Goal: Task Accomplishment & Management: Use online tool/utility

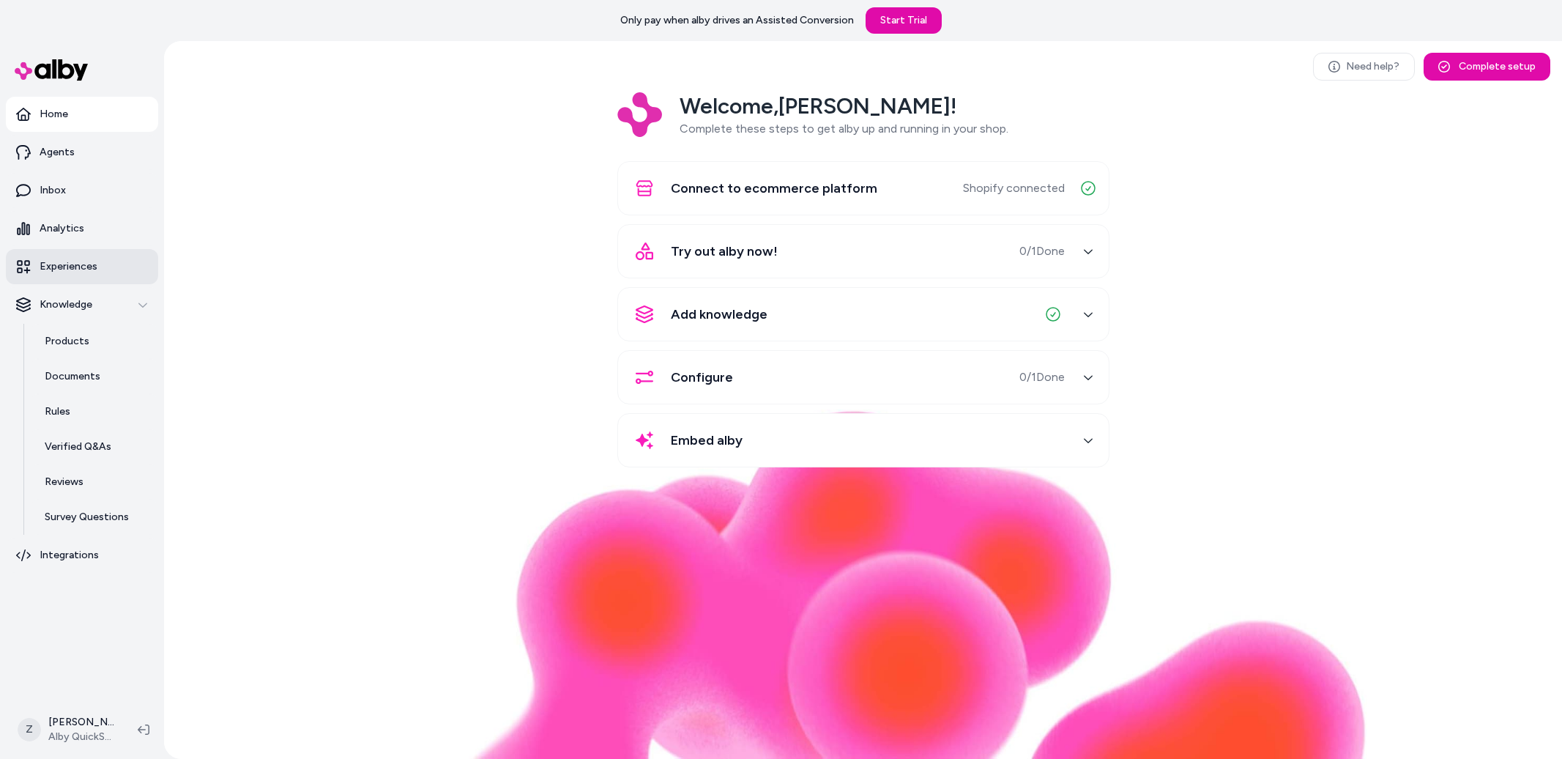
click at [78, 275] on link "Experiences" at bounding box center [82, 266] width 152 height 35
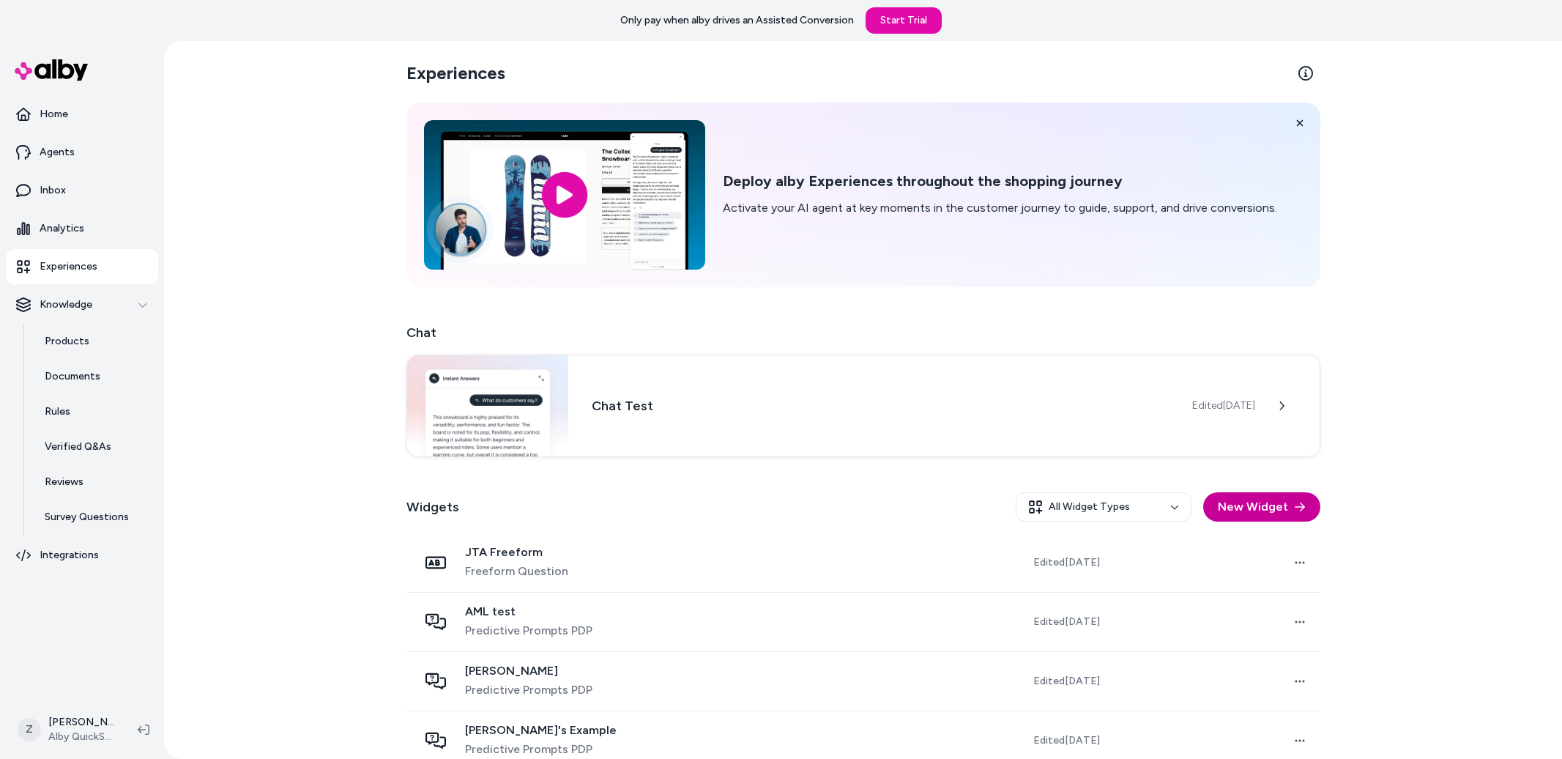
click at [1246, 503] on button "New Widget" at bounding box center [1261, 506] width 117 height 29
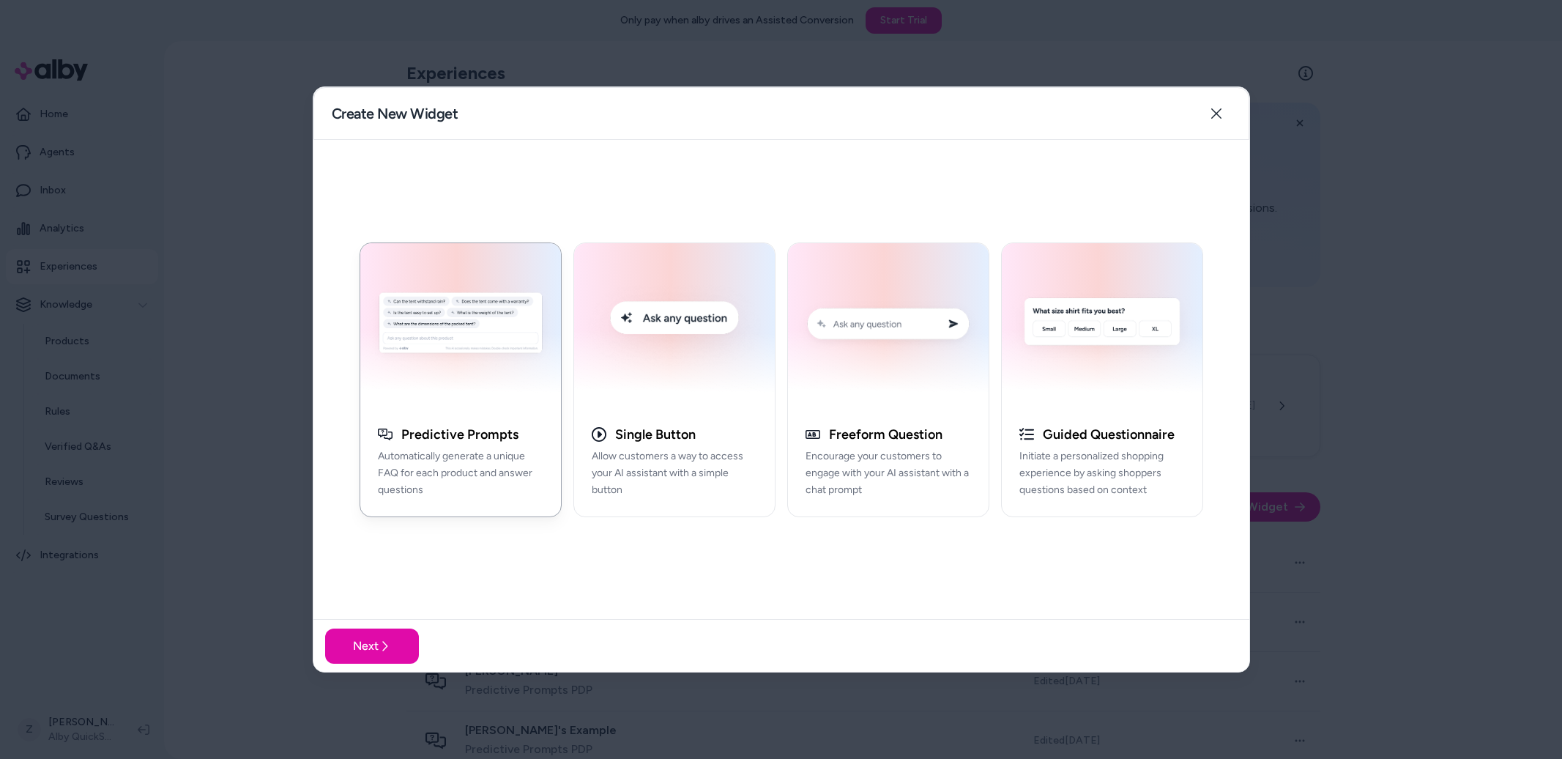
click at [1219, 133] on div "Create New Widget Close" at bounding box center [781, 113] width 936 height 53
click at [1224, 114] on button "Close" at bounding box center [1216, 113] width 29 height 29
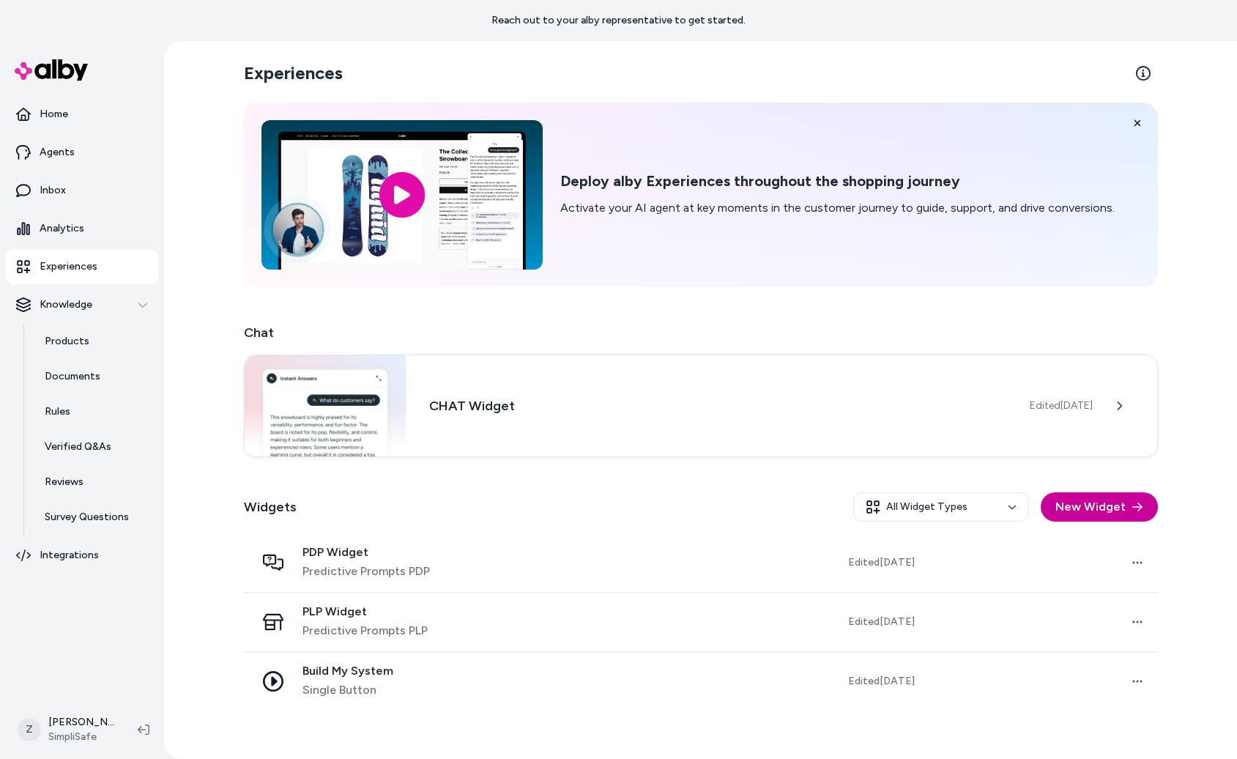
click at [1071, 507] on button "New Widget" at bounding box center [1099, 506] width 117 height 29
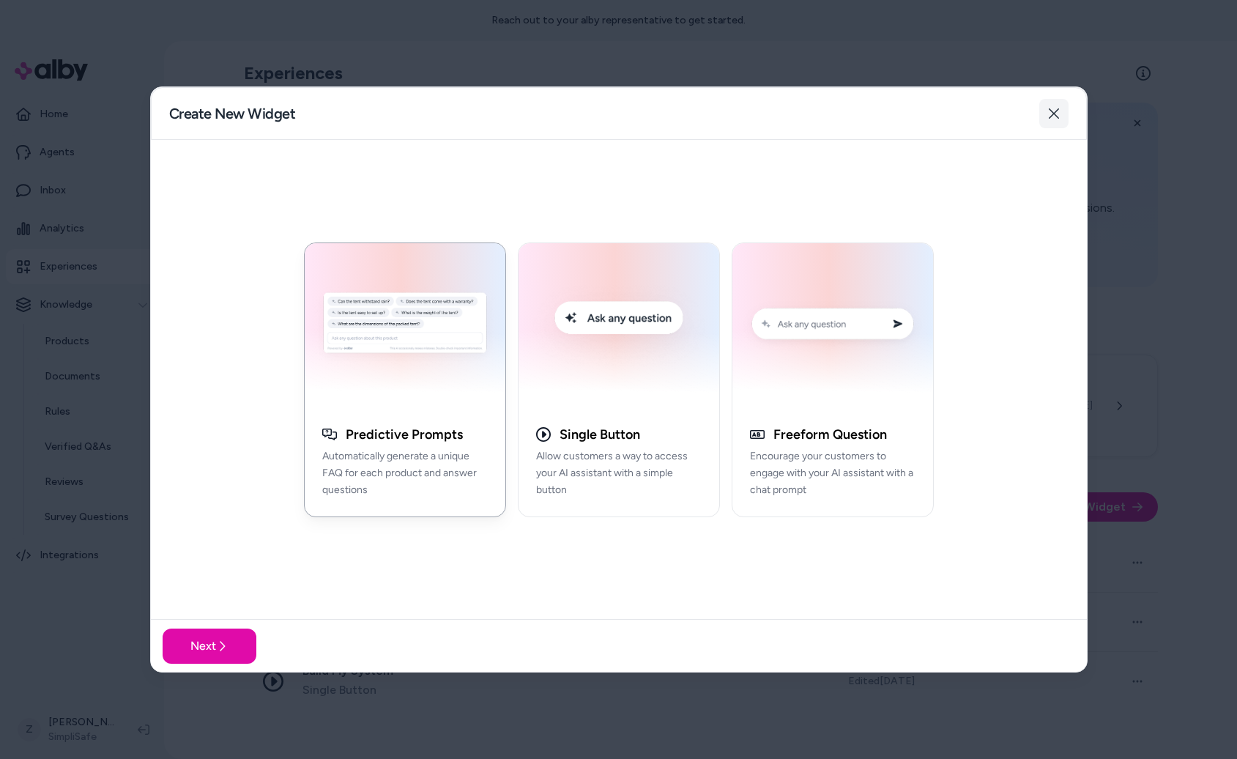
click at [1055, 108] on icon "button" at bounding box center [1054, 114] width 12 height 12
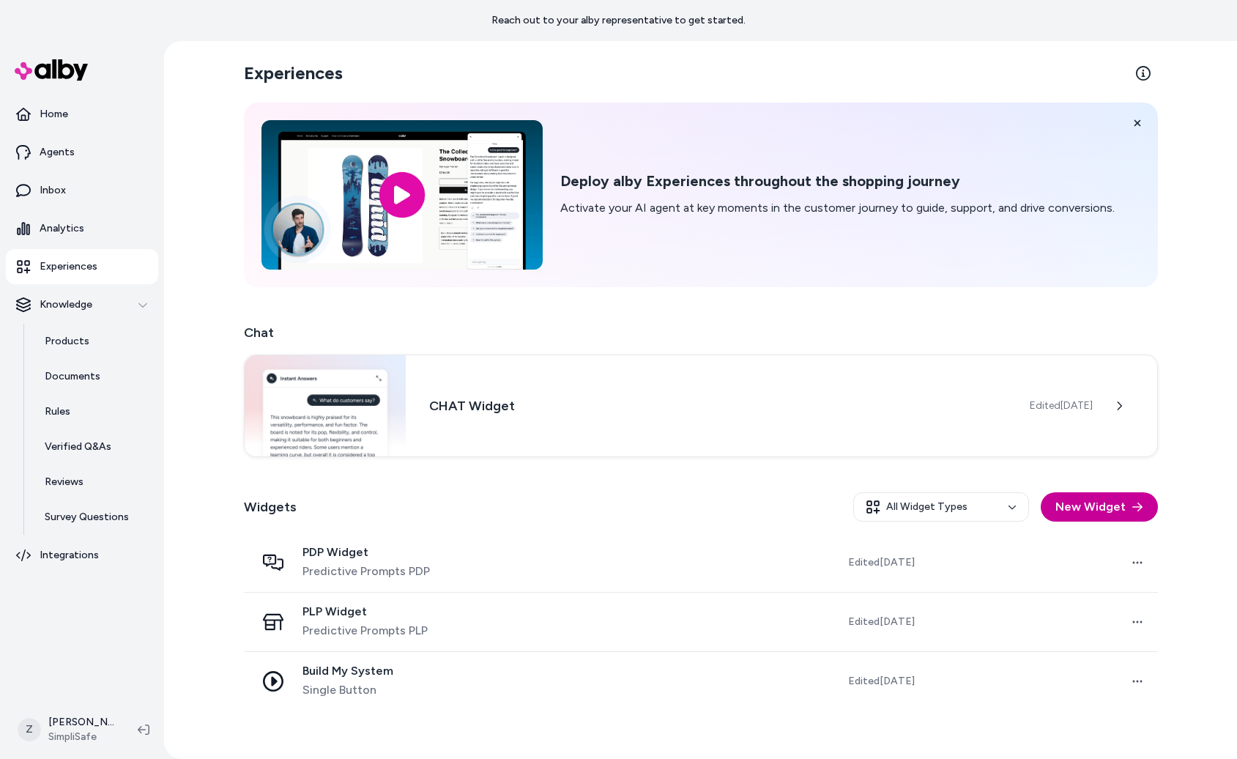
click at [1079, 516] on button "New Widget" at bounding box center [1099, 506] width 117 height 29
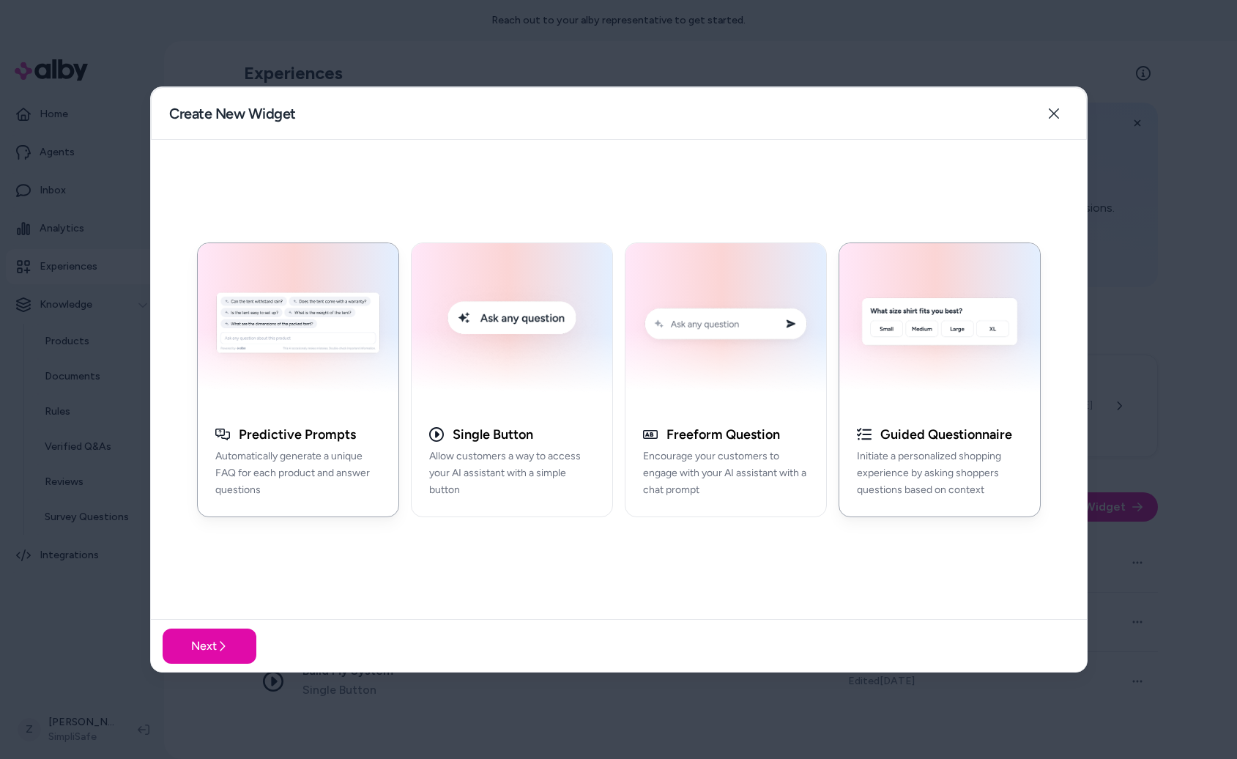
click at [918, 341] on img "button" at bounding box center [939, 326] width 183 height 148
click at [231, 637] on button "Next" at bounding box center [210, 645] width 94 height 35
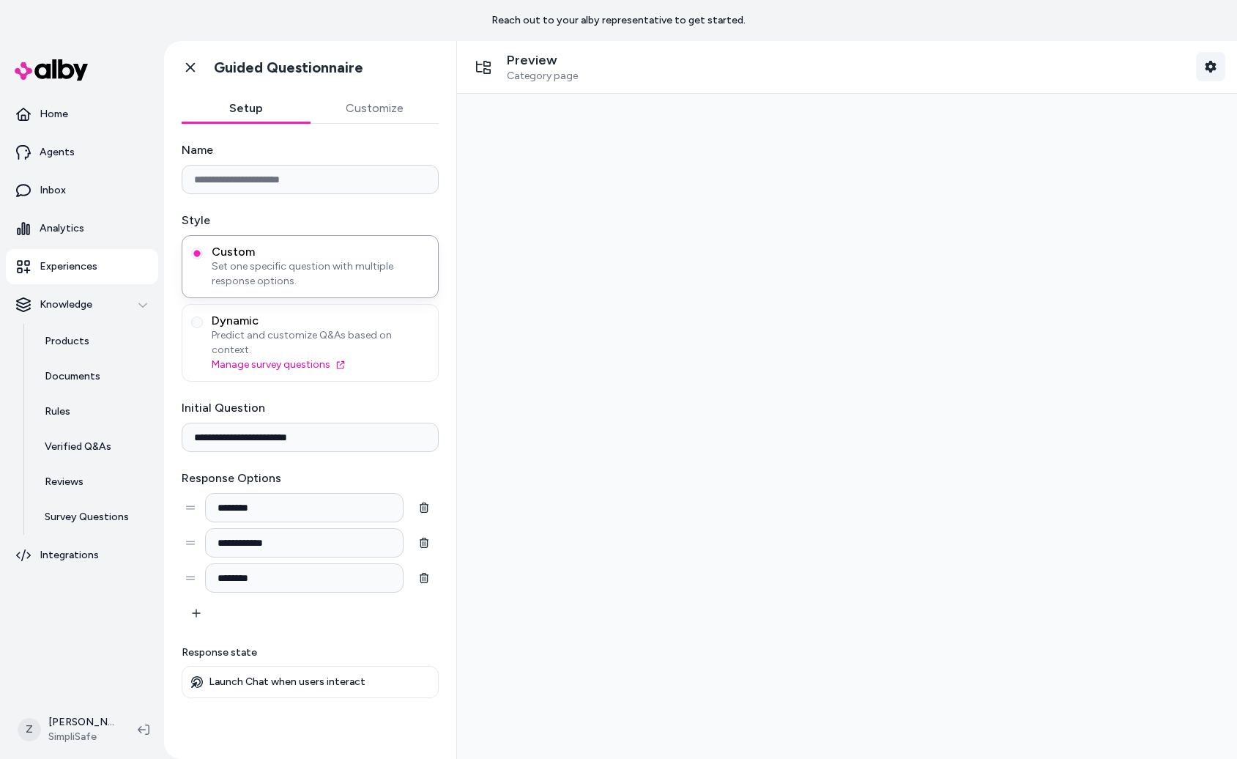
click at [1215, 66] on icon "button" at bounding box center [1211, 67] width 12 height 12
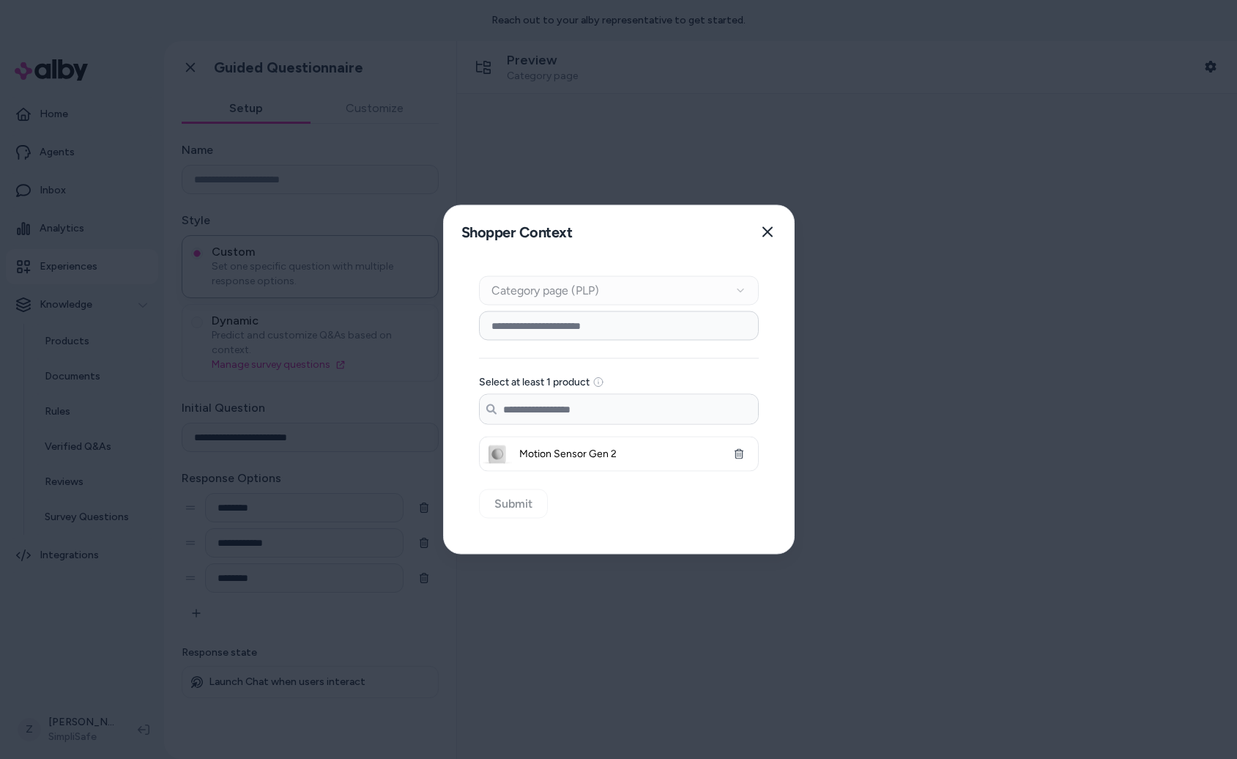
click at [574, 300] on div "Context Type Category page (PLP)" at bounding box center [619, 290] width 280 height 29
click at [567, 332] on input at bounding box center [619, 325] width 280 height 29
click at [306, 231] on div at bounding box center [618, 379] width 1237 height 759
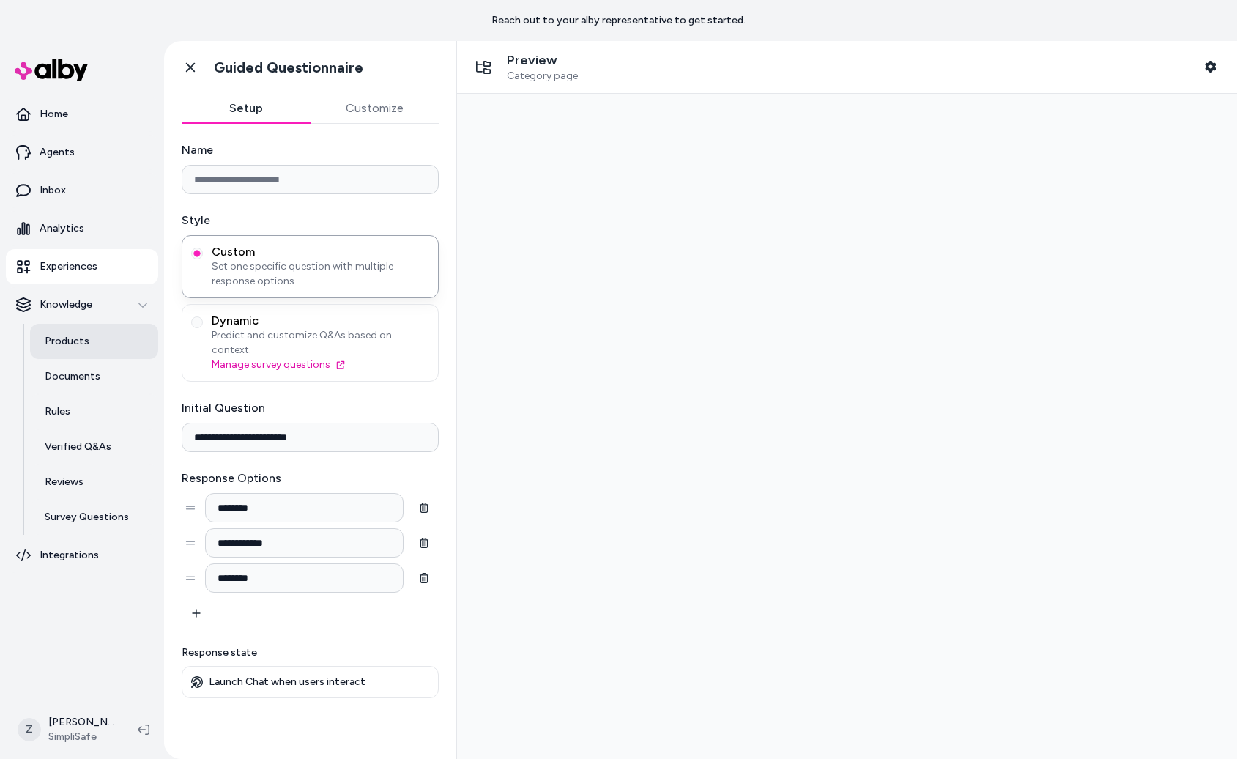
click at [53, 331] on link "Products" at bounding box center [94, 341] width 128 height 35
click at [541, 70] on span "Category page" at bounding box center [542, 76] width 71 height 13
click at [1202, 76] on button "Shopper Context" at bounding box center [1210, 66] width 29 height 29
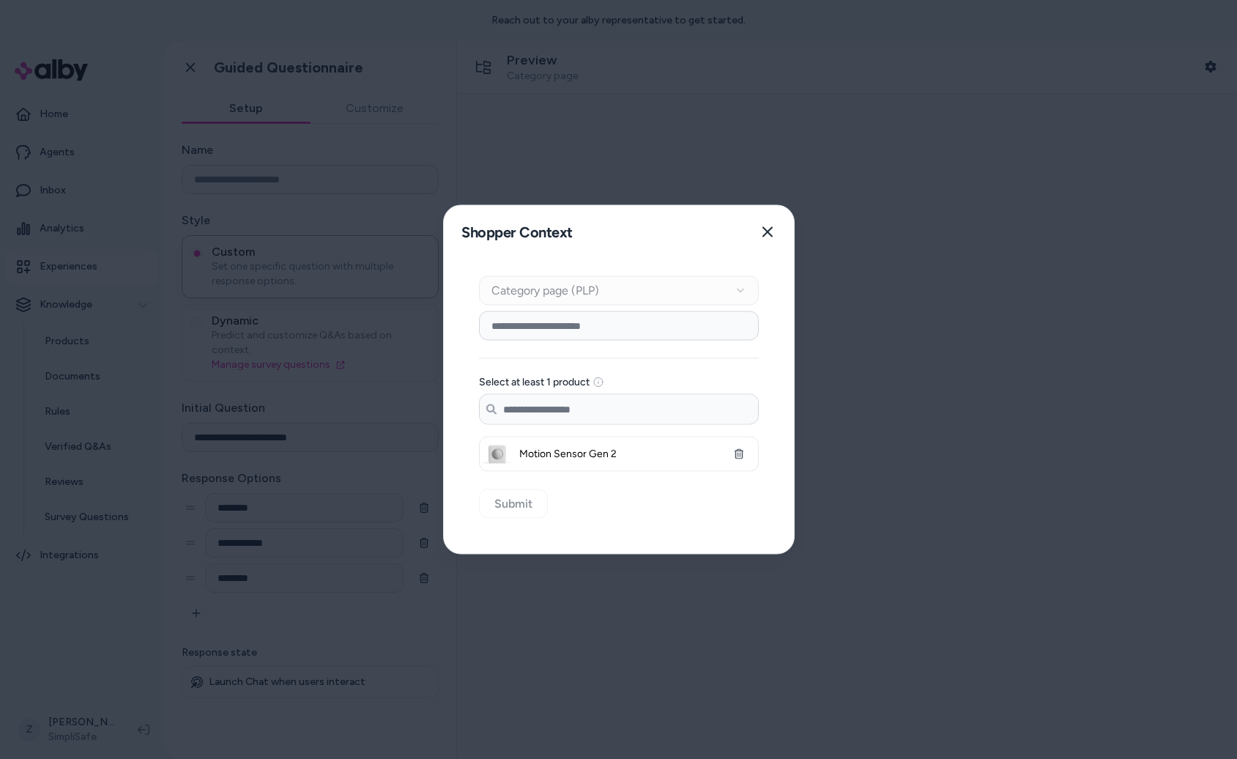
click at [585, 292] on div "Context Type Category page (PLP)" at bounding box center [619, 290] width 280 height 29
click at [569, 333] on input at bounding box center [619, 325] width 280 height 29
type input "******"
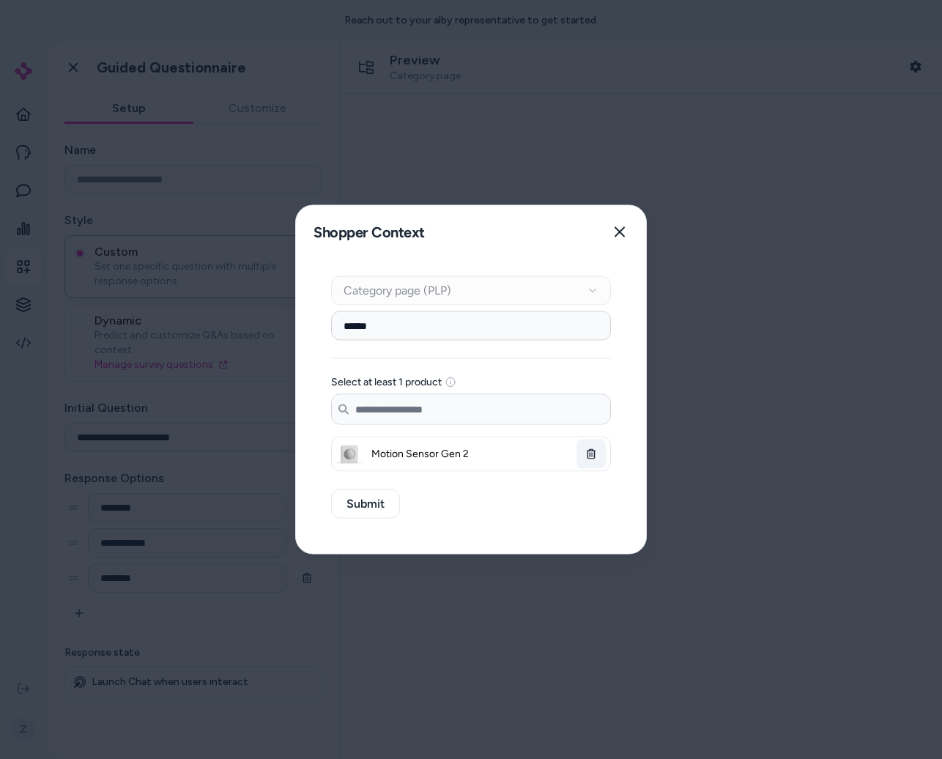
click at [587, 454] on icon "button" at bounding box center [591, 454] width 9 height 10
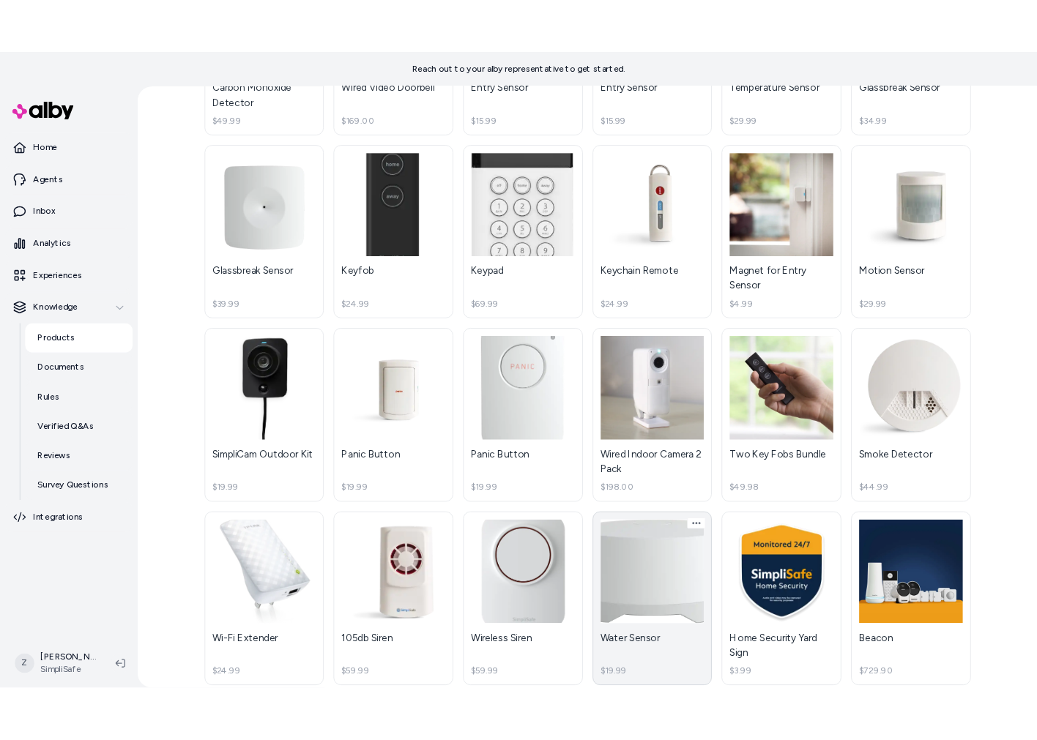
scroll to position [1175, 0]
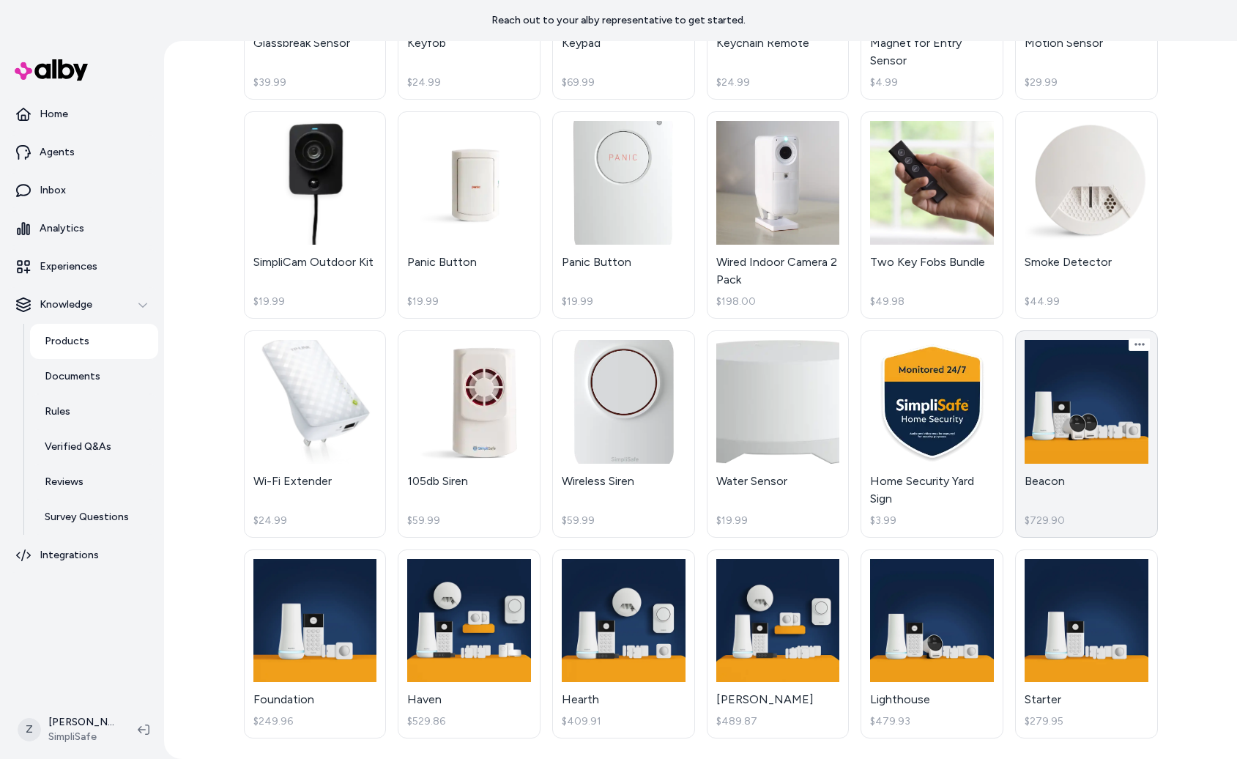
click at [1086, 425] on link "Beacon $729.90" at bounding box center [1086, 433] width 143 height 207
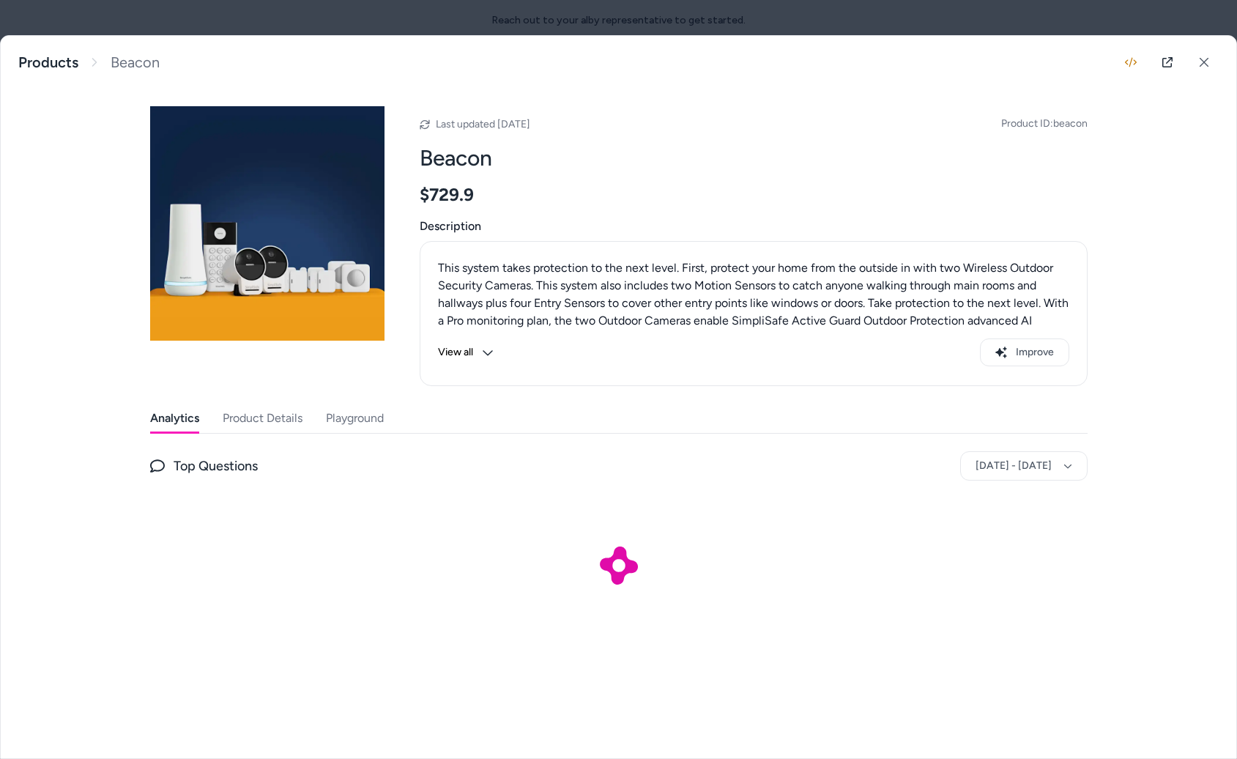
click at [284, 417] on button "Product Details" at bounding box center [263, 418] width 80 height 29
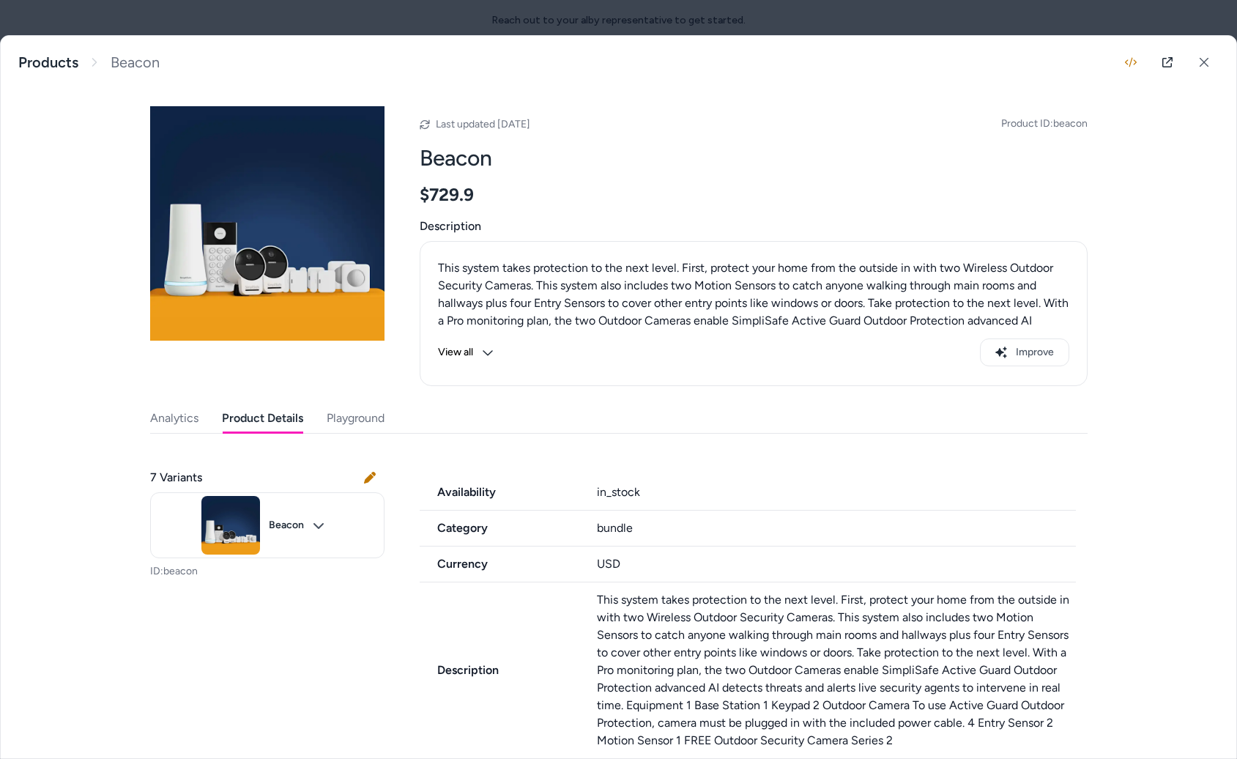
click at [629, 531] on div "bundle" at bounding box center [836, 528] width 479 height 18
click at [462, 38] on div "Beacon This system takes protection to the next level. First, protect your home…" at bounding box center [618, 62] width 1235 height 53
click at [467, 31] on div at bounding box center [618, 379] width 1237 height 759
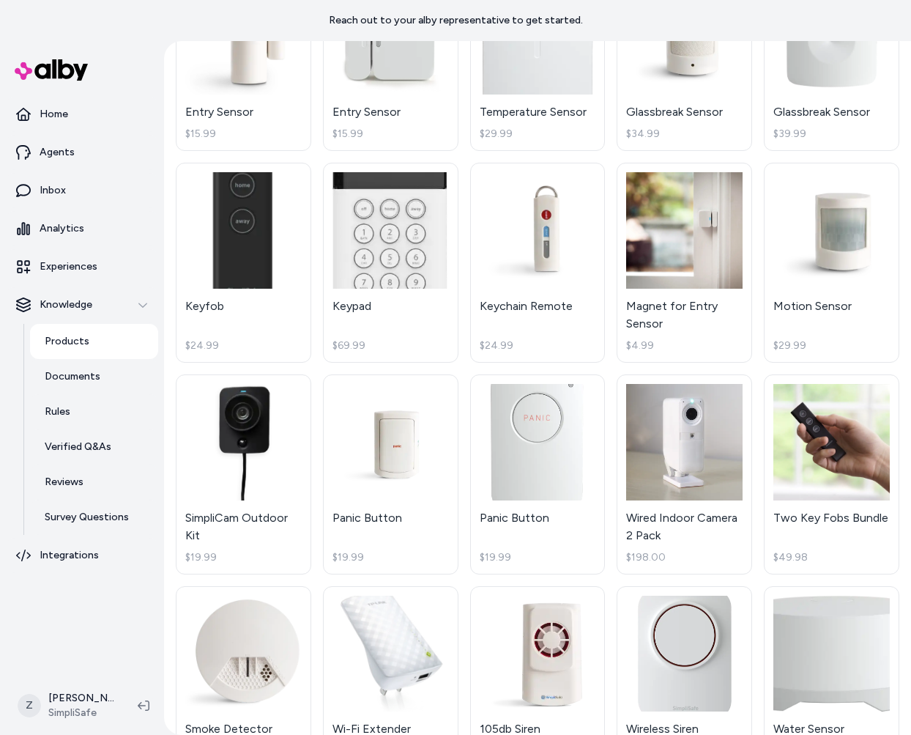
scroll to position [1512, 0]
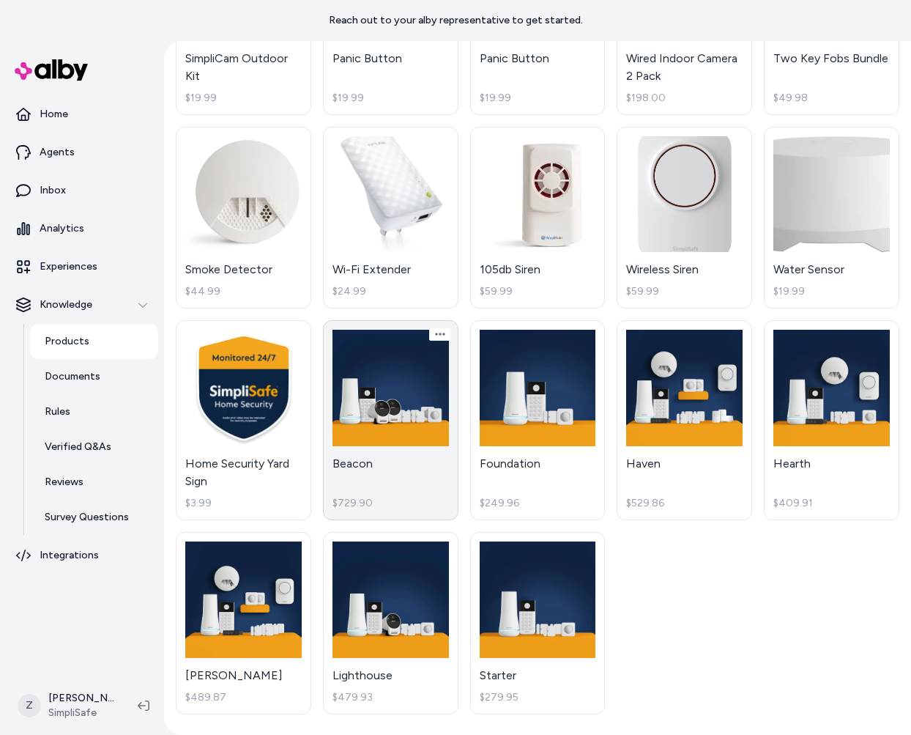
click at [401, 437] on link "Beacon $729.90" at bounding box center [390, 420] width 135 height 200
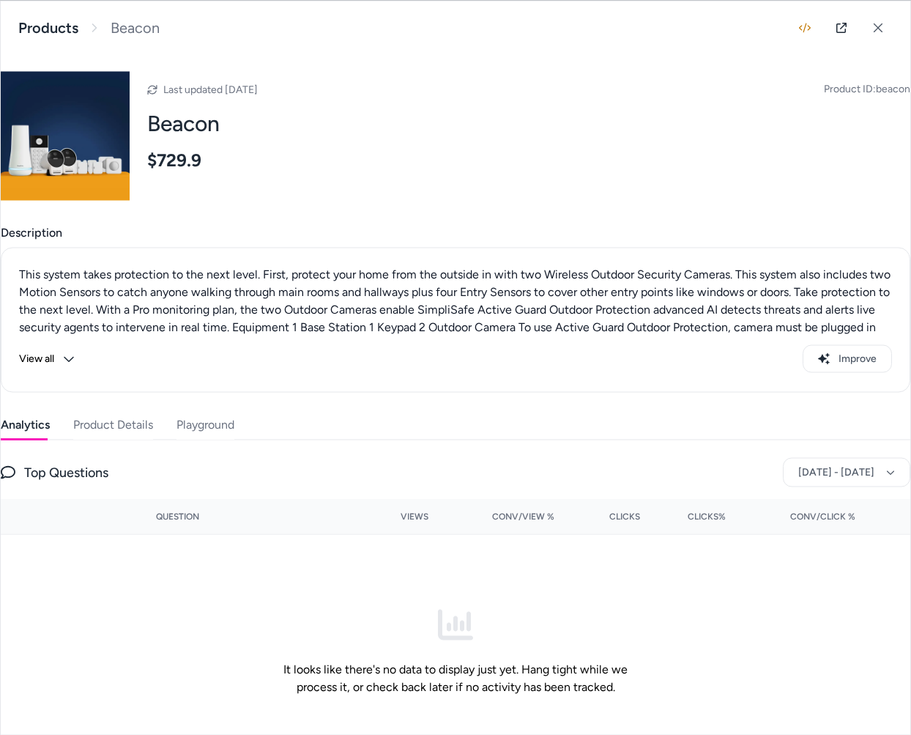
click at [105, 416] on button "Product Details" at bounding box center [113, 423] width 80 height 29
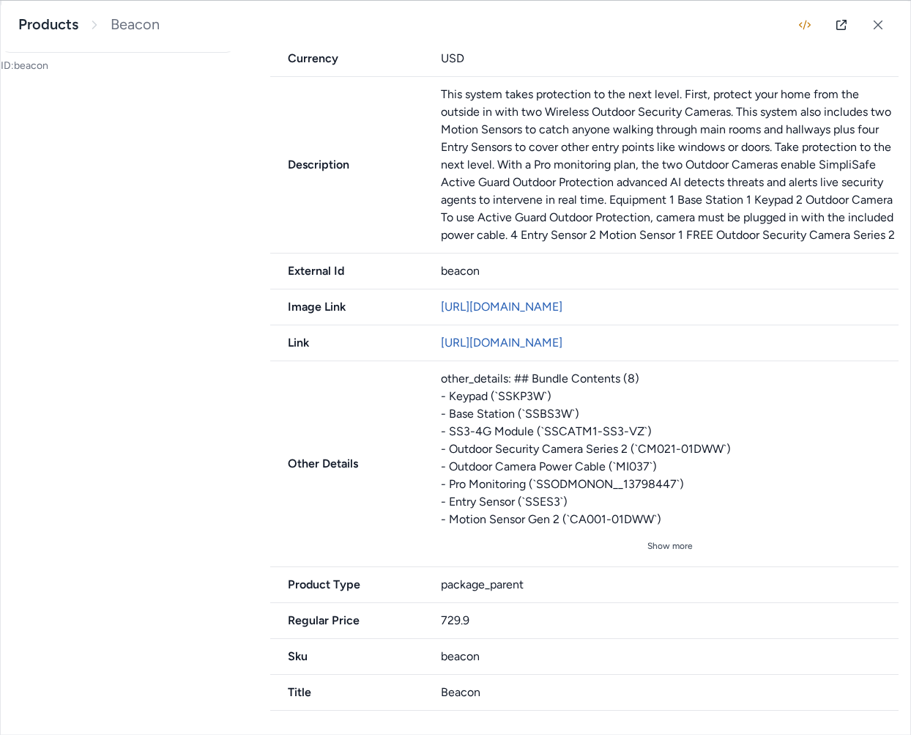
scroll to position [144, 0]
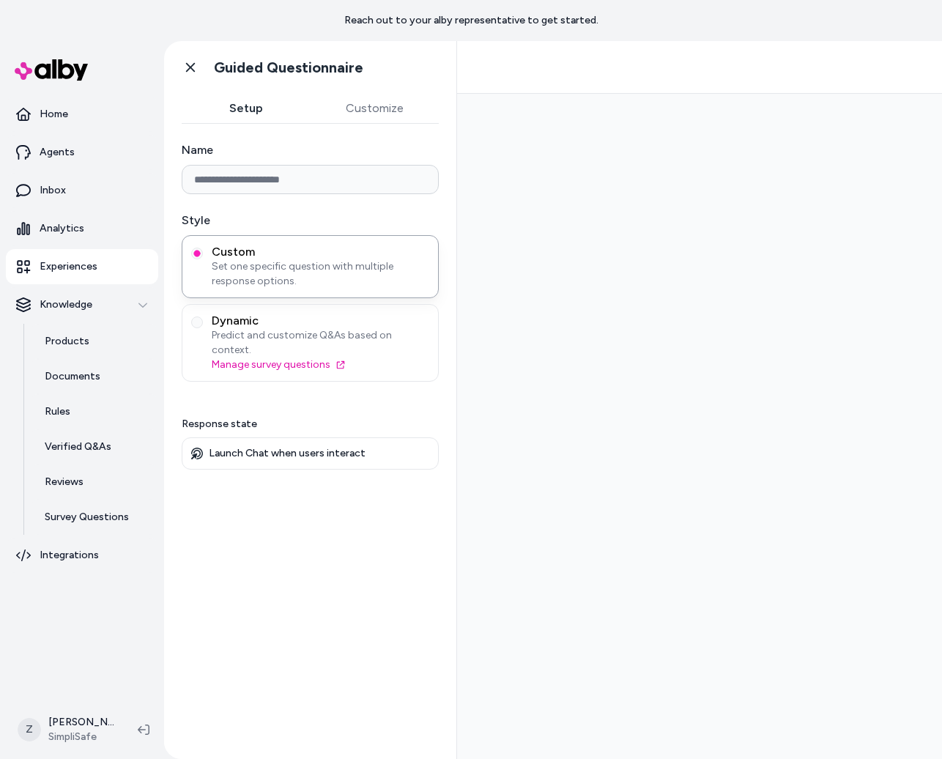
type input "**********"
type input "********"
type input "**********"
type input "********"
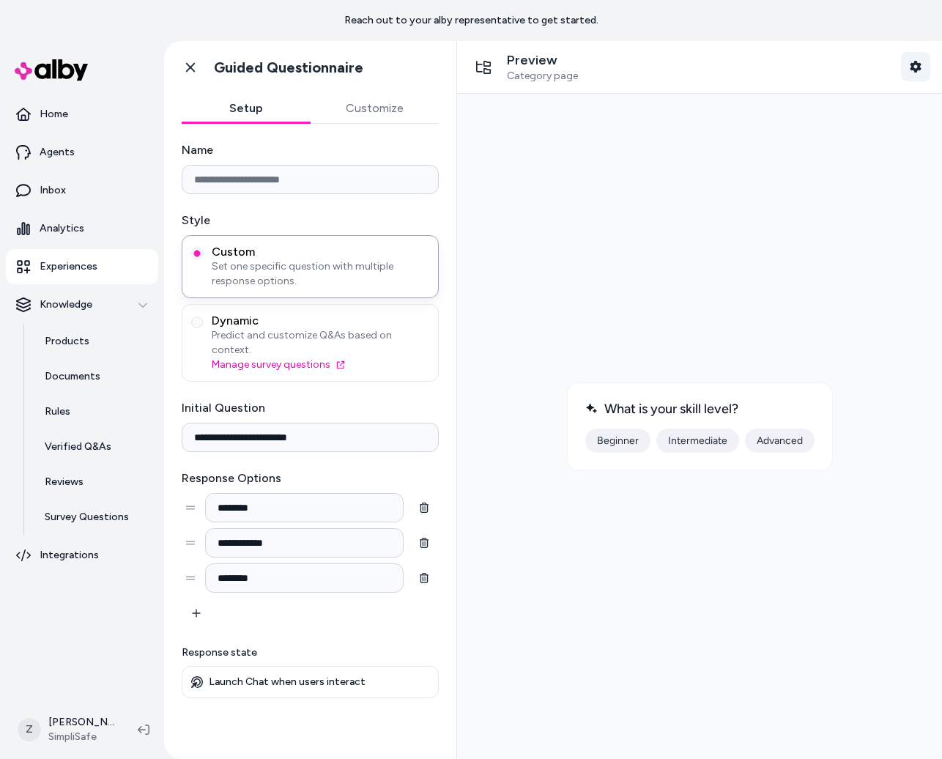
click at [910, 61] on icon "button" at bounding box center [916, 67] width 12 height 12
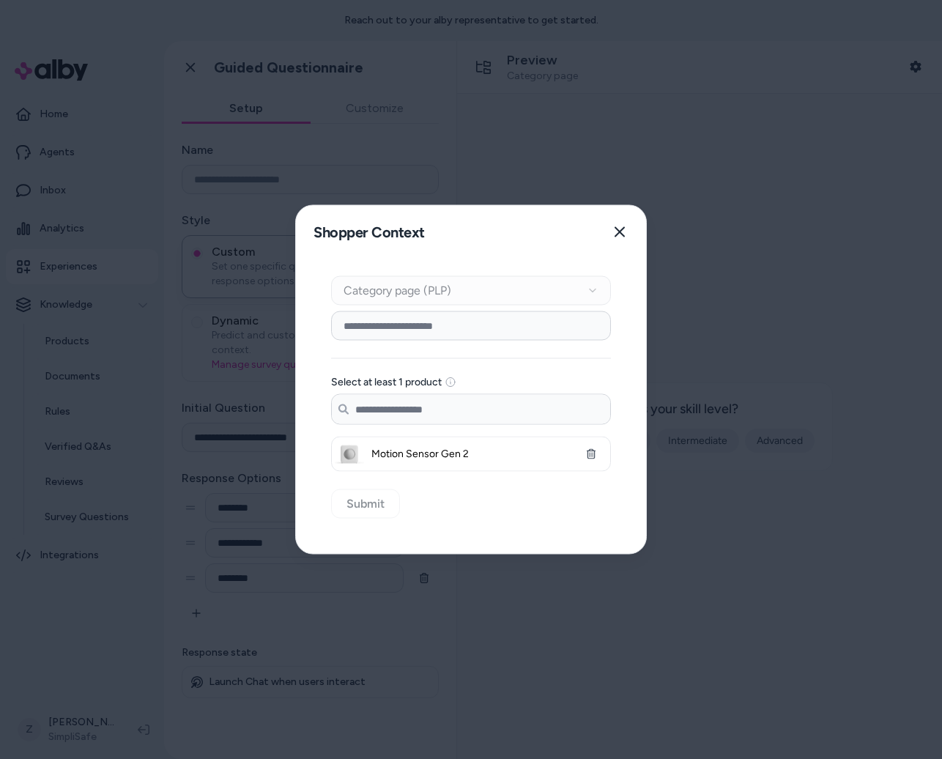
click at [425, 336] on input at bounding box center [471, 325] width 280 height 29
type input "******"
click at [418, 423] on input "Search products..." at bounding box center [471, 409] width 278 height 29
type input "*"
type input "******"
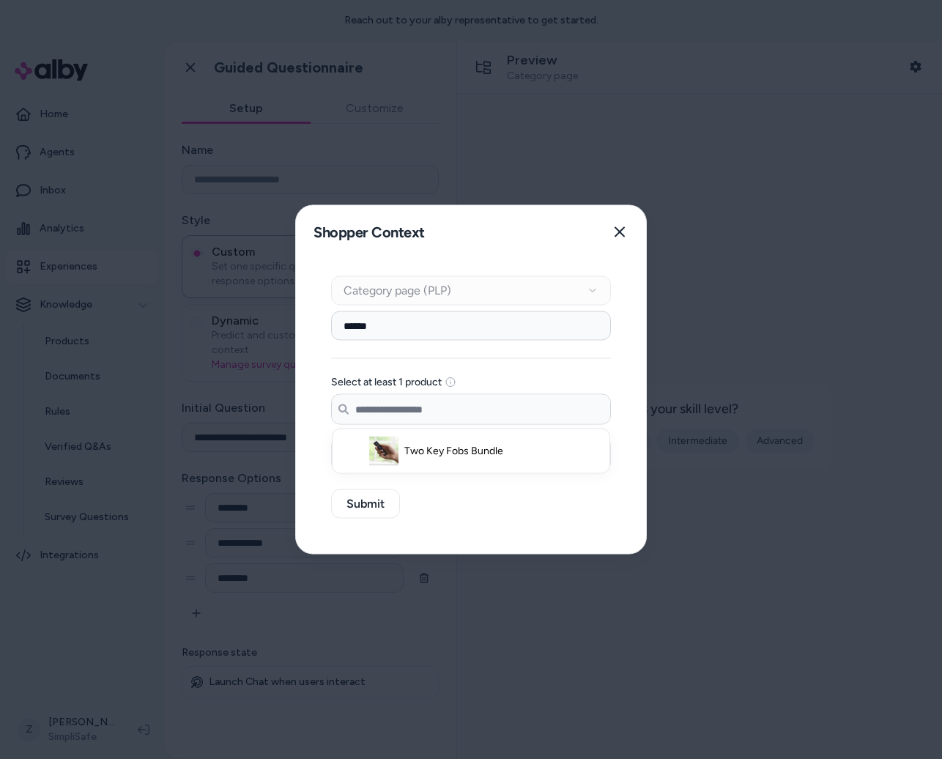
click at [518, 327] on input "******" at bounding box center [471, 325] width 280 height 29
click at [517, 328] on input "******" at bounding box center [471, 325] width 280 height 29
click at [521, 292] on div "Context Type Category page (PLP)" at bounding box center [471, 290] width 280 height 29
click at [463, 343] on div "****** Select at least 1 product Search products... Motion Sensor Gen 2" at bounding box center [471, 391] width 280 height 160
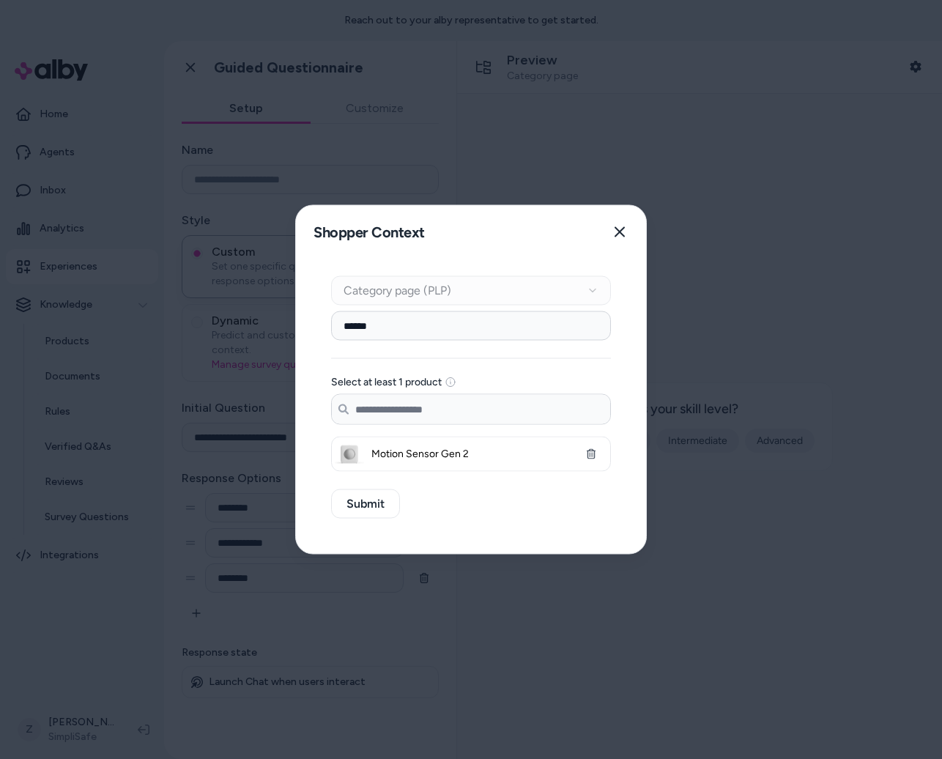
click at [467, 330] on input "******" at bounding box center [471, 325] width 280 height 29
click at [587, 456] on icon "button" at bounding box center [591, 454] width 10 height 10
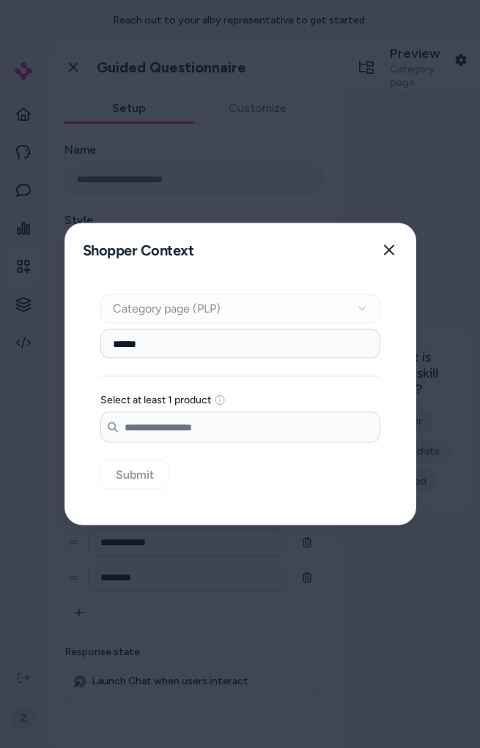
click at [205, 437] on input "Search products..." at bounding box center [240, 427] width 278 height 29
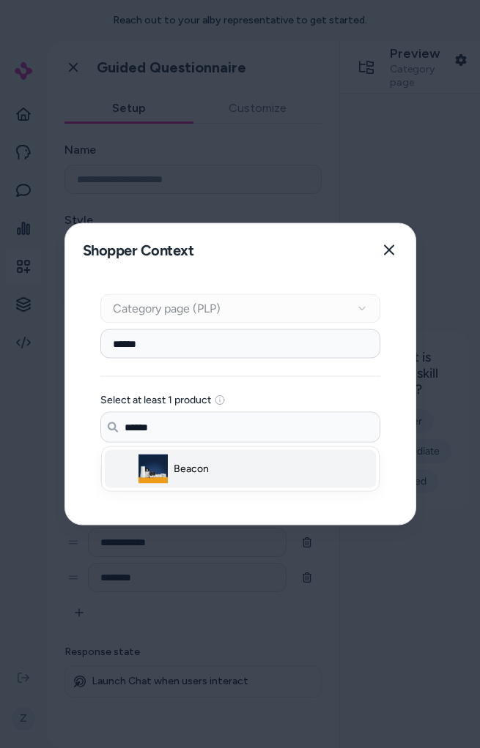
click at [198, 463] on span "Beacon" at bounding box center [191, 469] width 35 height 15
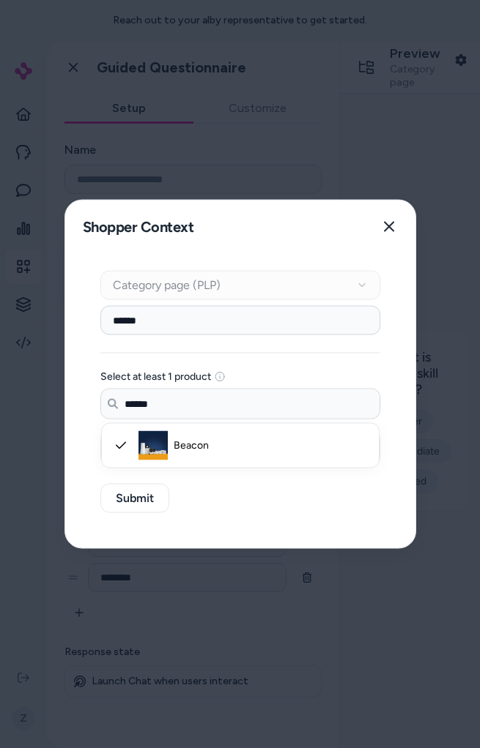
click at [204, 415] on input "******" at bounding box center [240, 404] width 278 height 29
click at [204, 414] on input "******" at bounding box center [240, 404] width 278 height 29
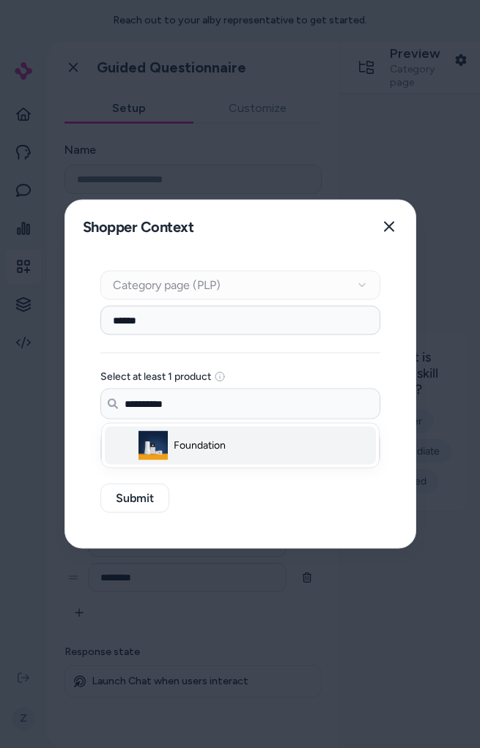
click at [207, 447] on span "Foundation" at bounding box center [200, 446] width 52 height 15
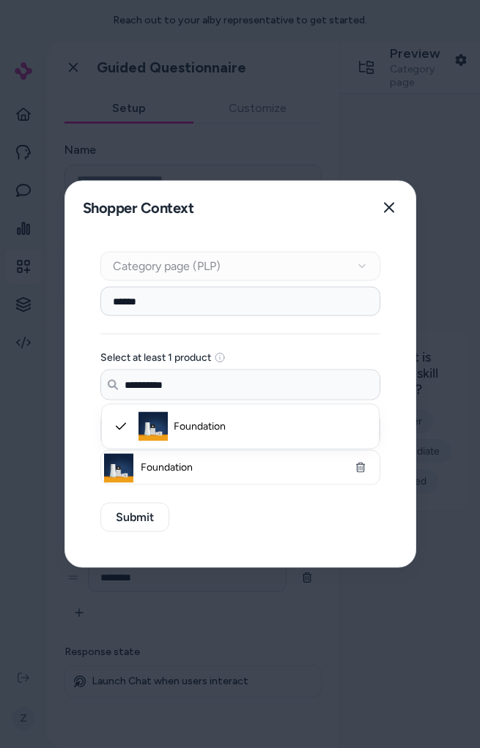
click at [196, 388] on input "**********" at bounding box center [240, 385] width 278 height 29
click at [192, 417] on li "Haven" at bounding box center [240, 427] width 271 height 38
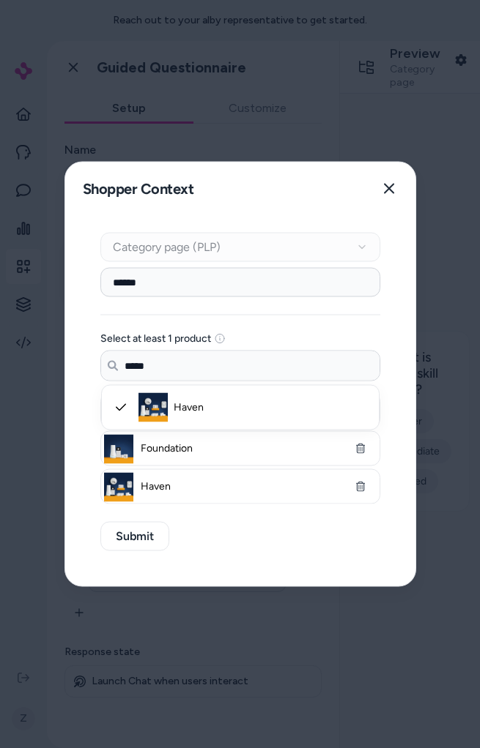
click at [179, 363] on input "*****" at bounding box center [240, 366] width 278 height 29
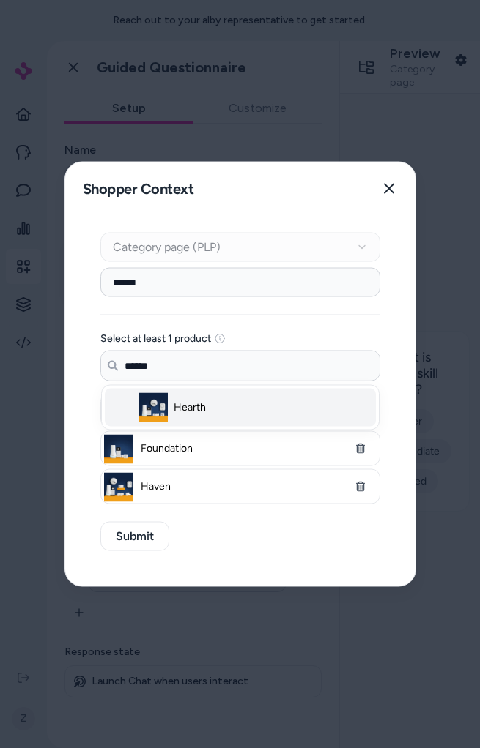
click at [185, 402] on span "Hearth" at bounding box center [190, 408] width 32 height 15
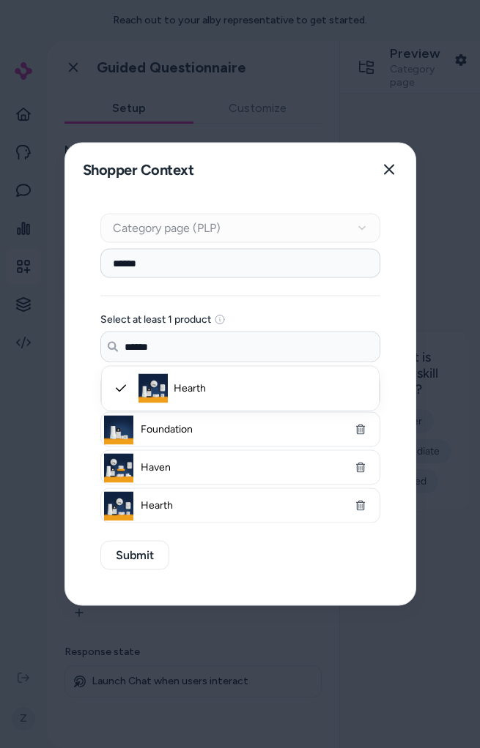
click at [171, 352] on input "******" at bounding box center [240, 346] width 278 height 29
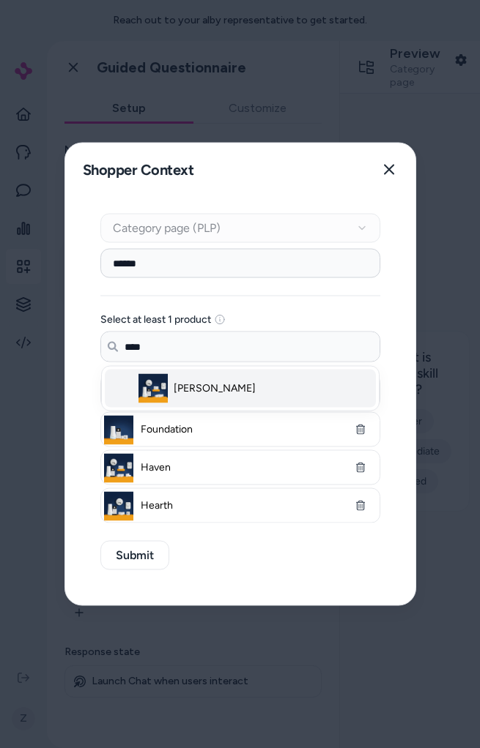
click at [182, 376] on li "Knox" at bounding box center [240, 389] width 271 height 38
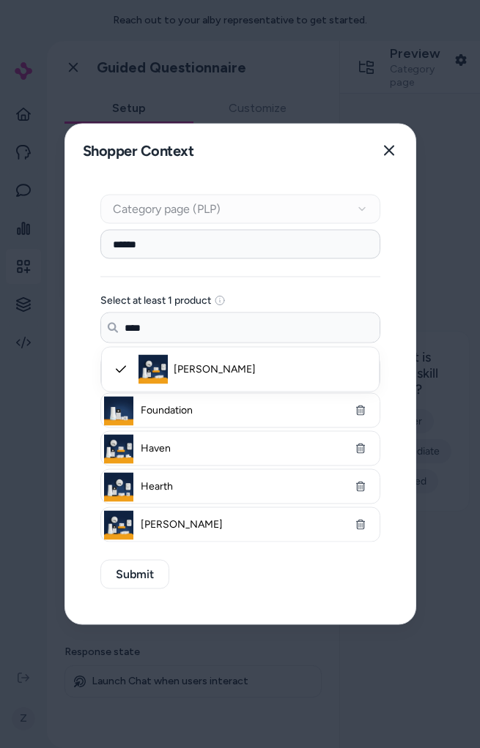
click at [179, 339] on input "****" at bounding box center [240, 327] width 278 height 29
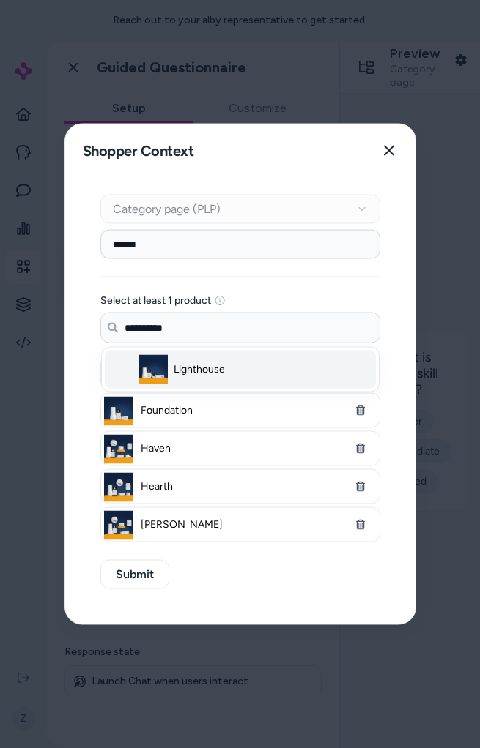
click at [184, 374] on span "Lighthouse" at bounding box center [199, 370] width 51 height 15
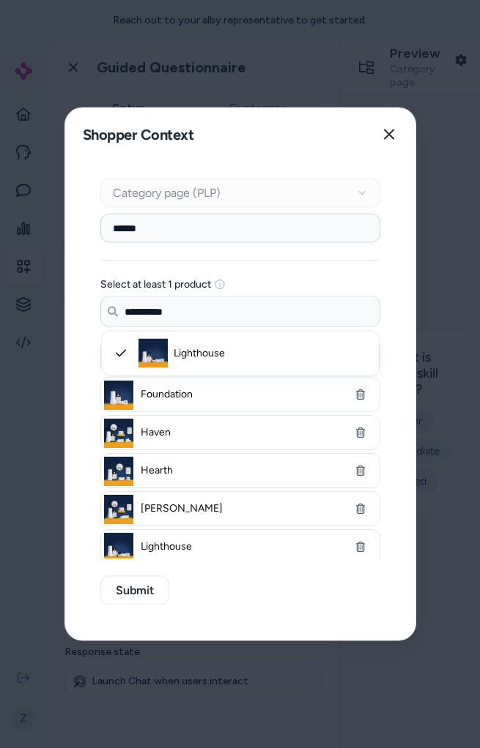
click at [187, 315] on input "**********" at bounding box center [240, 311] width 278 height 29
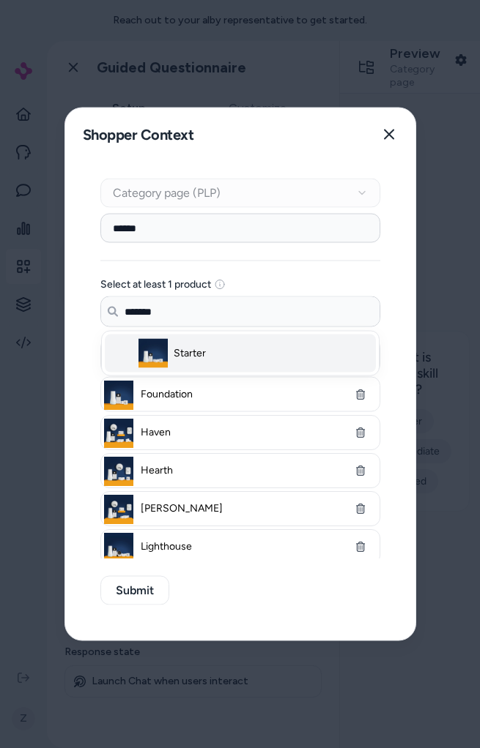
click at [201, 349] on span "Starter" at bounding box center [190, 353] width 32 height 15
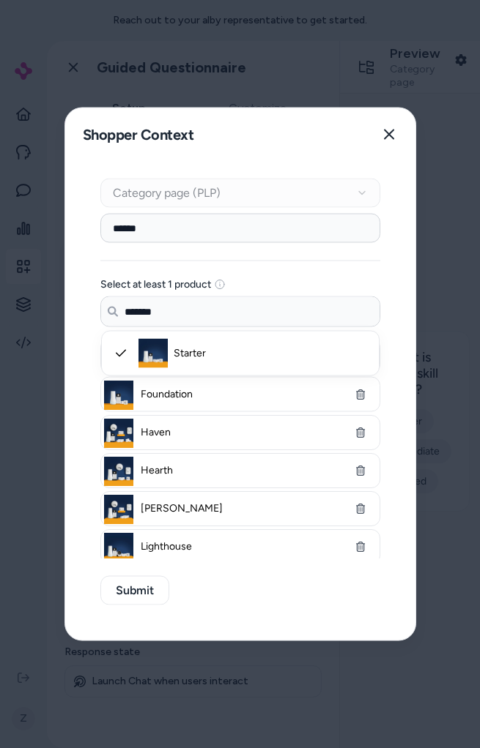
type input "*******"
click at [263, 281] on div "Select at least 1 product" at bounding box center [240, 285] width 280 height 12
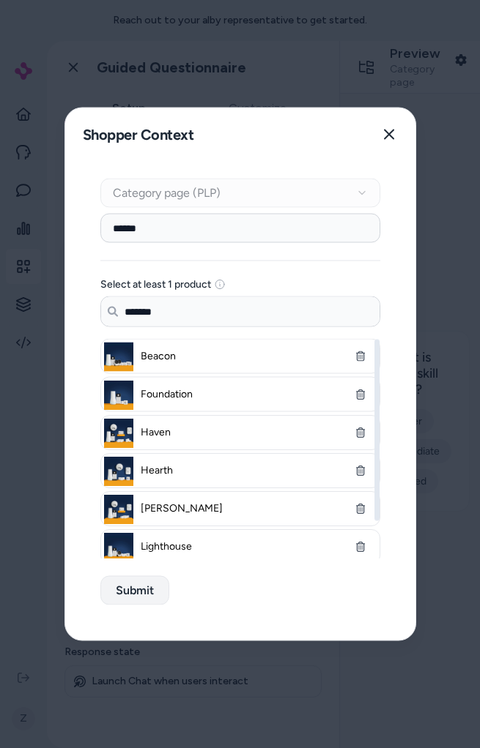
click at [129, 590] on button "Submit" at bounding box center [134, 590] width 69 height 29
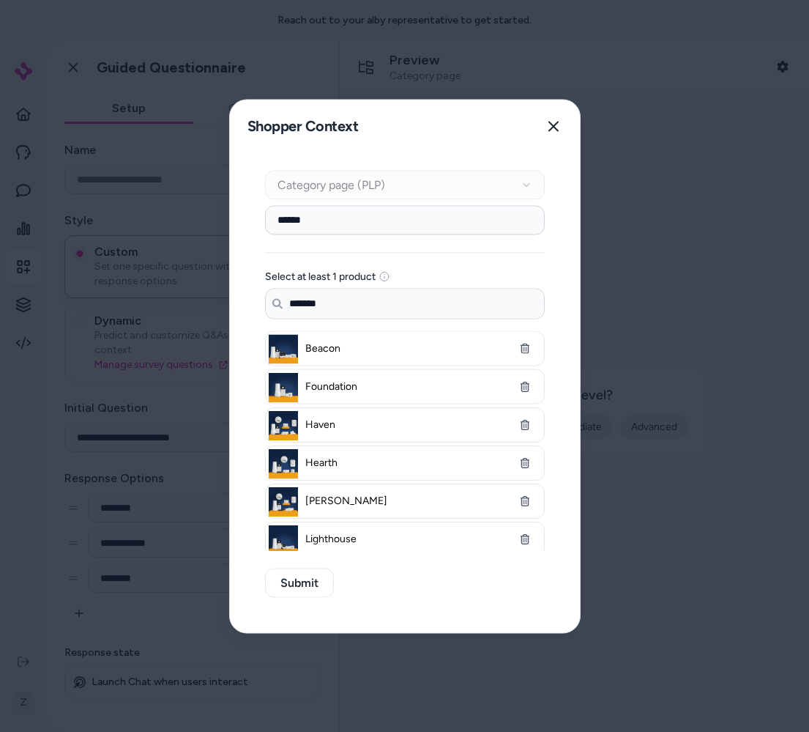
click at [324, 220] on input "******" at bounding box center [405, 219] width 280 height 29
type input "******"
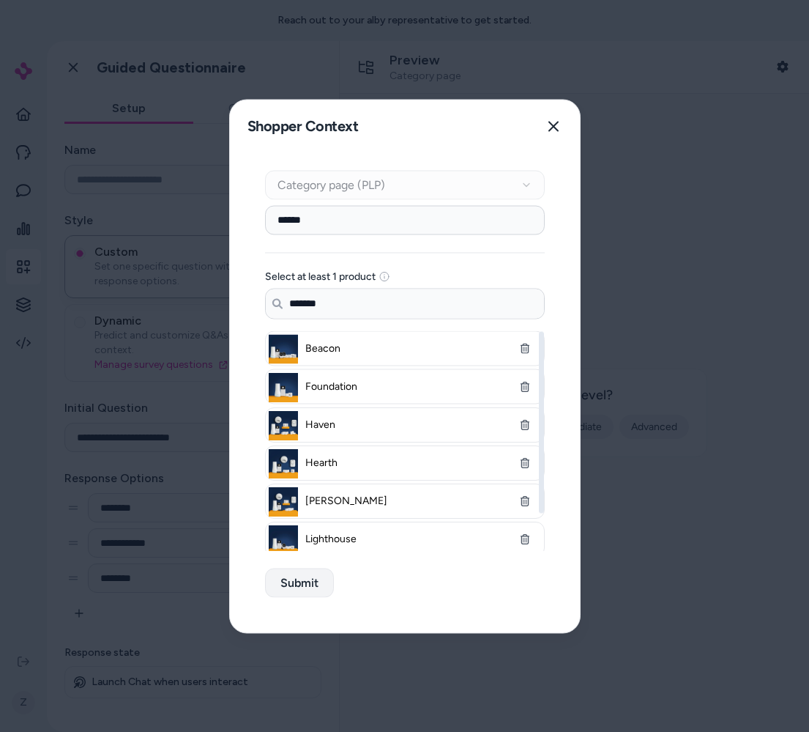
click at [294, 571] on button "Submit" at bounding box center [299, 582] width 69 height 29
click at [253, 562] on div "Context Type Category page (PLP) Category Setup ****** Select at least 1 produc…" at bounding box center [405, 392] width 350 height 480
click at [285, 588] on button "Submit" at bounding box center [299, 582] width 69 height 29
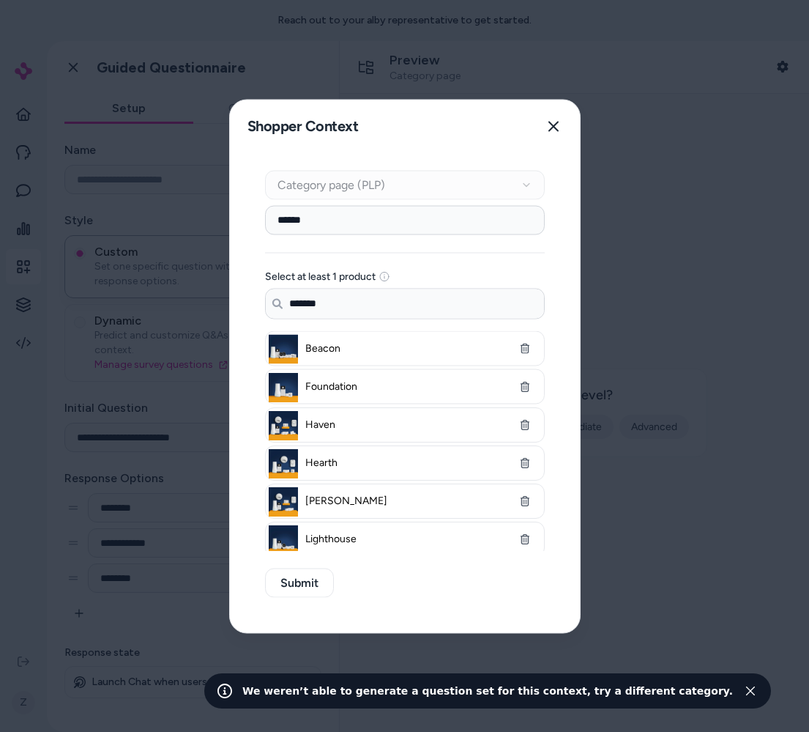
click at [423, 687] on div at bounding box center [404, 366] width 809 height 732
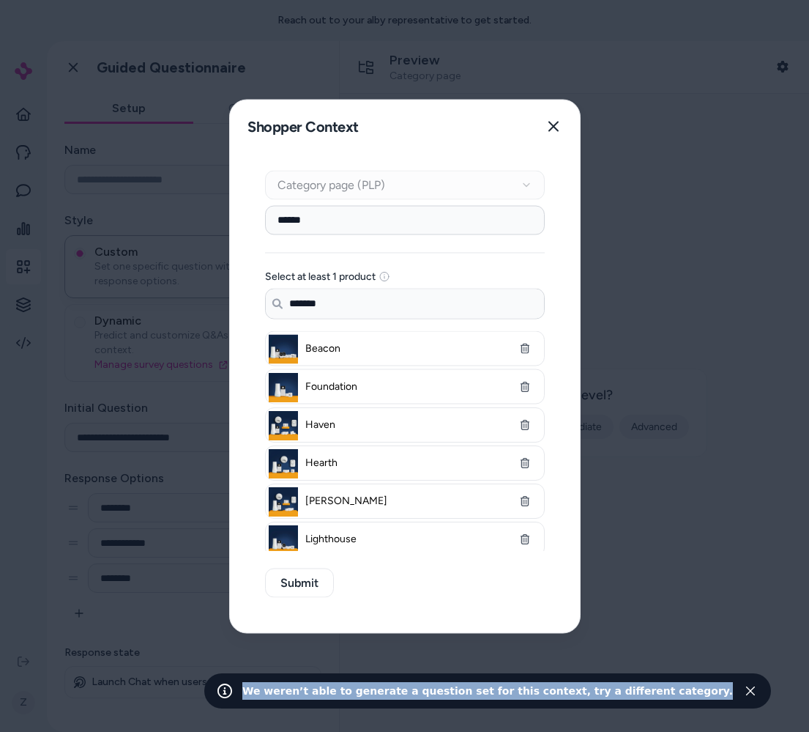
click at [423, 687] on div "We weren’t able to generate a question set for this context, try a different ca…" at bounding box center [487, 691] width 491 height 18
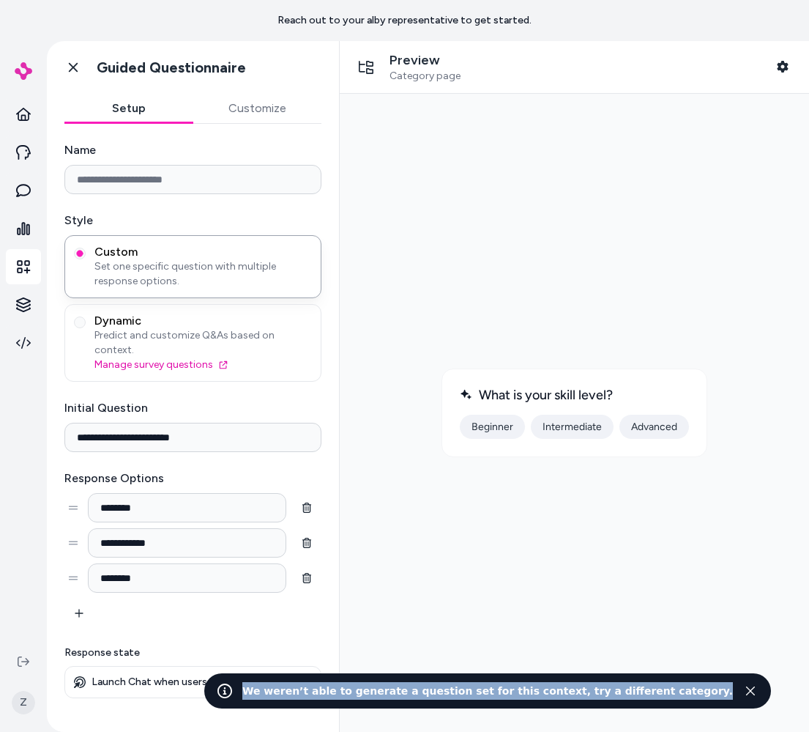
copy div "We weren’t able to generate a question set for this context, try a different ca…"
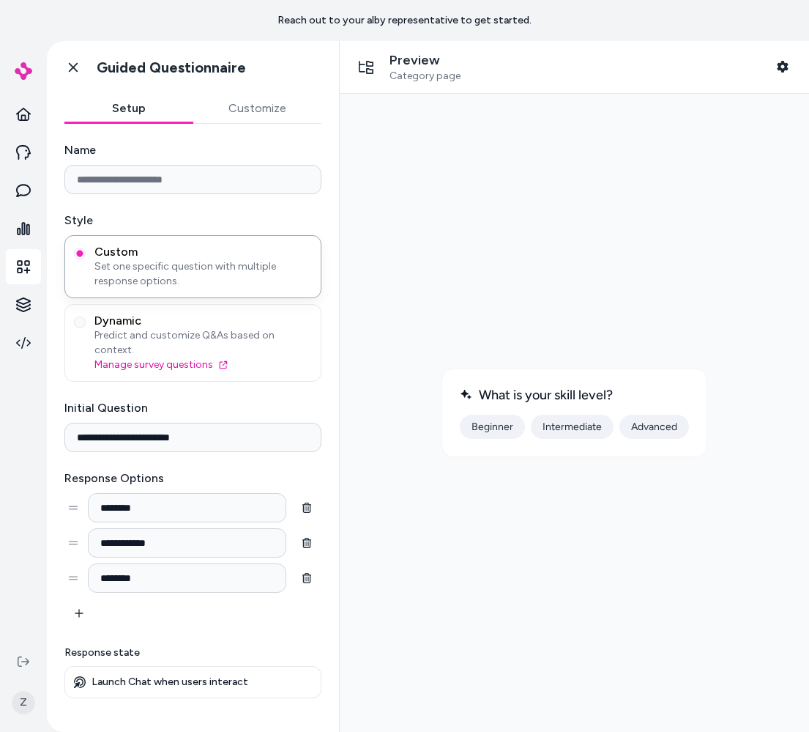
drag, startPoint x: 672, startPoint y: 110, endPoint x: 1039, endPoint y: 183, distance: 374.2
click at [672, 110] on div at bounding box center [575, 412] width 446 height 614
click at [785, 62] on icon "button" at bounding box center [782, 67] width 11 height 12
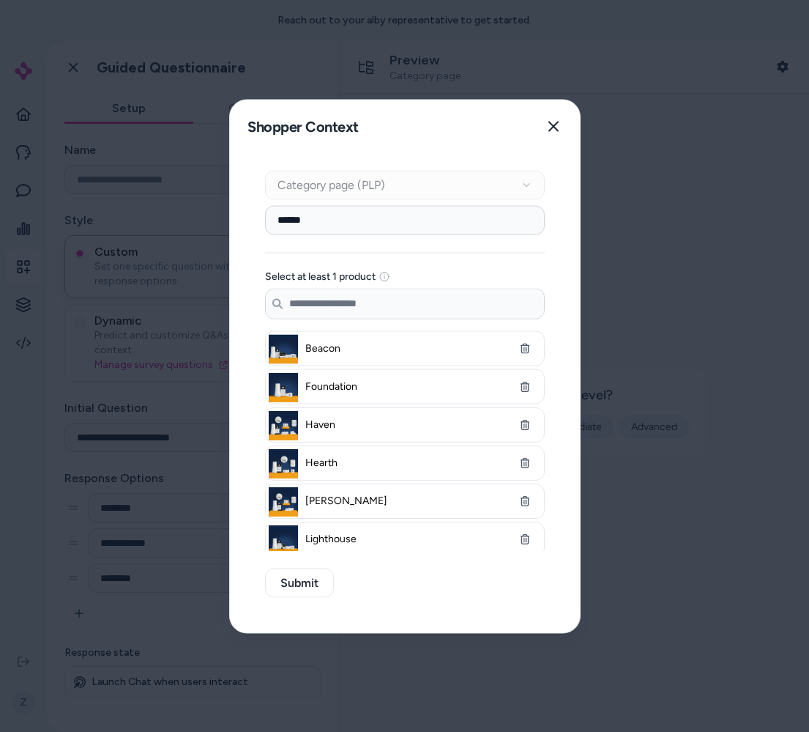
click at [408, 228] on input "******" at bounding box center [405, 219] width 280 height 29
type input "*"
click at [288, 581] on button "Submit" at bounding box center [299, 582] width 69 height 29
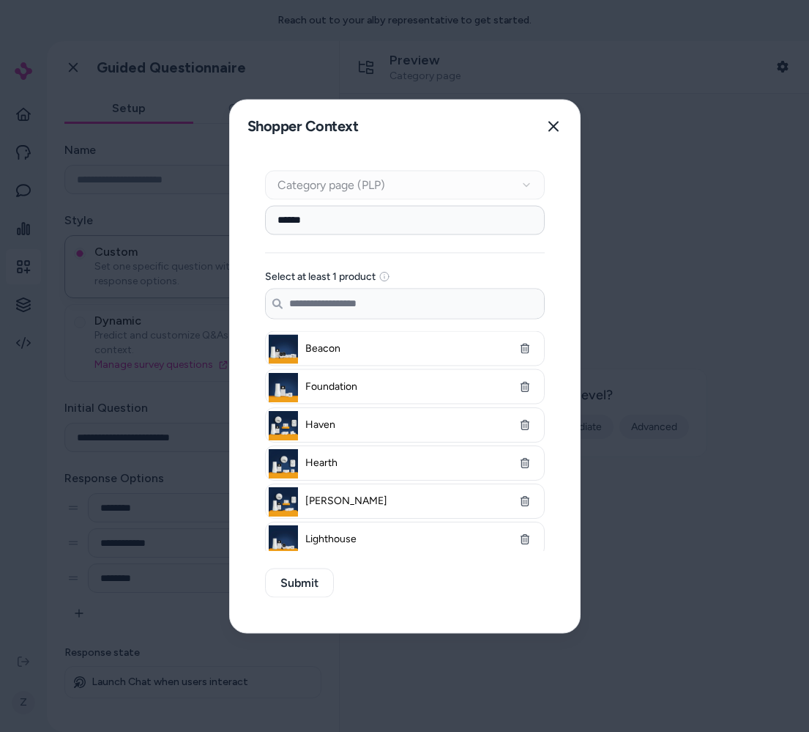
click at [311, 222] on input "******" at bounding box center [405, 219] width 280 height 29
type input "******"
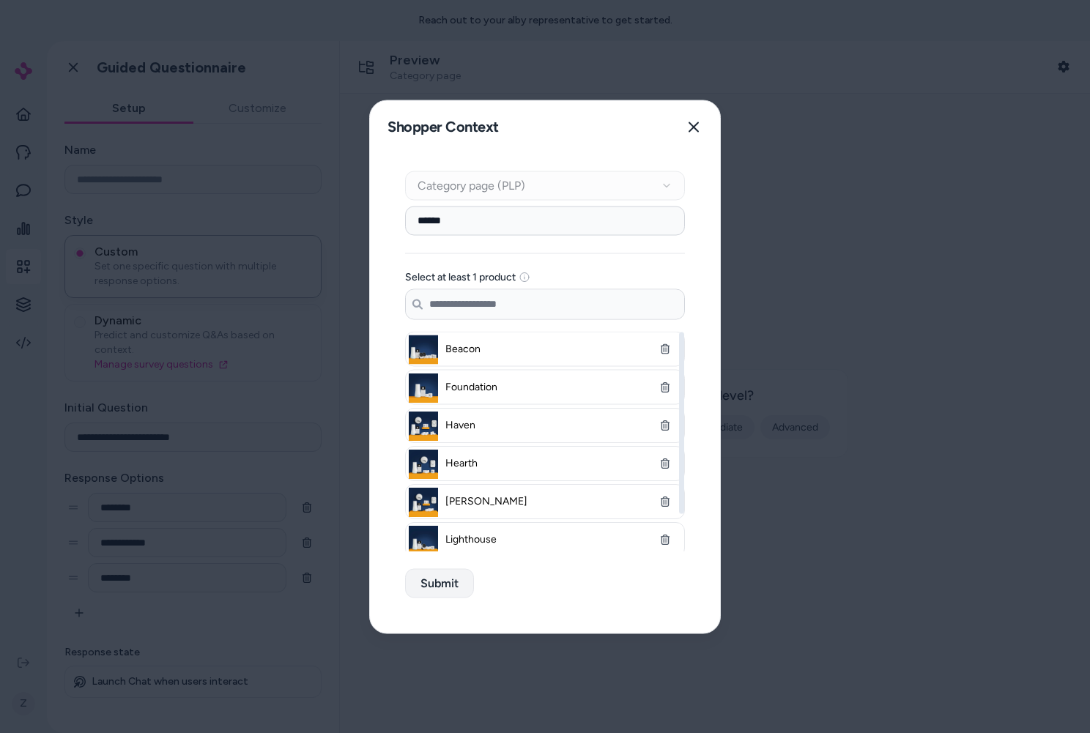
click at [461, 569] on button "Submit" at bounding box center [439, 582] width 69 height 29
click at [941, 272] on div at bounding box center [545, 366] width 1090 height 733
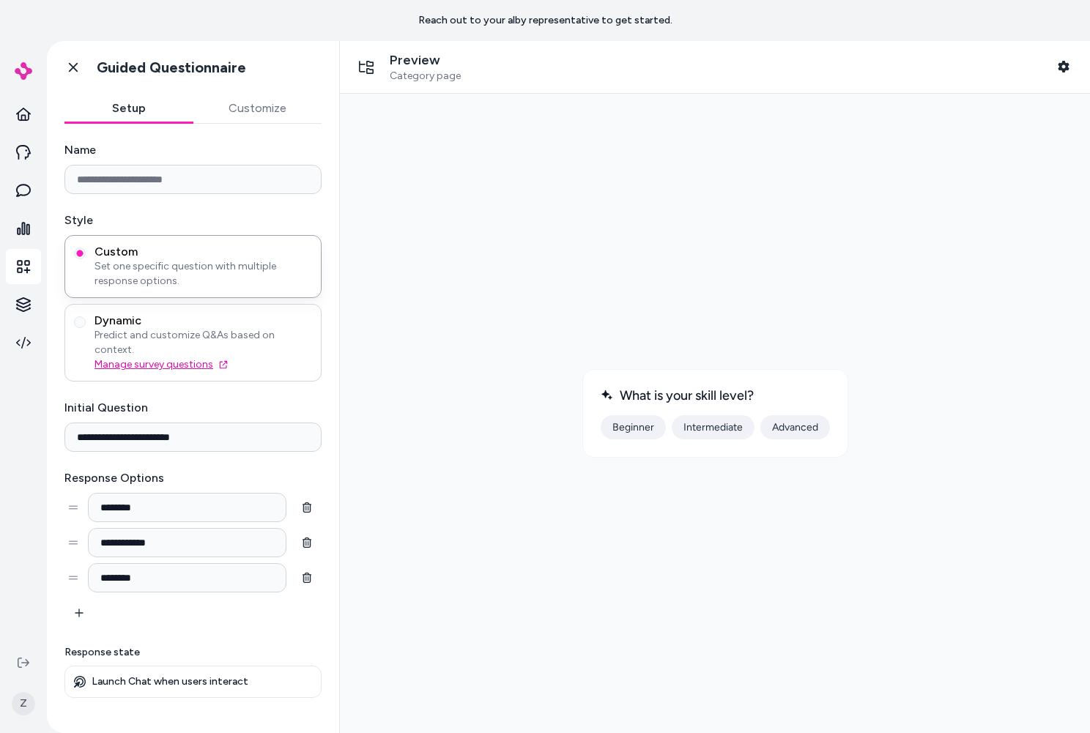
click at [191, 357] on link "Manage survey questions" at bounding box center [203, 364] width 218 height 15
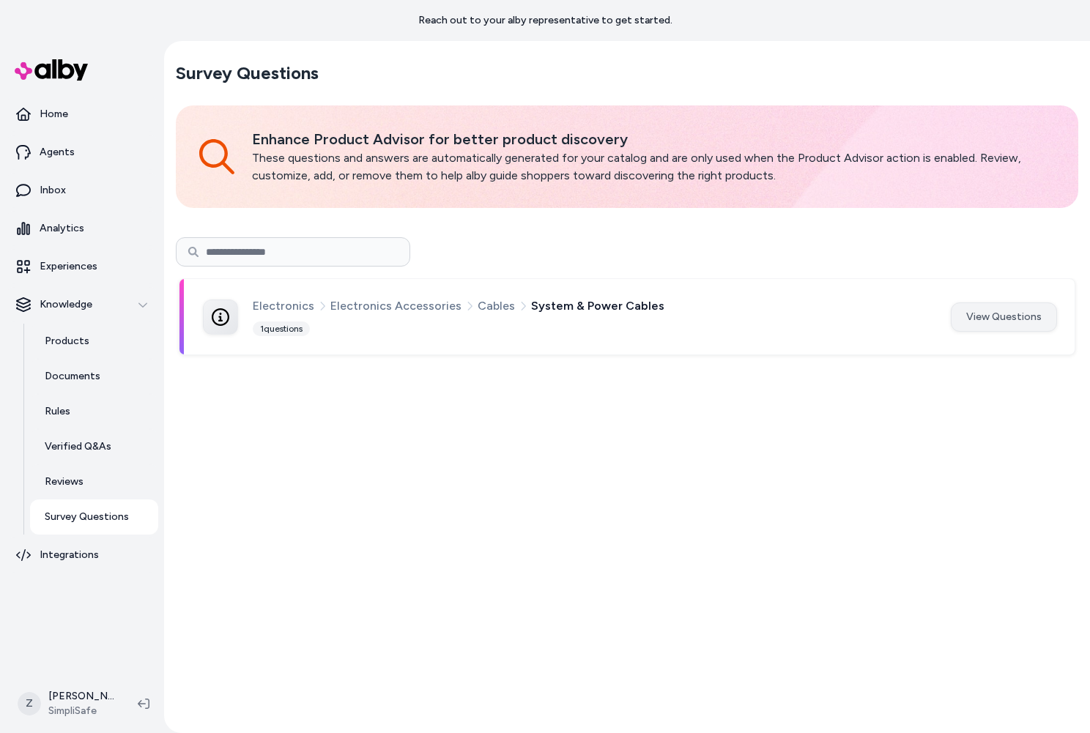
click at [956, 325] on button "View Questions" at bounding box center [1004, 316] width 106 height 29
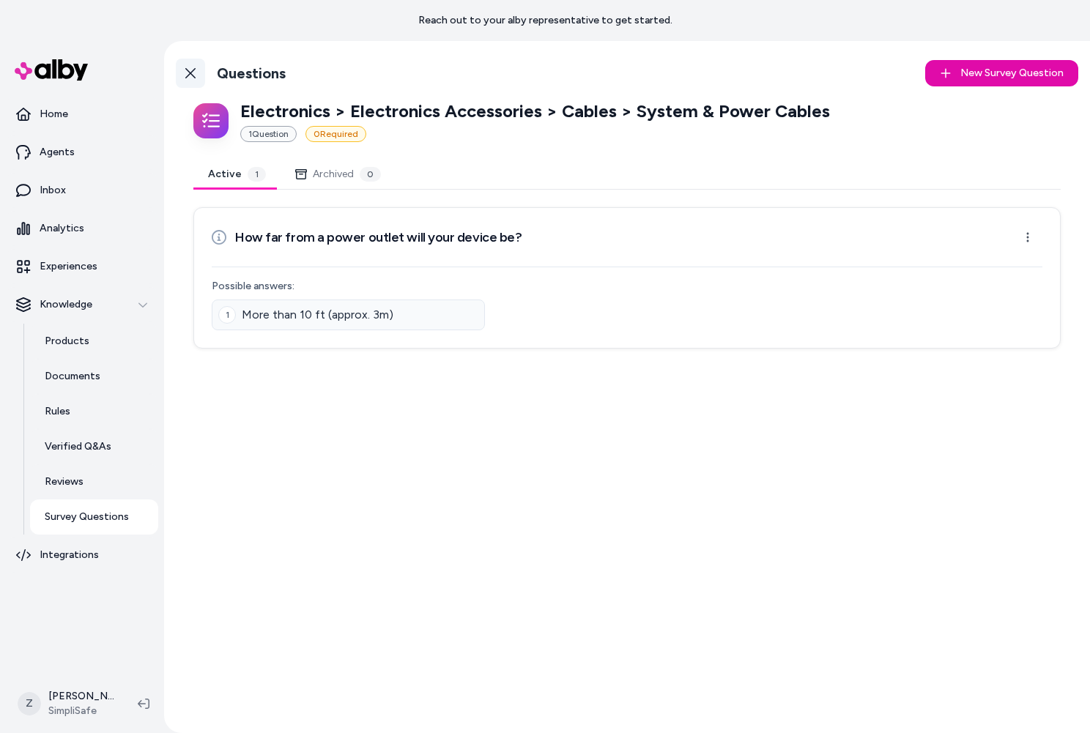
click at [189, 75] on icon at bounding box center [191, 73] width 12 height 12
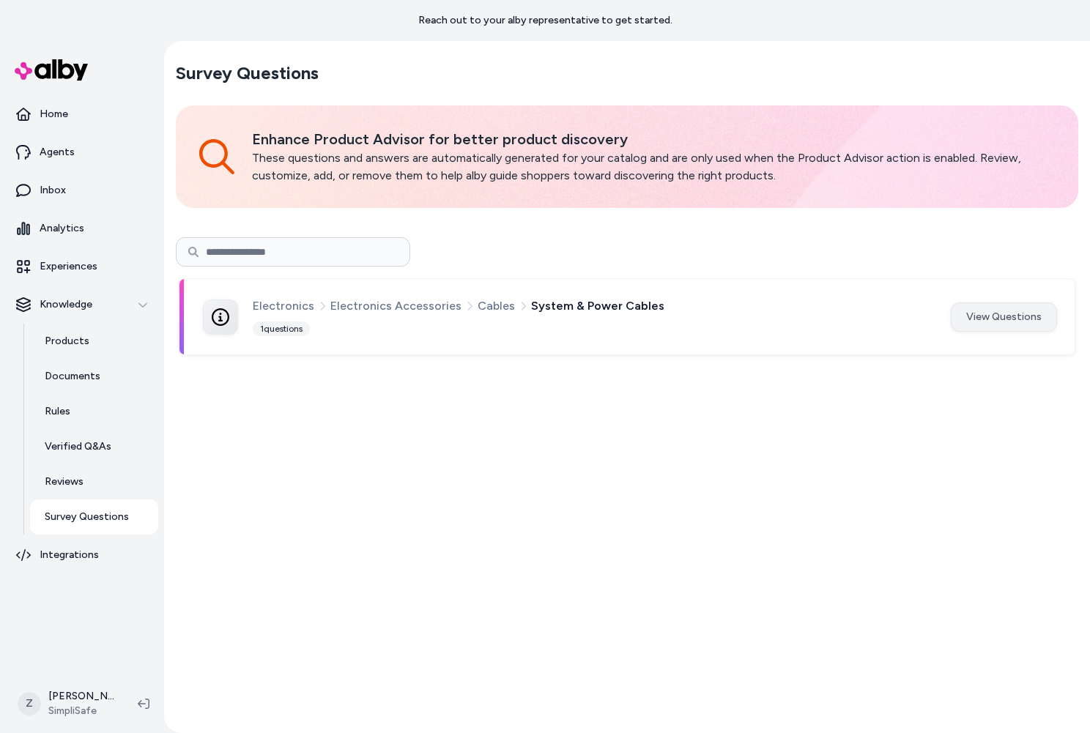
click at [1012, 316] on button "View Questions" at bounding box center [1004, 316] width 106 height 29
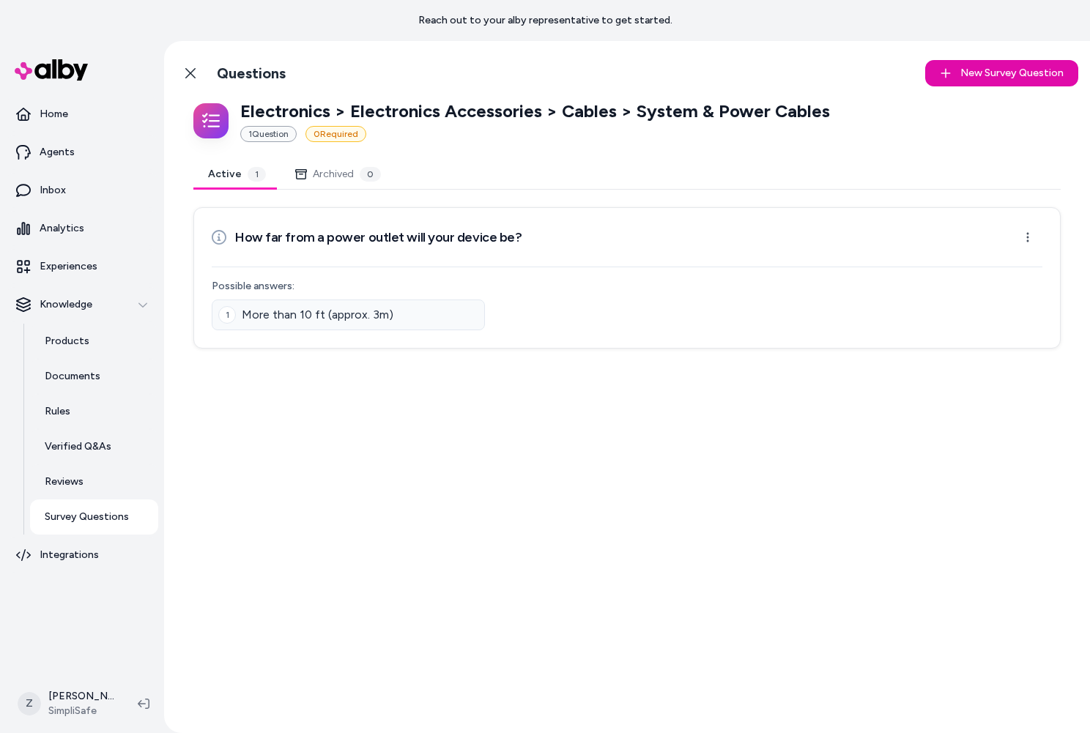
click at [322, 176] on button "Archived 0" at bounding box center [337, 174] width 115 height 29
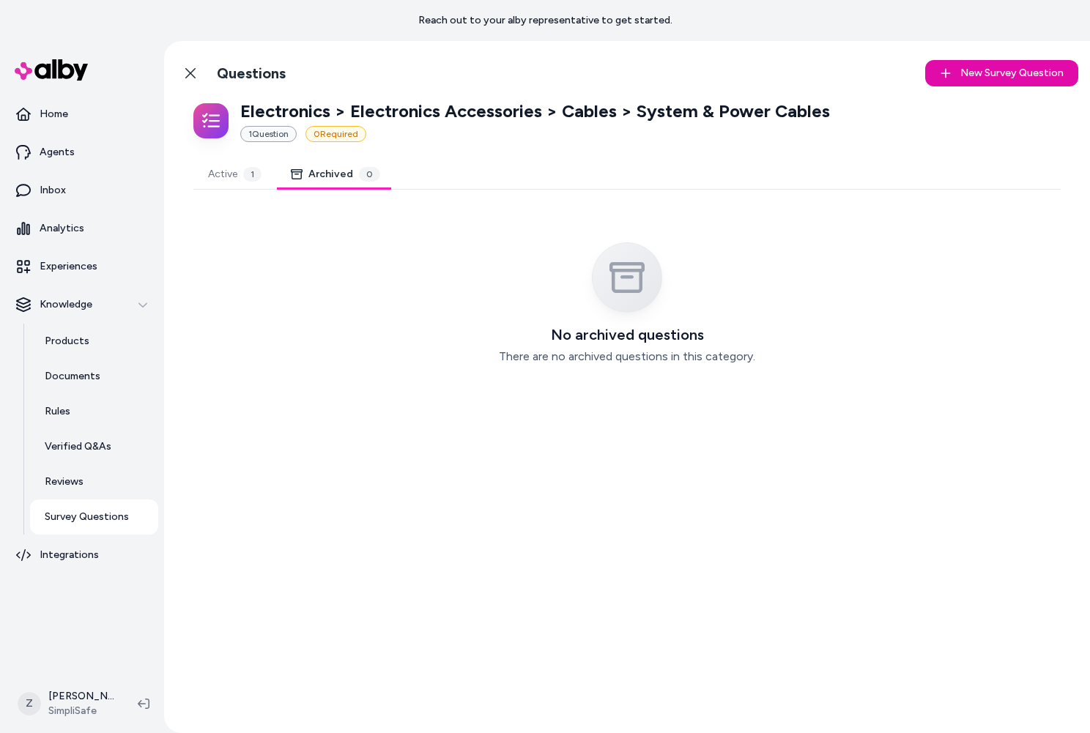
click at [221, 176] on button "Active 1" at bounding box center [234, 174] width 83 height 29
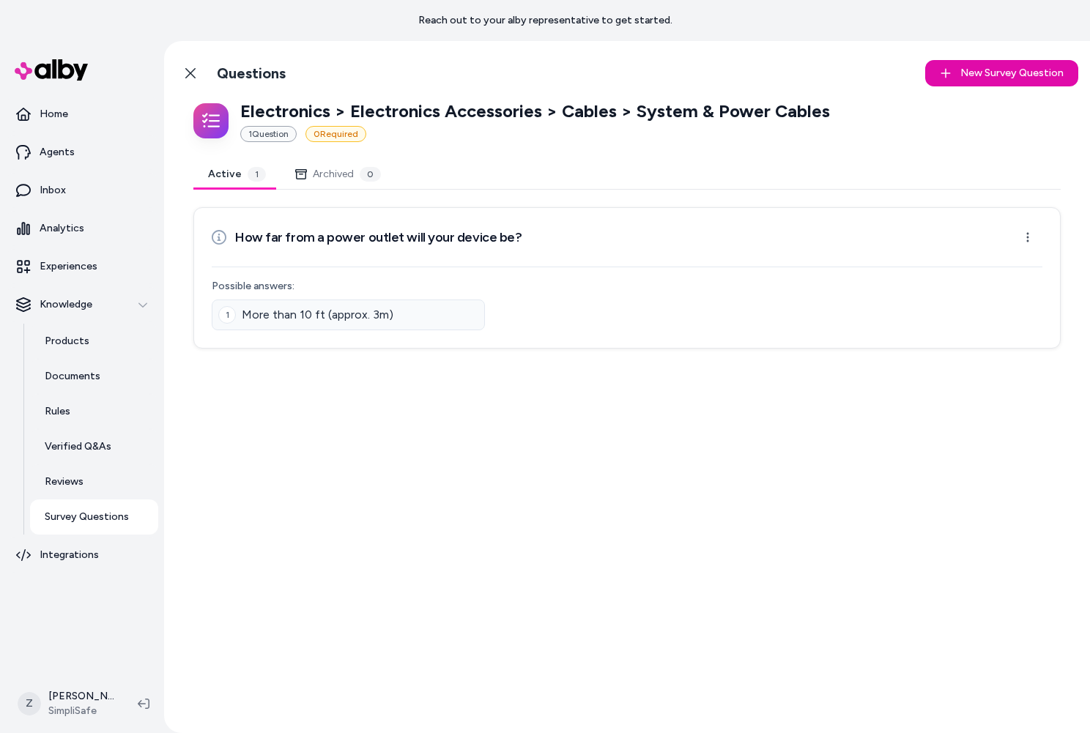
click at [343, 241] on h3 "How far from a power outlet will your device be?" at bounding box center [378, 237] width 286 height 21
click at [325, 302] on div "1 More than 10 ft (approx. 3m)" at bounding box center [348, 315] width 273 height 31
click at [179, 75] on link "Back to Categories" at bounding box center [190, 73] width 29 height 29
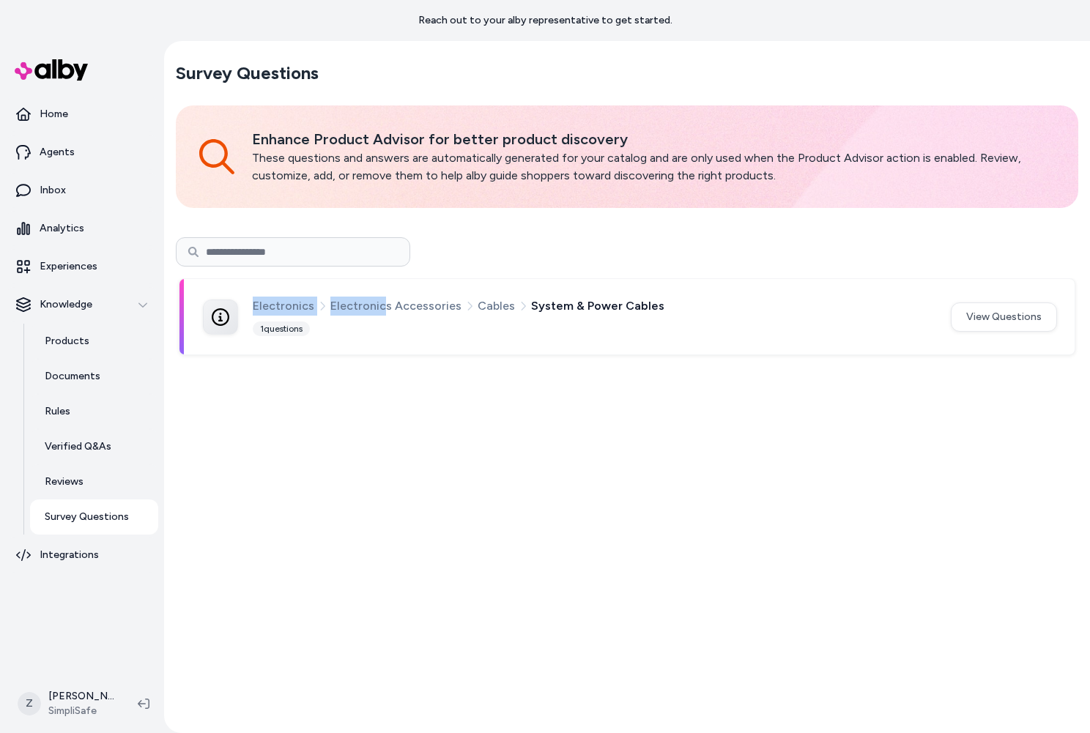
drag, startPoint x: 245, startPoint y: 306, endPoint x: 379, endPoint y: 300, distance: 134.9
click at [379, 300] on div "Electronics Electronics Accessories Cables System & Power Cables 1 questions" at bounding box center [568, 317] width 730 height 40
click at [54, 275] on link "Experiences" at bounding box center [82, 266] width 152 height 35
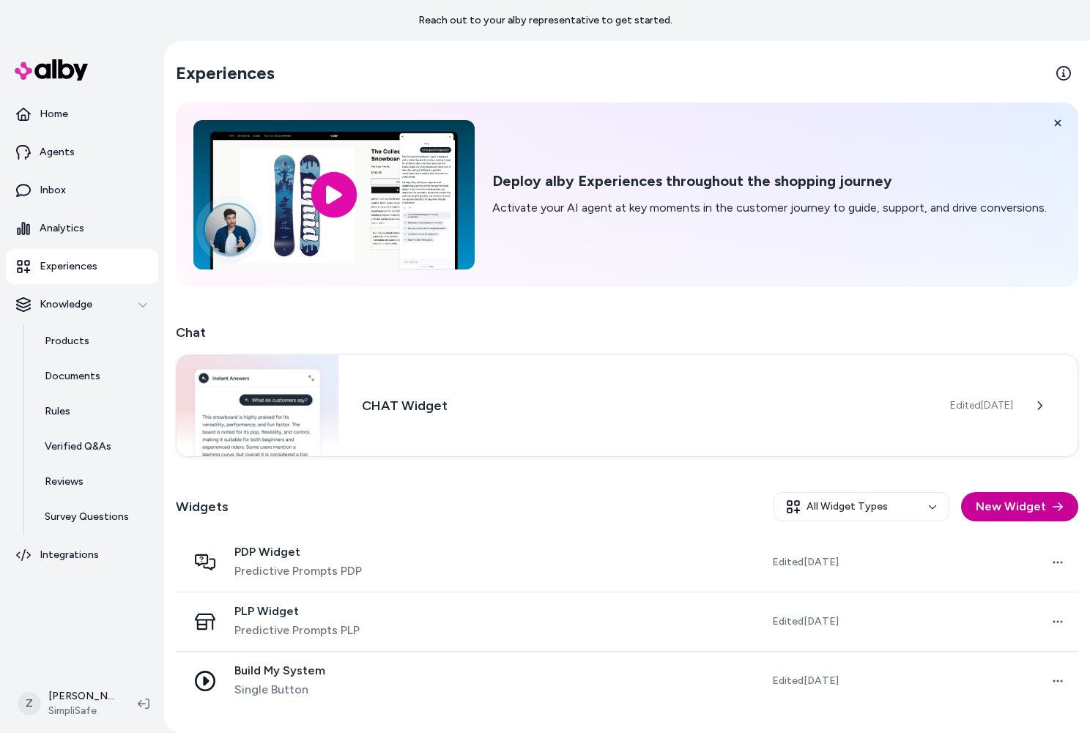
click at [1025, 503] on button "New Widget" at bounding box center [1019, 506] width 117 height 29
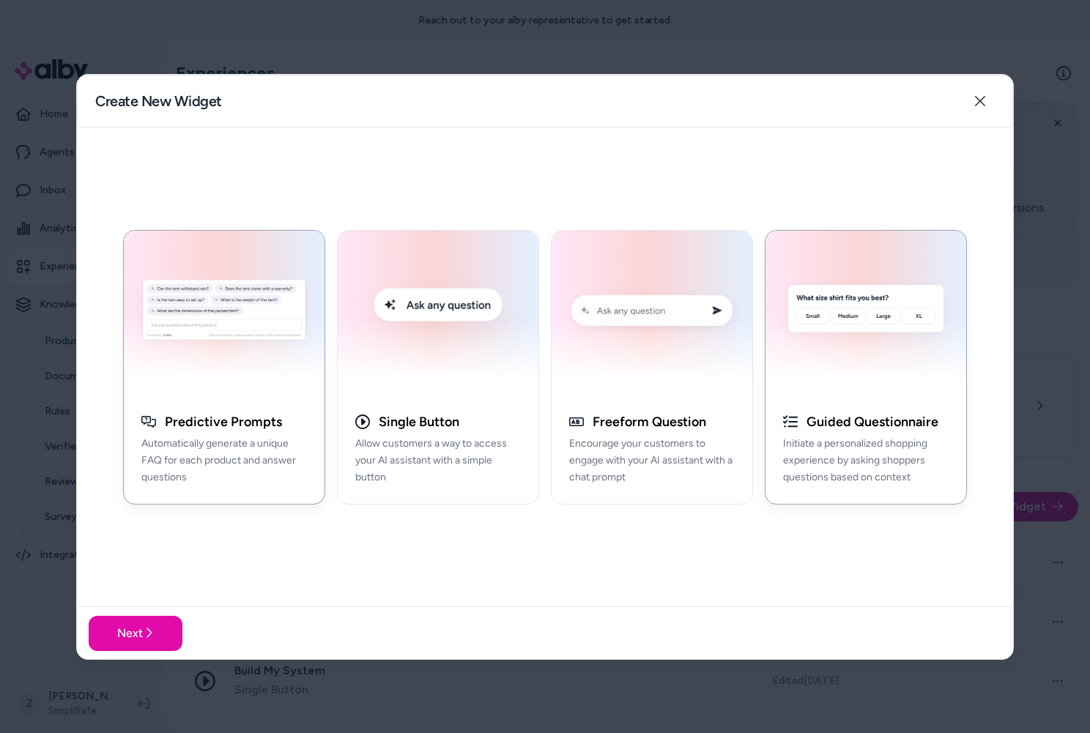
click at [825, 430] on div "Guided Questionnaire Initiate a personalized shopping experience by asking shop…" at bounding box center [865, 455] width 201 height 96
click at [116, 619] on button "Next" at bounding box center [136, 632] width 94 height 35
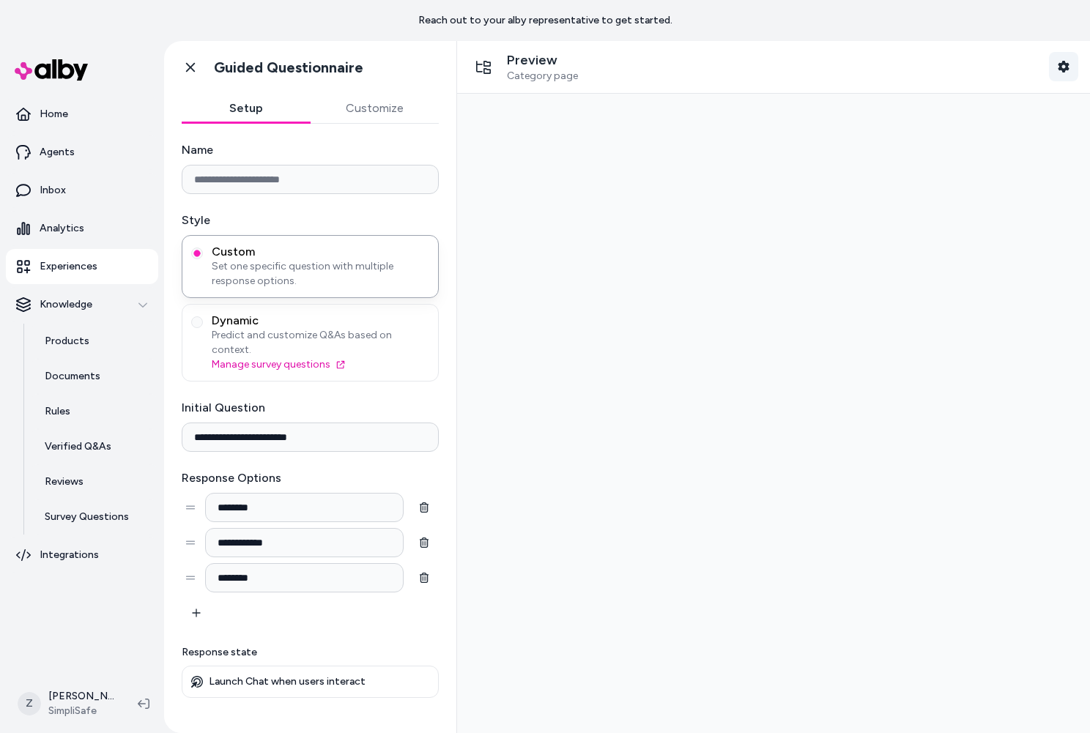
click at [1069, 64] on icon "button" at bounding box center [1064, 67] width 12 height 12
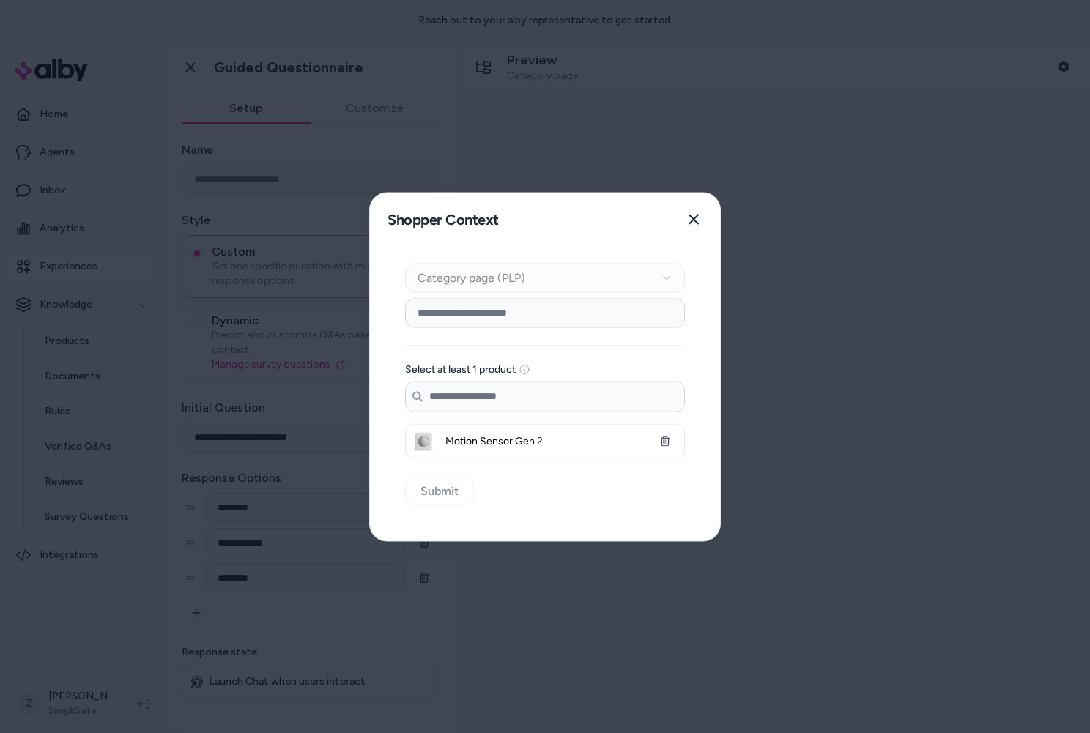
click at [467, 313] on input at bounding box center [545, 312] width 280 height 29
type input "**********"
click at [707, 222] on button "Close" at bounding box center [693, 218] width 29 height 29
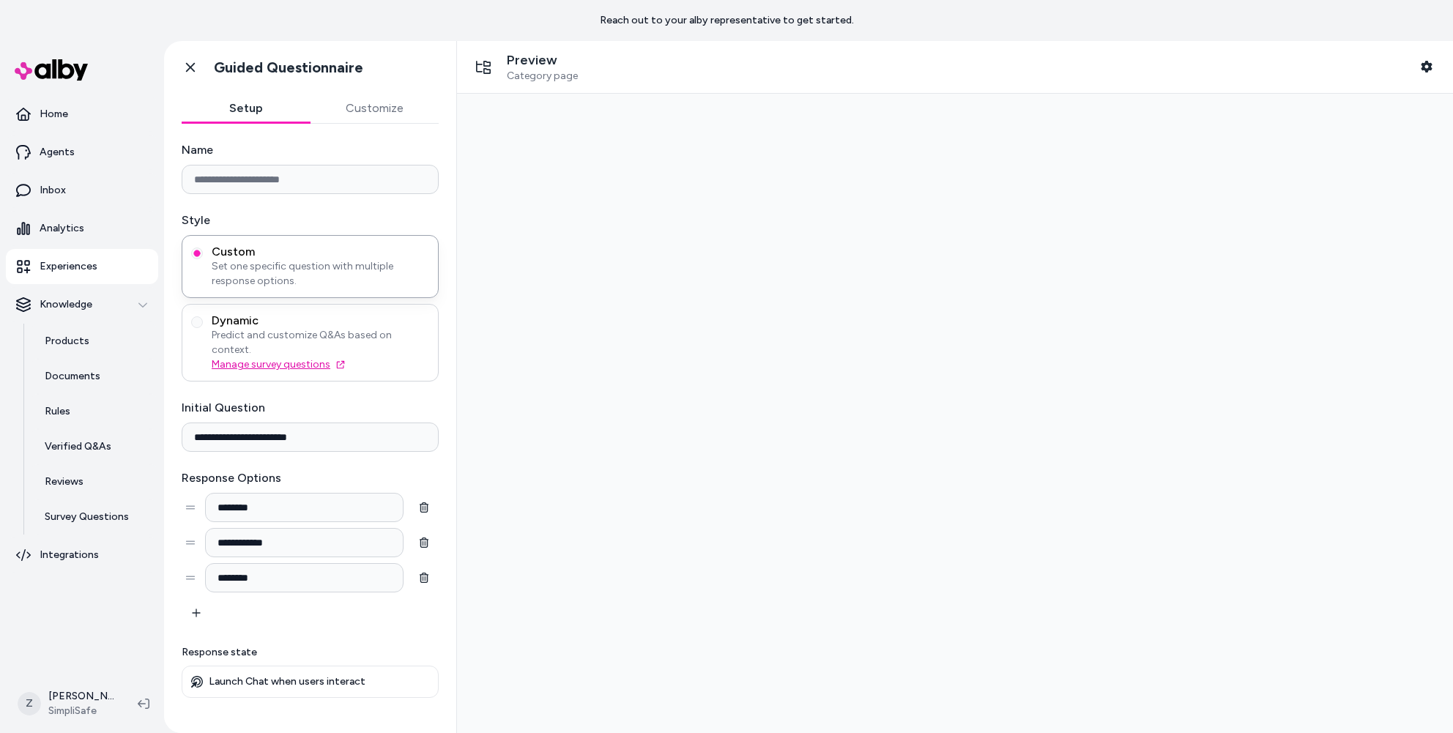
click at [280, 357] on link "Manage survey questions" at bounding box center [321, 364] width 218 height 15
click at [189, 68] on icon at bounding box center [190, 68] width 9 height 10
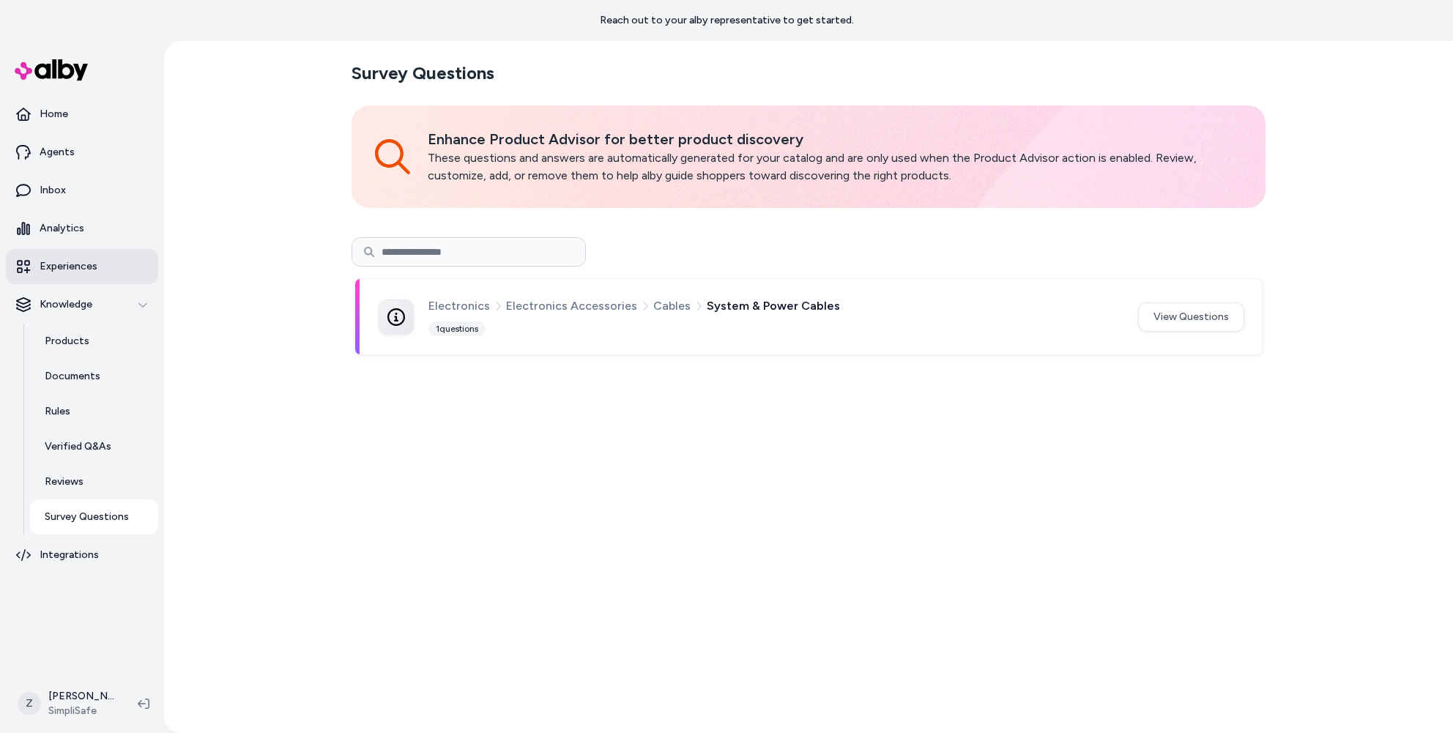
click at [62, 265] on p "Experiences" at bounding box center [69, 266] width 58 height 15
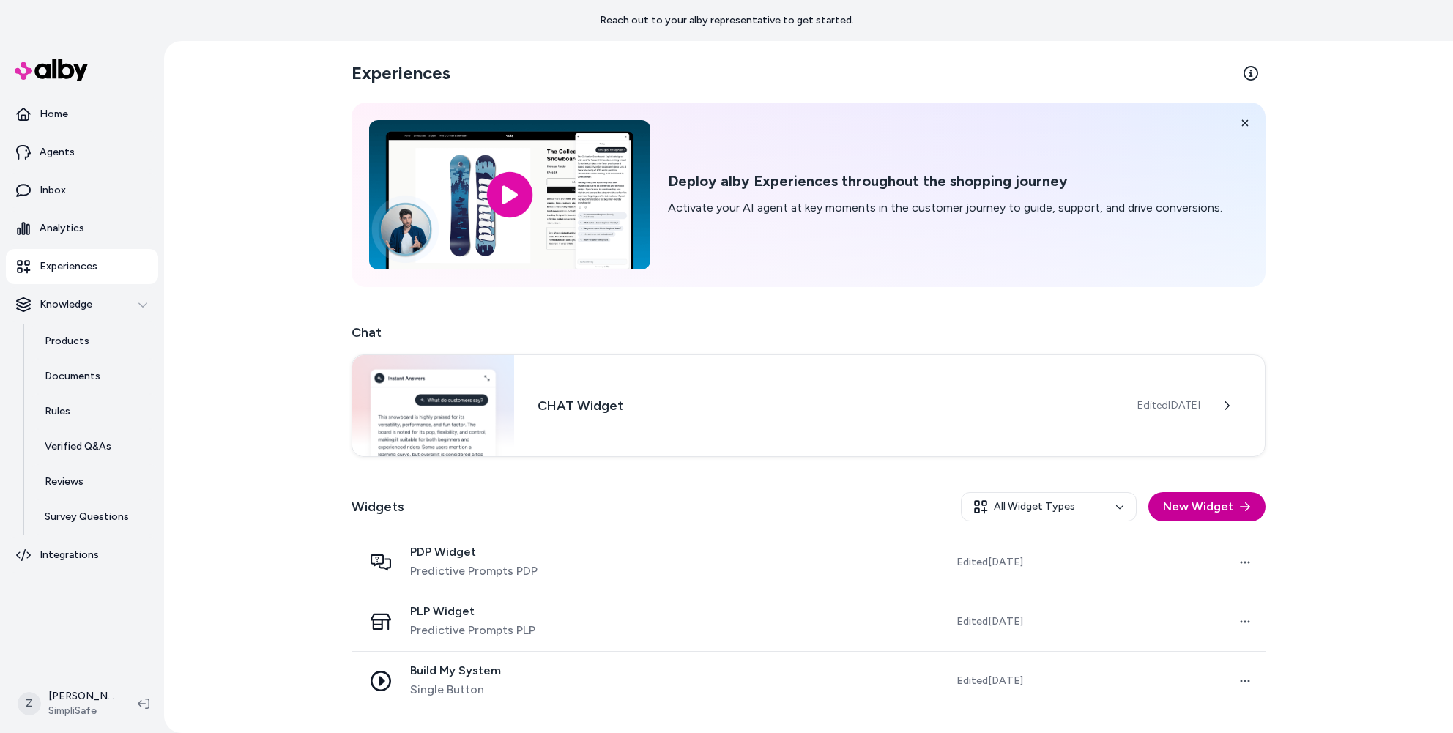
click at [1227, 513] on button "New Widget" at bounding box center [1206, 506] width 117 height 29
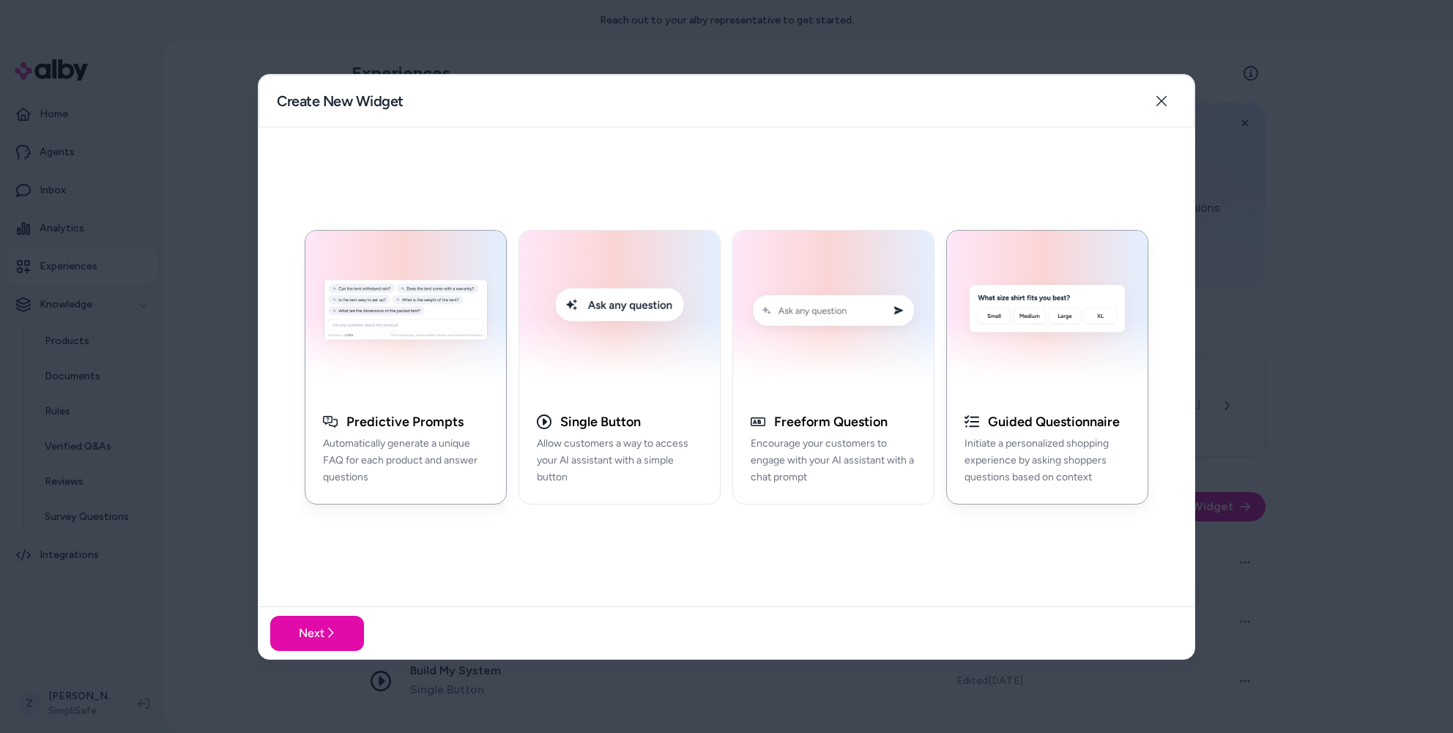
click at [1044, 450] on p "Initiate a personalized shopping experience by asking shoppers questions based …" at bounding box center [1048, 461] width 166 height 50
click at [330, 628] on icon at bounding box center [330, 633] width 12 height 12
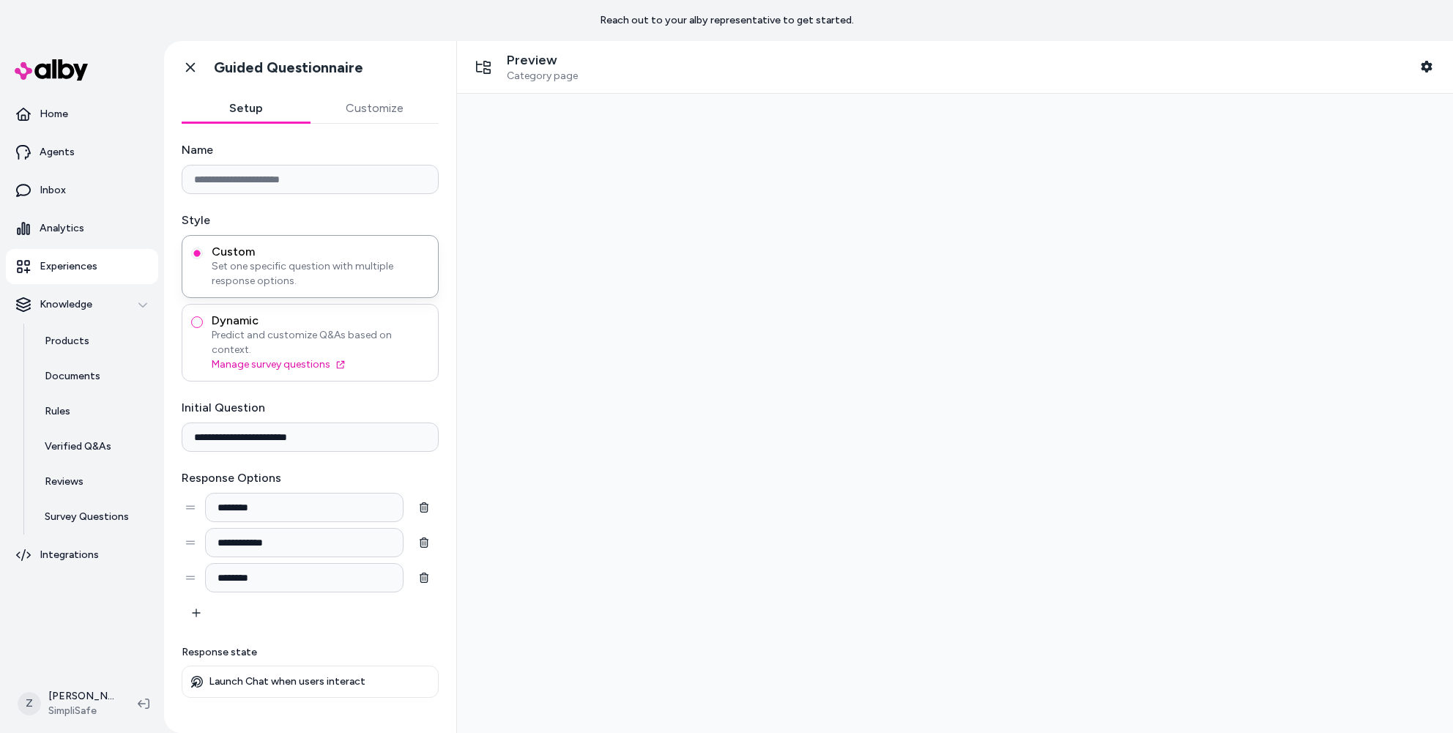
click at [194, 317] on button "Dynamic Predict and customize Q&As based on context. Manage survey questions" at bounding box center [197, 322] width 12 height 12
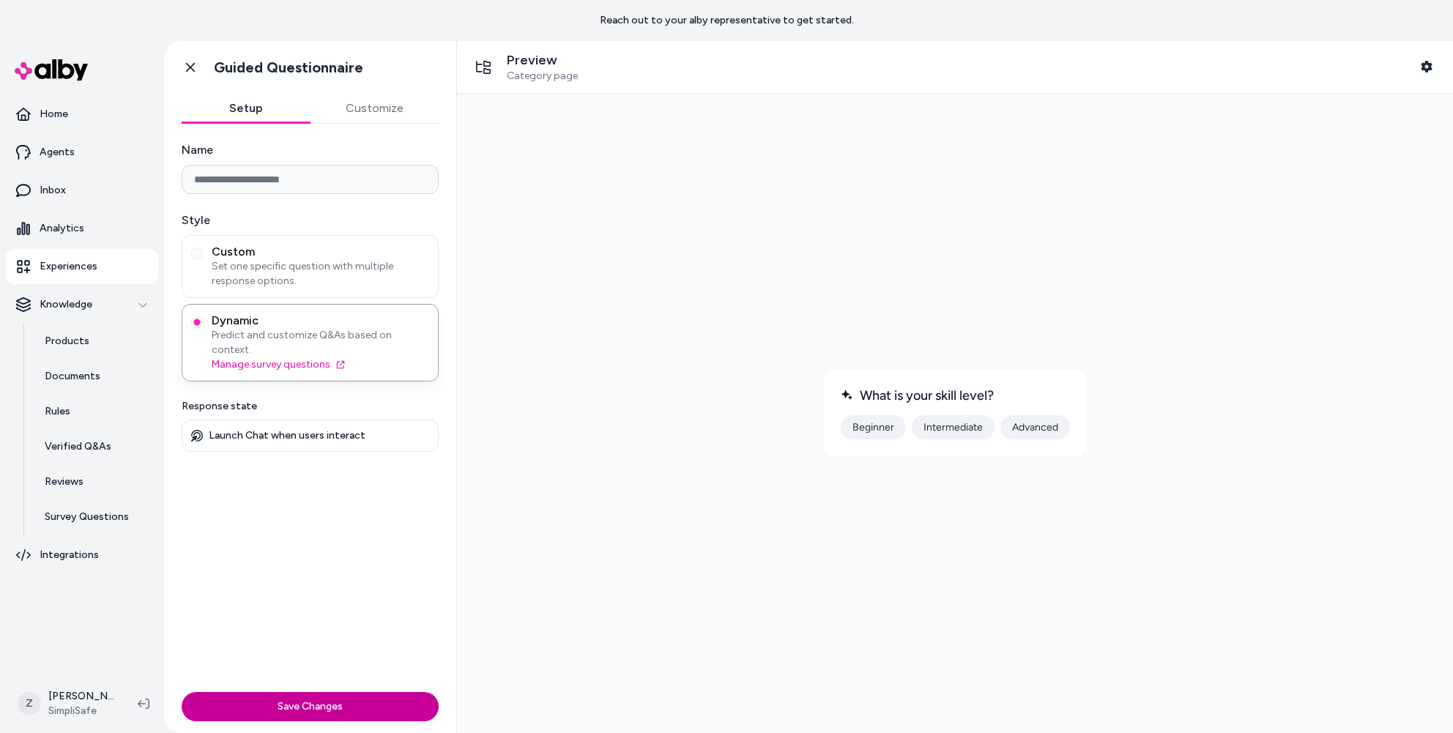
click at [345, 713] on button "Save Changes" at bounding box center [310, 706] width 257 height 29
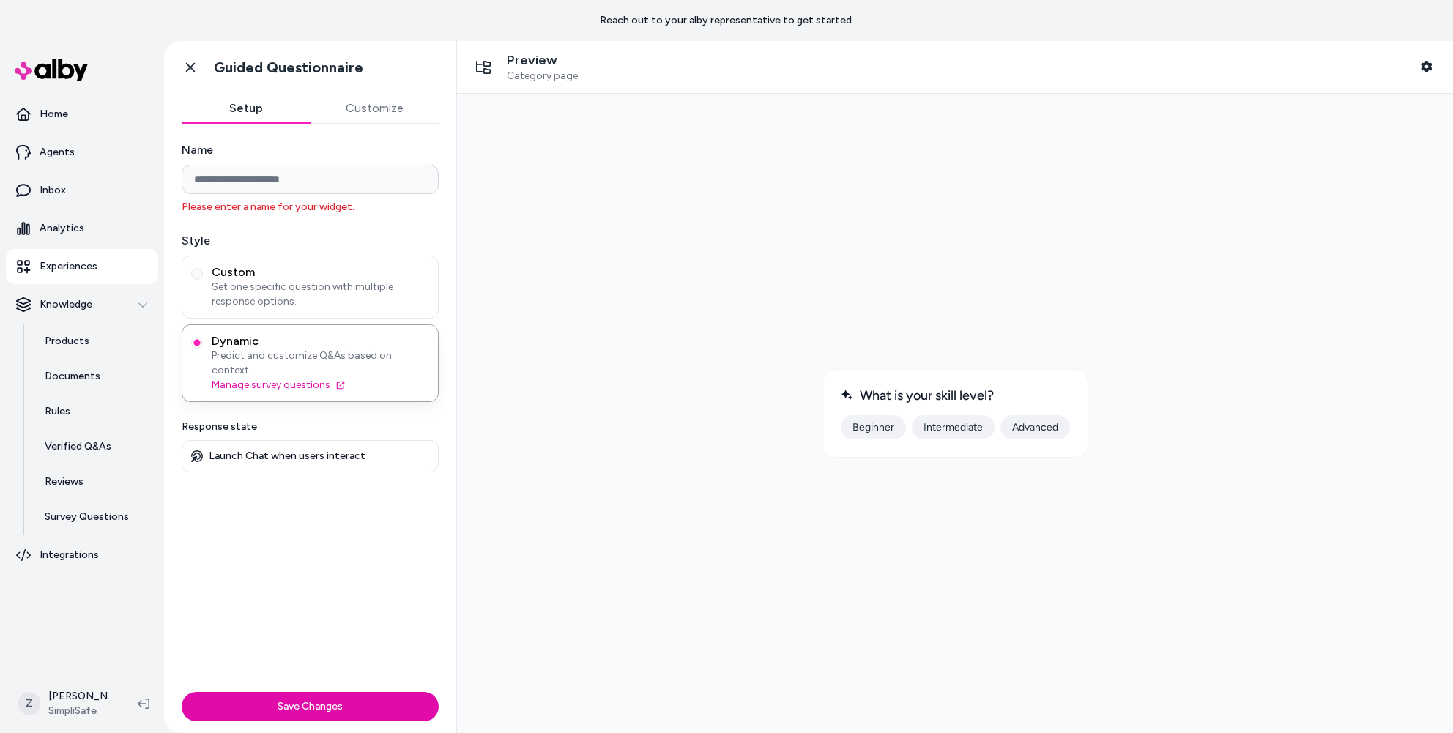
click at [385, 113] on button "Customize" at bounding box center [375, 108] width 129 height 29
click at [291, 103] on button "Setup" at bounding box center [246, 108] width 129 height 29
click at [347, 112] on button "Customize" at bounding box center [375, 108] width 129 height 29
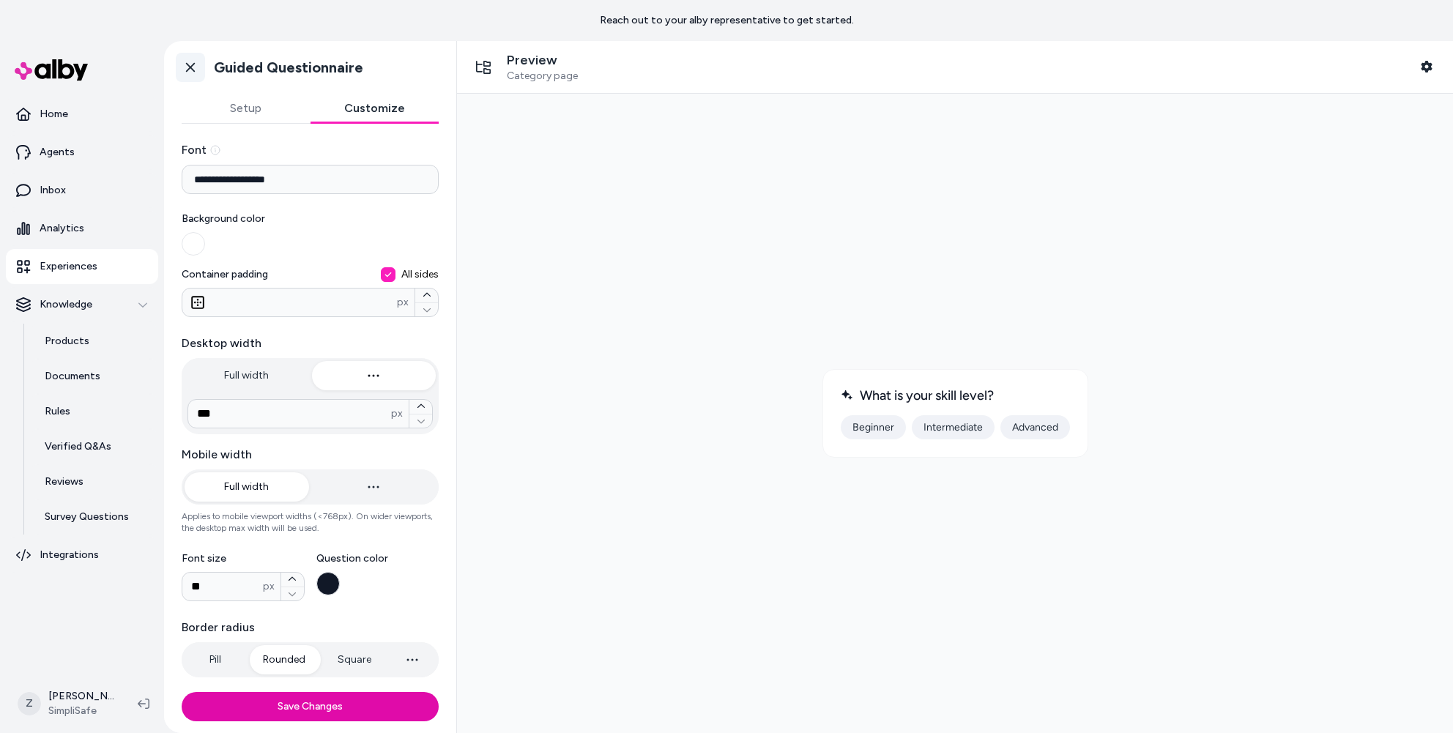
click at [204, 61] on link "Go back" at bounding box center [190, 67] width 29 height 29
click at [194, 64] on icon at bounding box center [190, 67] width 15 height 15
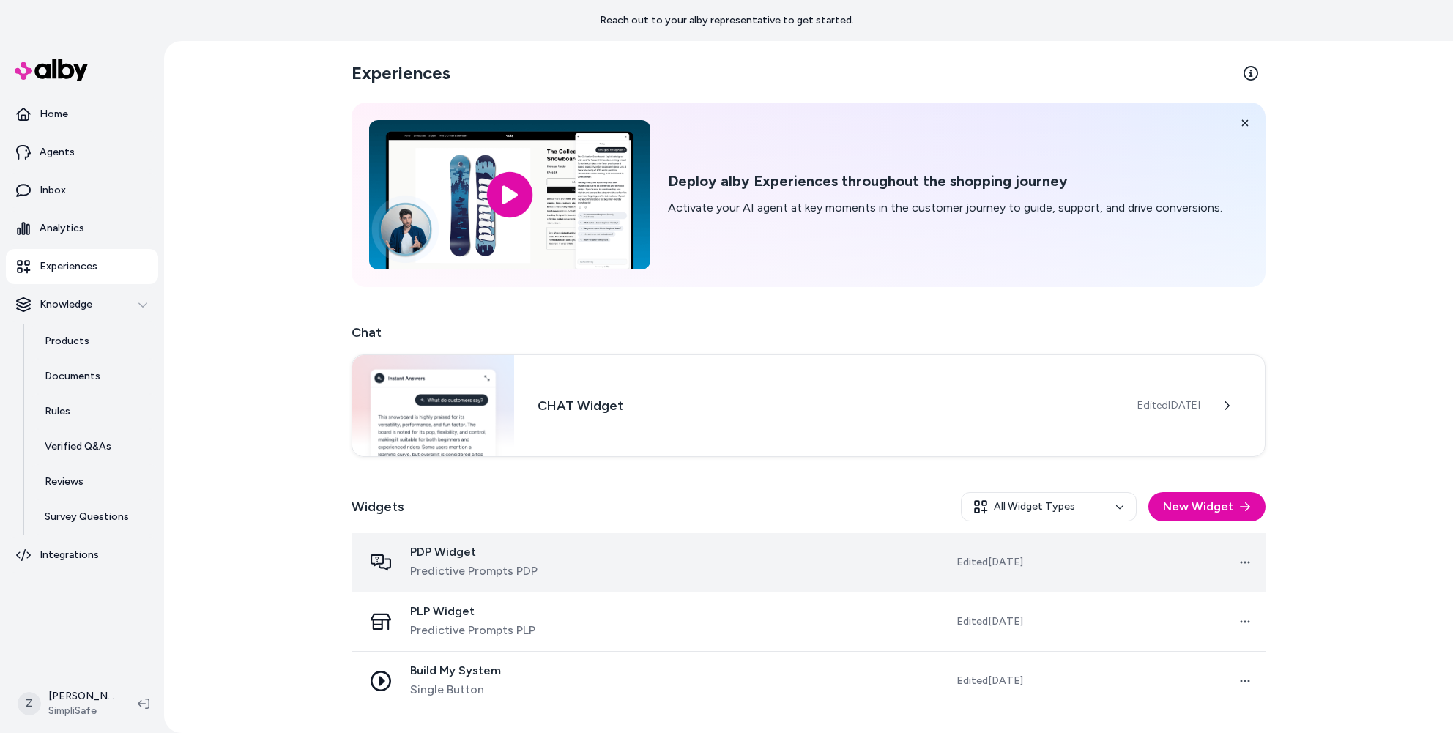
click at [524, 550] on span "PDP Widget" at bounding box center [473, 552] width 127 height 15
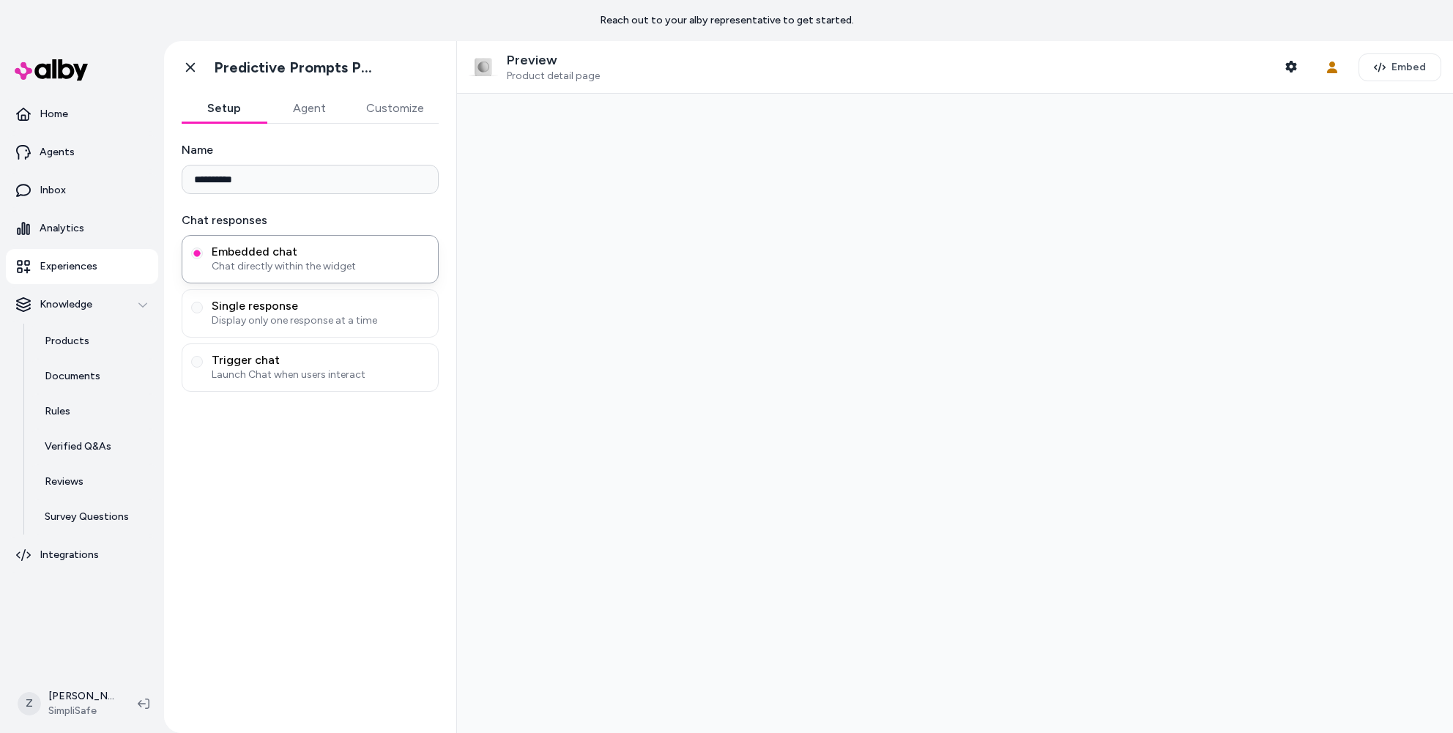
click at [727, 570] on div at bounding box center [955, 413] width 996 height 639
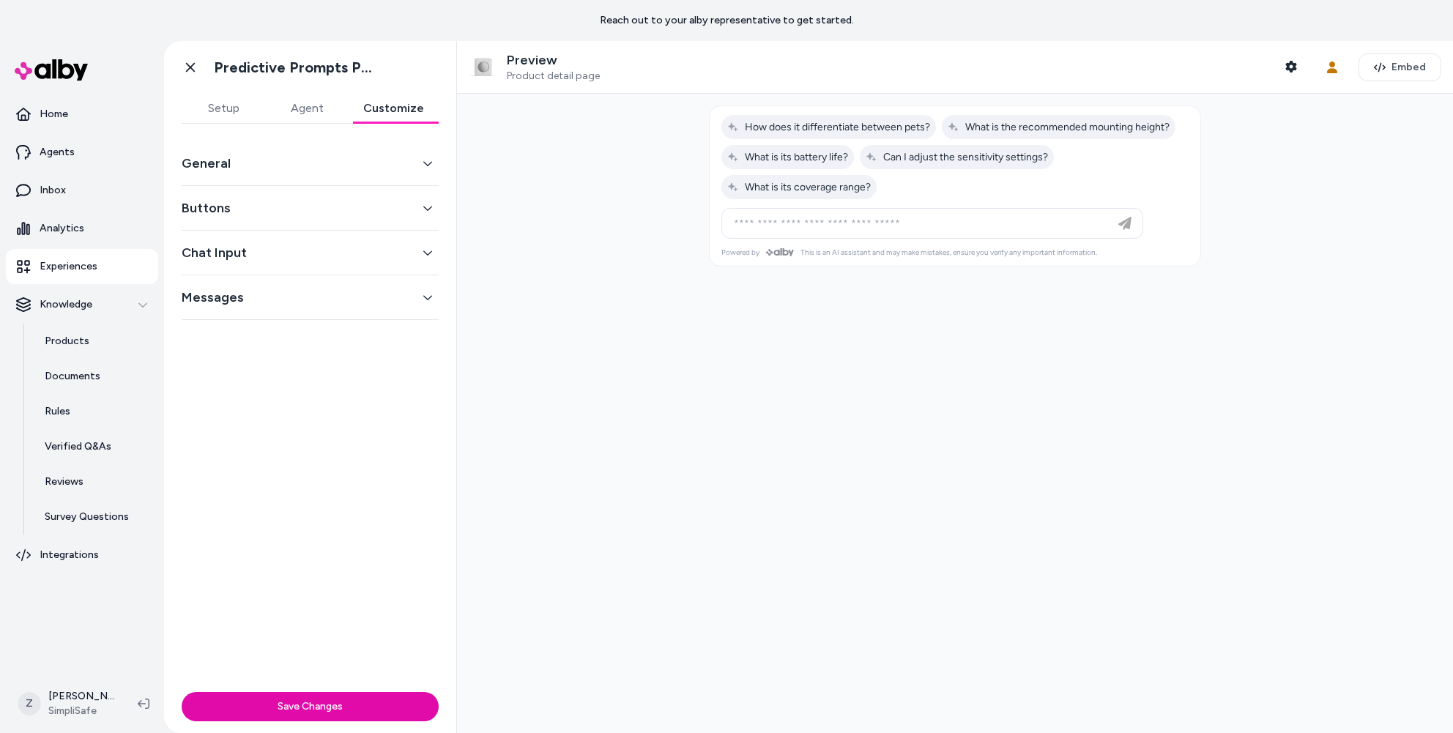
click at [398, 108] on button "Customize" at bounding box center [394, 108] width 90 height 29
click at [360, 179] on div "General" at bounding box center [310, 163] width 257 height 45
click at [374, 162] on button "General" at bounding box center [310, 163] width 257 height 21
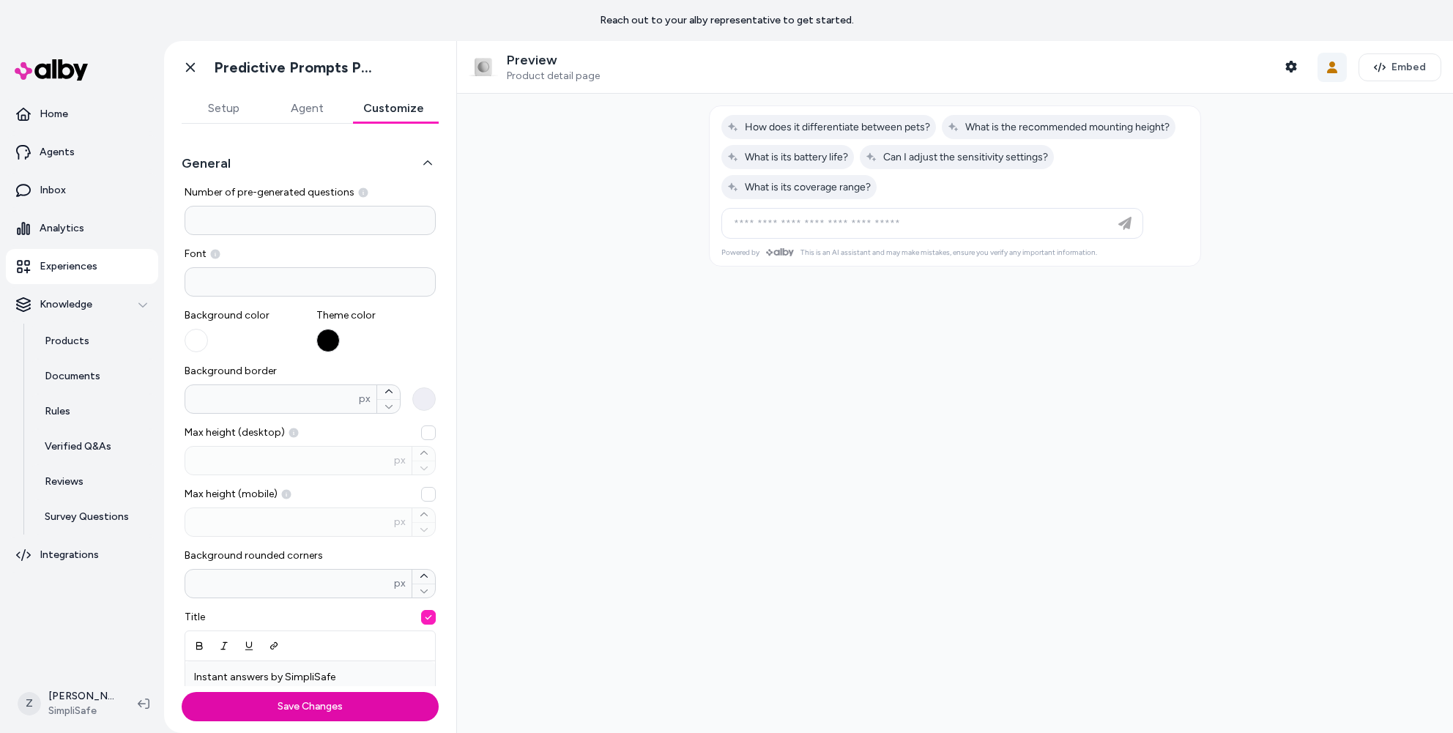
click at [1334, 70] on icon "button" at bounding box center [1332, 68] width 10 height 12
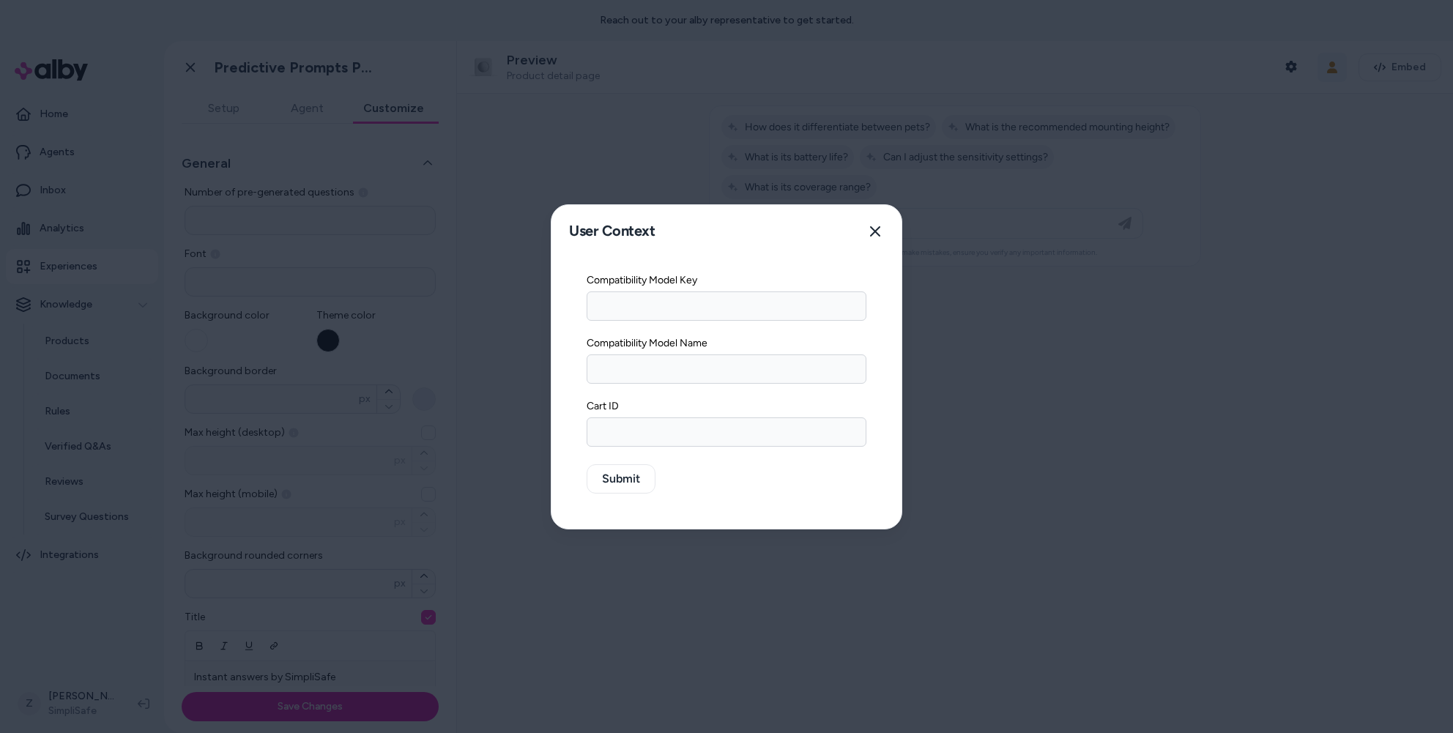
click at [1334, 70] on div at bounding box center [726, 366] width 1453 height 733
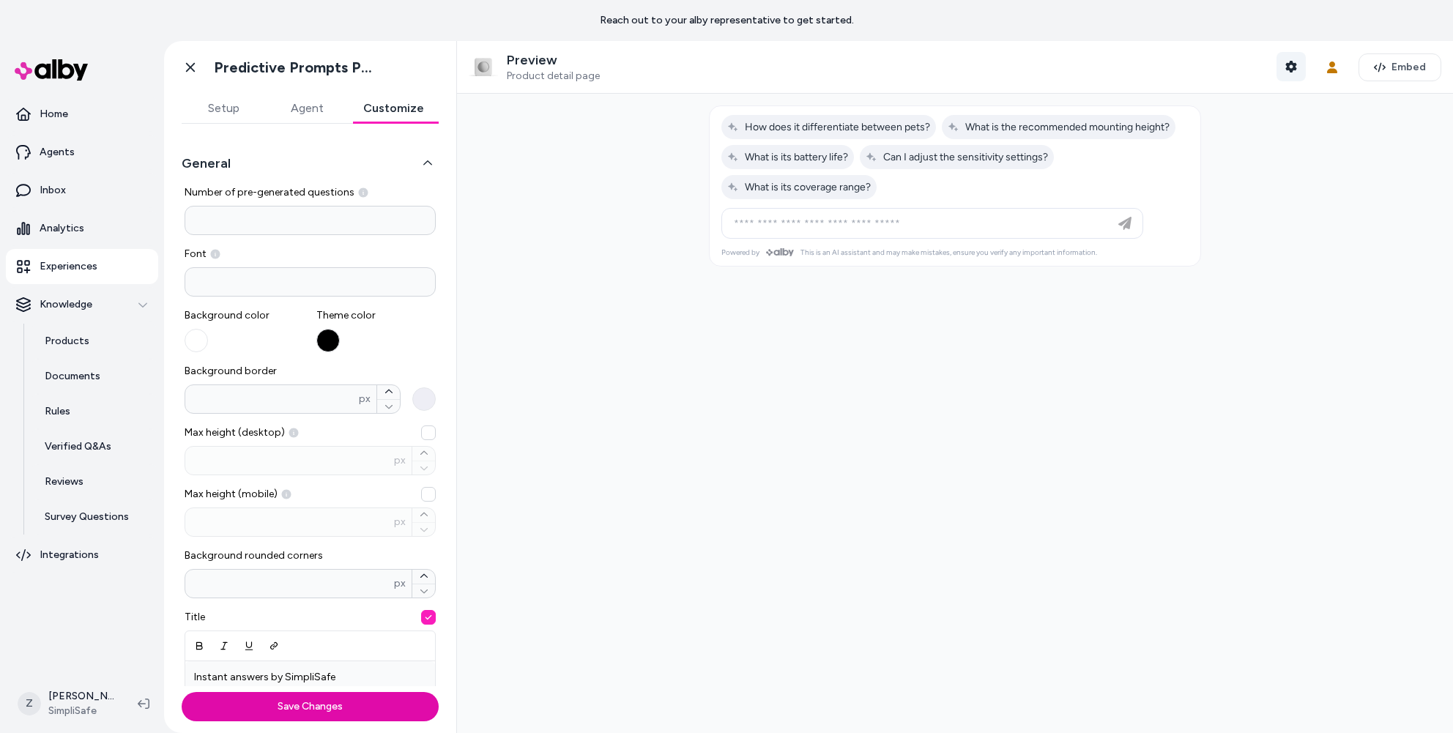
click at [1287, 72] on button "Shopper Context" at bounding box center [1291, 66] width 29 height 29
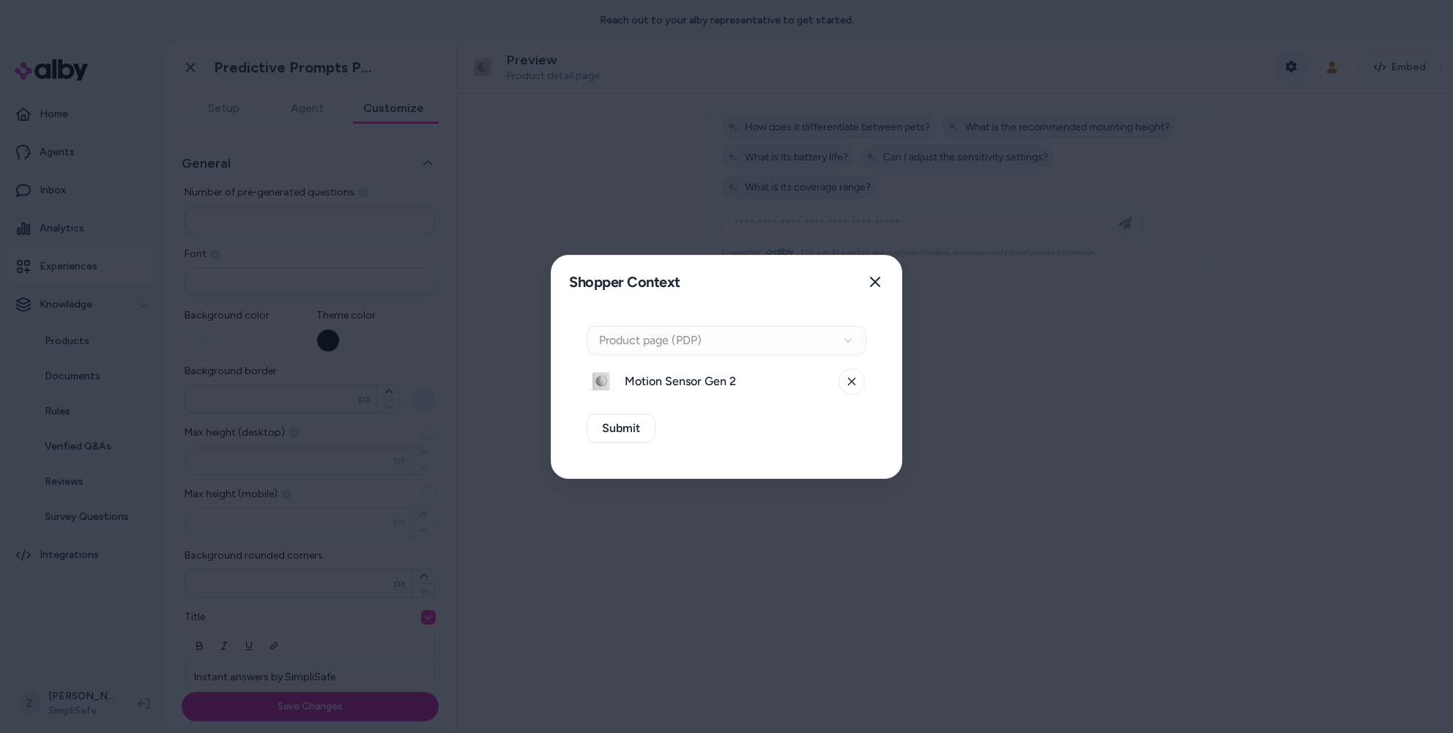
click at [1287, 72] on div at bounding box center [726, 366] width 1453 height 733
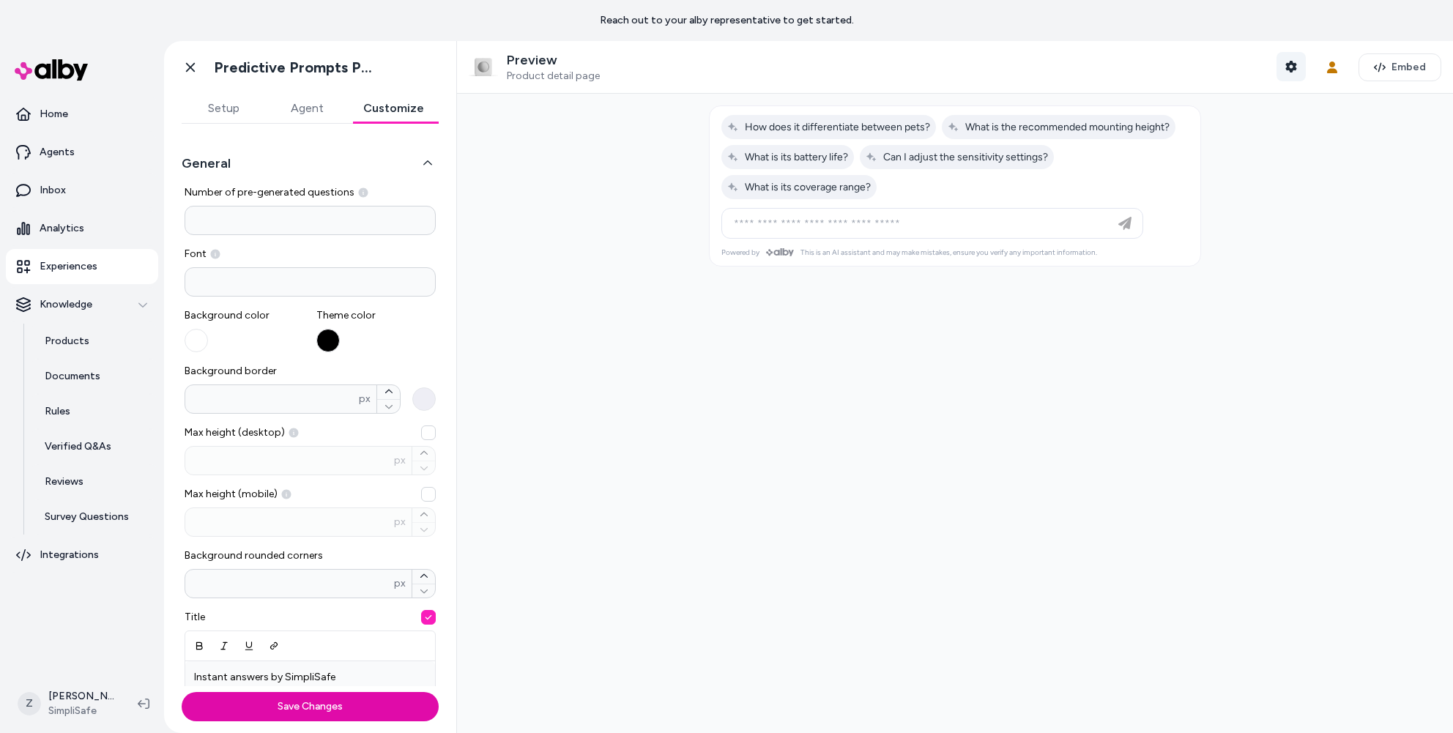
click at [1287, 72] on button "Shopper Context" at bounding box center [1291, 66] width 29 height 29
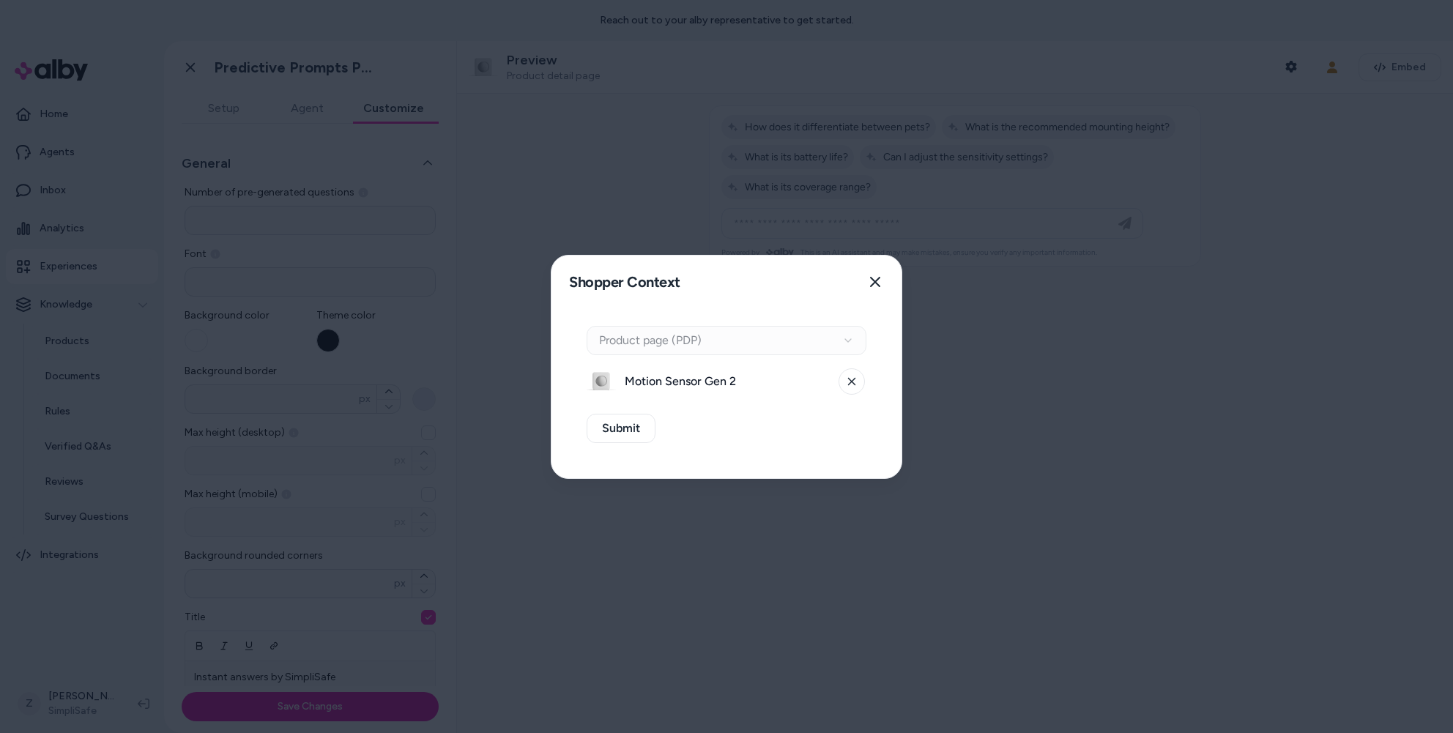
click at [726, 343] on div "Context Type Product page (PDP)" at bounding box center [727, 340] width 280 height 29
click at [628, 210] on div at bounding box center [726, 366] width 1453 height 733
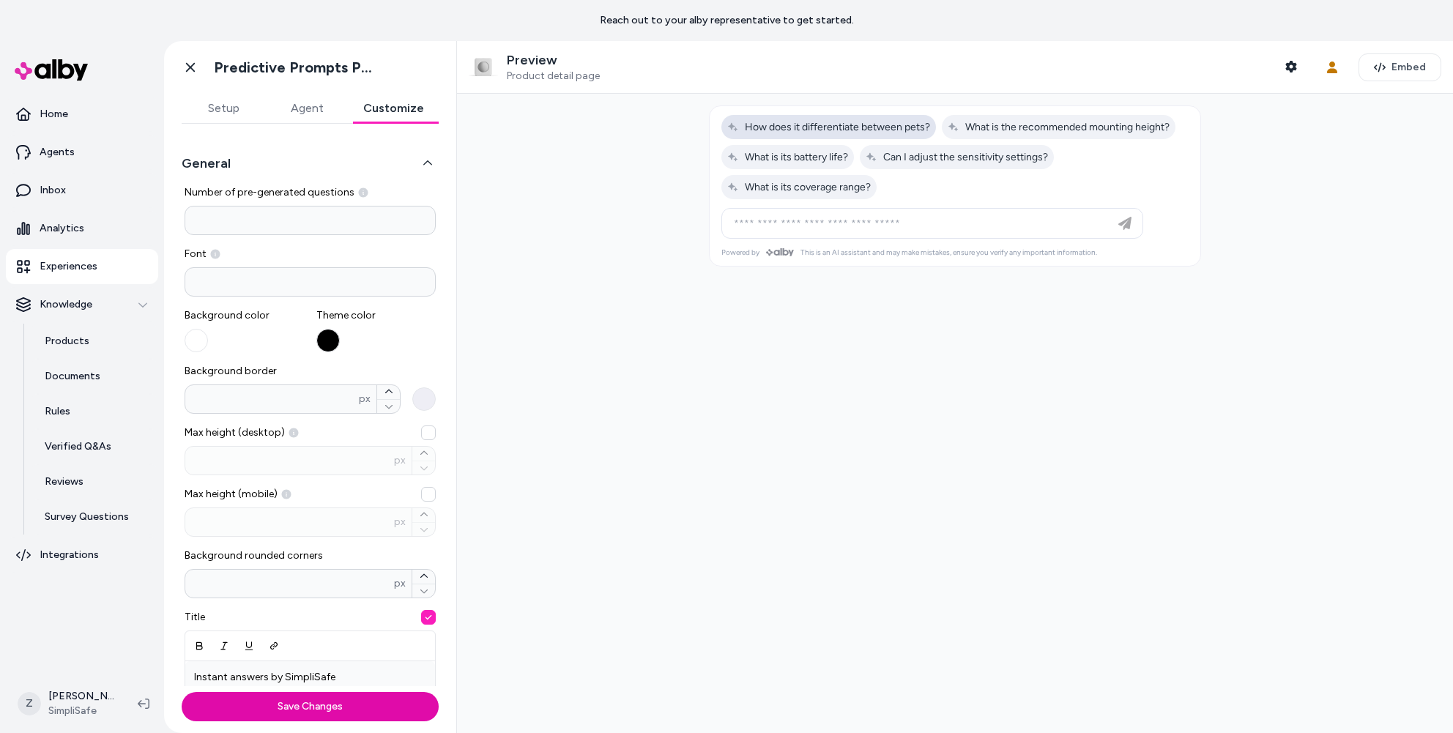
click at [789, 129] on span "How does it differentiate between pets?" at bounding box center [828, 127] width 203 height 12
type input "**********"
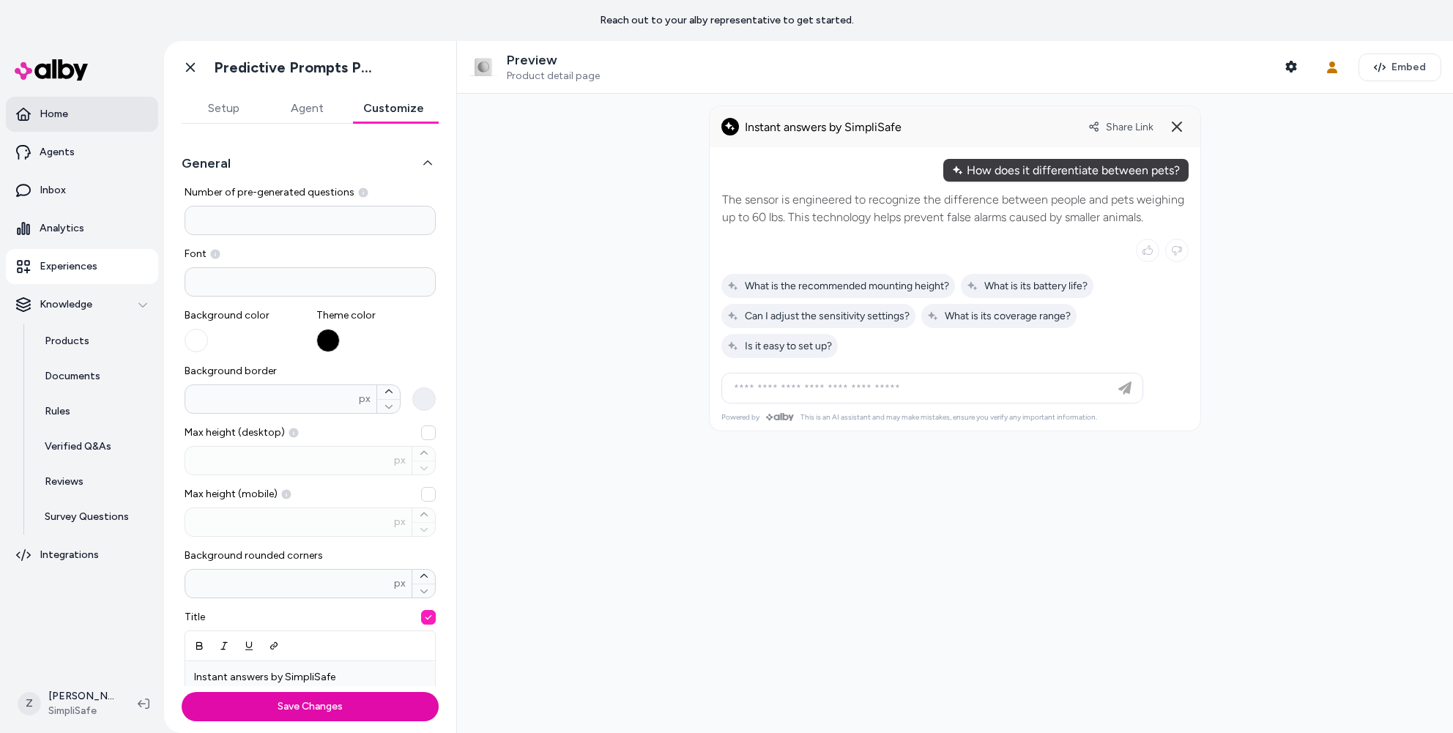
click at [37, 111] on link "Home" at bounding box center [82, 114] width 152 height 35
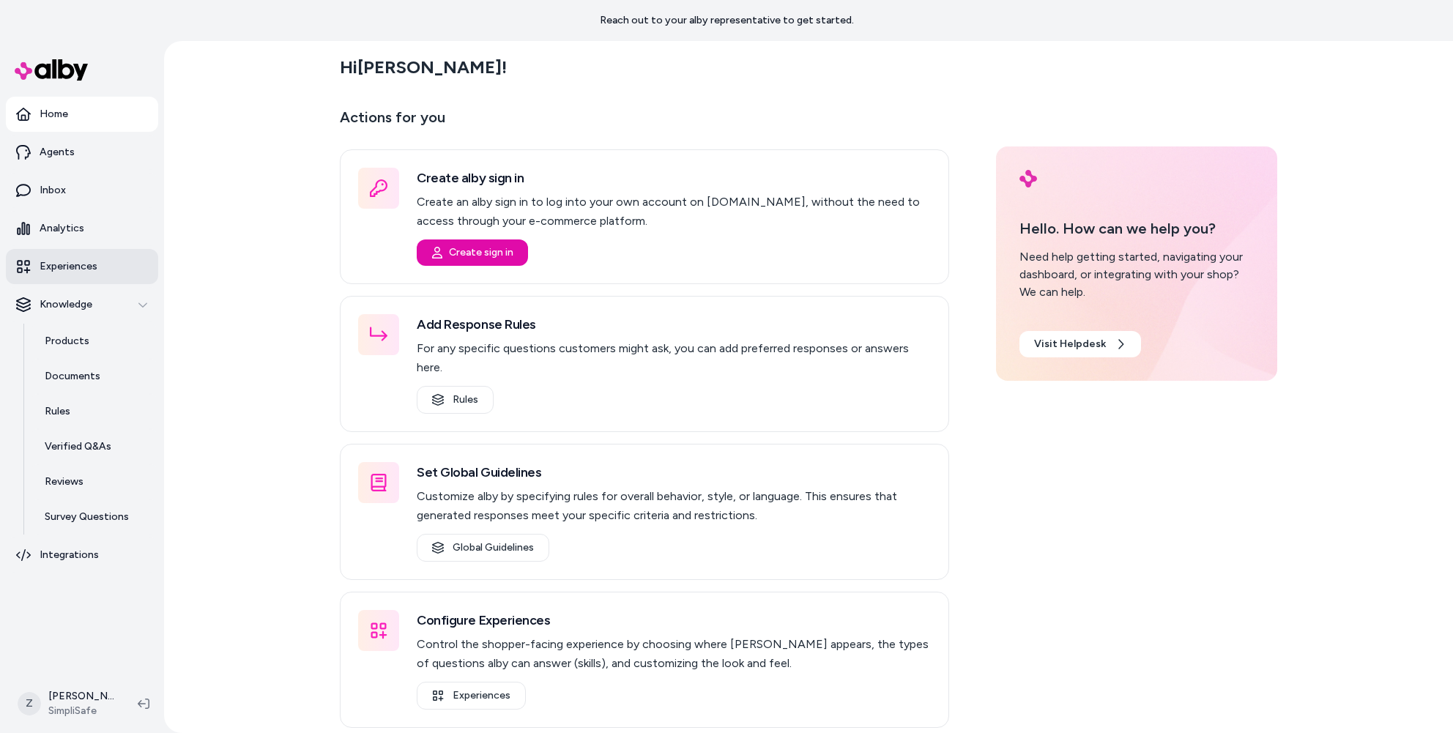
click at [64, 261] on p "Experiences" at bounding box center [69, 266] width 58 height 15
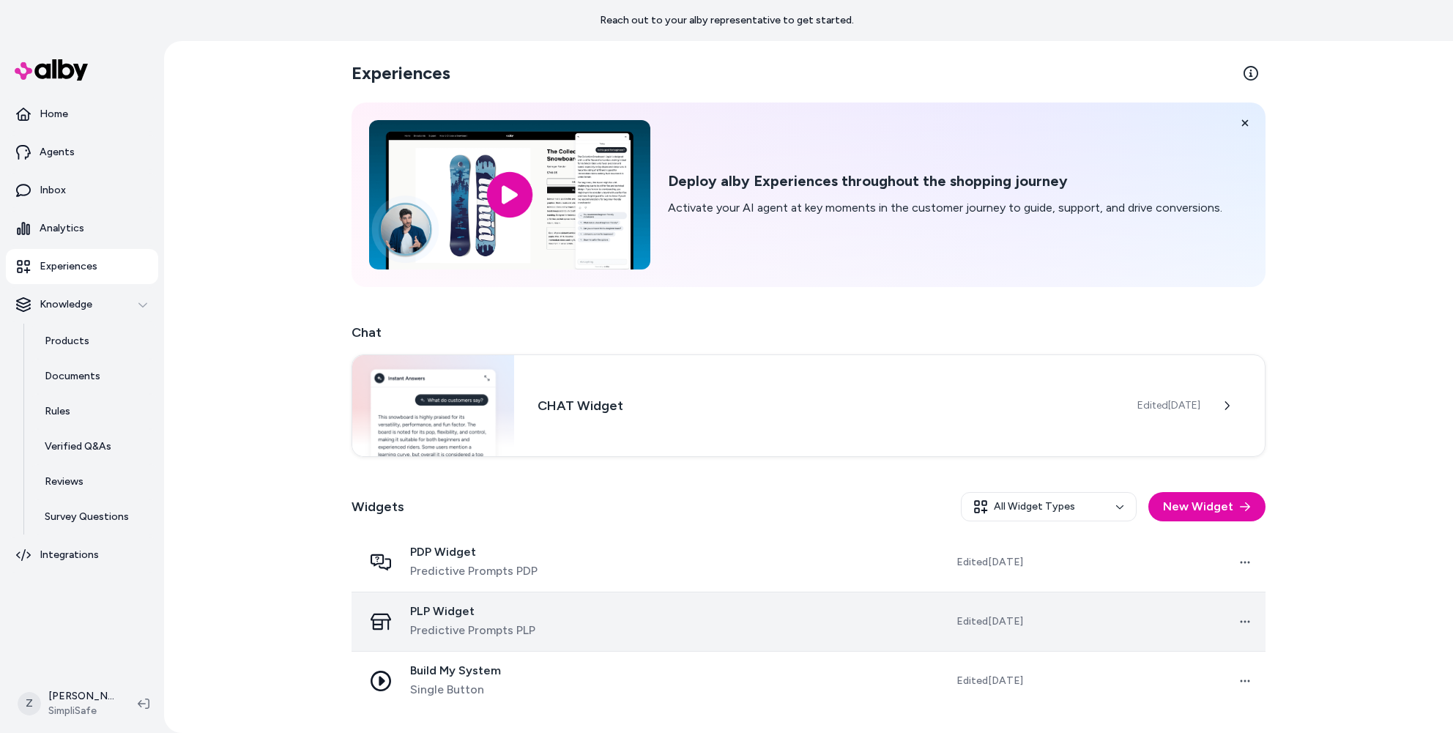
click at [470, 631] on span "Predictive Prompts PLP" at bounding box center [472, 631] width 125 height 18
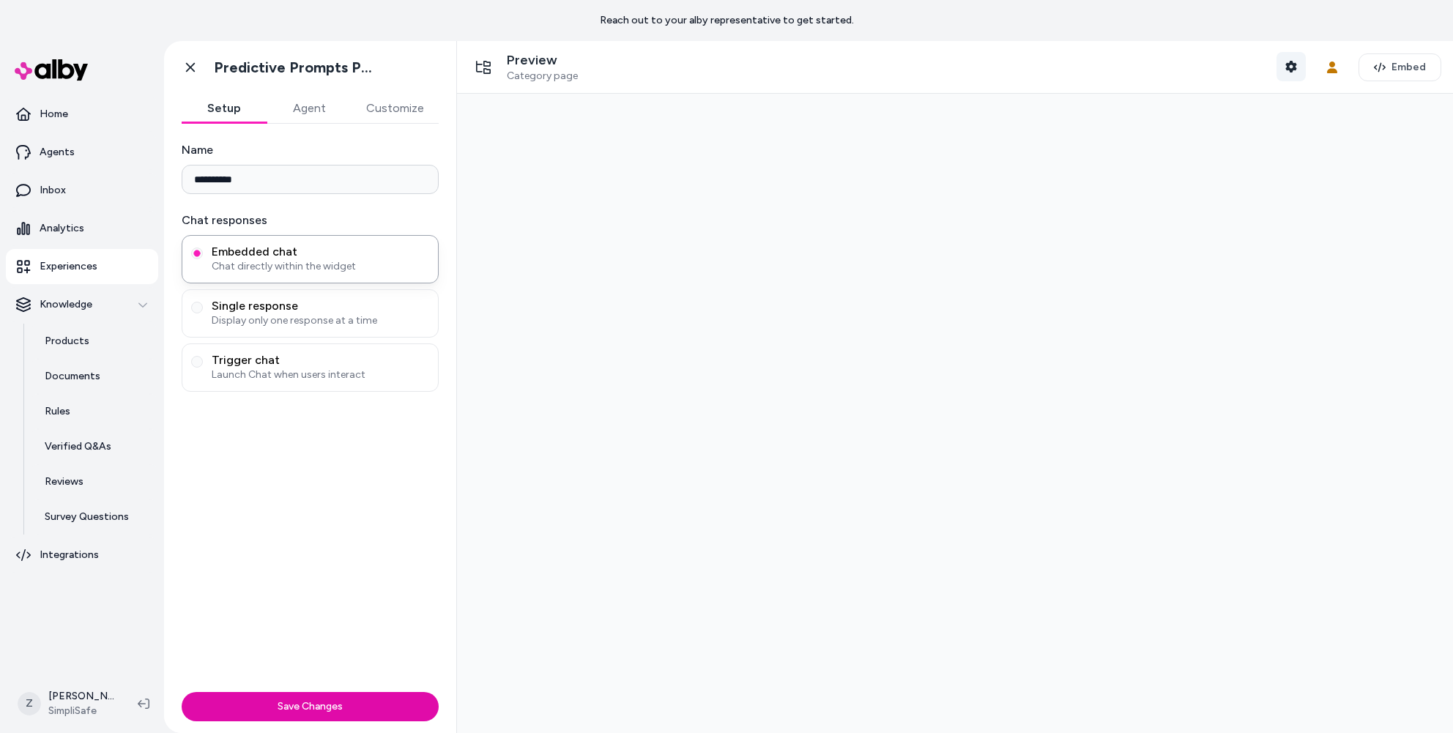
click at [1287, 64] on icon "button" at bounding box center [1291, 67] width 12 height 12
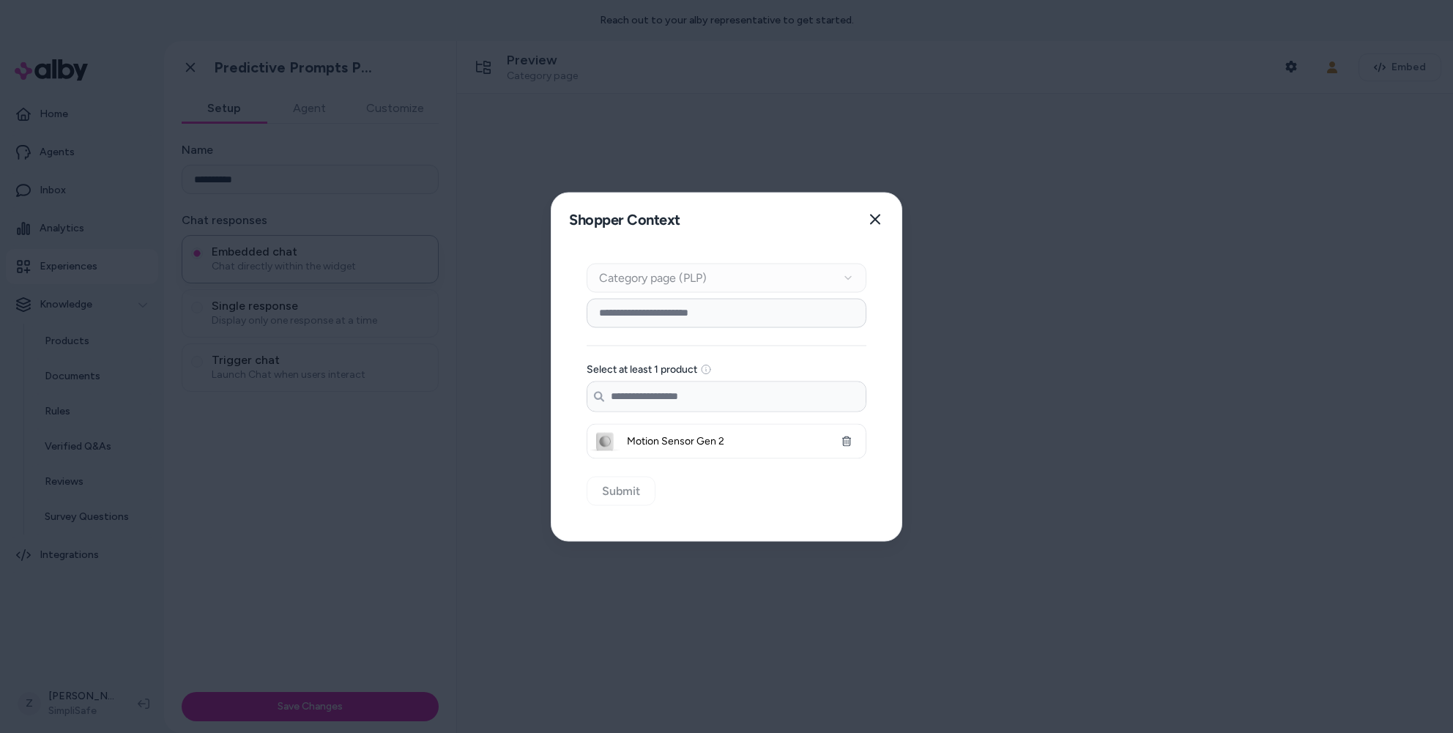
click at [636, 328] on div "Select at least 1 product Search products... Motion Sensor Gen 2" at bounding box center [727, 378] width 280 height 160
click at [639, 316] on input at bounding box center [727, 312] width 280 height 29
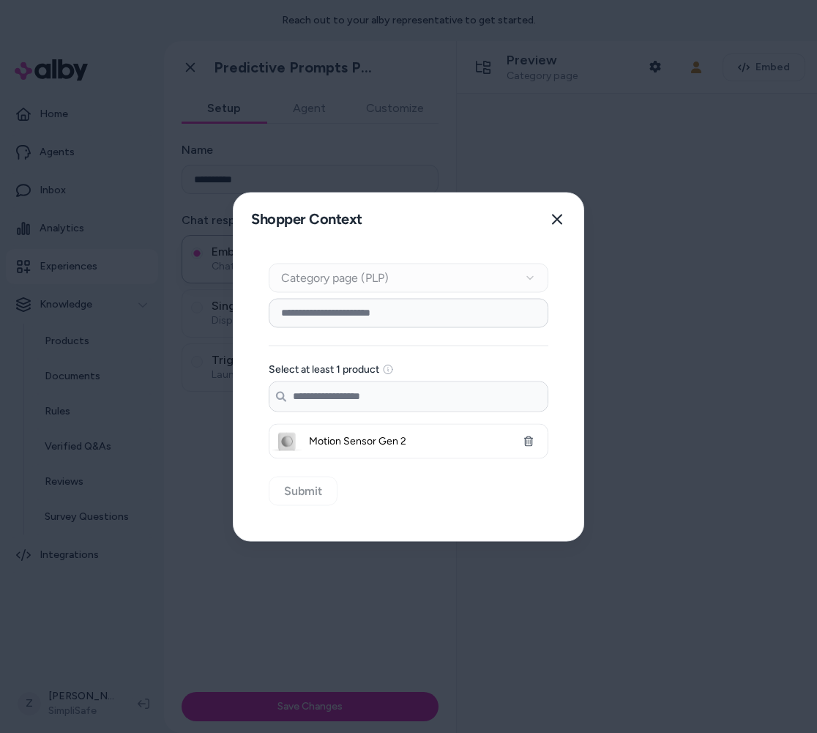
click at [314, 312] on input at bounding box center [409, 312] width 280 height 29
click at [314, 313] on input "******" at bounding box center [409, 312] width 280 height 29
type input "*"
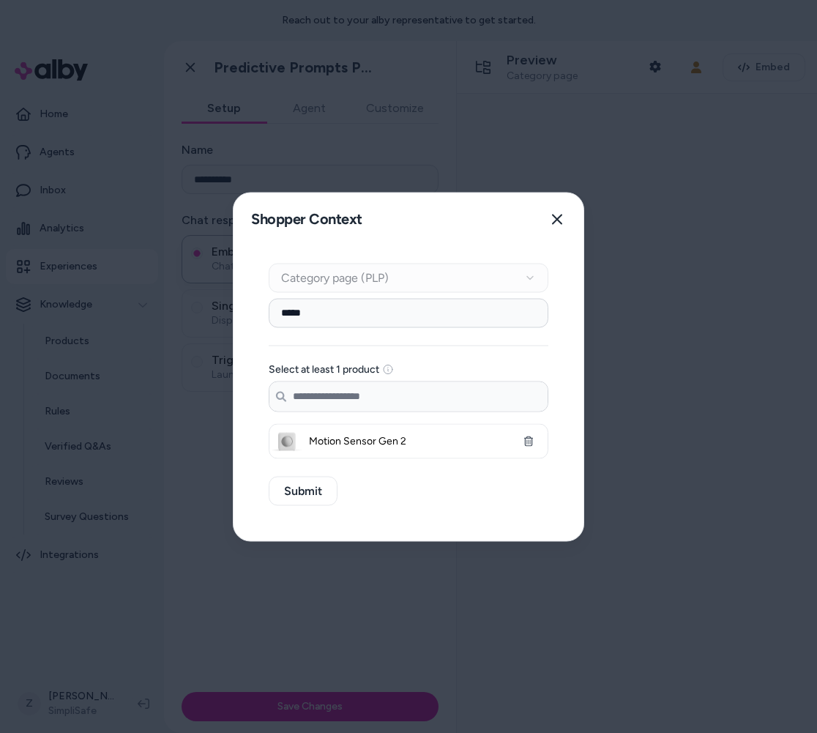
type input "******"
click at [316, 311] on input "******" at bounding box center [409, 312] width 280 height 29
click at [571, 219] on button "Close" at bounding box center [557, 218] width 29 height 29
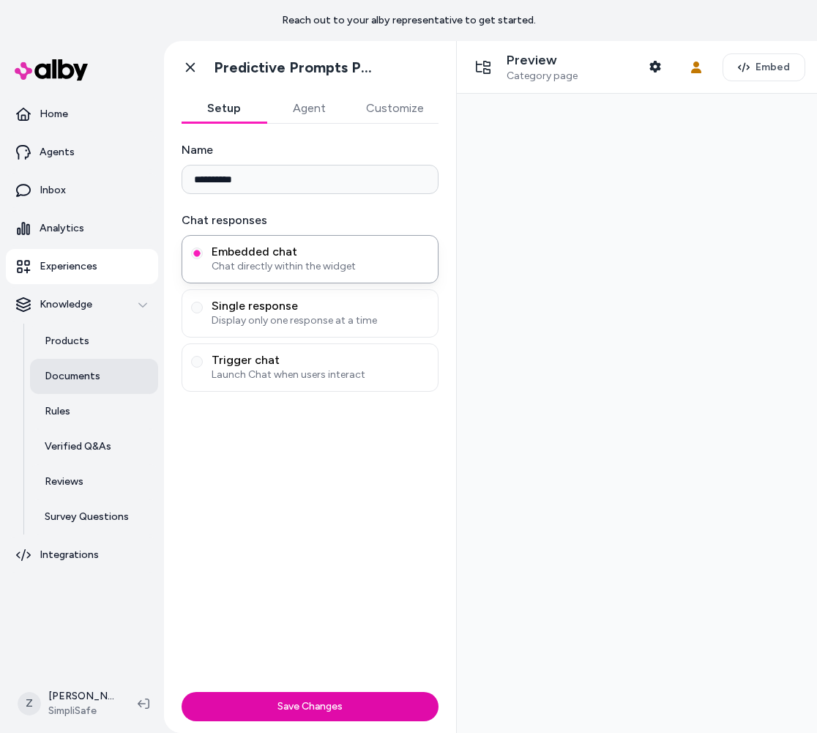
click at [92, 373] on p "Documents" at bounding box center [73, 376] width 56 height 15
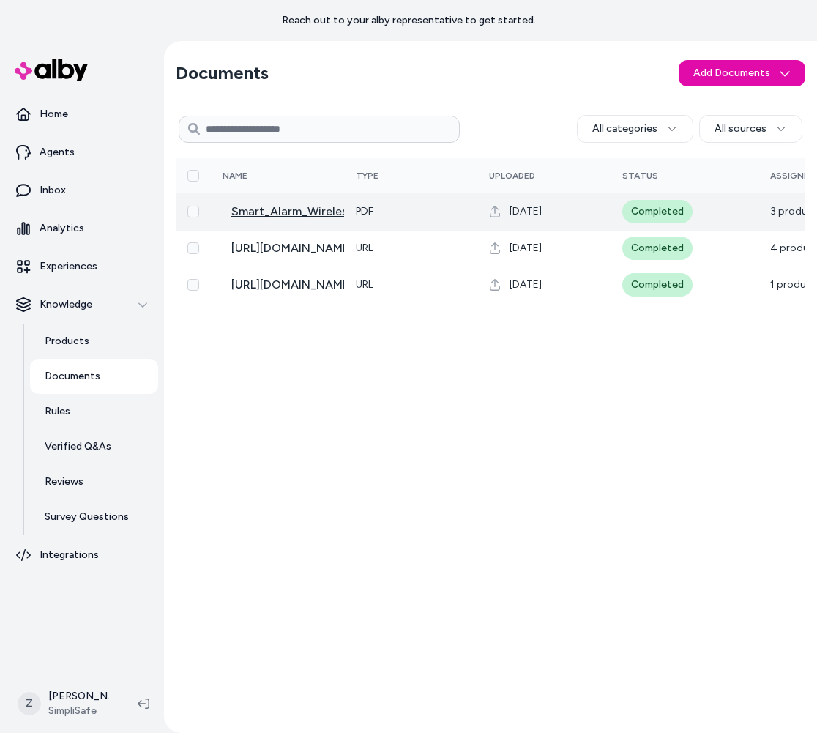
click at [325, 218] on span "Smart_Alarm_Wireless_Indoor_Security_Camera-_Product_Sheet" at bounding box center [409, 212] width 357 height 18
click at [352, 209] on td "pdf" at bounding box center [410, 211] width 133 height 37
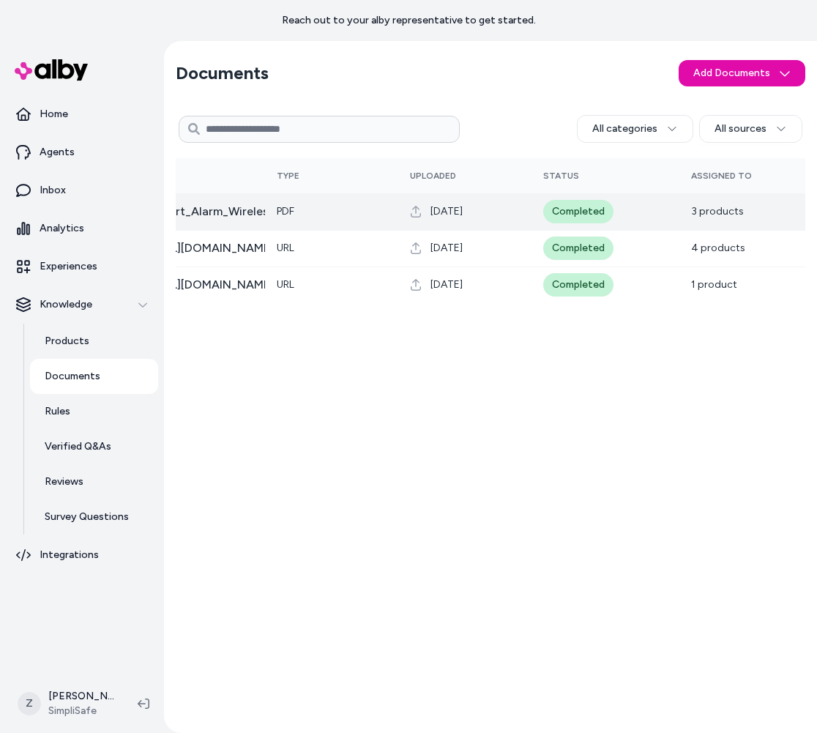
click at [705, 215] on span "3 products" at bounding box center [717, 211] width 53 height 12
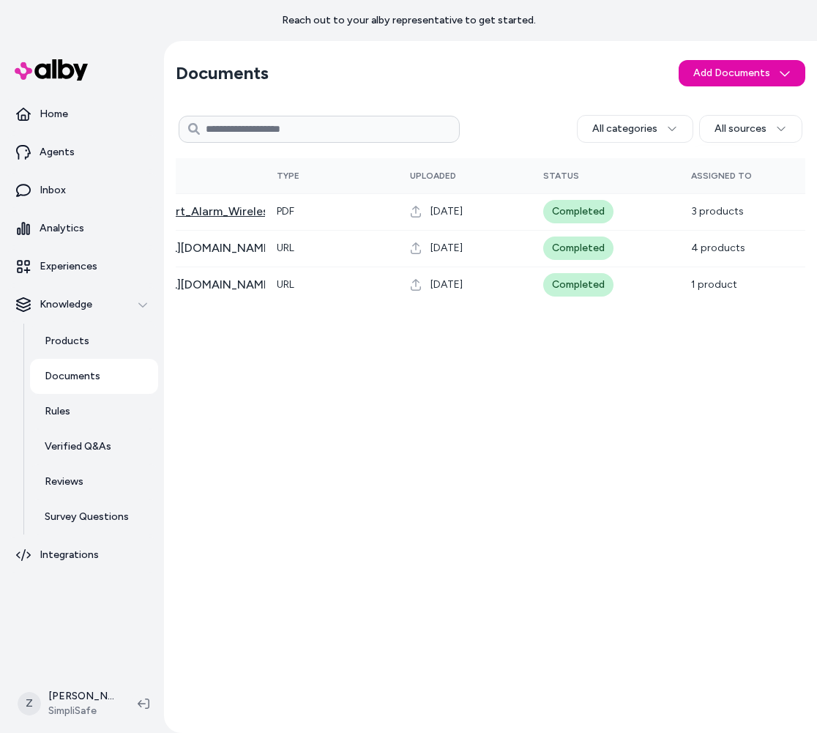
click at [214, 209] on span "Smart_Alarm_Wireless_Indoor_Security_Camera-_Product_Sheet" at bounding box center [330, 212] width 357 height 18
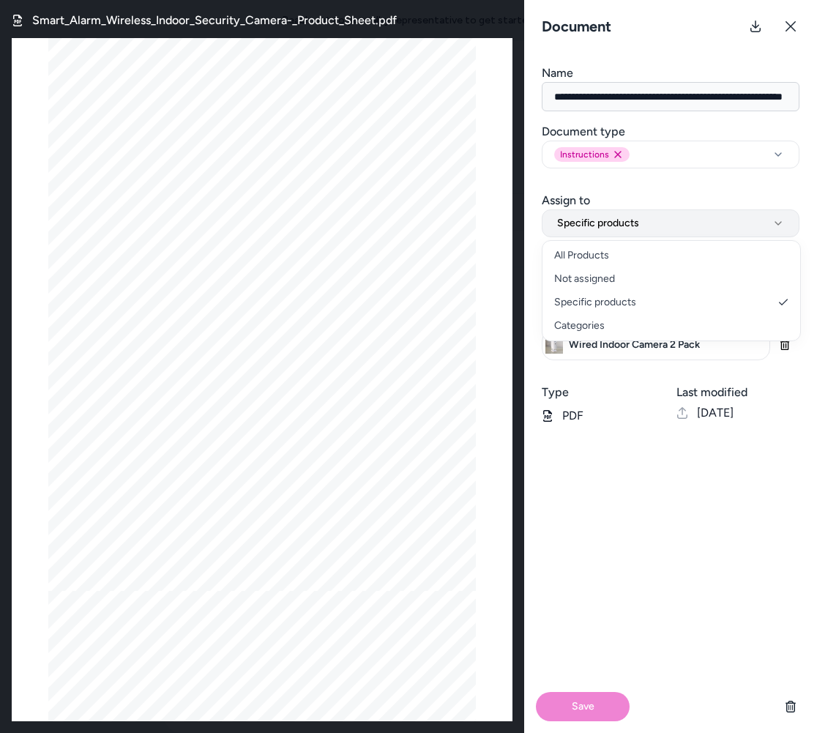
click at [650, 223] on button "Specific products" at bounding box center [671, 223] width 258 height 28
select select "**********"
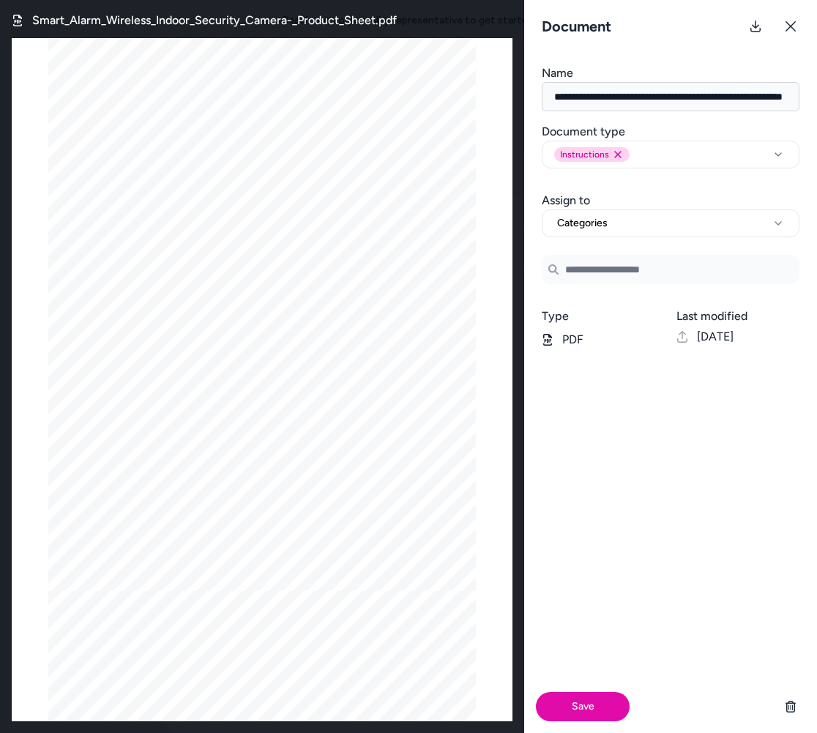
click at [619, 269] on input at bounding box center [671, 269] width 258 height 29
type input "******"
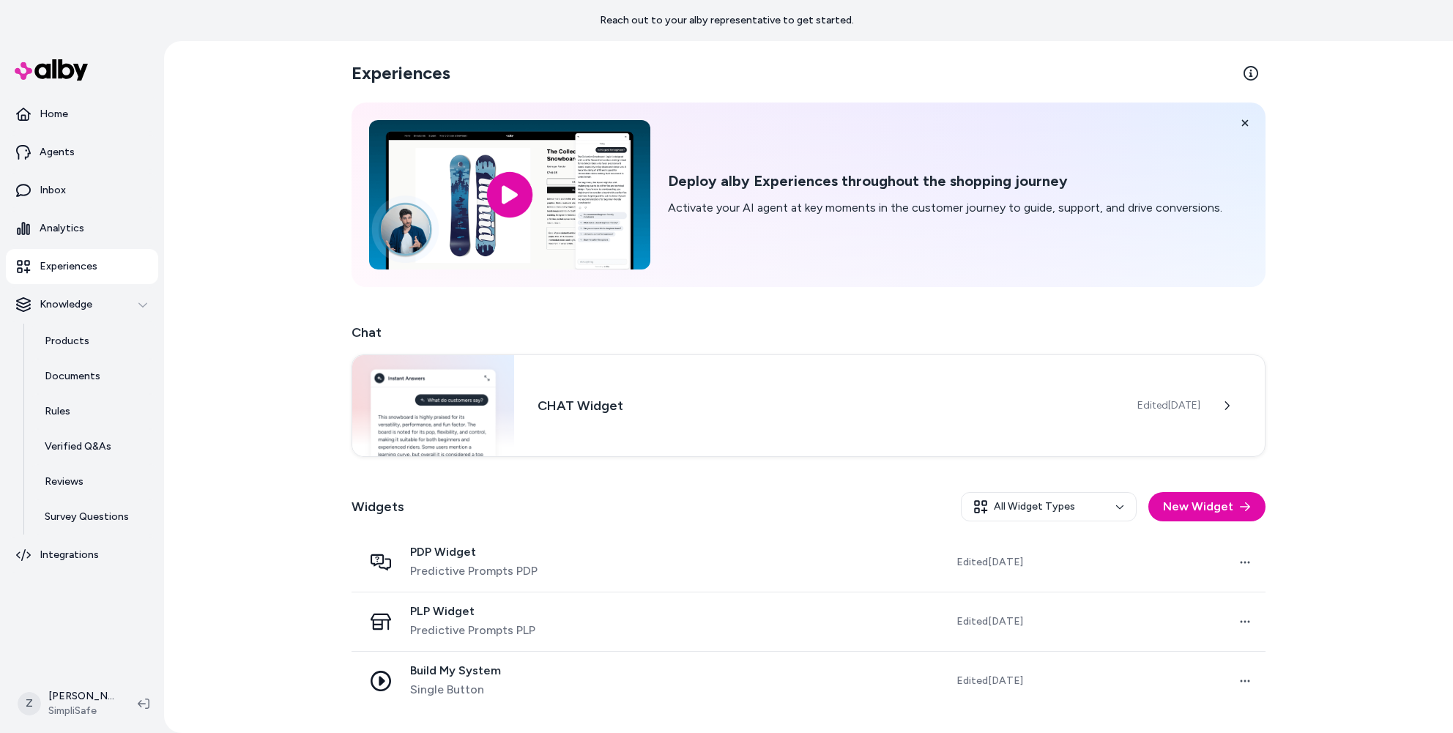
click at [1227, 529] on div "Widgets All Widget Types New Widget" at bounding box center [809, 506] width 914 height 53
click at [1217, 513] on button "New Widget" at bounding box center [1206, 506] width 117 height 29
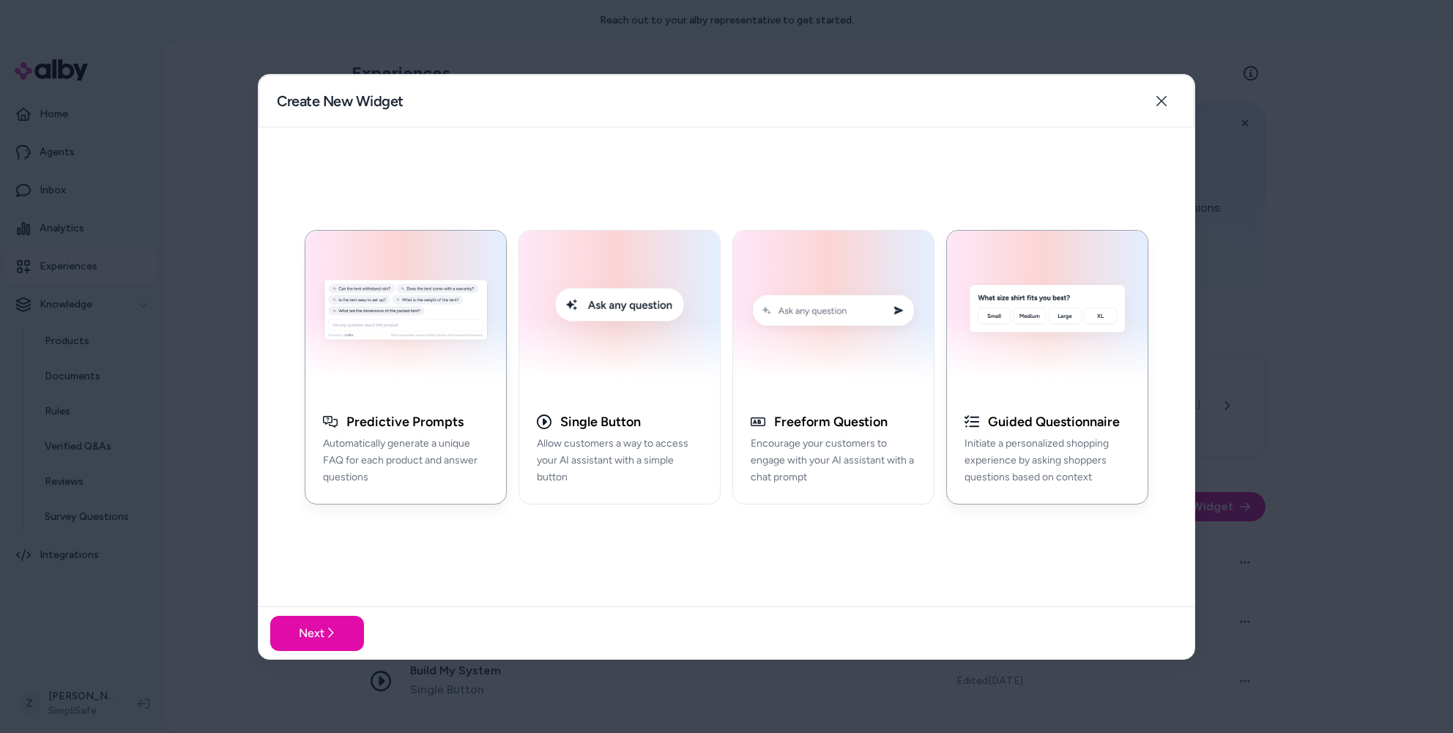
click at [1047, 345] on img "button" at bounding box center [1047, 313] width 183 height 148
click at [302, 628] on button "Next" at bounding box center [317, 632] width 94 height 35
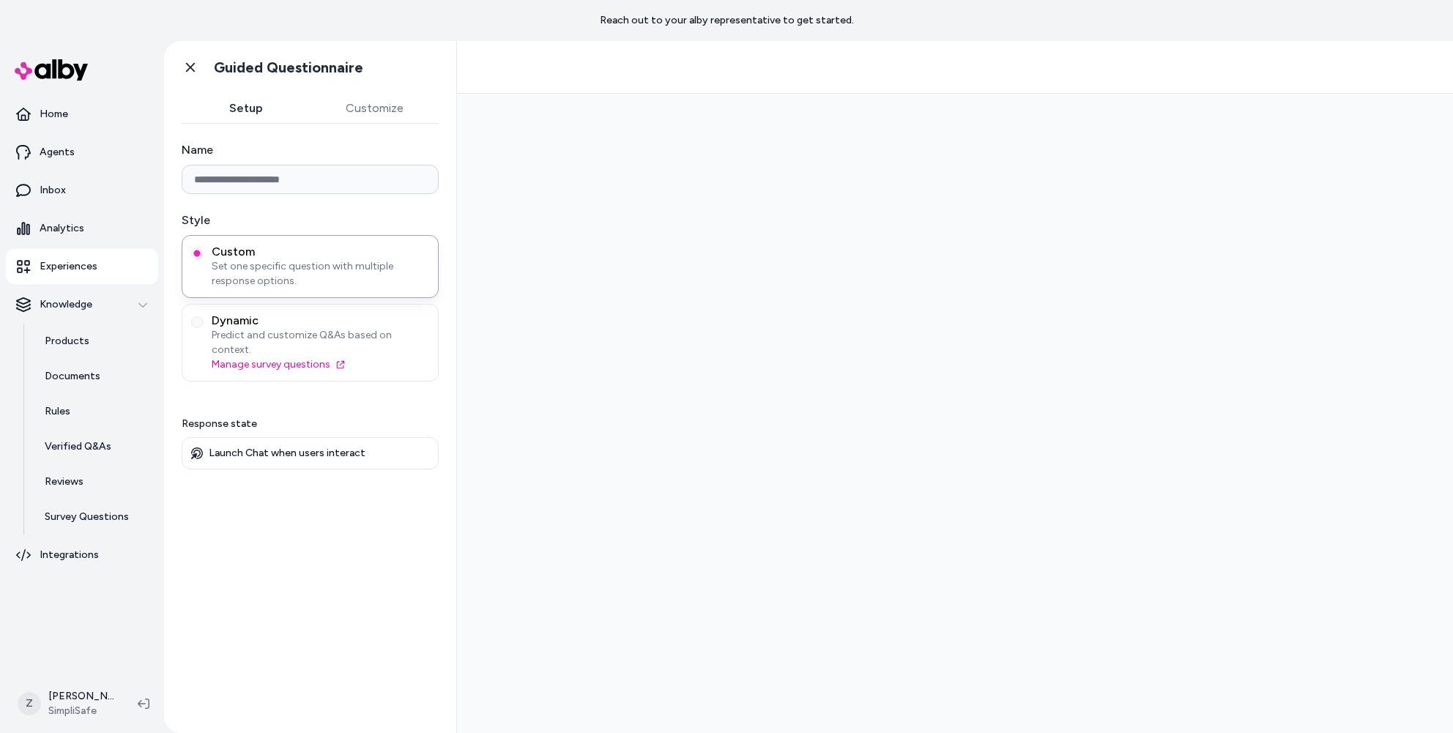
type input "**********"
type input "********"
type input "**********"
type input "********"
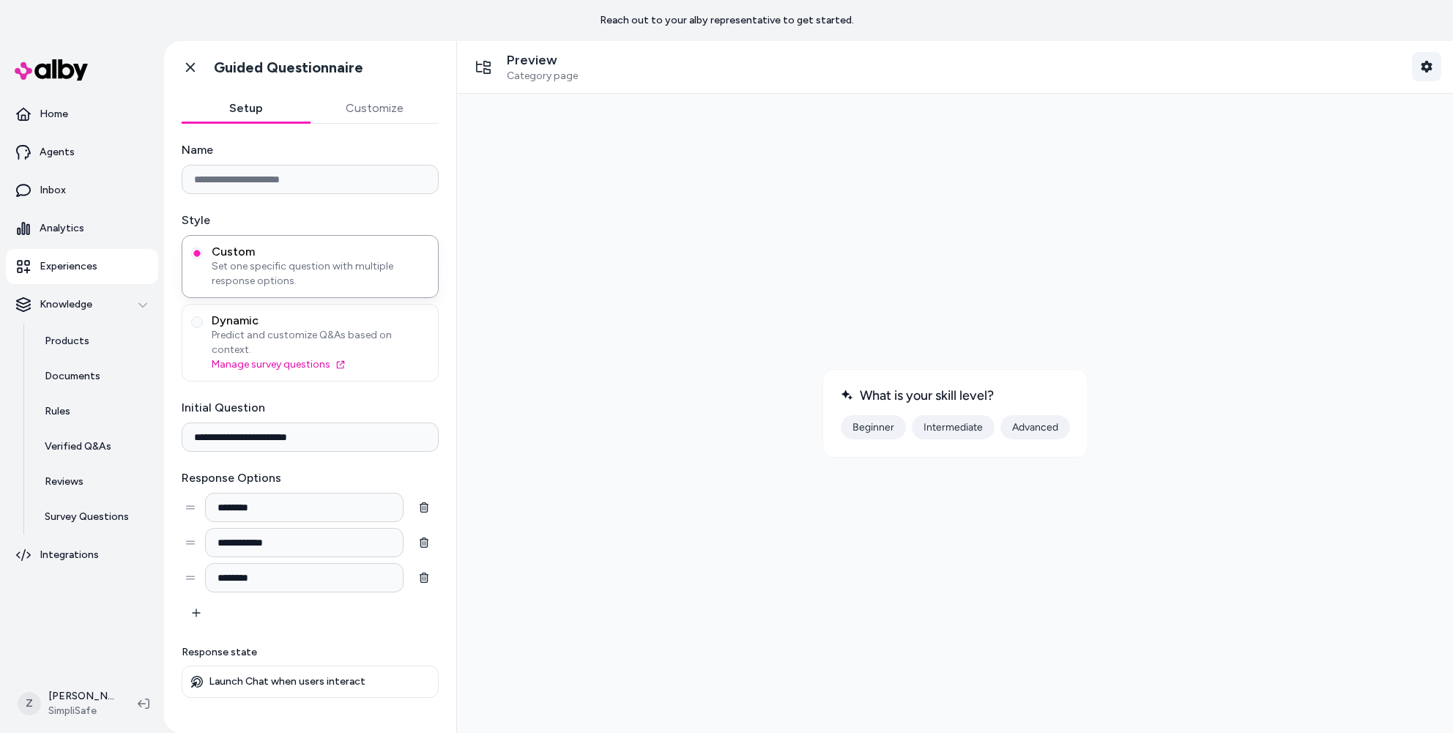
click at [1428, 59] on button "Shopper Context" at bounding box center [1426, 66] width 29 height 29
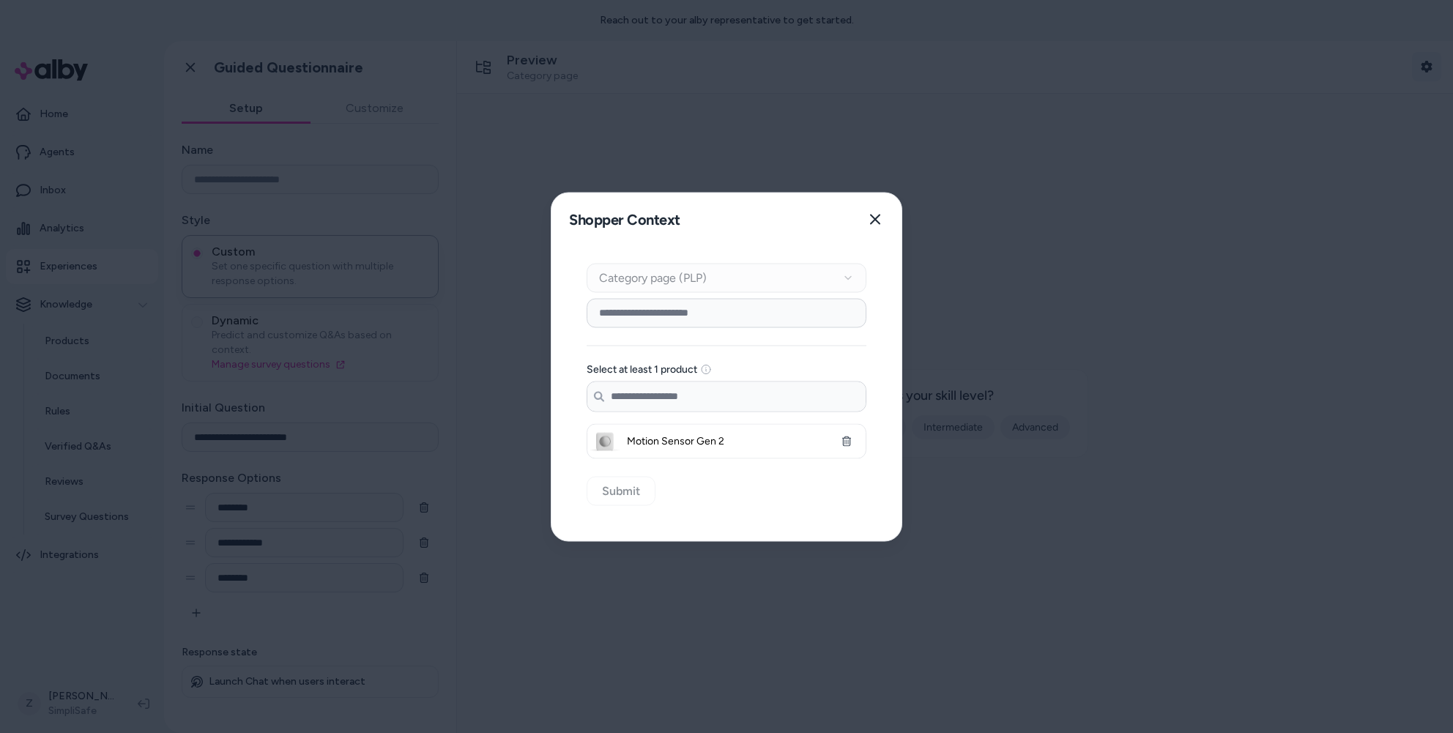
click at [1428, 59] on div at bounding box center [726, 366] width 1453 height 733
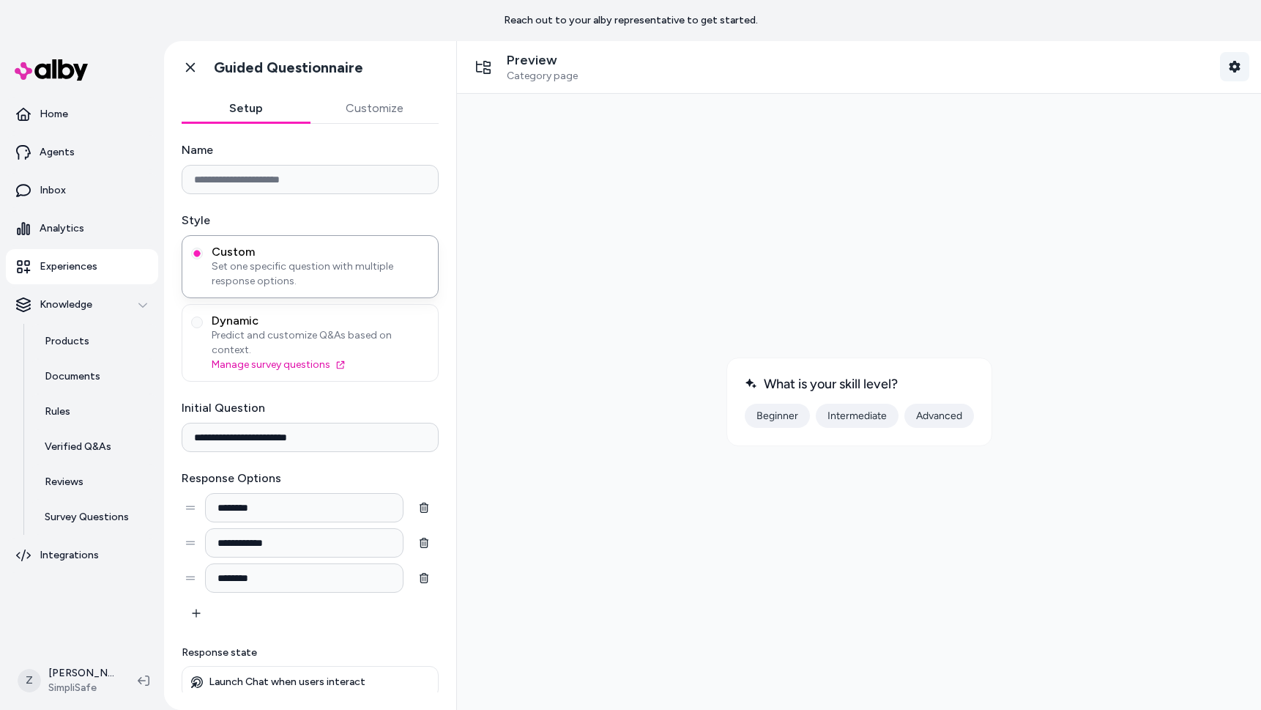
click at [1232, 62] on icon "button" at bounding box center [1235, 67] width 12 height 12
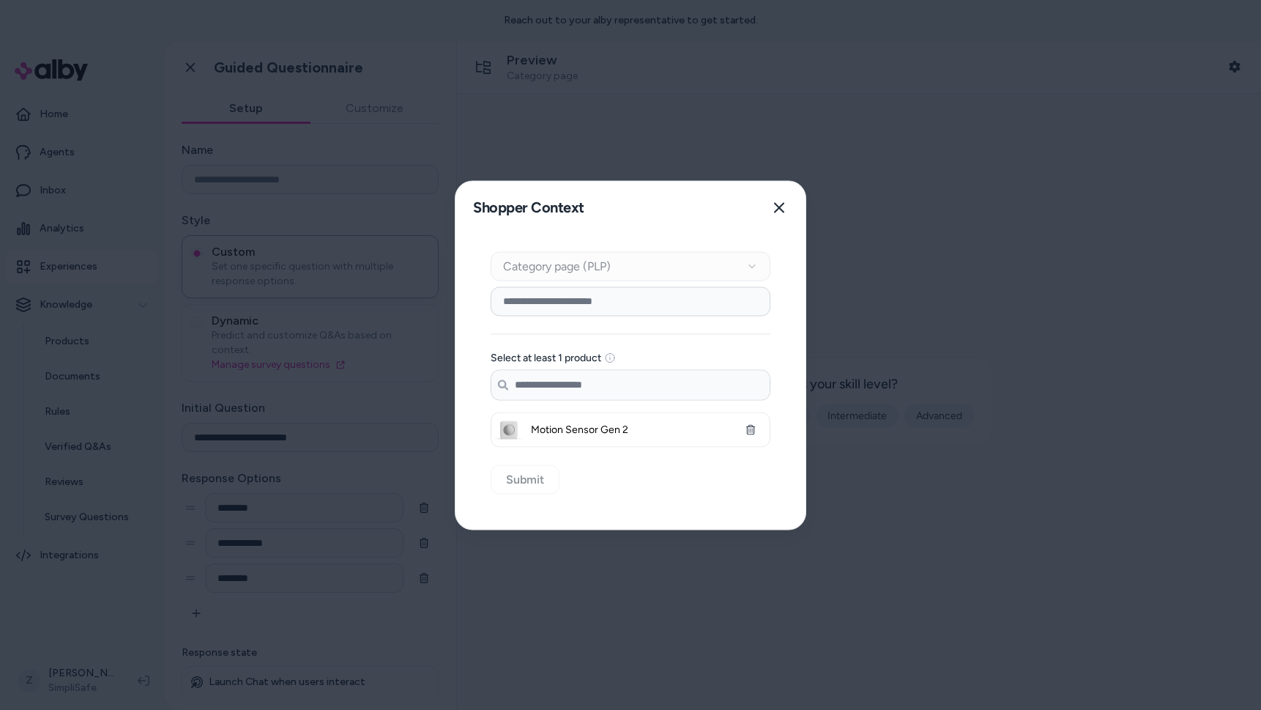
click at [560, 302] on input at bounding box center [631, 300] width 280 height 29
type input "*"
type input "****"
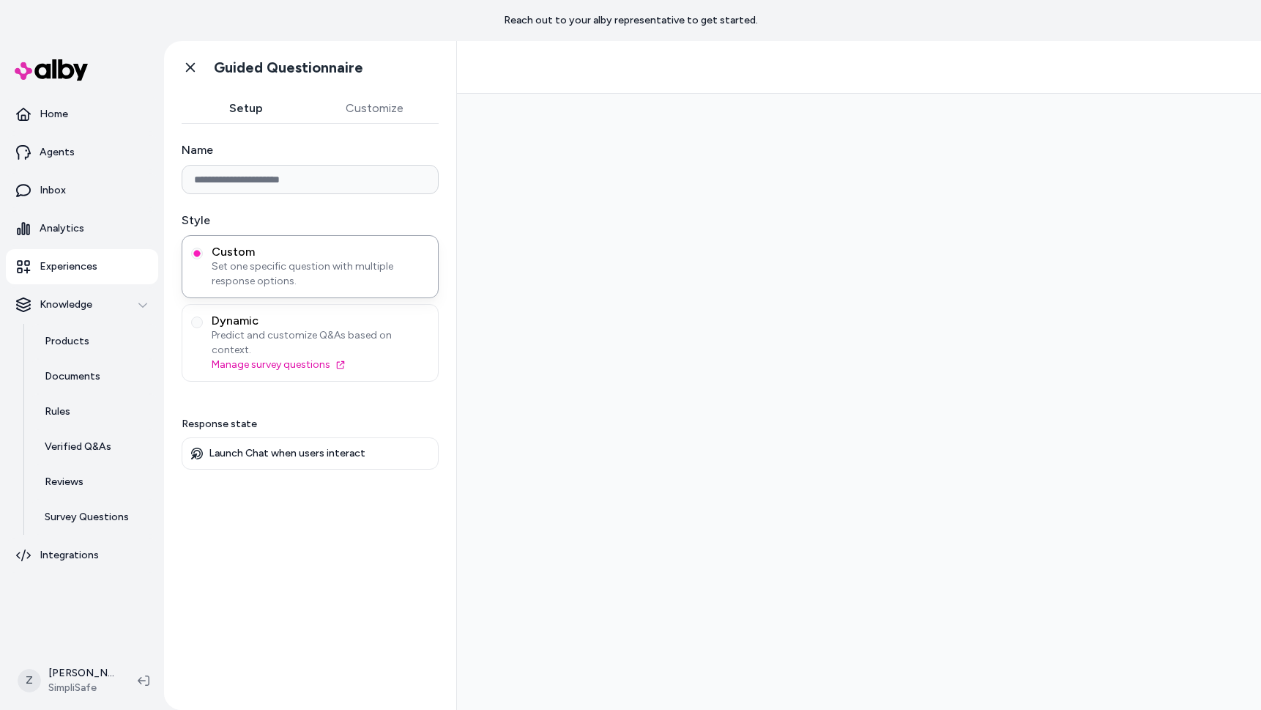
type input "**********"
type input "********"
type input "**********"
type input "********"
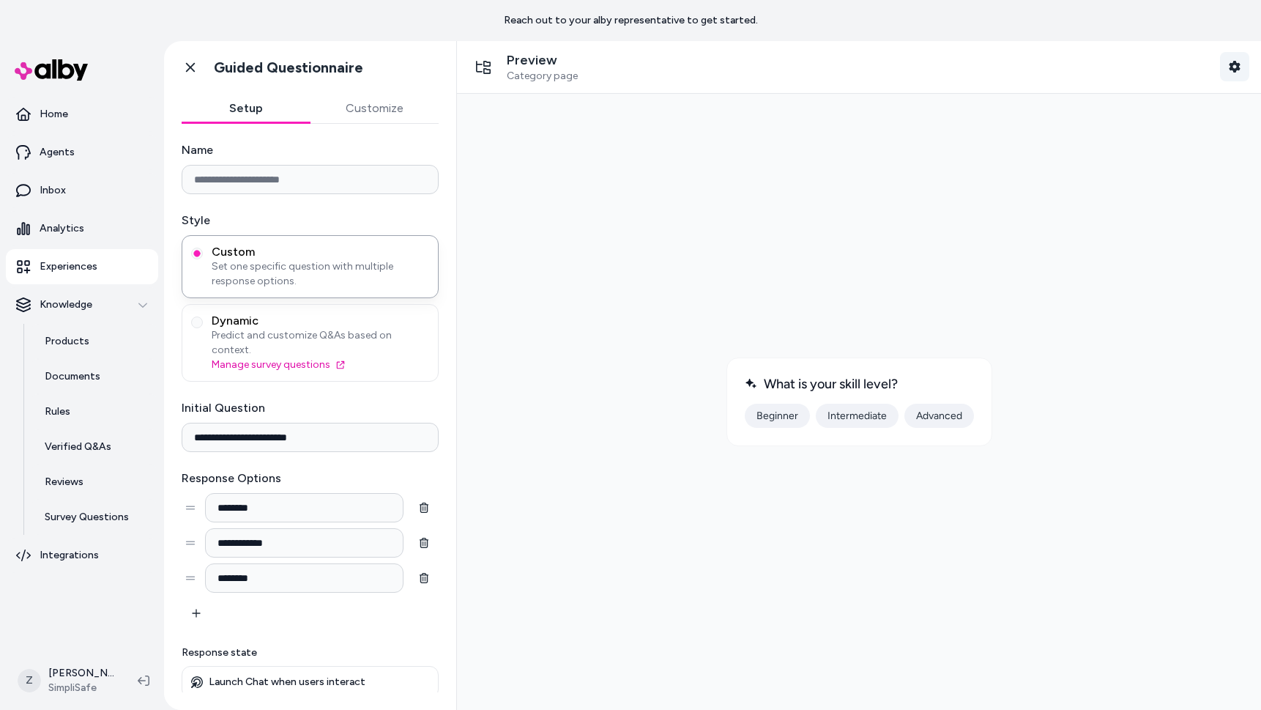
click at [1235, 67] on icon "button" at bounding box center [1235, 67] width 12 height 12
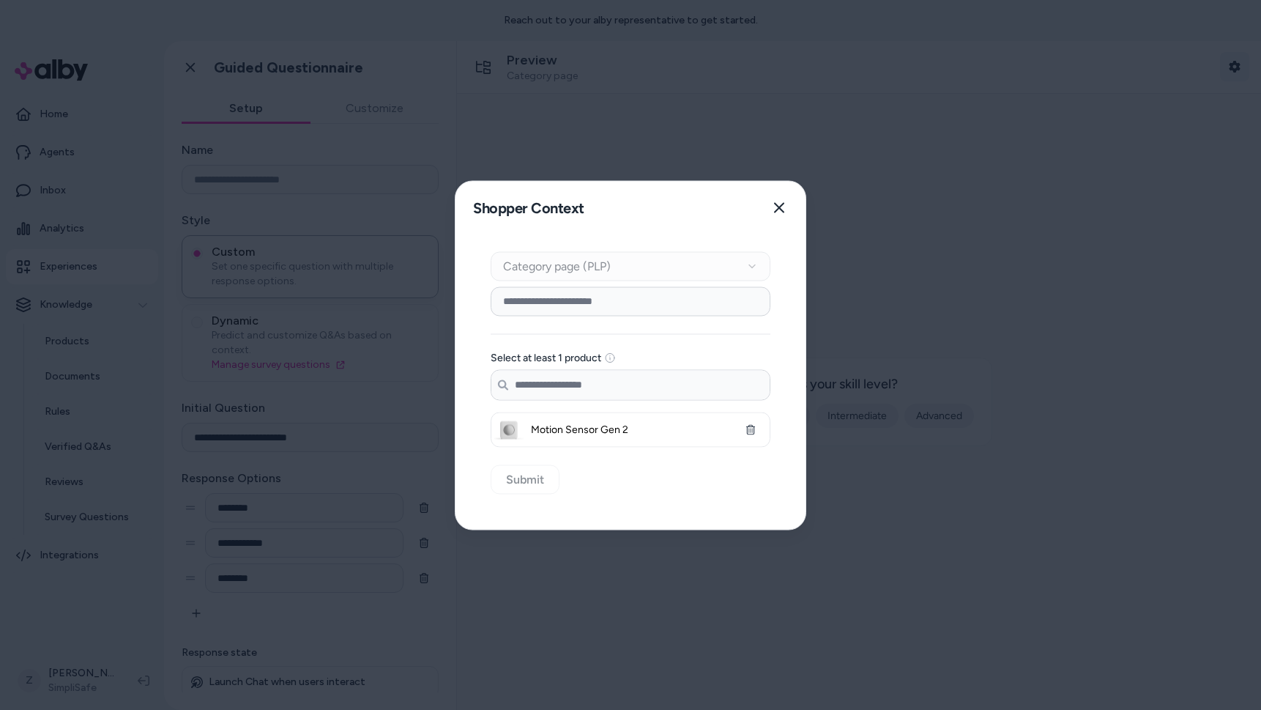
click at [1235, 67] on div at bounding box center [630, 355] width 1261 height 710
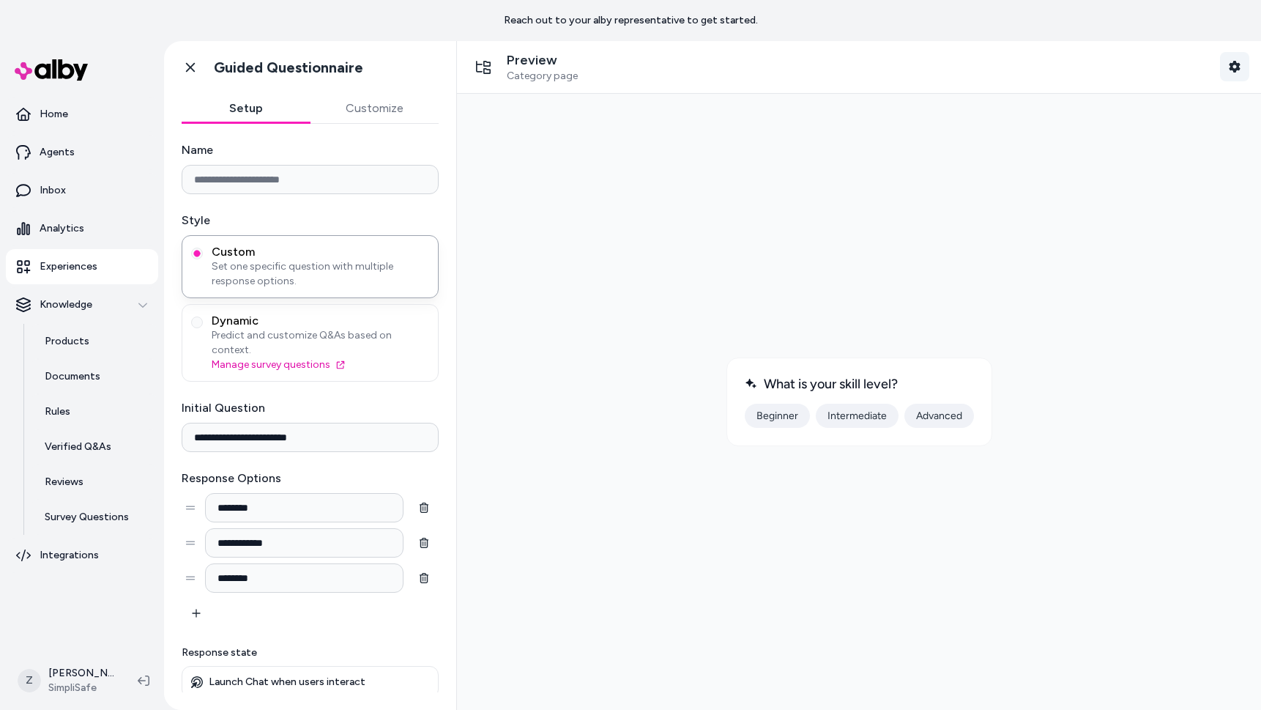
click at [1235, 67] on icon "button" at bounding box center [1235, 67] width 12 height 12
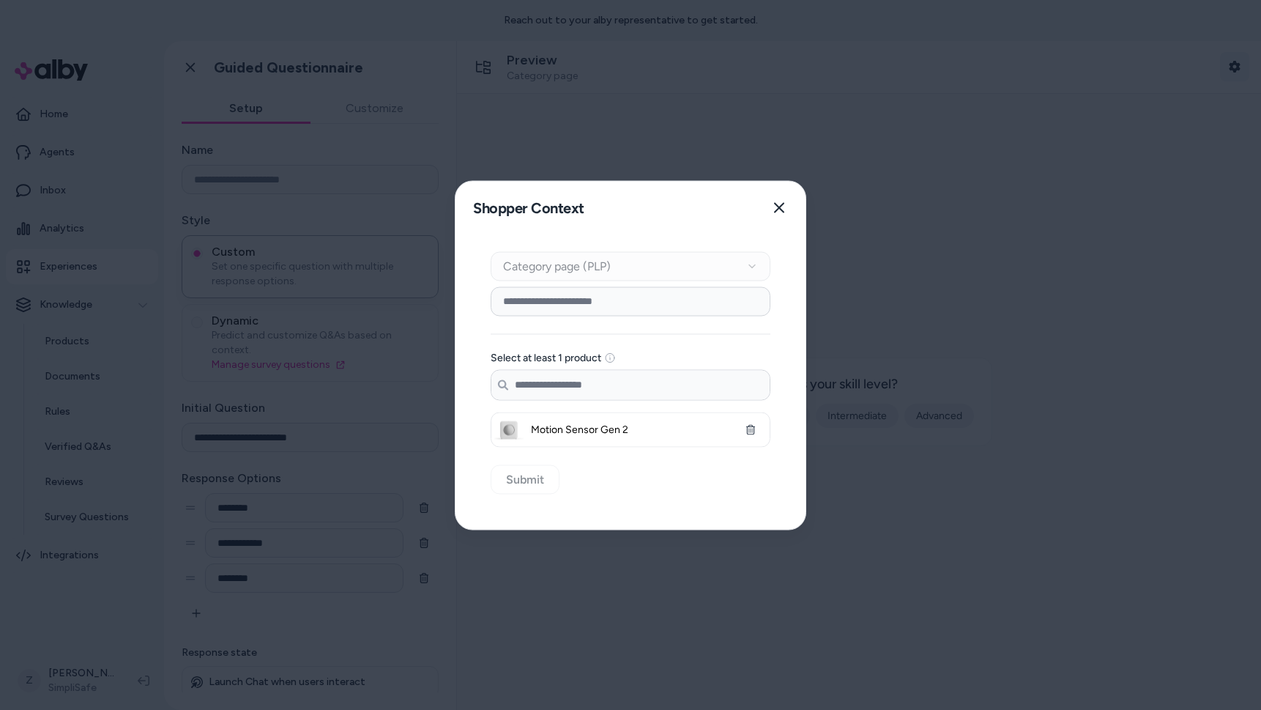
click at [1235, 67] on div at bounding box center [630, 355] width 1261 height 710
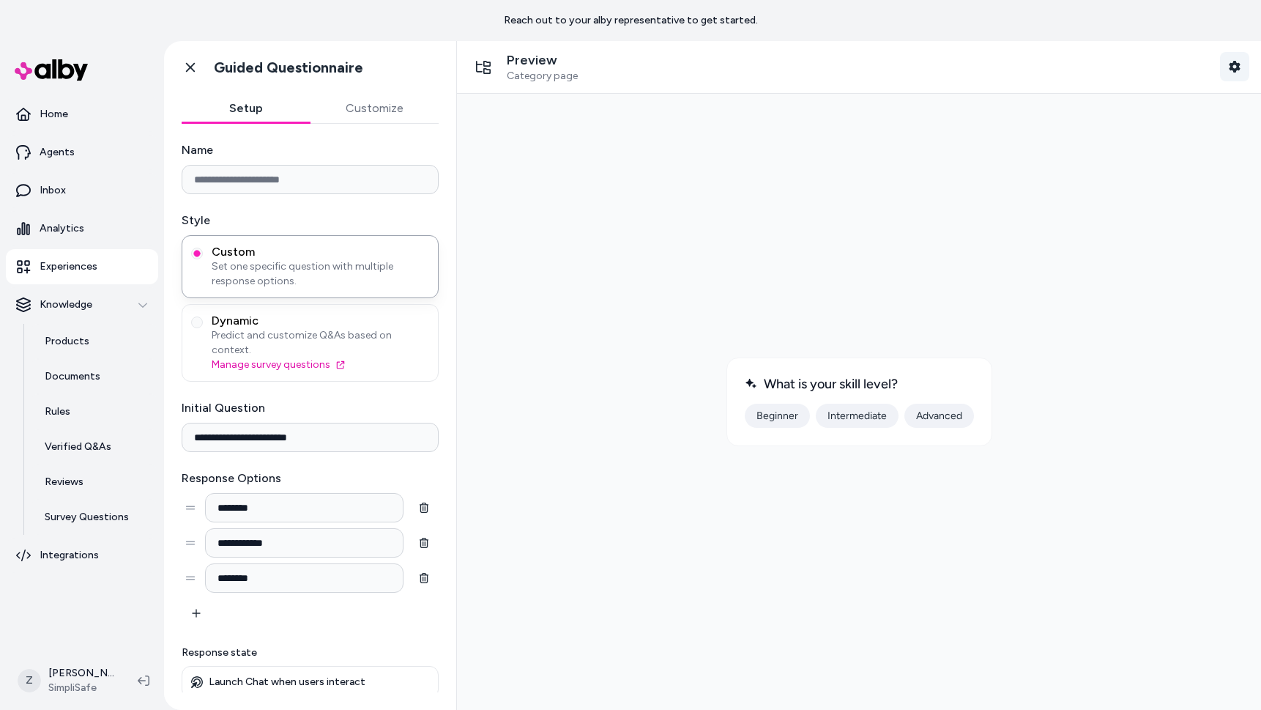
click at [1233, 62] on icon "button" at bounding box center [1234, 67] width 11 height 12
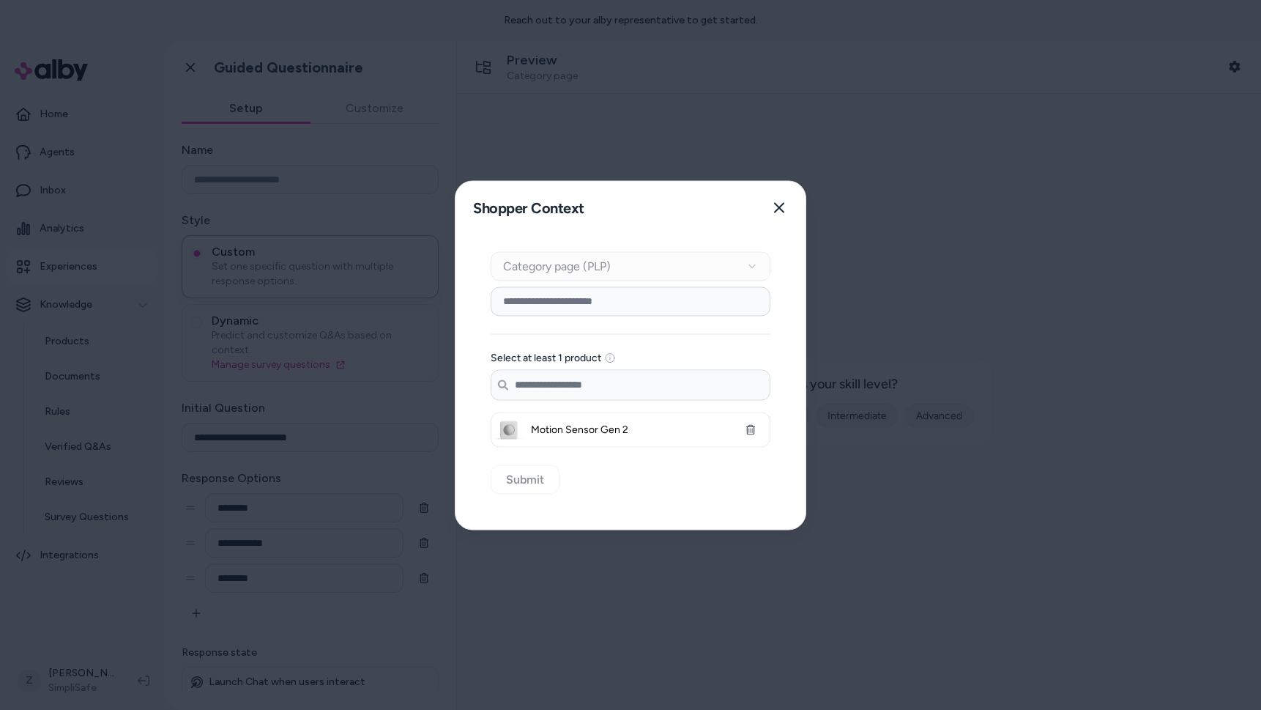
click at [524, 300] on input at bounding box center [631, 300] width 280 height 29
type input "****"
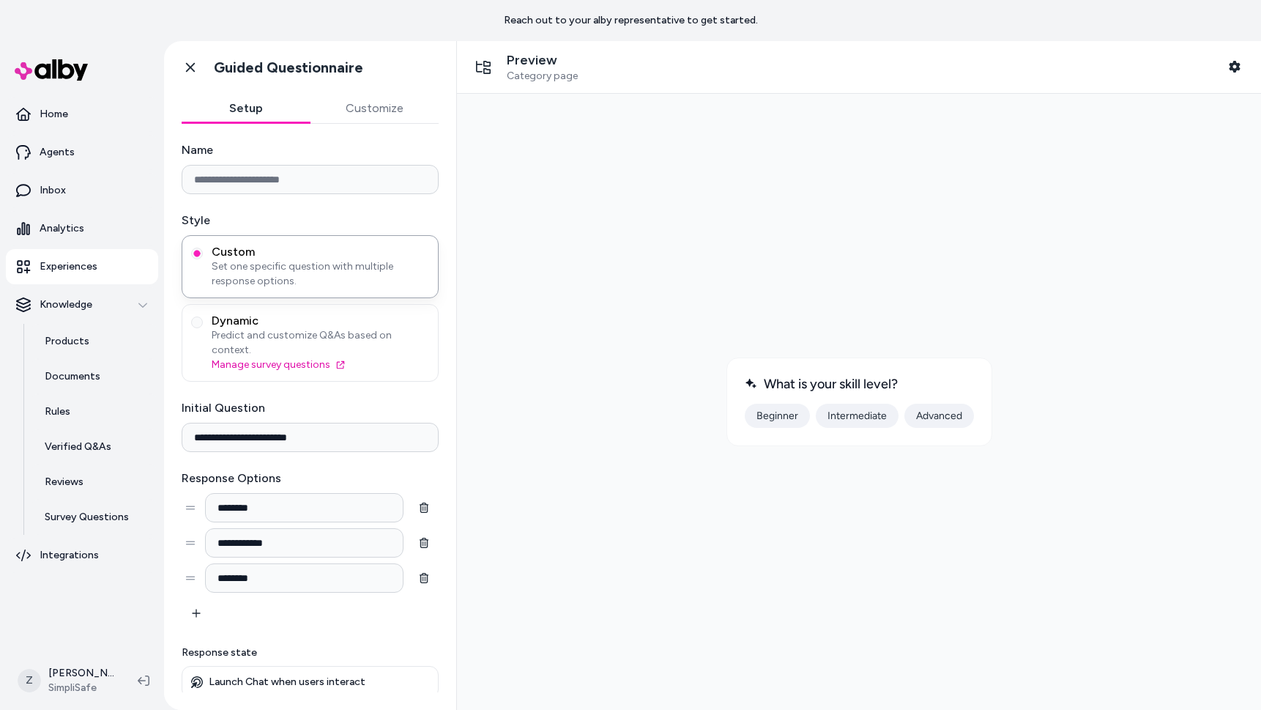
click at [563, 599] on div at bounding box center [859, 401] width 781 height 592
click at [259, 326] on span "Dynamic" at bounding box center [321, 320] width 218 height 15
click at [203, 326] on button "Dynamic Predict and customize Q&As based on context. Manage survey questions" at bounding box center [197, 322] width 12 height 12
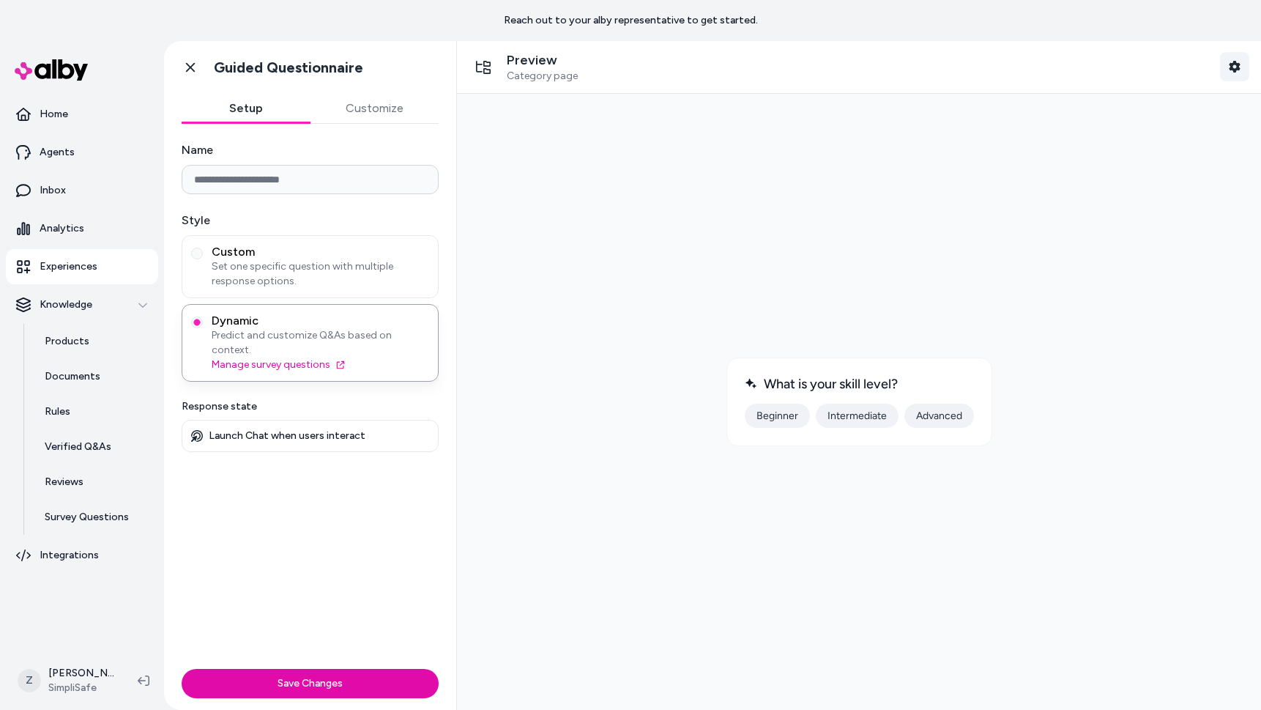
click at [1232, 71] on icon "button" at bounding box center [1235, 67] width 12 height 12
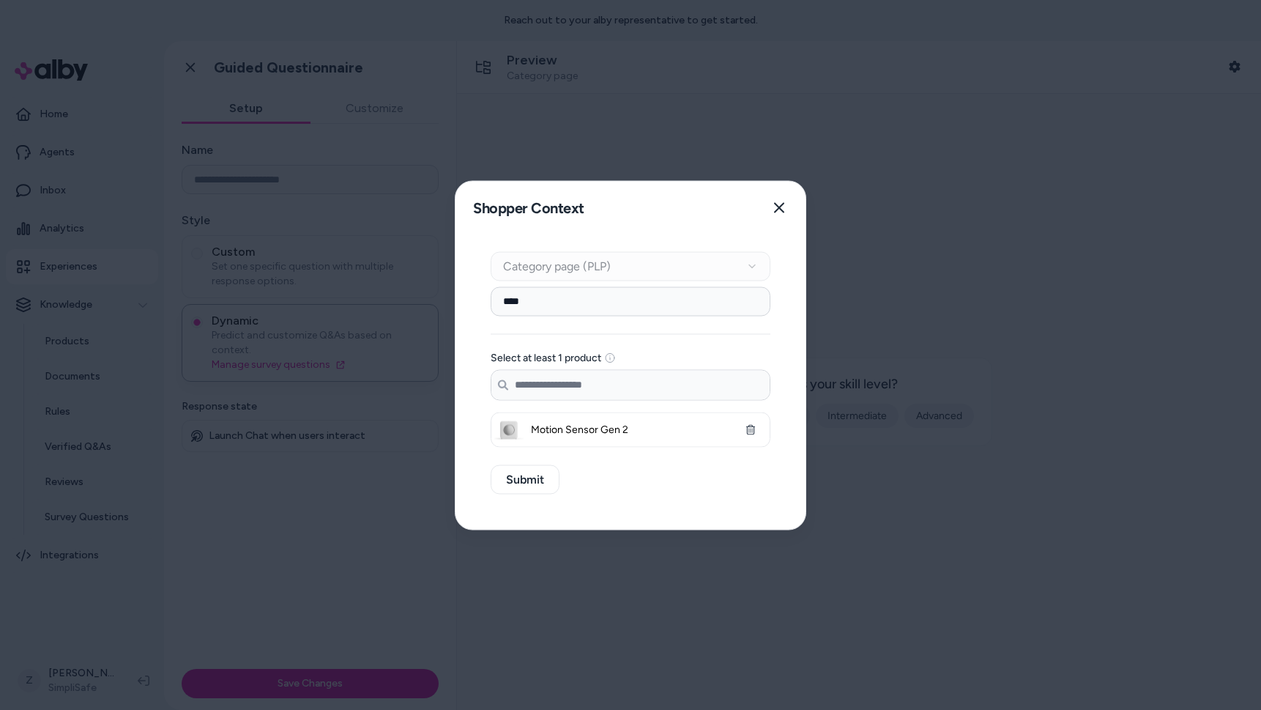
click at [608, 316] on div "**** Select at least 1 product Search products... Motion Sensor Gen 2" at bounding box center [631, 366] width 280 height 160
click at [608, 313] on input "****" at bounding box center [631, 300] width 280 height 29
click at [638, 300] on input "****" at bounding box center [631, 300] width 280 height 29
click at [972, 308] on div at bounding box center [630, 355] width 1261 height 710
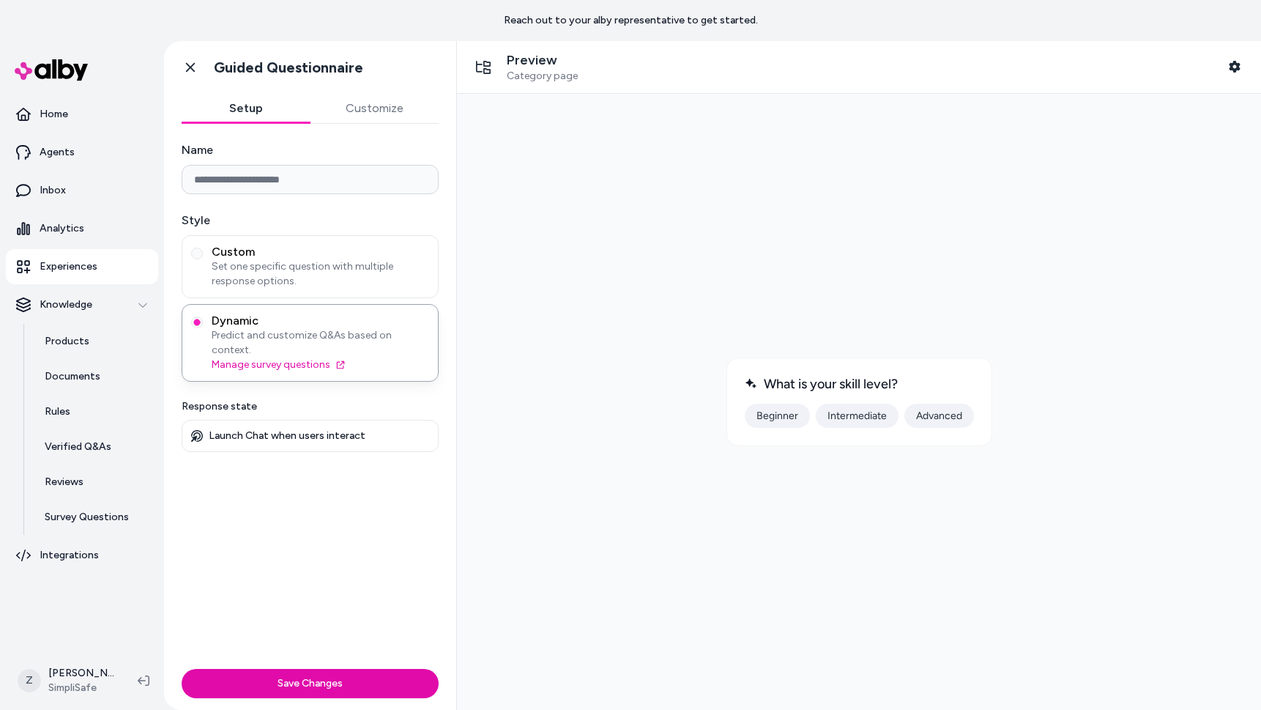
click at [301, 287] on span "Set one specific question with multiple response options." at bounding box center [321, 273] width 218 height 29
click at [203, 259] on button "Custom Set one specific question with multiple response options." at bounding box center [197, 254] width 12 height 12
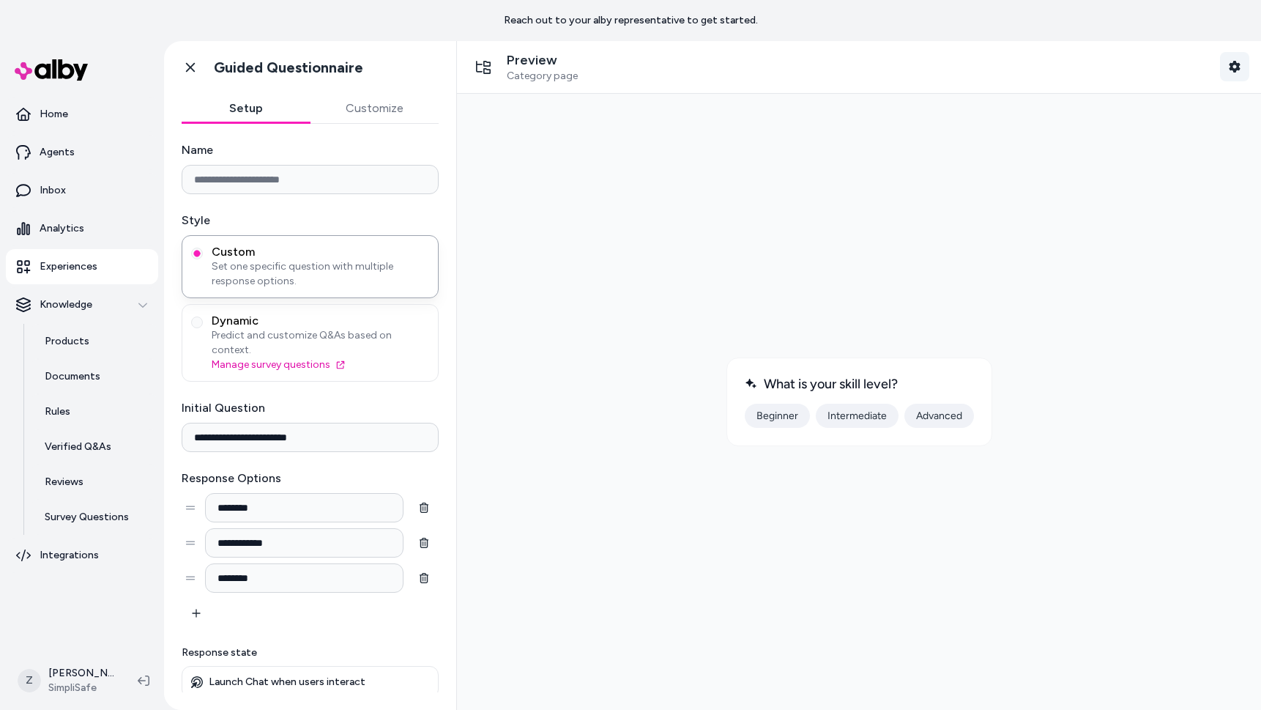
click at [1225, 68] on button "Shopper Context" at bounding box center [1234, 66] width 29 height 29
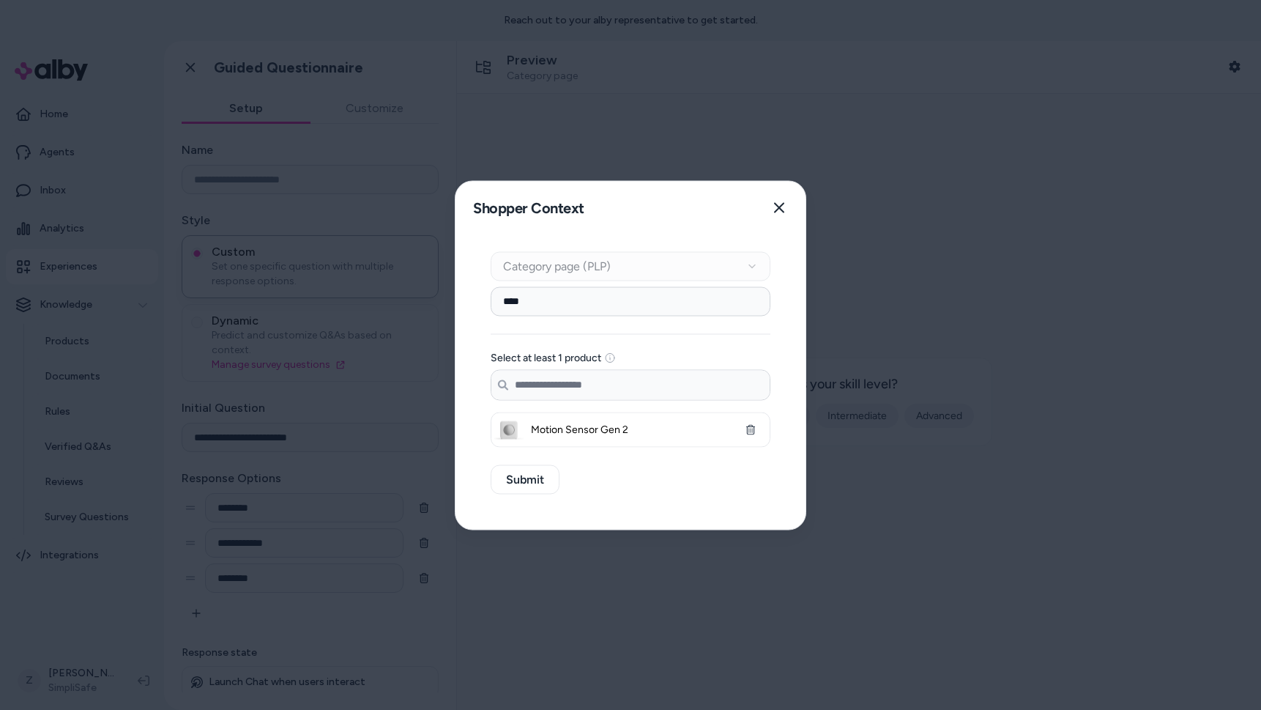
click at [554, 300] on input "****" at bounding box center [631, 300] width 280 height 29
click at [782, 204] on icon "button" at bounding box center [779, 207] width 10 height 10
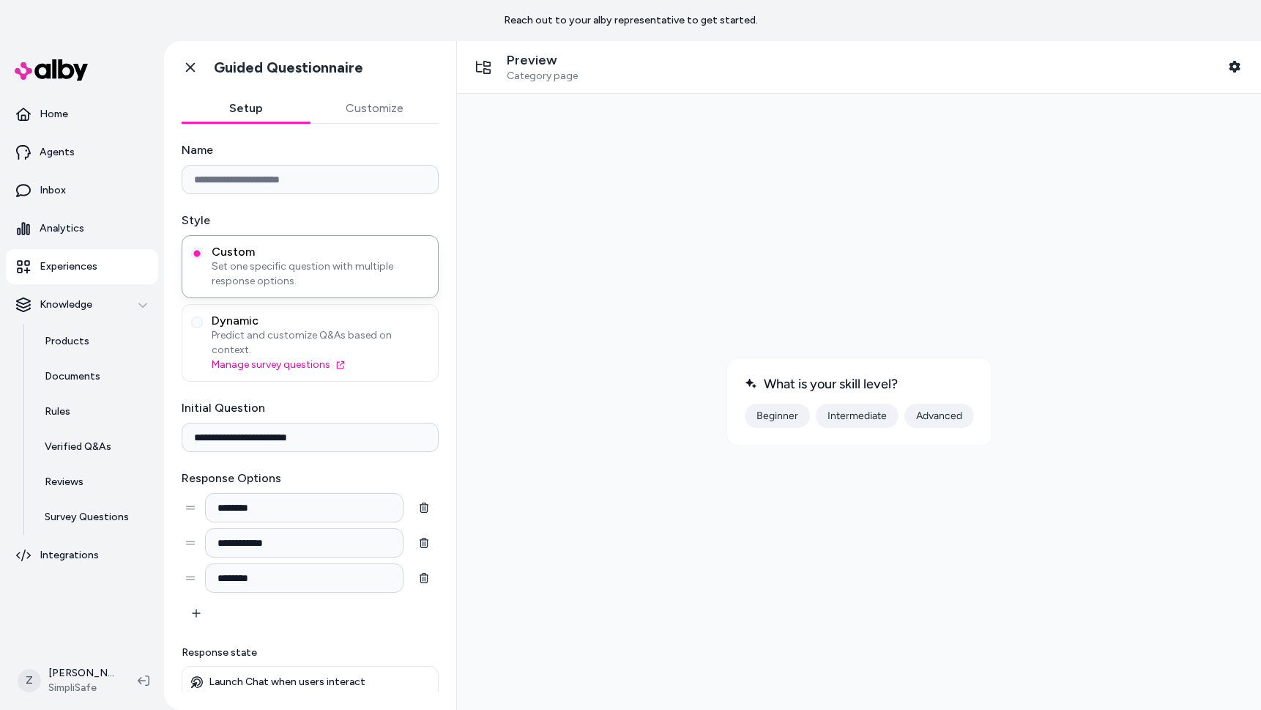
click at [598, 478] on div at bounding box center [859, 401] width 781 height 592
click at [359, 185] on input "Name" at bounding box center [310, 179] width 257 height 29
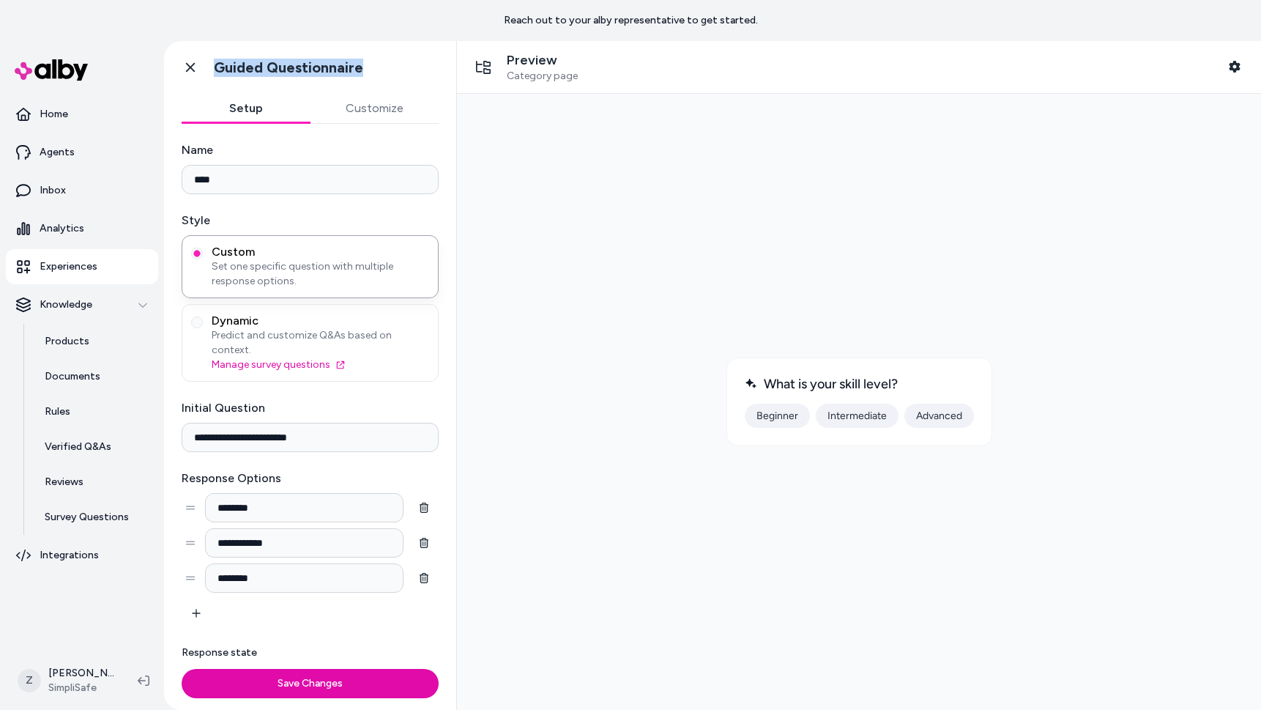
drag, startPoint x: 374, startPoint y: 67, endPoint x: 205, endPoint y: 70, distance: 169.2
click at [205, 70] on div "Go back Guided Questionnaire" at bounding box center [310, 67] width 292 height 53
copy div "Go back Guided Questionnaire"
click at [241, 180] on input "****" at bounding box center [310, 179] width 257 height 29
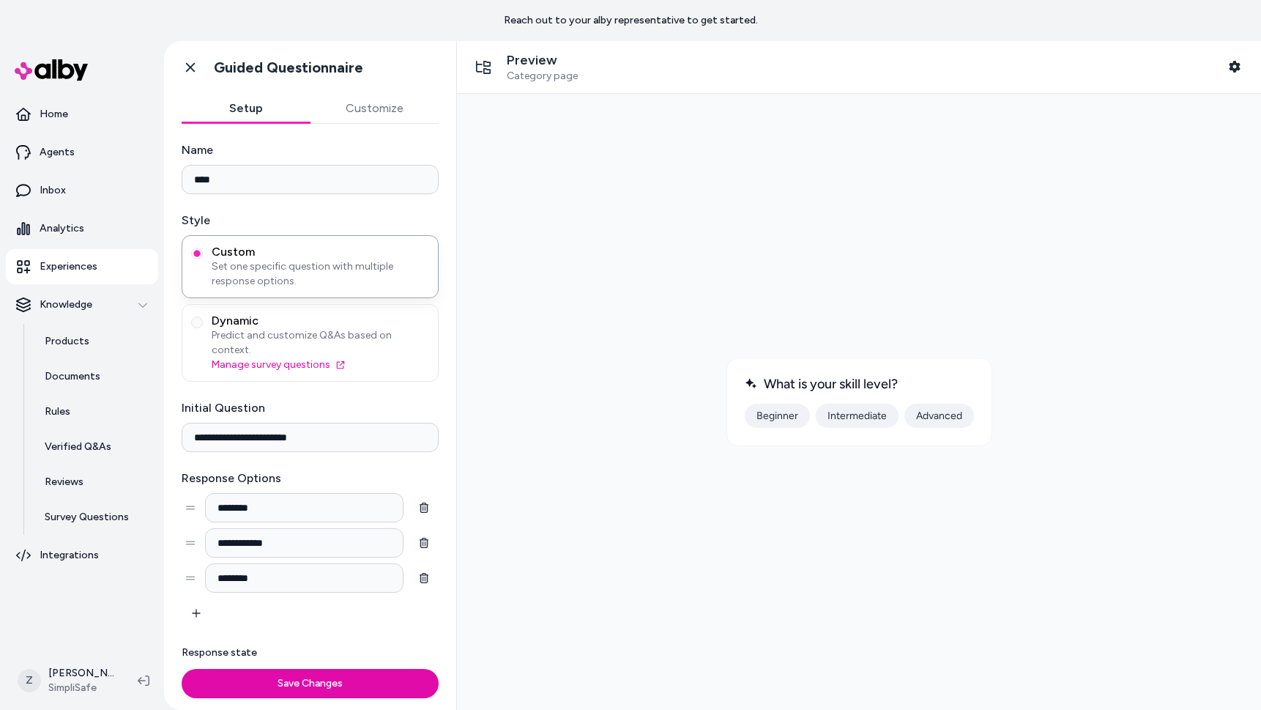
click at [241, 180] on input "****" at bounding box center [310, 179] width 257 height 29
paste input "**********"
drag, startPoint x: 234, startPoint y: 177, endPoint x: 172, endPoint y: 178, distance: 61.5
click at [175, 177] on div "**********" at bounding box center [310, 393] width 292 height 539
type input "**********"
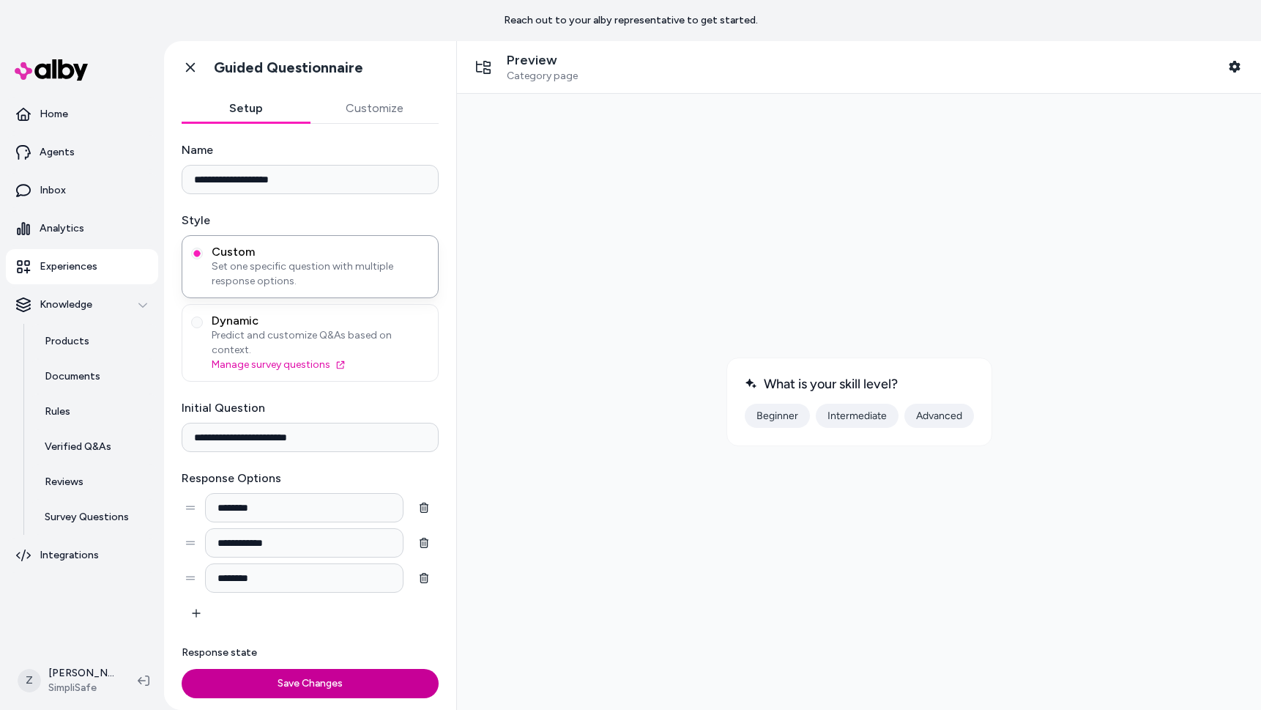
click at [363, 680] on button "Save Changes" at bounding box center [310, 683] width 257 height 29
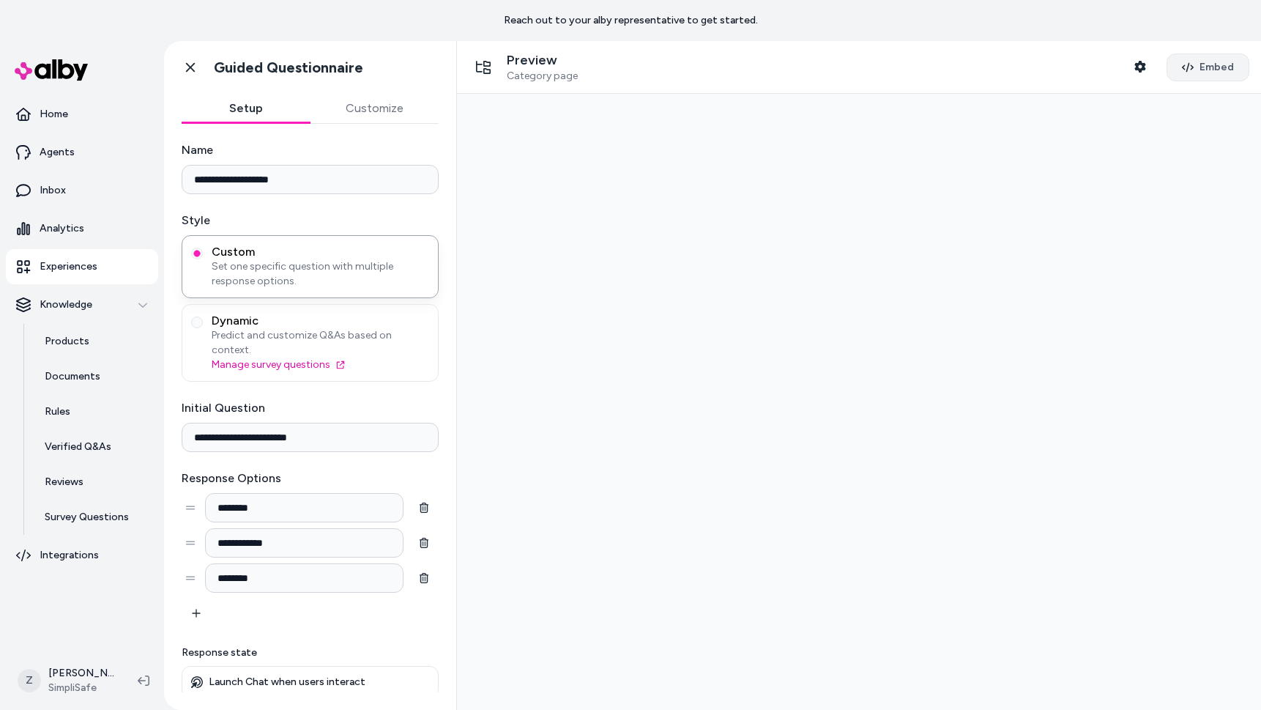
click at [1210, 75] on button "Embed" at bounding box center [1208, 67] width 83 height 28
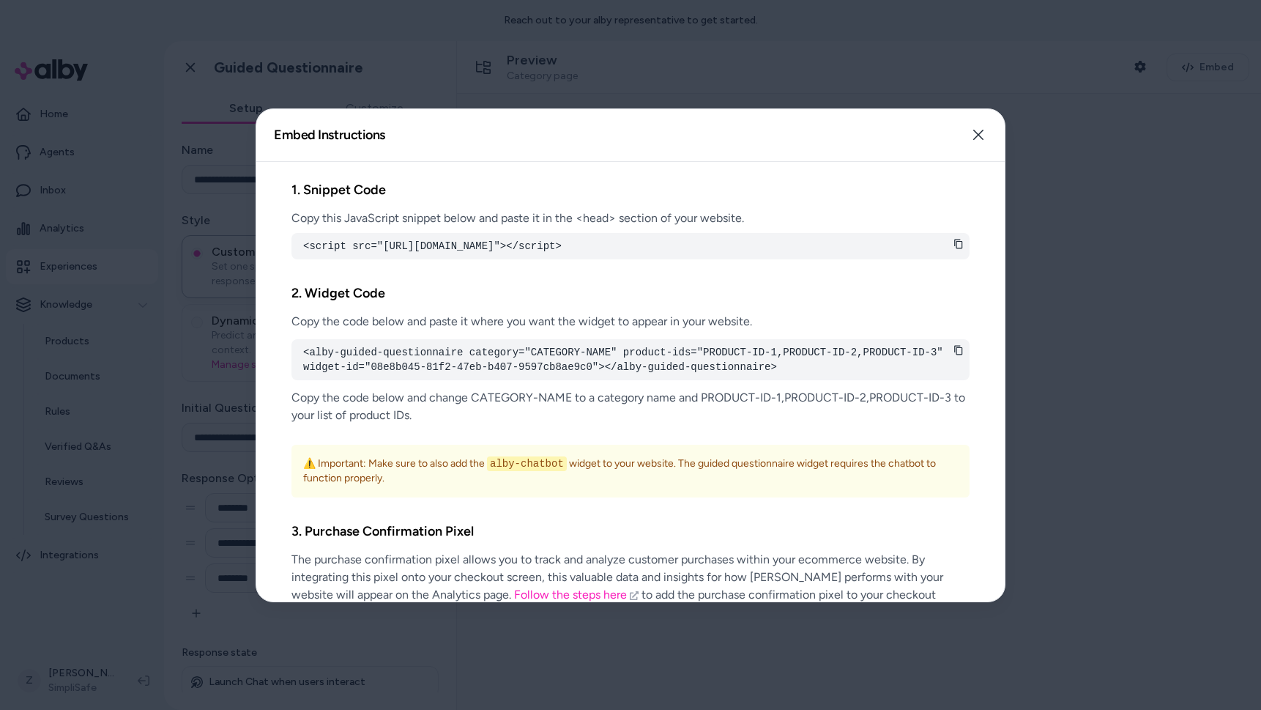
scroll to position [47, 0]
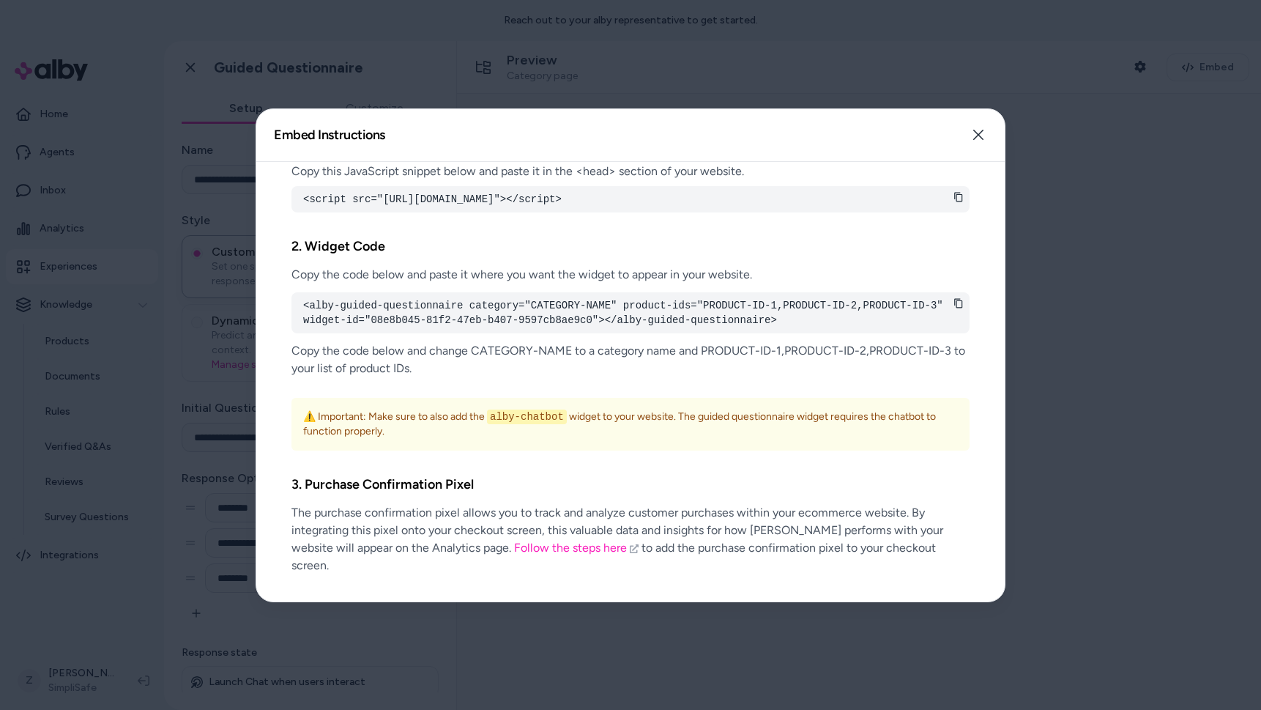
click at [1030, 270] on div at bounding box center [630, 355] width 1261 height 710
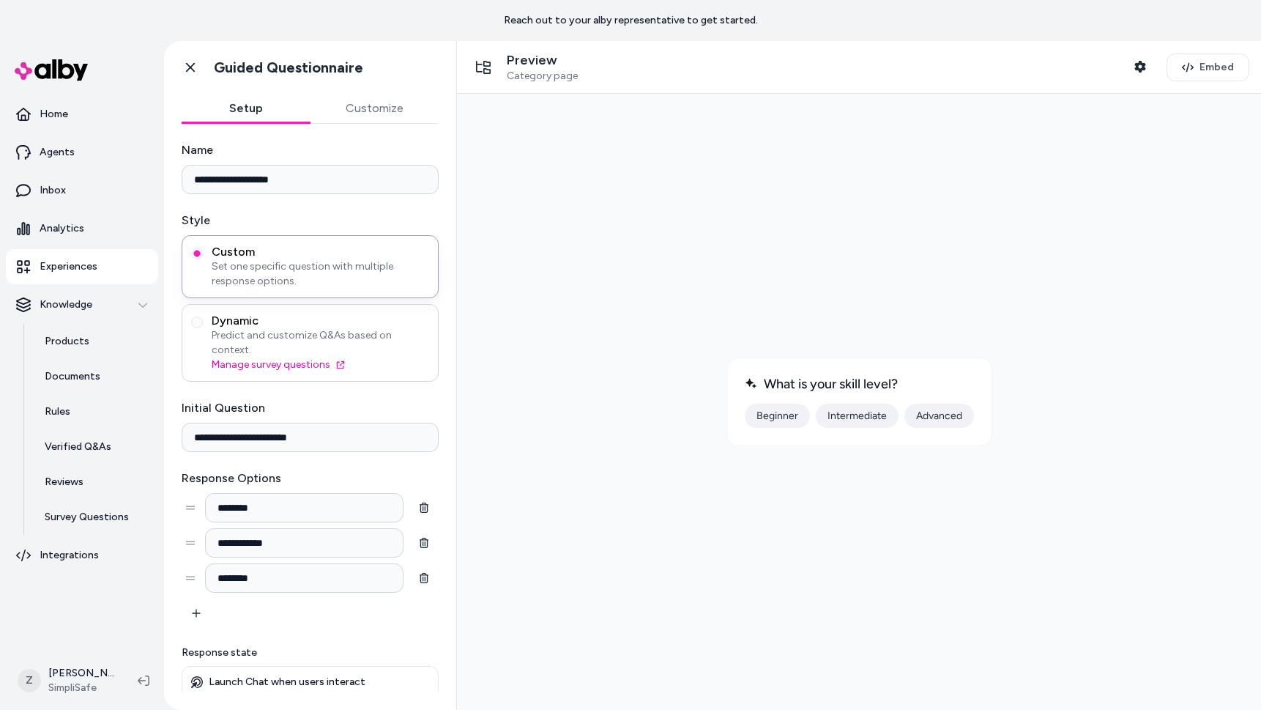
click at [338, 335] on span "Predict and customize Q&As based on context." at bounding box center [321, 342] width 218 height 29
click at [203, 328] on button "Dynamic Predict and customize Q&As based on context. Manage survey questions" at bounding box center [197, 322] width 12 height 12
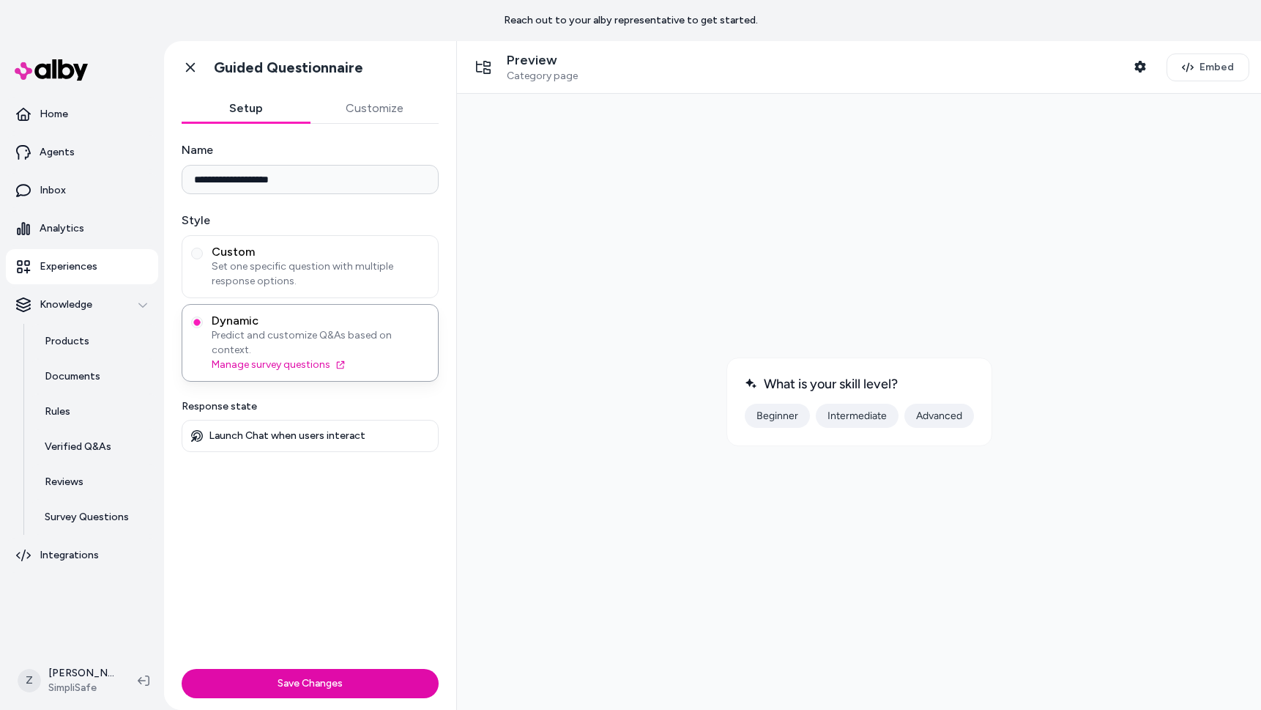
click at [308, 687] on button "Save Changes" at bounding box center [310, 683] width 257 height 29
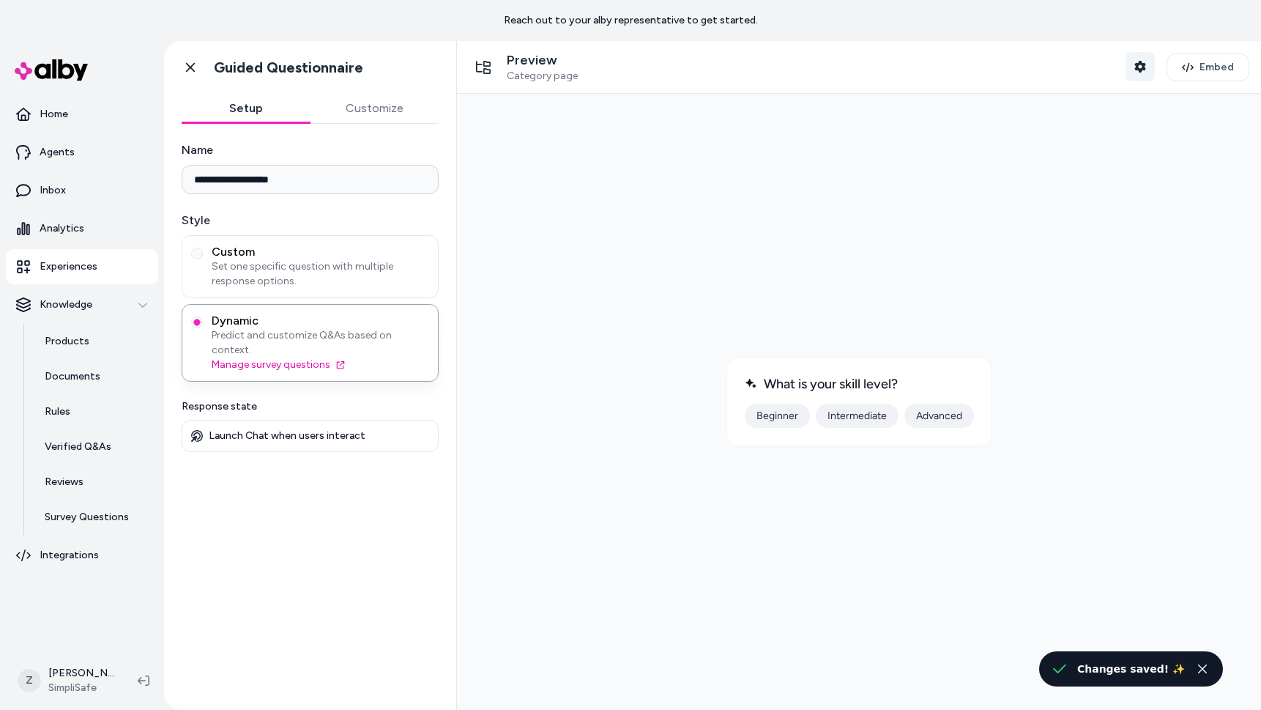
click at [1134, 63] on button "Shopper Context" at bounding box center [1140, 66] width 29 height 29
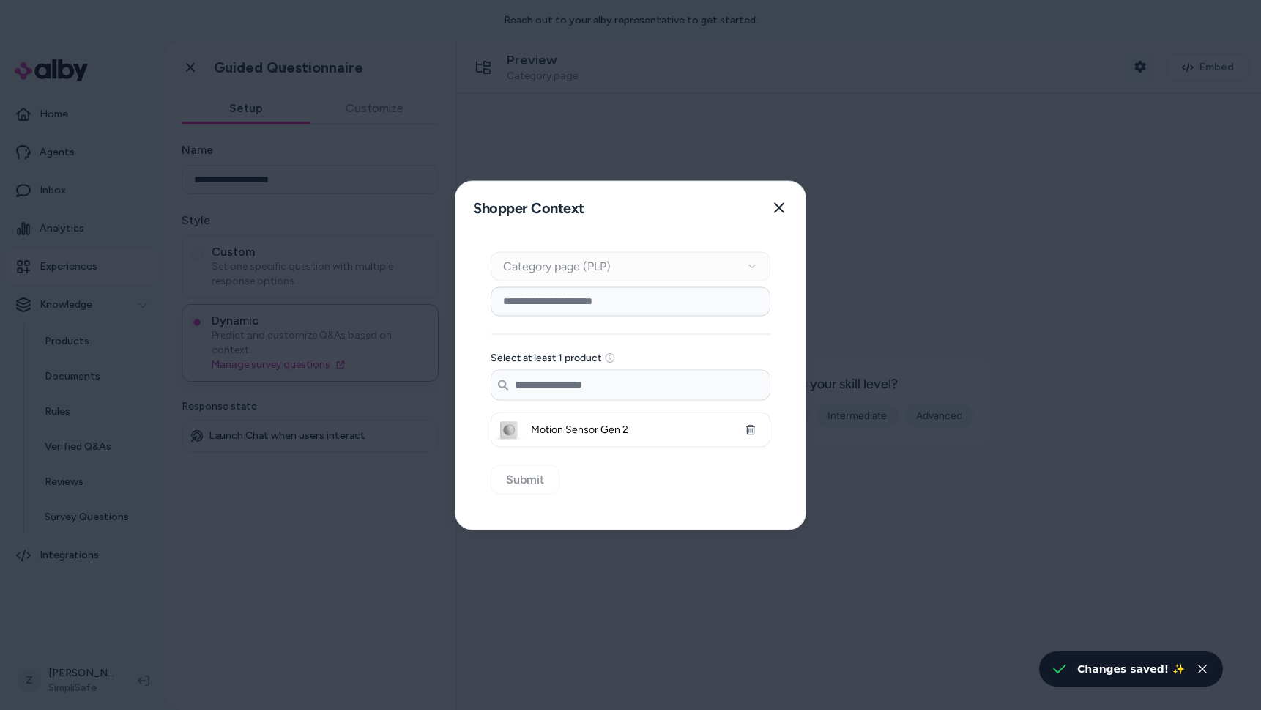
click at [1134, 63] on div at bounding box center [630, 355] width 1261 height 710
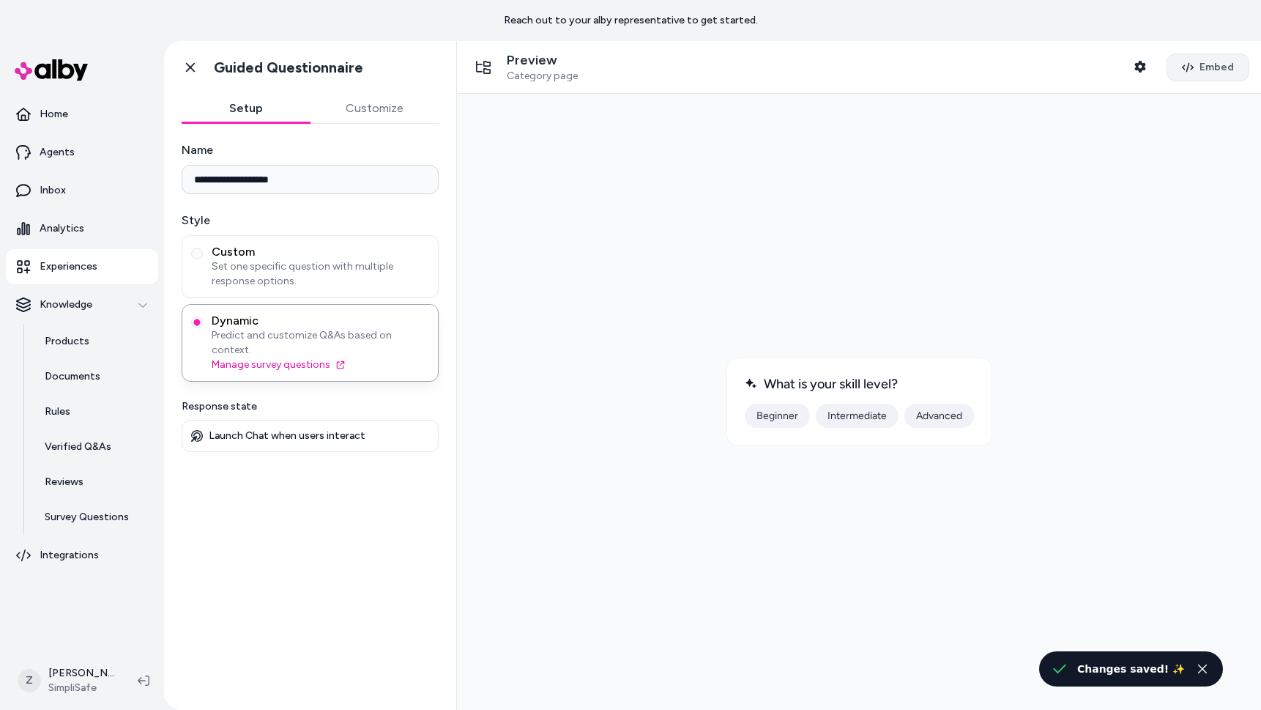
click at [1191, 68] on icon "button" at bounding box center [1188, 68] width 12 height 12
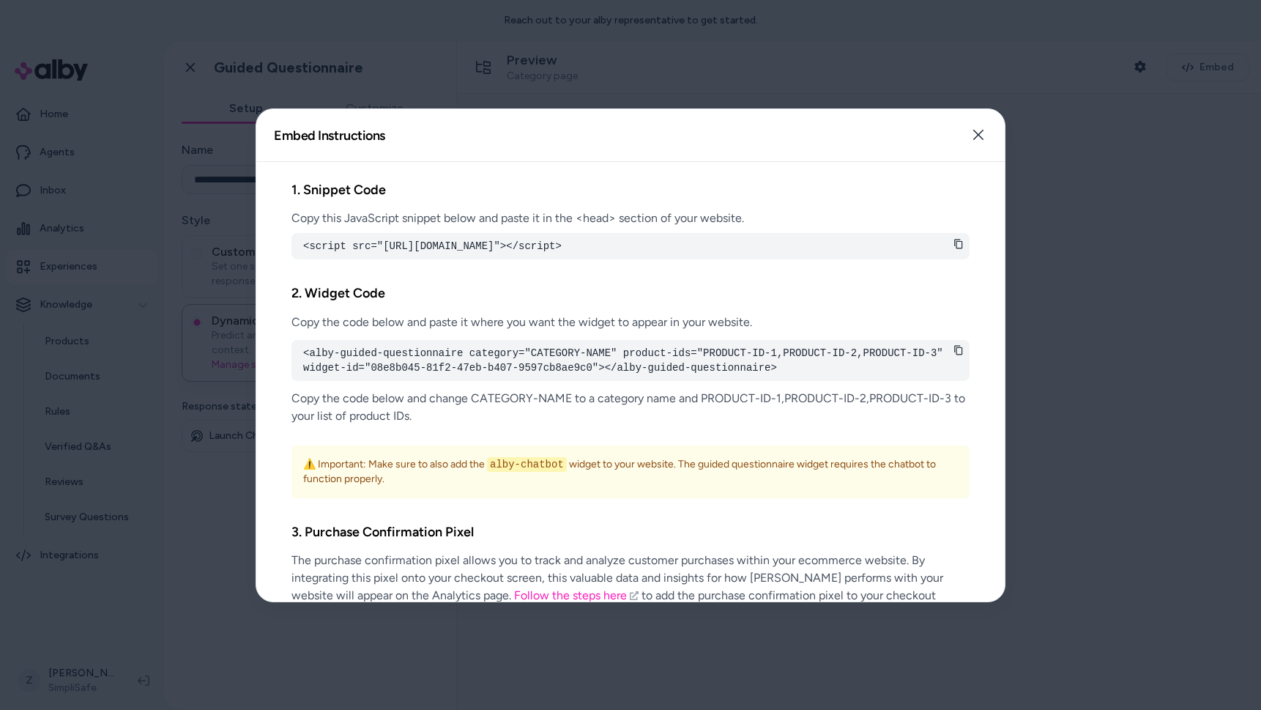
click at [661, 50] on div at bounding box center [630, 355] width 1261 height 710
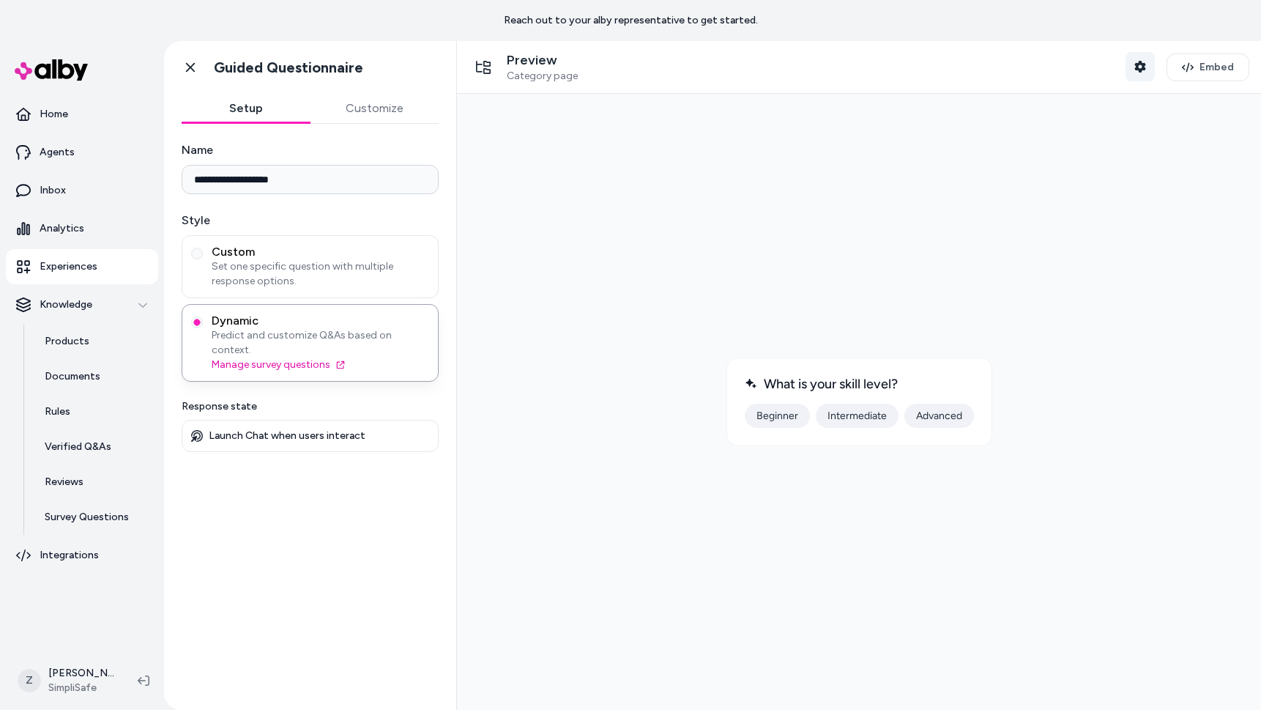
click at [1131, 64] on button "Shopper Context" at bounding box center [1140, 66] width 29 height 29
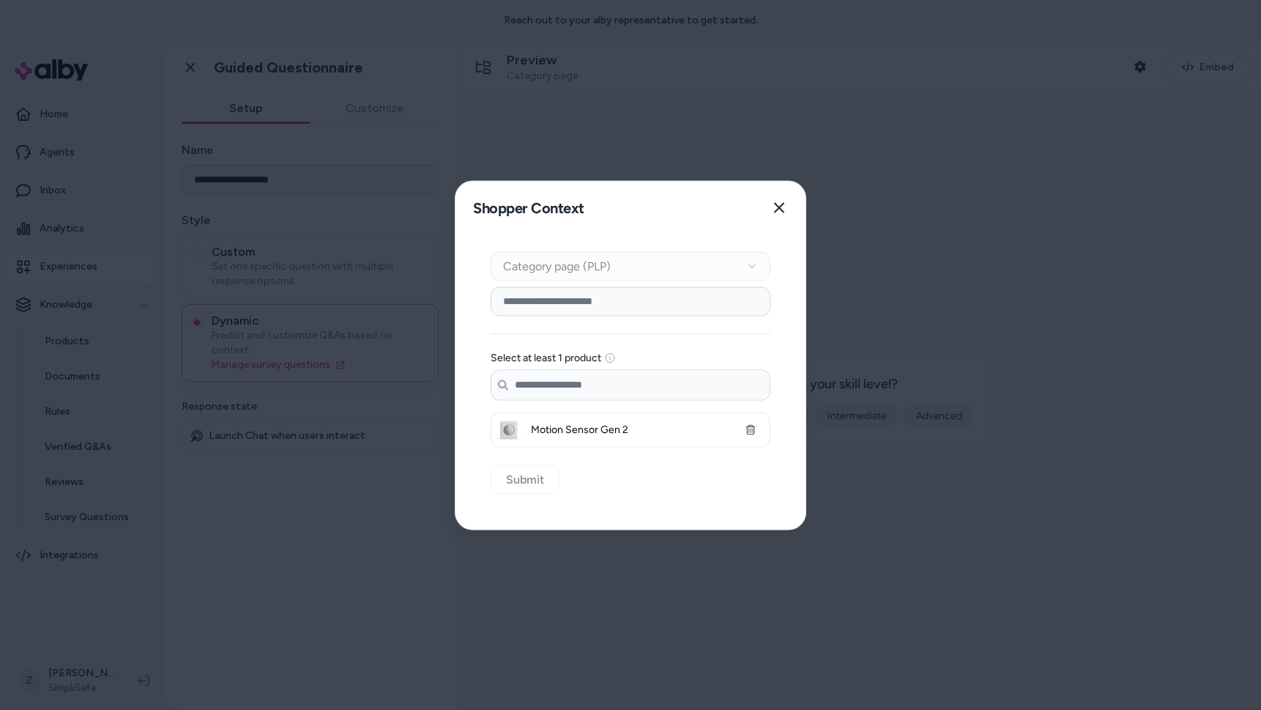
click at [607, 316] on div "Select at least 1 product Search products... Motion Sensor Gen 2" at bounding box center [631, 366] width 280 height 160
click at [606, 302] on input at bounding box center [631, 300] width 280 height 29
type input "*"
type input "*****"
click at [639, 139] on div at bounding box center [630, 355] width 1261 height 710
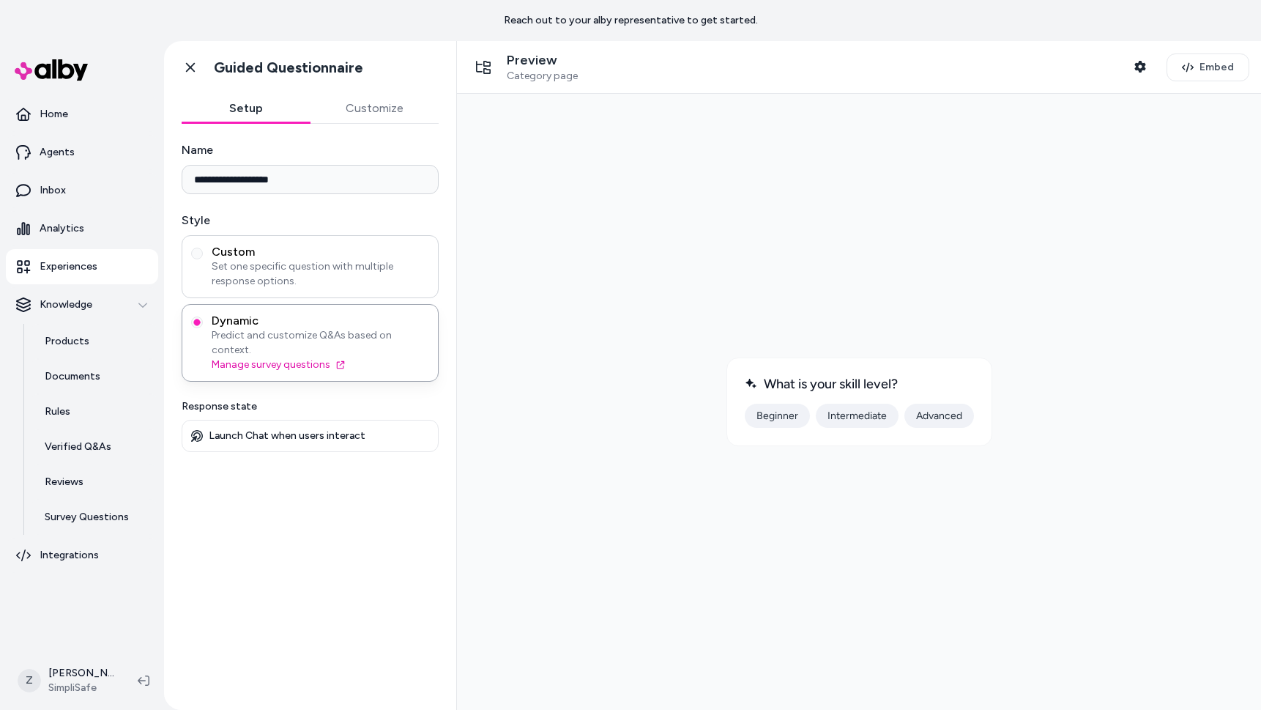
click at [324, 289] on div "Custom Set one specific question with multiple response options." at bounding box center [310, 266] width 257 height 63
click at [342, 279] on span "Set one specific question with multiple response options." at bounding box center [321, 273] width 218 height 29
click at [203, 259] on button "Custom Set one specific question with multiple response options." at bounding box center [197, 254] width 12 height 12
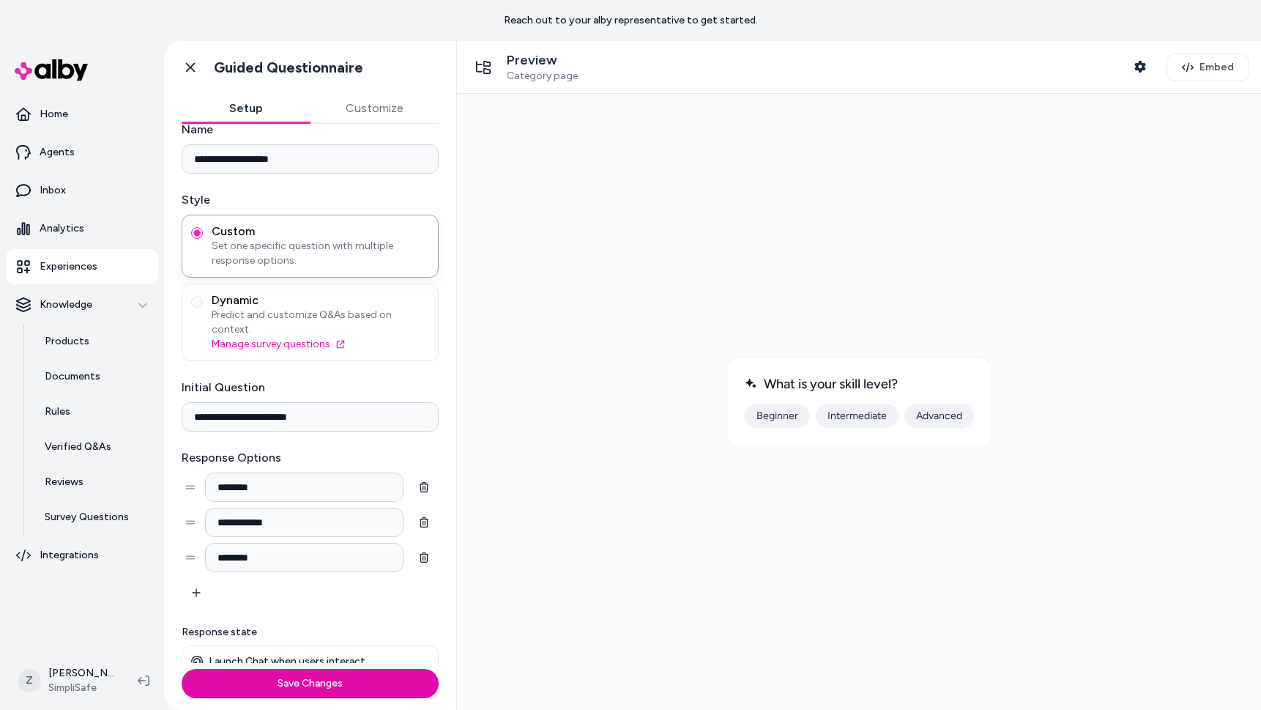
scroll to position [0, 0]
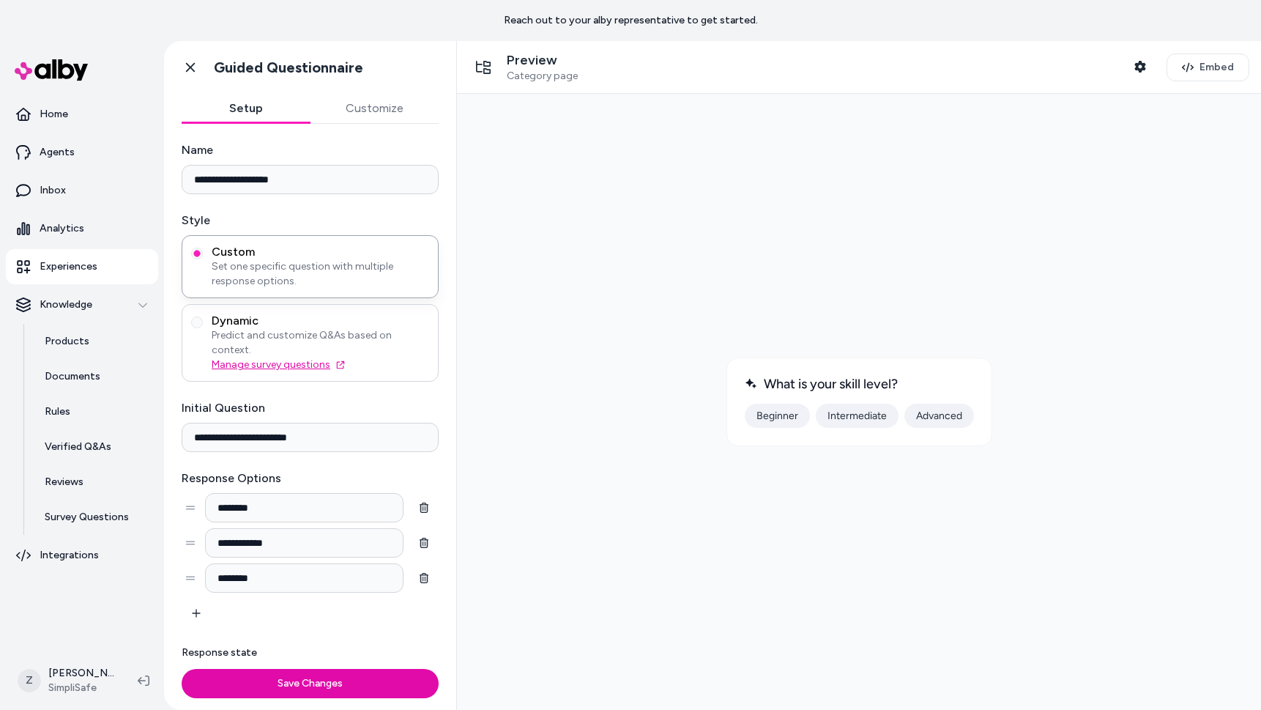
click at [254, 357] on link "Manage survey questions" at bounding box center [321, 364] width 218 height 15
click at [283, 329] on span "Predict and customize Q&As based on context." at bounding box center [321, 342] width 218 height 29
click at [203, 328] on button "Dynamic Predict and customize Q&As based on context. Manage survey questions" at bounding box center [197, 322] width 12 height 12
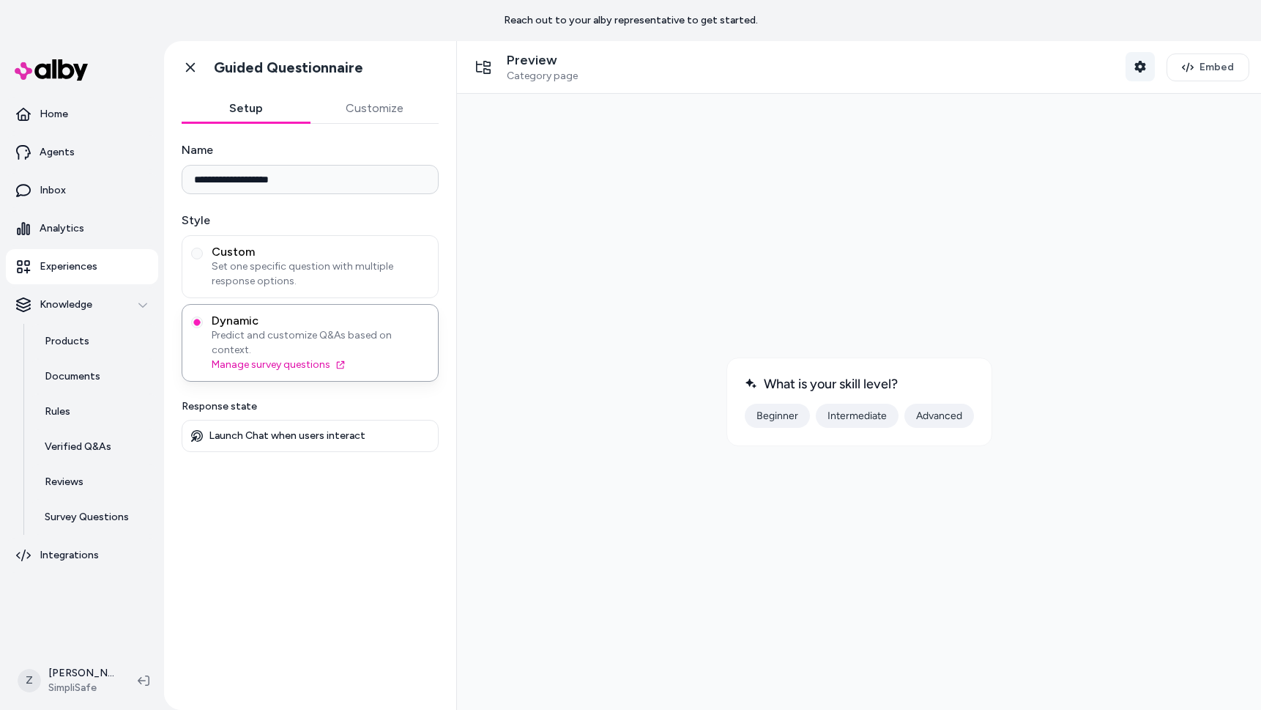
click at [1145, 73] on button "Shopper Context" at bounding box center [1140, 66] width 29 height 29
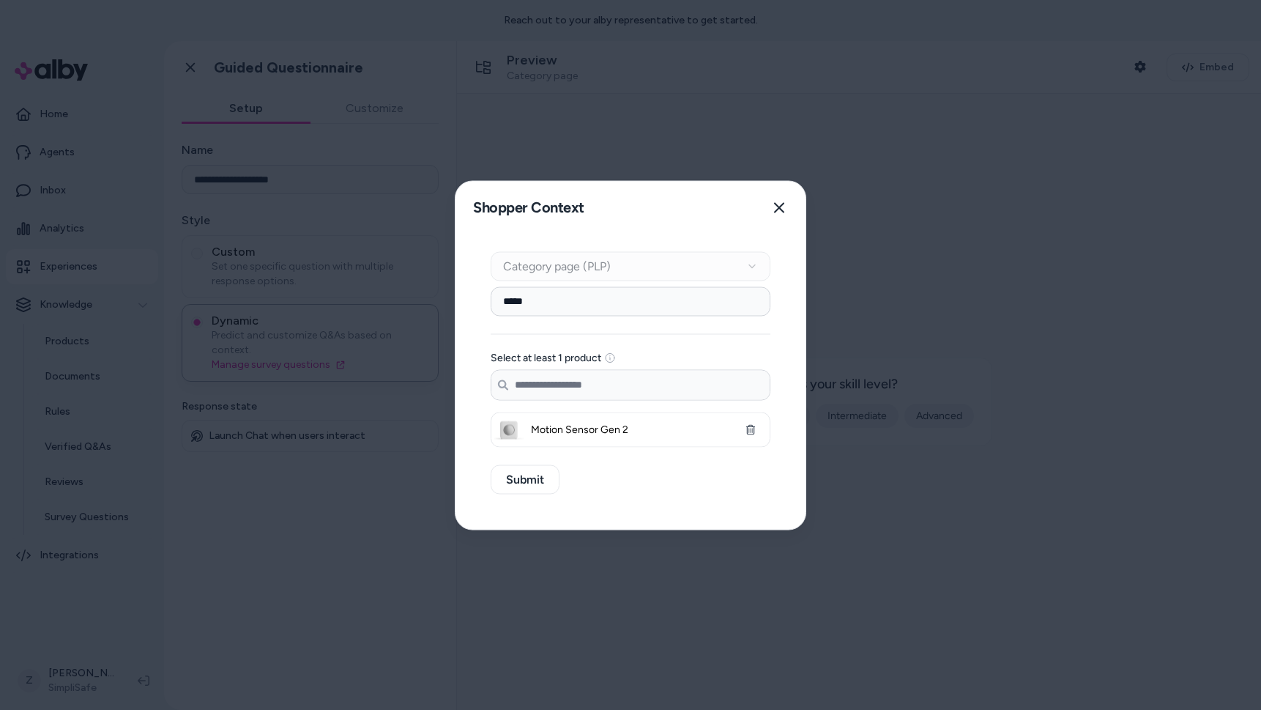
click at [633, 304] on input "*****" at bounding box center [631, 300] width 280 height 29
paste input "**********"
type input "**********"
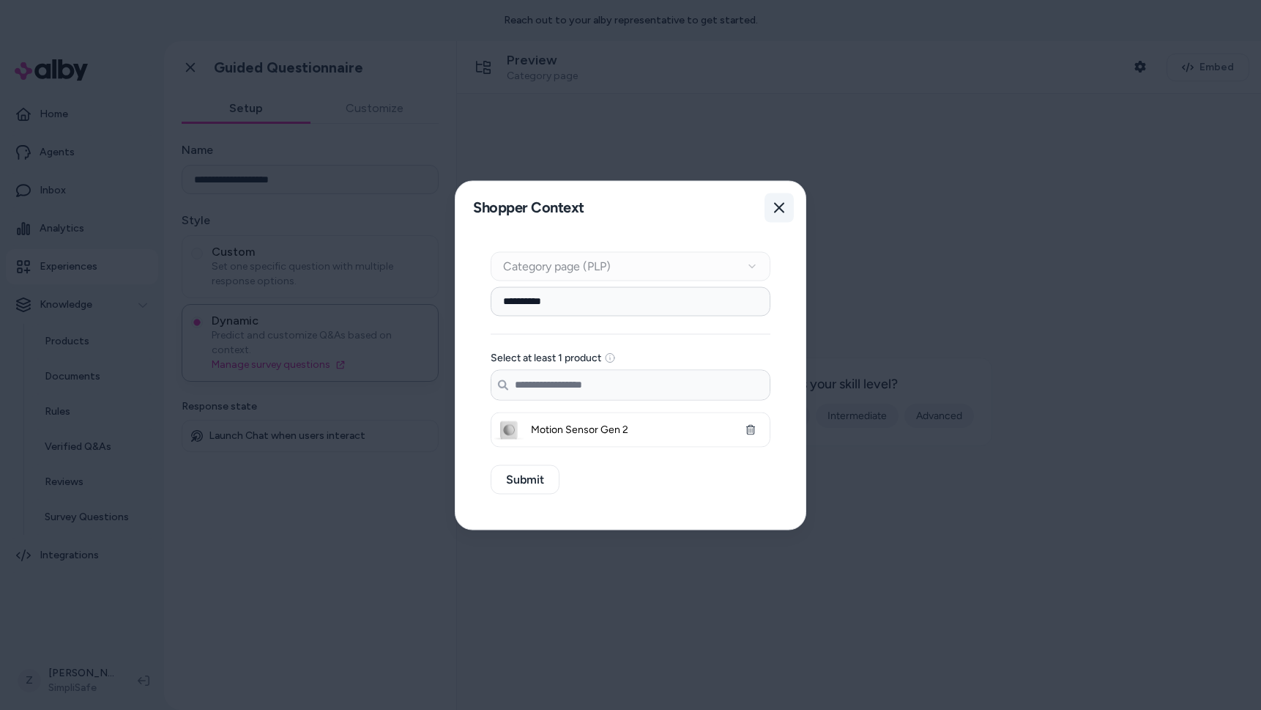
click at [769, 200] on button "Close" at bounding box center [779, 207] width 29 height 29
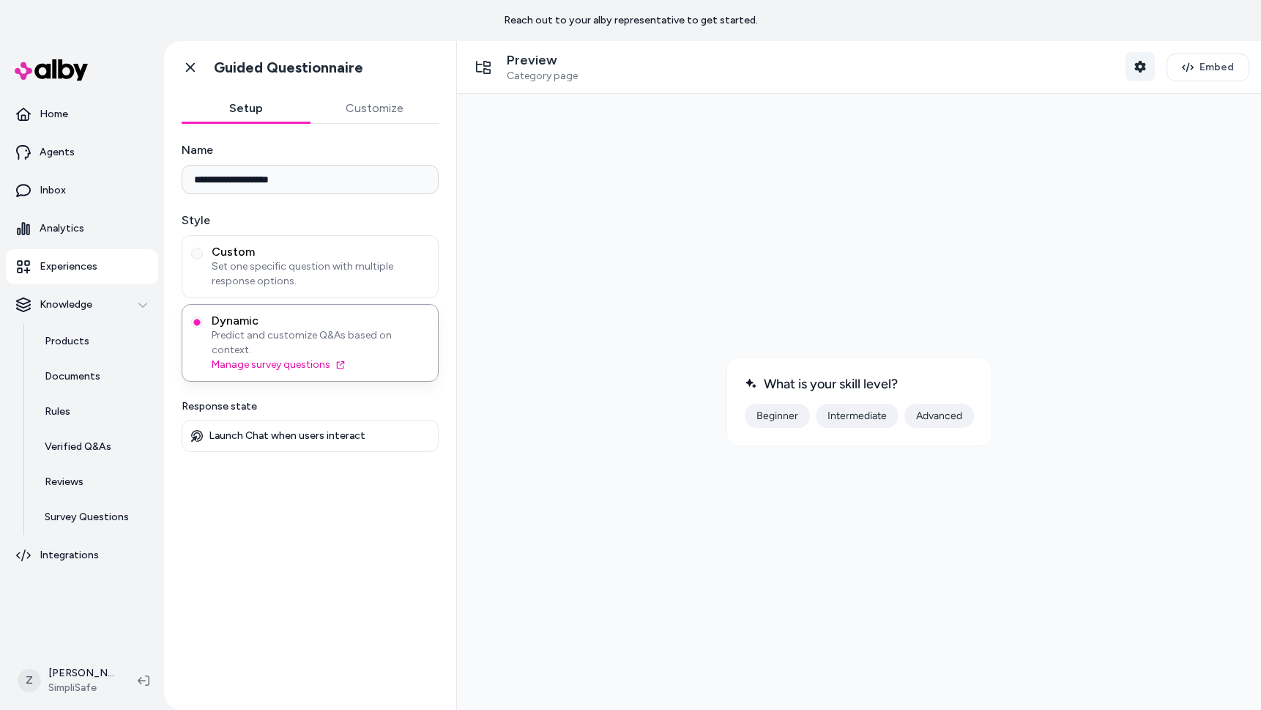
click at [1133, 67] on button "Shopper Context" at bounding box center [1140, 66] width 29 height 29
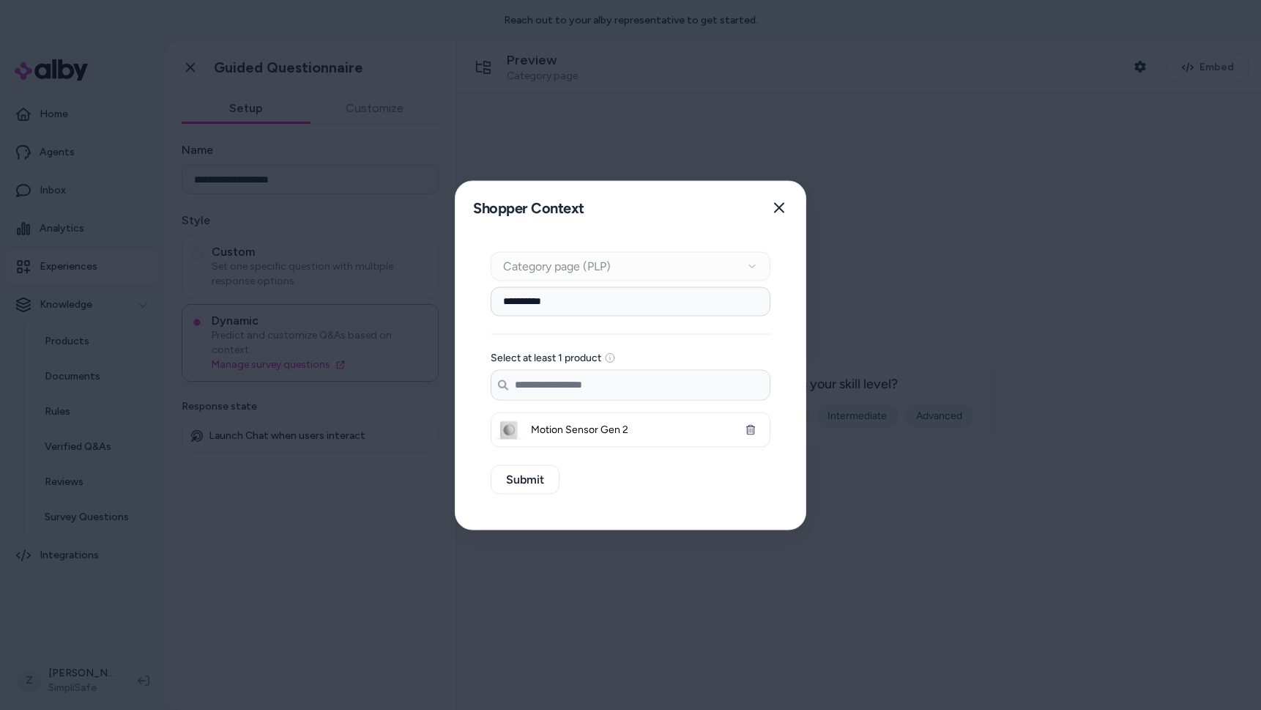
click at [1030, 146] on div at bounding box center [630, 355] width 1261 height 710
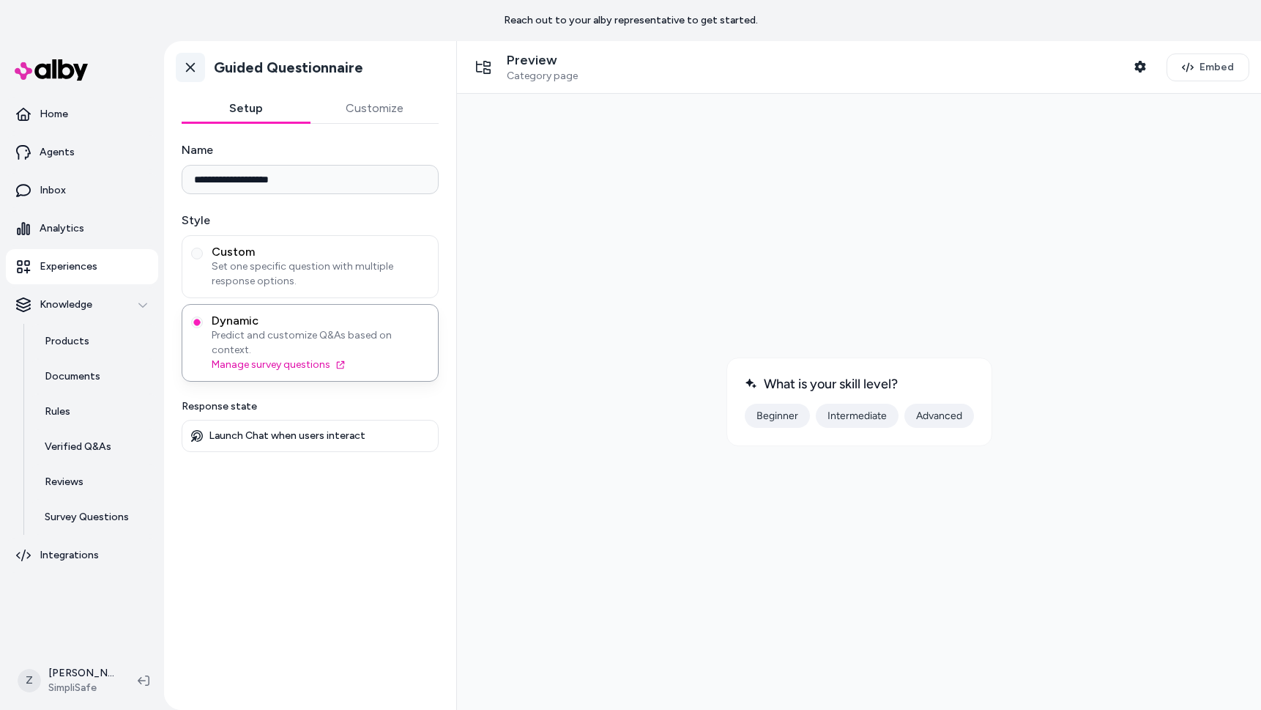
click at [193, 64] on icon at bounding box center [190, 68] width 9 height 10
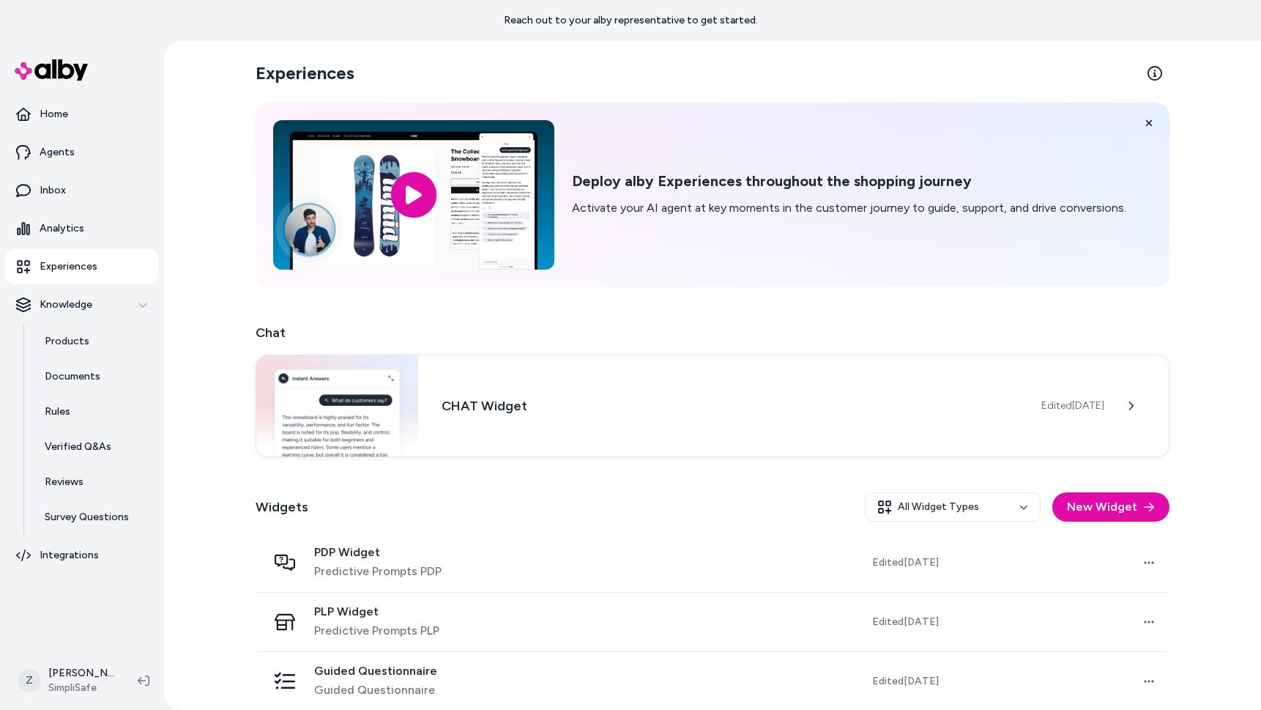
scroll to position [72, 0]
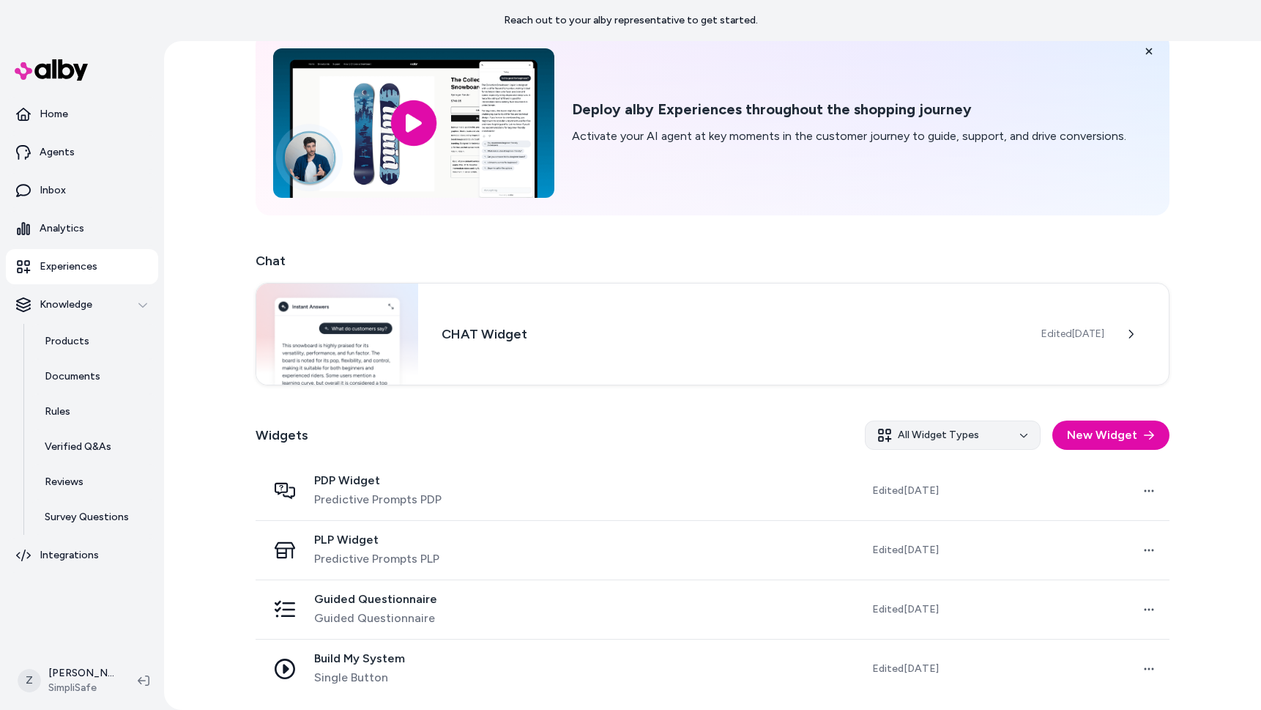
click at [944, 436] on html "Reach out to your alby representative to get started. Home Agents Inbox Analyti…" at bounding box center [630, 355] width 1261 height 710
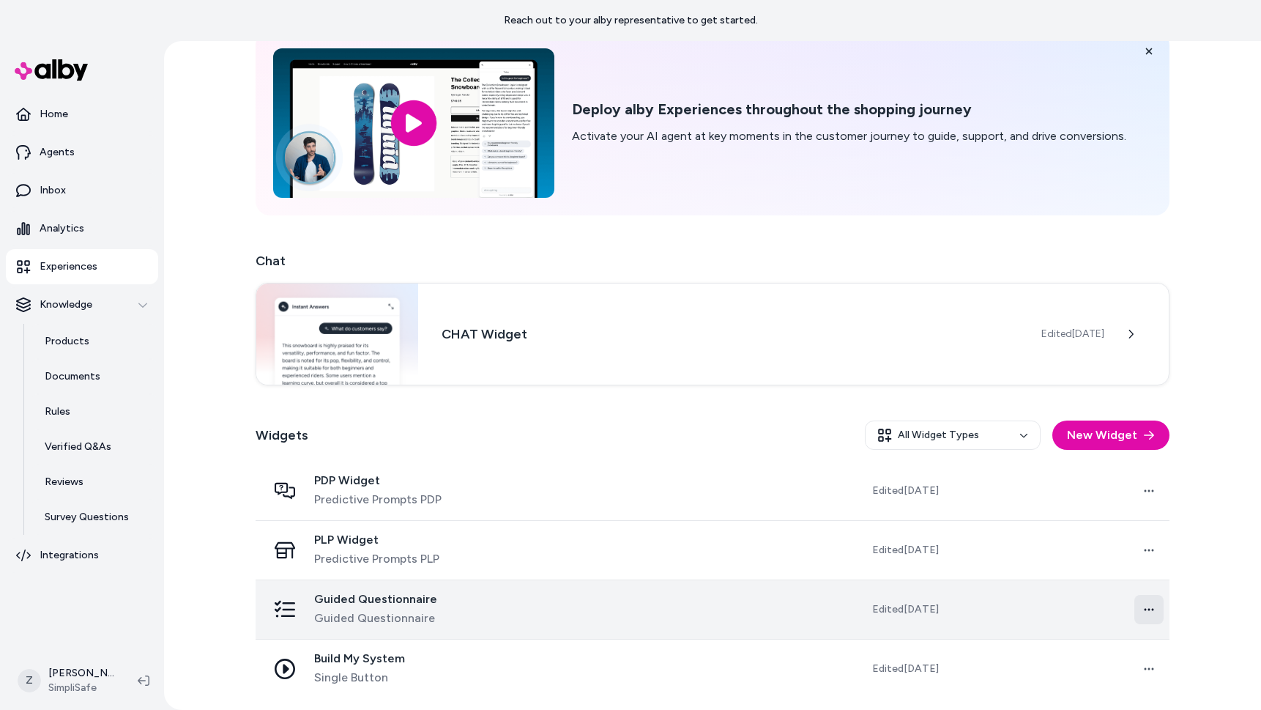
click at [1145, 614] on html "Reach out to your alby representative to get started. Home Agents Inbox Analyti…" at bounding box center [630, 355] width 1261 height 710
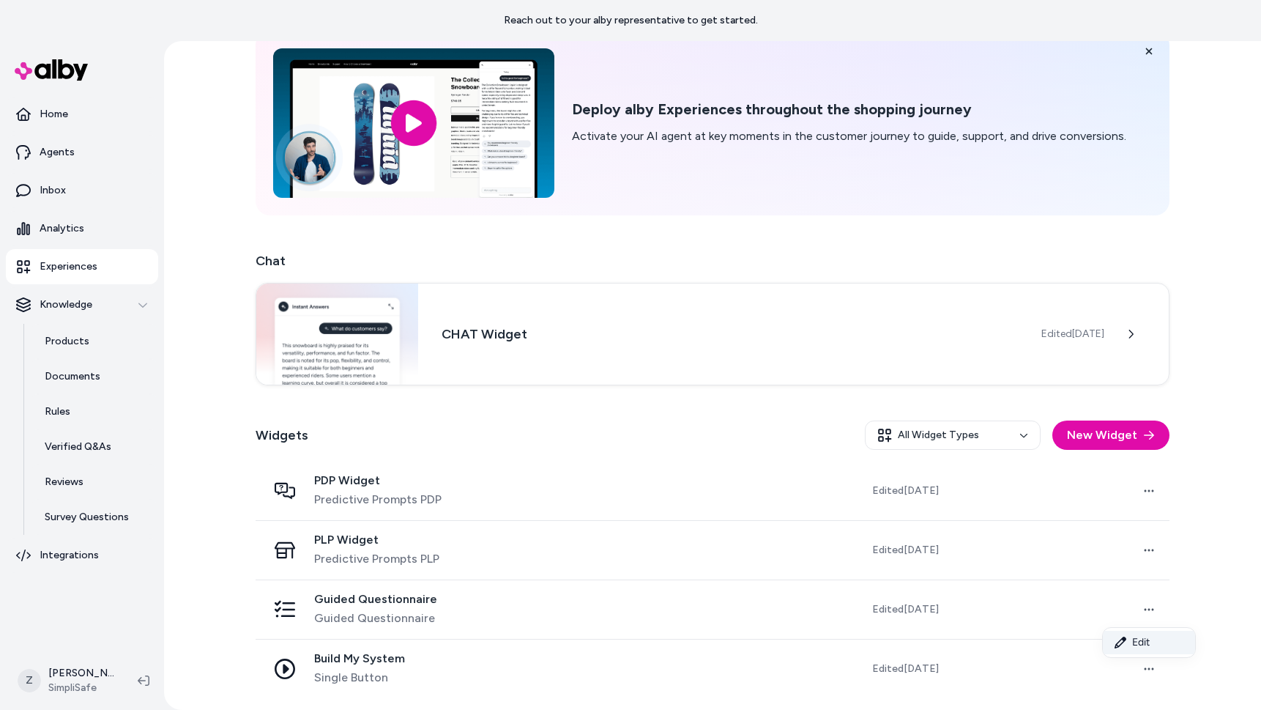
click at [1142, 640] on link "Edit" at bounding box center [1149, 642] width 92 height 23
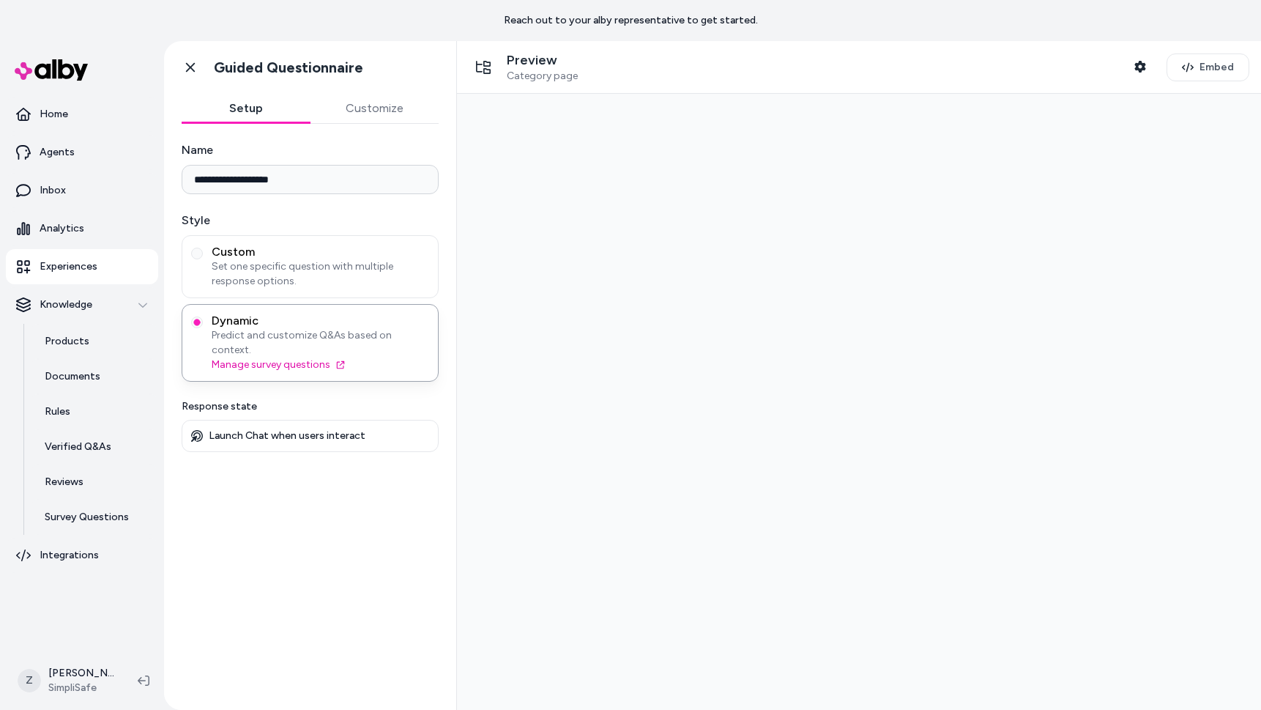
click at [1123, 62] on div "Preview Category page Shopper Context" at bounding box center [812, 67] width 686 height 31
click at [1128, 62] on button "Shopper Context" at bounding box center [1140, 66] width 29 height 29
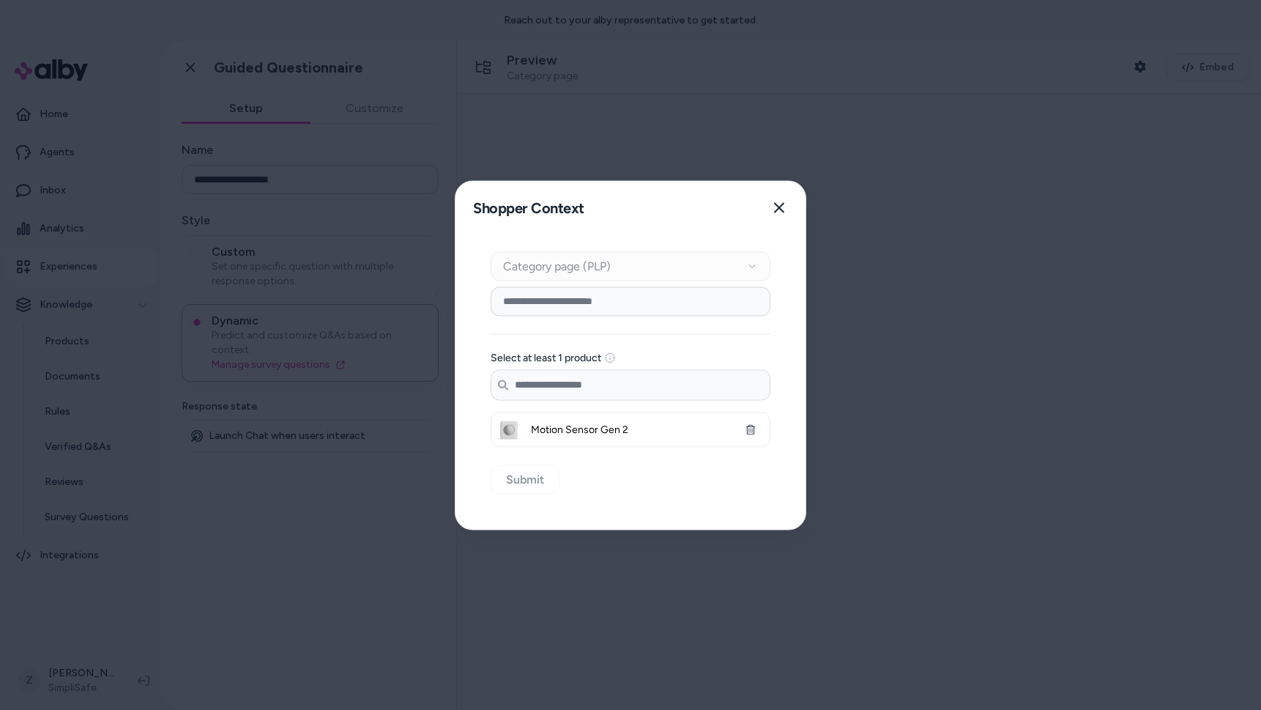
click at [880, 415] on div at bounding box center [630, 355] width 1261 height 710
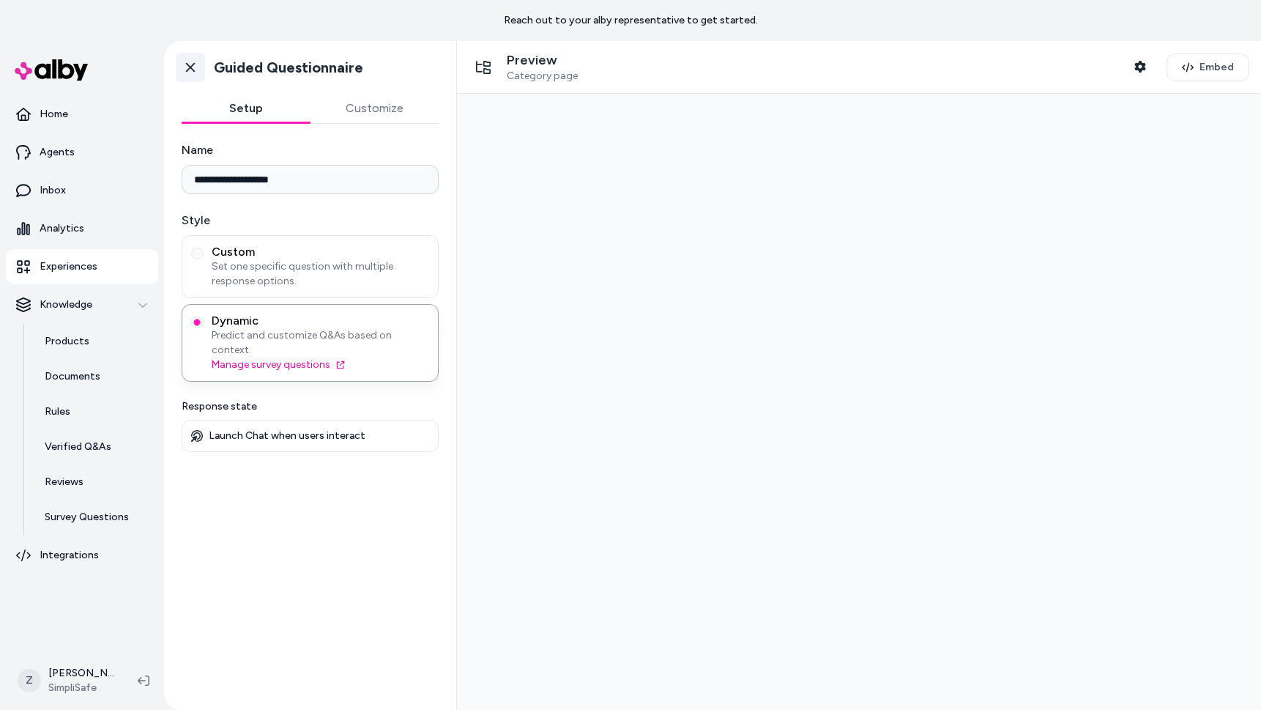
click at [192, 70] on icon at bounding box center [190, 68] width 9 height 10
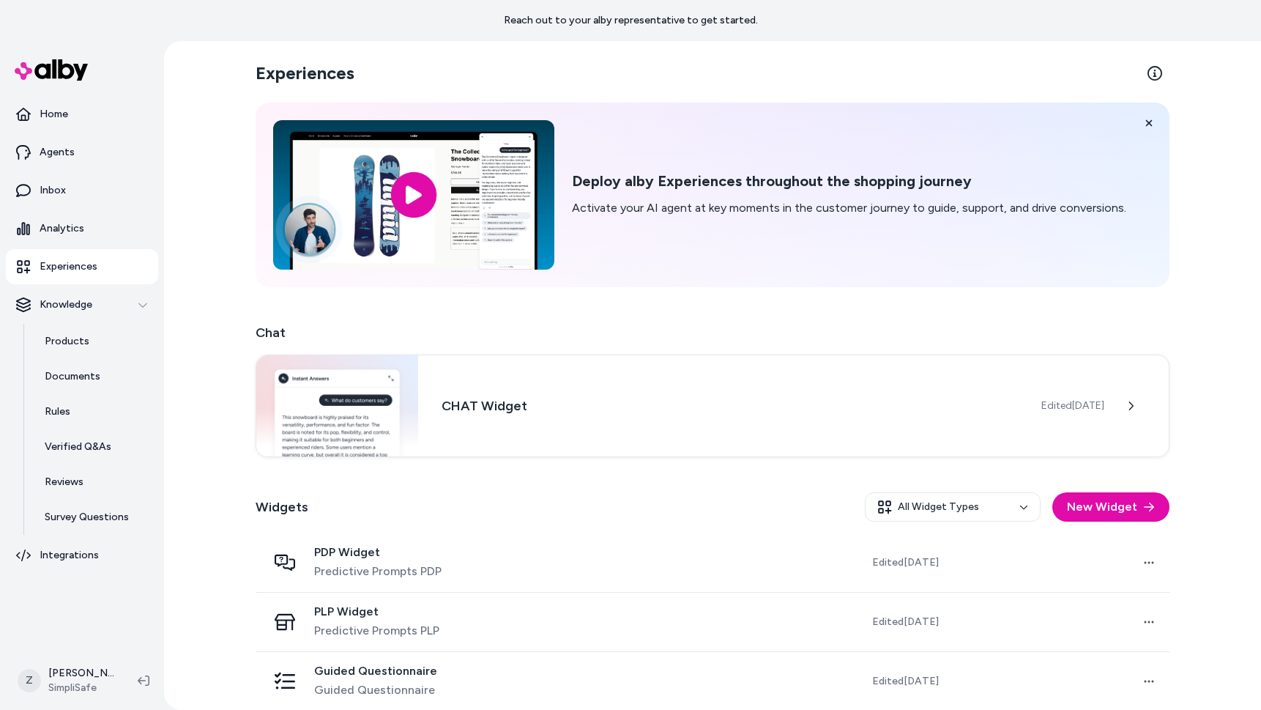
scroll to position [72, 0]
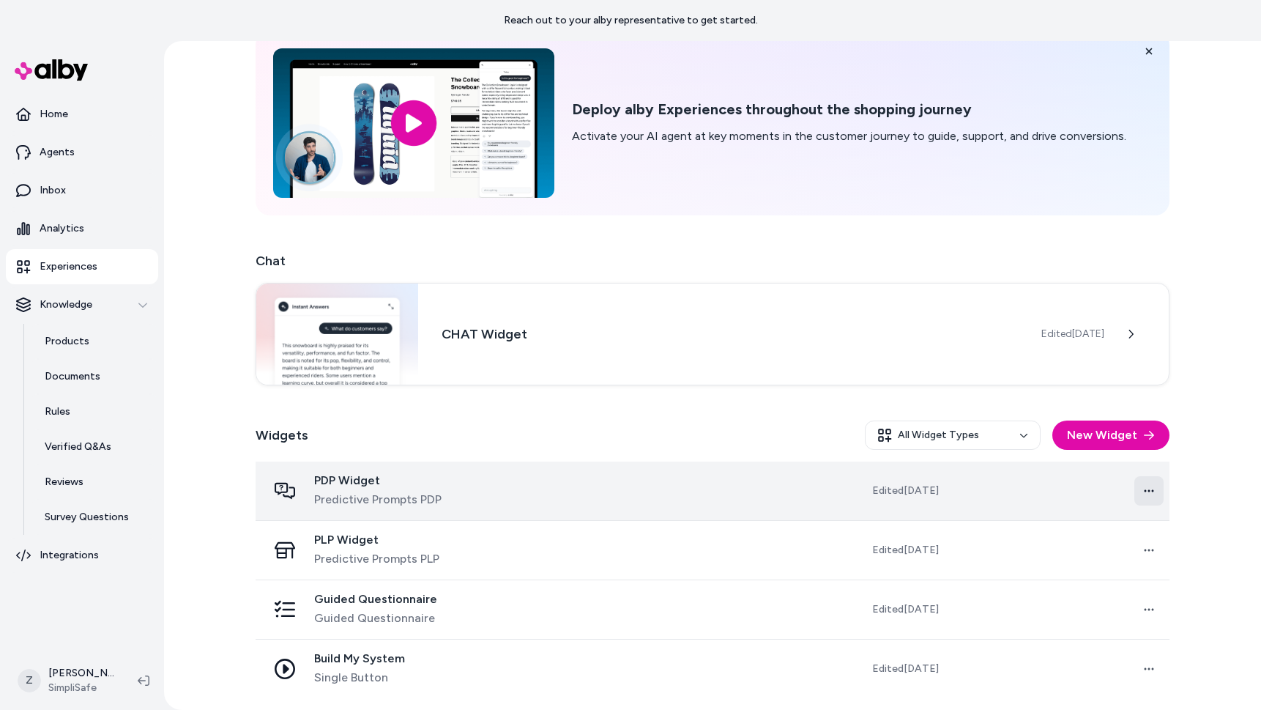
click at [1153, 490] on html "Reach out to your alby representative to get started. Home Agents Inbox Analyti…" at bounding box center [630, 355] width 1261 height 710
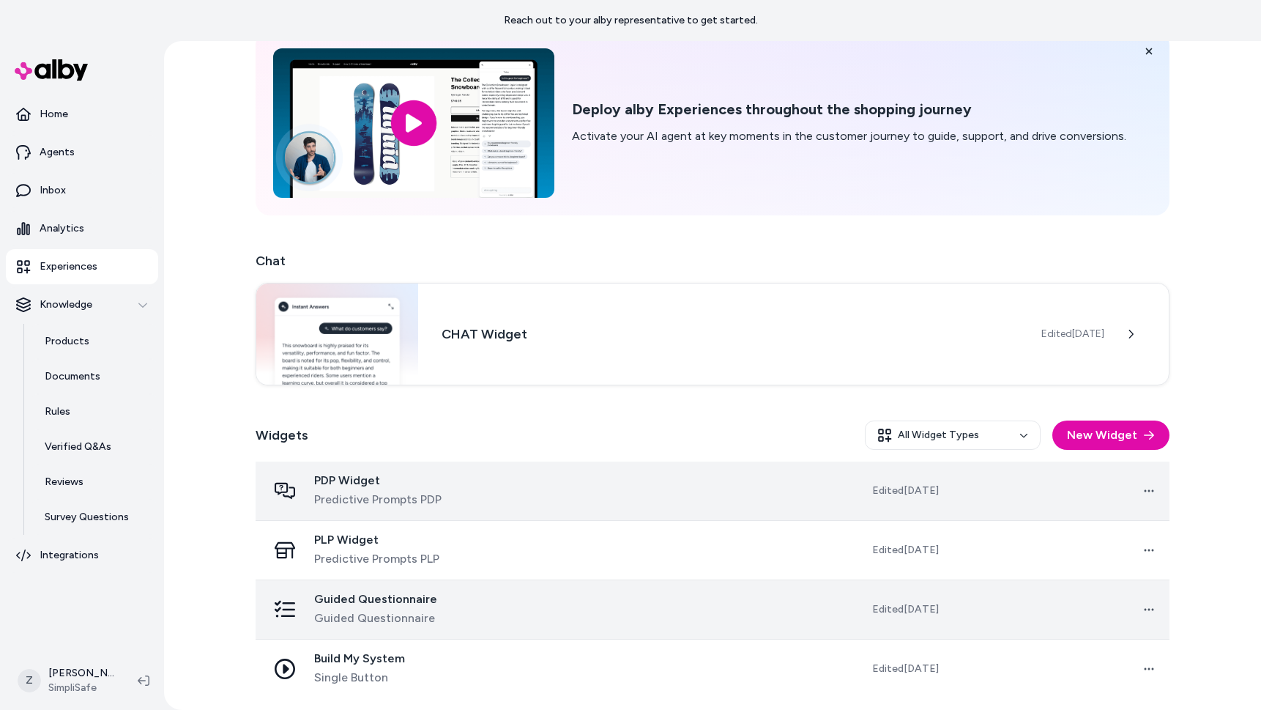
click at [781, 633] on tr "Guided Questionnaire Guided Questionnaire Edited Aug 19, 2025 Open menu" at bounding box center [713, 608] width 914 height 59
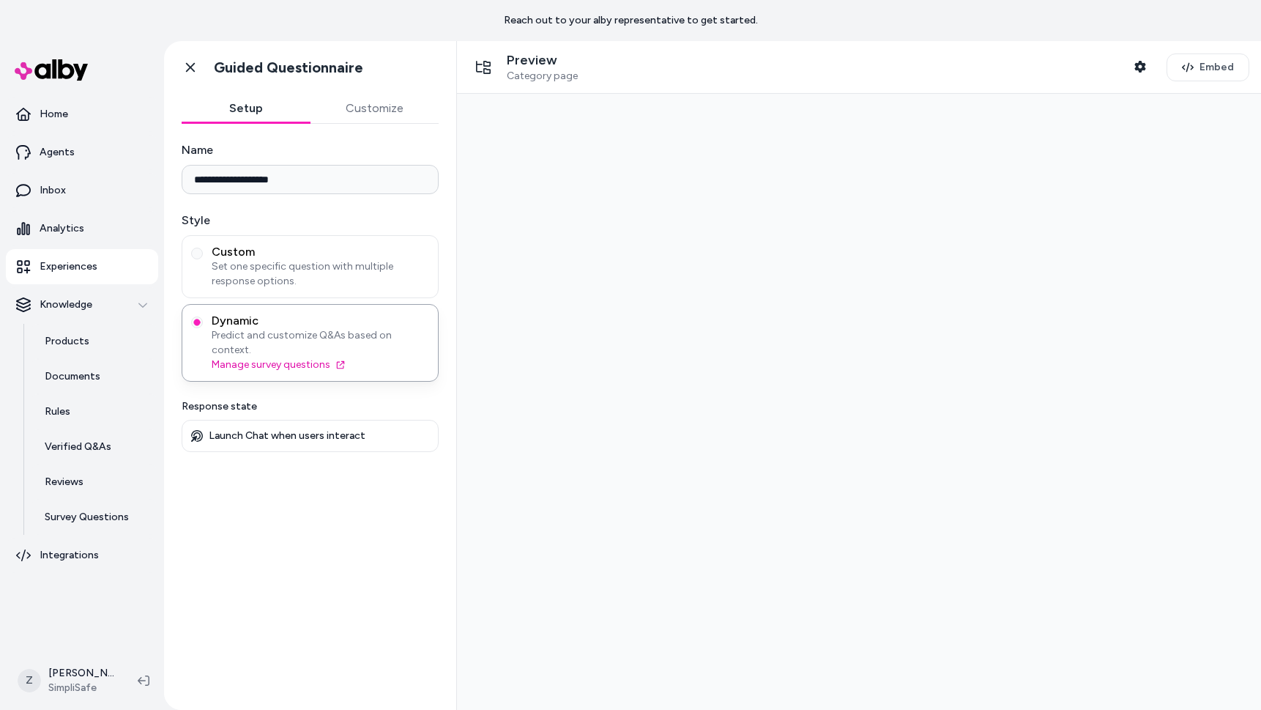
click at [385, 126] on div "**********" at bounding box center [310, 408] width 292 height 568
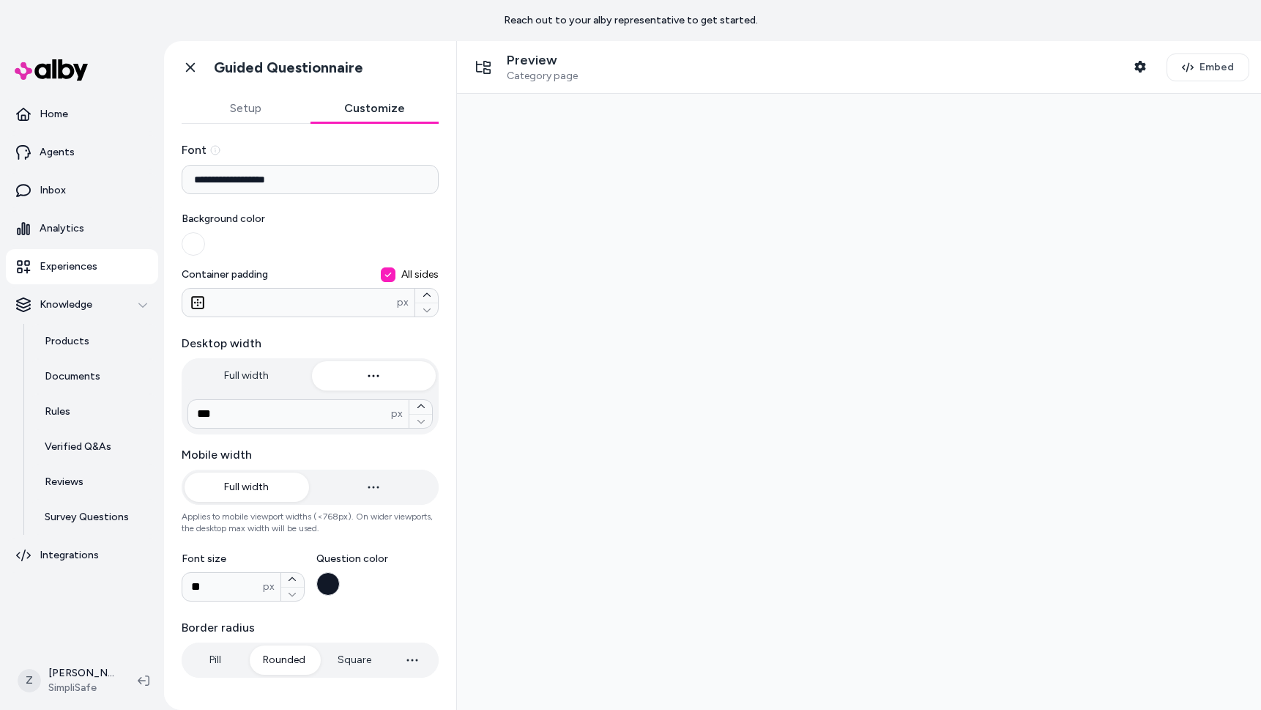
click at [373, 116] on button "Customize" at bounding box center [375, 108] width 129 height 29
click at [185, 64] on icon at bounding box center [190, 67] width 15 height 15
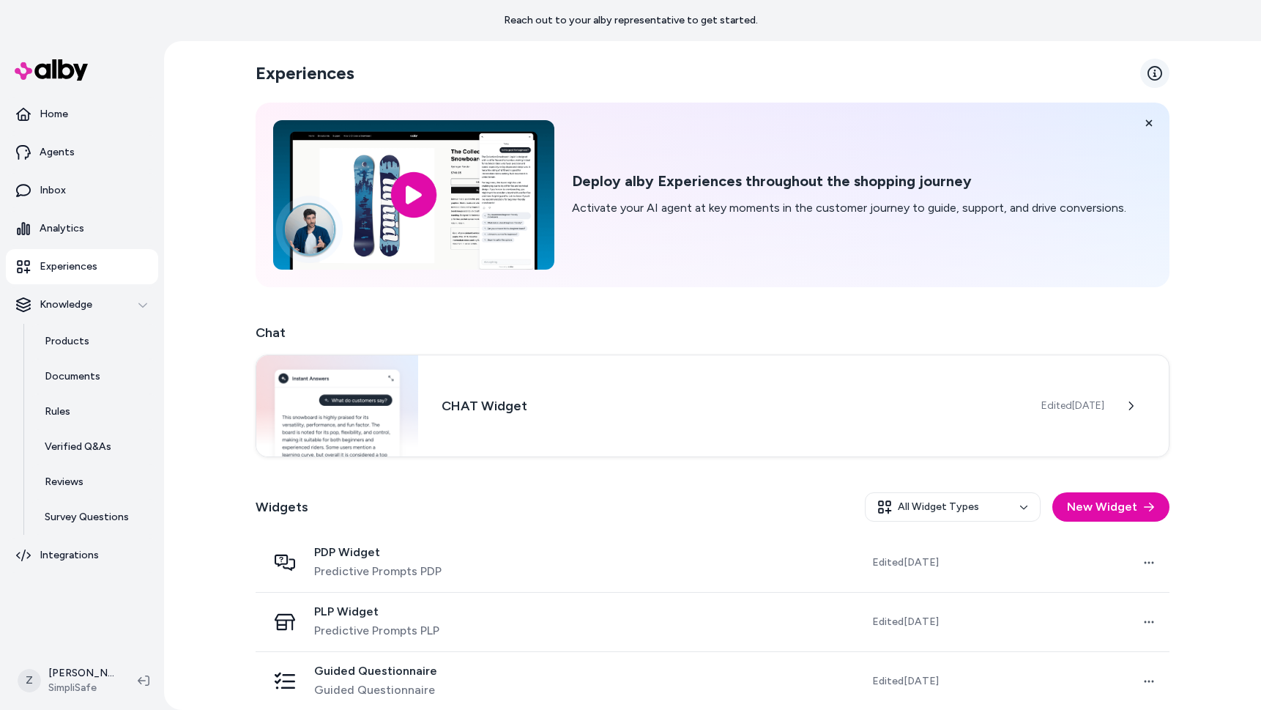
click at [1149, 69] on icon at bounding box center [1155, 73] width 15 height 15
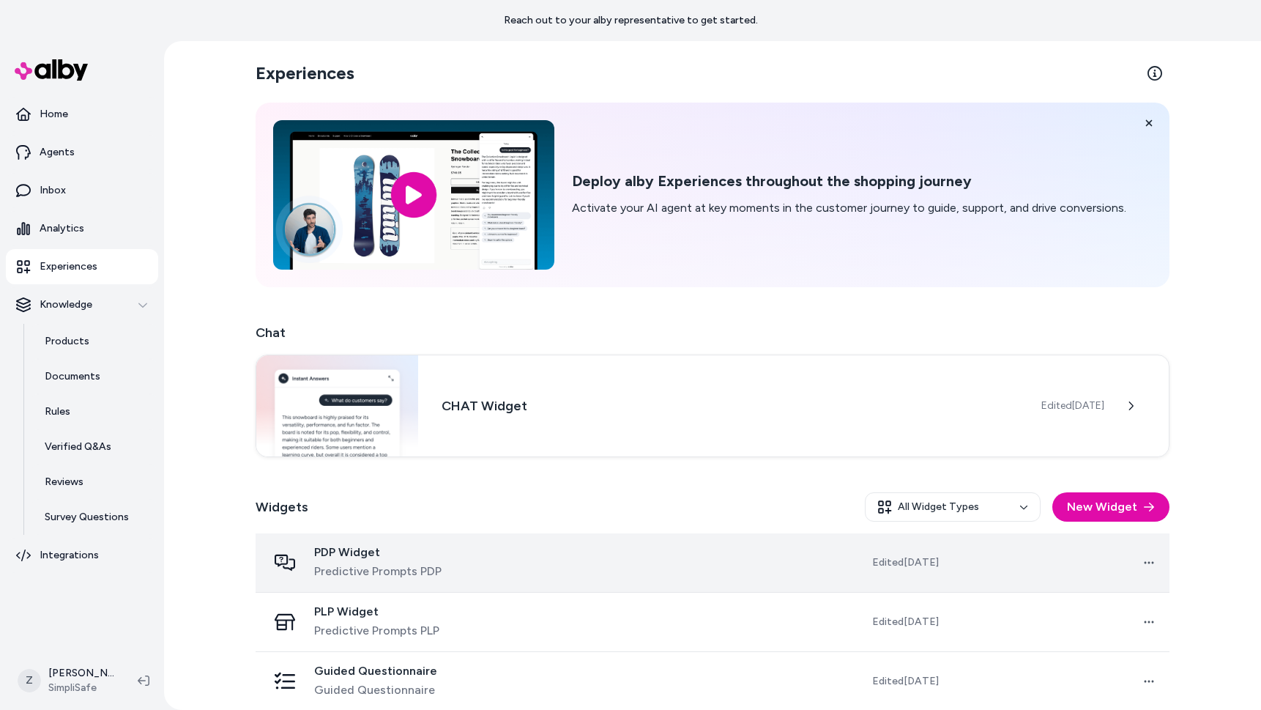
click at [1131, 567] on td "Open menu" at bounding box center [1060, 562] width 219 height 59
click at [1138, 563] on html "Reach out to your alby representative to get started. Home Agents Inbox Analyti…" at bounding box center [630, 355] width 1261 height 710
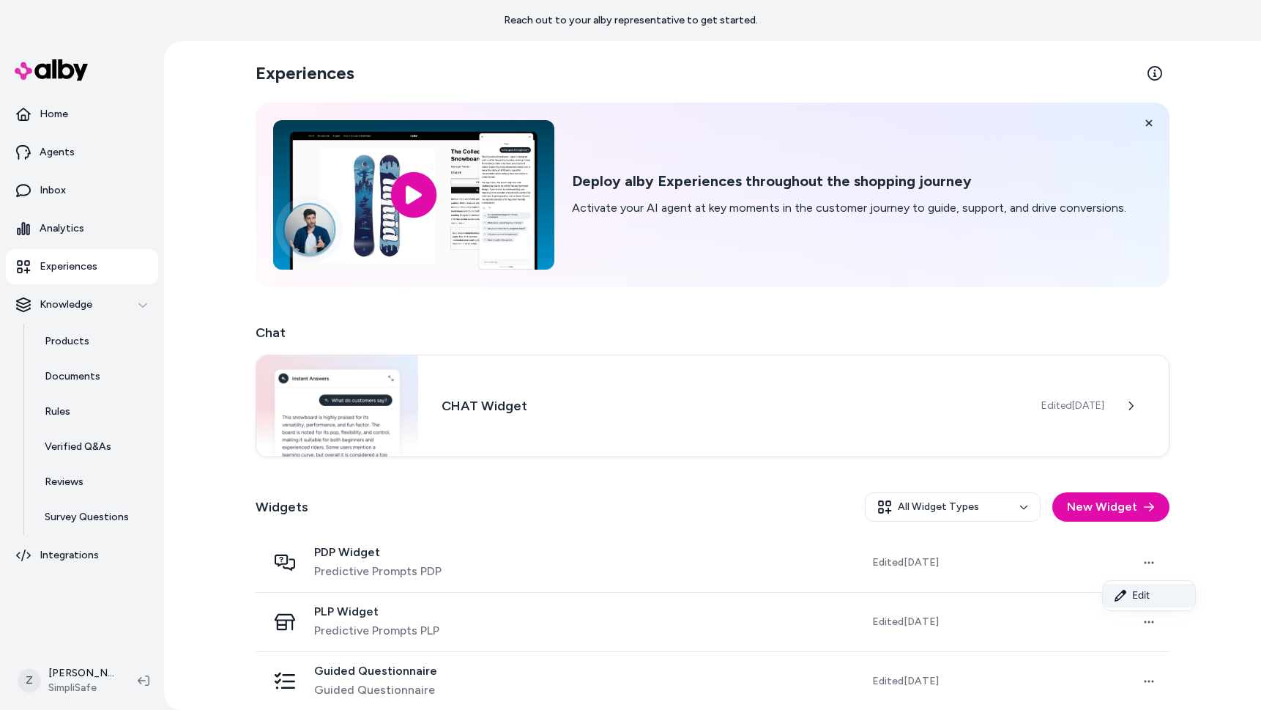
click at [1126, 598] on link "Edit" at bounding box center [1149, 595] width 92 height 23
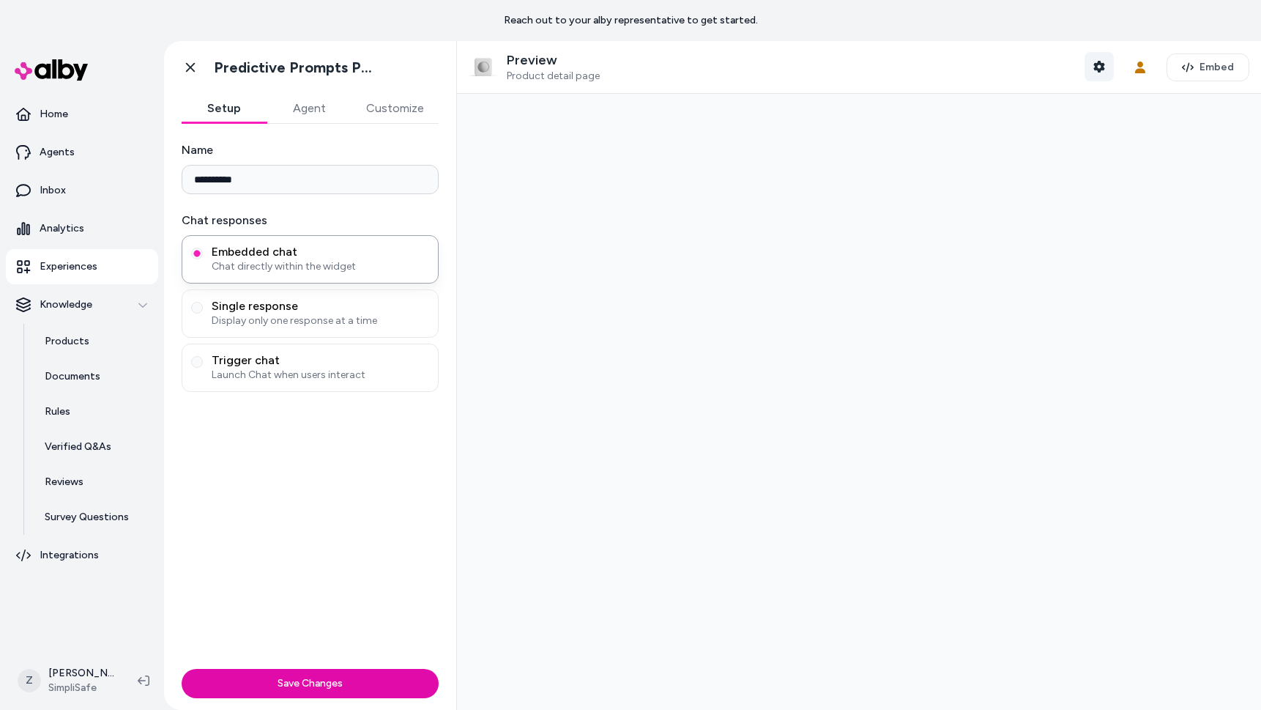
click at [1103, 63] on icon "button" at bounding box center [1098, 67] width 11 height 12
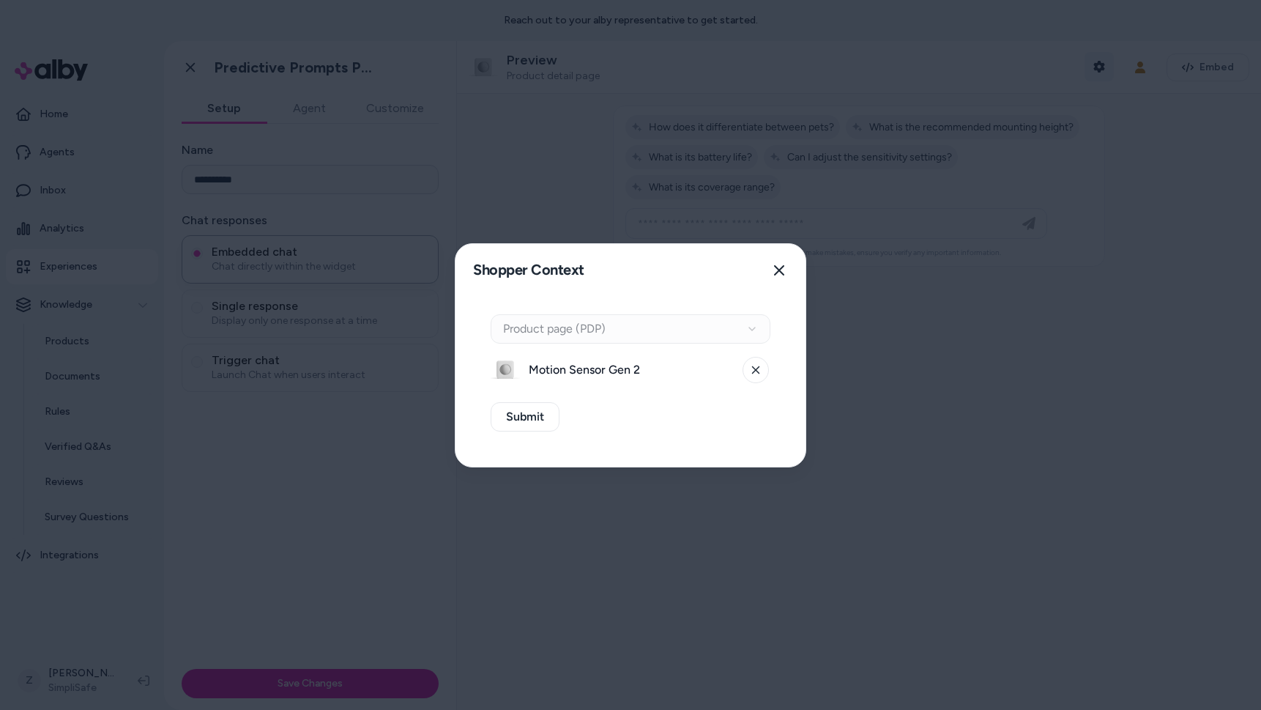
click at [1103, 63] on div at bounding box center [630, 355] width 1261 height 710
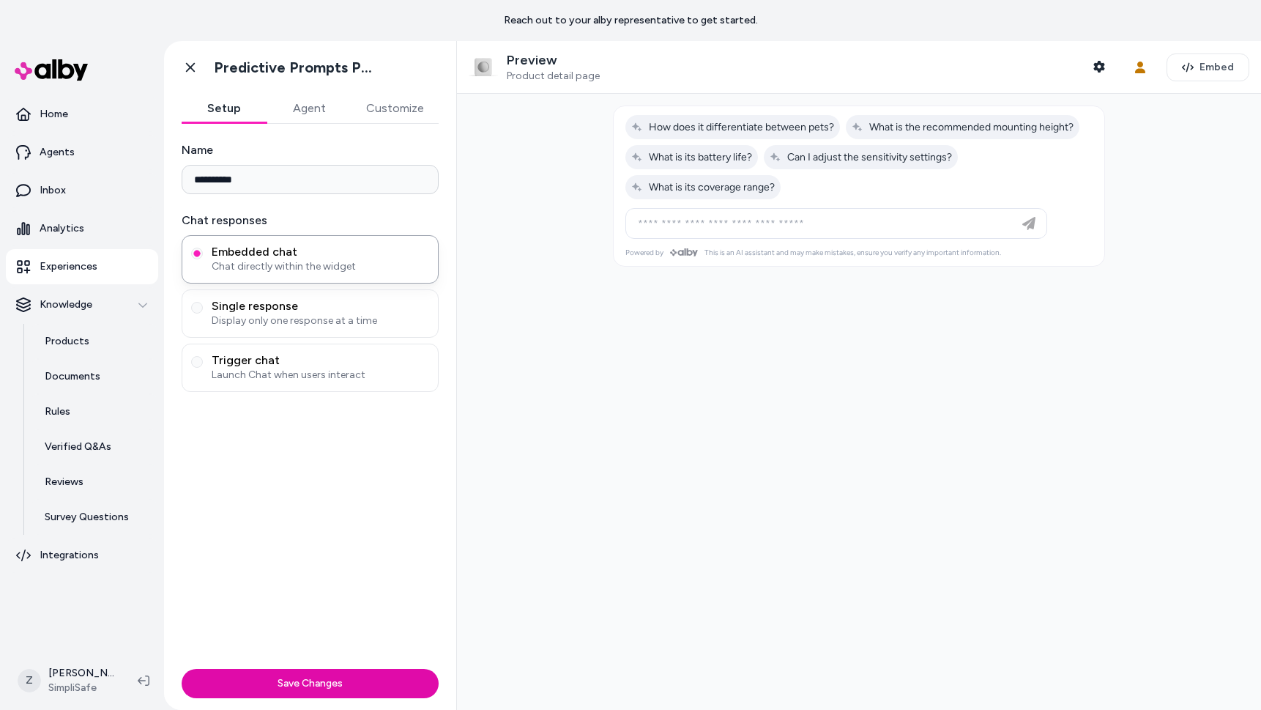
click at [170, 70] on div "Go back Predictive Prompts PDP" at bounding box center [310, 67] width 292 height 53
click at [179, 69] on link "Go back" at bounding box center [190, 67] width 29 height 29
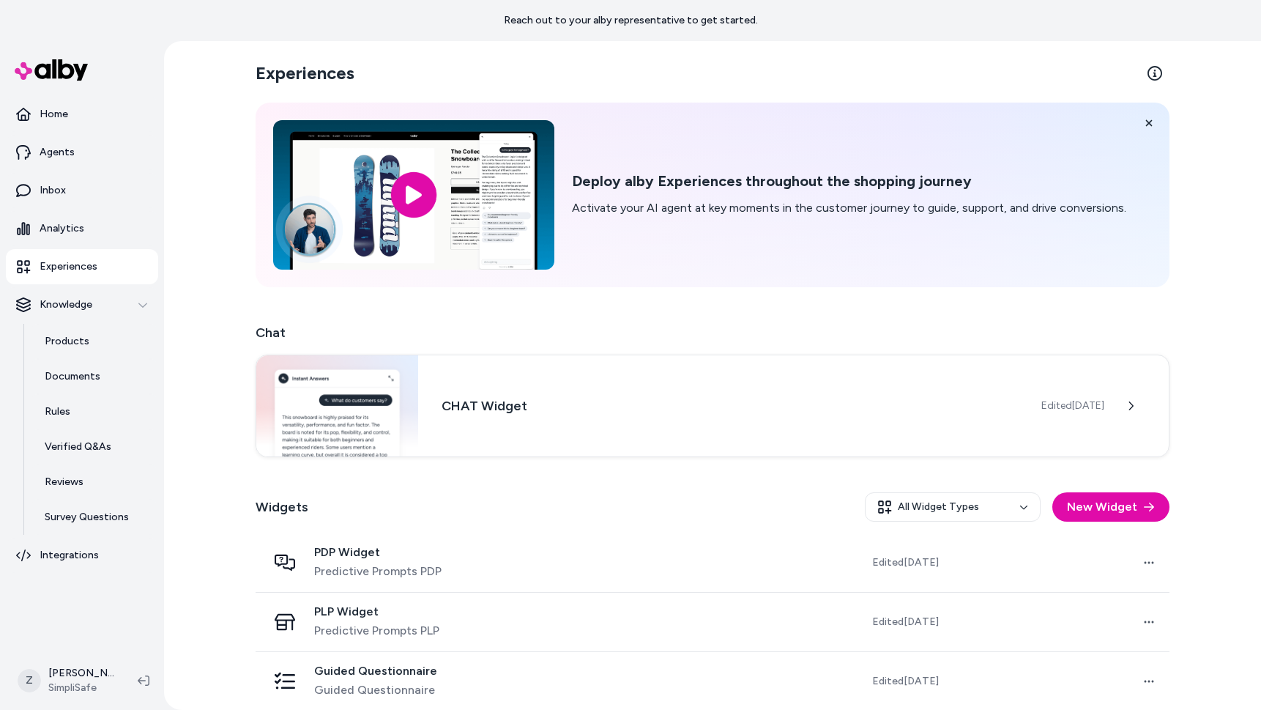
scroll to position [72, 0]
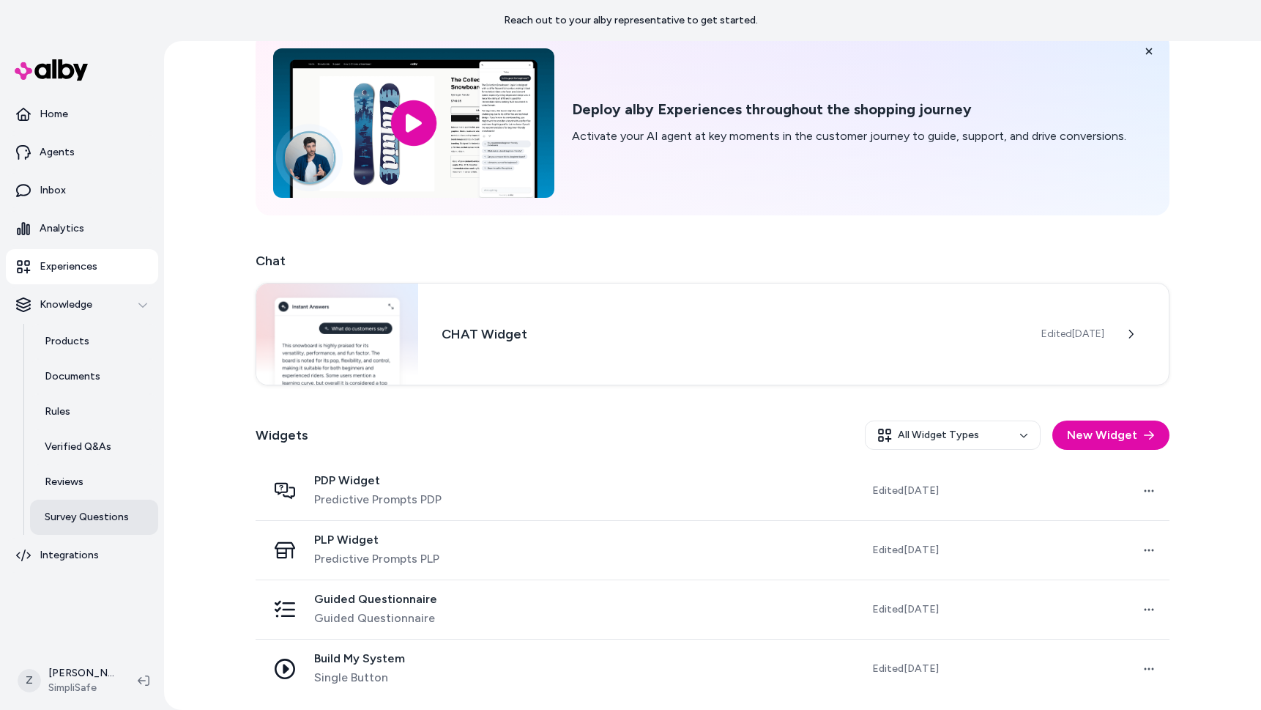
click at [103, 516] on p "Survey Questions" at bounding box center [87, 517] width 84 height 15
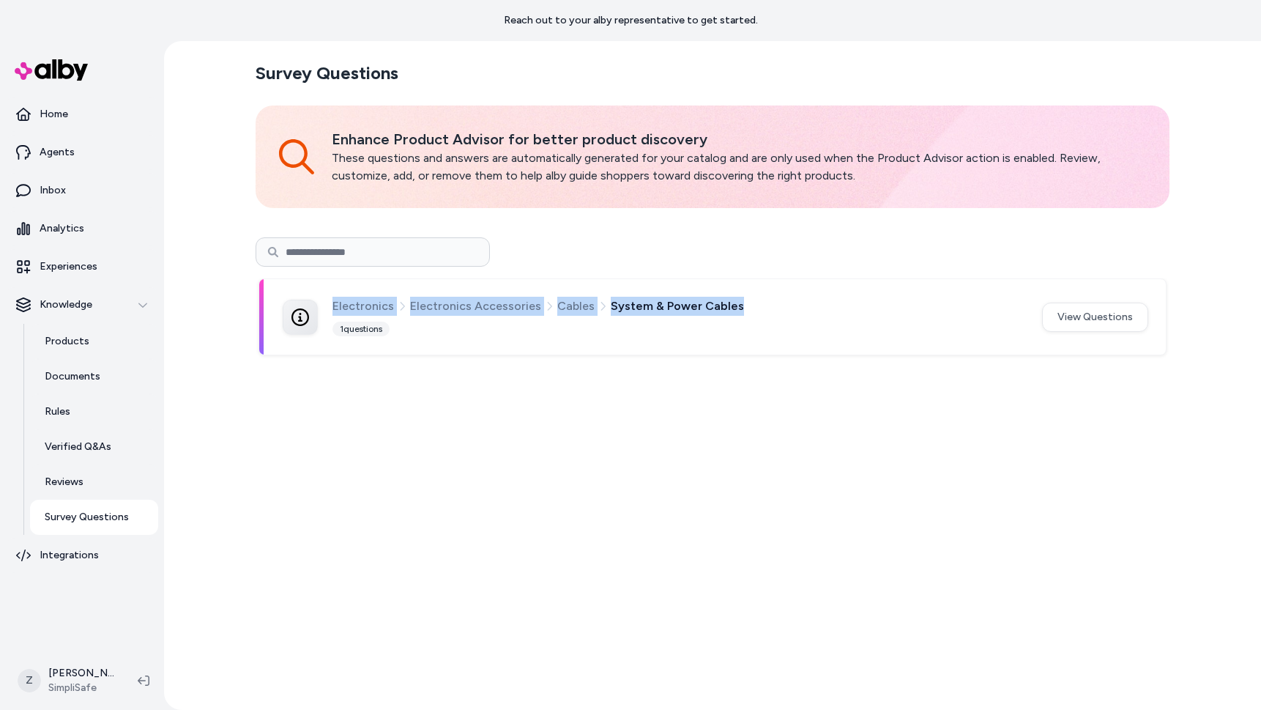
drag, startPoint x: 740, startPoint y: 302, endPoint x: 302, endPoint y: 302, distance: 438.0
click at [302, 302] on div "Electronics Electronics Accessories Cables System & Power Cables 1 questions" at bounding box center [654, 317] width 742 height 40
copy div "Electronics Electronics Accessories Cables System & Power Cables"
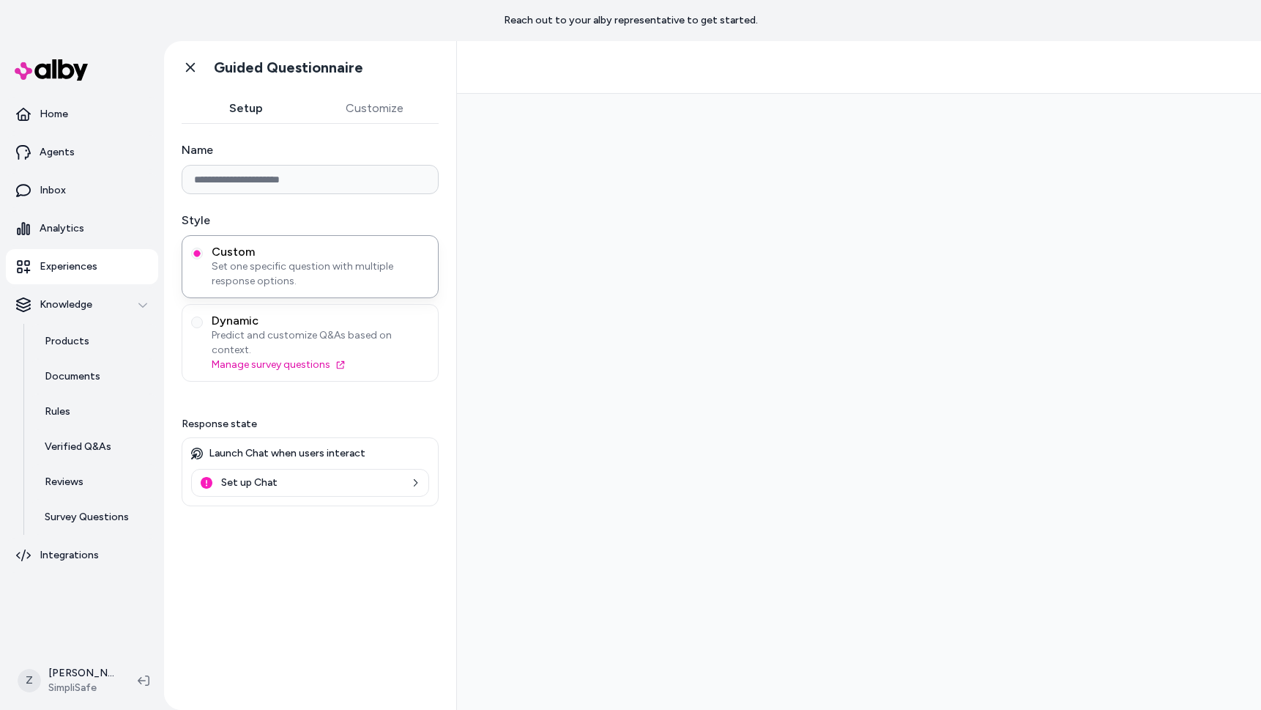
type input "**********"
type input "********"
type input "**********"
type input "********"
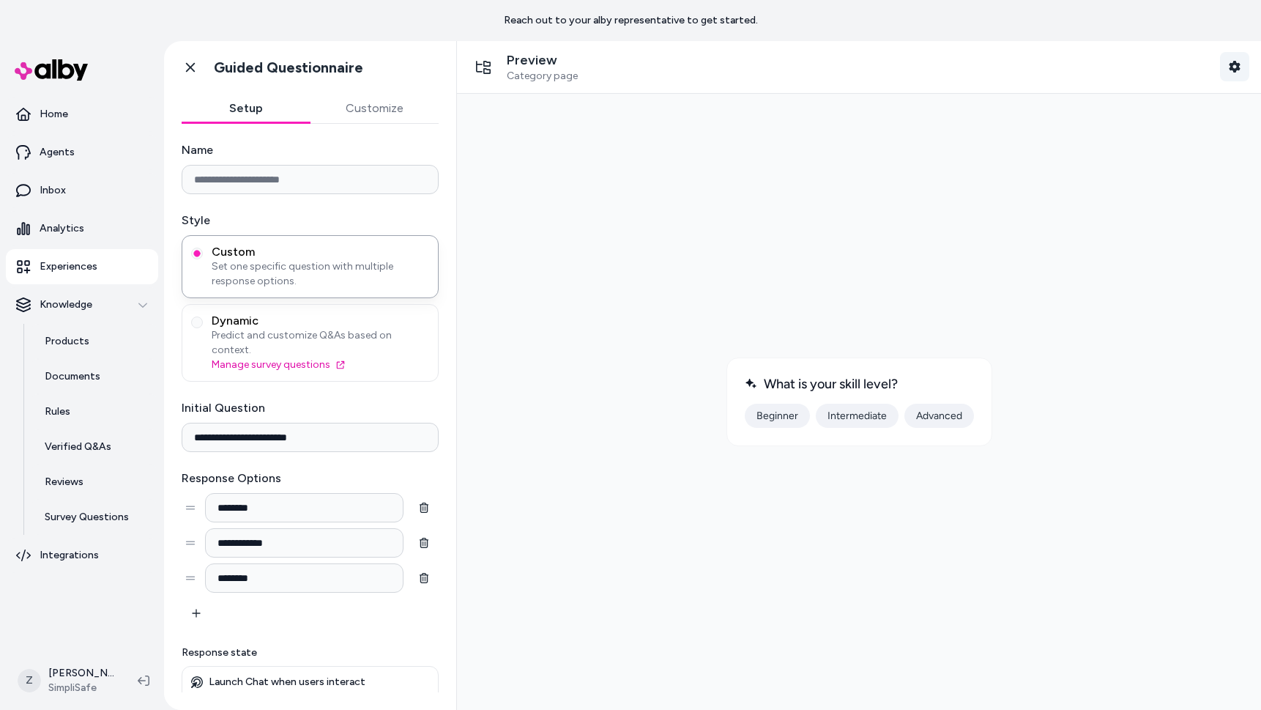
click at [1233, 59] on button "Shopper Context" at bounding box center [1234, 66] width 29 height 29
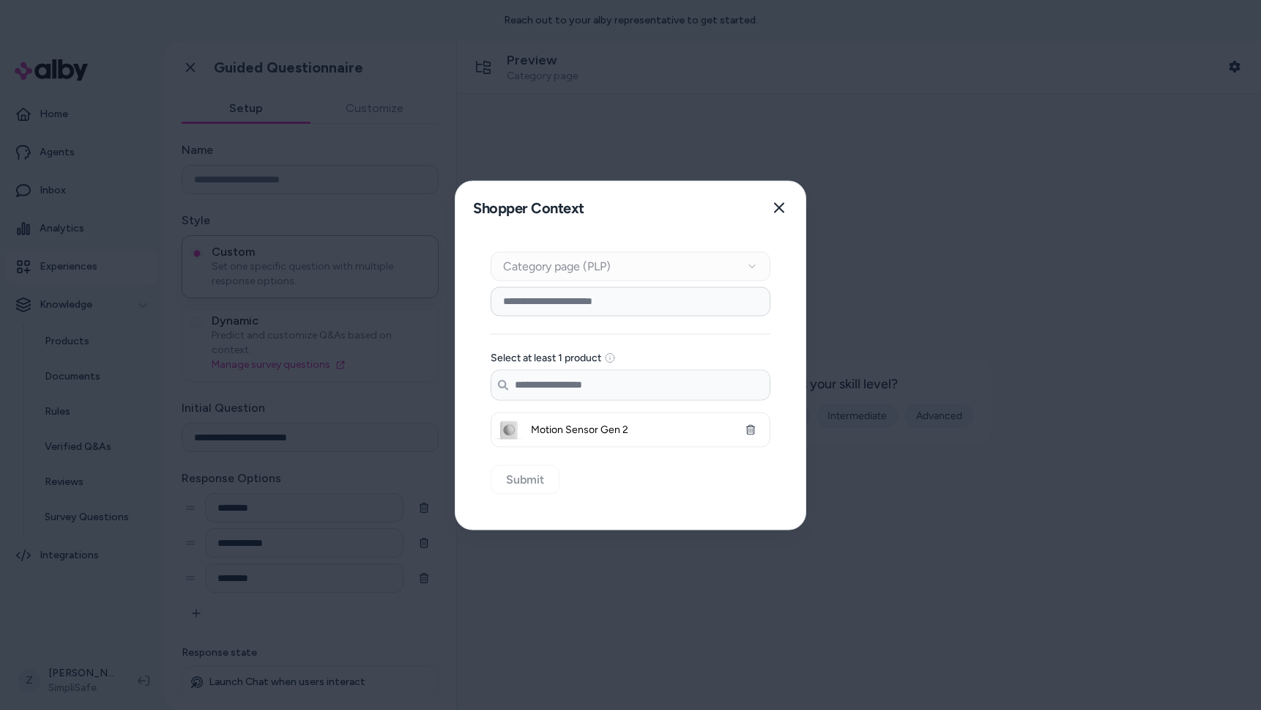
click at [598, 303] on input at bounding box center [631, 300] width 280 height 29
type input "*"
type input "******"
click at [477, 42] on div at bounding box center [630, 355] width 1261 height 710
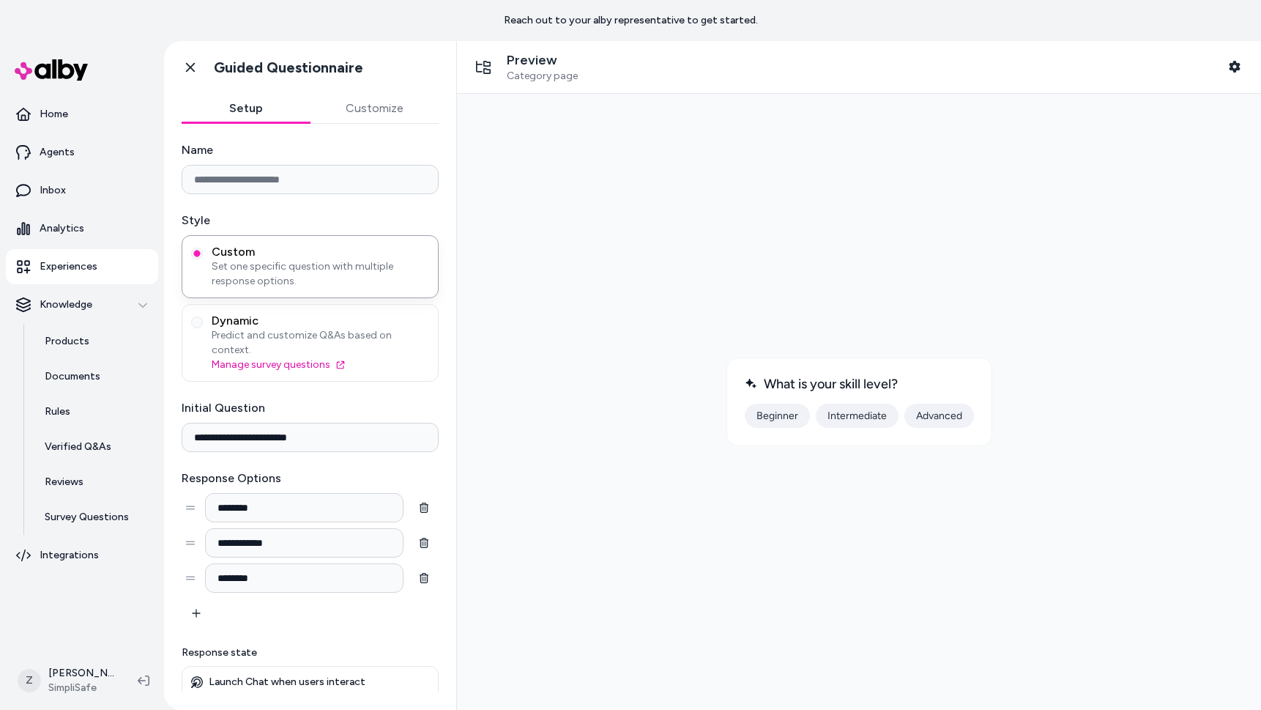
scroll to position [28, 0]
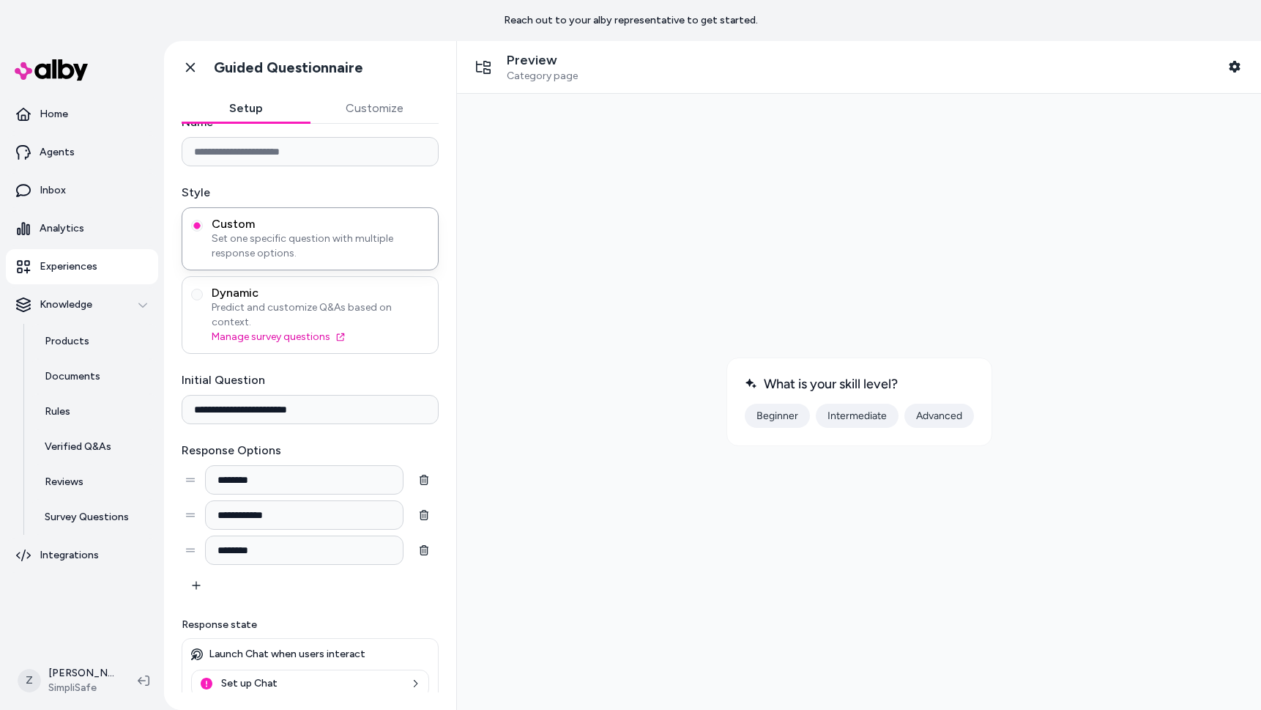
click at [237, 300] on span "Predict and customize Q&As based on context." at bounding box center [321, 314] width 218 height 29
click at [203, 300] on button "Dynamic Predict and customize Q&As based on context. Manage survey questions" at bounding box center [197, 295] width 12 height 12
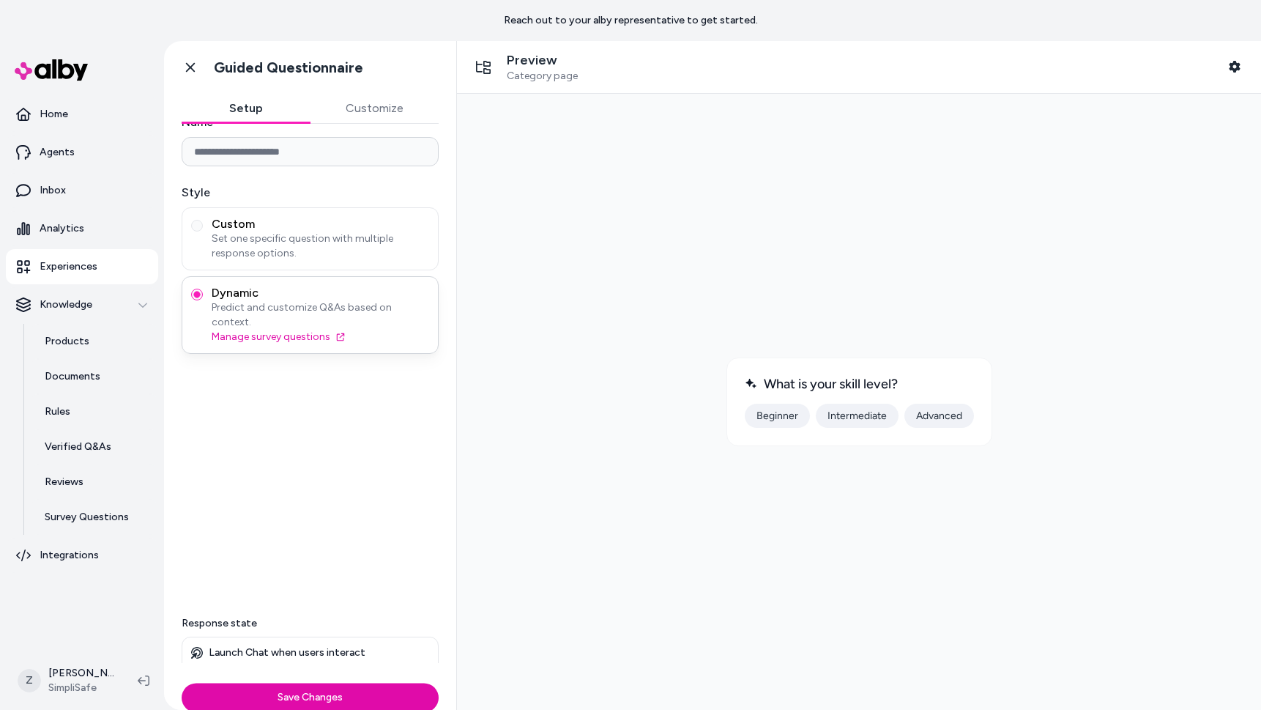
scroll to position [0, 0]
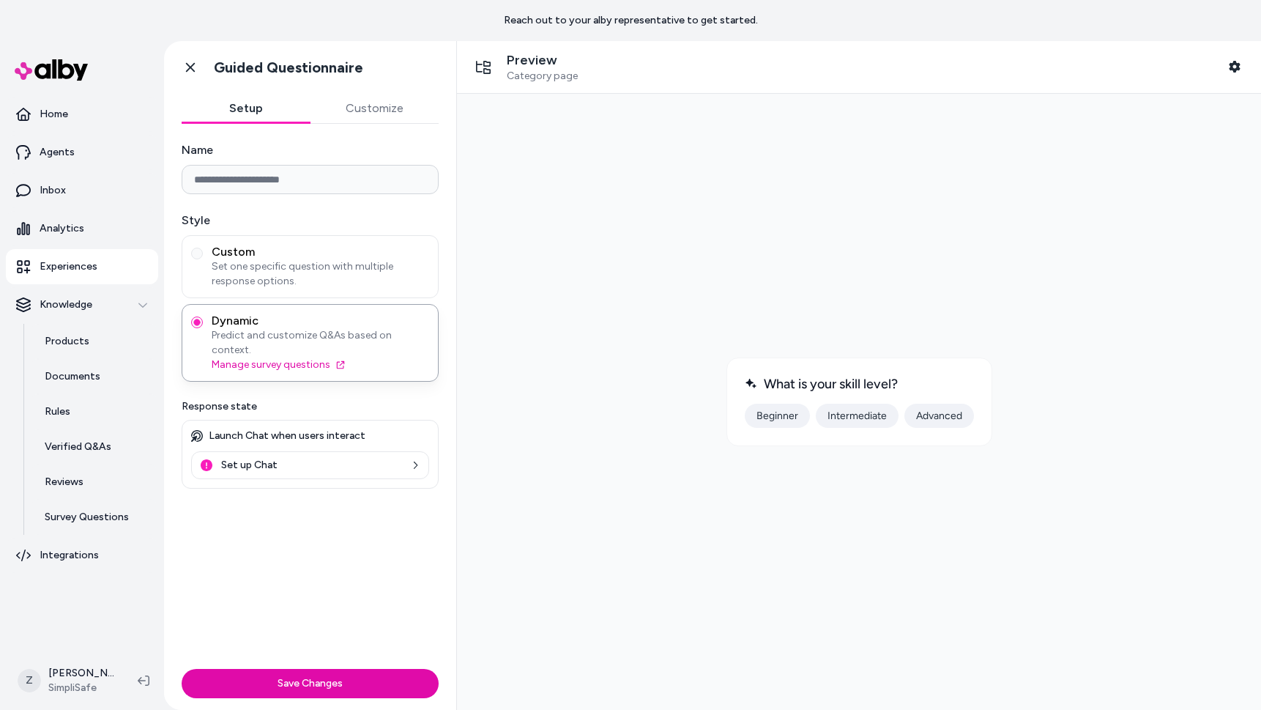
type button "dynamic"
click at [84, 274] on link "Experiences" at bounding box center [82, 266] width 152 height 35
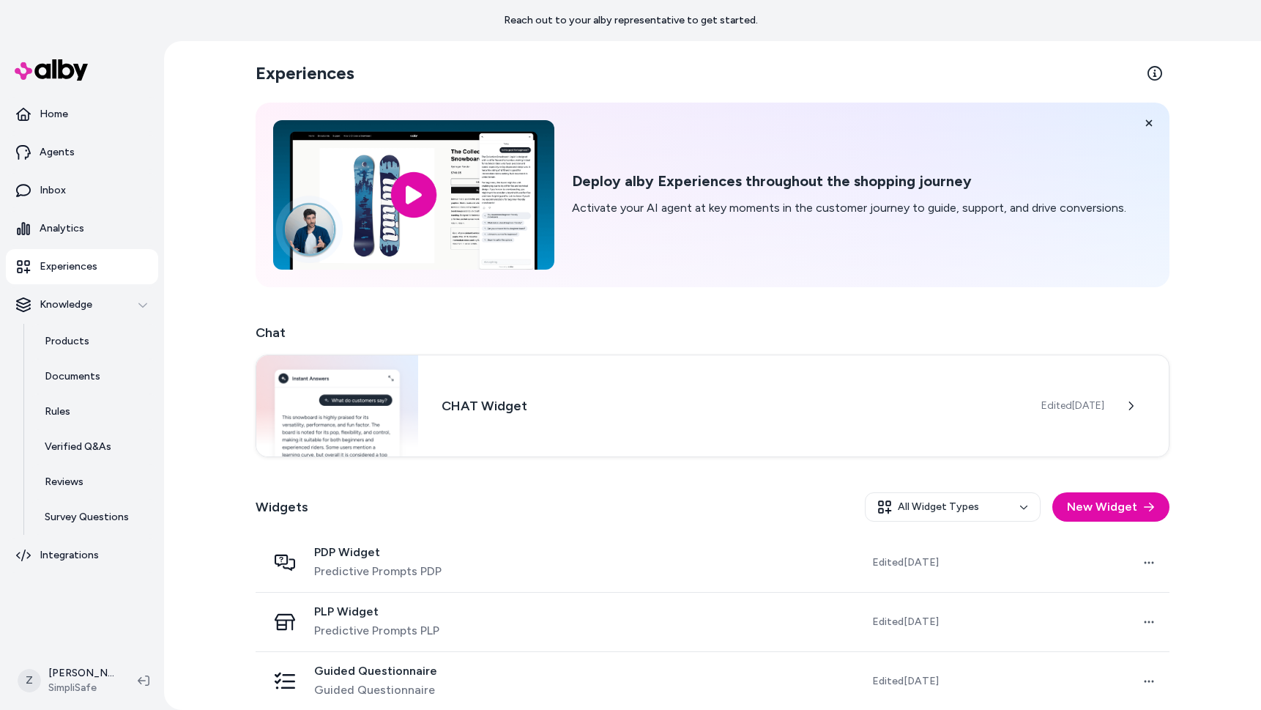
scroll to position [72, 0]
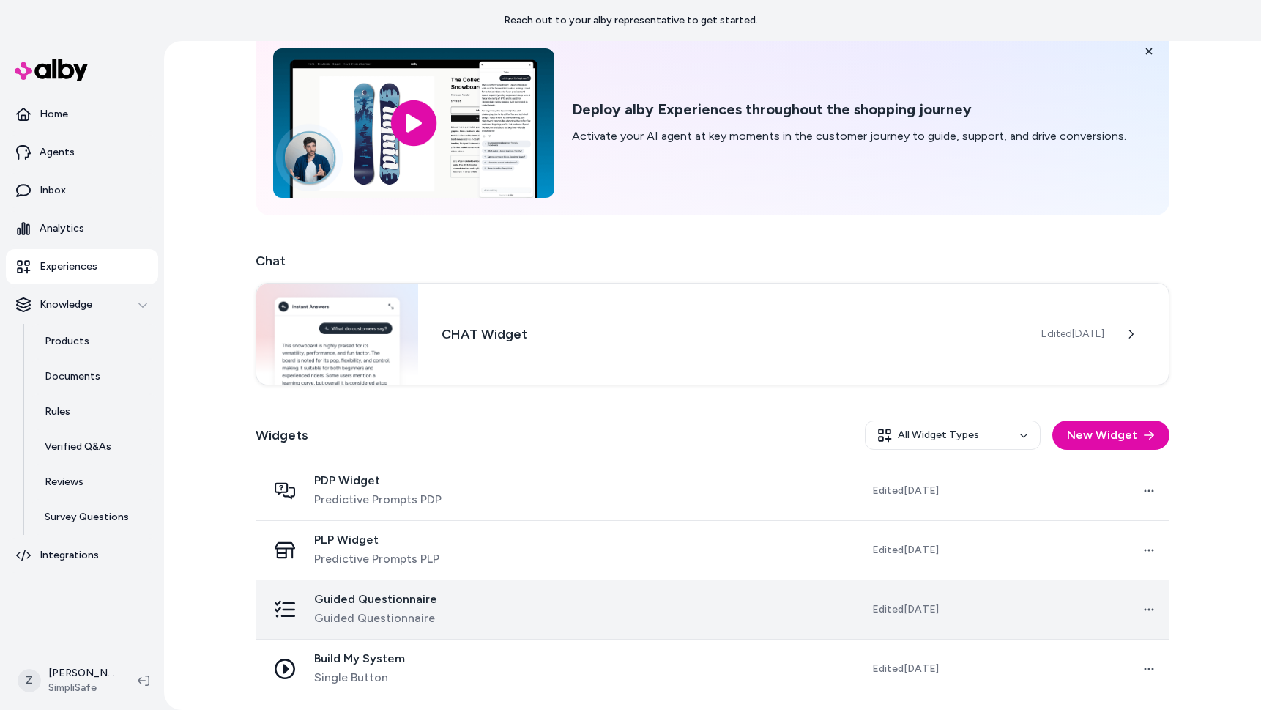
click at [359, 606] on div "Guided Questionnaire Guided Questionnaire" at bounding box center [375, 609] width 123 height 35
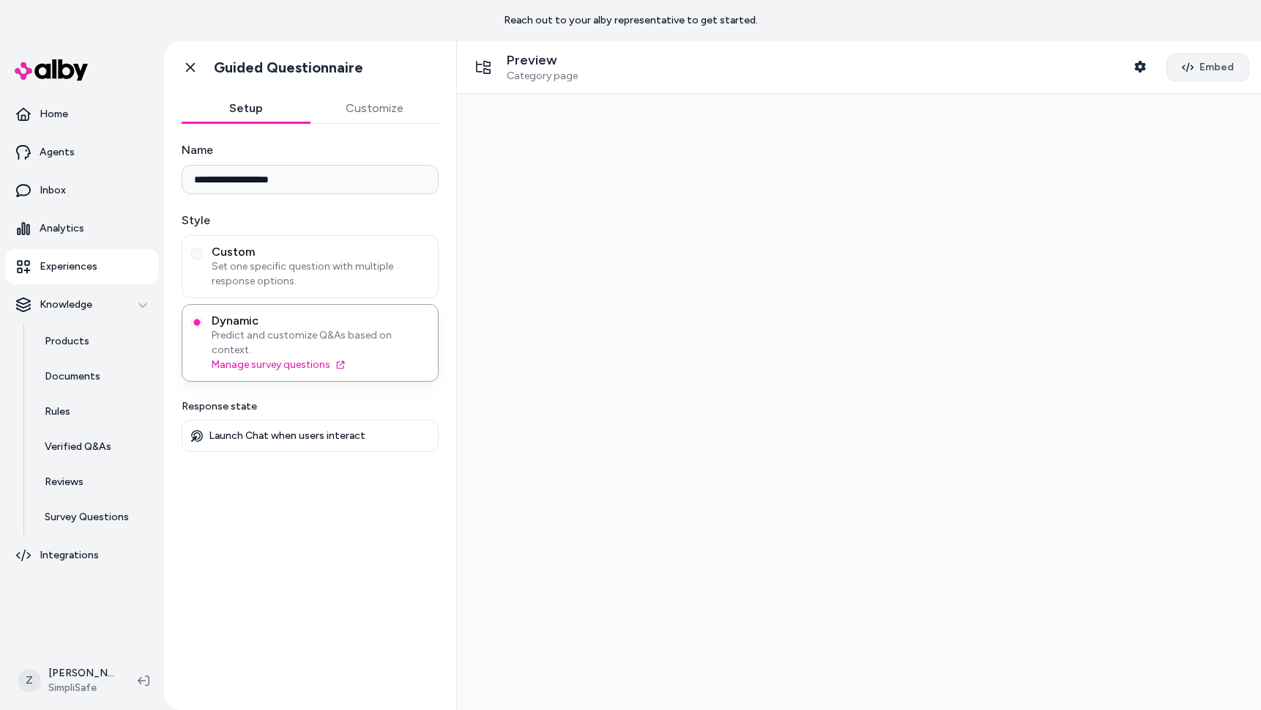
click at [1186, 73] on button "Embed" at bounding box center [1208, 67] width 83 height 28
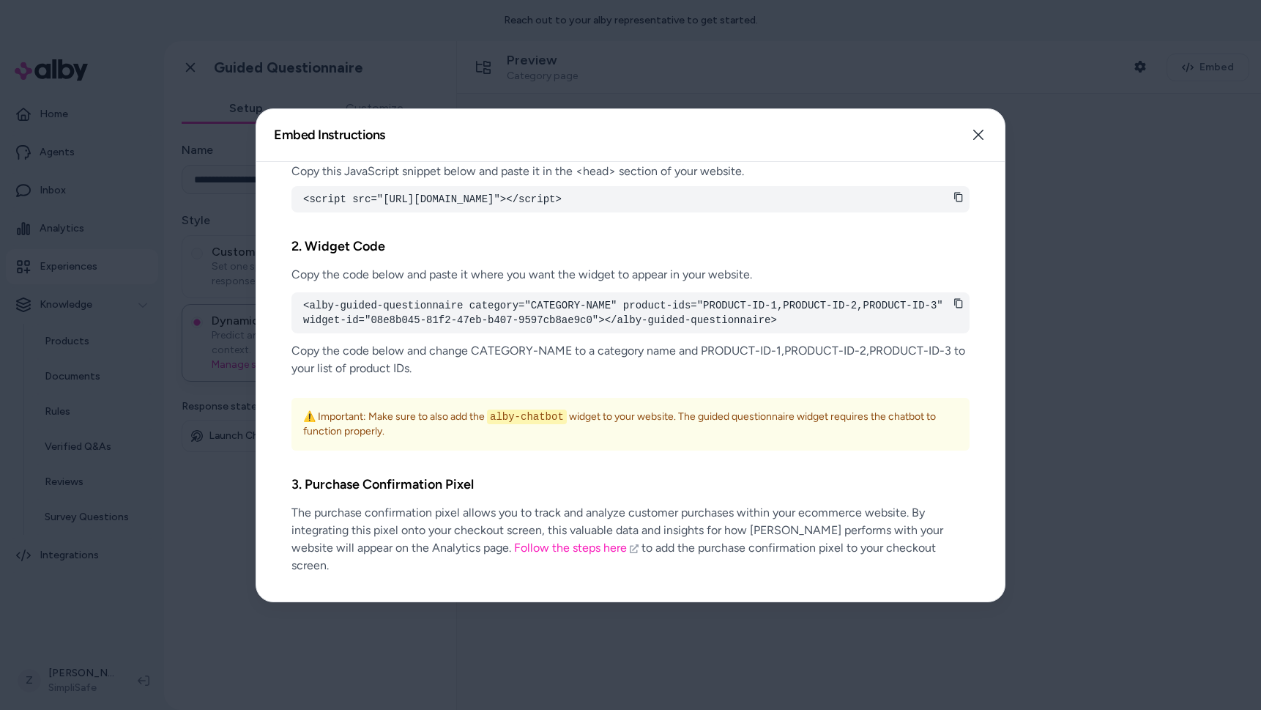
scroll to position [19, 0]
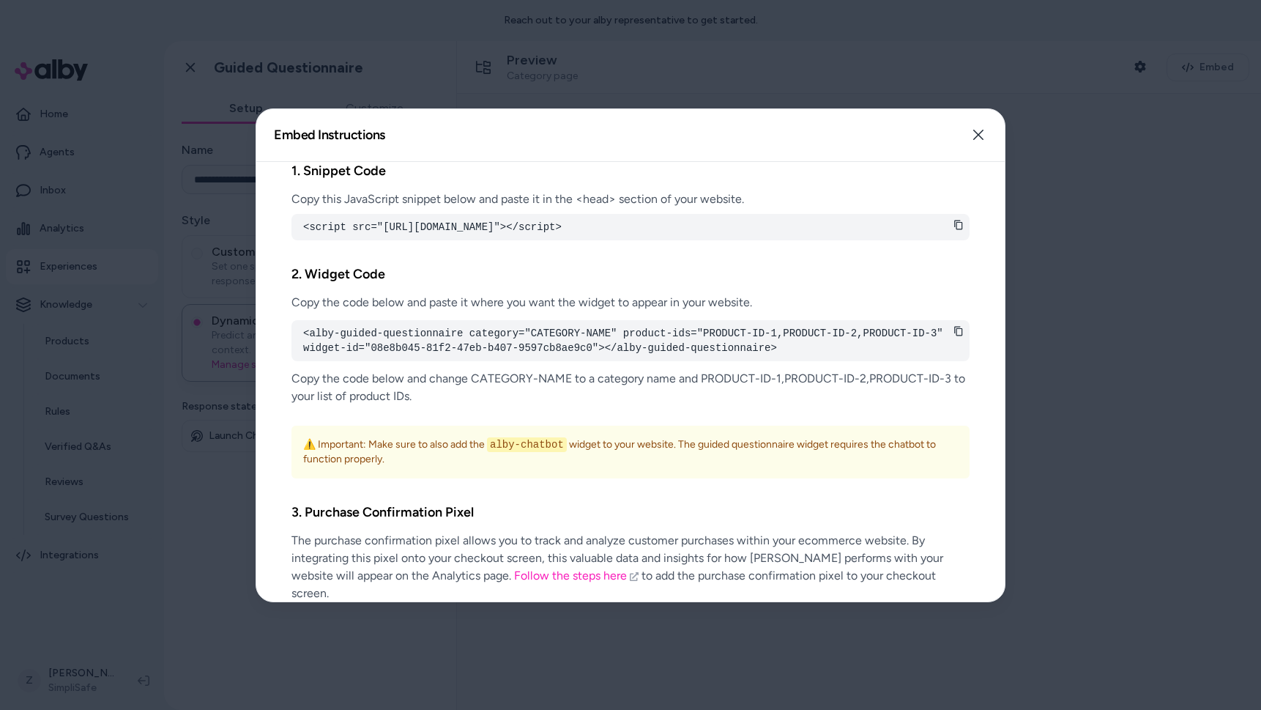
click at [572, 61] on div at bounding box center [630, 355] width 1261 height 710
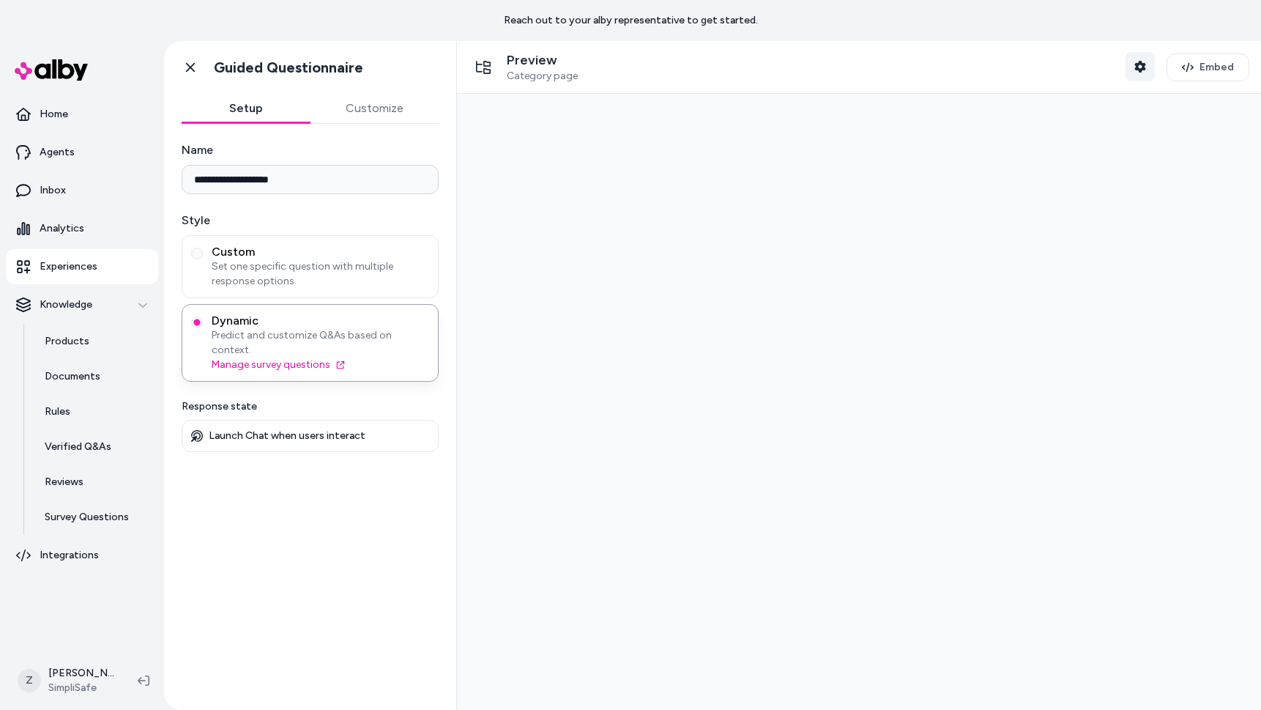
click at [1146, 65] on icon "button" at bounding box center [1140, 67] width 12 height 12
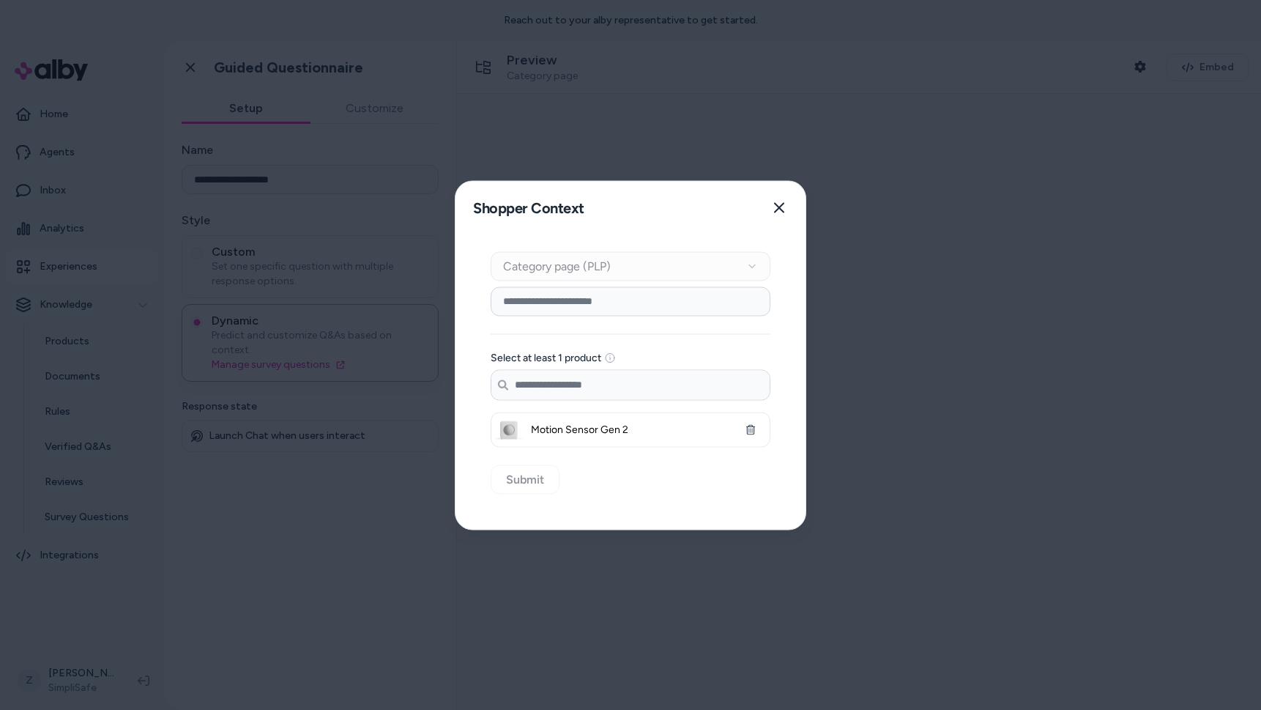
click at [610, 295] on input at bounding box center [631, 300] width 280 height 29
click at [955, 190] on div at bounding box center [630, 355] width 1261 height 710
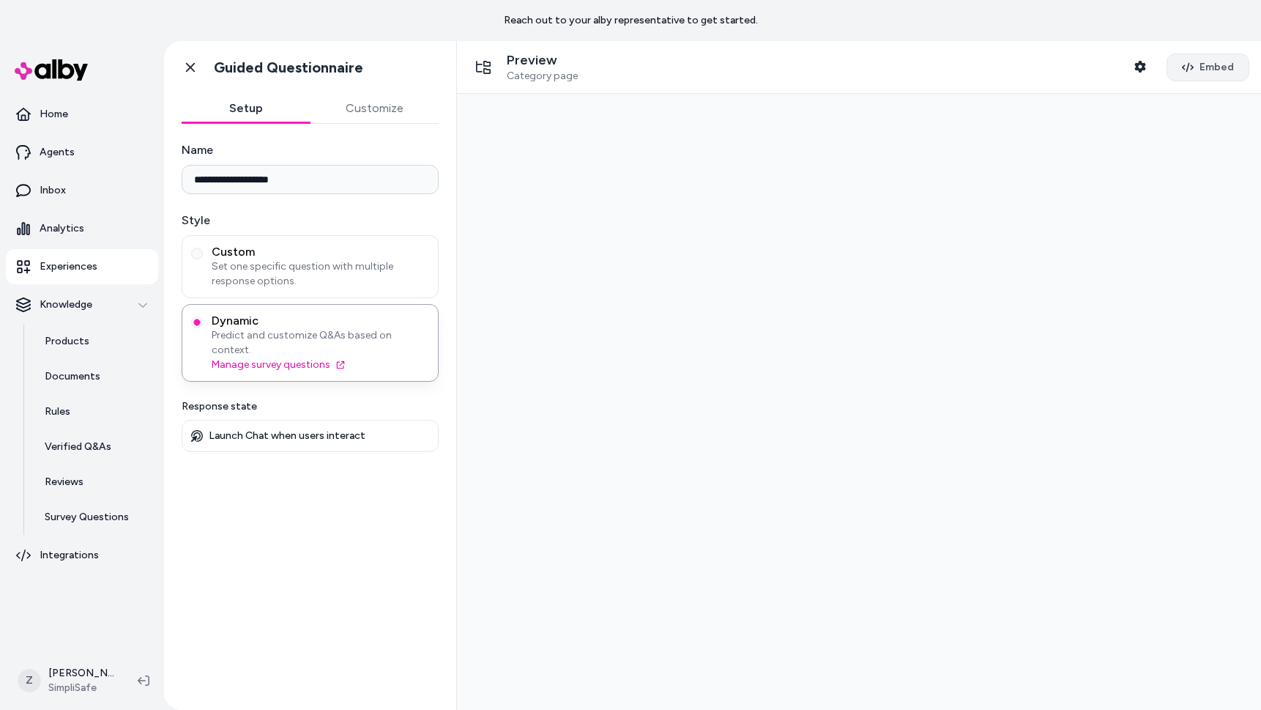
click at [1223, 78] on button "Embed" at bounding box center [1208, 67] width 83 height 28
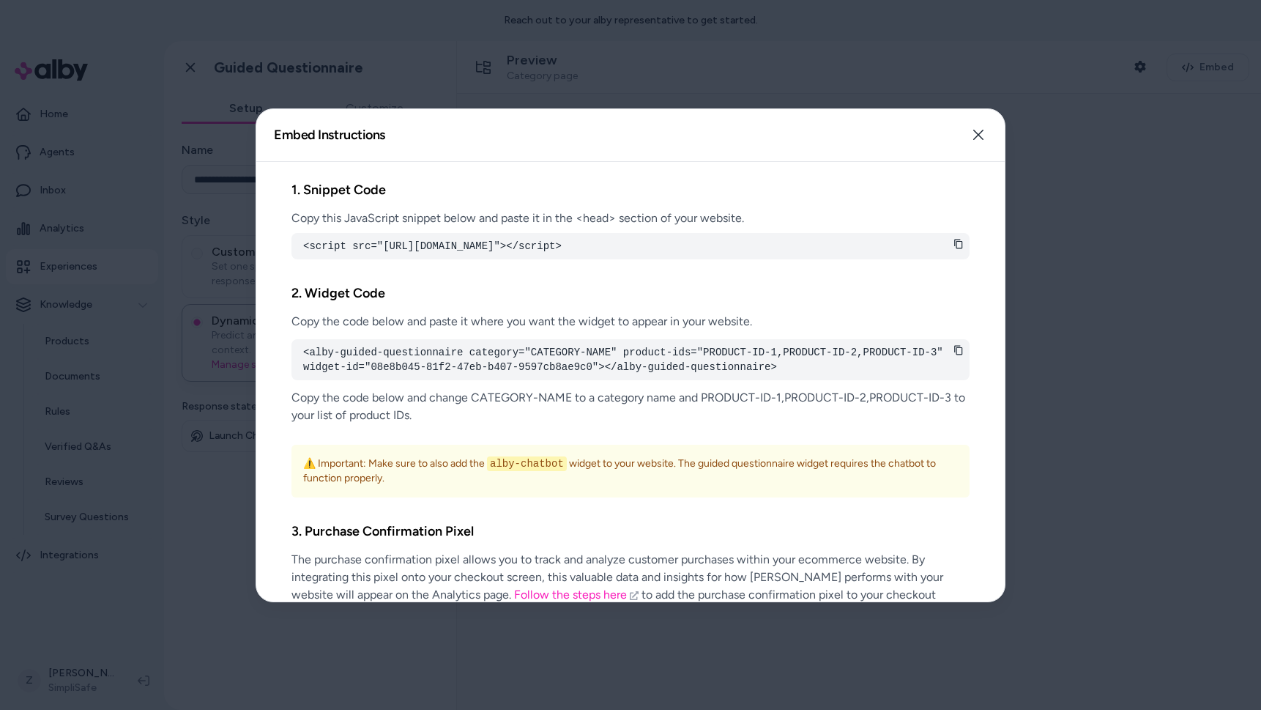
click at [1022, 181] on div at bounding box center [630, 355] width 1261 height 710
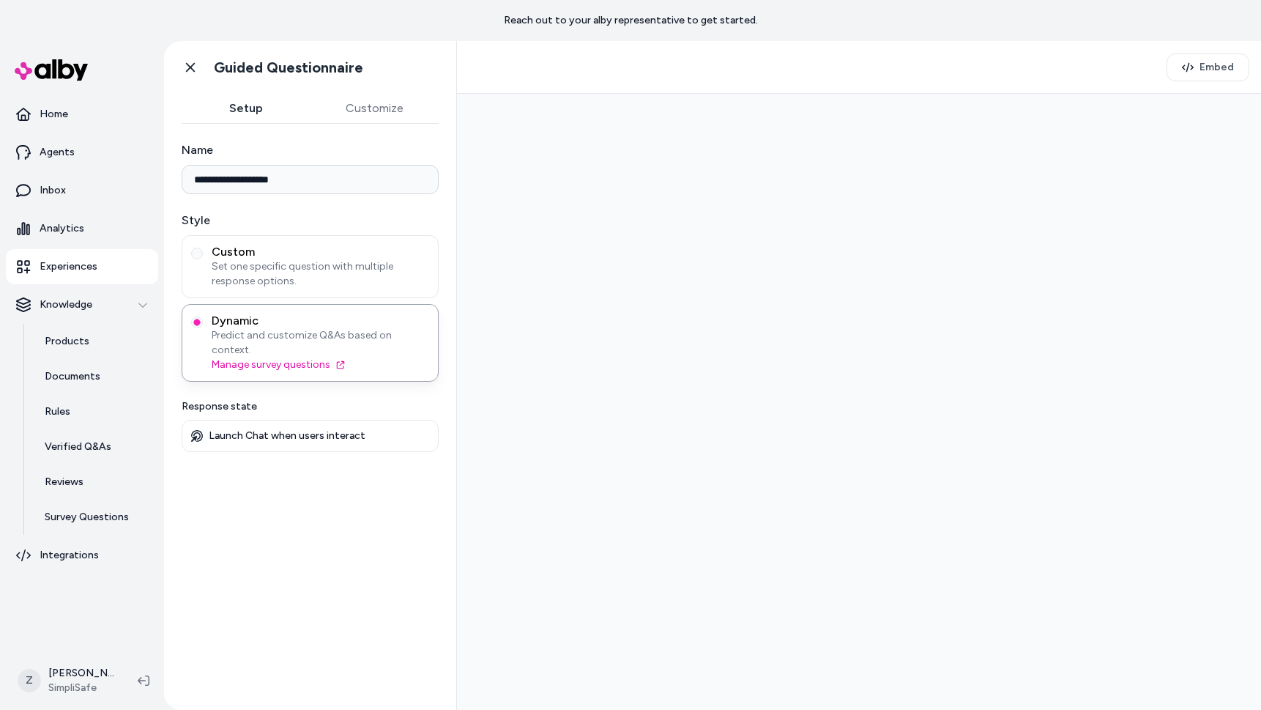
type input "**********"
click at [192, 67] on icon at bounding box center [190, 67] width 15 height 15
click at [192, 67] on div "**********" at bounding box center [712, 375] width 1097 height 669
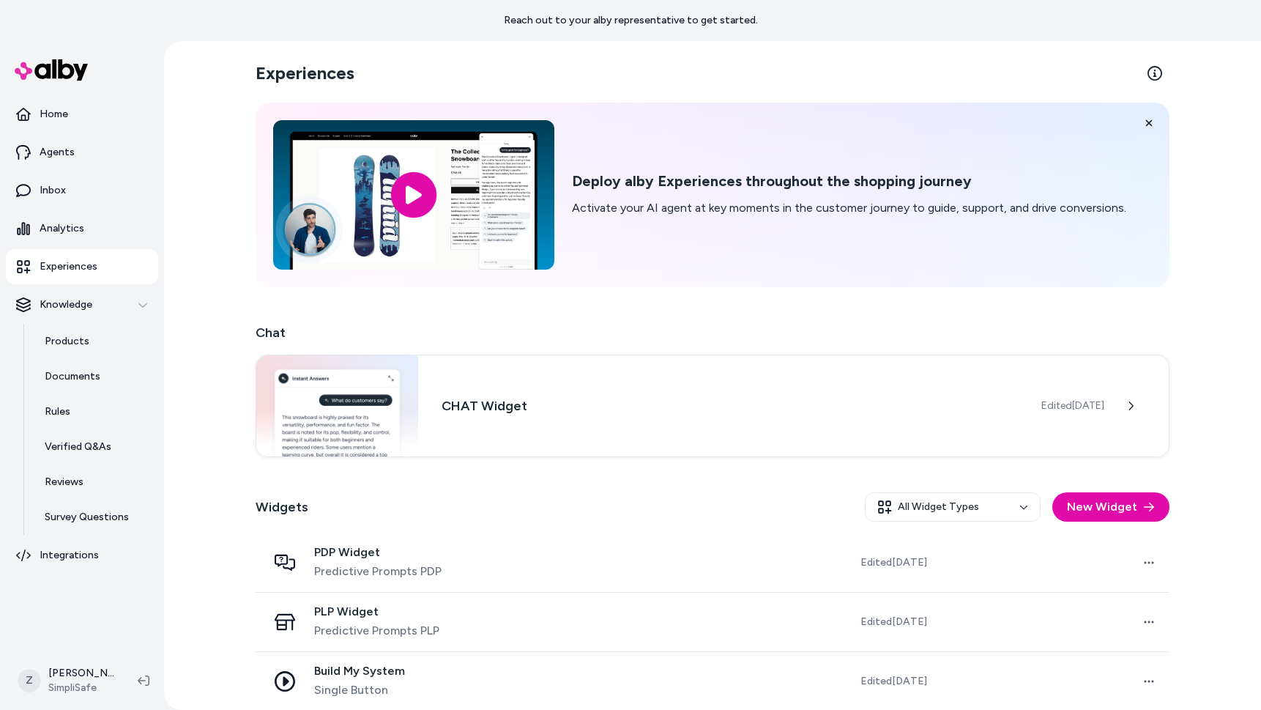
scroll to position [12, 0]
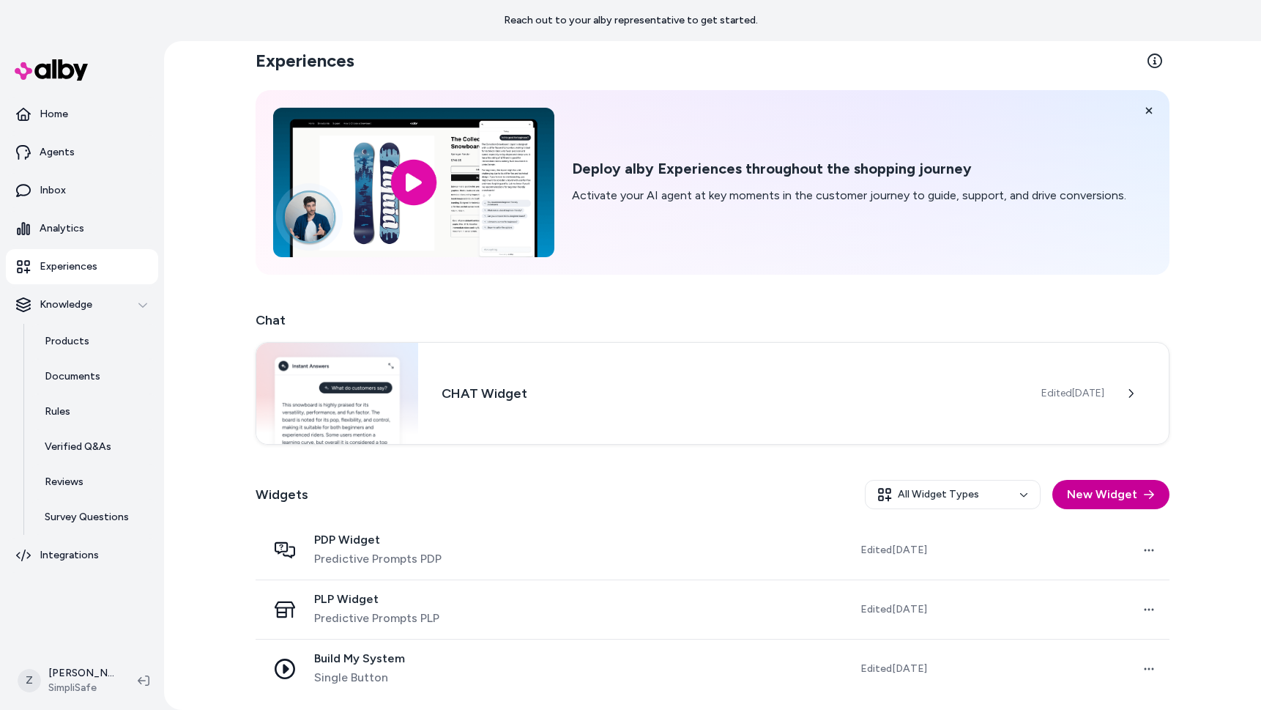
click at [1137, 502] on button "New Widget" at bounding box center [1110, 494] width 117 height 29
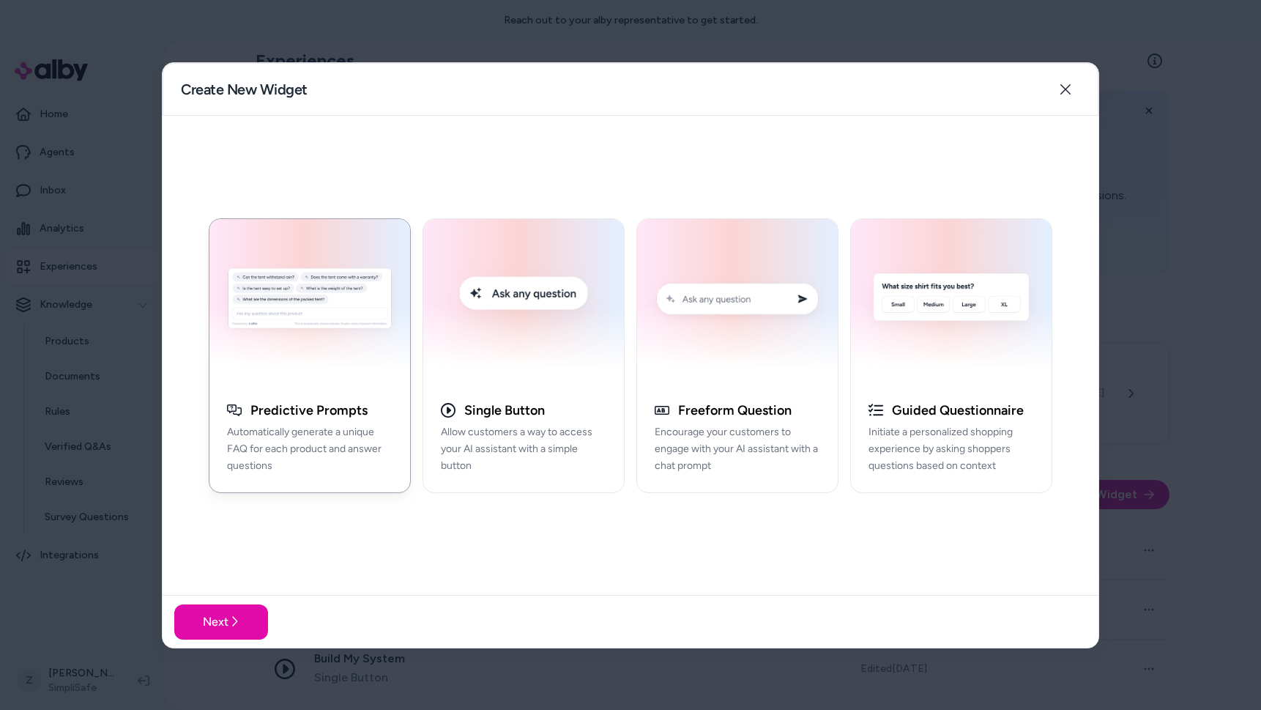
click at [1137, 500] on div at bounding box center [630, 355] width 1261 height 710
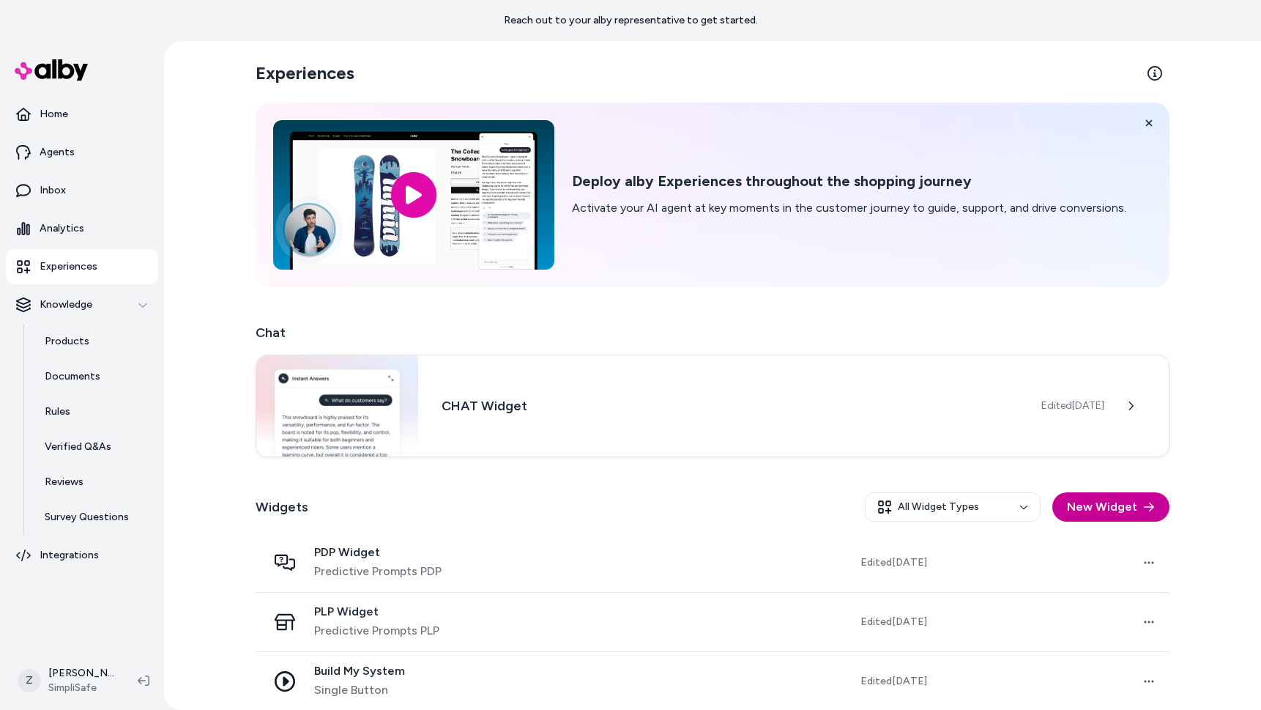
click at [1129, 503] on button "New Widget" at bounding box center [1110, 506] width 117 height 29
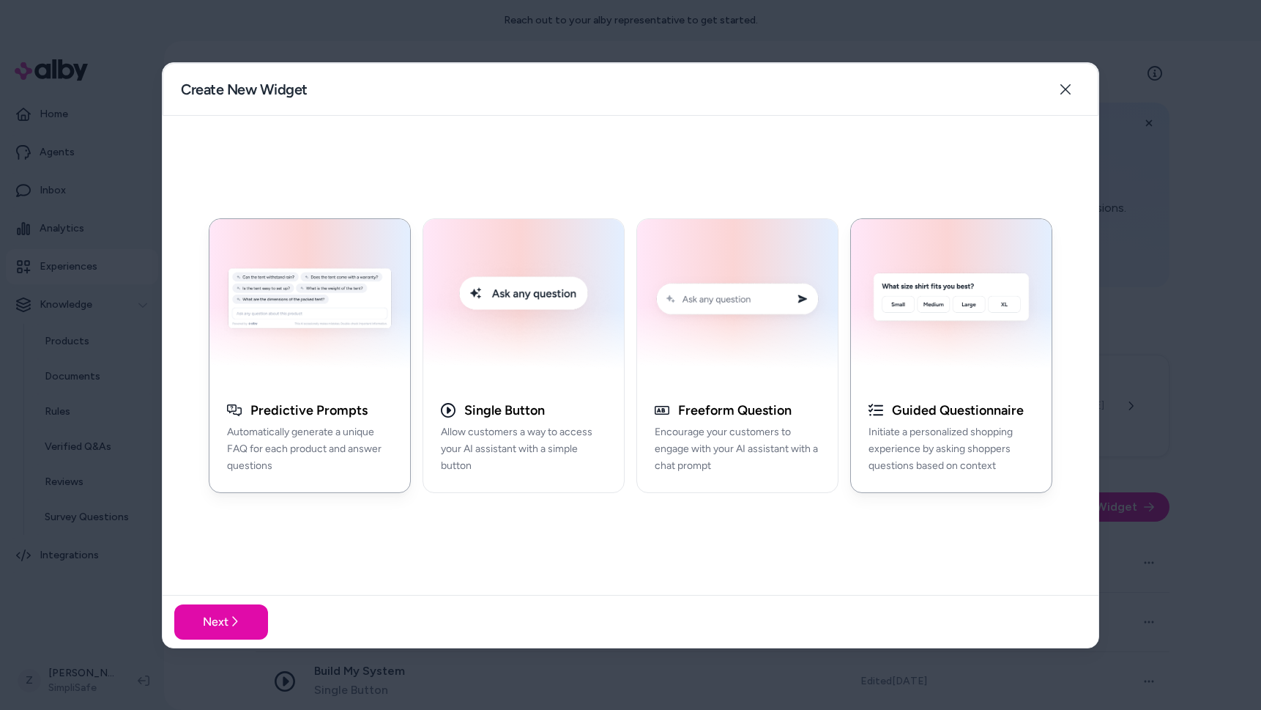
click at [970, 379] on div "button" at bounding box center [951, 301] width 201 height 166
click at [1064, 88] on icon "button" at bounding box center [1065, 89] width 10 height 10
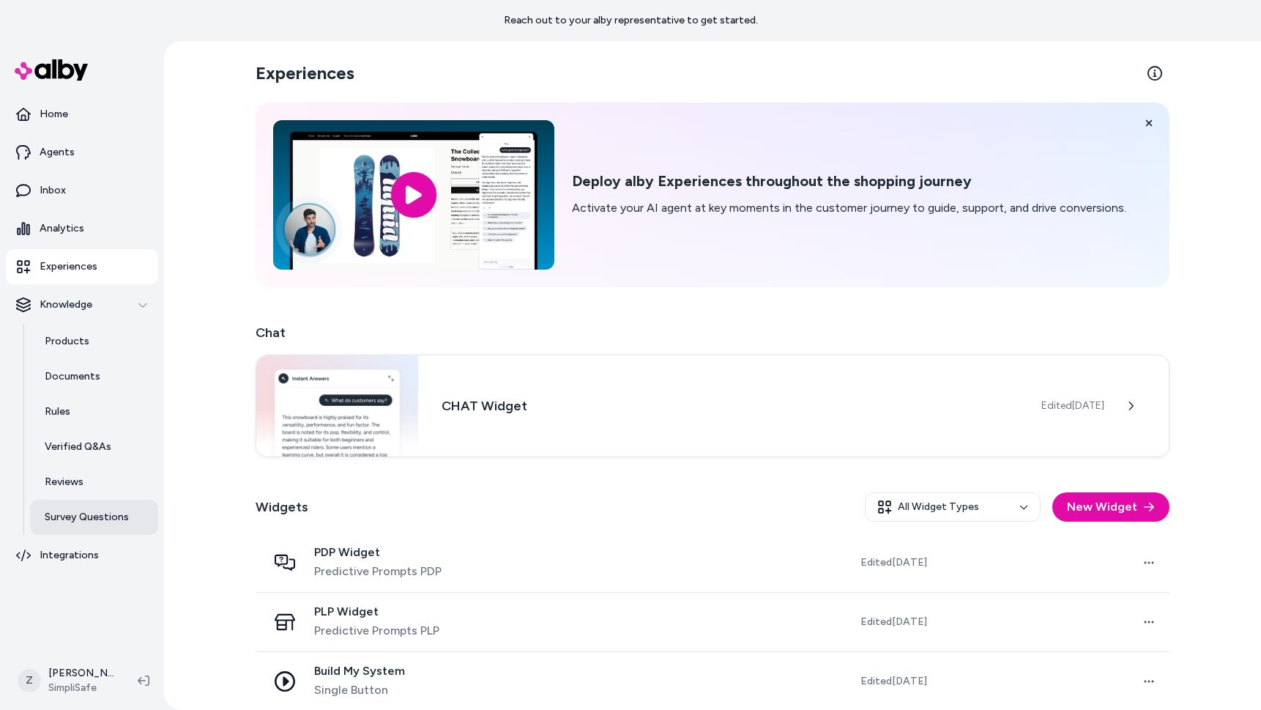
click at [121, 525] on link "Survey Questions" at bounding box center [94, 516] width 128 height 35
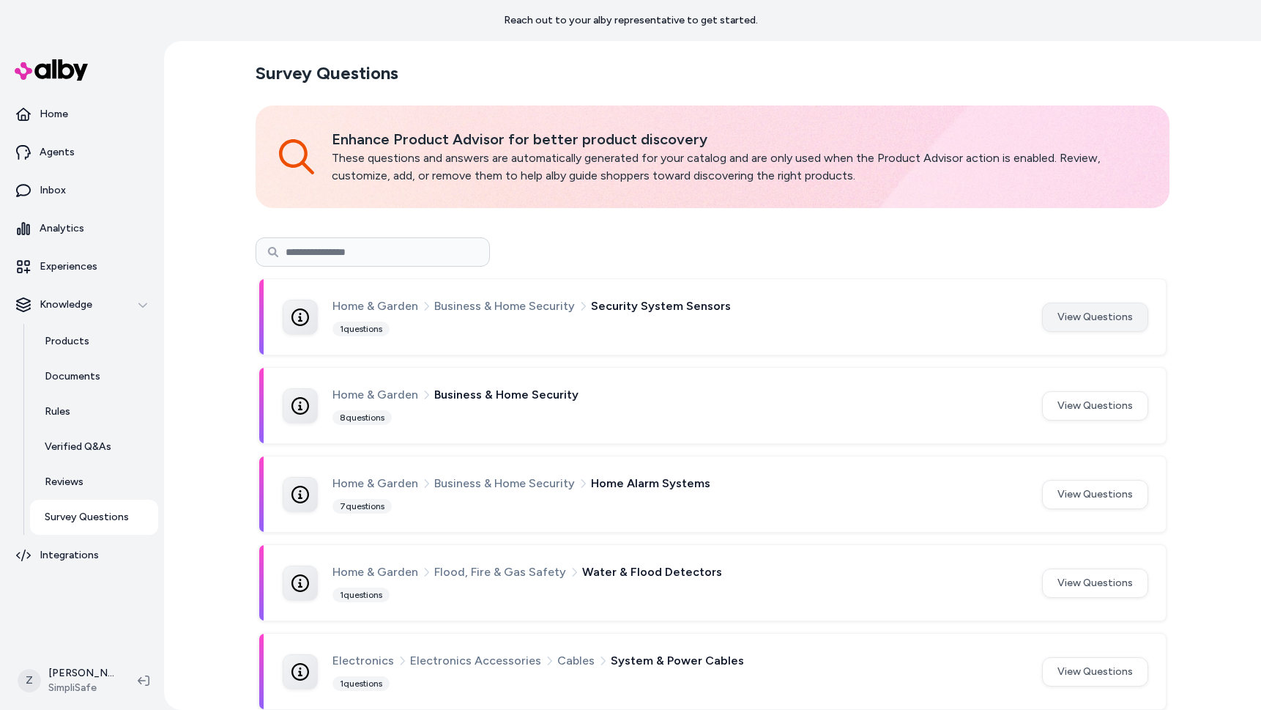
click at [1104, 318] on button "View Questions" at bounding box center [1095, 316] width 106 height 29
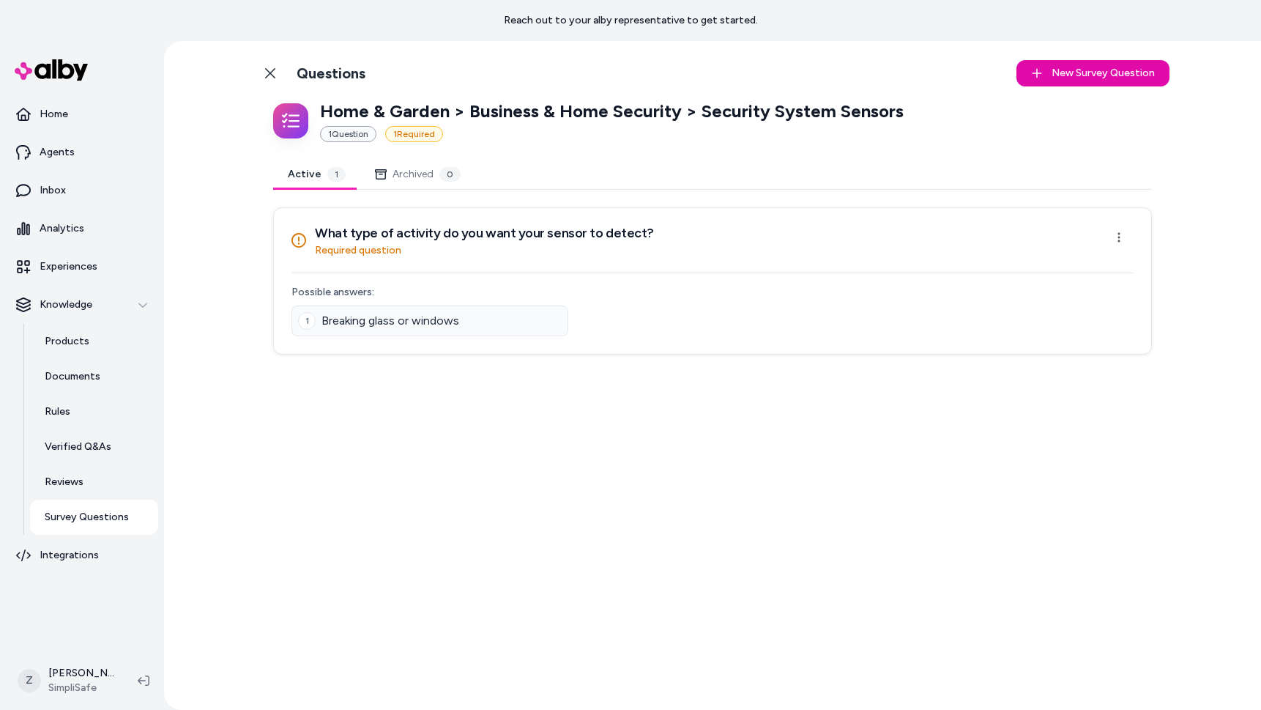
click at [253, 75] on div "Back to Categories Questions New Survey Question New Home & Garden > Business &…" at bounding box center [712, 375] width 937 height 669
click at [264, 73] on icon at bounding box center [270, 73] width 12 height 12
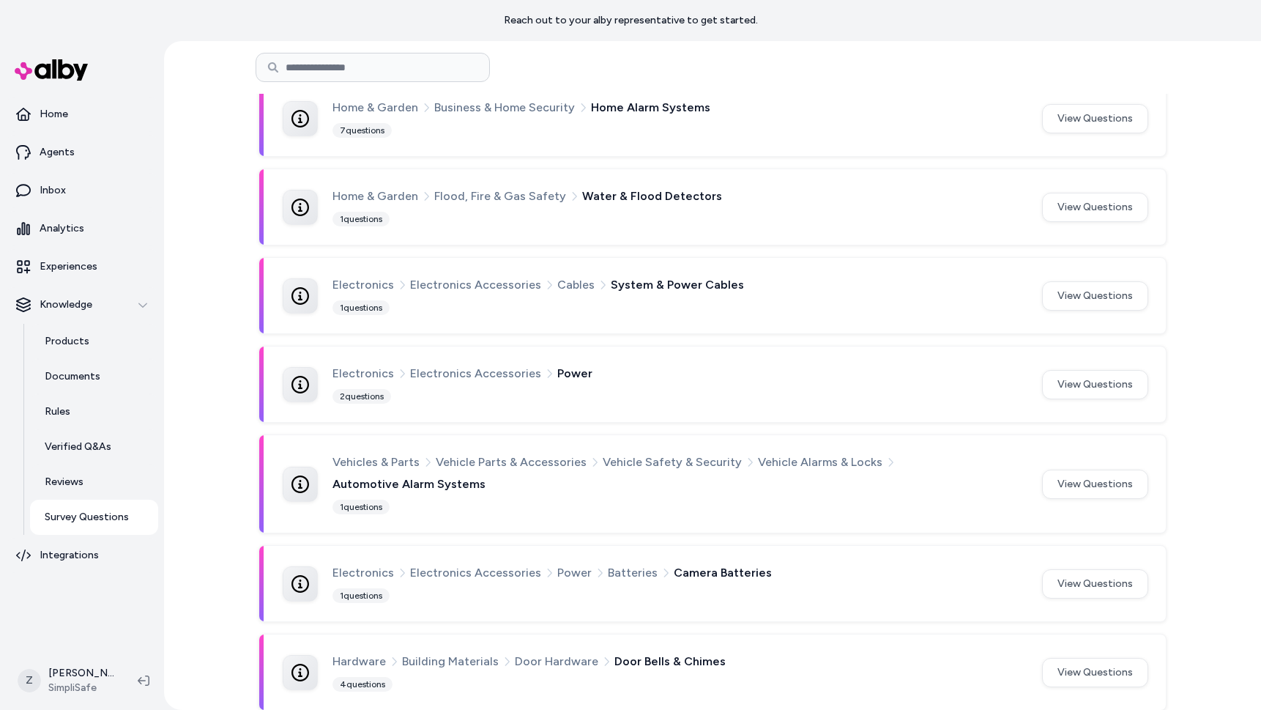
scroll to position [450, 0]
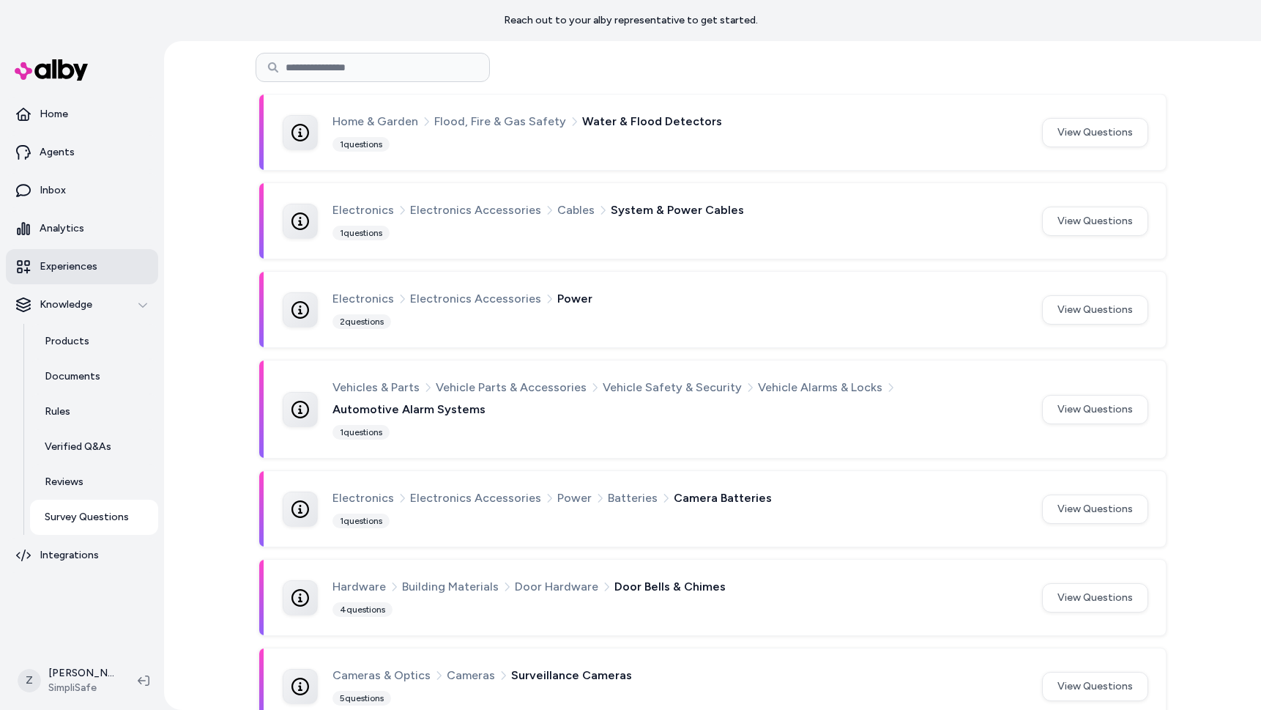
click at [105, 278] on link "Experiences" at bounding box center [82, 266] width 152 height 35
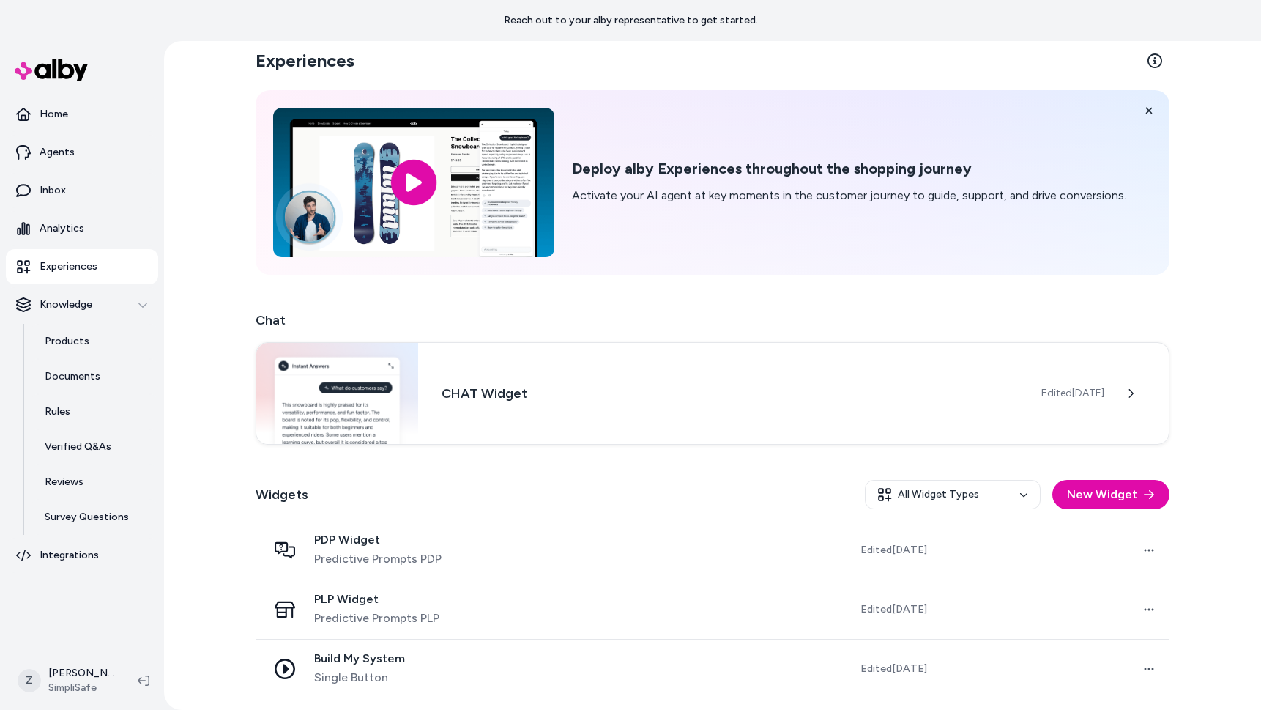
scroll to position [12, 0]
click at [62, 515] on p "Survey Questions" at bounding box center [87, 517] width 84 height 15
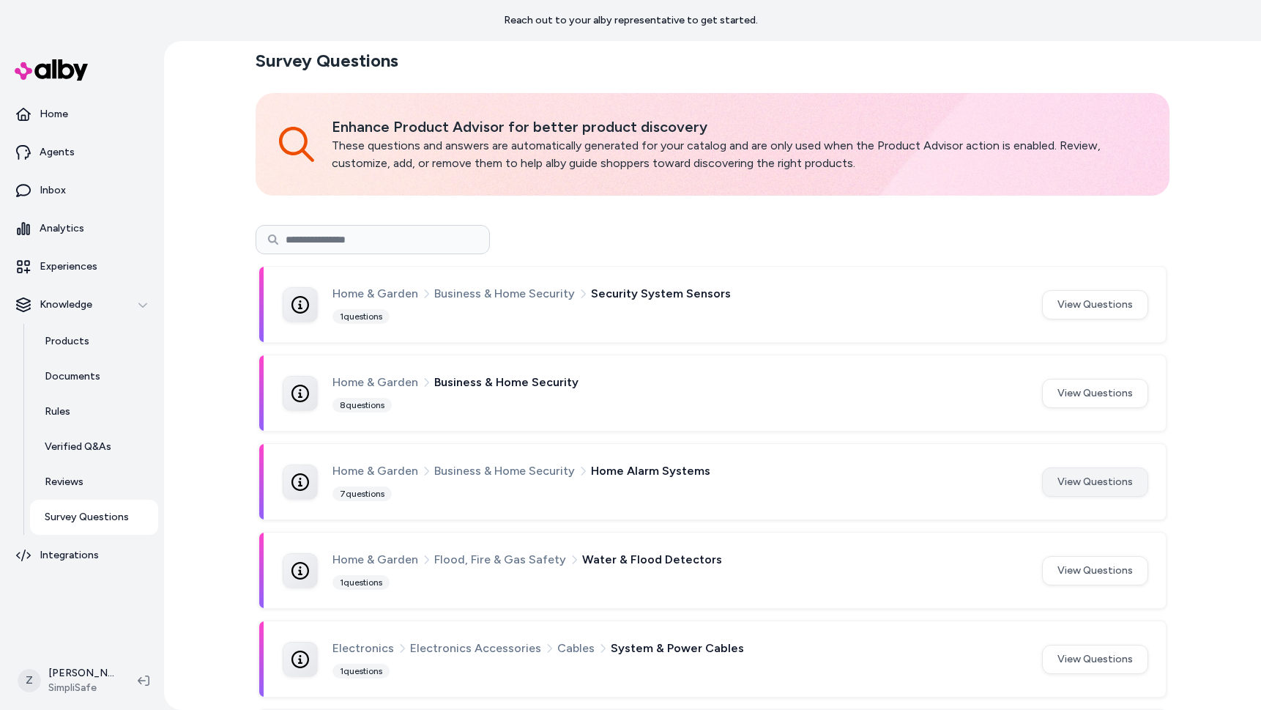
click at [1142, 490] on button "View Questions" at bounding box center [1095, 481] width 106 height 29
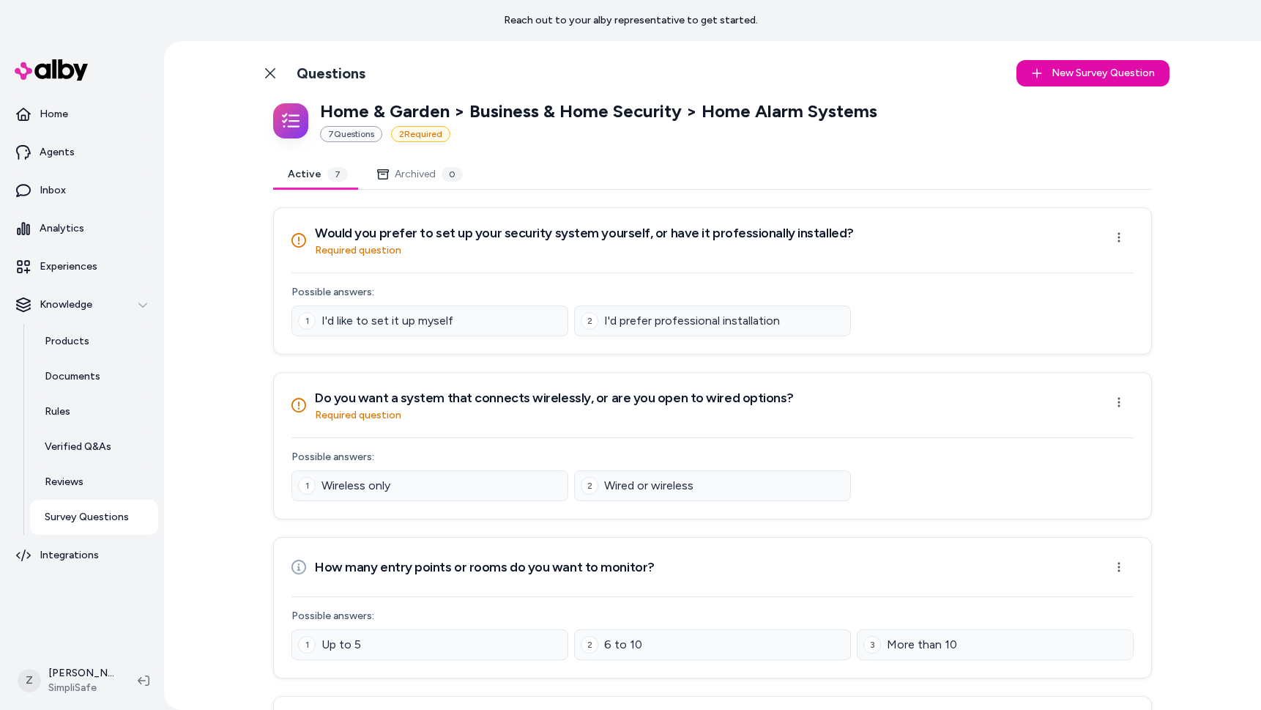
click at [415, 326] on span "I'd like to set it up myself" at bounding box center [388, 321] width 132 height 18
click at [1125, 234] on html "Reach out to your alby representative to get started. Home Agents Inbox Analyti…" at bounding box center [630, 355] width 1261 height 710
click at [1126, 234] on html "Reach out to your alby representative to get started. Home Agents Inbox Analyti…" at bounding box center [630, 355] width 1261 height 710
click at [1120, 243] on html "Reach out to your alby representative to get started. Home Agents Inbox Analyti…" at bounding box center [630, 355] width 1261 height 710
click at [1092, 268] on div "Edit Question" at bounding box center [1073, 270] width 121 height 23
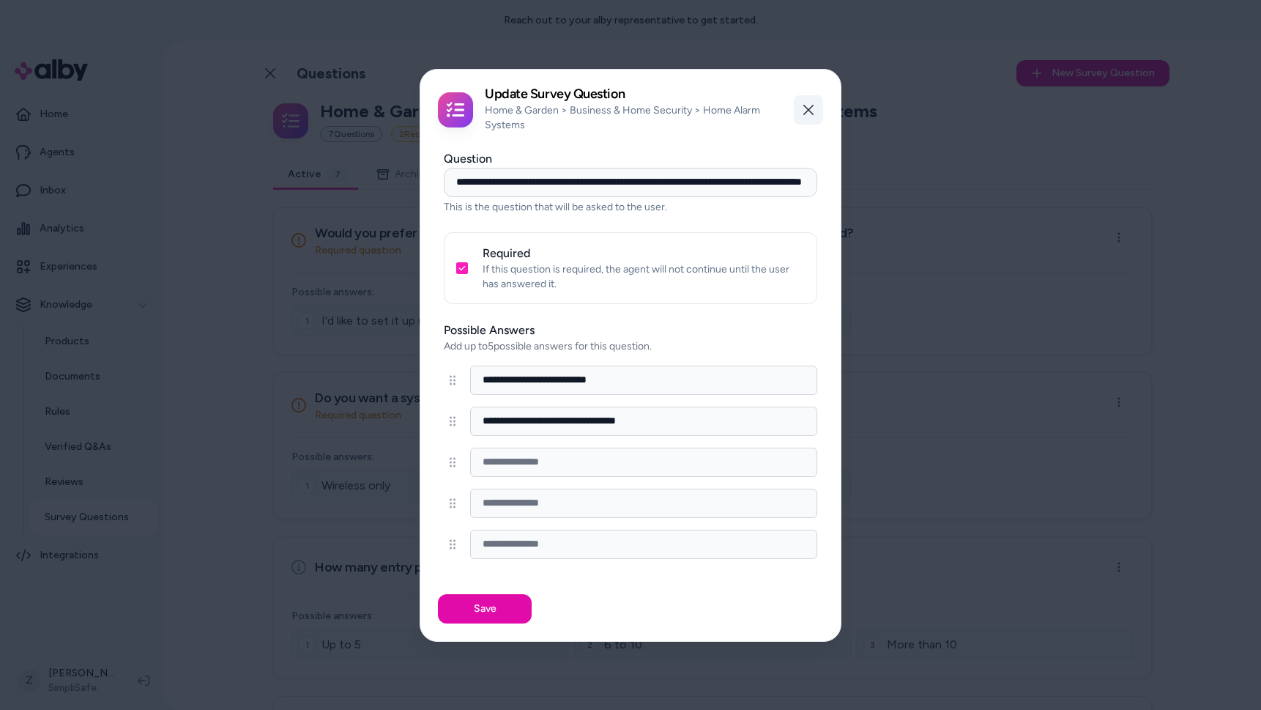
click at [808, 116] on button "Close" at bounding box center [808, 109] width 29 height 29
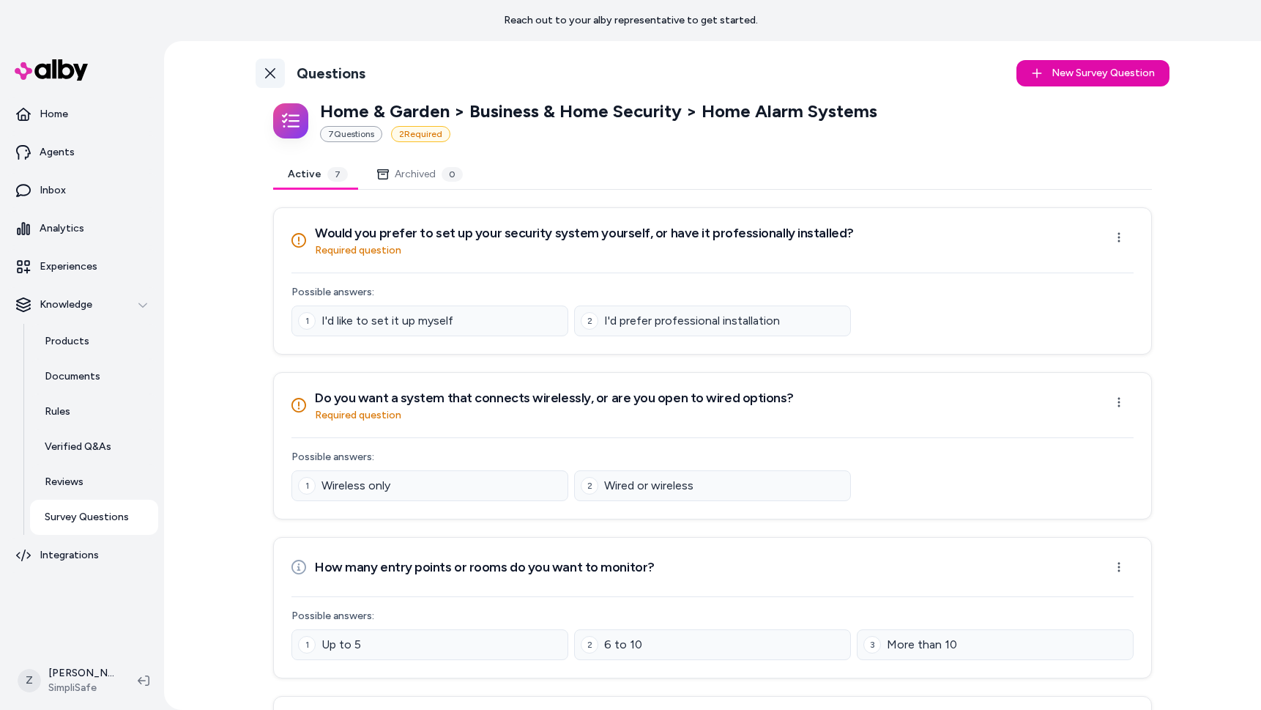
click at [279, 70] on link "Back to Categories" at bounding box center [270, 73] width 29 height 29
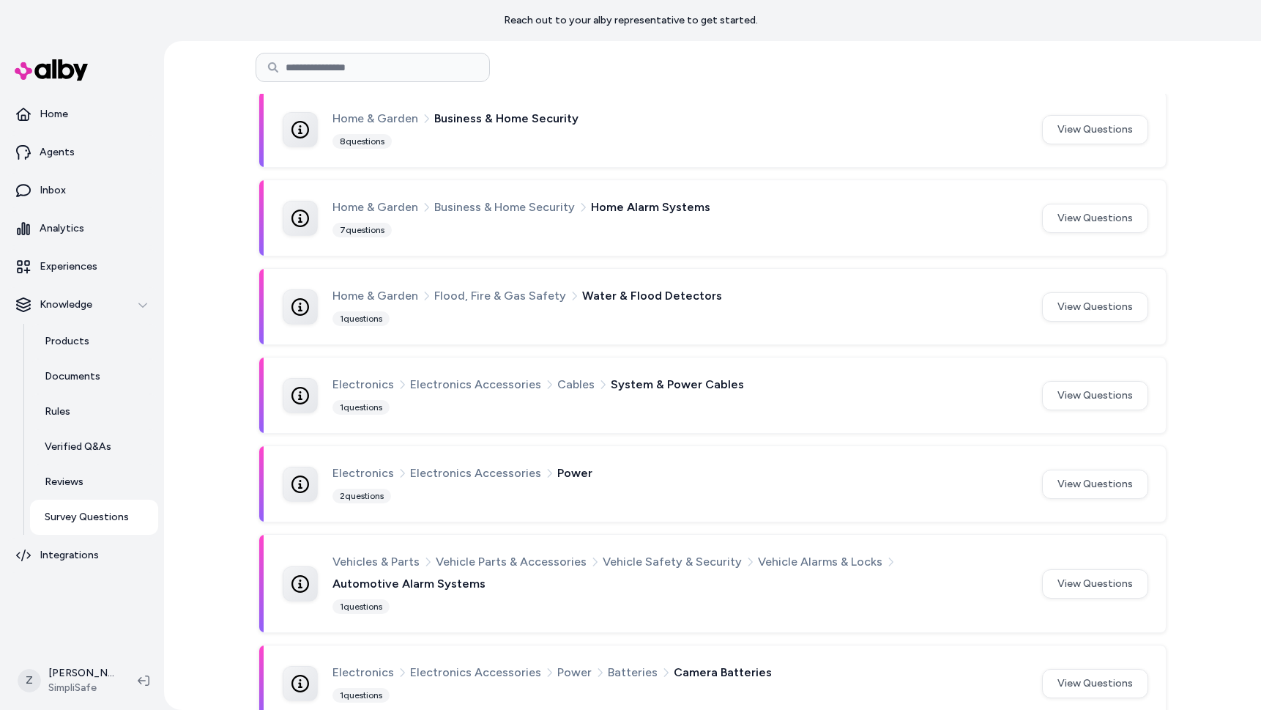
scroll to position [428, 0]
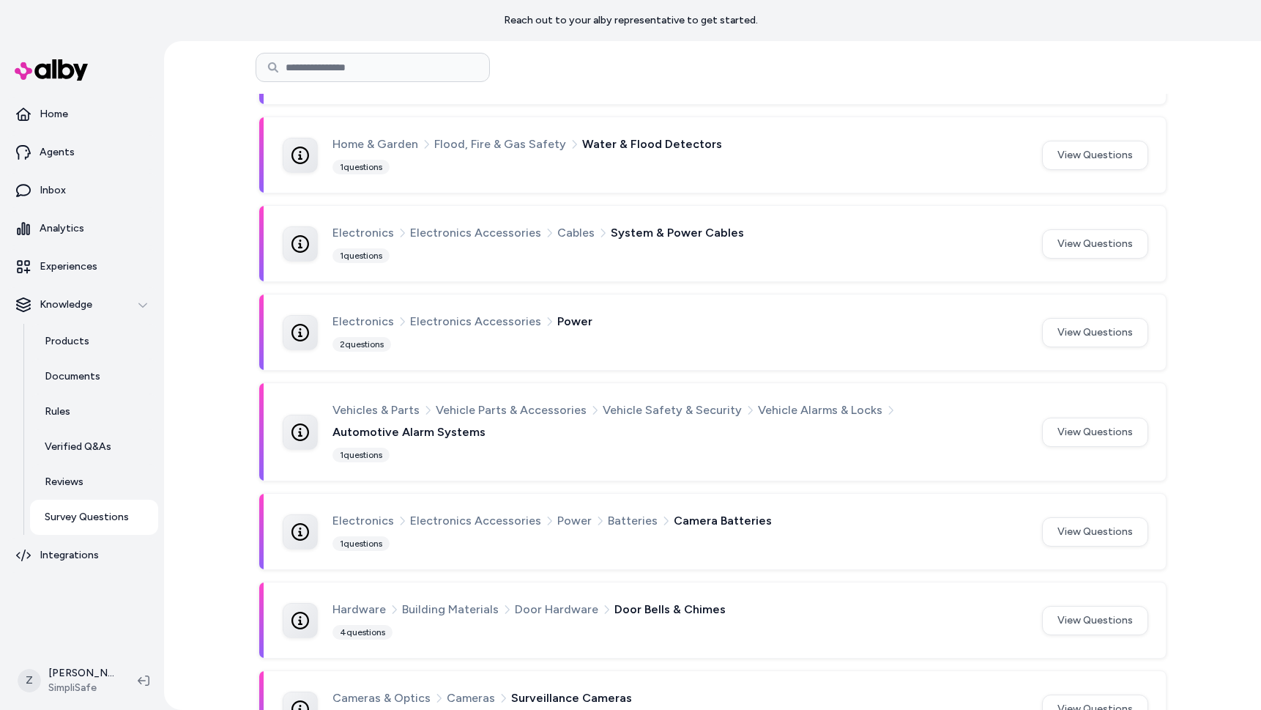
click at [363, 341] on div "2 questions" at bounding box center [361, 344] width 59 height 15
click at [290, 331] on div at bounding box center [300, 332] width 35 height 35
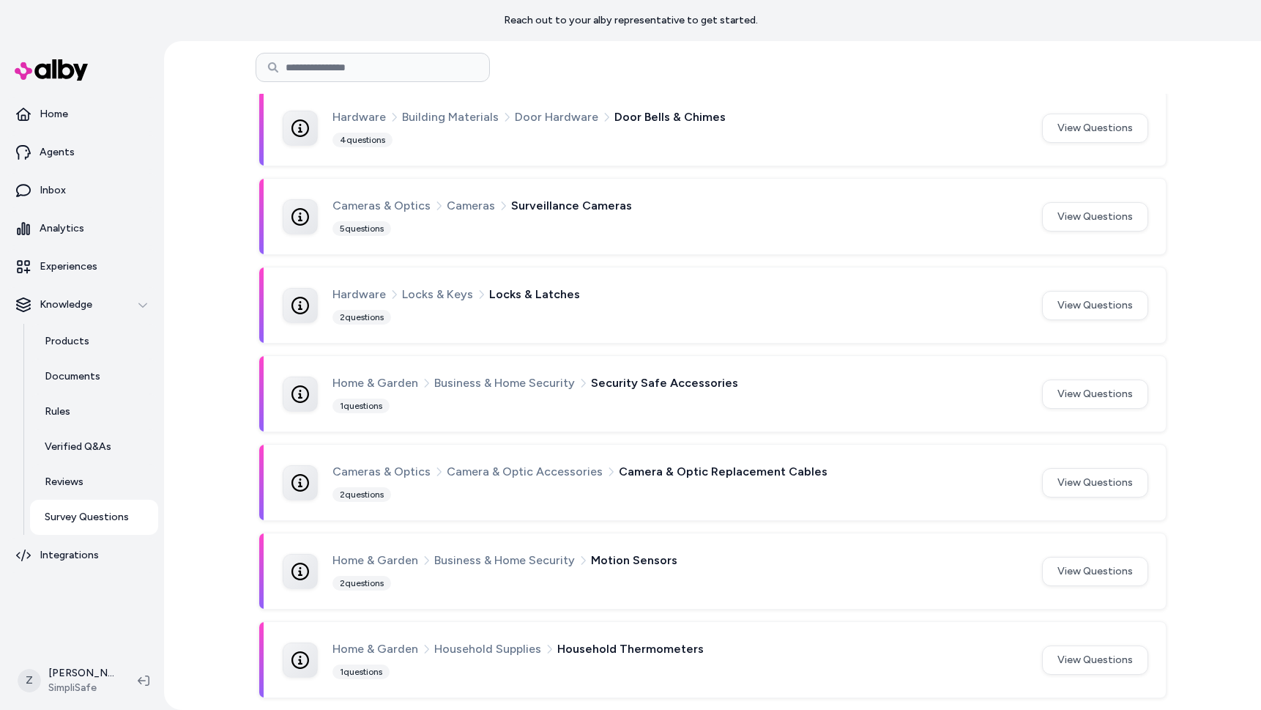
scroll to position [0, 0]
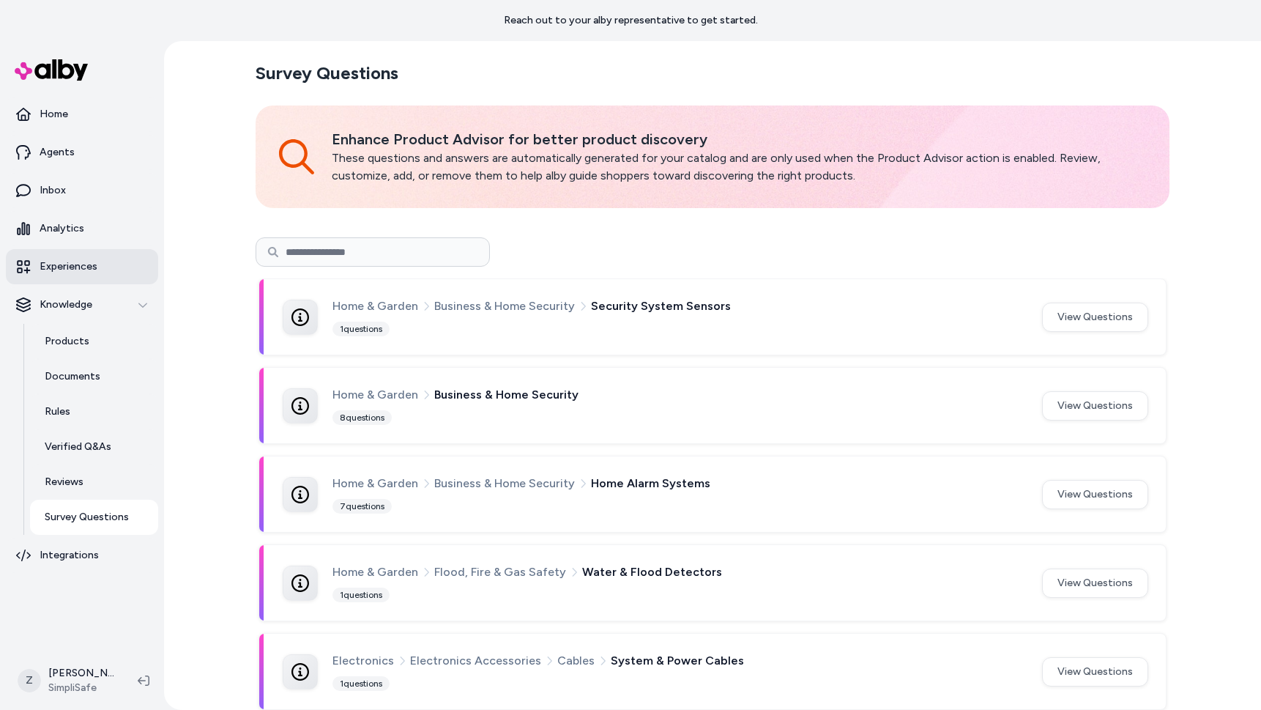
click at [90, 277] on link "Experiences" at bounding box center [82, 266] width 152 height 35
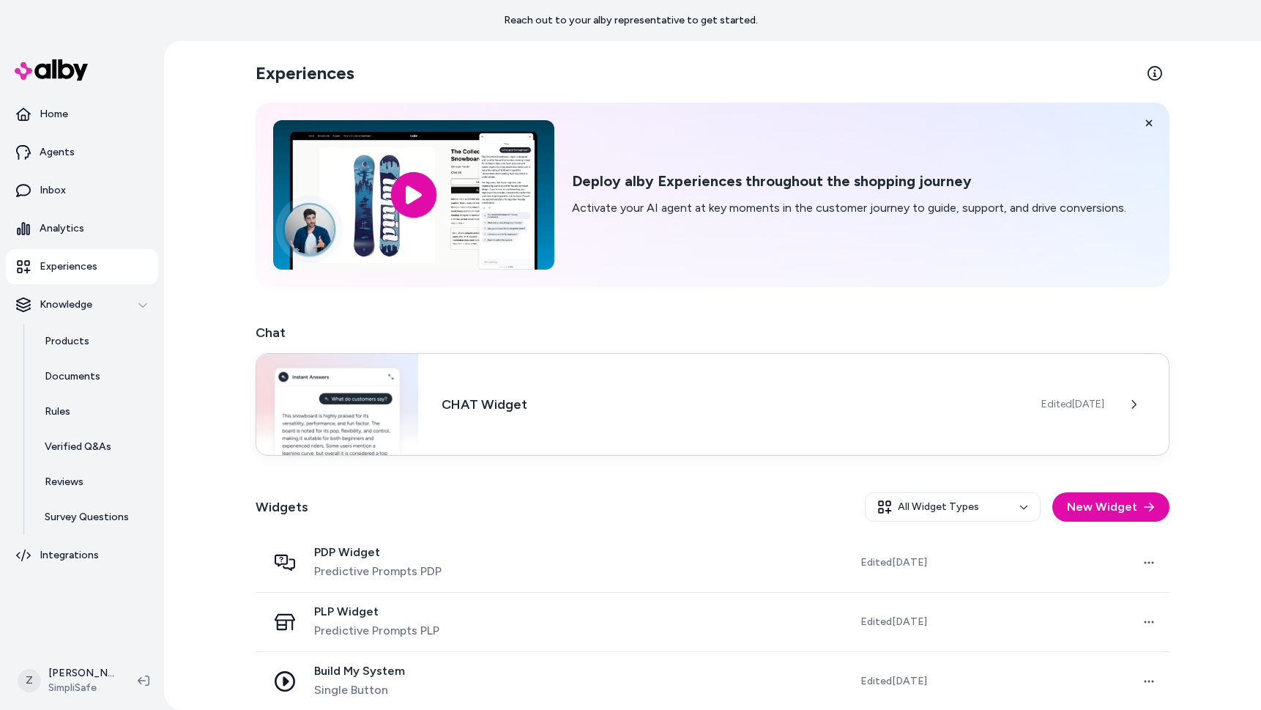
scroll to position [12, 0]
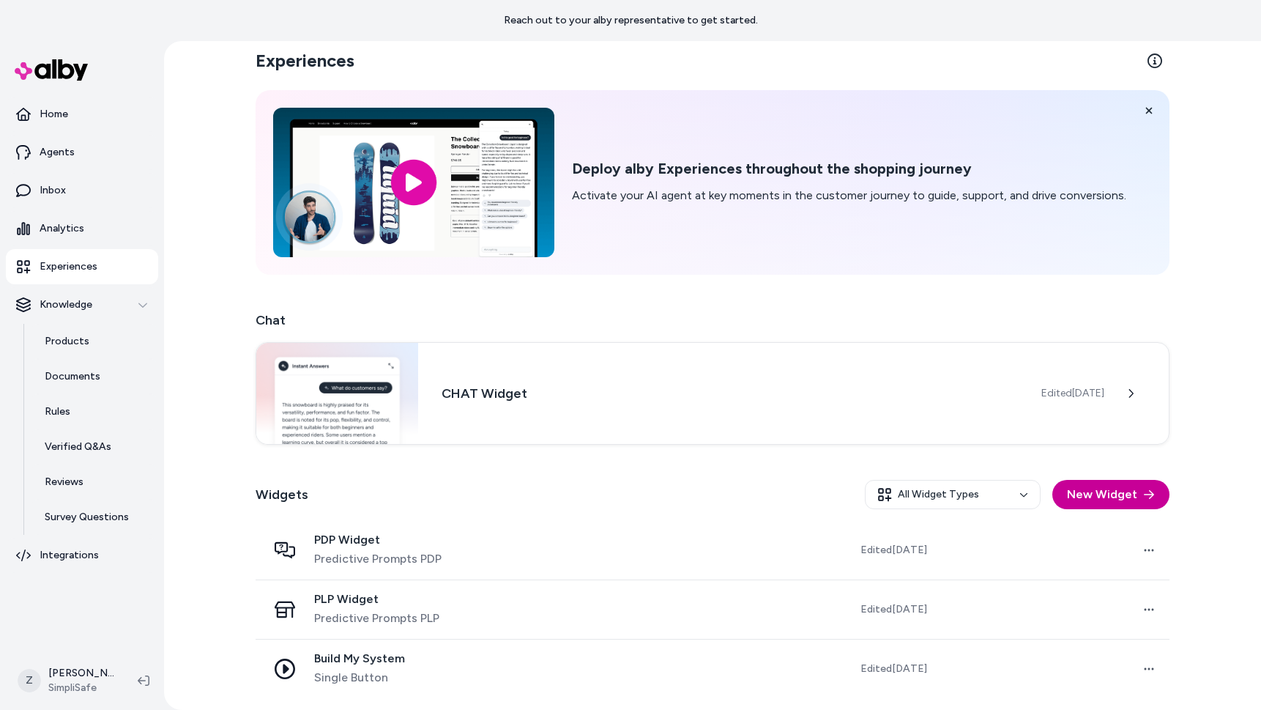
click at [1084, 489] on button "New Widget" at bounding box center [1110, 494] width 117 height 29
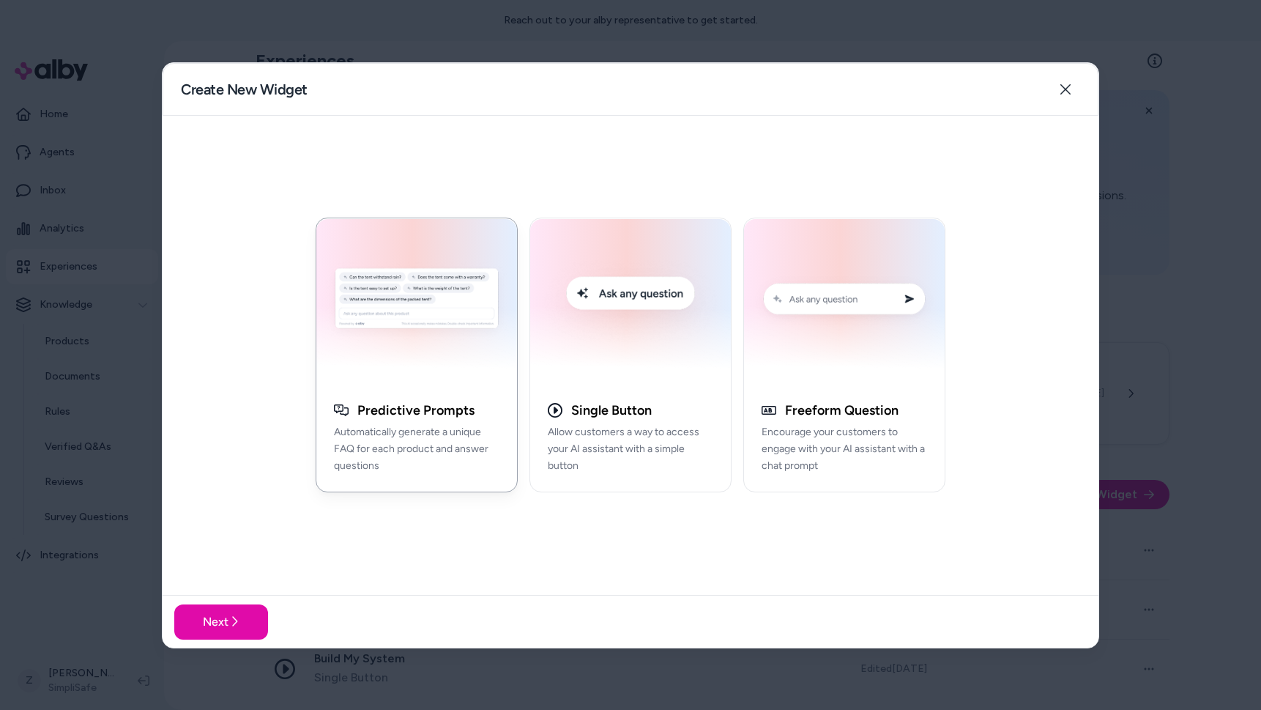
click at [1181, 380] on div at bounding box center [630, 355] width 1261 height 710
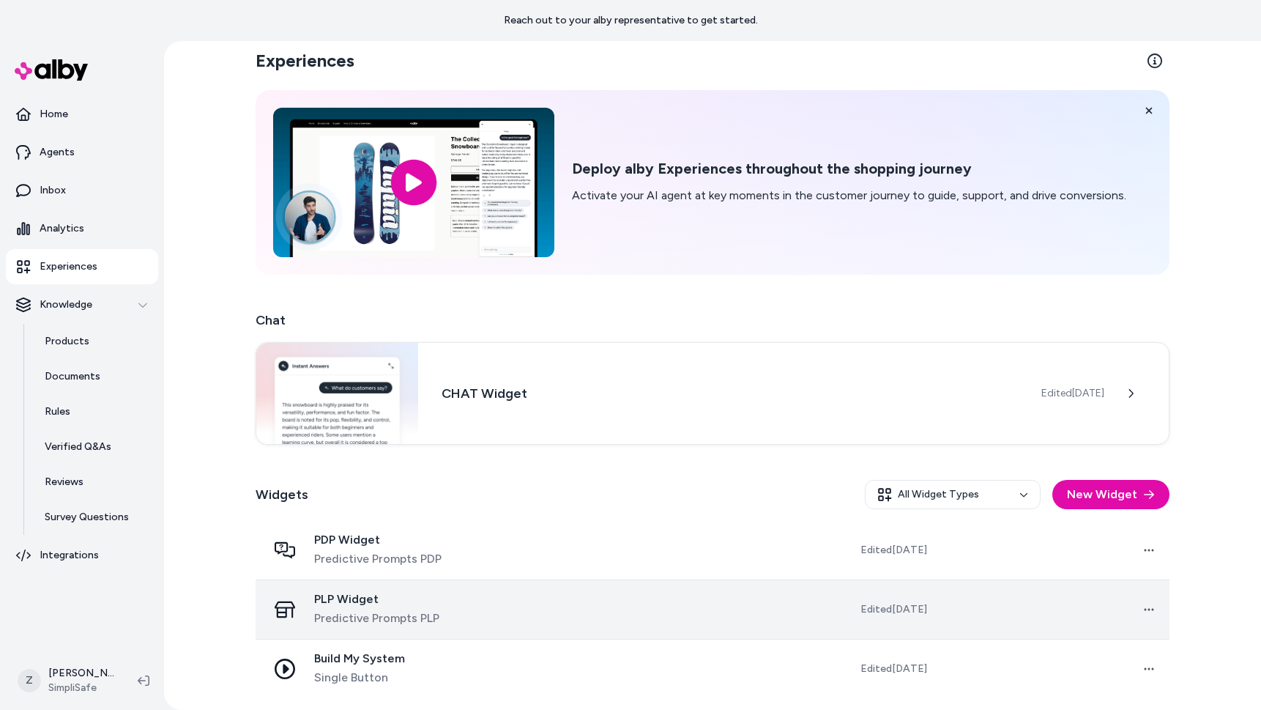
click at [371, 605] on span "PLP Widget" at bounding box center [376, 599] width 125 height 15
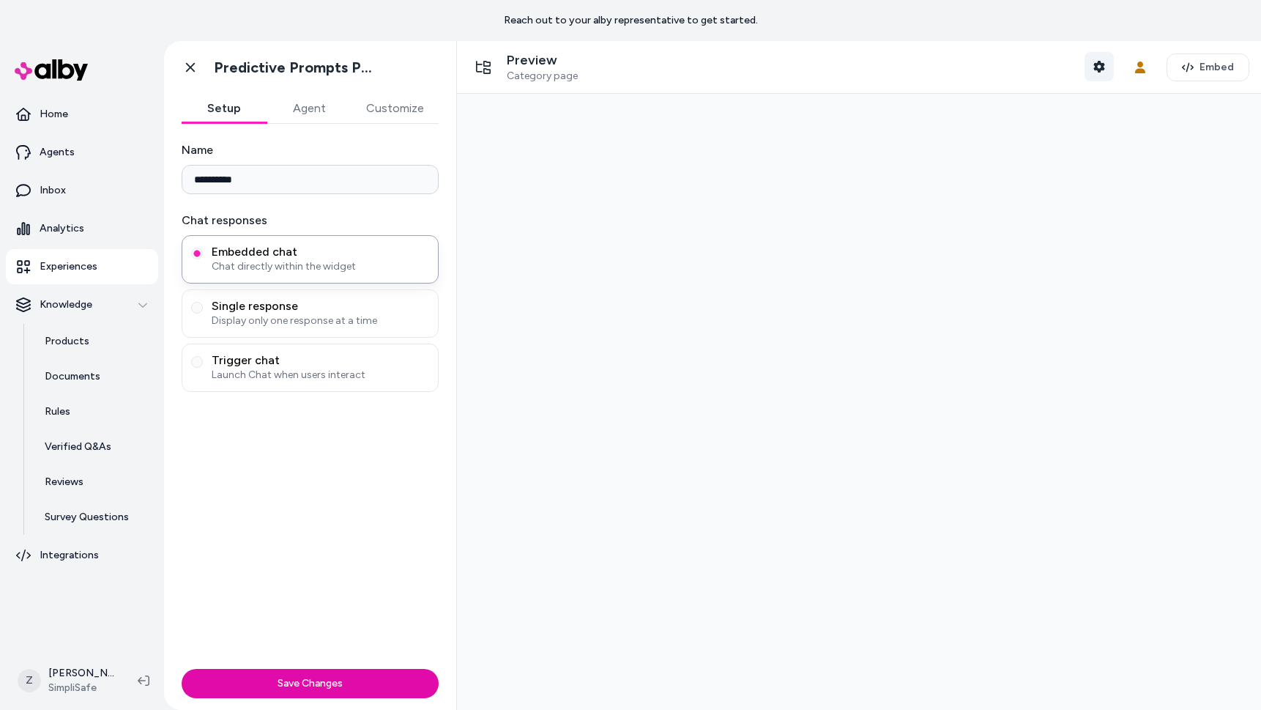
click at [1104, 65] on icon "button" at bounding box center [1098, 67] width 11 height 12
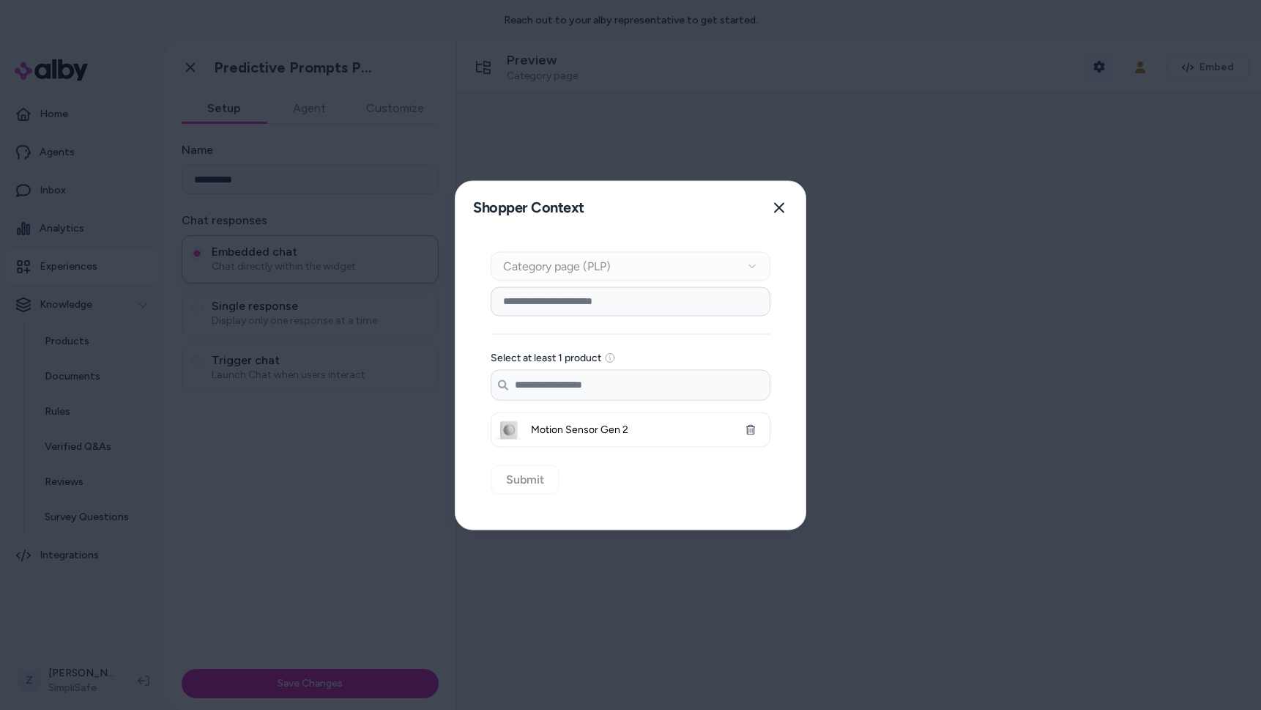
click at [1104, 65] on div at bounding box center [630, 355] width 1261 height 710
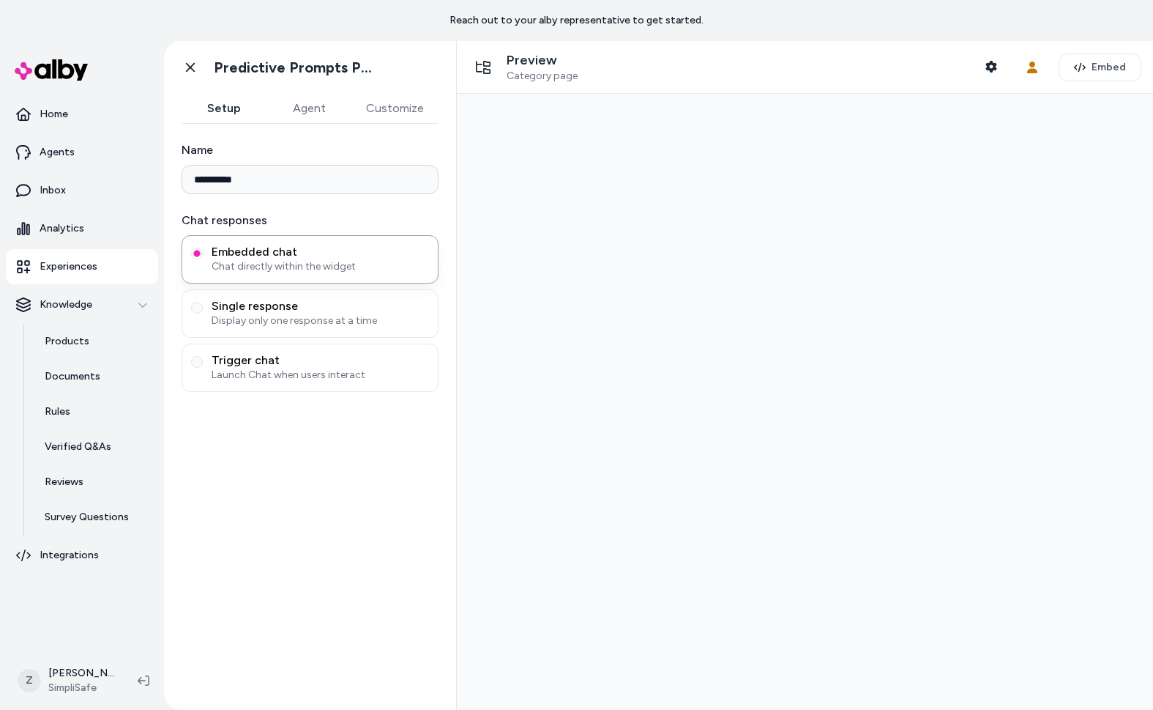
type input "**********"
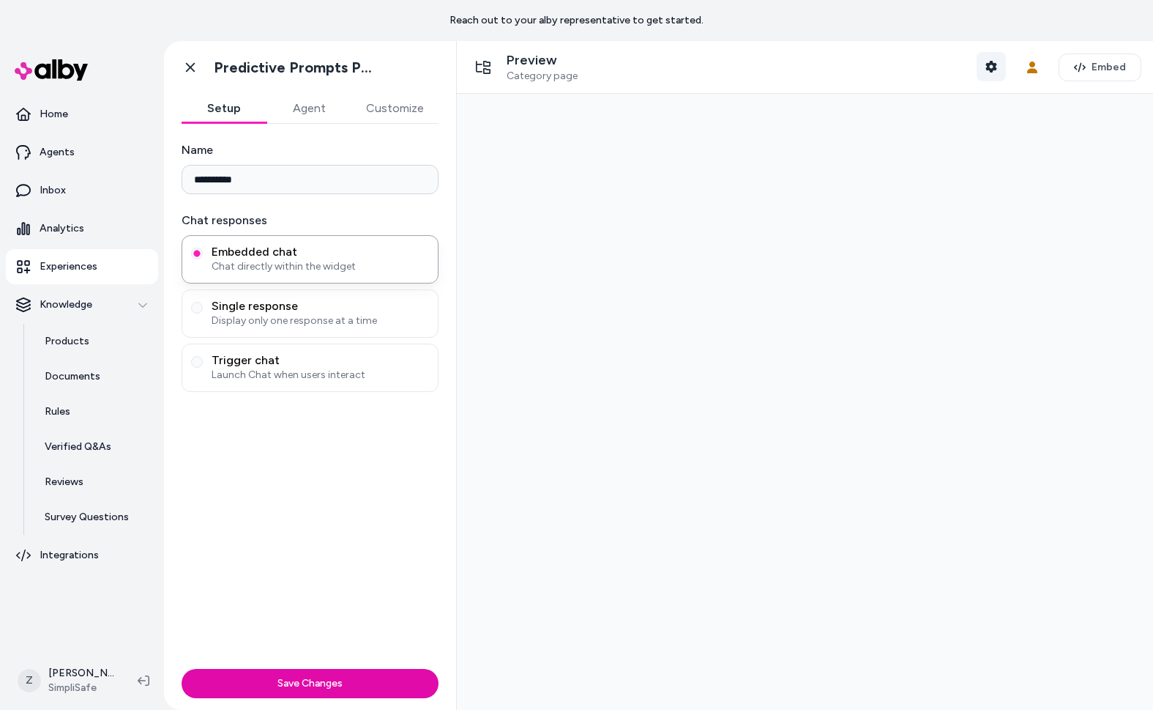
click at [993, 65] on icon "button" at bounding box center [992, 67] width 12 height 12
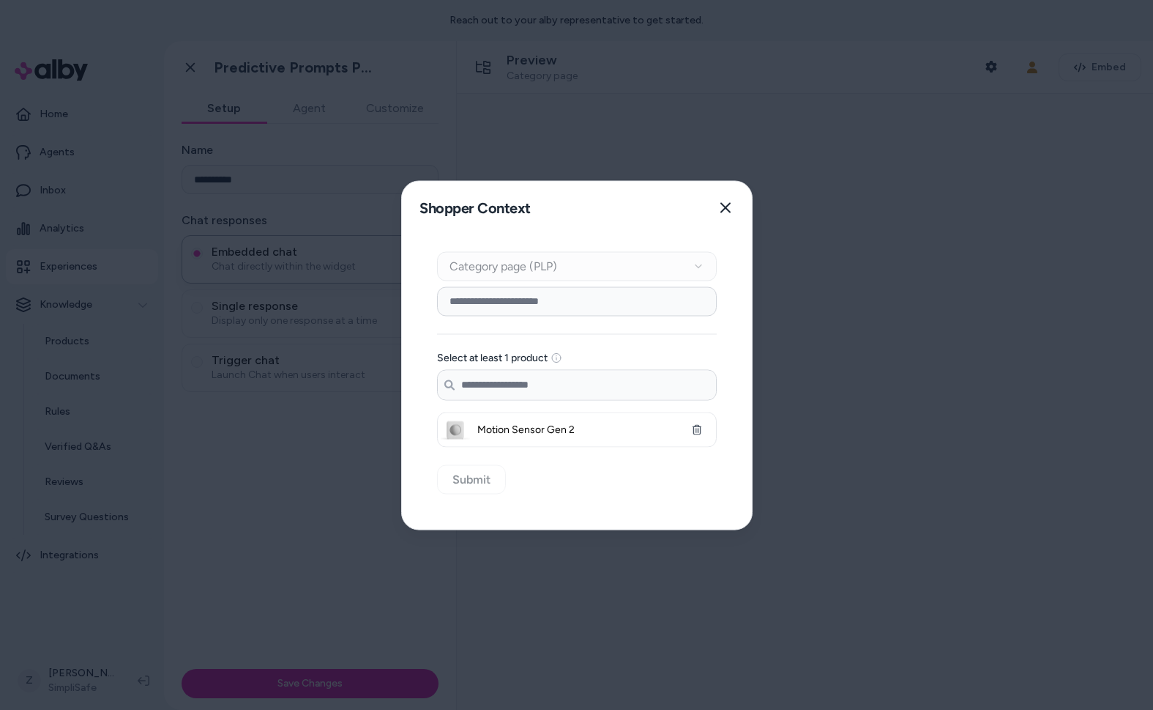
click at [981, 178] on div at bounding box center [576, 355] width 1153 height 710
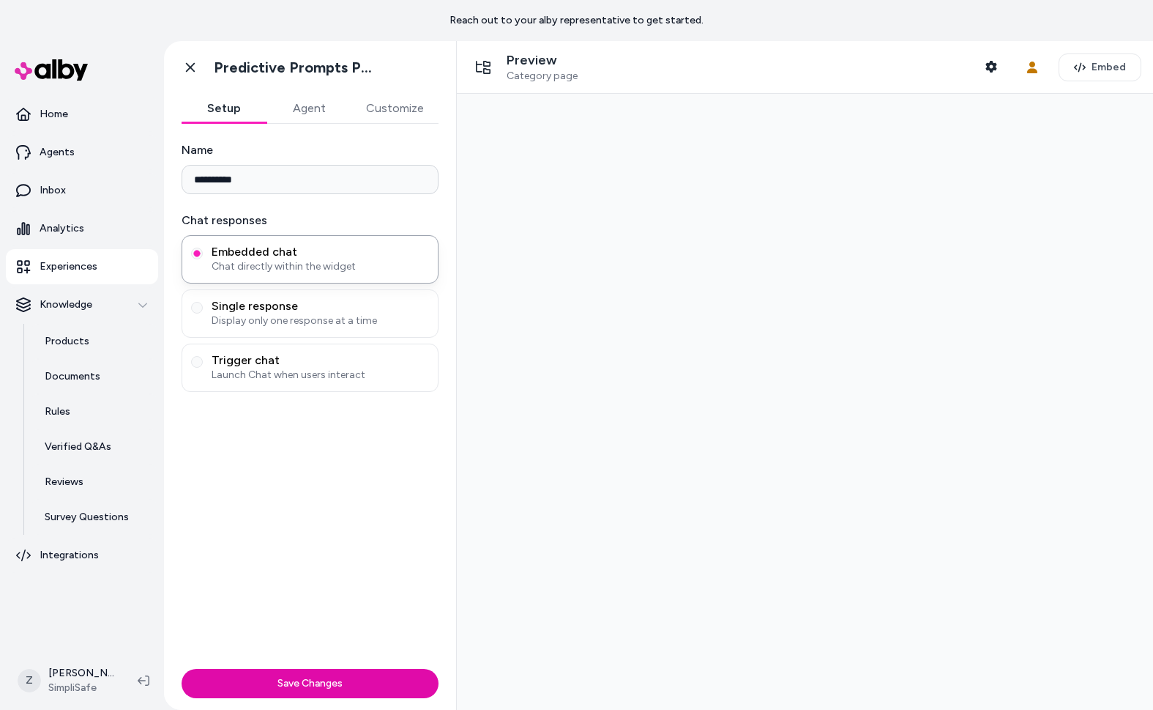
click at [746, 299] on div at bounding box center [805, 402] width 696 height 616
click at [389, 122] on button "Customize" at bounding box center [395, 108] width 87 height 29
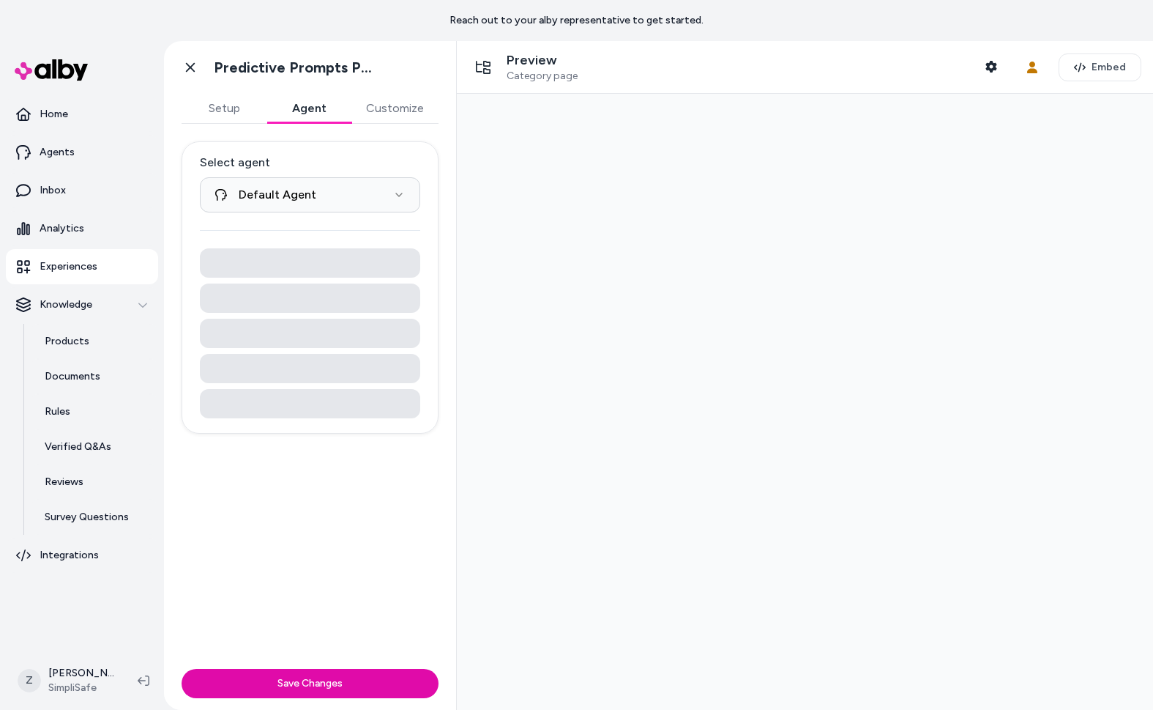
click at [309, 111] on button "Agent" at bounding box center [309, 108] width 85 height 29
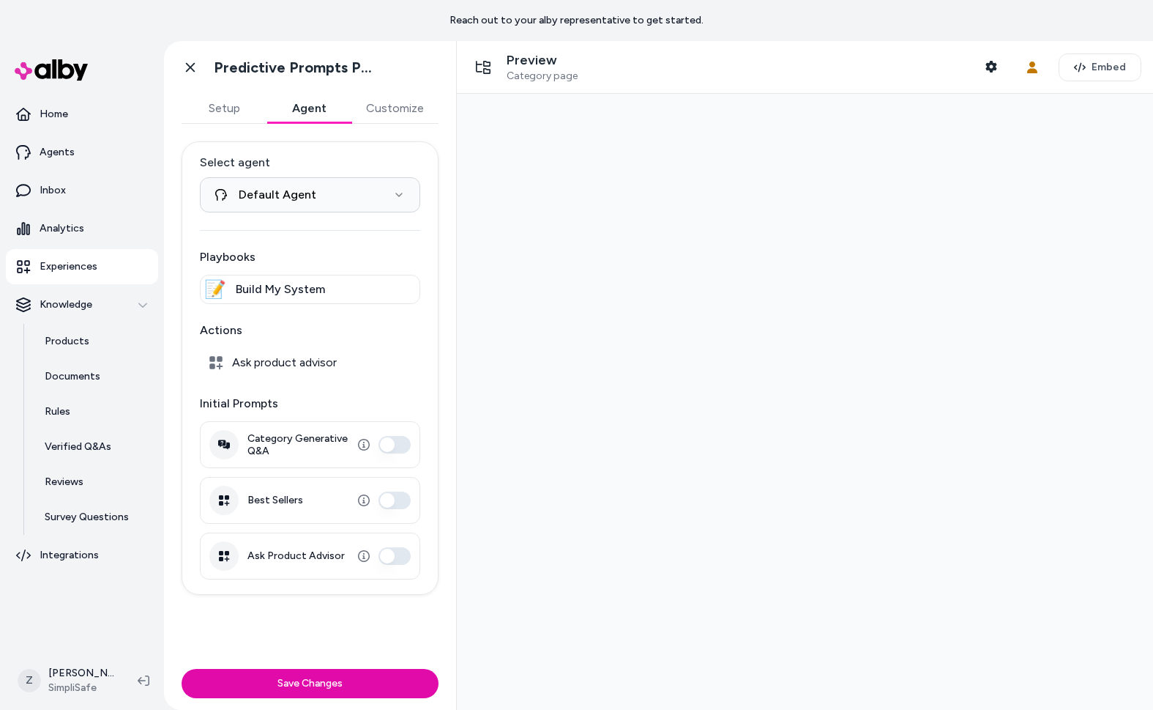
click at [241, 105] on button "Setup" at bounding box center [224, 108] width 85 height 29
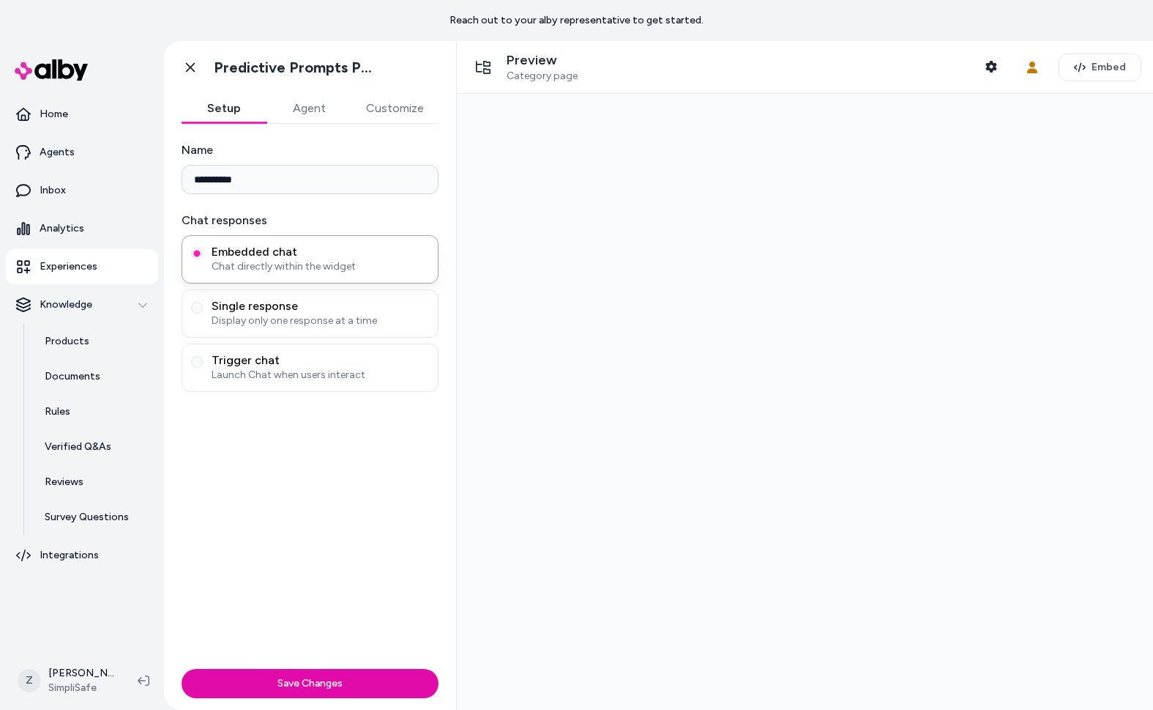
click at [683, 189] on div at bounding box center [805, 402] width 696 height 616
click at [190, 66] on icon at bounding box center [190, 68] width 9 height 10
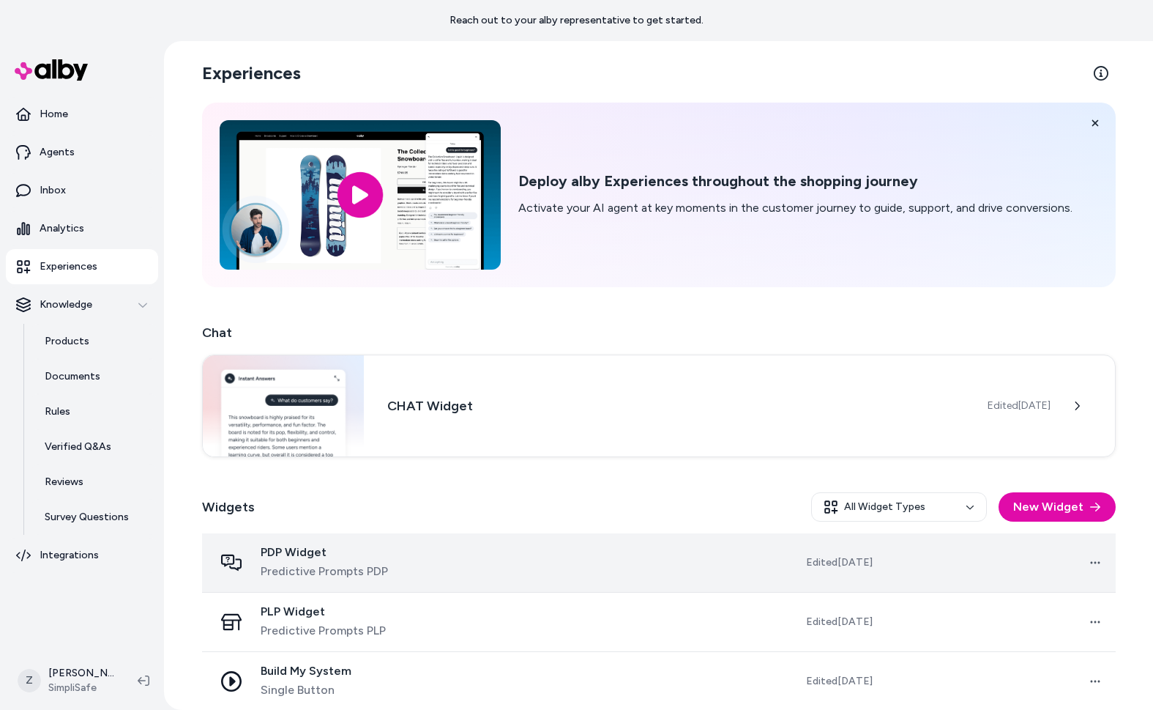
click at [419, 559] on div "PDP Widget Predictive Prompts PDP" at bounding box center [333, 562] width 239 height 35
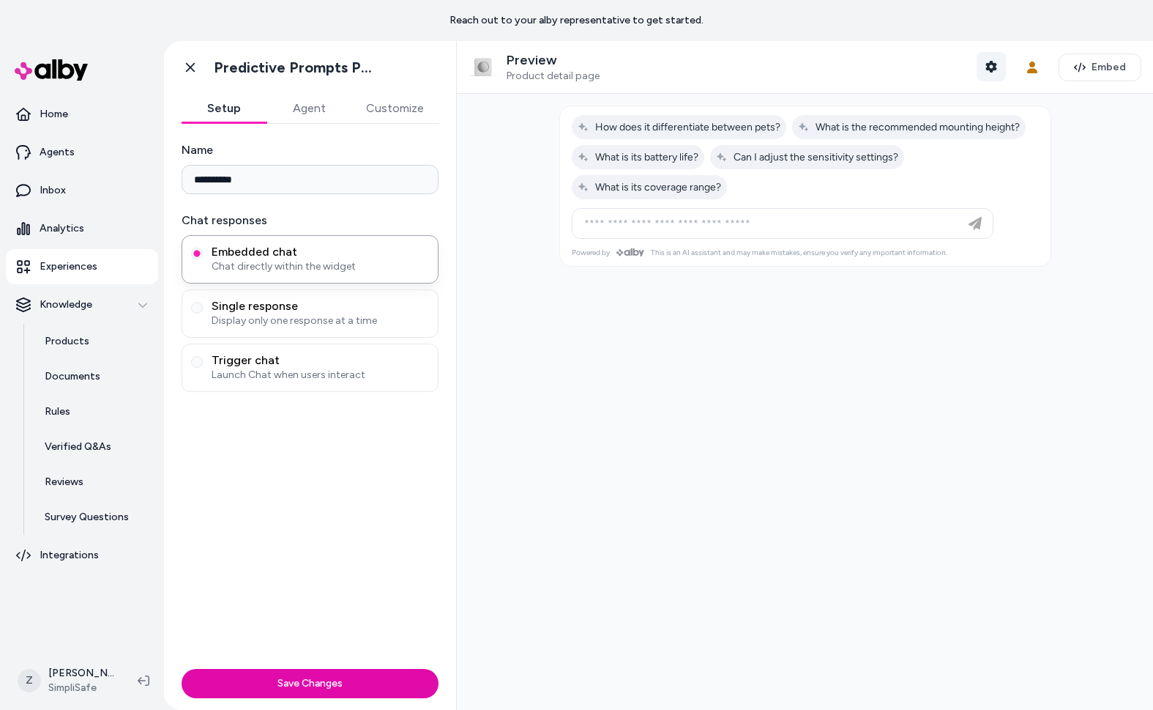
click at [992, 69] on icon "button" at bounding box center [991, 67] width 11 height 12
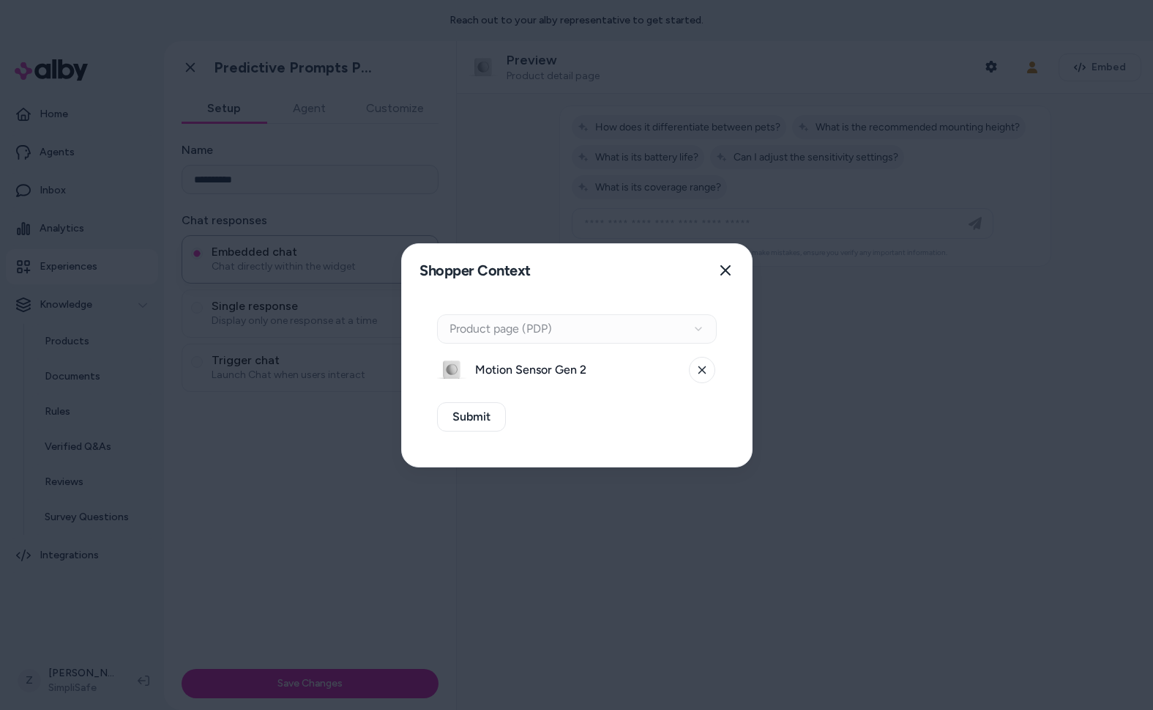
click at [611, 321] on div "Context Type Product page (PDP)" at bounding box center [577, 328] width 280 height 29
click at [589, 338] on div "Context Type Product page (PDP)" at bounding box center [577, 328] width 280 height 29
click at [581, 328] on div "Context Type Product page (PDP)" at bounding box center [577, 328] width 280 height 29
click at [517, 327] on div "Context Type Product page (PDP)" at bounding box center [577, 328] width 280 height 29
click at [700, 371] on icon at bounding box center [702, 369] width 9 height 9
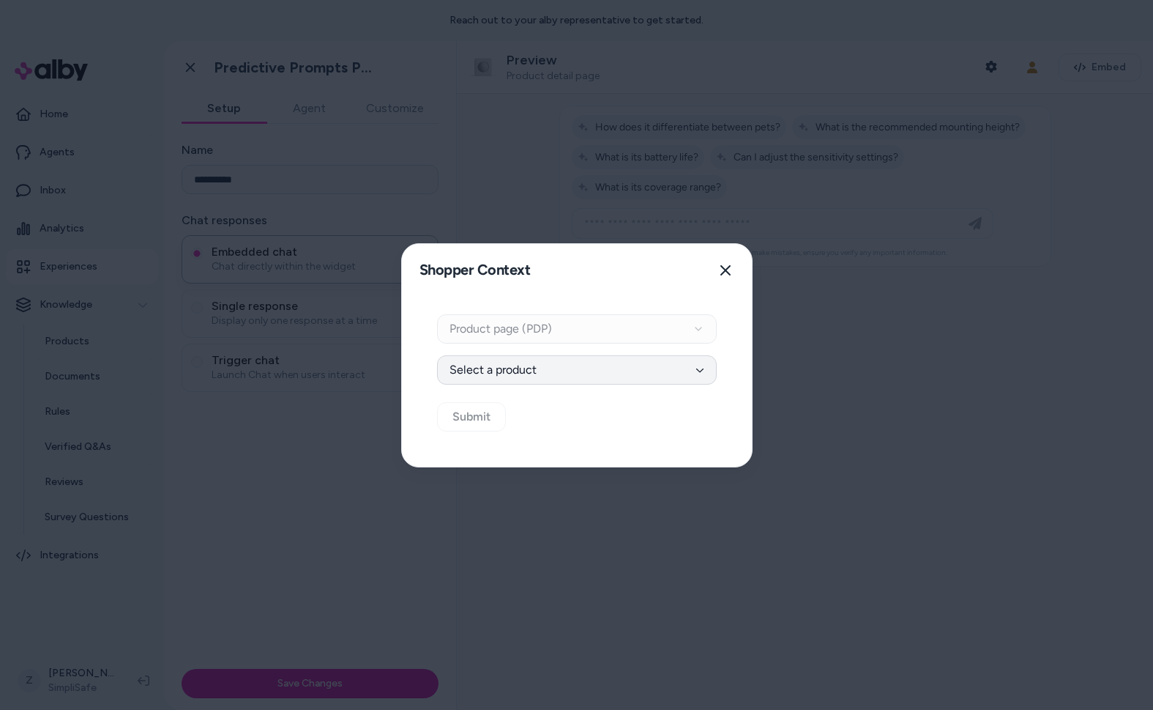
click at [505, 374] on button "Select a product" at bounding box center [577, 369] width 280 height 29
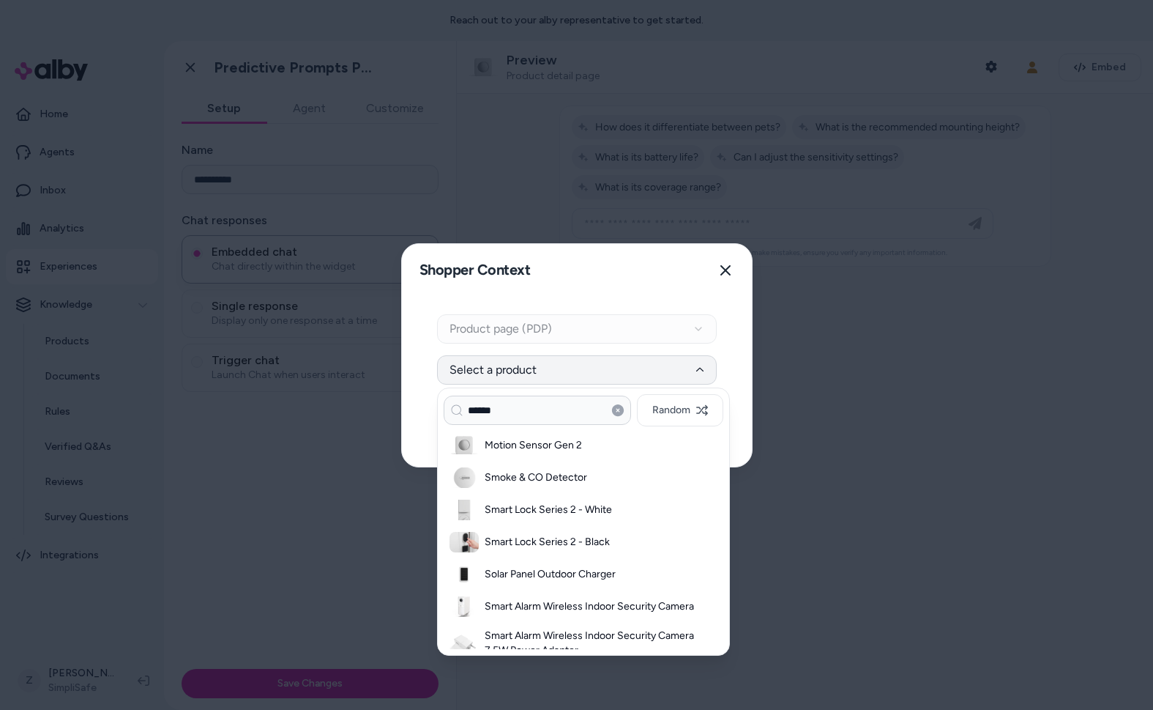
type input "******"
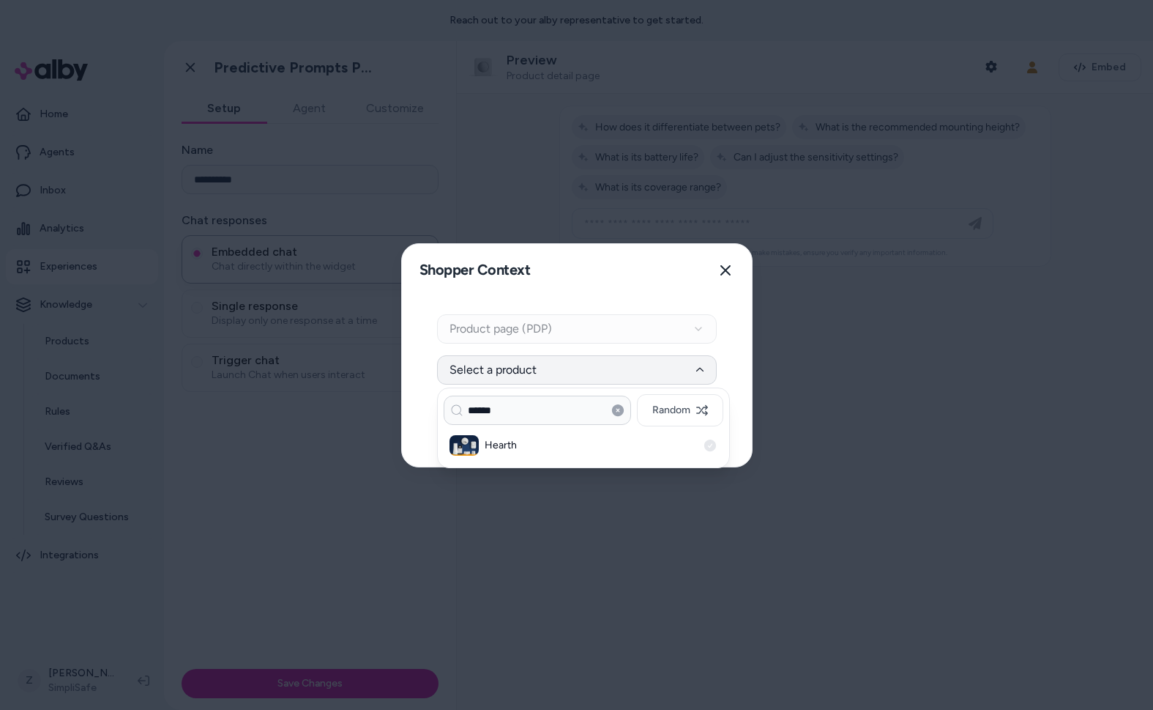
click at [491, 455] on div "Hearth" at bounding box center [584, 445] width 280 height 32
click at [487, 426] on button "Submit" at bounding box center [471, 416] width 69 height 29
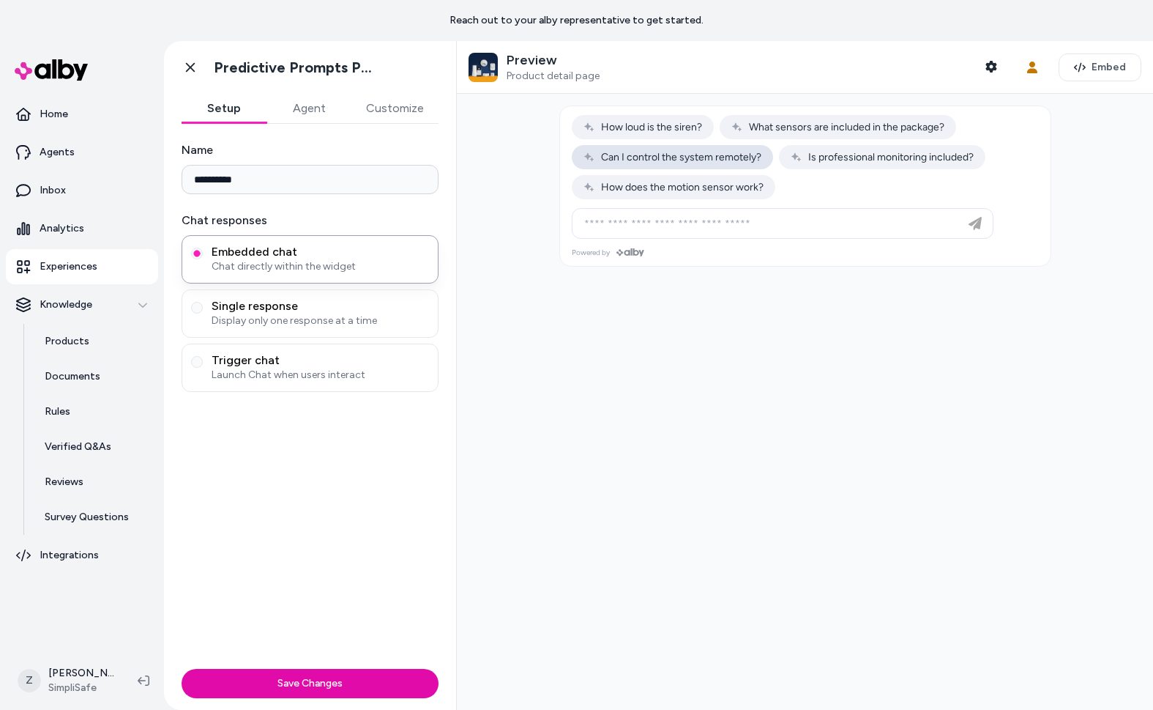
click at [683, 166] on button "Can I control the system remotely?" at bounding box center [672, 157] width 201 height 24
type input "**********"
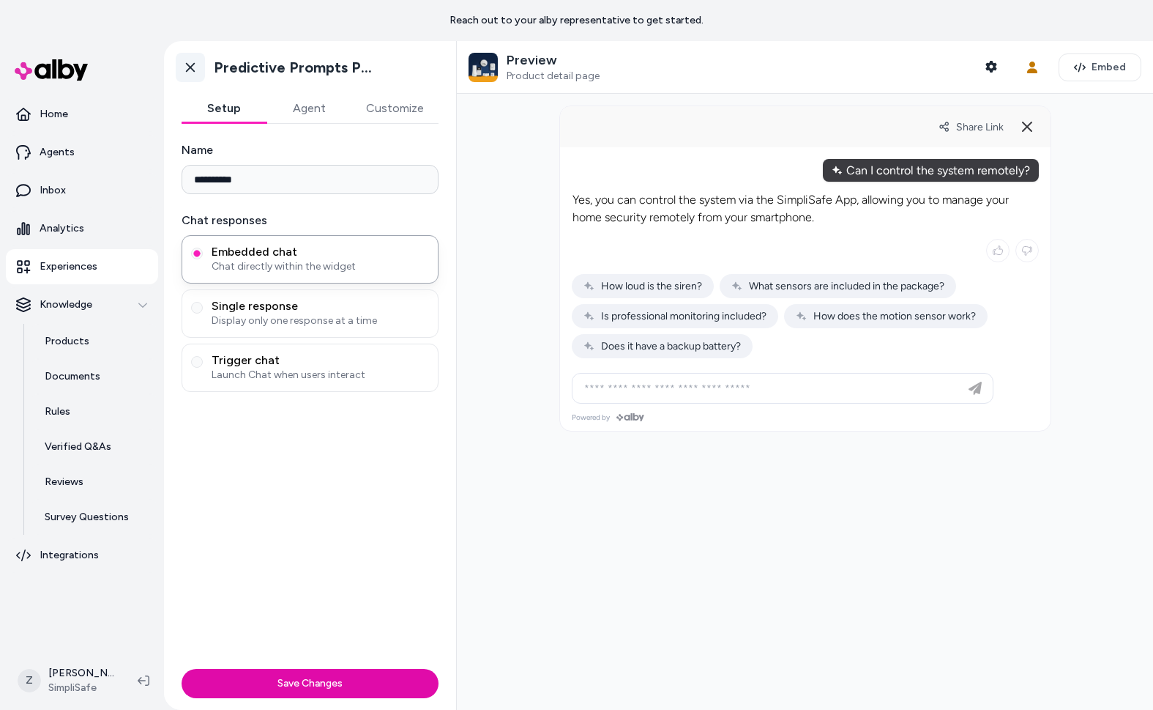
click at [191, 70] on icon at bounding box center [190, 67] width 15 height 15
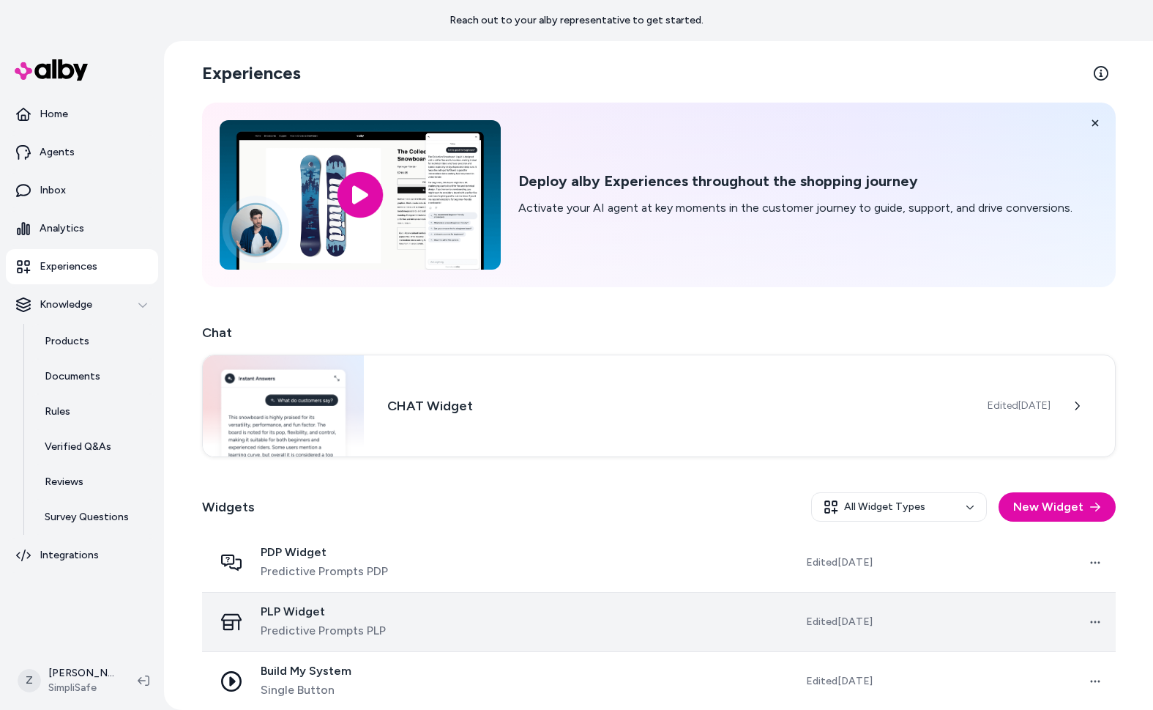
click at [409, 612] on div "PLP Widget Predictive Prompts PLP" at bounding box center [333, 621] width 239 height 35
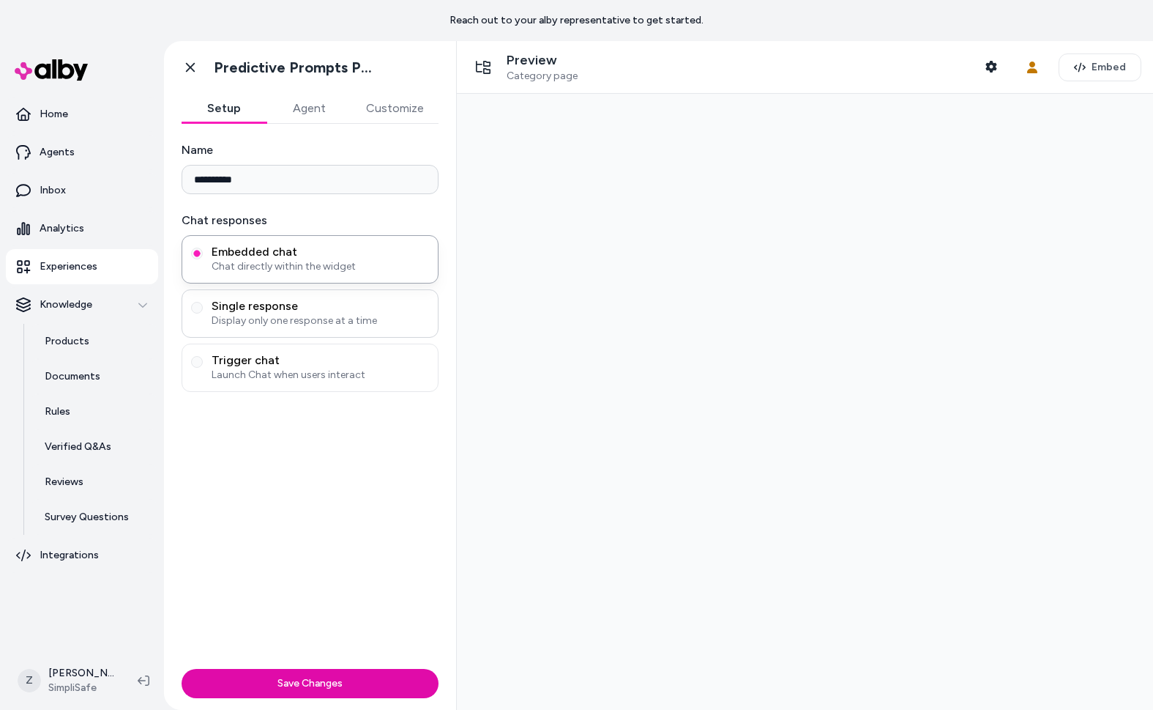
click at [259, 314] on span "Display only one response at a time" at bounding box center [321, 320] width 218 height 15
click at [203, 313] on button "Single response Display only one response at a time" at bounding box center [197, 308] width 12 height 12
click at [275, 245] on span "Embedded chat" at bounding box center [321, 252] width 218 height 15
click at [203, 248] on button "Embedded chat Chat directly within the widget" at bounding box center [197, 254] width 12 height 12
click at [1033, 68] on icon "button" at bounding box center [1033, 68] width 10 height 12
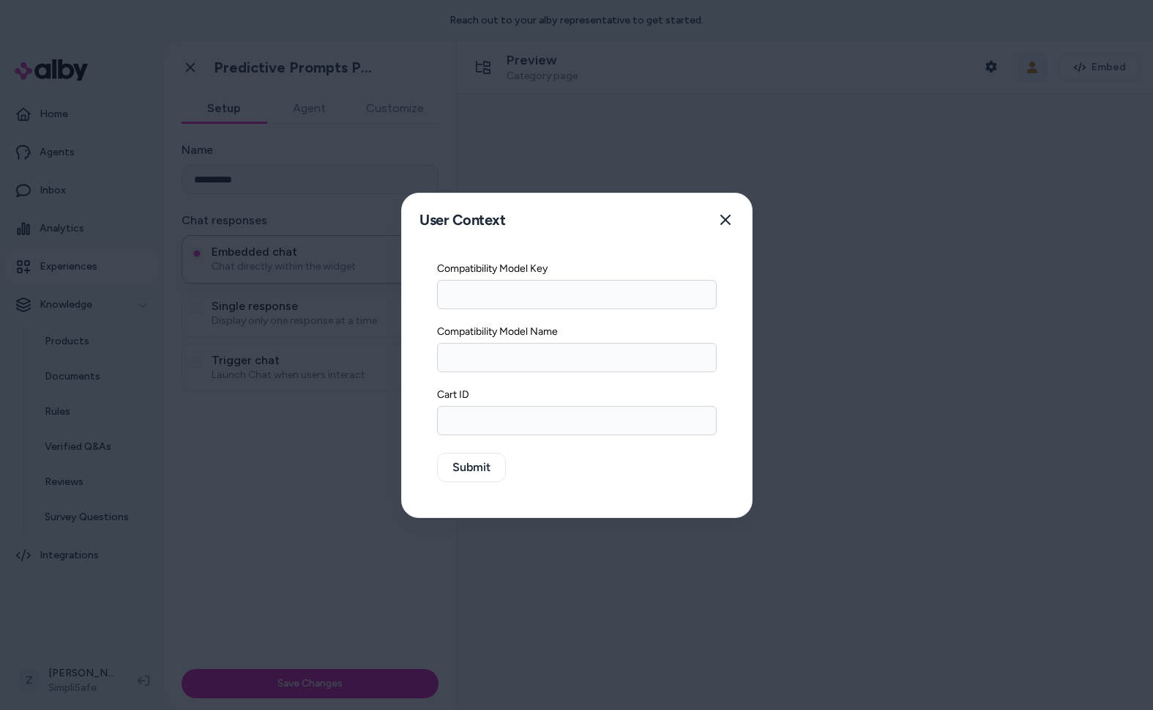
click at [1033, 68] on div at bounding box center [576, 355] width 1153 height 710
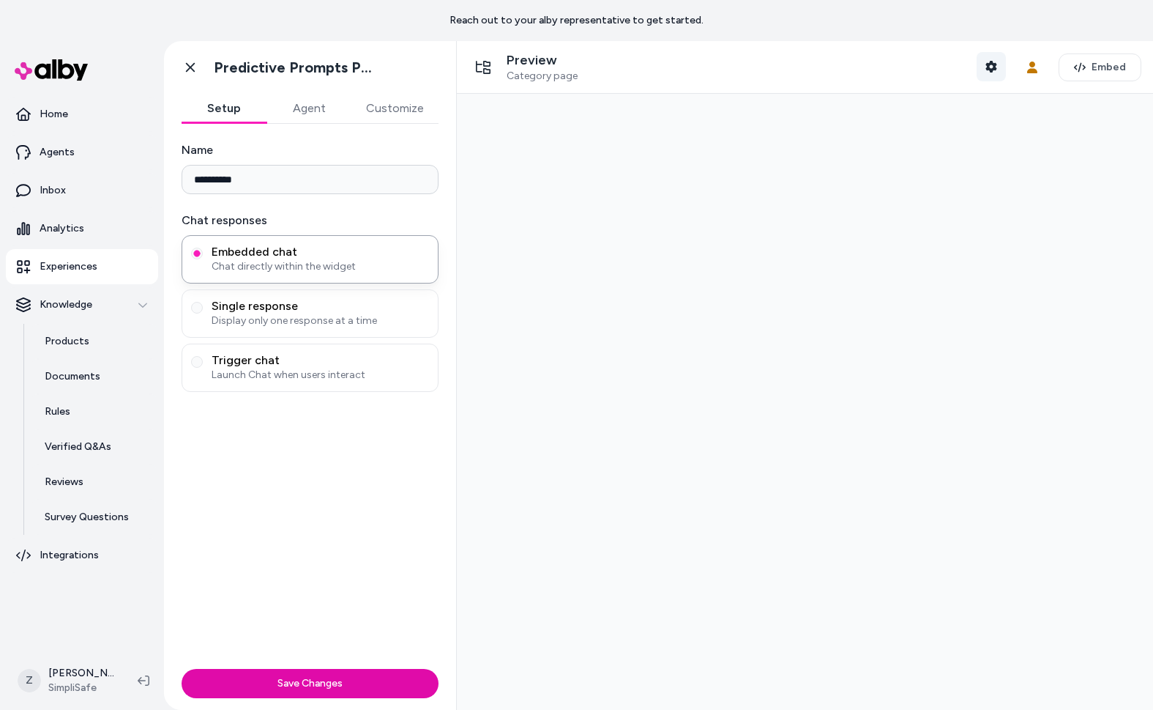
click at [1000, 69] on button "Shopper Context" at bounding box center [991, 66] width 29 height 29
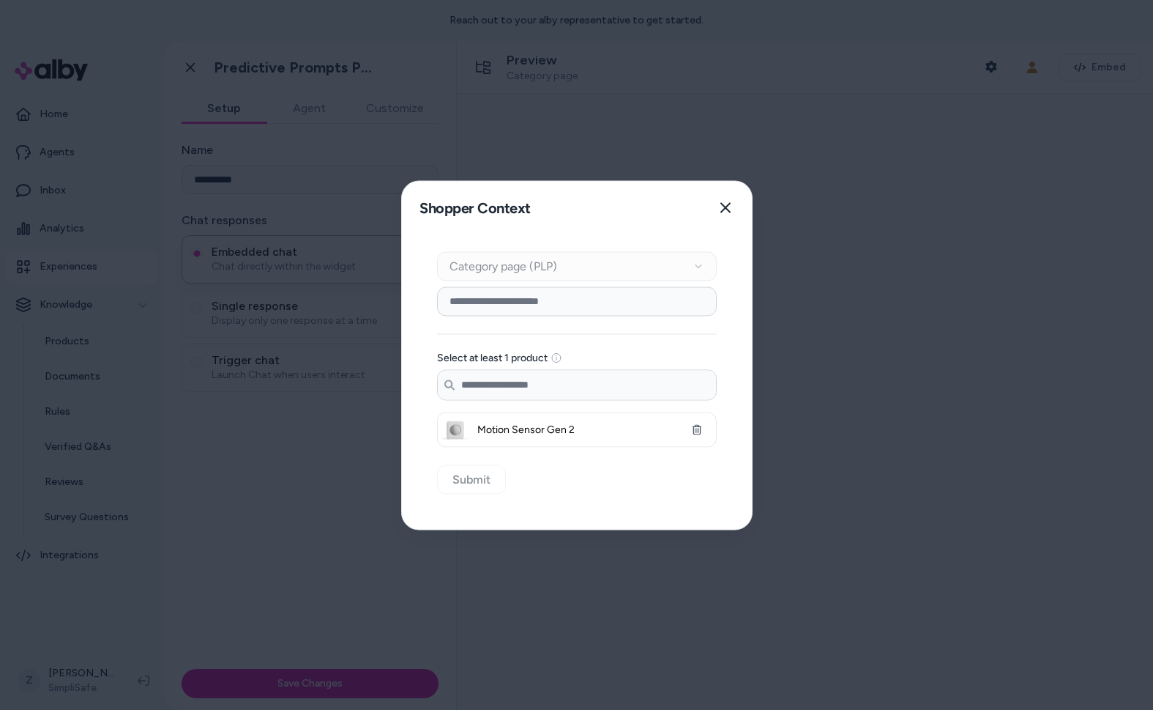
click at [560, 306] on input at bounding box center [577, 300] width 280 height 29
type input "******"
click at [483, 458] on div "Context Type Category page (PLP) Category Setup ****** Select at least 1 produc…" at bounding box center [577, 381] width 350 height 295
click at [467, 483] on button "Submit" at bounding box center [471, 478] width 69 height 29
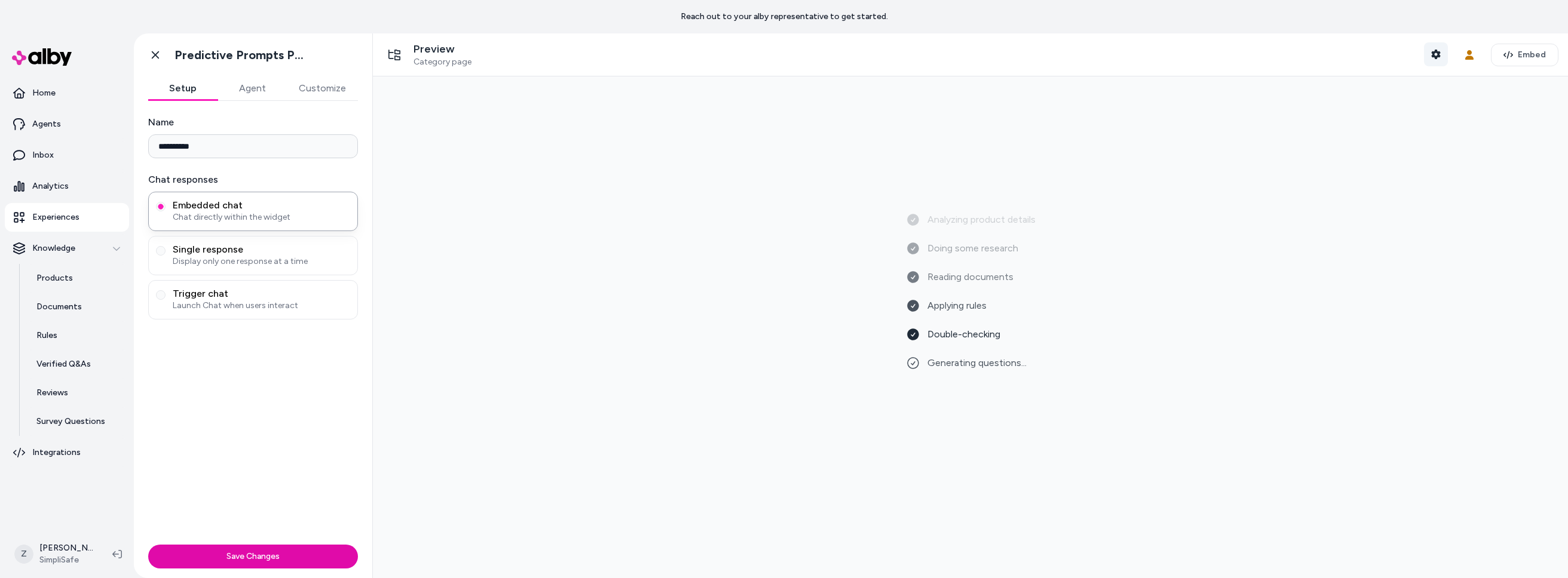
click at [941, 53] on button "Shopper Context" at bounding box center [1435, 54] width 24 height 24
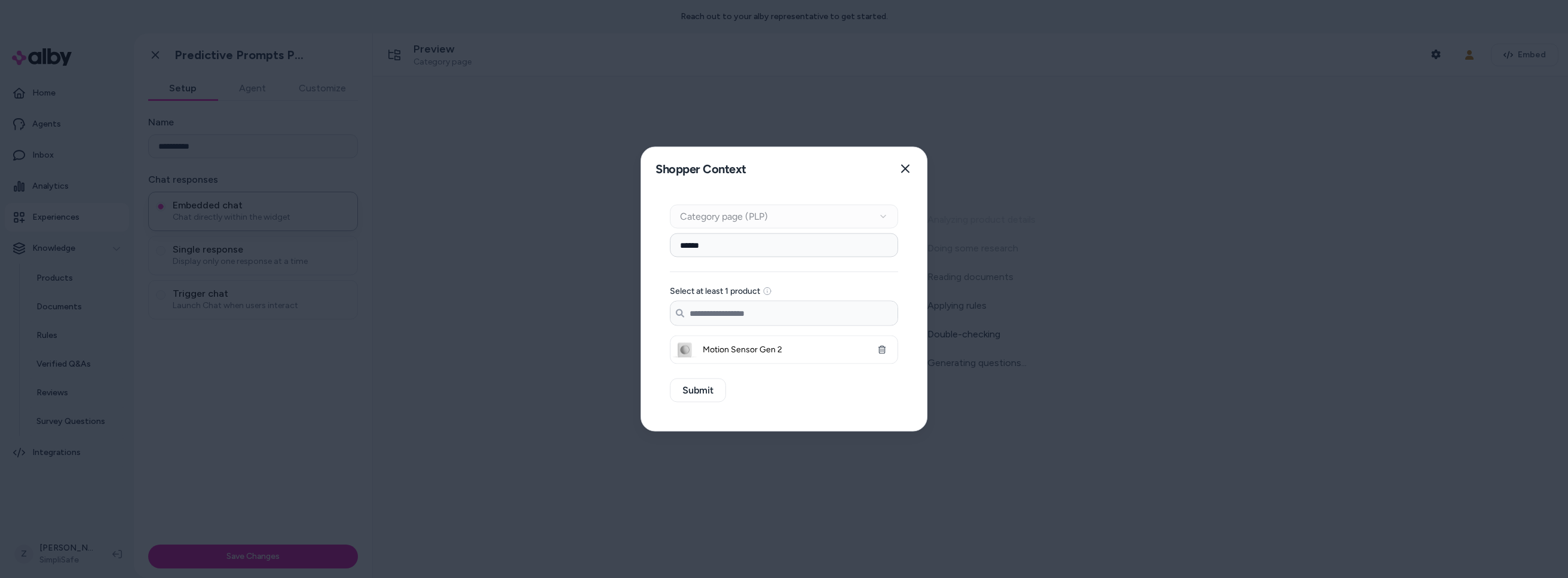
click at [709, 313] on input "Search products..." at bounding box center [784, 313] width 227 height 24
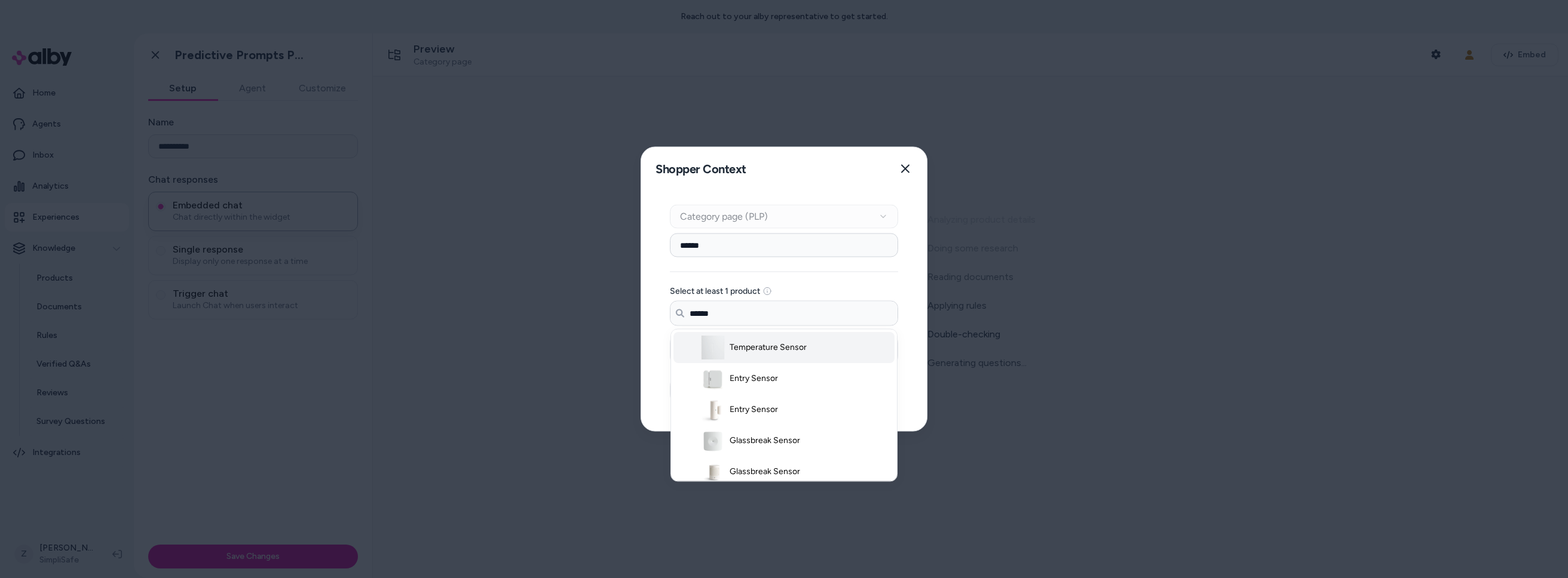
click at [773, 347] on span "Temperature Sensor" at bounding box center [768, 347] width 77 height 12
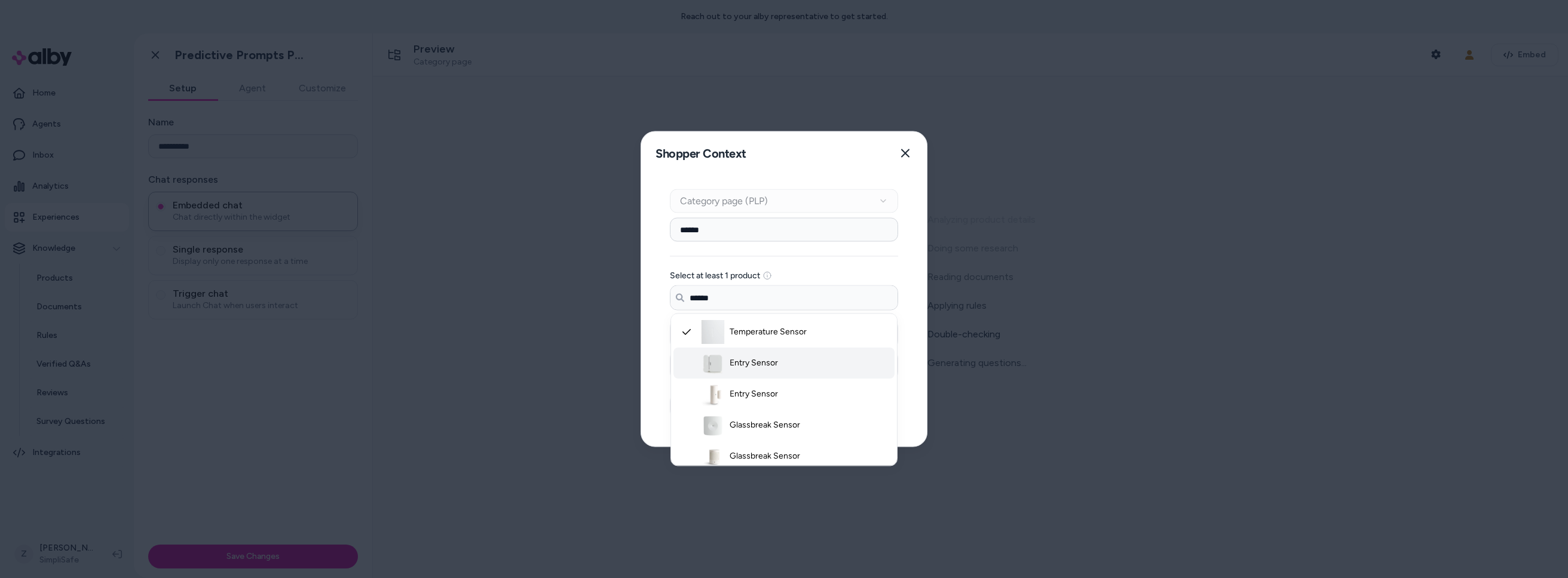
click at [771, 364] on span "Entry Sensor" at bounding box center [753, 363] width 48 height 12
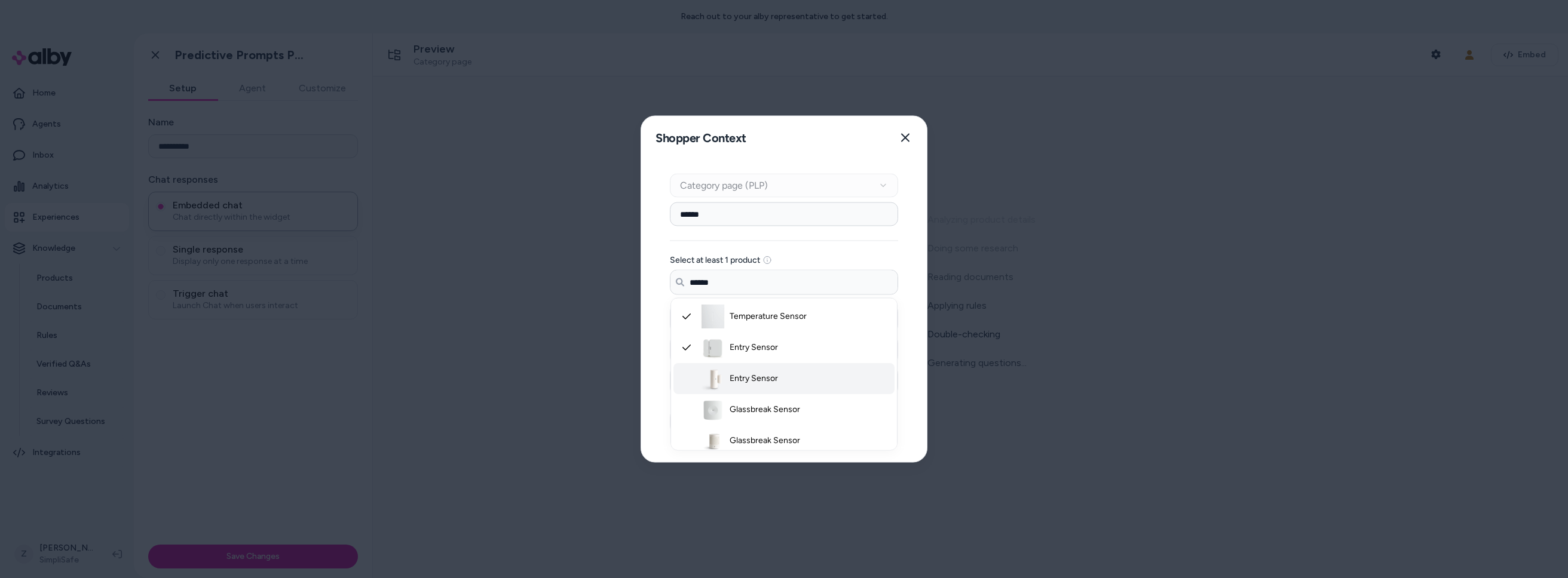
click at [776, 385] on li "Entry Sensor" at bounding box center [783, 378] width 221 height 31
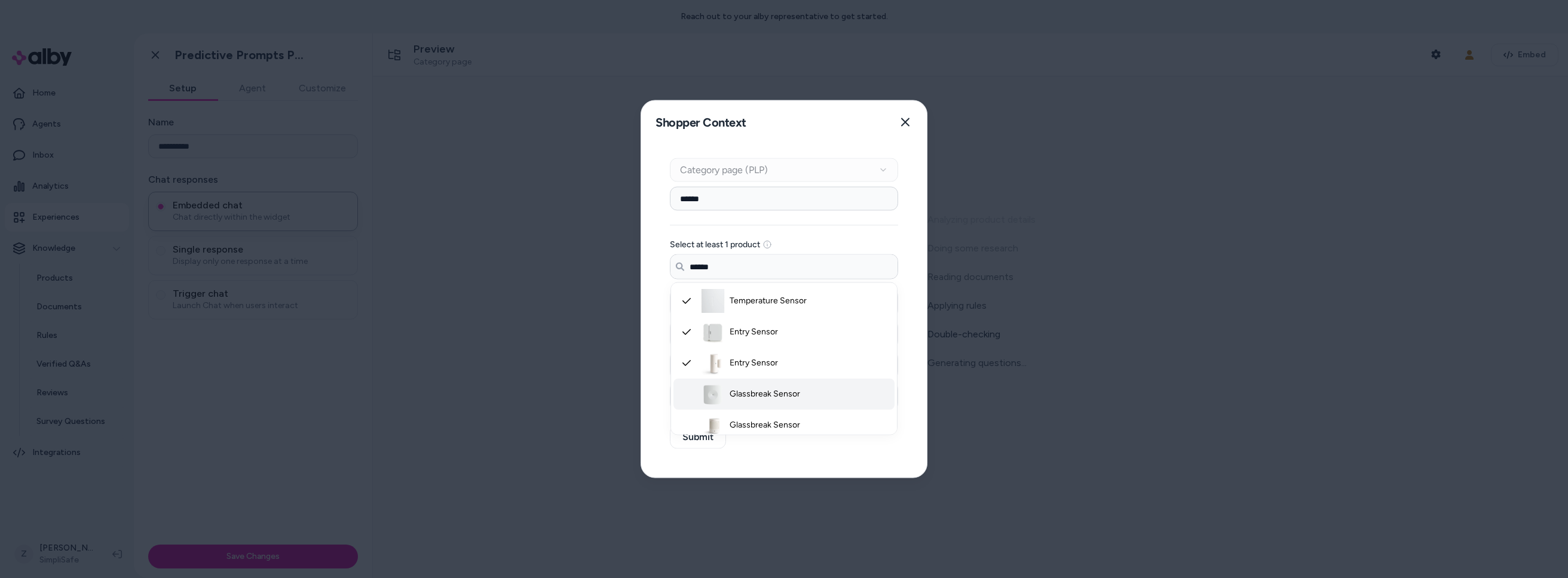
click at [780, 402] on li "Glassbreak Sensor" at bounding box center [783, 394] width 221 height 31
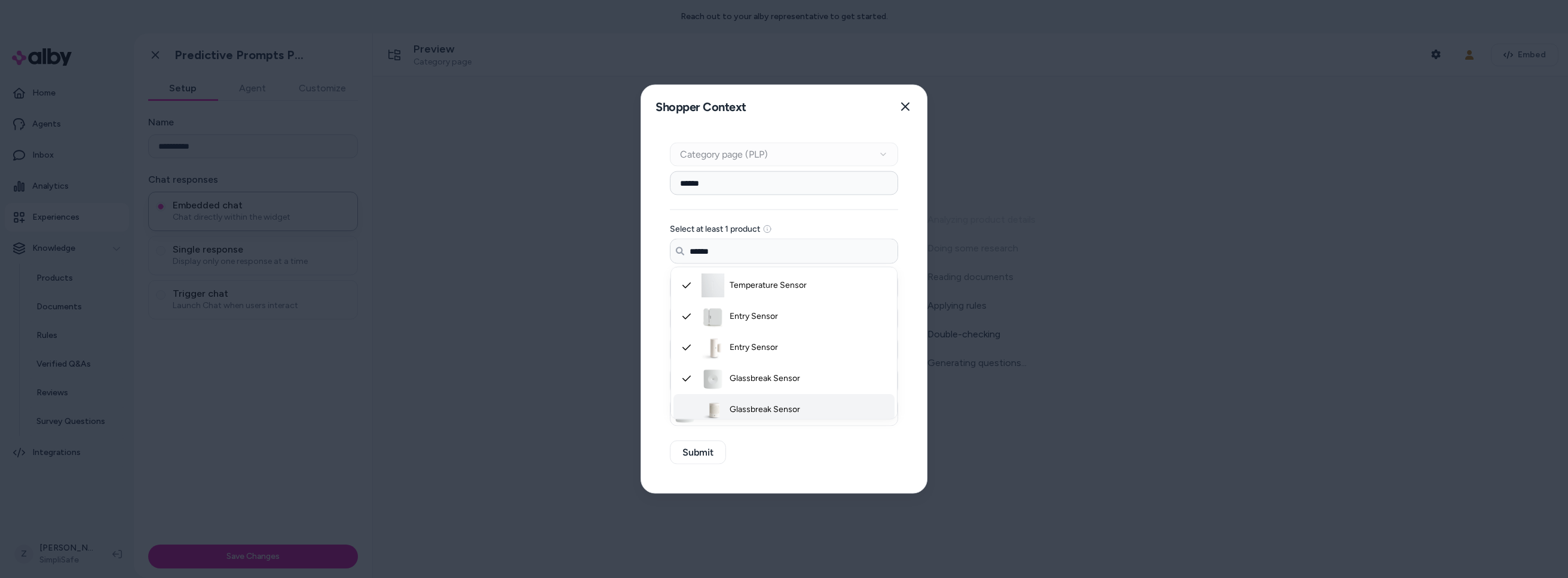
click at [778, 413] on span "Glassbreak Sensor" at bounding box center [764, 409] width 70 height 12
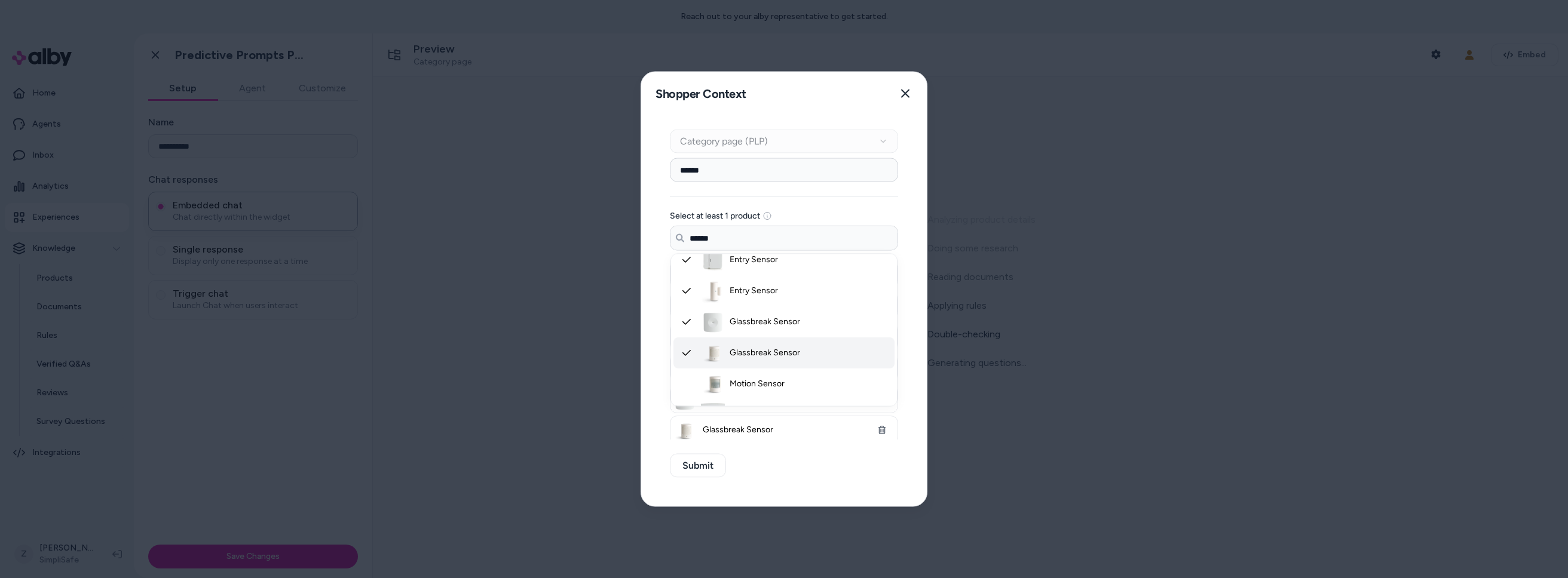
scroll to position [66, 0]
click at [774, 364] on span "Motion Sensor" at bounding box center [756, 361] width 55 height 12
click at [773, 382] on li "Water Sensor" at bounding box center [783, 392] width 221 height 31
click at [774, 357] on span "Motion Sensor Gen 2" at bounding box center [768, 354] width 79 height 12
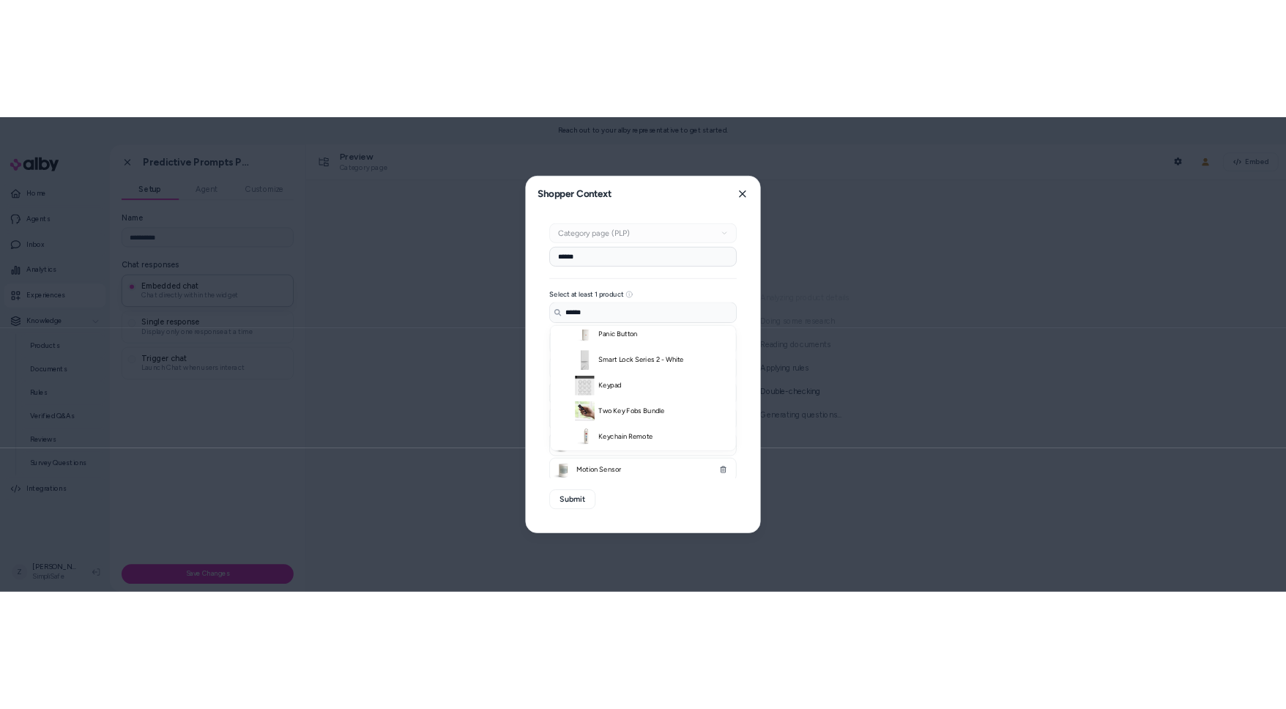
scroll to position [581, 0]
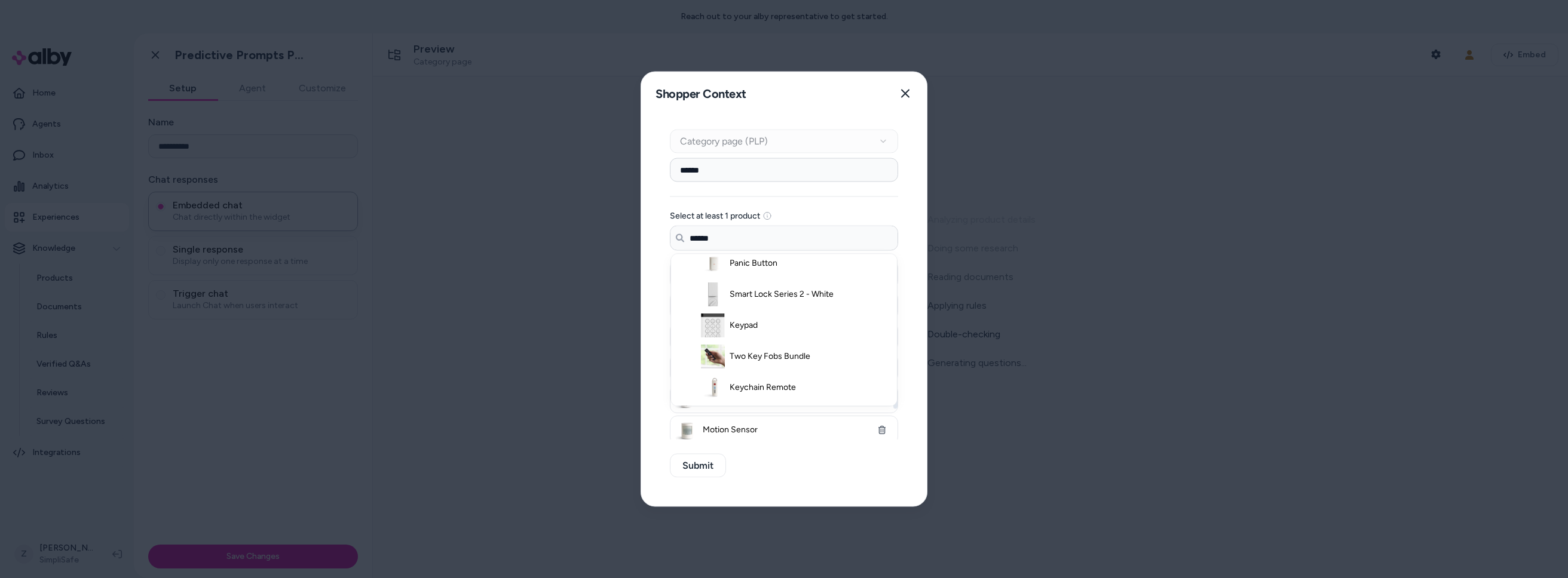
type input "******"
click at [791, 470] on div "Context Type Category page (PLP) Category Setup ****** Select at least 1 produc…" at bounding box center [784, 311] width 286 height 391
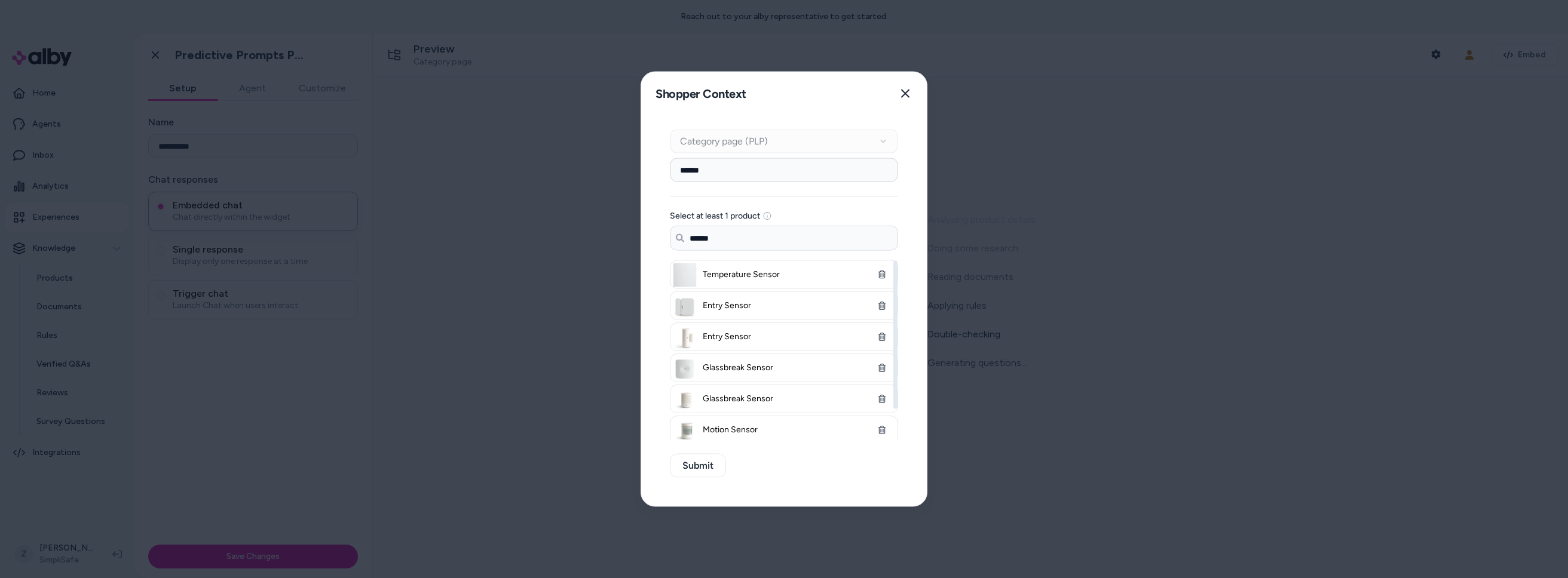
click at [708, 175] on input "******" at bounding box center [784, 170] width 228 height 24
type input "******"
click at [689, 461] on button "Submit" at bounding box center [698, 465] width 56 height 24
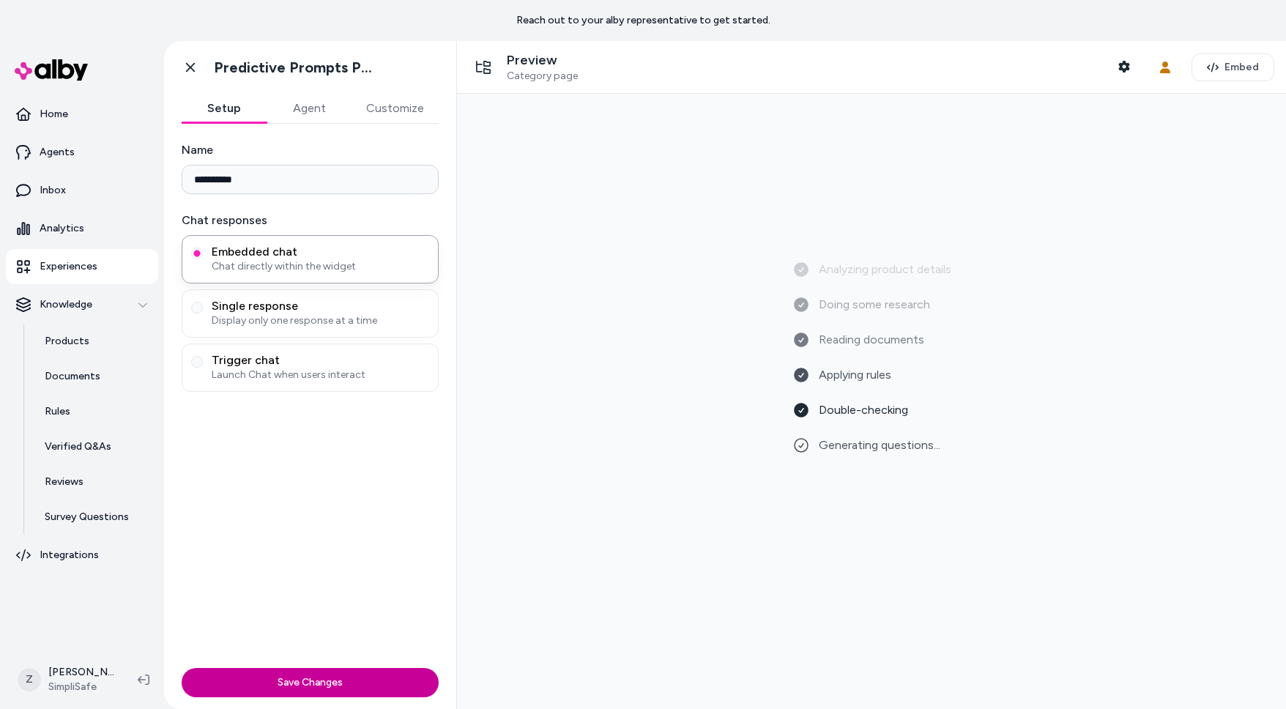
click at [366, 670] on button "Save Changes" at bounding box center [310, 682] width 257 height 29
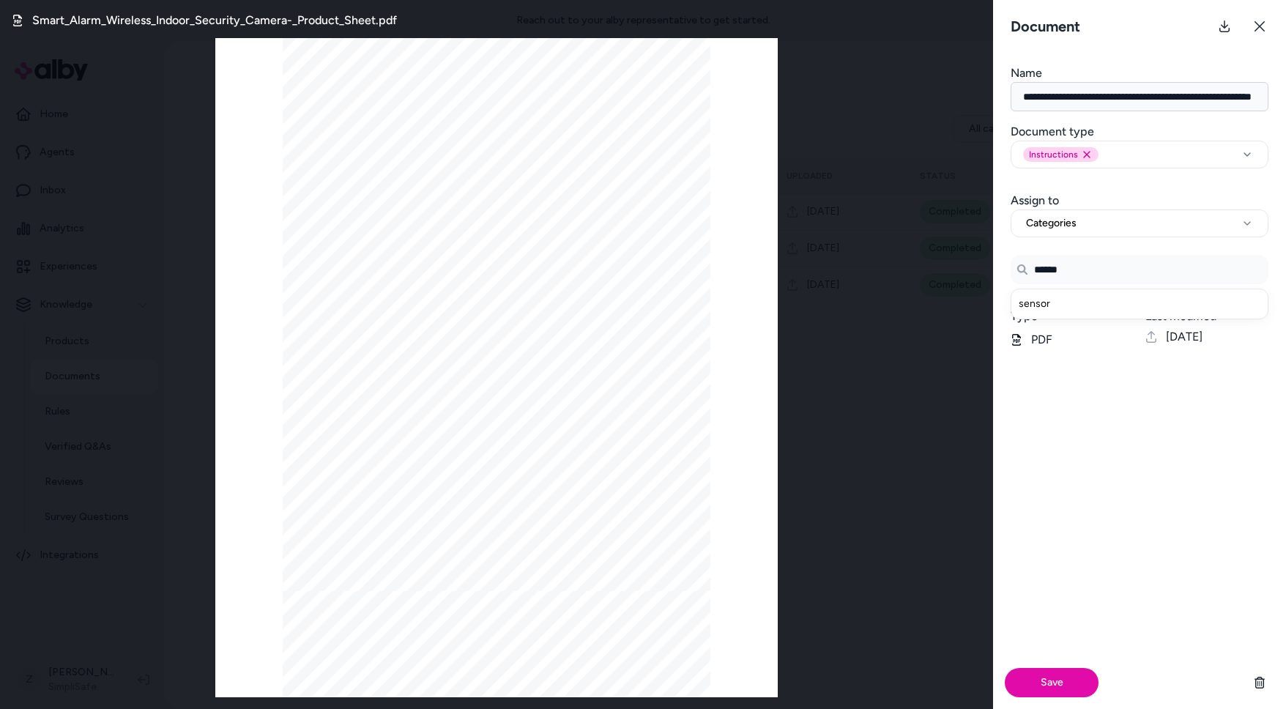
select select "**********"
click at [206, 205] on div "Smart_Alarm_Wireless_Indoor_Security_Camera-_Product_Sheet.pdf Page 1/5 Smart A…" at bounding box center [496, 354] width 993 height 709
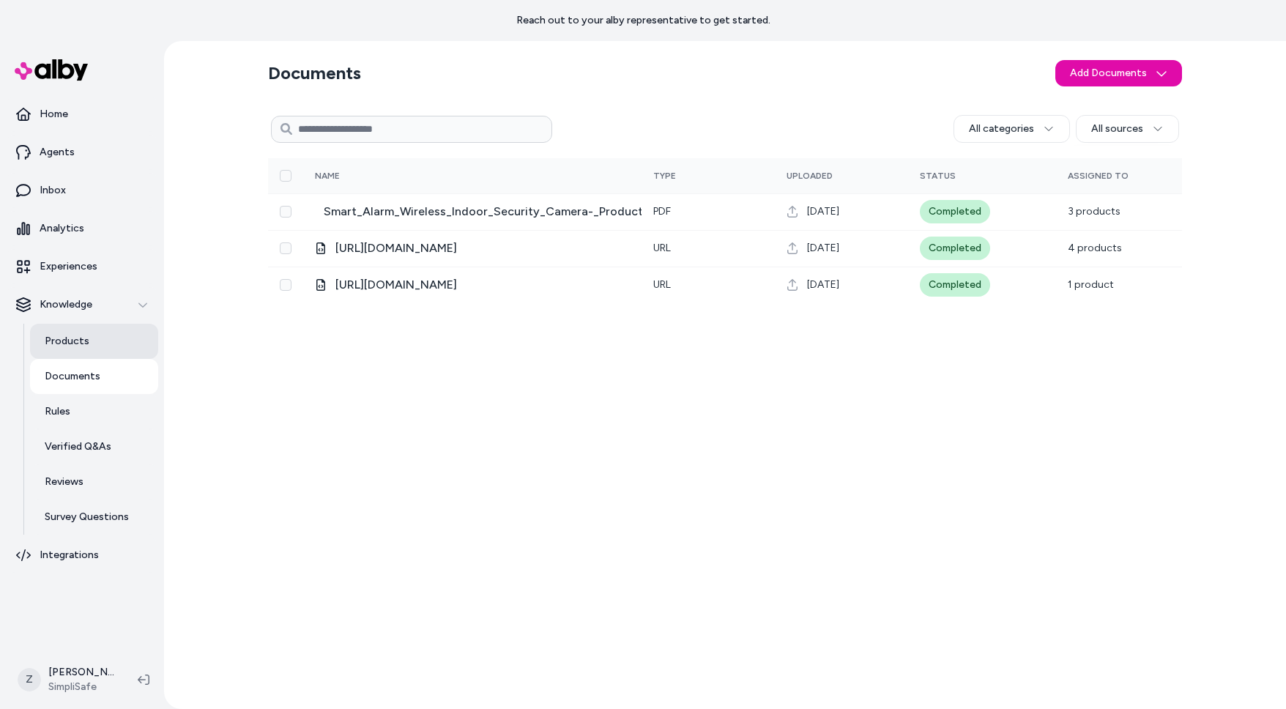
click at [75, 339] on p "Products" at bounding box center [67, 341] width 45 height 15
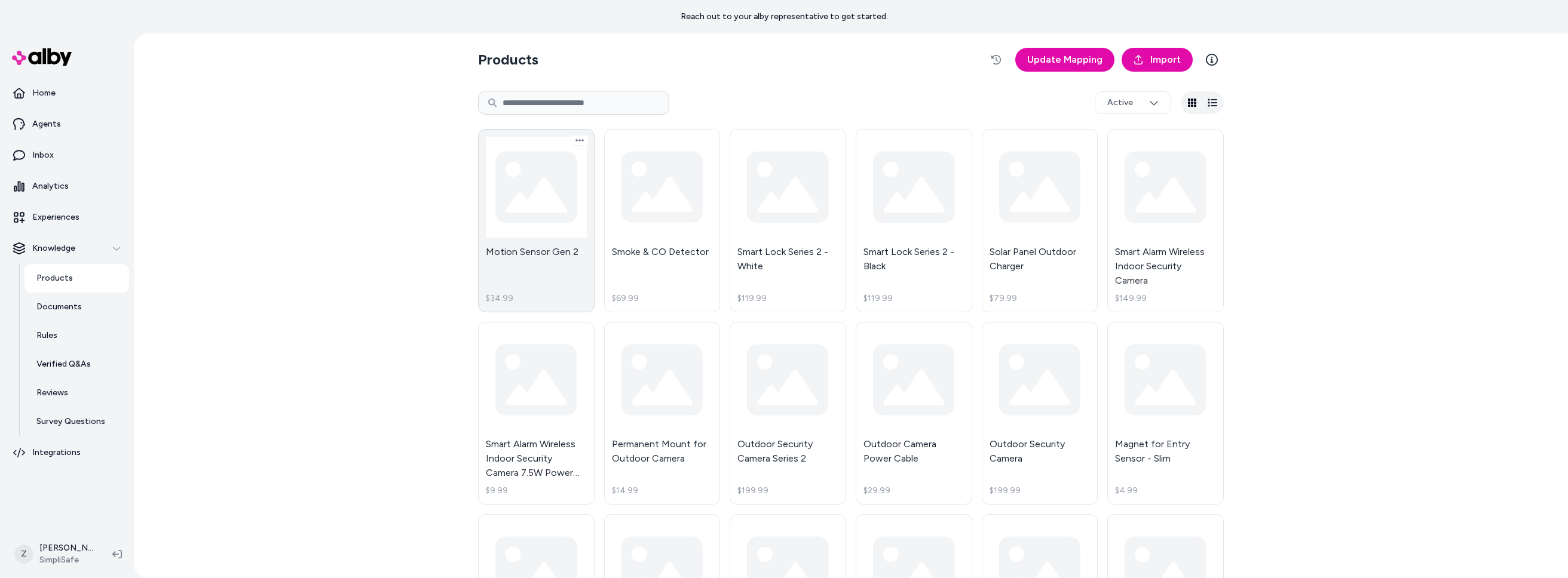
click at [500, 204] on link "Motion Sensor Gen 2 $34.99" at bounding box center [536, 220] width 117 height 183
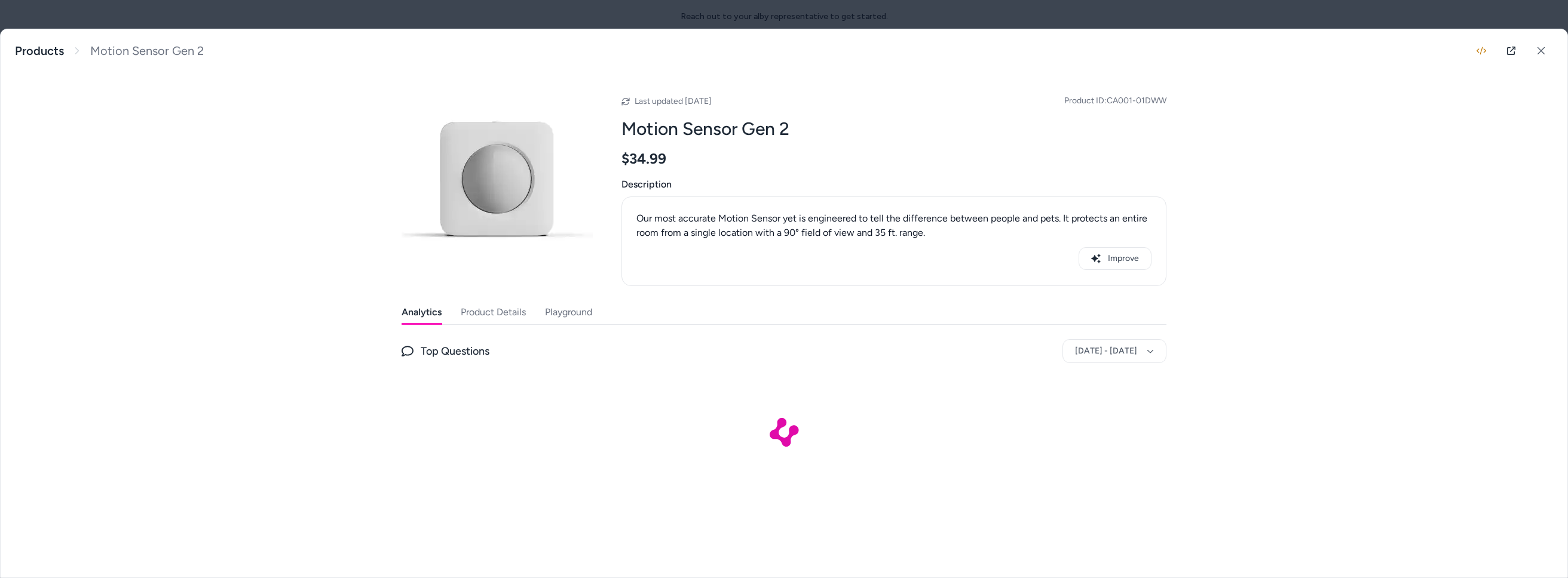
click at [473, 309] on button "Product Details" at bounding box center [494, 311] width 65 height 24
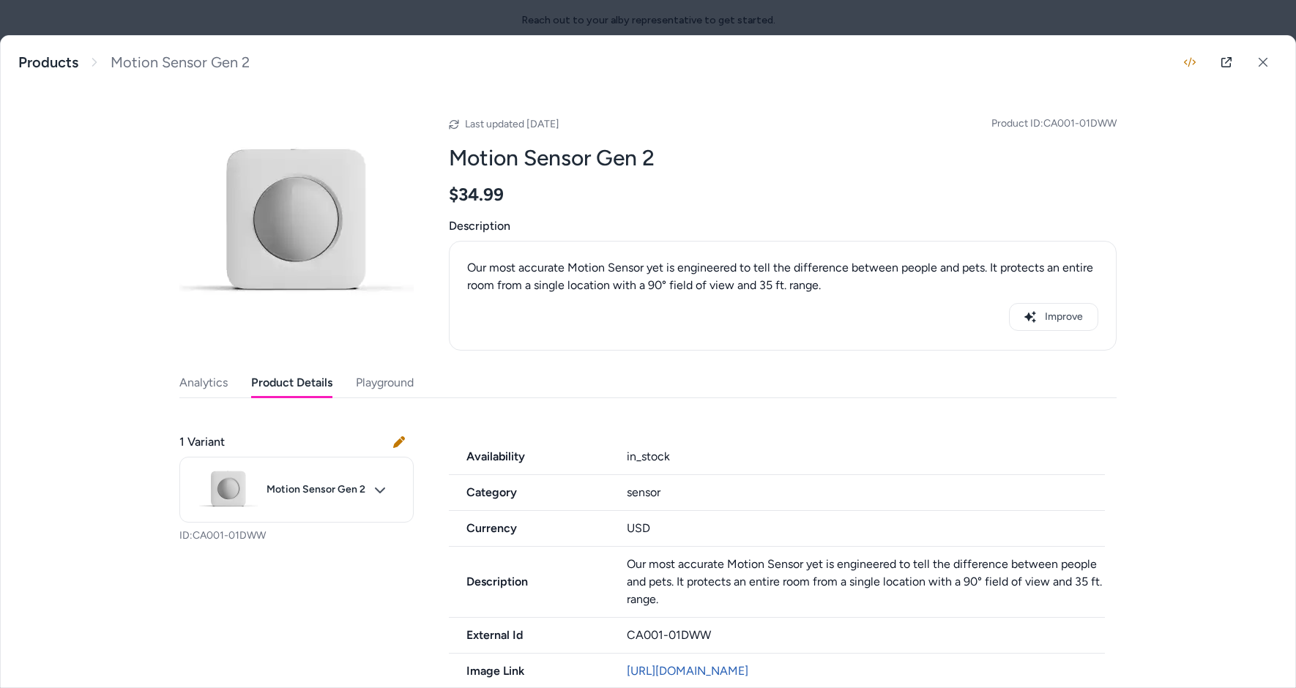
click at [281, 26] on div at bounding box center [648, 344] width 1296 height 688
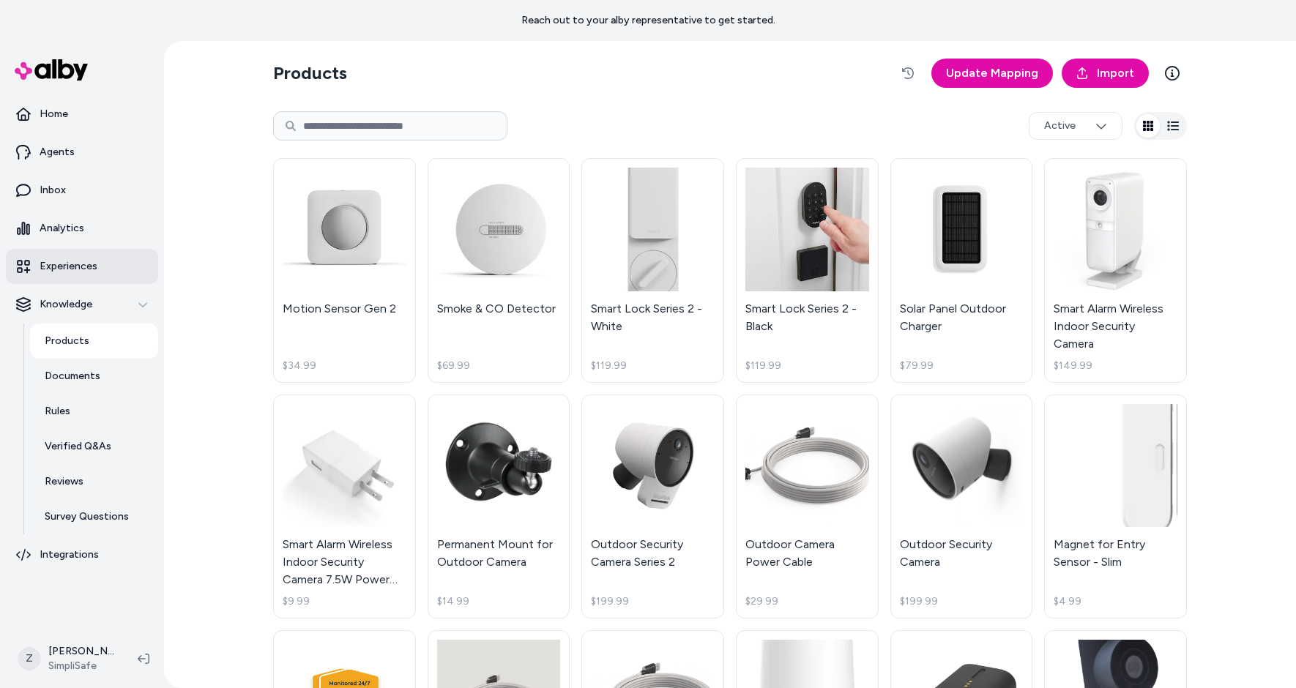
click at [93, 268] on p "Experiences" at bounding box center [69, 266] width 58 height 15
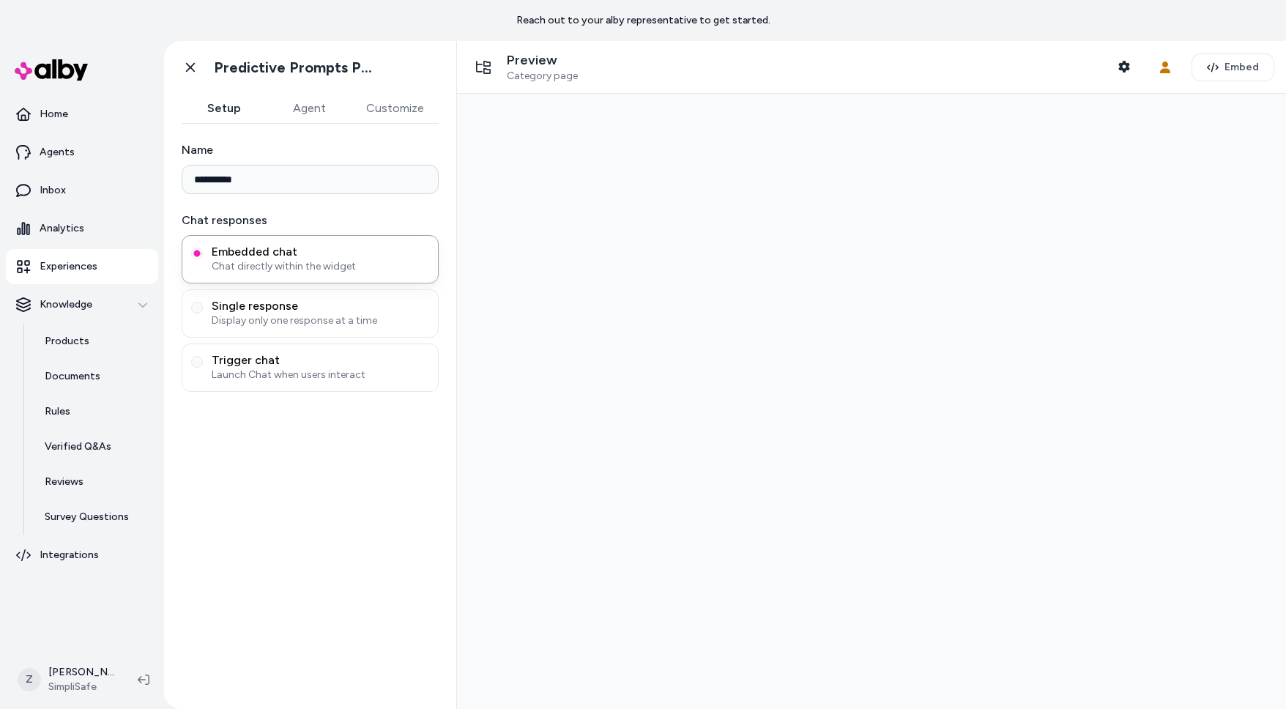
type input "**********"
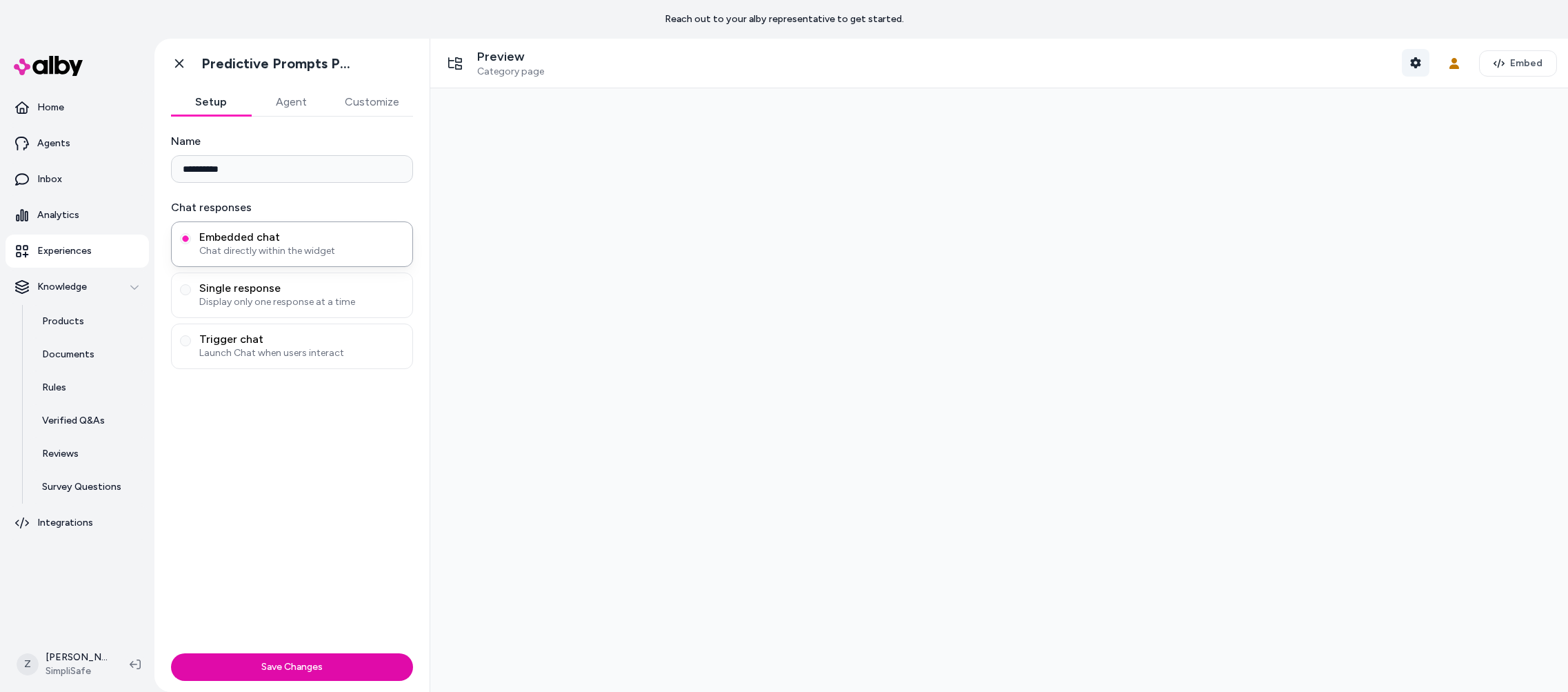
click at [1210, 58] on button "Shopper Context" at bounding box center [1415, 62] width 27 height 27
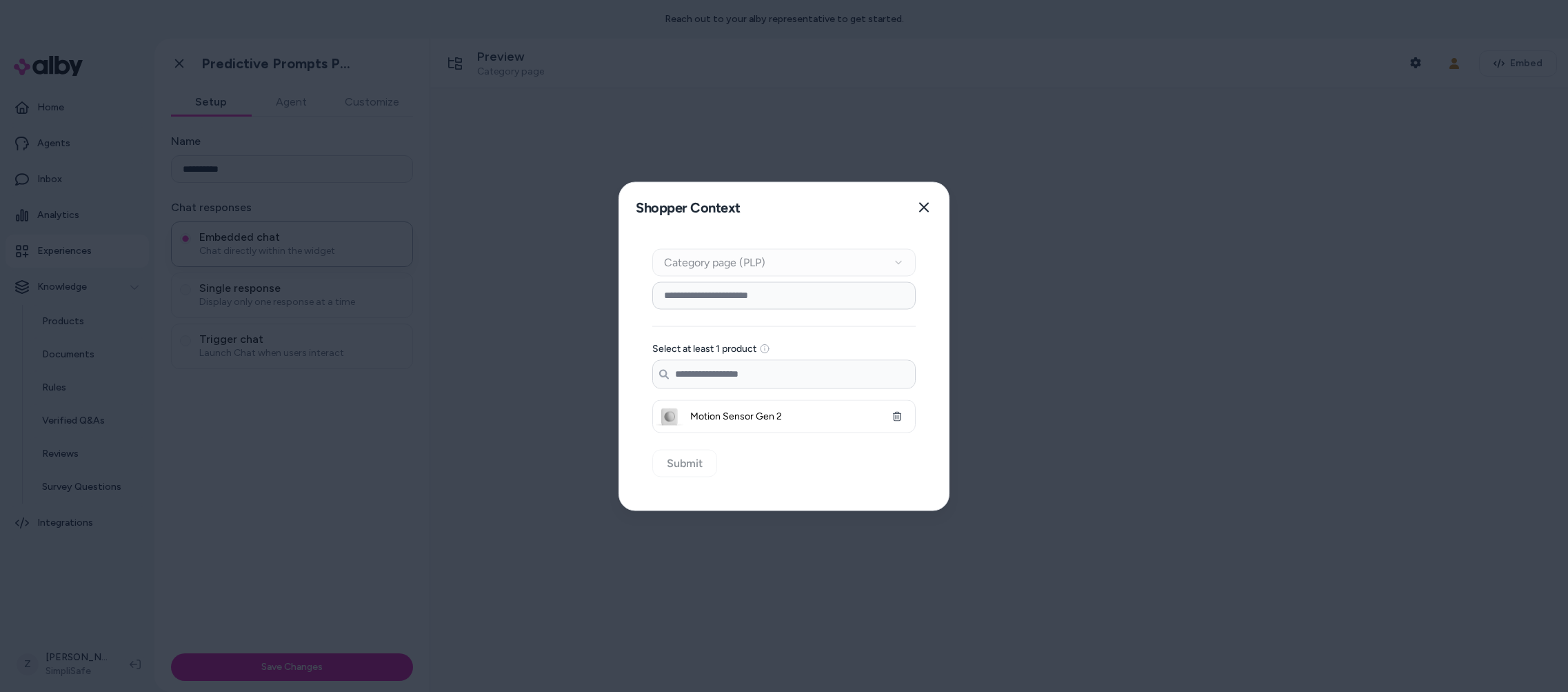
click at [746, 370] on input "Search products..." at bounding box center [784, 373] width 262 height 27
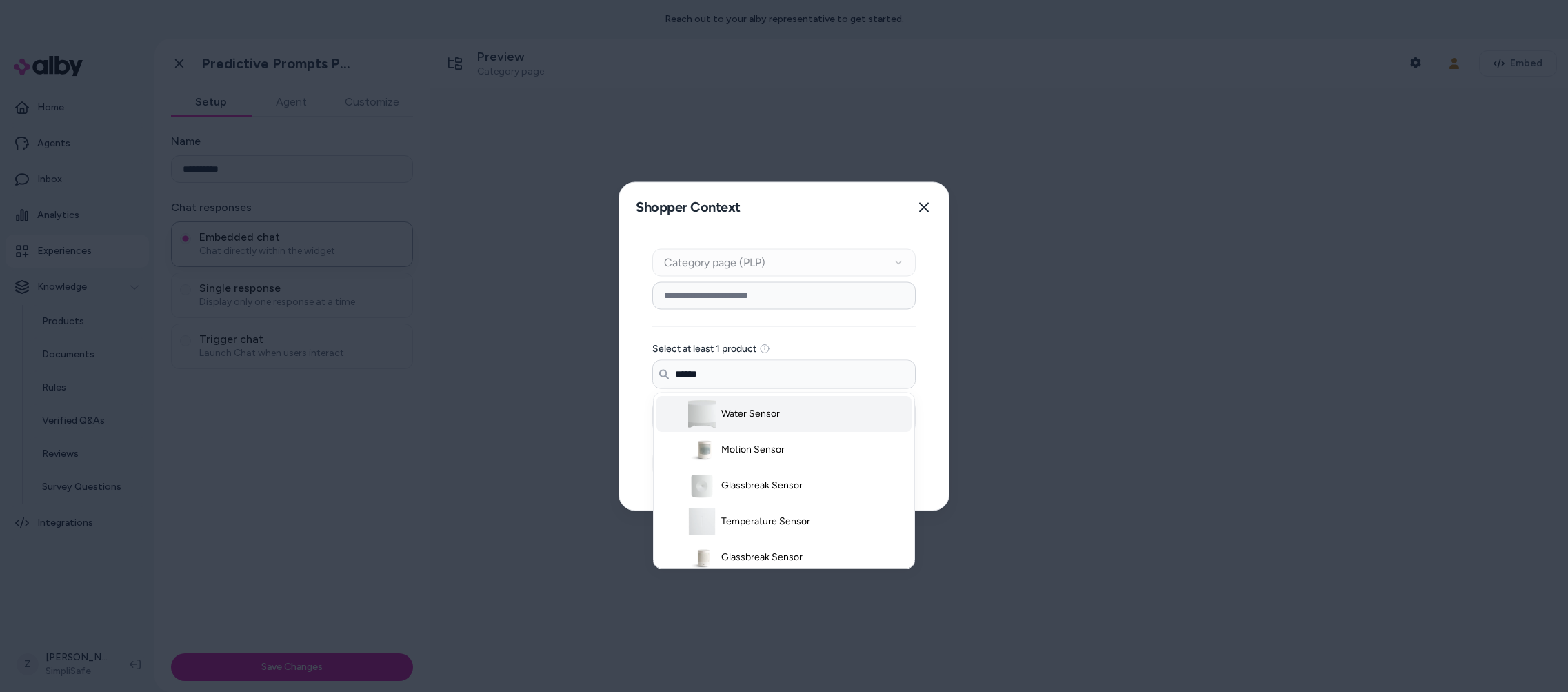
click at [700, 422] on img at bounding box center [702, 412] width 27 height 27
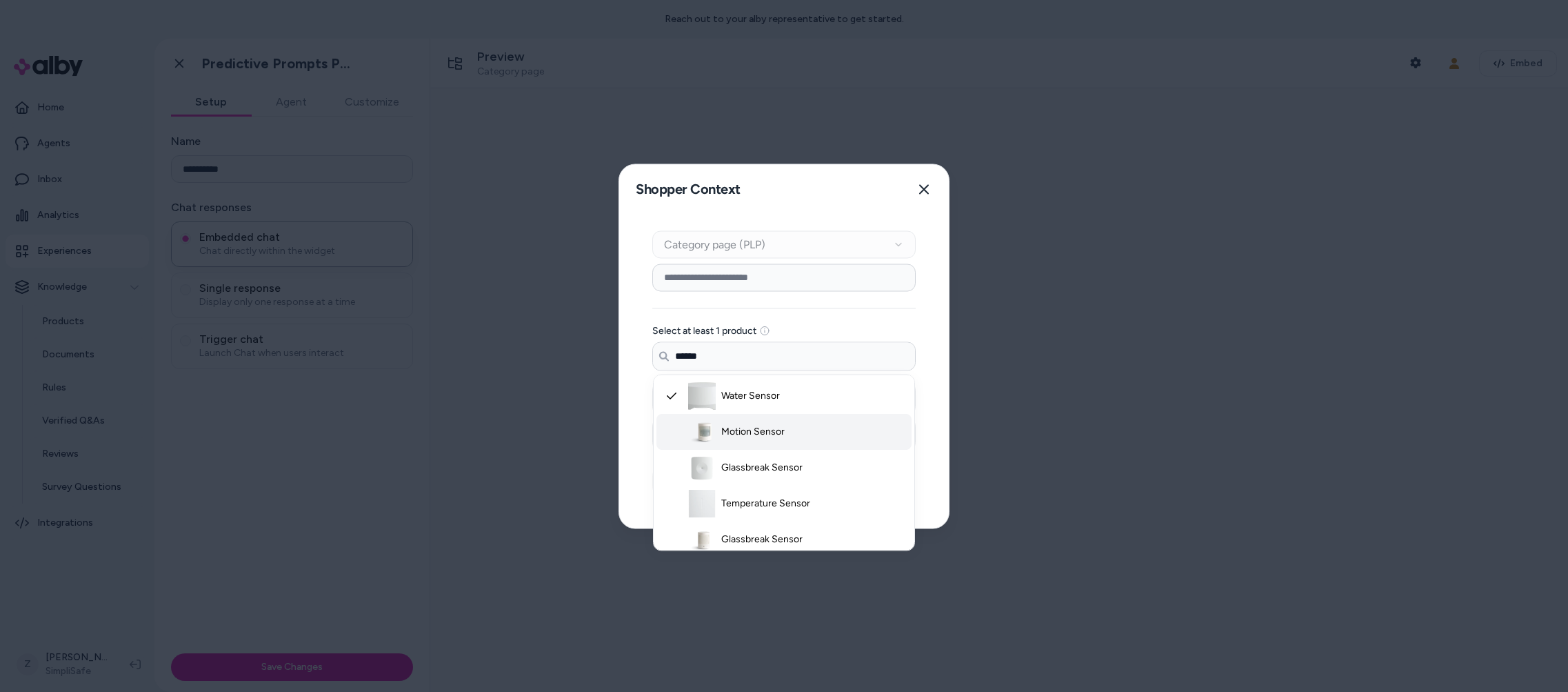
click at [721, 424] on span "Motion Sensor" at bounding box center [752, 430] width 63 height 14
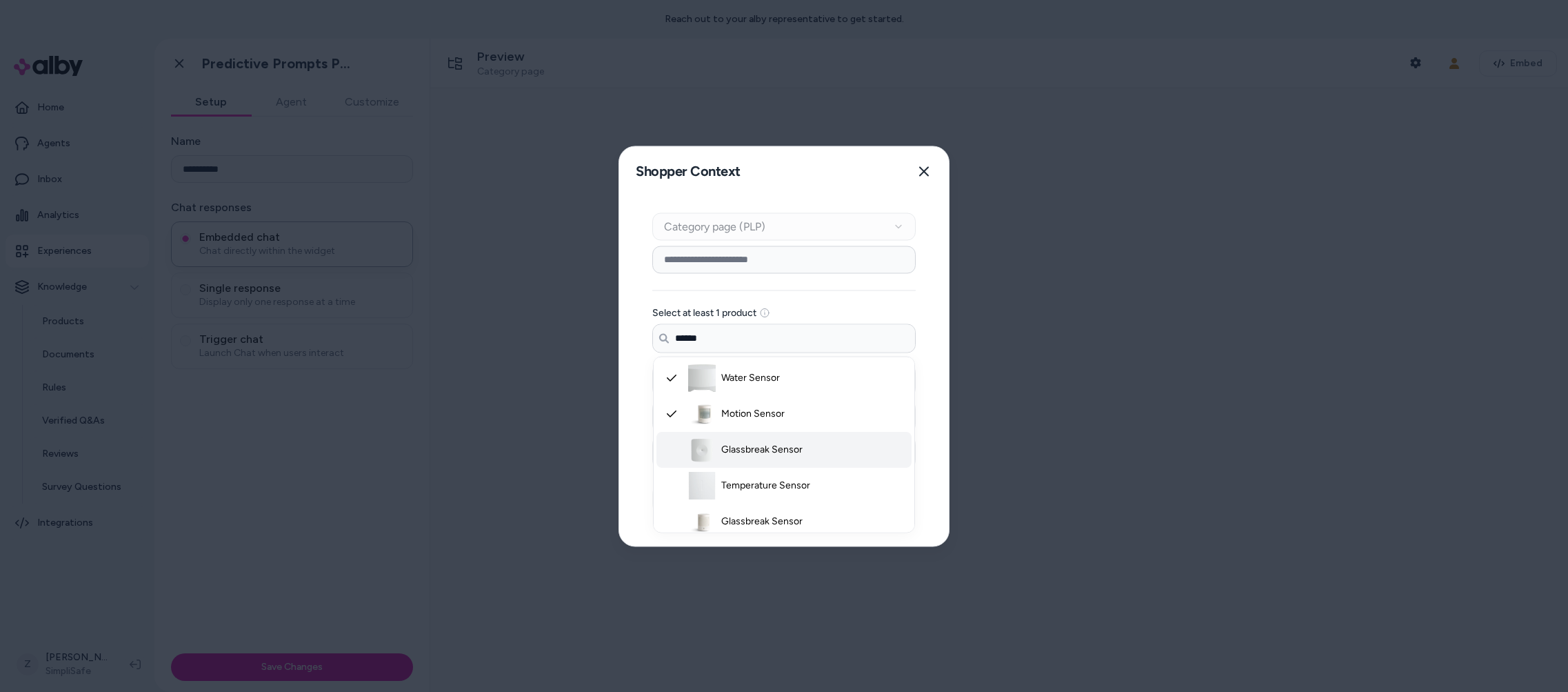
click at [736, 455] on span "Glassbreak Sensor" at bounding box center [762, 448] width 81 height 14
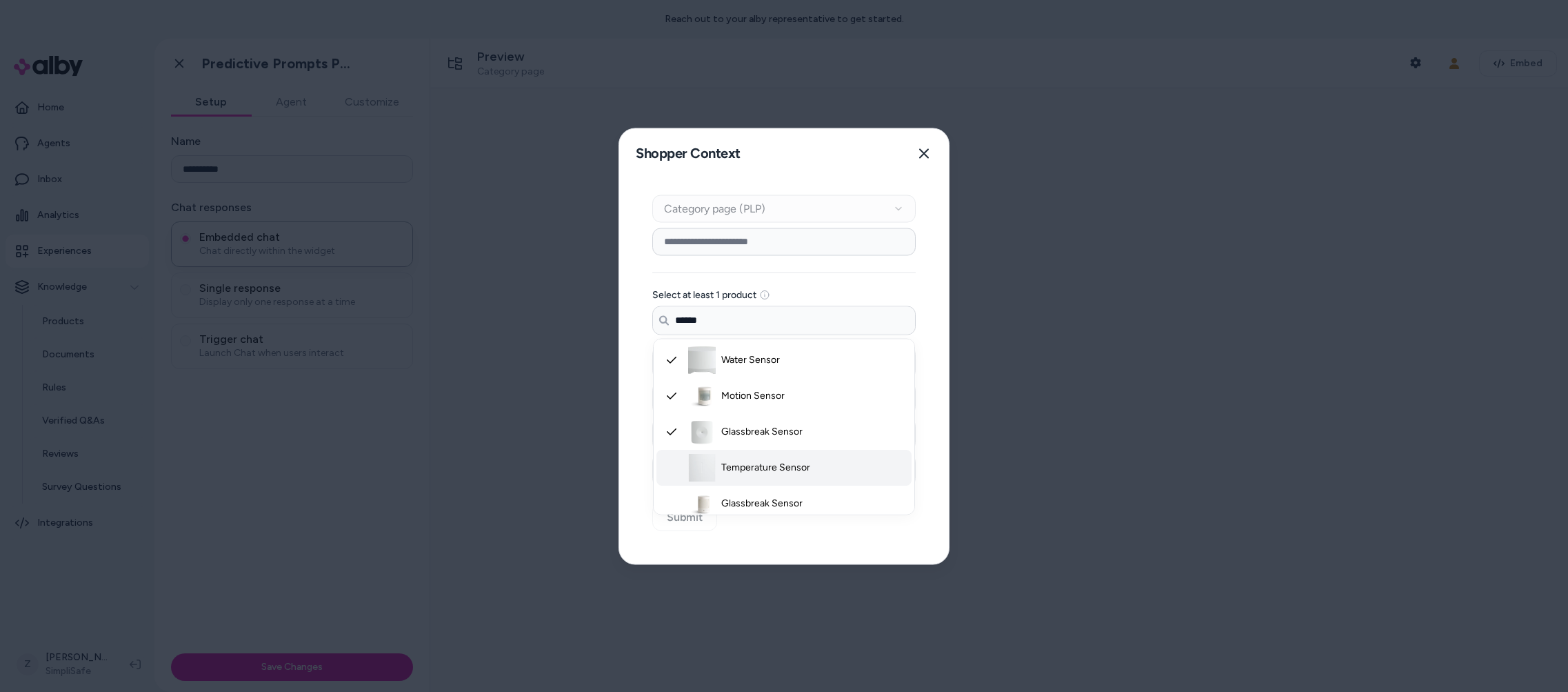
click at [738, 486] on li "Glassbreak Sensor" at bounding box center [784, 503] width 255 height 36
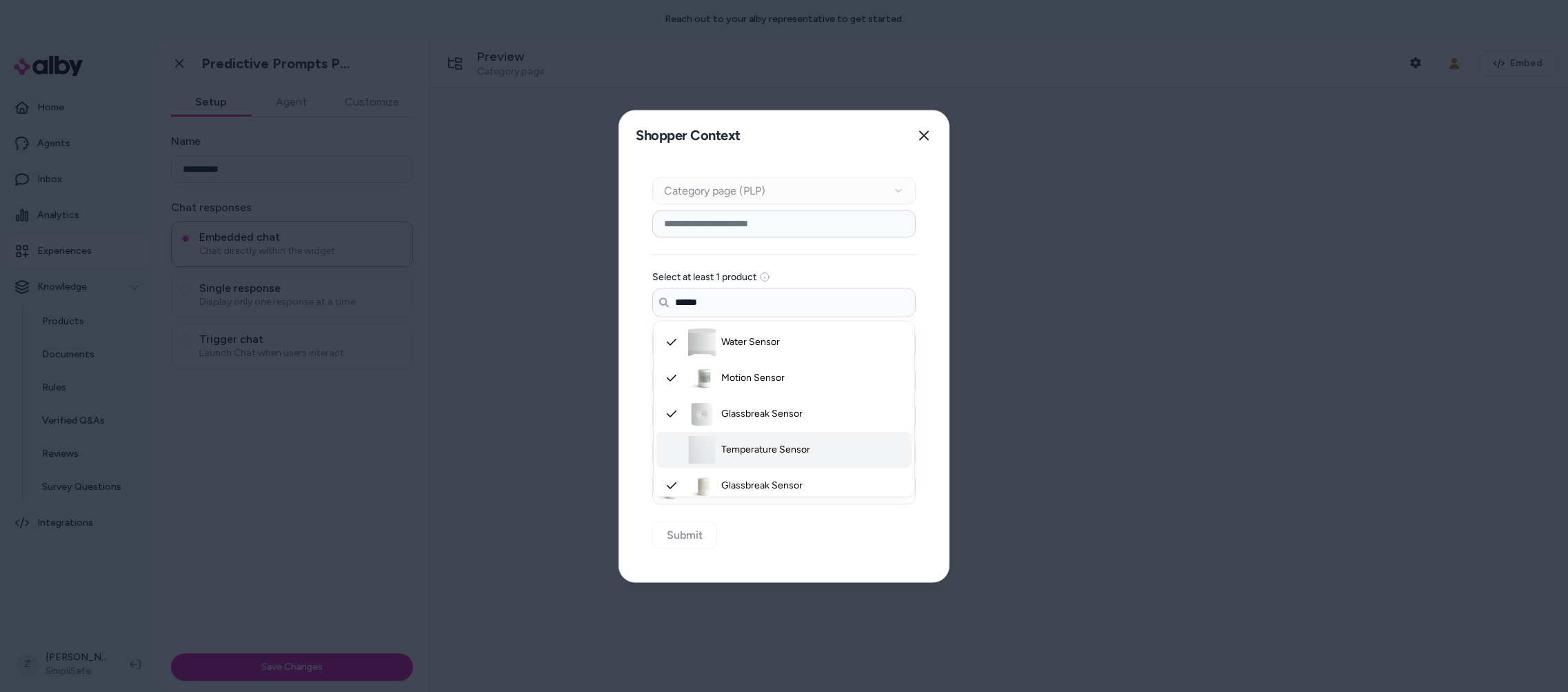
click at [738, 463] on li "Temperature Sensor" at bounding box center [784, 449] width 255 height 36
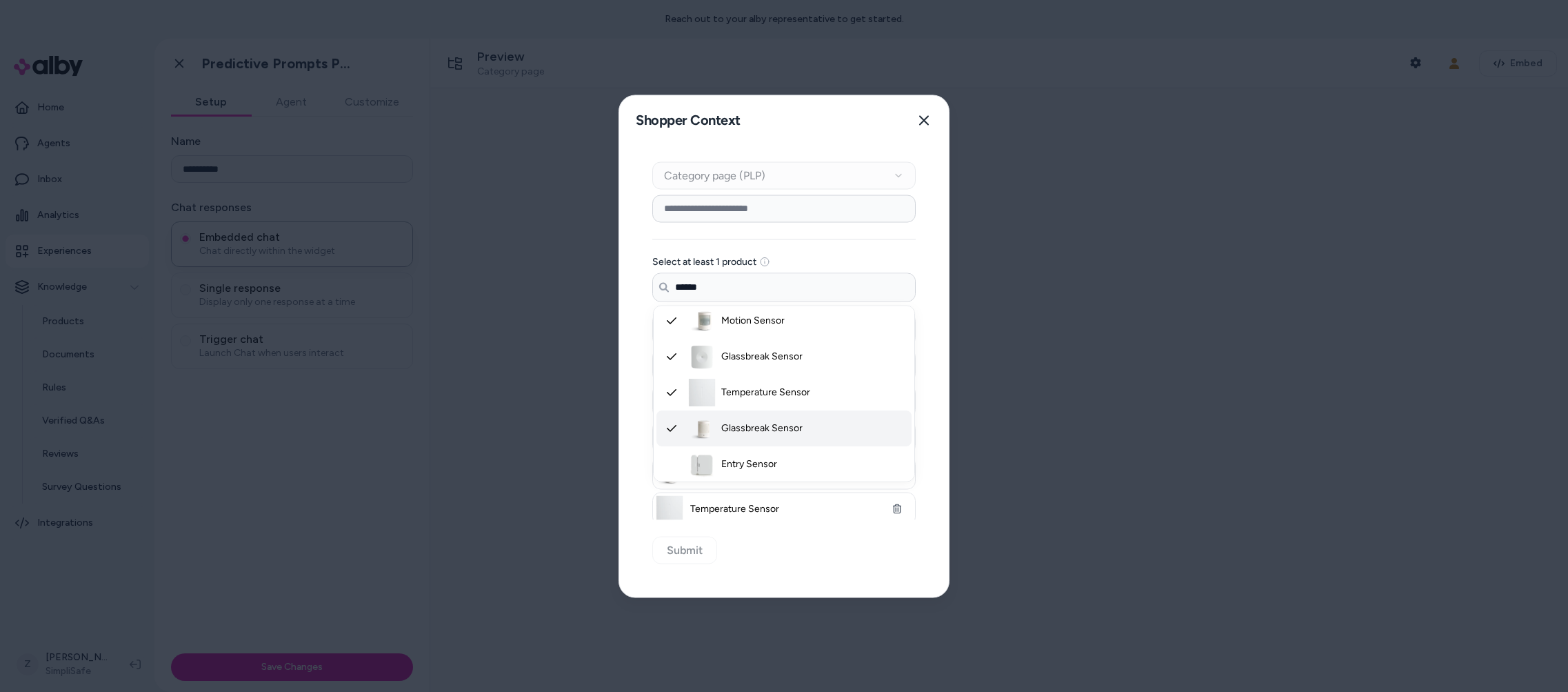
scroll to position [79, 0]
click at [739, 434] on li "Entry Sensor" at bounding box center [784, 426] width 255 height 36
click at [742, 462] on span "Entry Sensor" at bounding box center [749, 461] width 56 height 14
click at [741, 462] on span "Motion Sensor Gen 2" at bounding box center [767, 461] width 91 height 14
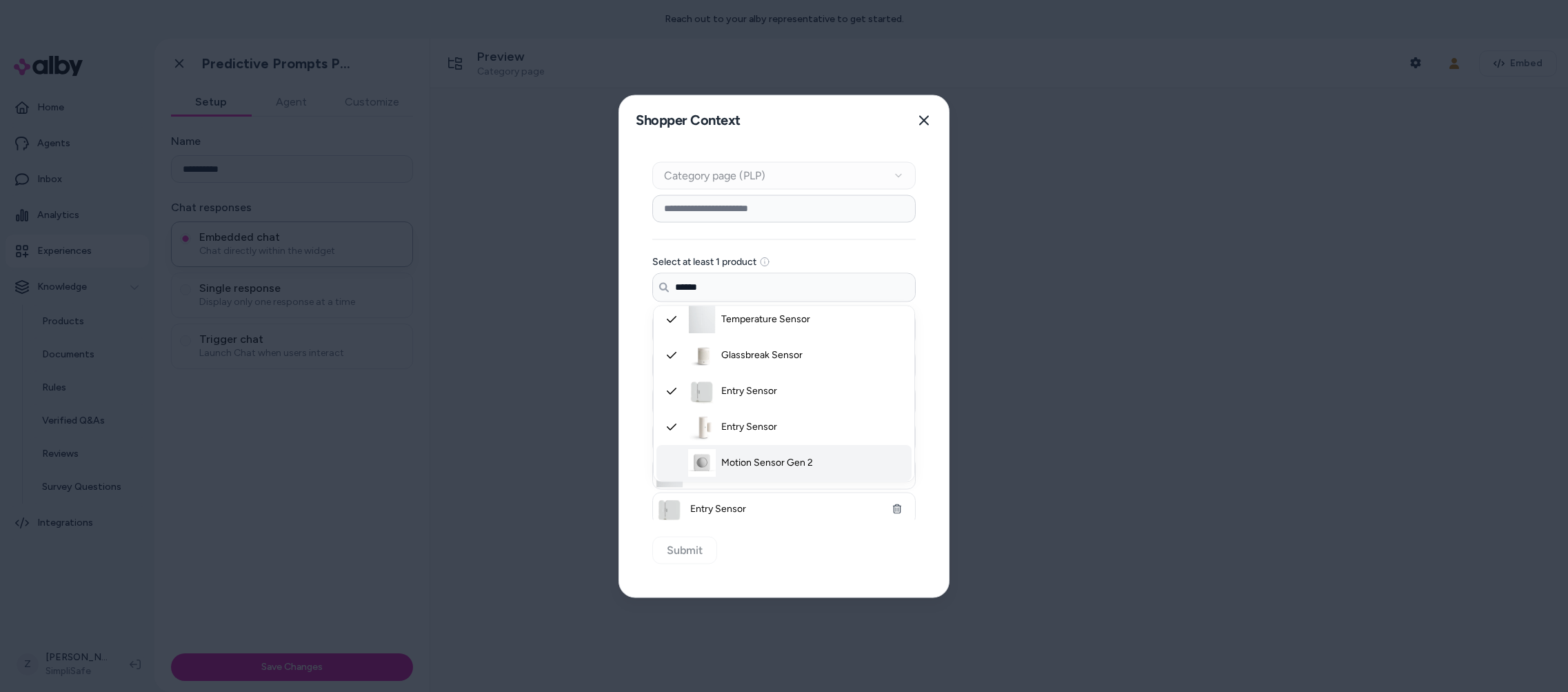
click at [741, 462] on span "Motion Sensor Gen 2" at bounding box center [767, 461] width 91 height 14
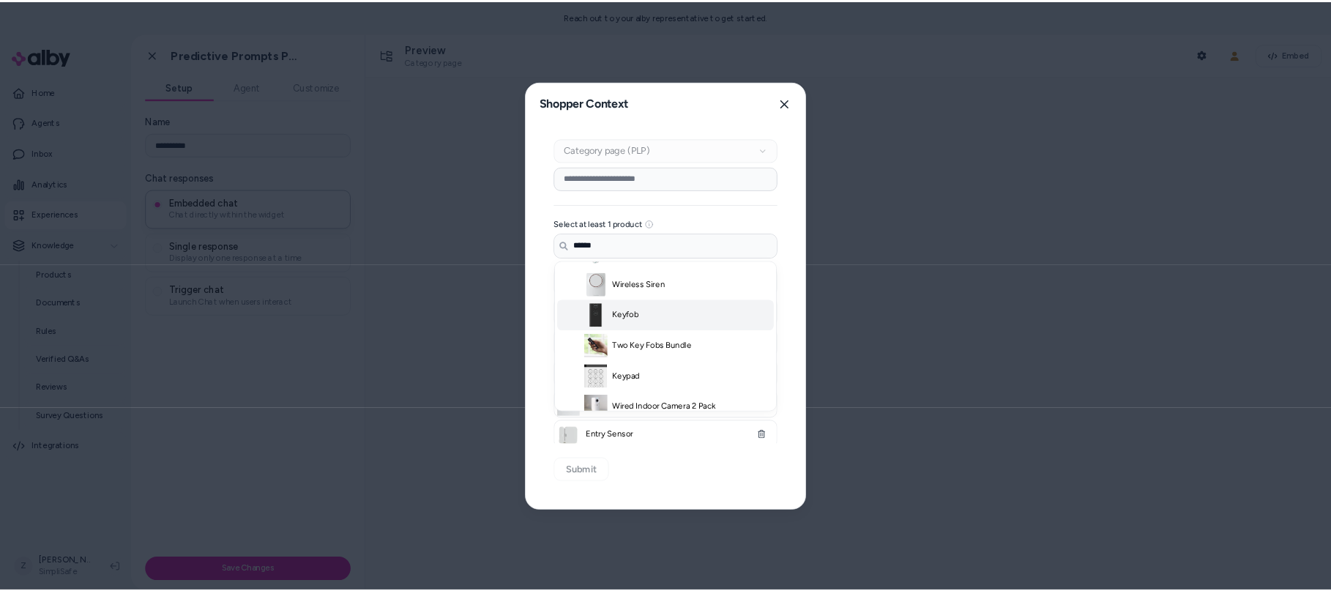
scroll to position [502, 0]
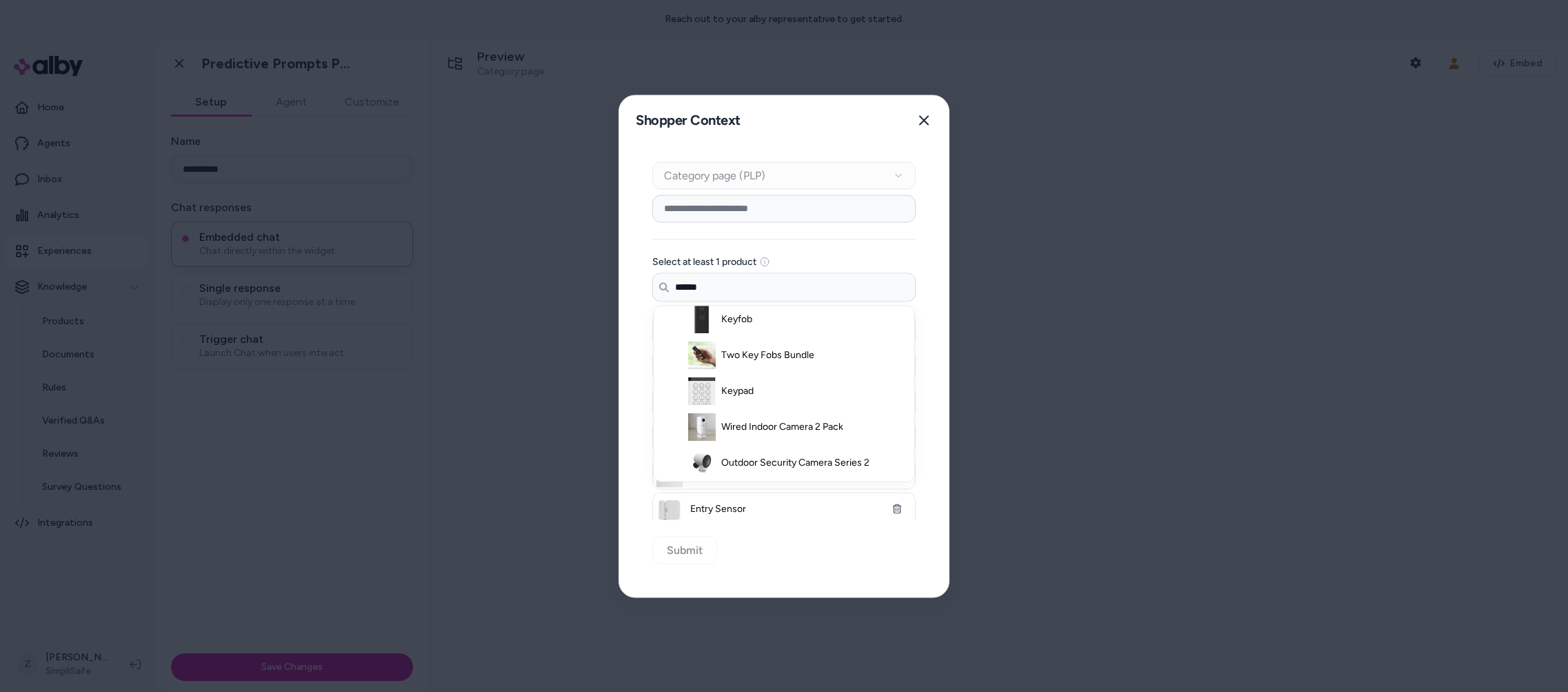
type input "******"
click at [768, 559] on div "Context Type Category page (PLP) Category Setup Select at least 1 product Searc…" at bounding box center [784, 371] width 330 height 452
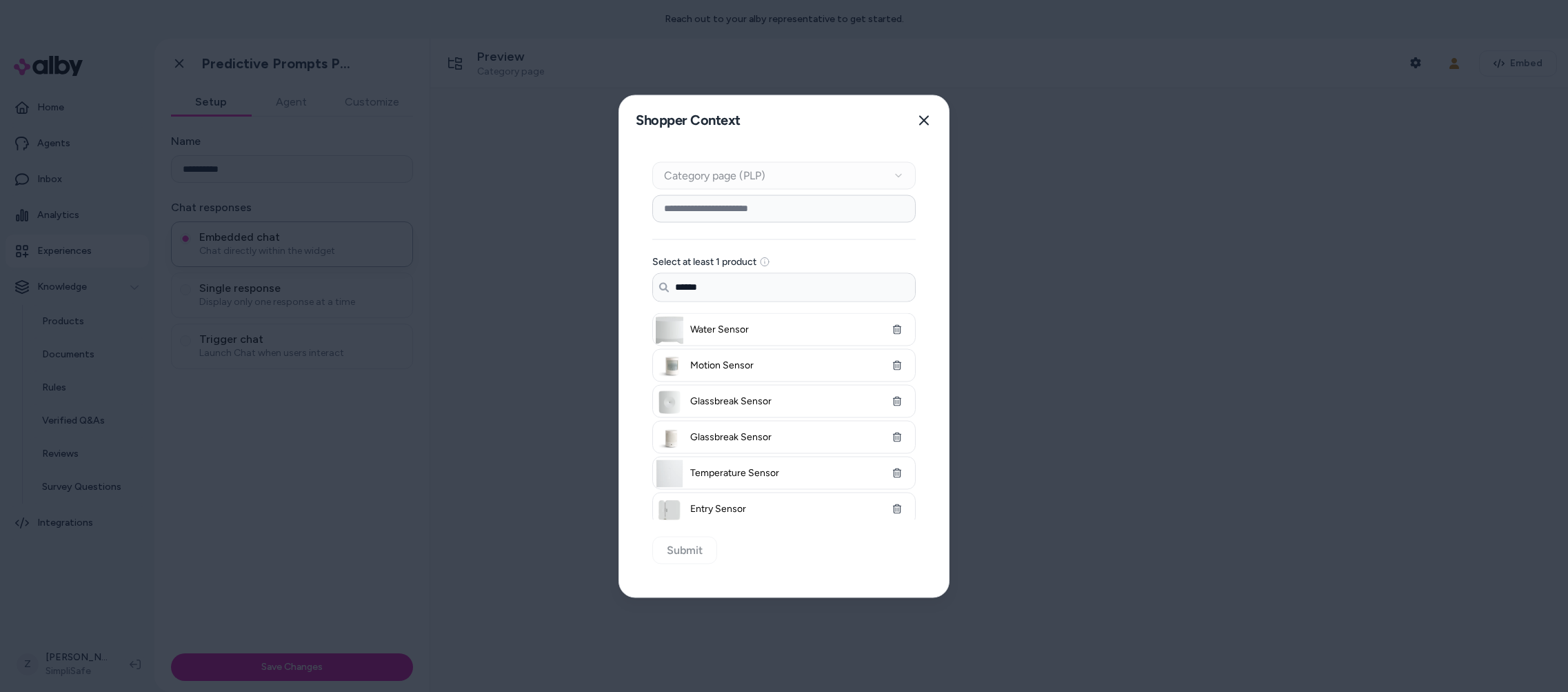
click at [685, 553] on div "Context Type Category page (PLP) Category Setup Select at least 1 product Searc…" at bounding box center [784, 371] width 330 height 452
click at [702, 211] on input at bounding box center [784, 208] width 264 height 27
type input "******"
click at [674, 545] on button "Submit" at bounding box center [685, 549] width 65 height 27
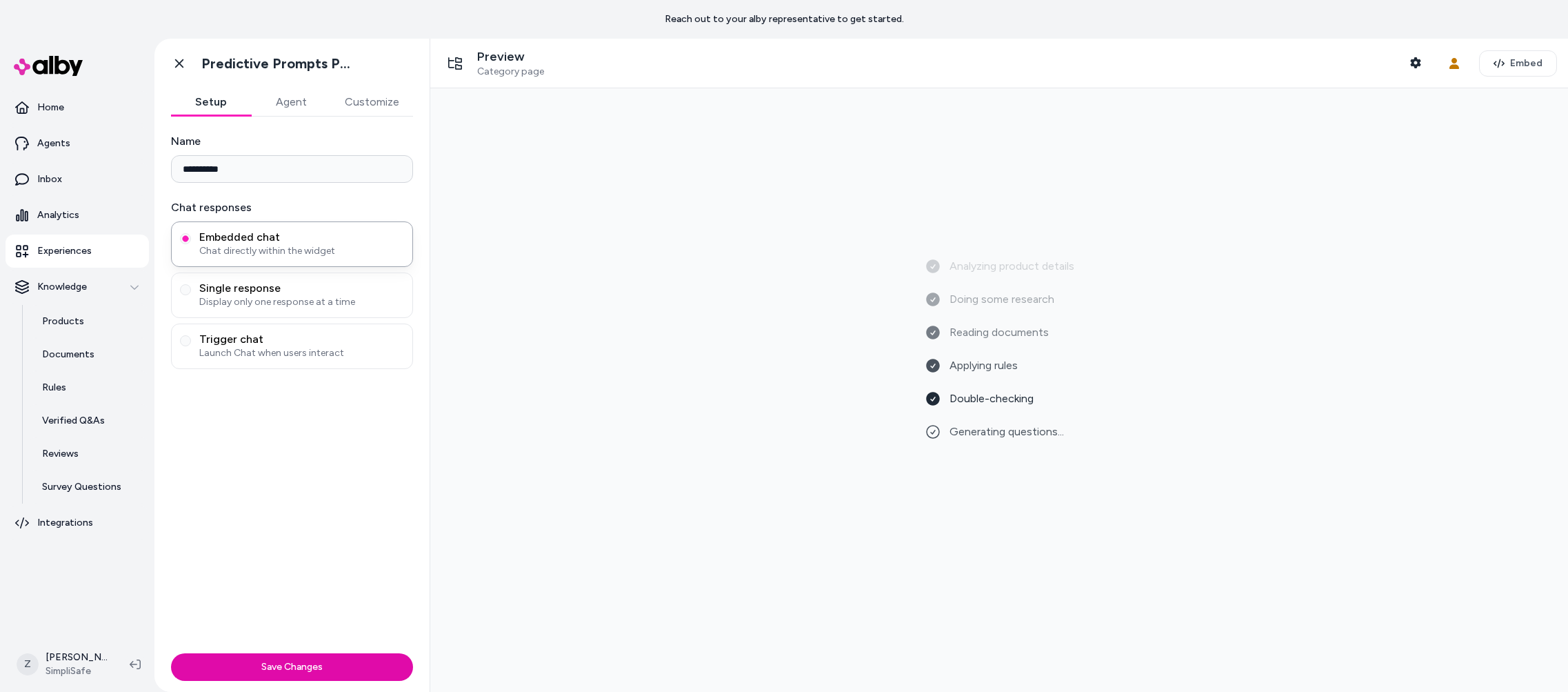
click at [87, 259] on link "Experiences" at bounding box center [77, 250] width 143 height 33
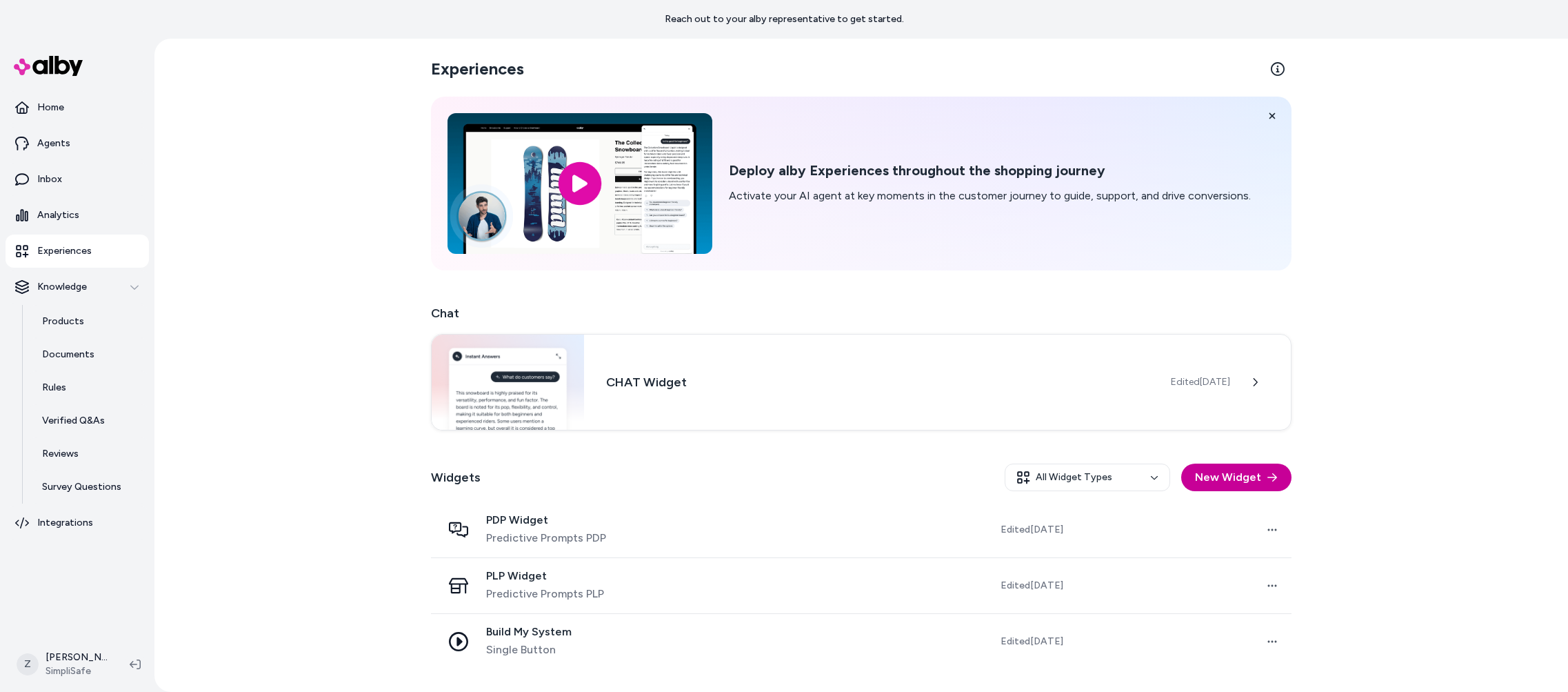
click at [1210, 473] on button "New Widget" at bounding box center [1237, 476] width 110 height 27
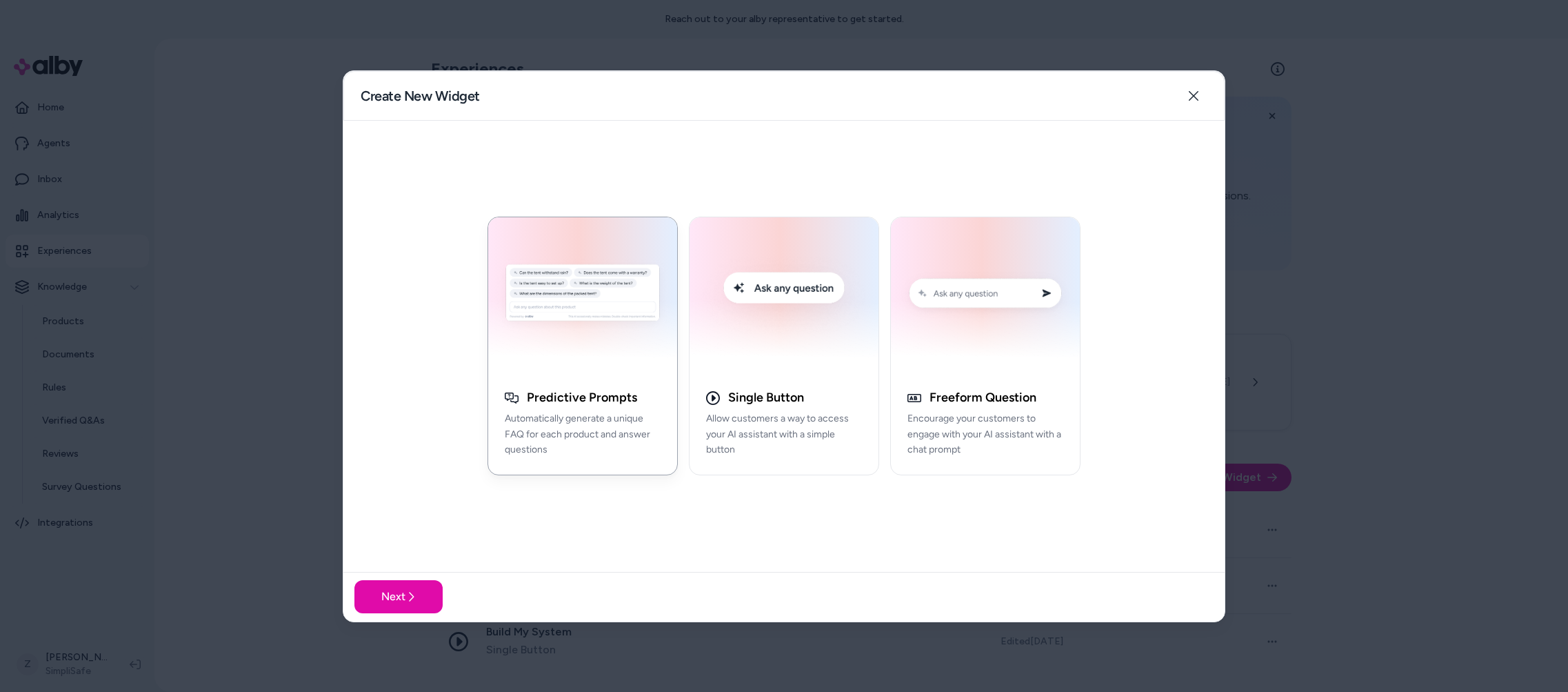
click at [1210, 334] on div at bounding box center [784, 346] width 1568 height 692
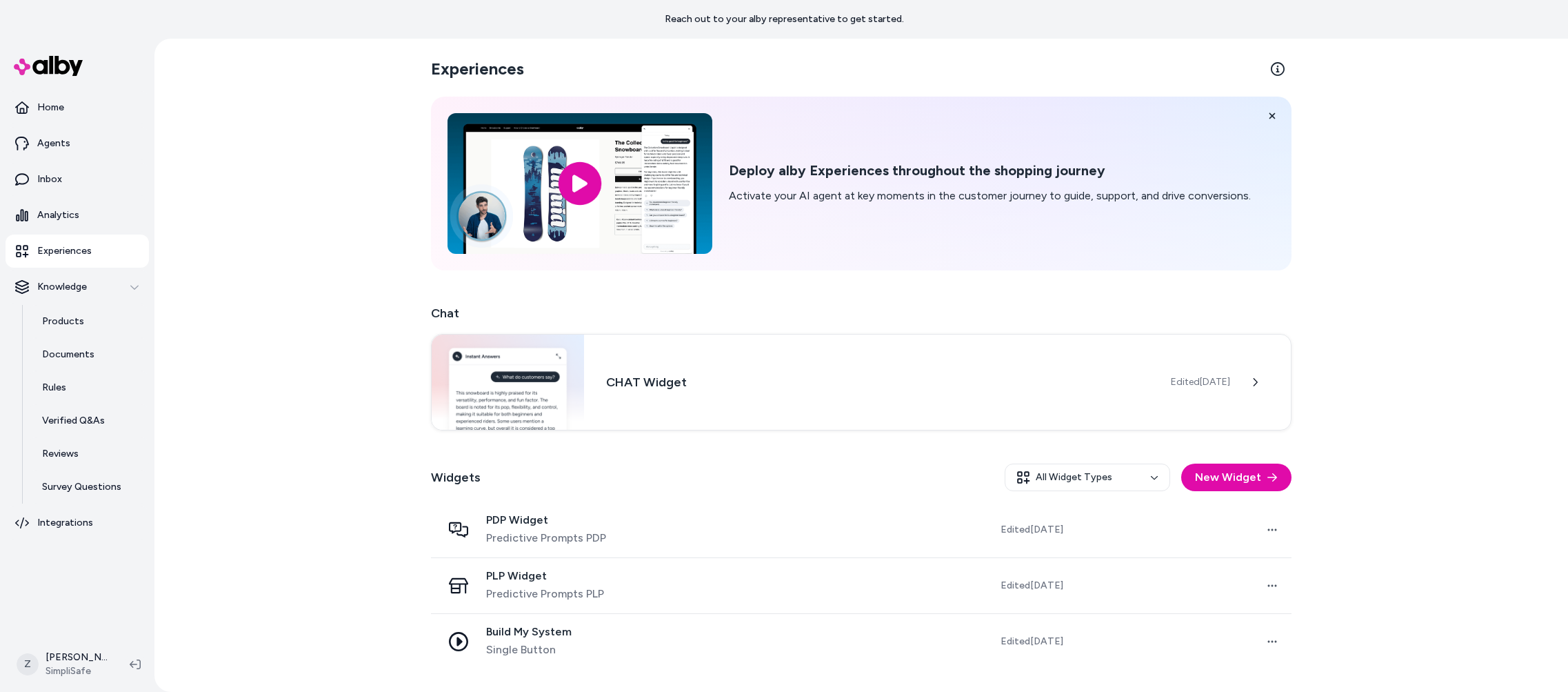
click at [55, 256] on p "Experiences" at bounding box center [65, 250] width 55 height 14
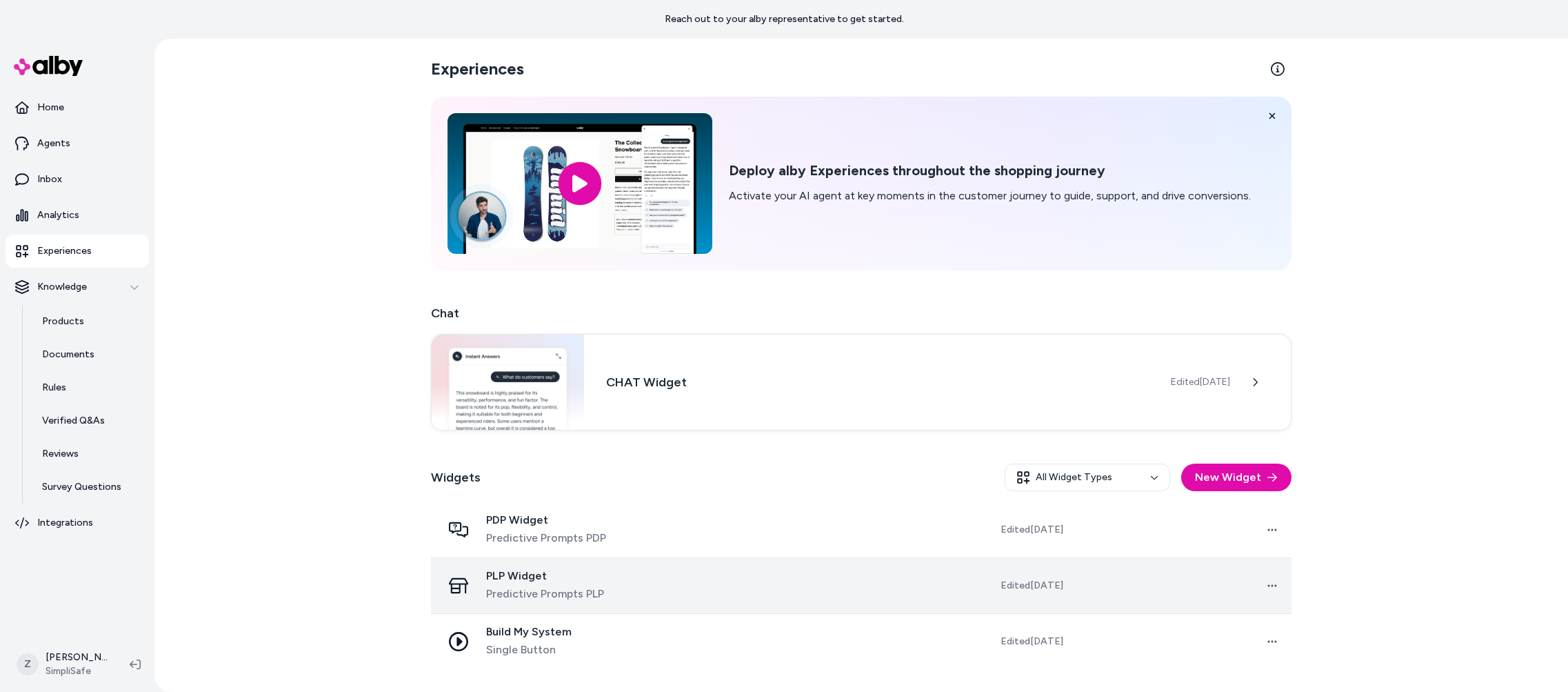
click at [566, 571] on span "PLP Widget" at bounding box center [544, 575] width 118 height 14
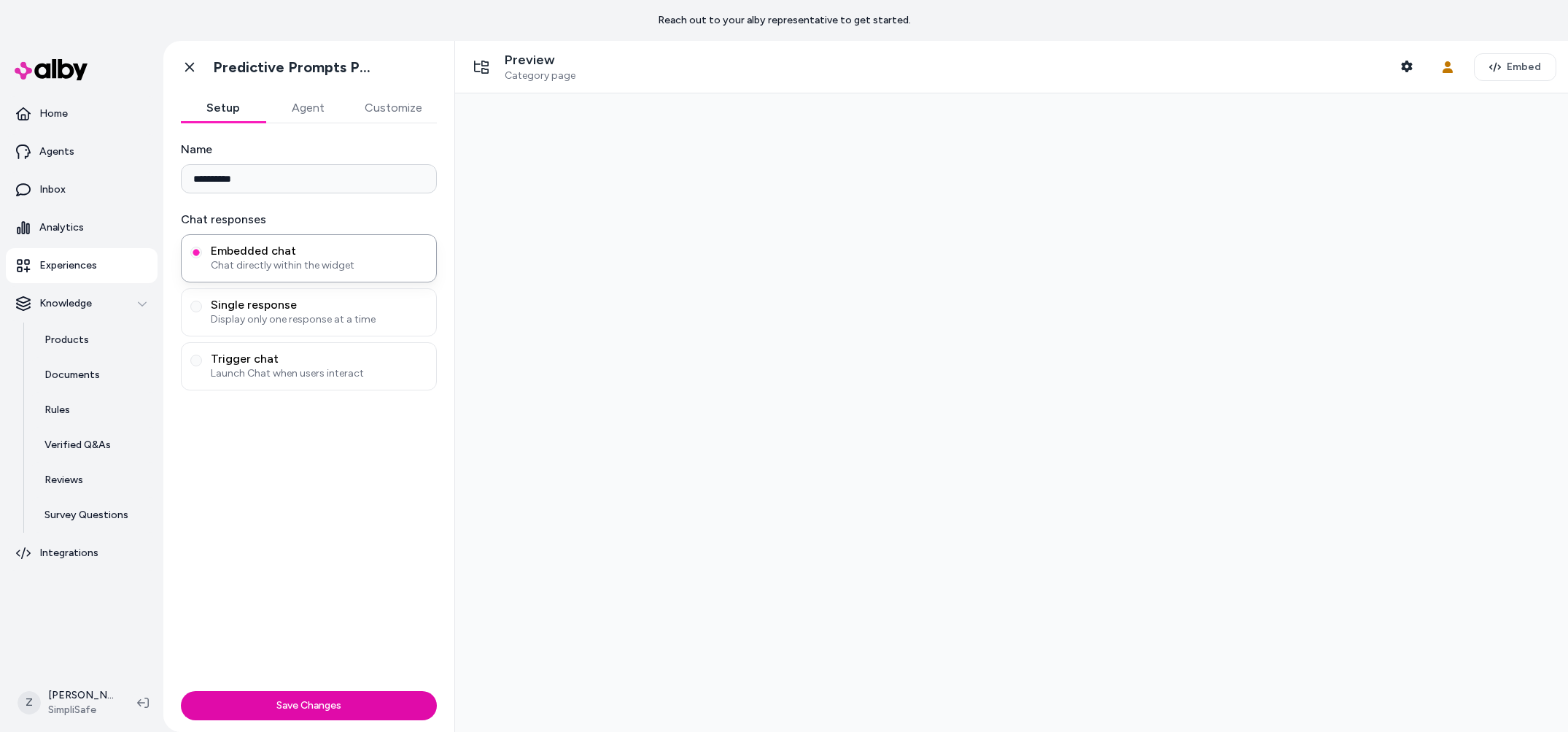
click at [1279, 77] on div "Preview Category page Shopper Context" at bounding box center [944, 67] width 955 height 31
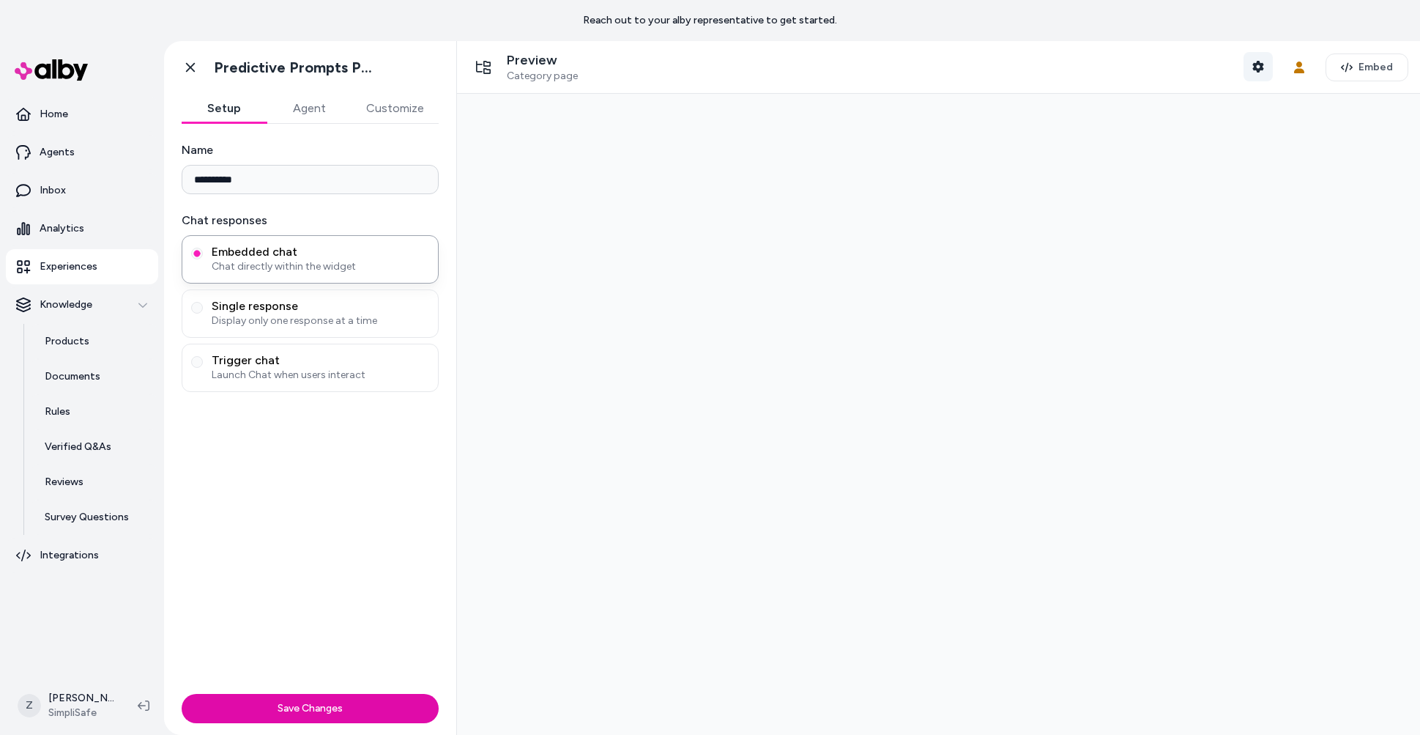
click at [1256, 70] on icon "button" at bounding box center [1257, 67] width 11 height 12
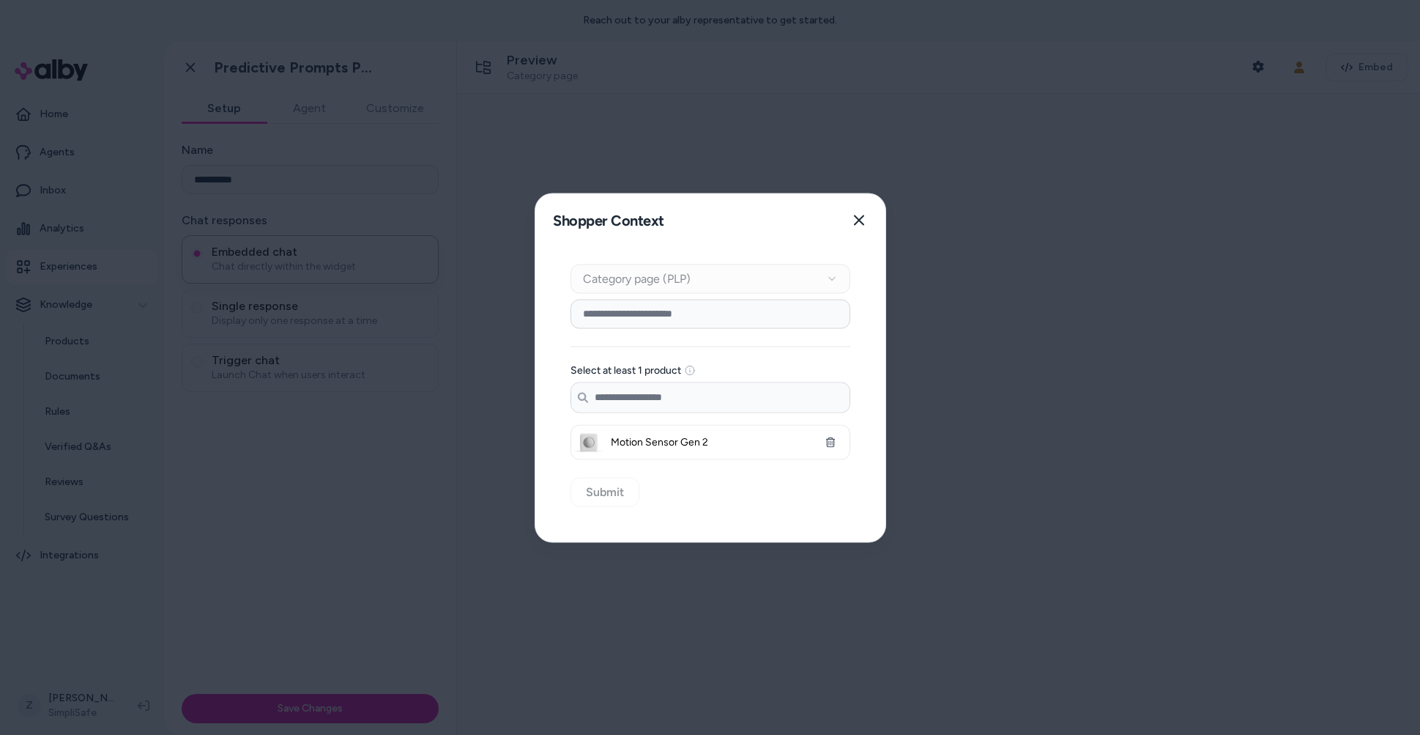
click at [628, 316] on input at bounding box center [711, 313] width 280 height 29
type input "******"
click at [628, 488] on button "Submit" at bounding box center [605, 491] width 69 height 29
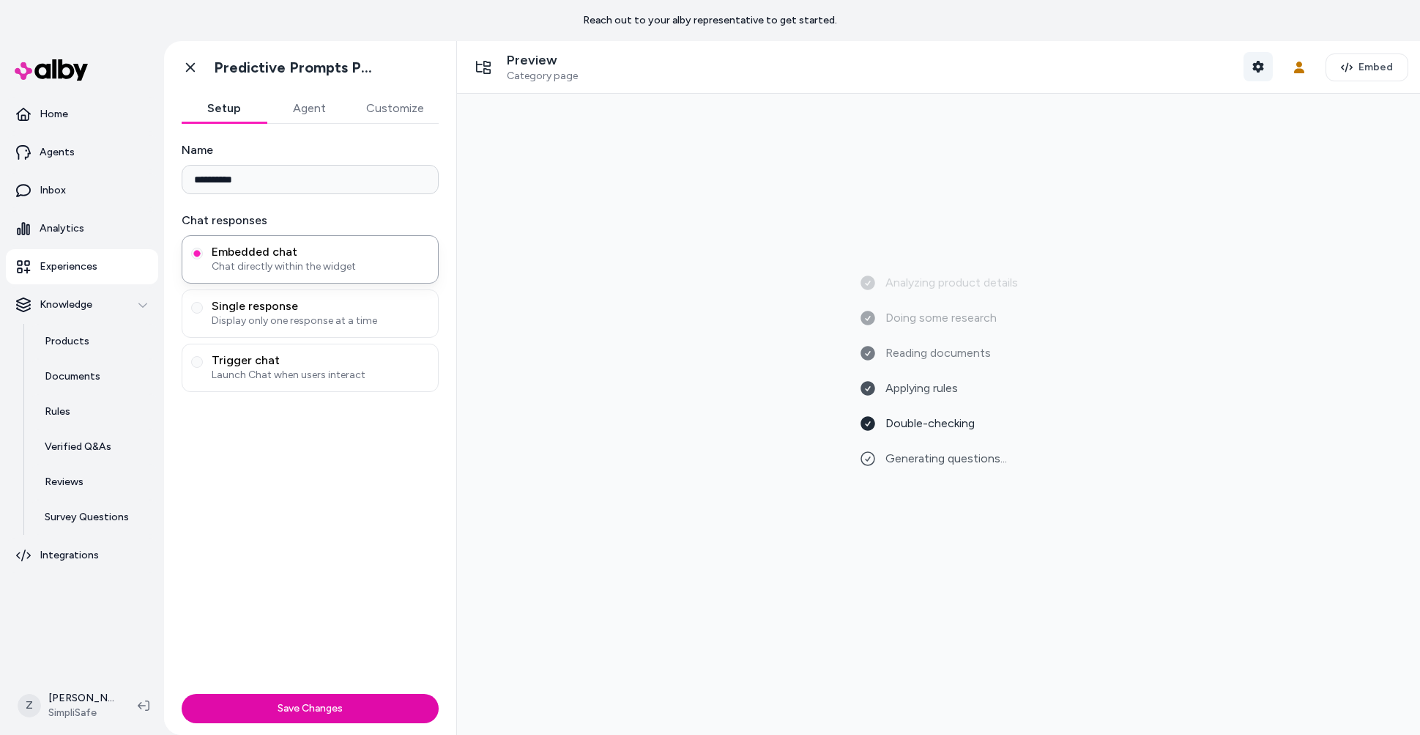
click at [1257, 64] on icon "button" at bounding box center [1257, 67] width 11 height 12
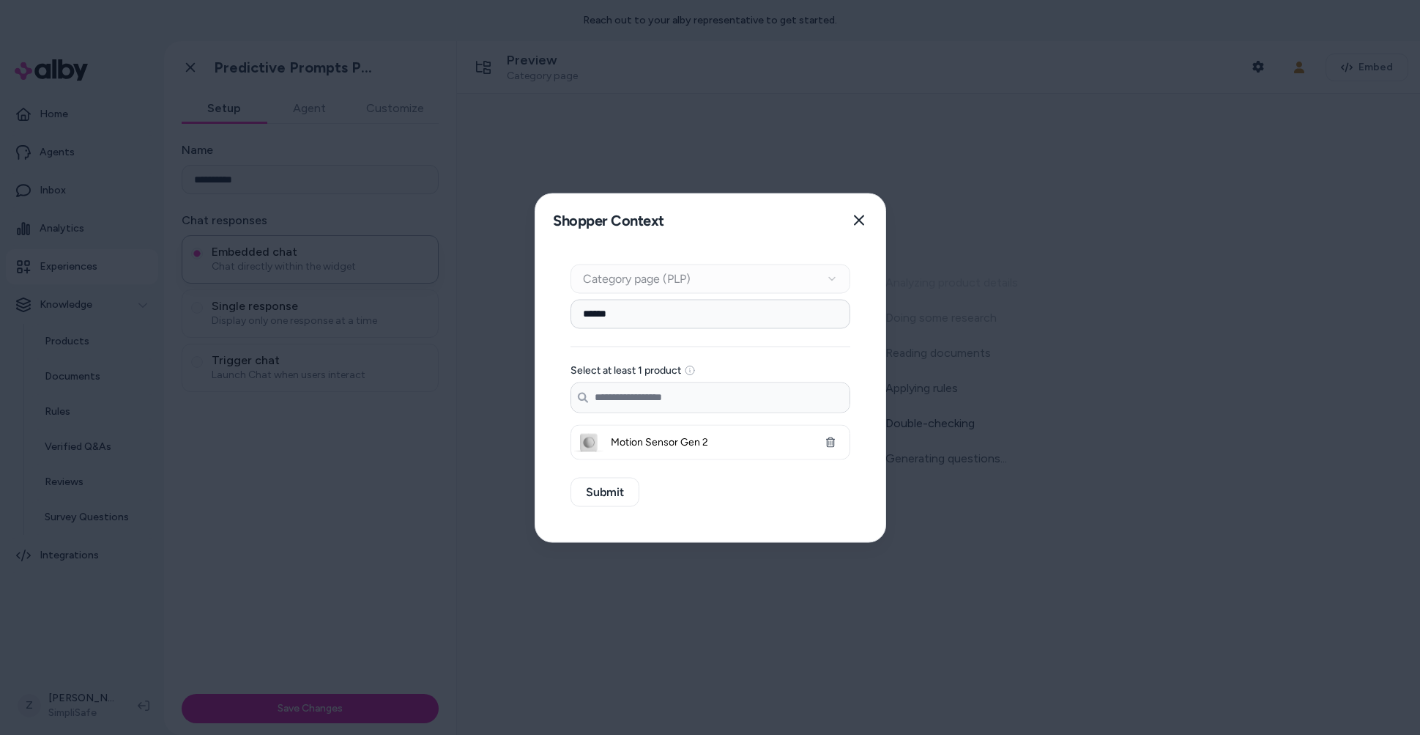
click at [631, 305] on input "******" at bounding box center [711, 313] width 280 height 29
click at [774, 289] on div "Context Type Category page (PLP)" at bounding box center [711, 278] width 280 height 29
click at [857, 211] on button "Close" at bounding box center [858, 219] width 29 height 29
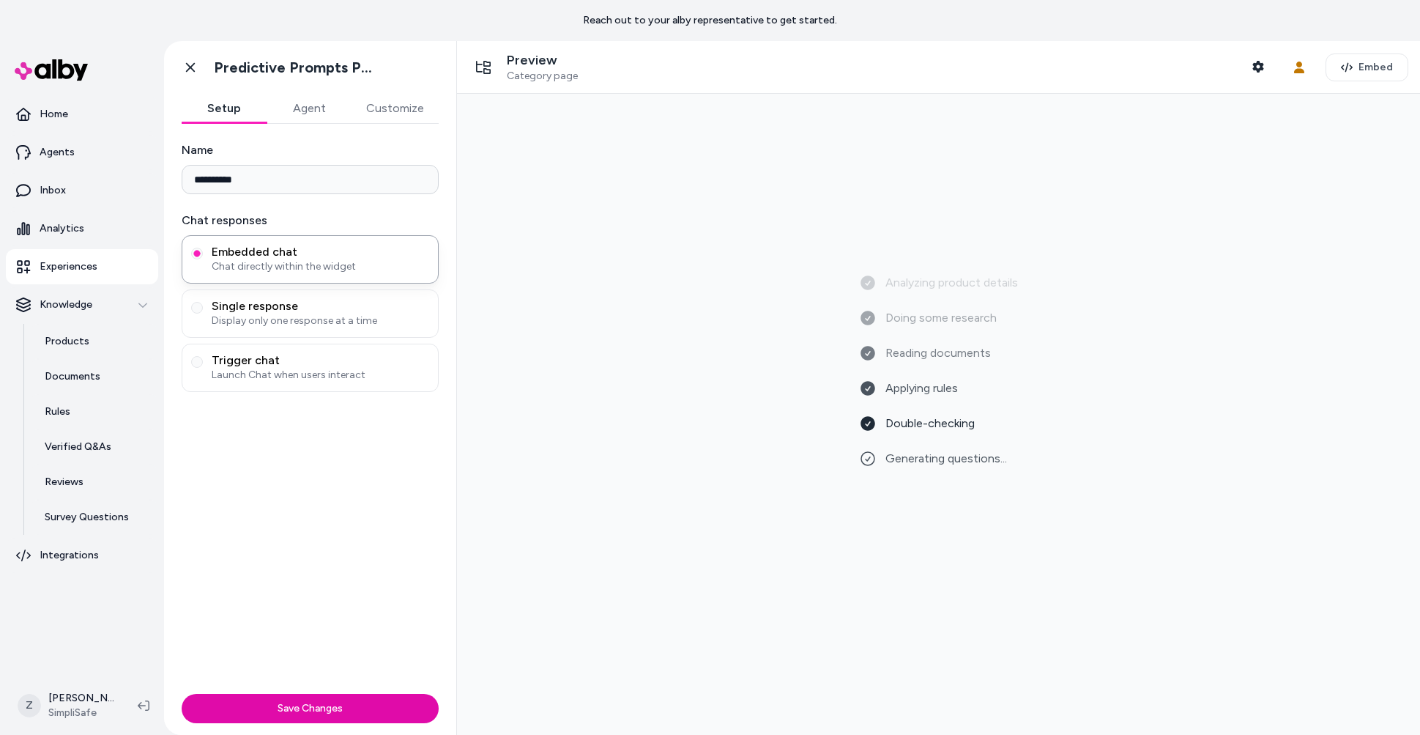
drag, startPoint x: 1184, startPoint y: 312, endPoint x: 1276, endPoint y: 209, distance: 137.5
click at [1184, 311] on div "Analyzing product details Doing some research Reading documents Applying rules …" at bounding box center [939, 413] width 940 height 617
click at [1249, 73] on button "Shopper Context" at bounding box center [1258, 66] width 29 height 29
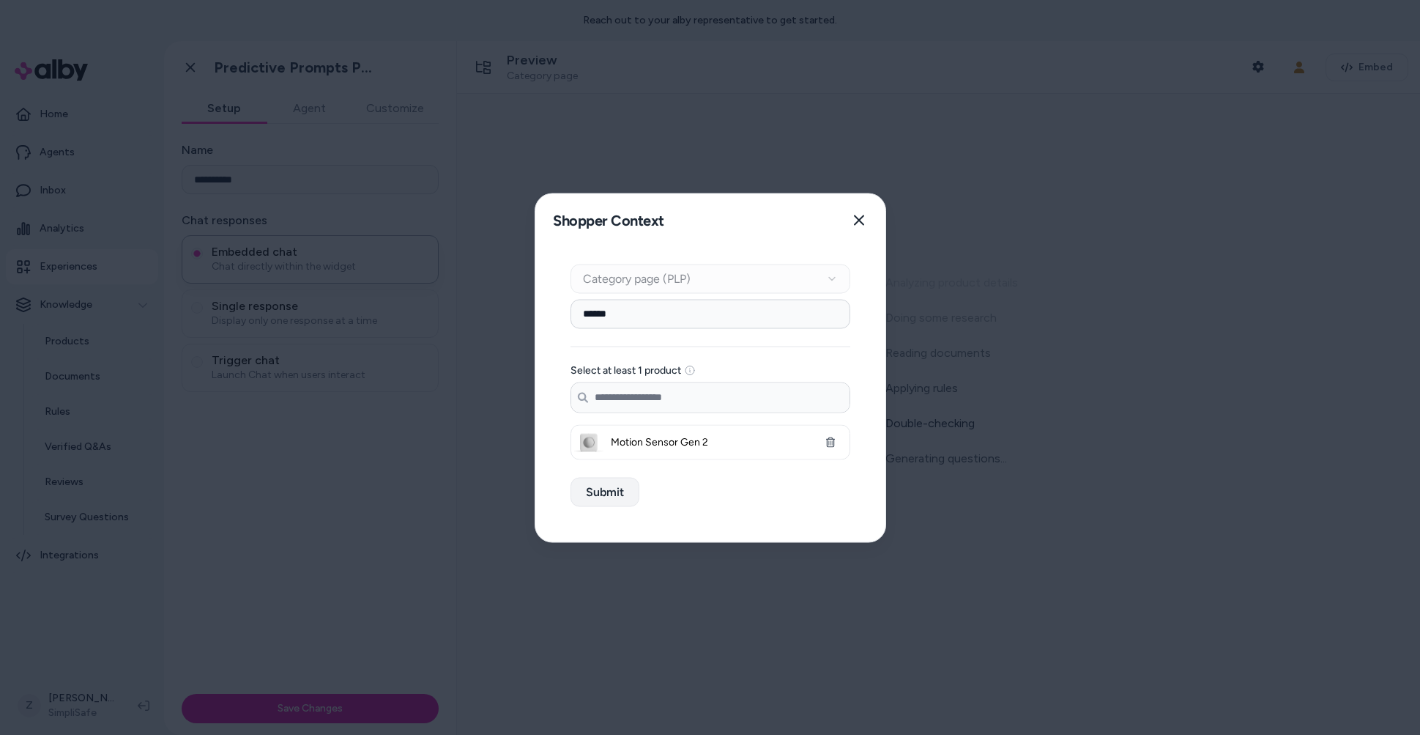
click at [610, 497] on button "Submit" at bounding box center [605, 491] width 69 height 29
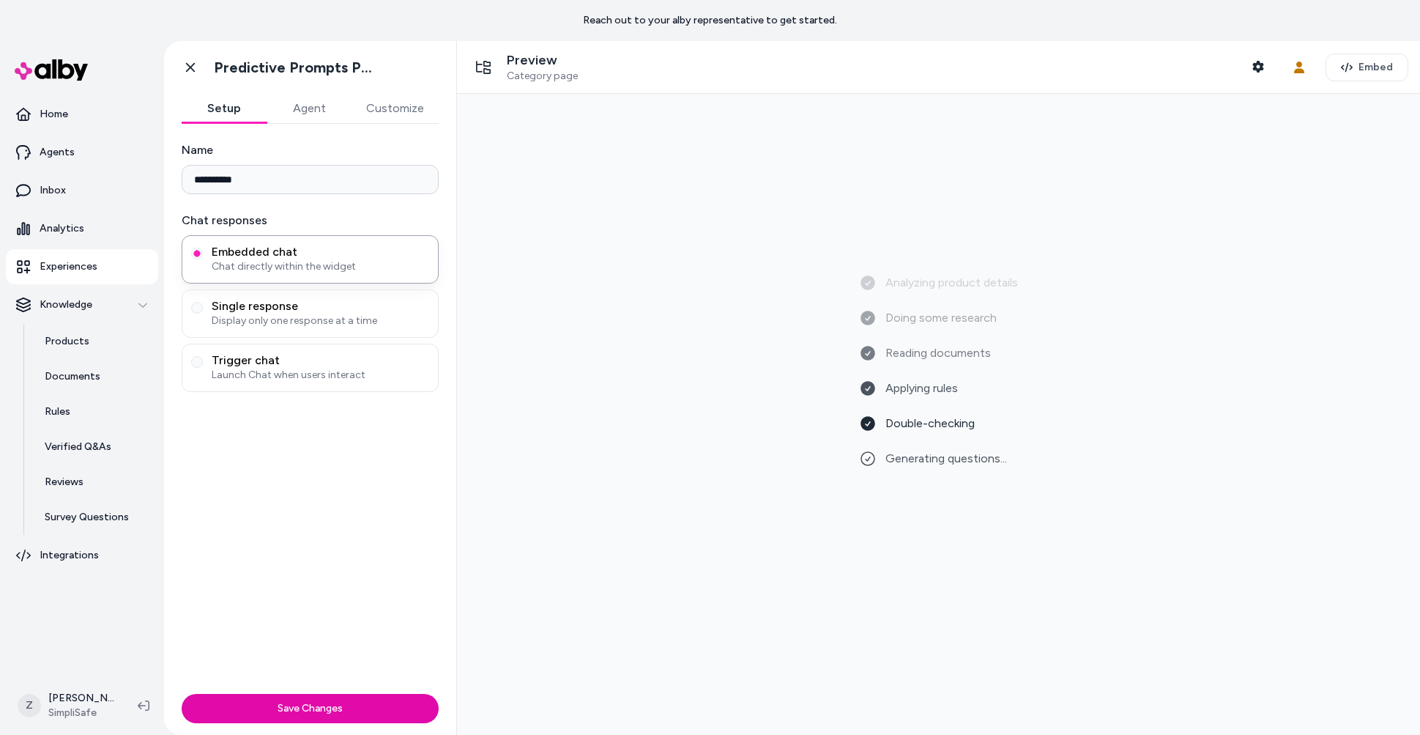
click at [99, 272] on link "Experiences" at bounding box center [82, 266] width 152 height 35
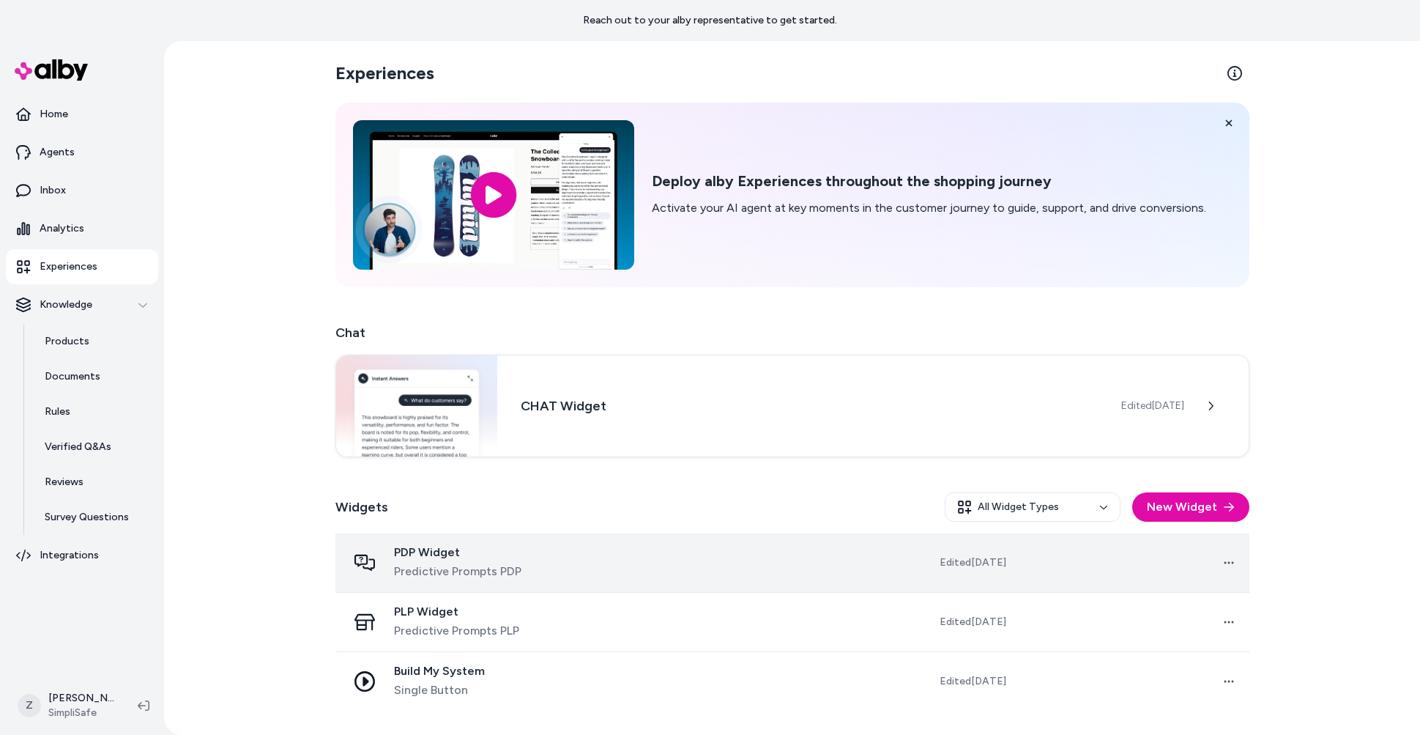
click at [594, 588] on td "PDP Widget Predictive Prompts PDP" at bounding box center [466, 562] width 263 height 59
click at [440, 568] on span "Predictive Prompts PDP" at bounding box center [457, 571] width 127 height 18
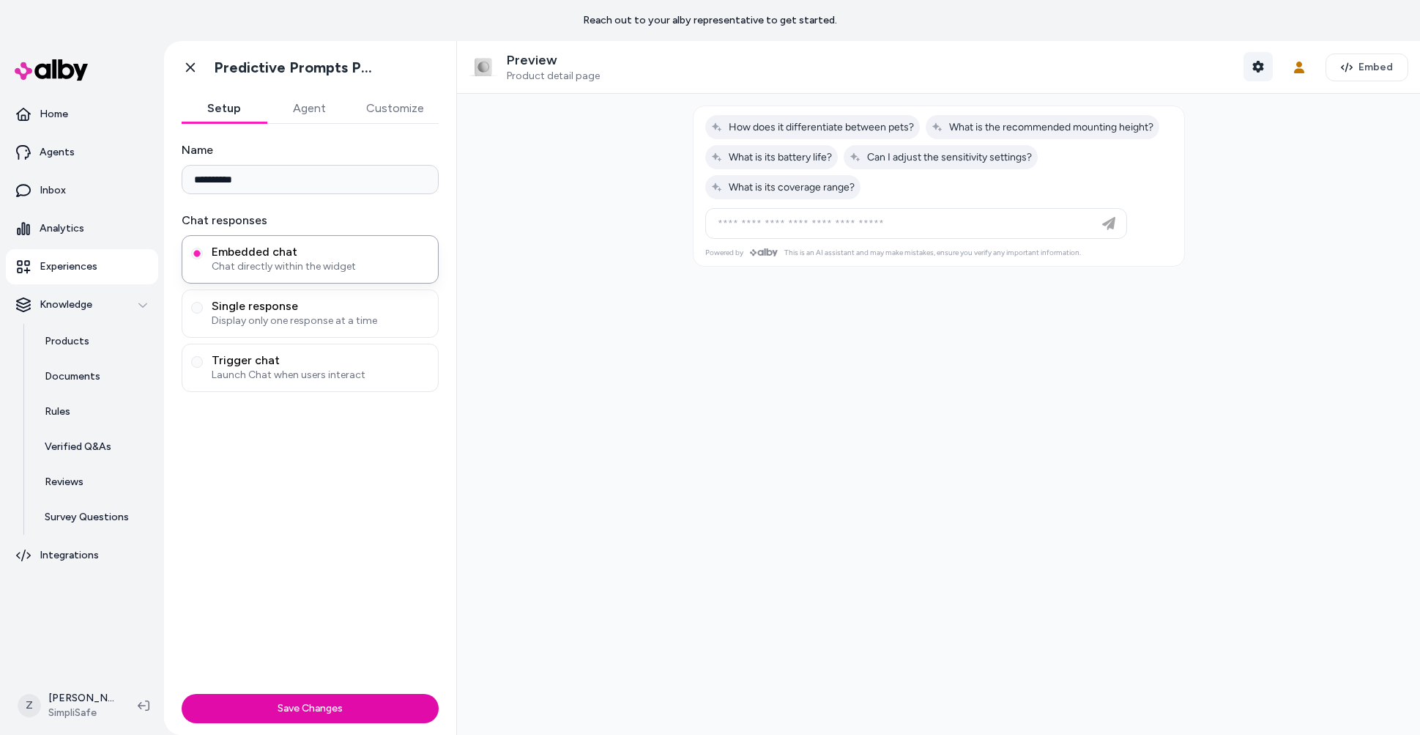
click at [1254, 67] on icon "button" at bounding box center [1258, 67] width 12 height 12
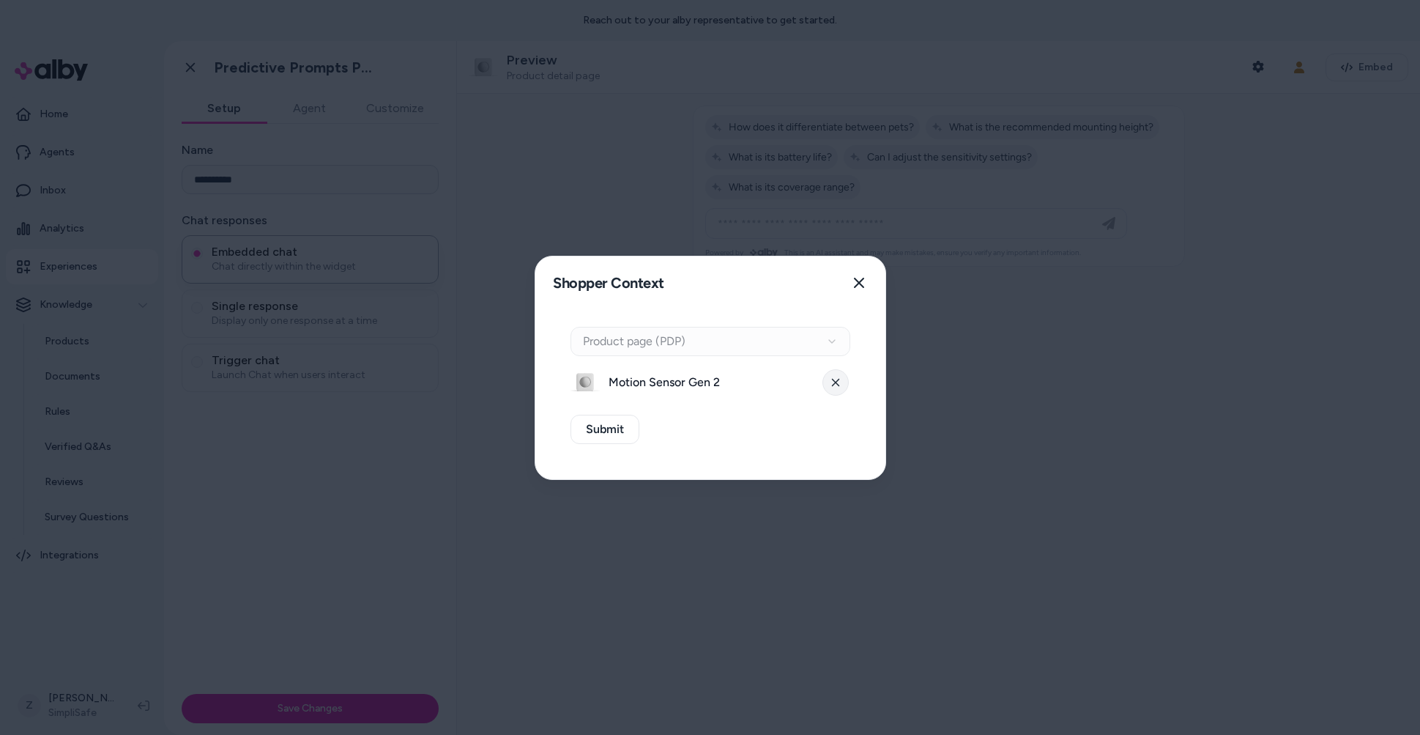
click at [841, 371] on button at bounding box center [835, 382] width 26 height 26
click at [833, 335] on div "Context Type Product page (PDP)" at bounding box center [711, 341] width 280 height 29
click at [831, 375] on button "Select a product" at bounding box center [711, 382] width 280 height 29
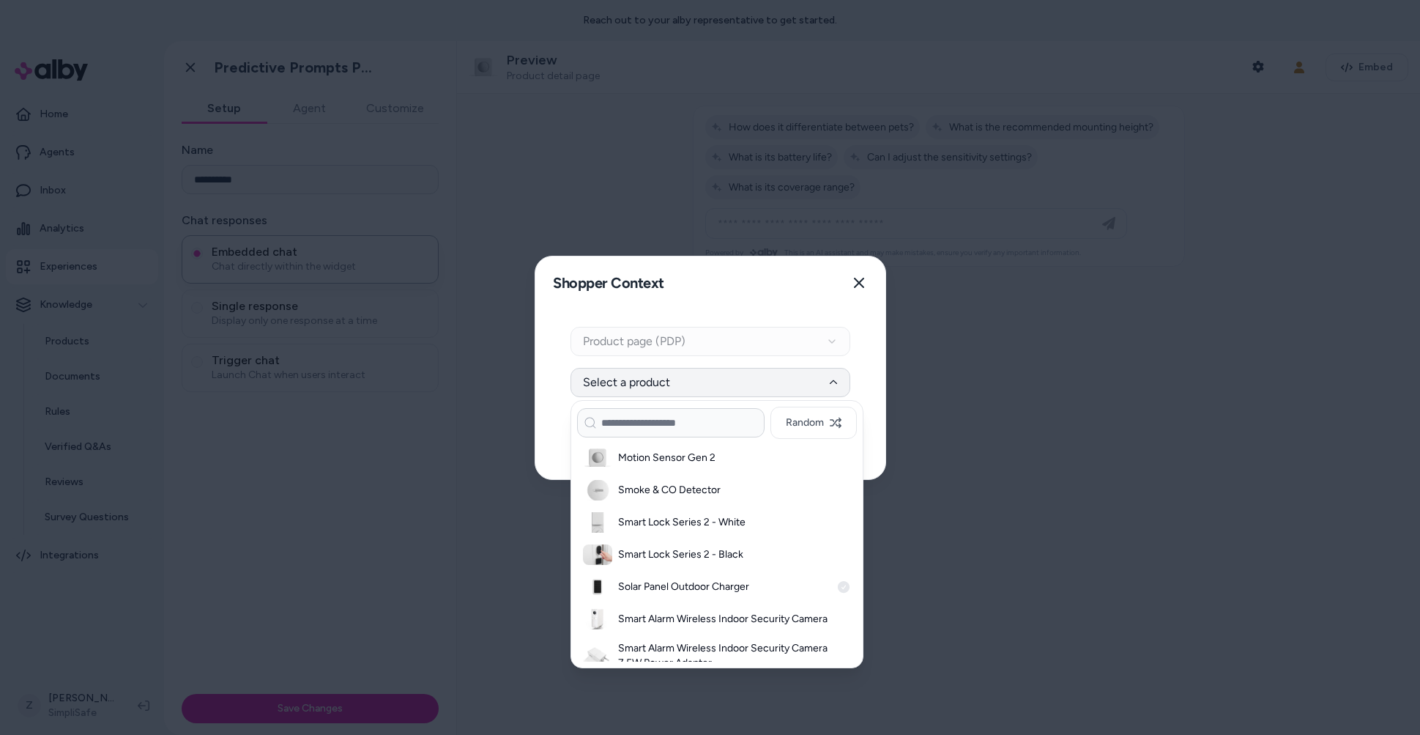
click at [668, 576] on div "Solar Panel Outdoor Charger" at bounding box center [717, 587] width 280 height 32
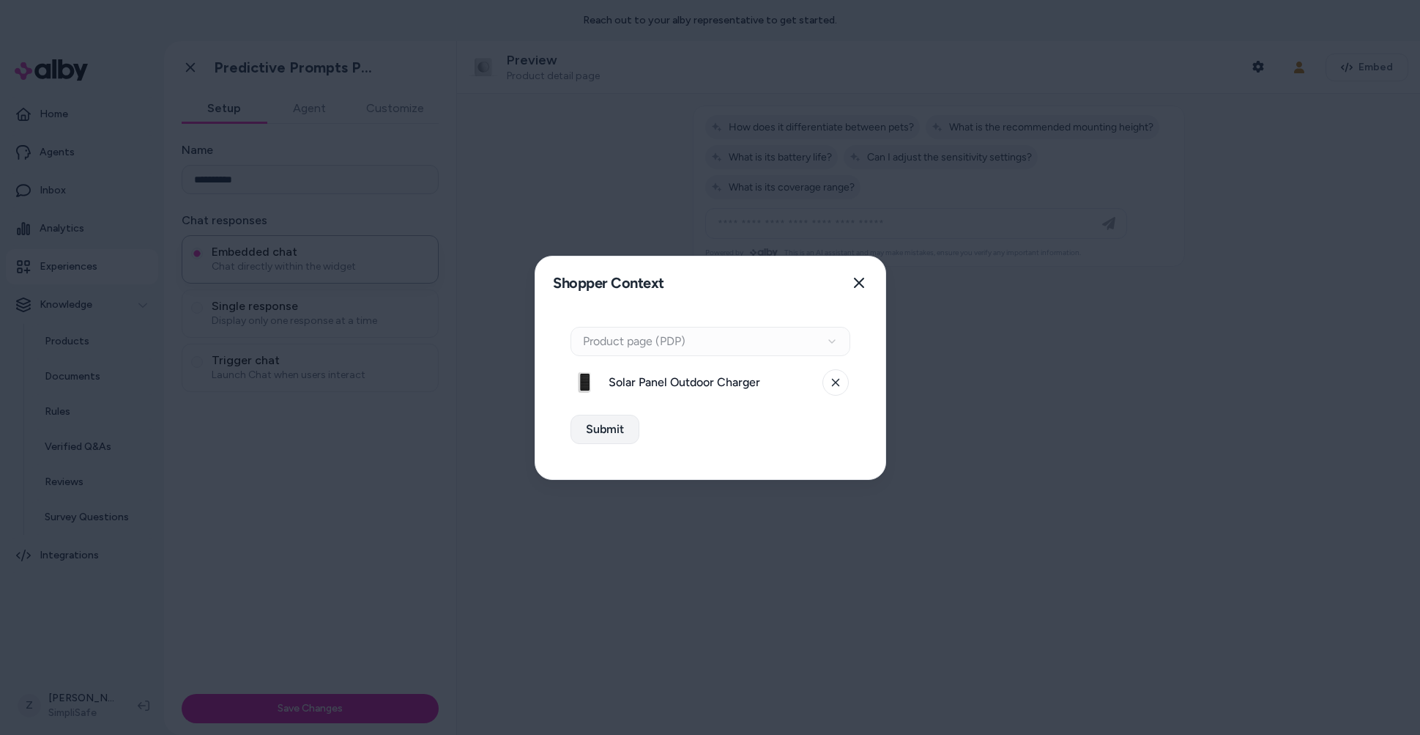
click at [602, 439] on button "Submit" at bounding box center [605, 429] width 69 height 29
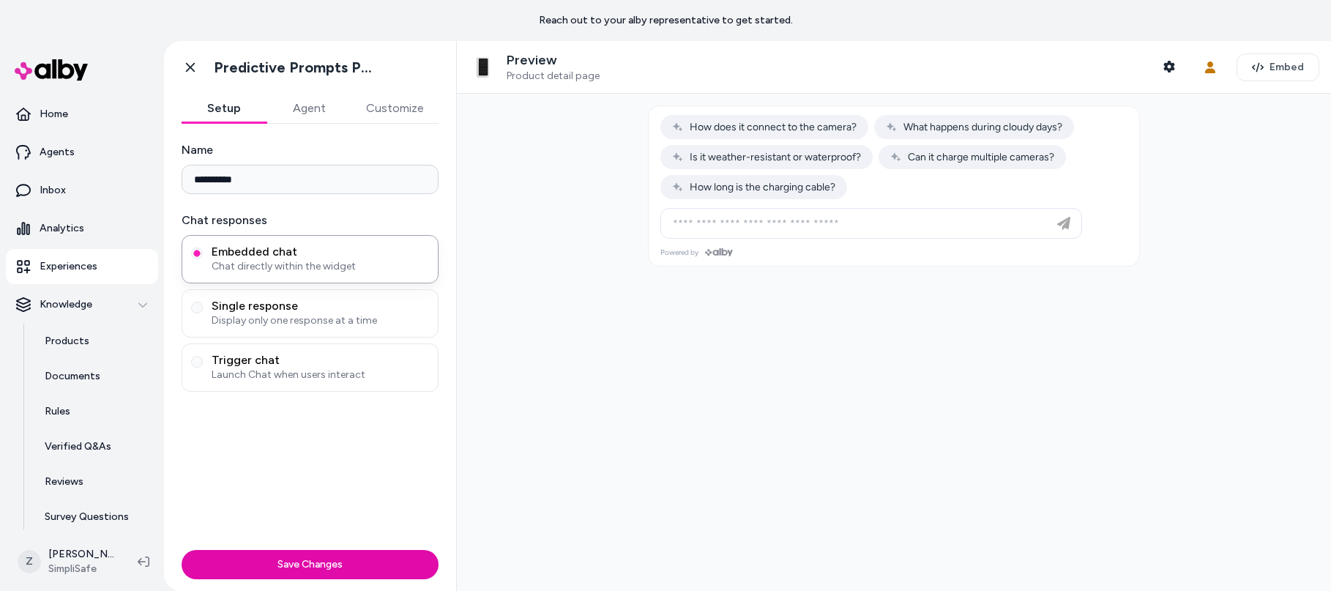
click at [59, 279] on link "Experiences" at bounding box center [82, 266] width 152 height 35
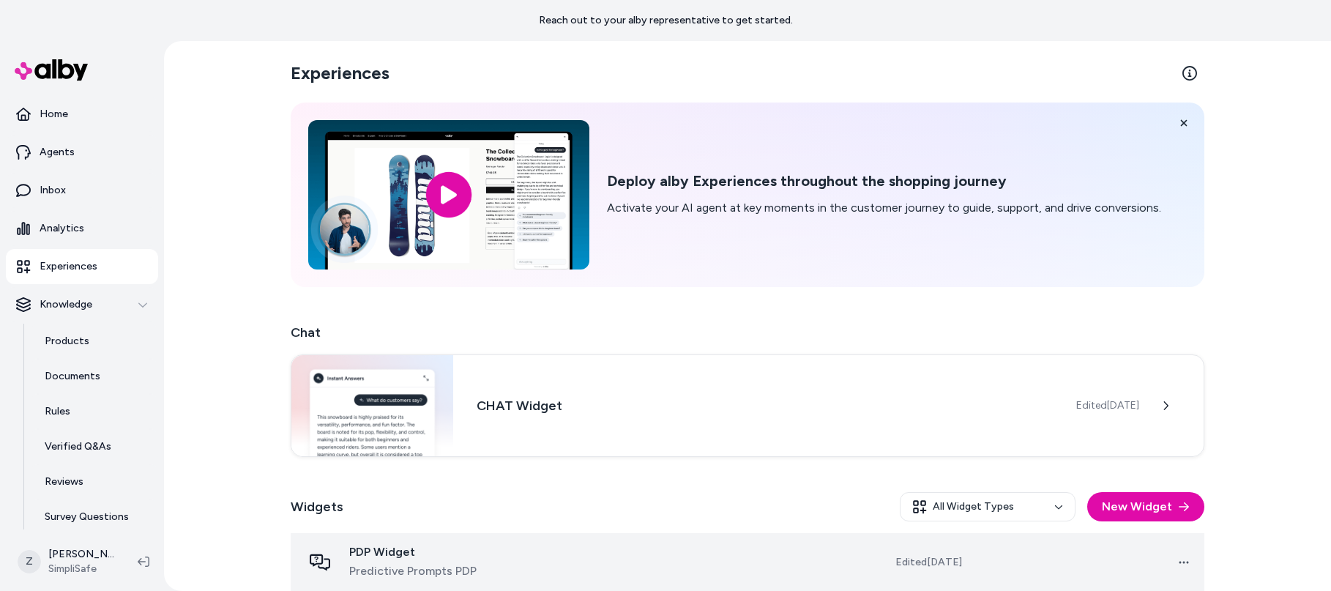
scroll to position [131, 0]
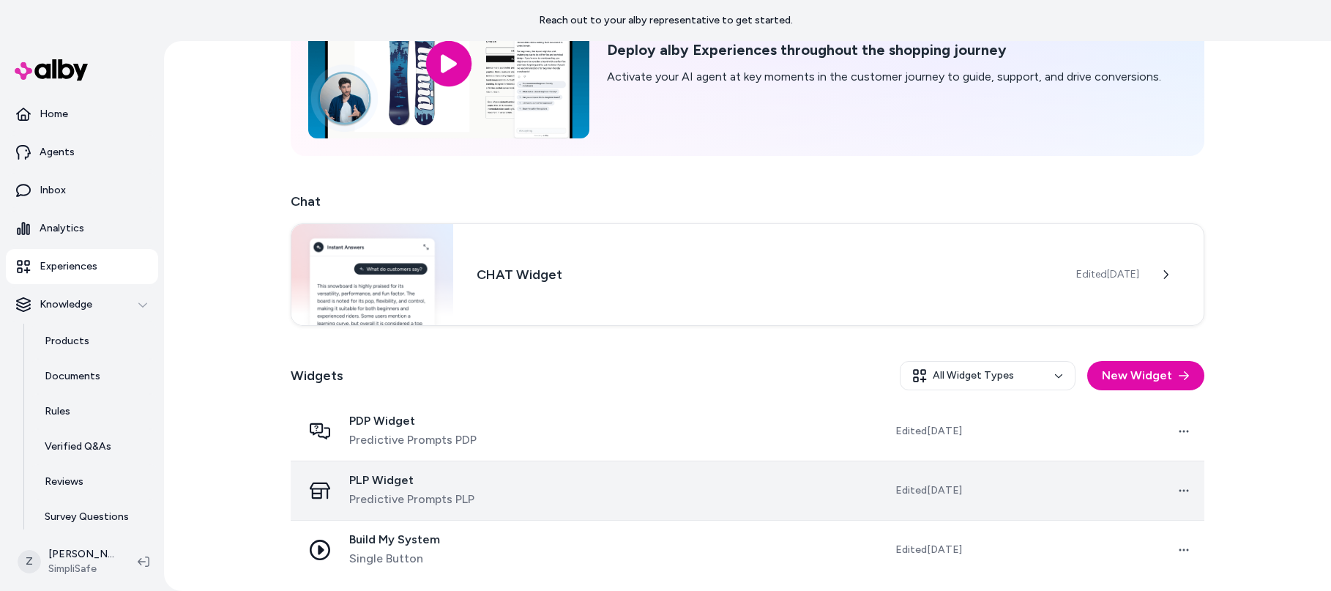
click at [390, 483] on span "PLP Widget" at bounding box center [411, 480] width 125 height 15
click at [726, 470] on td at bounding box center [669, 490] width 231 height 59
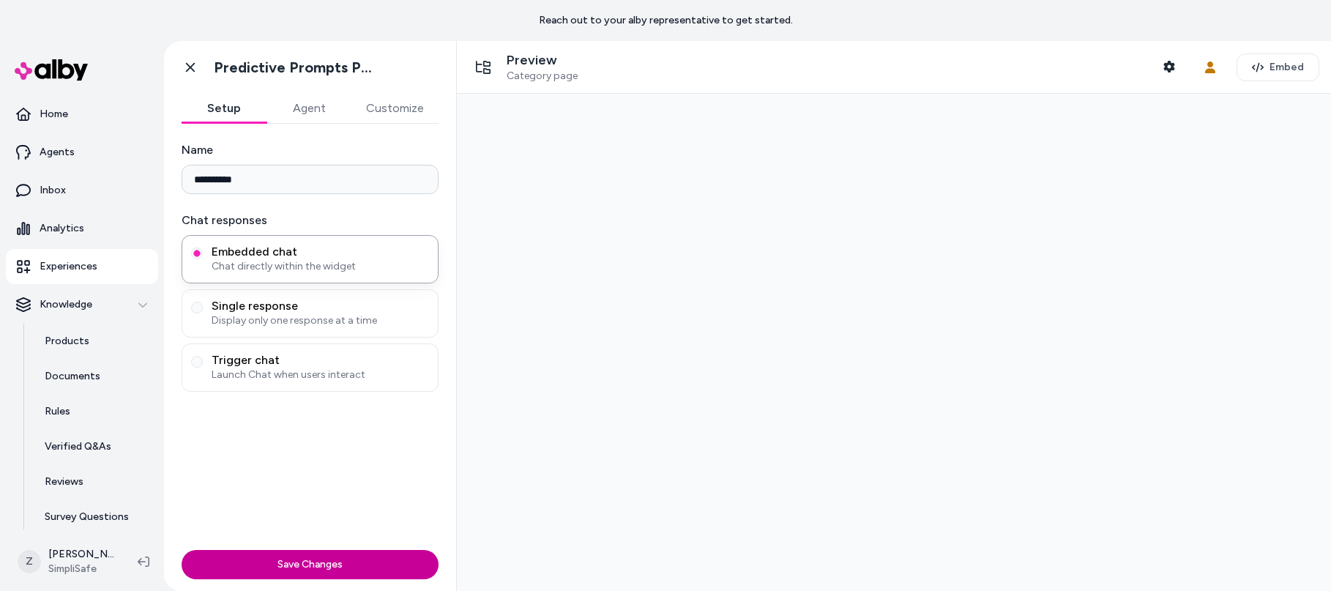
click at [409, 563] on button "Save Changes" at bounding box center [310, 564] width 257 height 29
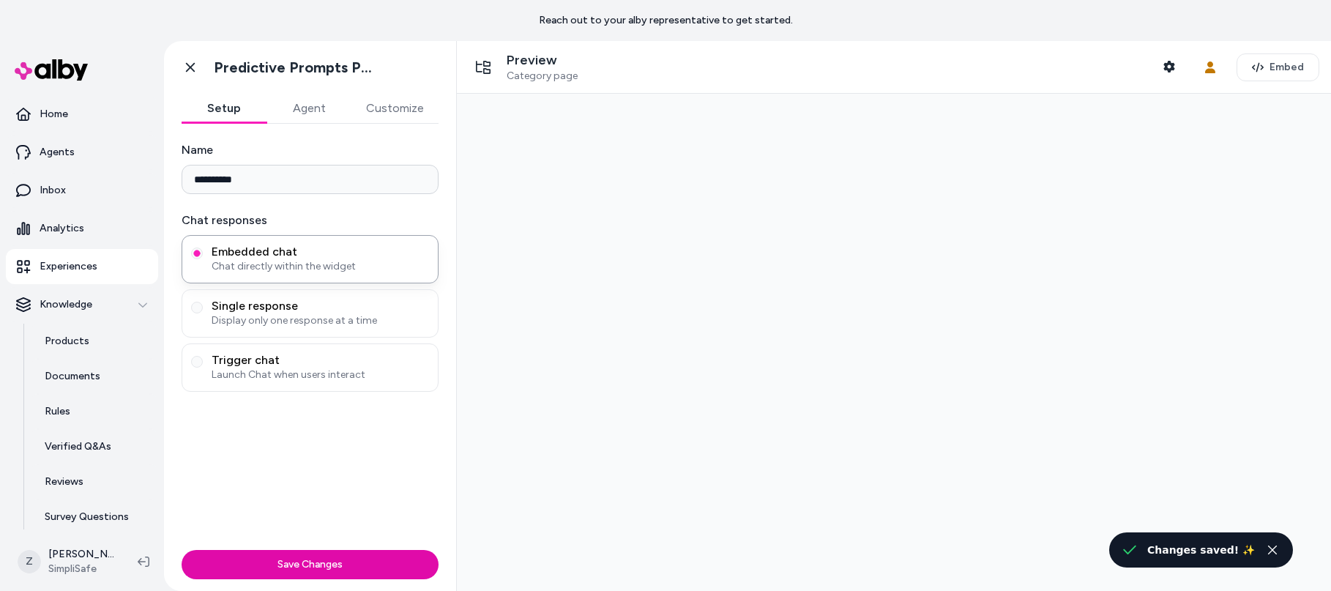
click at [379, 106] on button "Customize" at bounding box center [395, 108] width 87 height 29
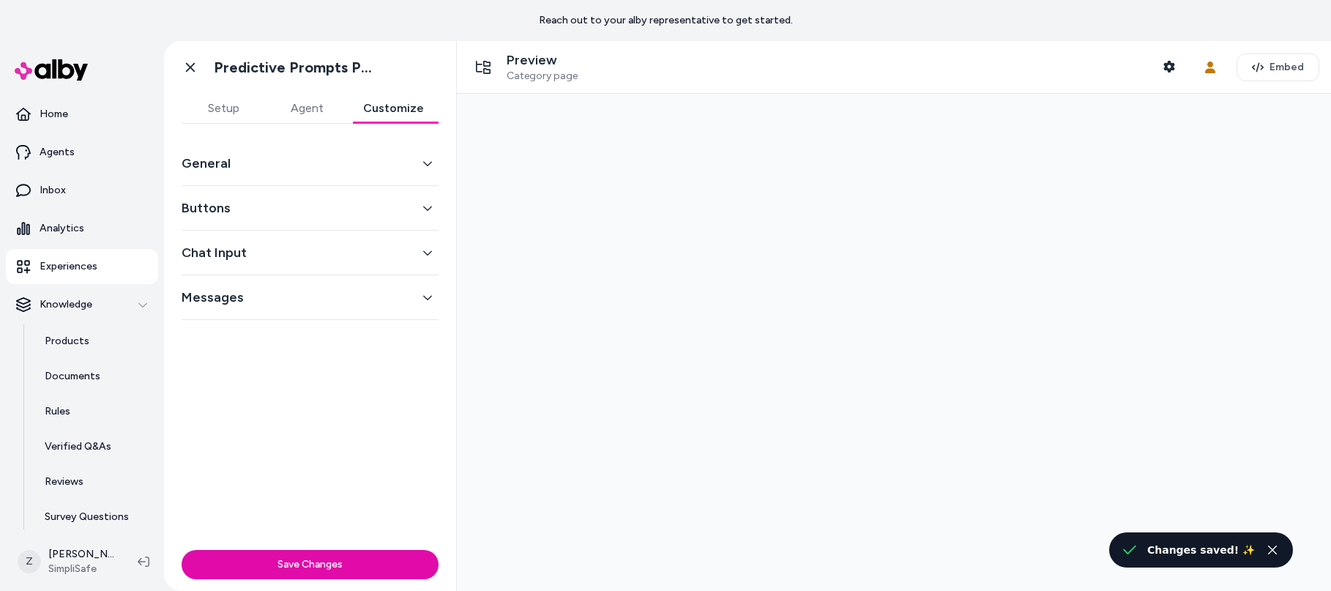
click at [234, 103] on button "Setup" at bounding box center [223, 108] width 83 height 29
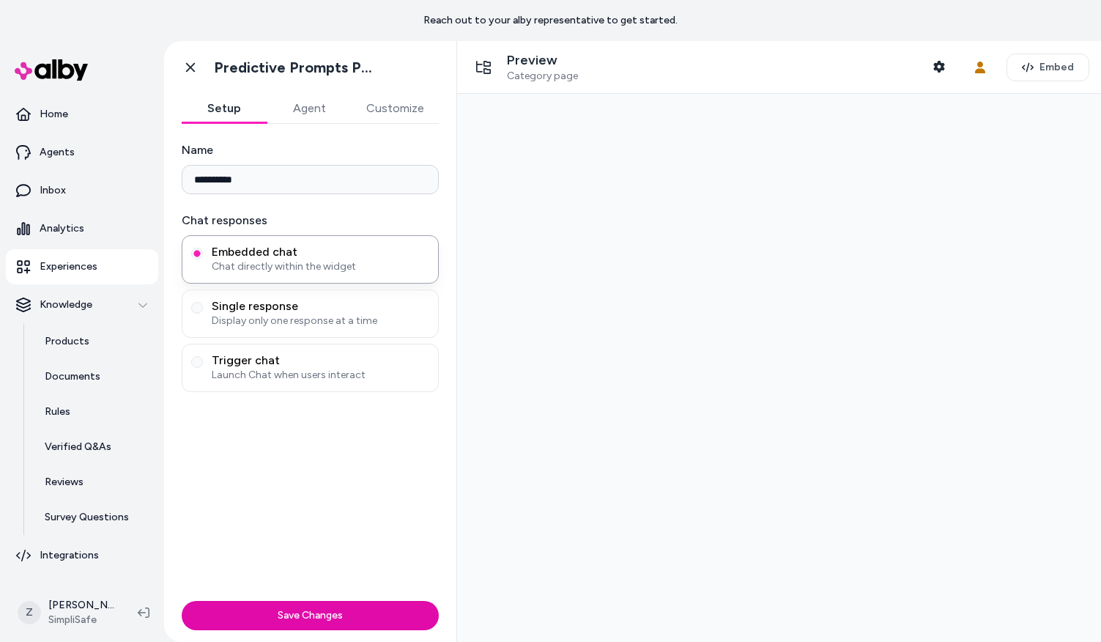
click at [402, 108] on button "Customize" at bounding box center [395, 108] width 87 height 29
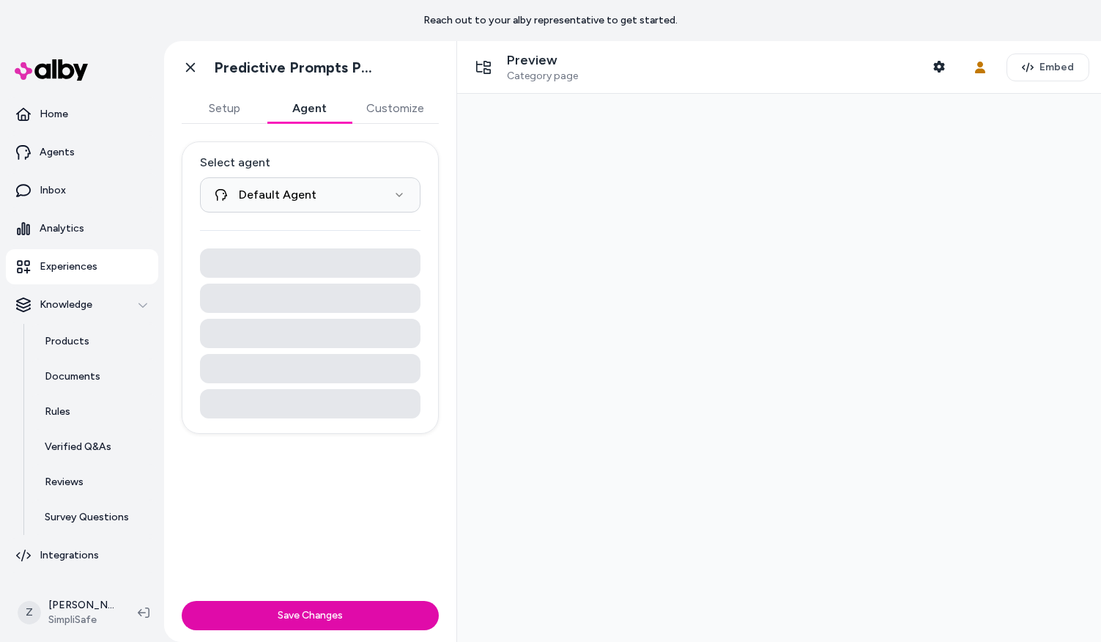
click at [268, 100] on button "Agent" at bounding box center [309, 108] width 85 height 29
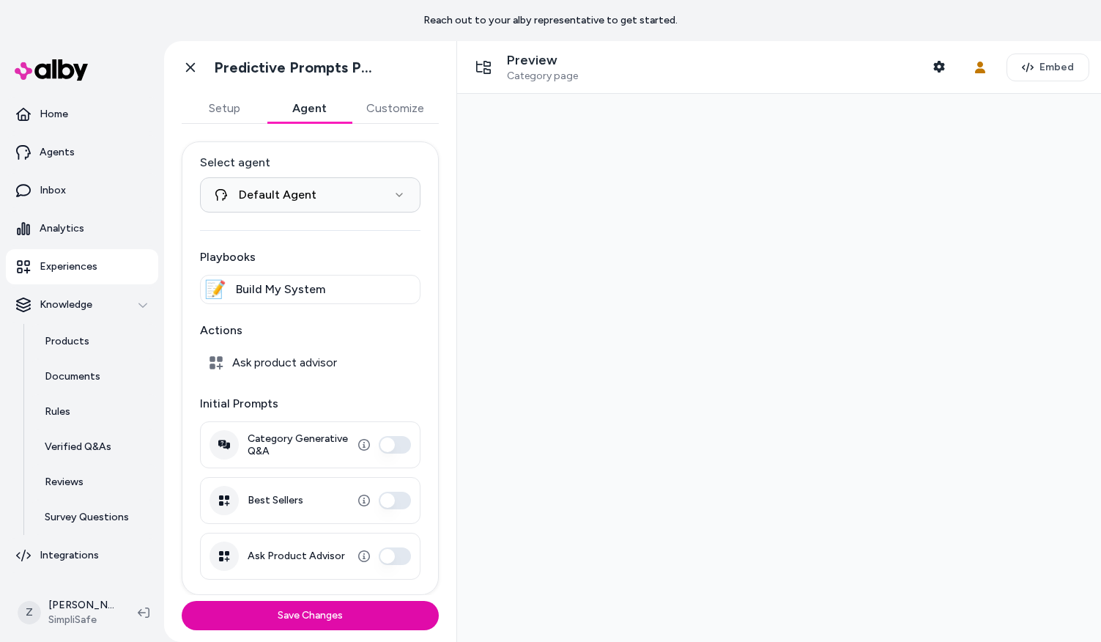
click at [388, 448] on button "Category Generative Q&A" at bounding box center [395, 445] width 32 height 18
click at [396, 584] on div "**********" at bounding box center [310, 367] width 257 height 453
click at [395, 565] on div "Ask Product Advisor" at bounding box center [310, 555] width 220 height 47
click at [397, 559] on button "Ask Product Advisor" at bounding box center [395, 556] width 32 height 18
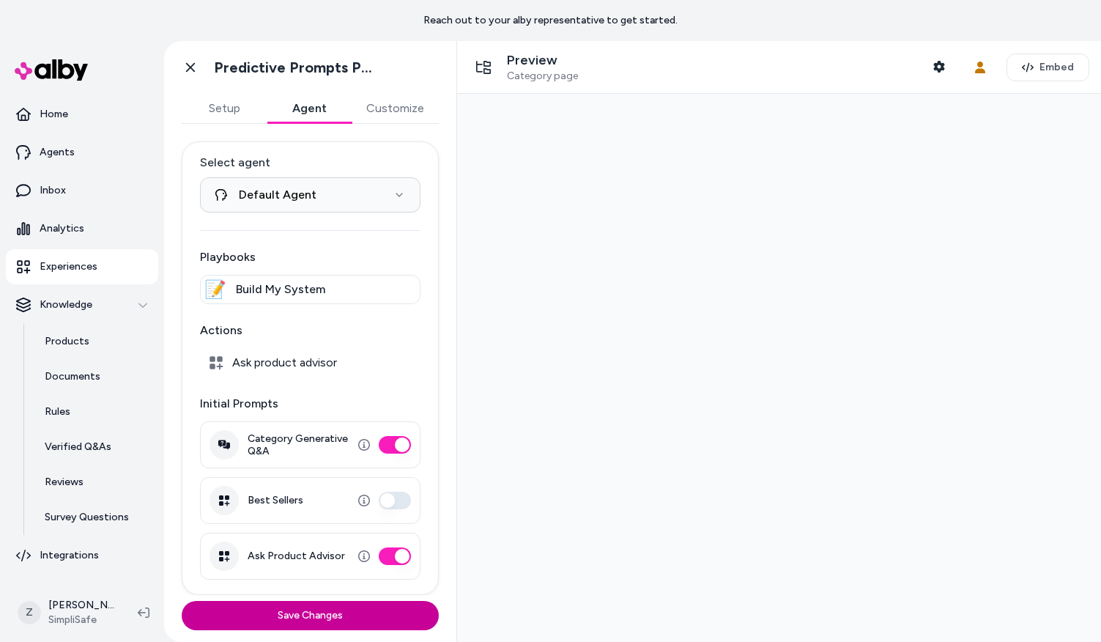
click at [365, 618] on button "Save Changes" at bounding box center [310, 615] width 257 height 29
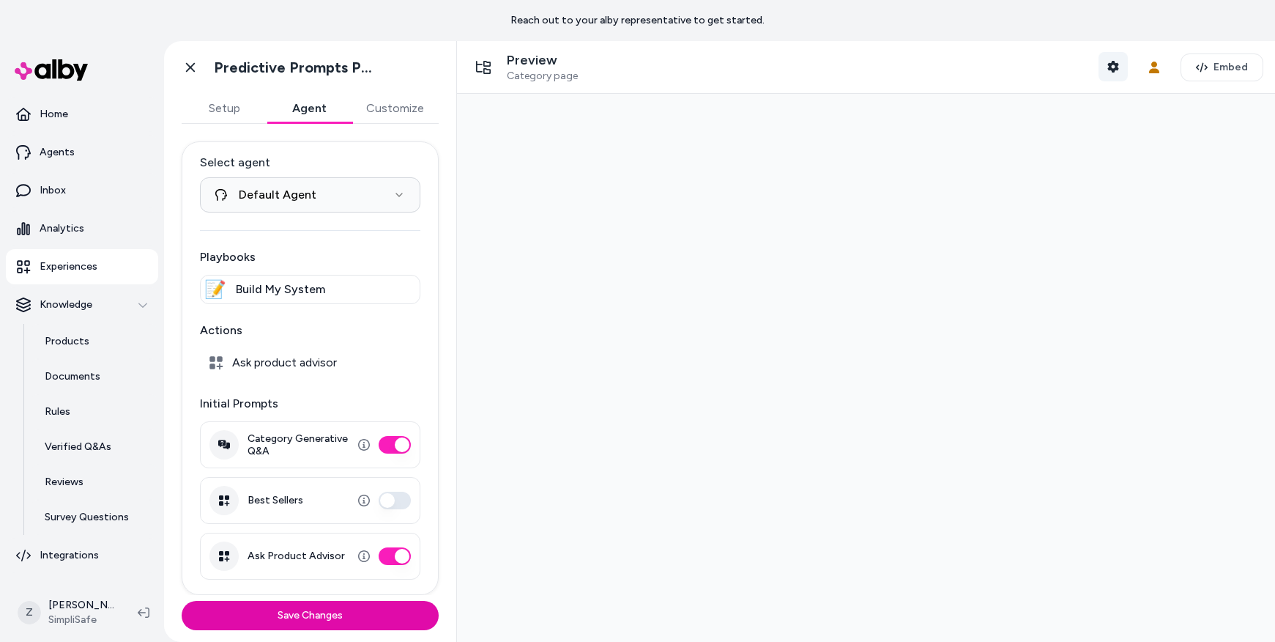
click at [1117, 72] on button "Shopper Context" at bounding box center [1113, 66] width 29 height 29
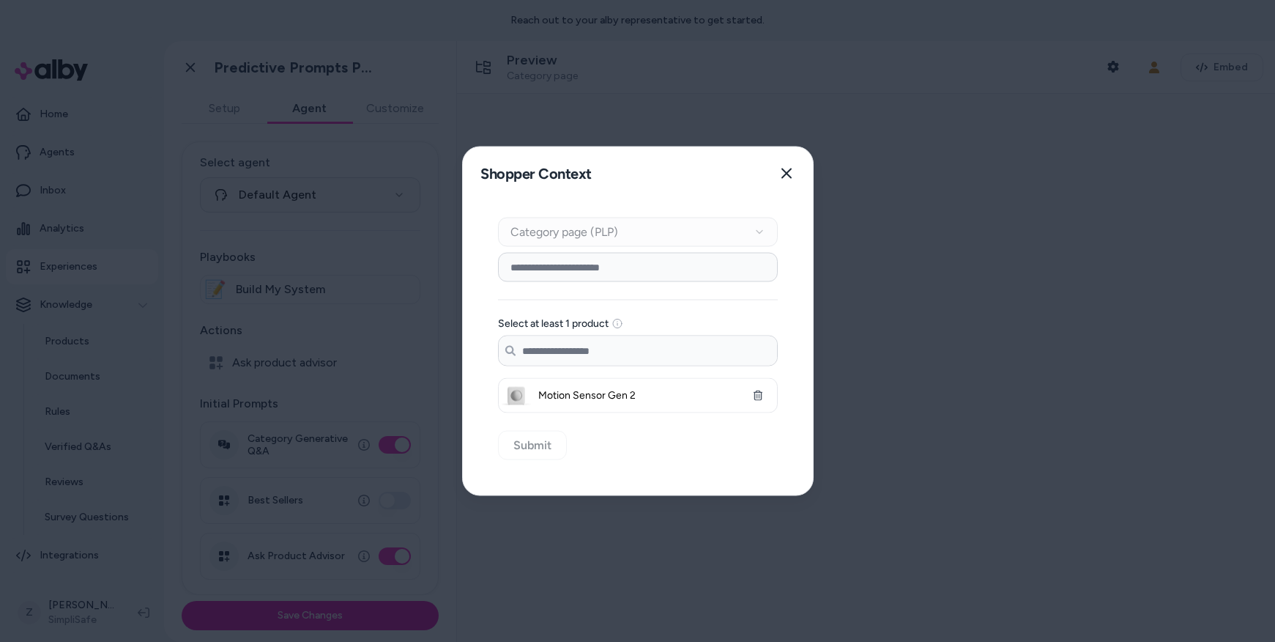
click at [617, 279] on input at bounding box center [638, 267] width 280 height 29
type input "******"
click at [567, 356] on input "Search products..." at bounding box center [638, 350] width 278 height 29
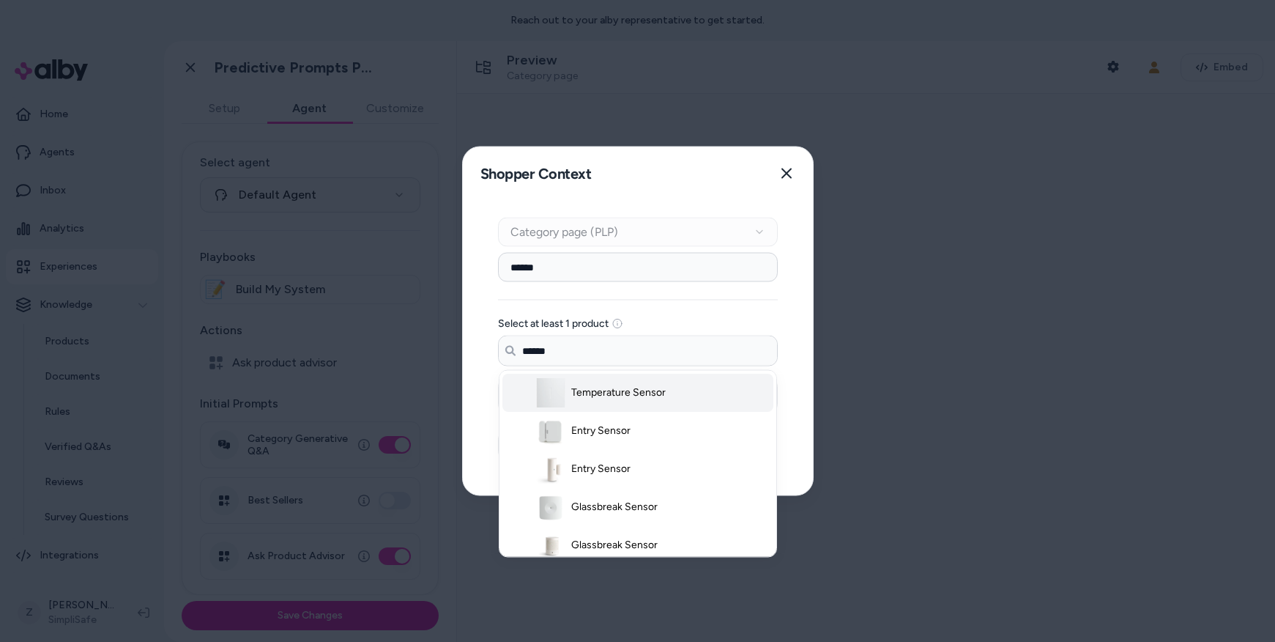
click at [576, 390] on span "Temperature Sensor" at bounding box center [618, 392] width 94 height 15
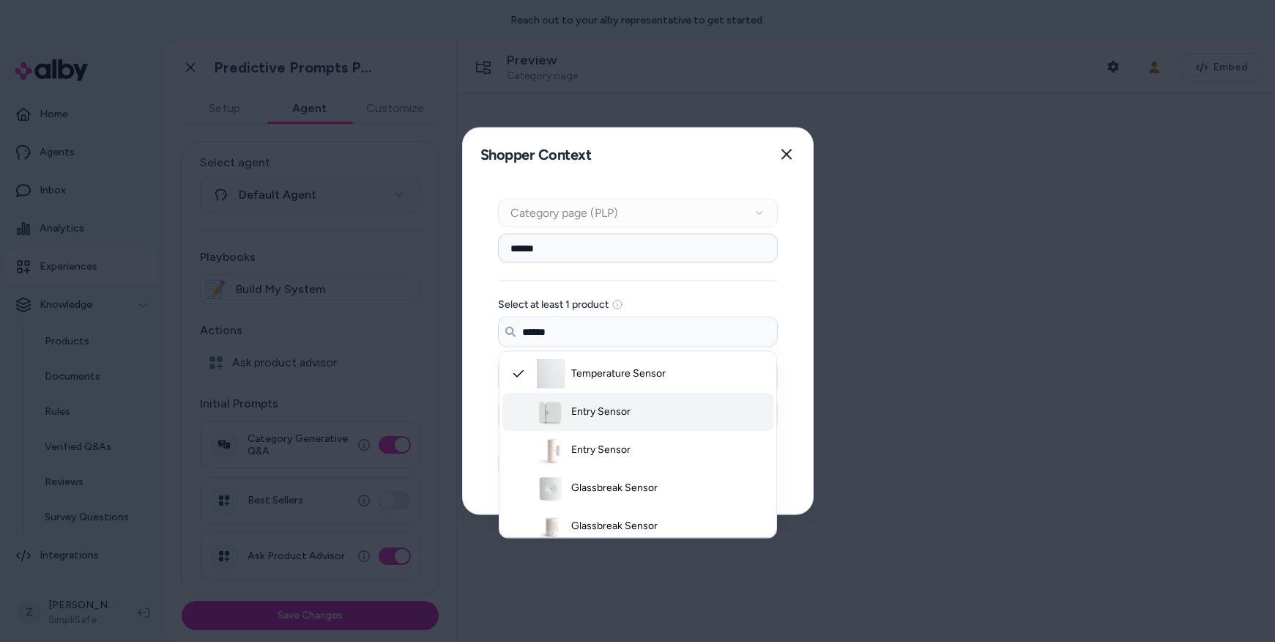
click at [586, 406] on span "Entry Sensor" at bounding box center [600, 411] width 59 height 15
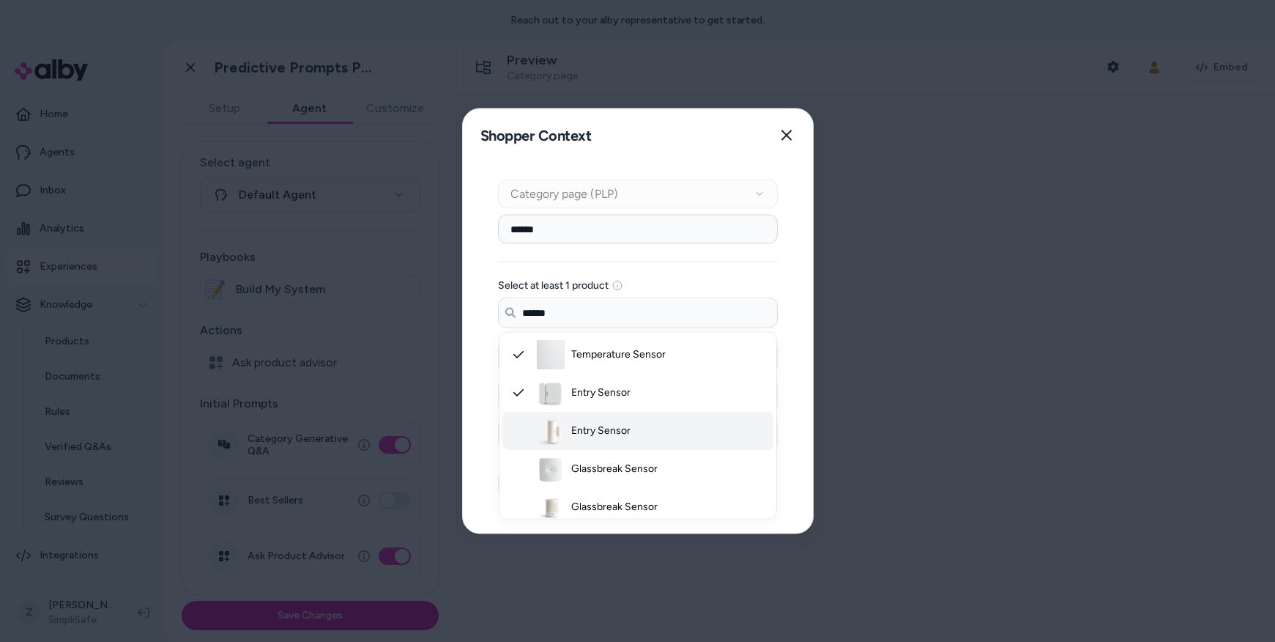
click at [594, 436] on span "Entry Sensor" at bounding box center [600, 430] width 59 height 15
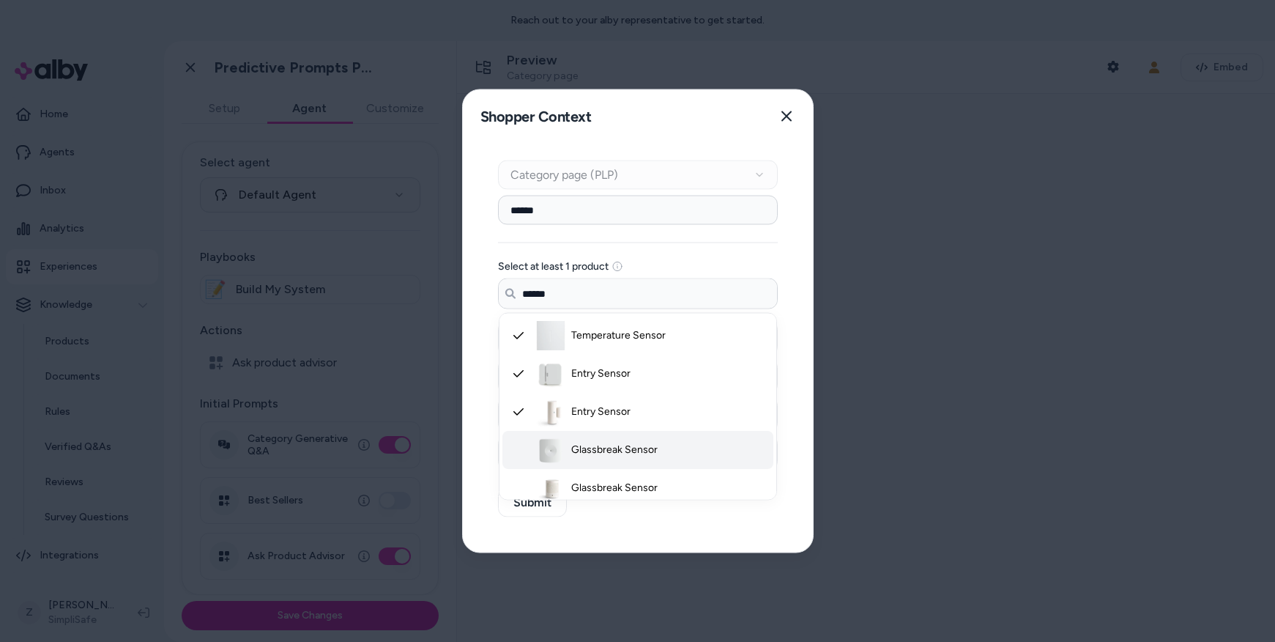
click at [595, 450] on span "Glassbreak Sensor" at bounding box center [614, 449] width 86 height 15
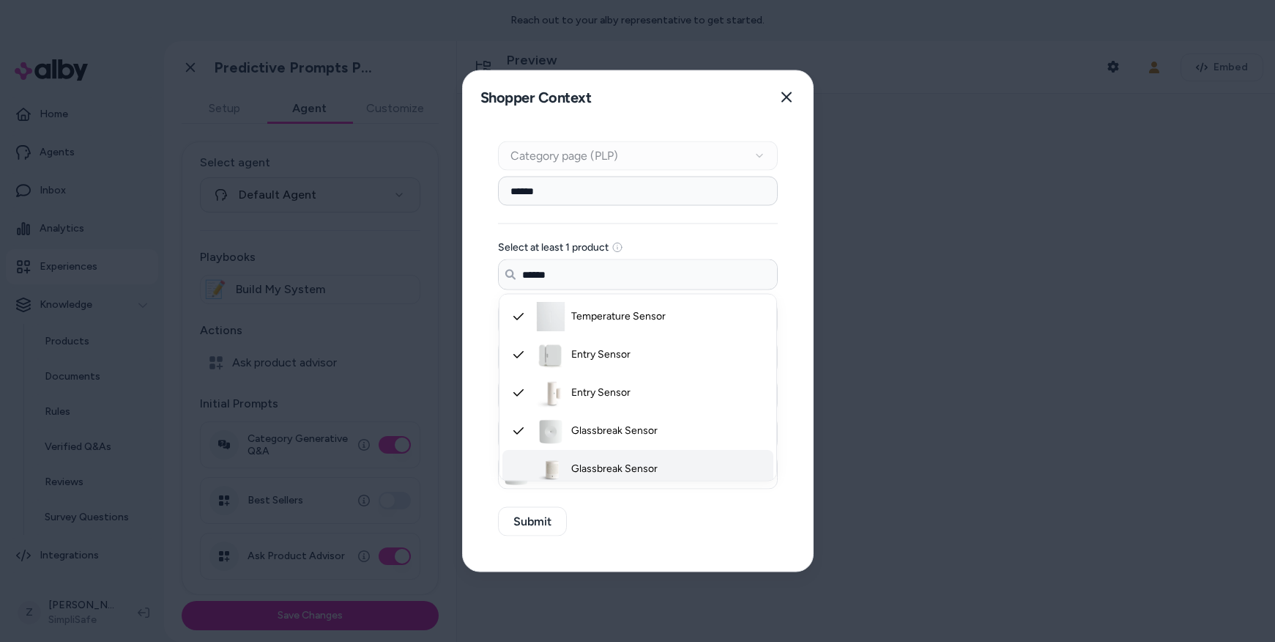
click at [593, 461] on span "Glassbreak Sensor" at bounding box center [614, 468] width 86 height 15
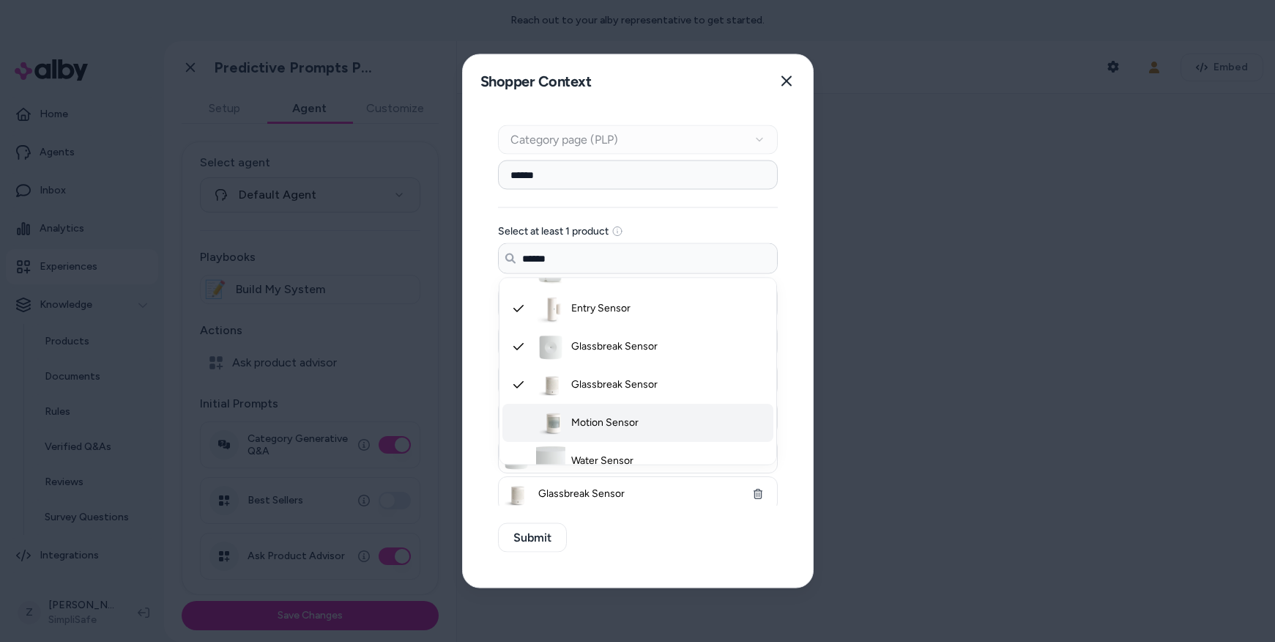
click at [600, 427] on span "Motion Sensor" at bounding box center [604, 422] width 67 height 15
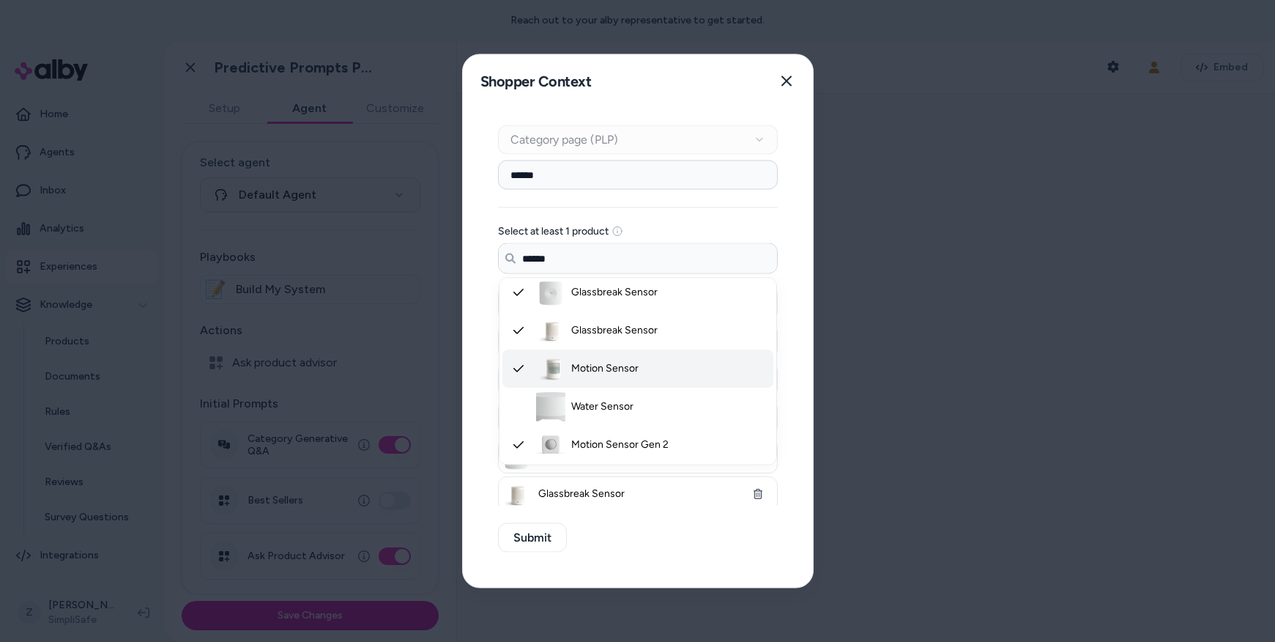
click at [600, 428] on li "Motion Sensor Gen 2" at bounding box center [637, 445] width 271 height 38
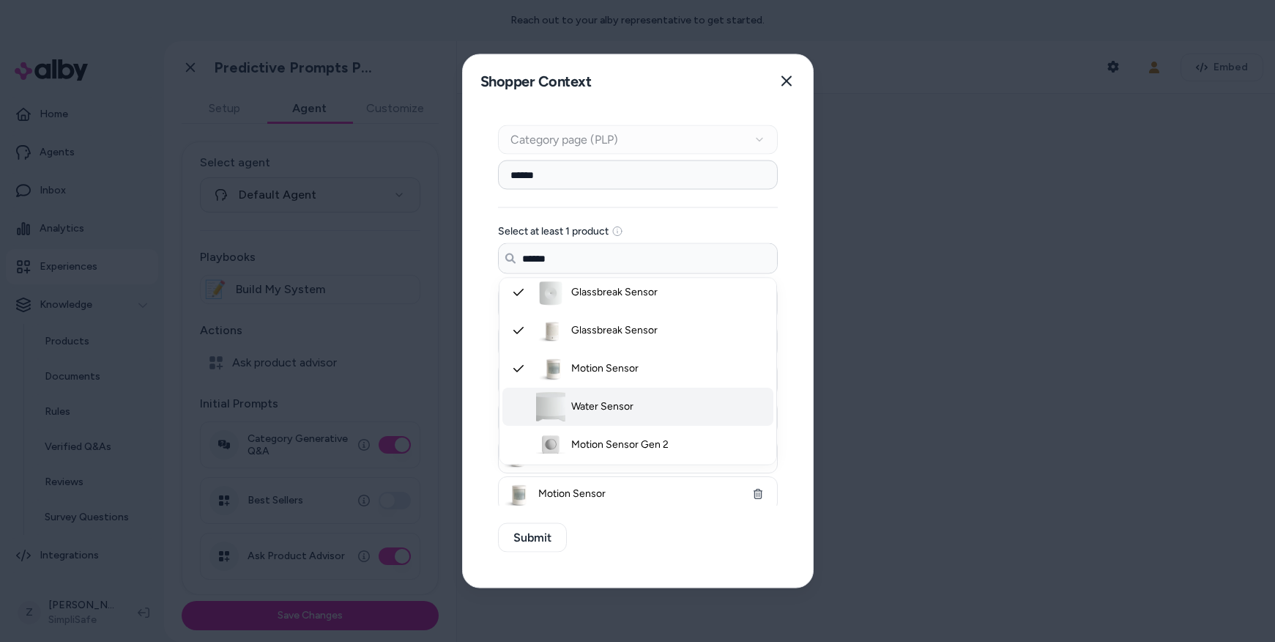
click at [601, 409] on span "Water Sensor" at bounding box center [602, 406] width 62 height 15
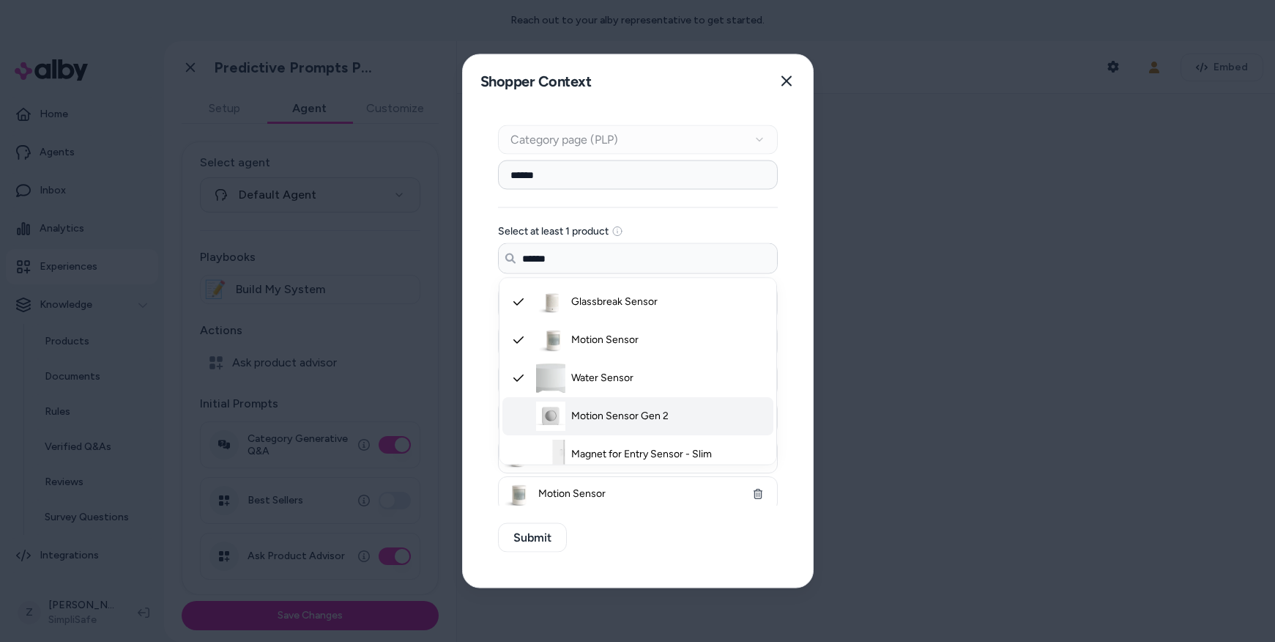
click at [601, 412] on span "Motion Sensor Gen 2" at bounding box center [619, 416] width 97 height 15
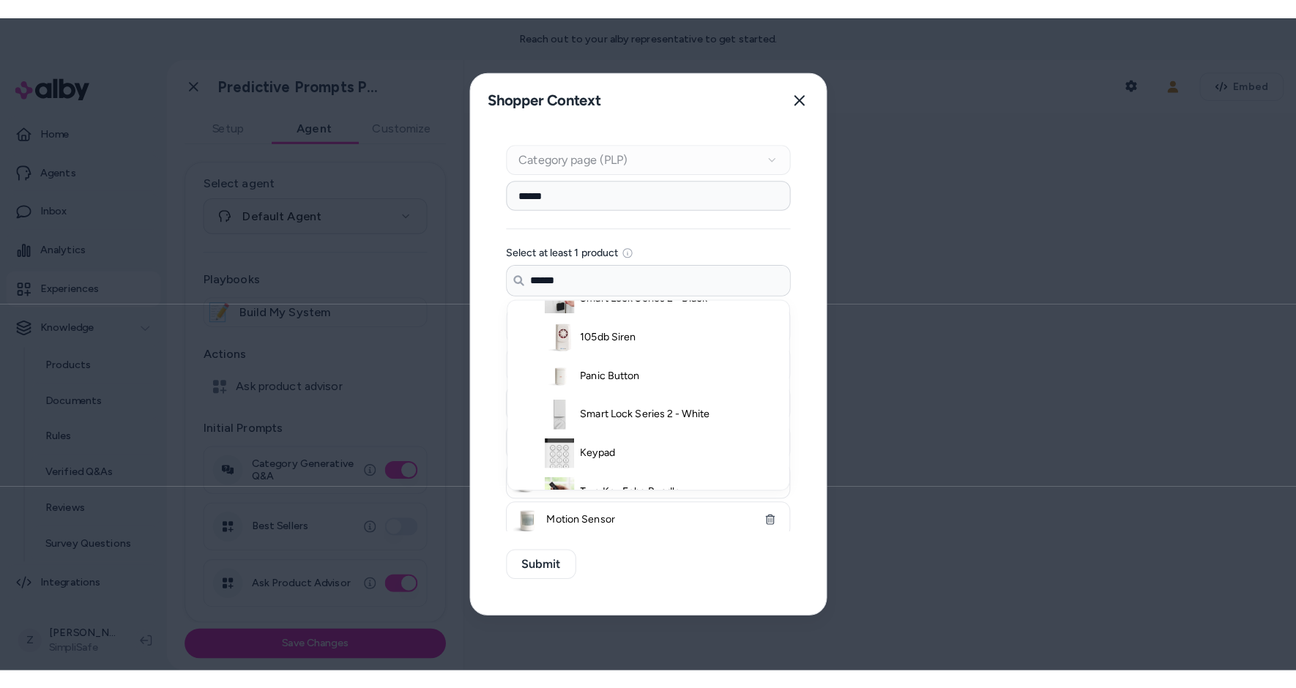
scroll to position [581, 0]
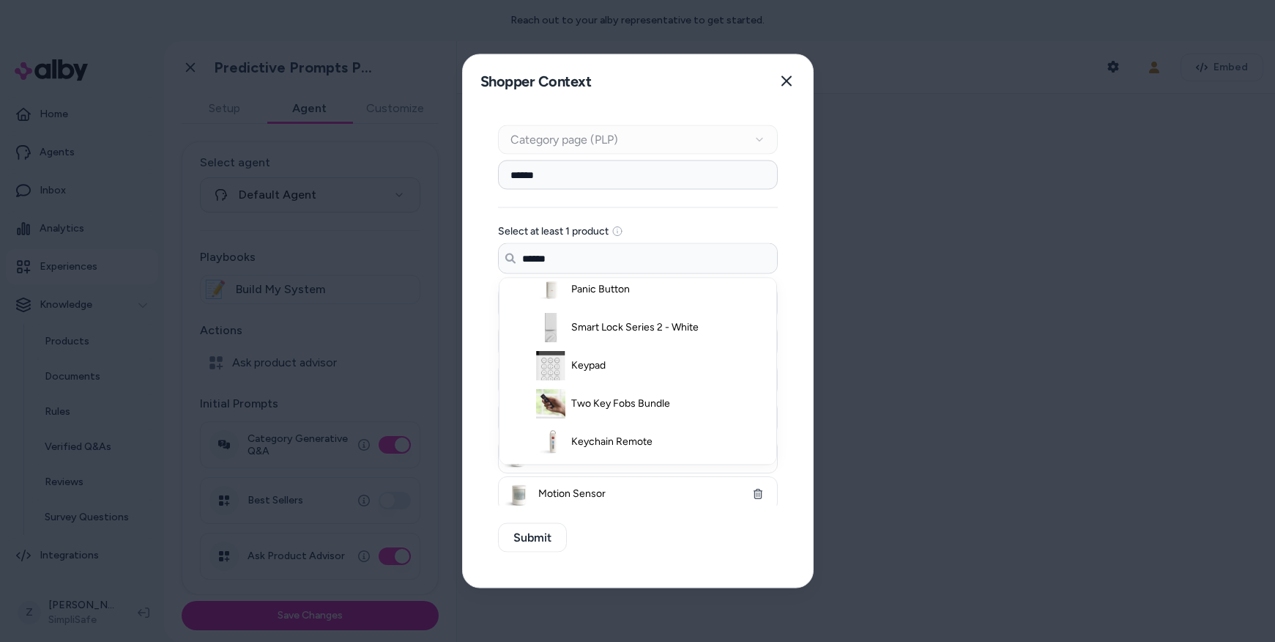
type input "******"
click at [625, 546] on div "Context Type Category page (PLP) Category Setup ****** Select at least 1 produc…" at bounding box center [638, 348] width 350 height 480
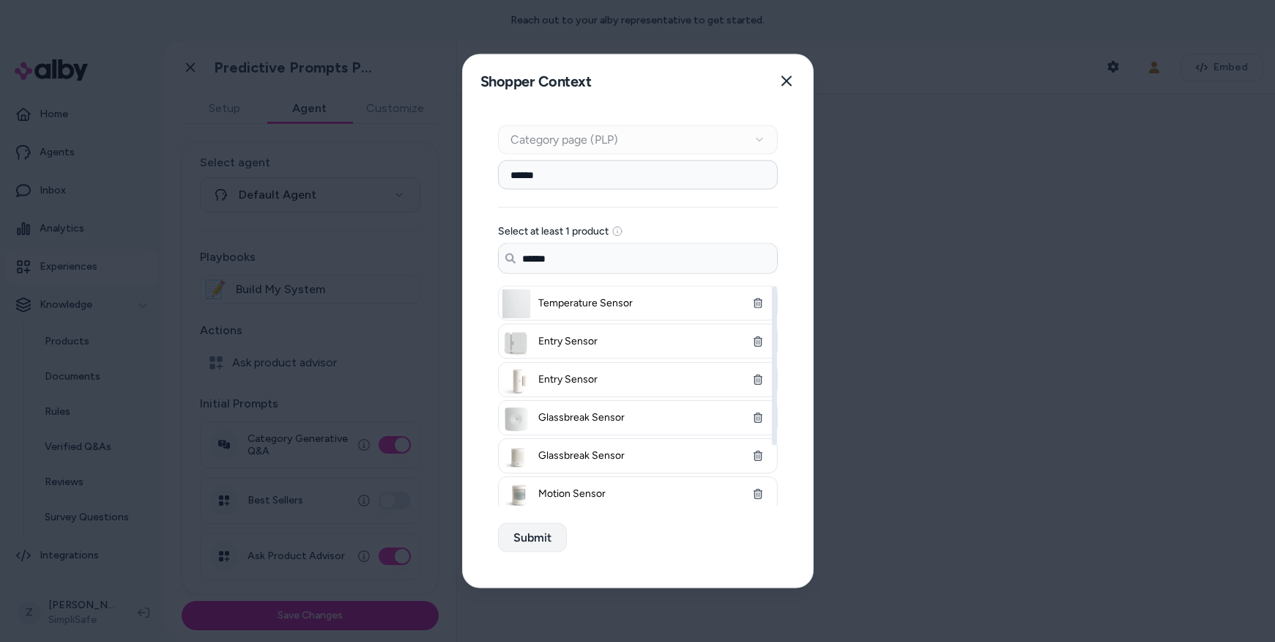
click at [537, 535] on button "Submit" at bounding box center [532, 537] width 69 height 29
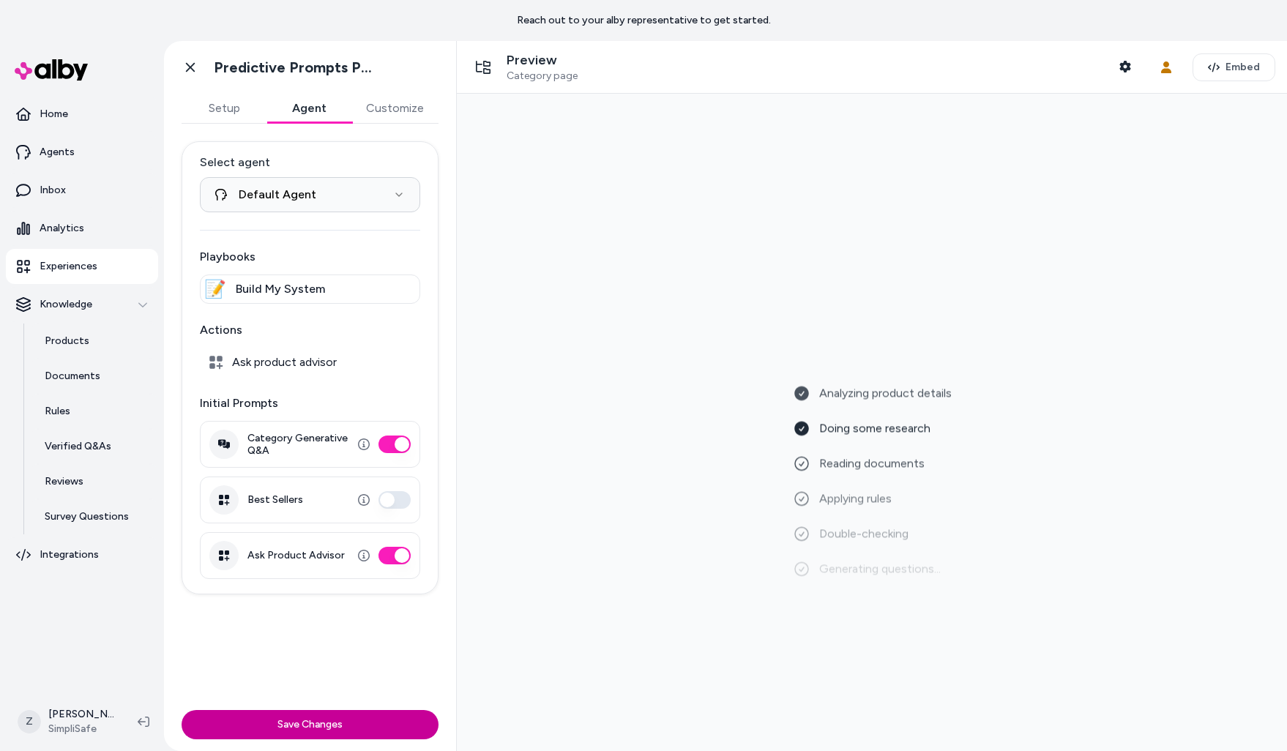
click at [281, 708] on button "Save Changes" at bounding box center [310, 724] width 257 height 29
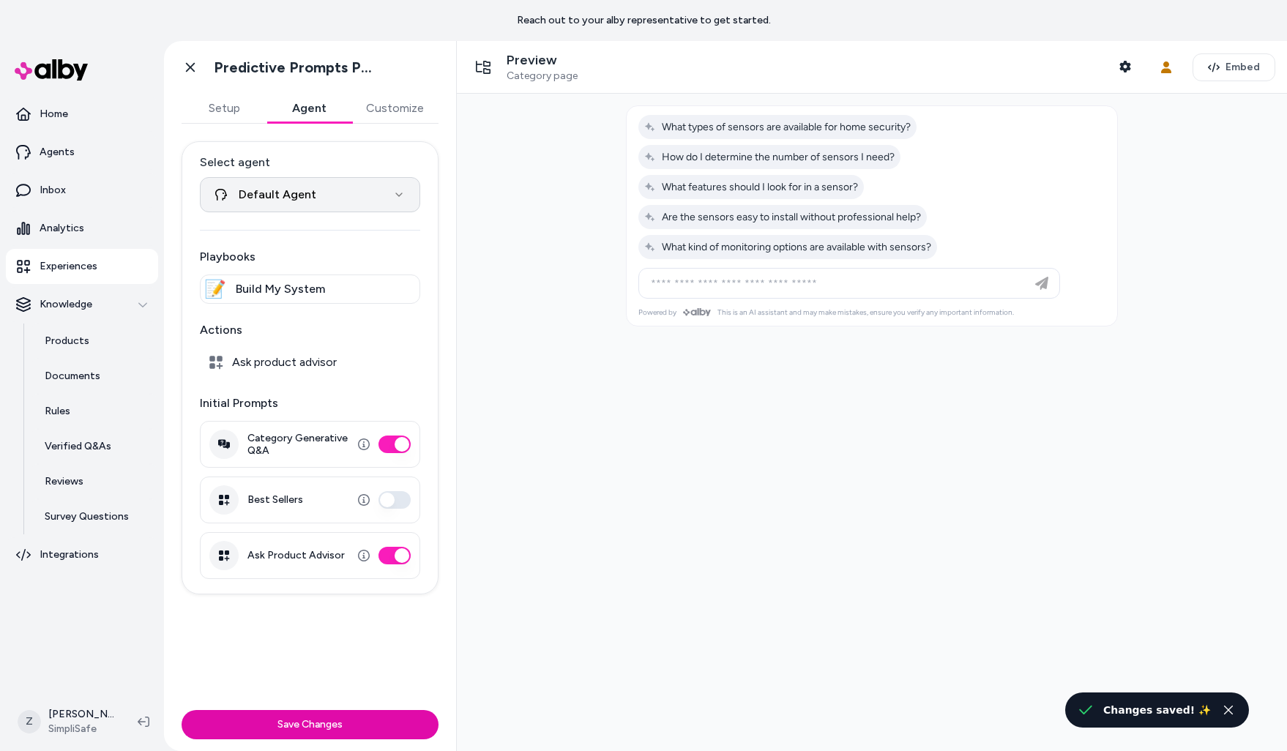
click at [298, 204] on html "**********" at bounding box center [643, 375] width 1287 height 751
click at [297, 207] on html "**********" at bounding box center [643, 375] width 1287 height 751
click at [269, 281] on span "Build My System" at bounding box center [280, 289] width 89 height 18
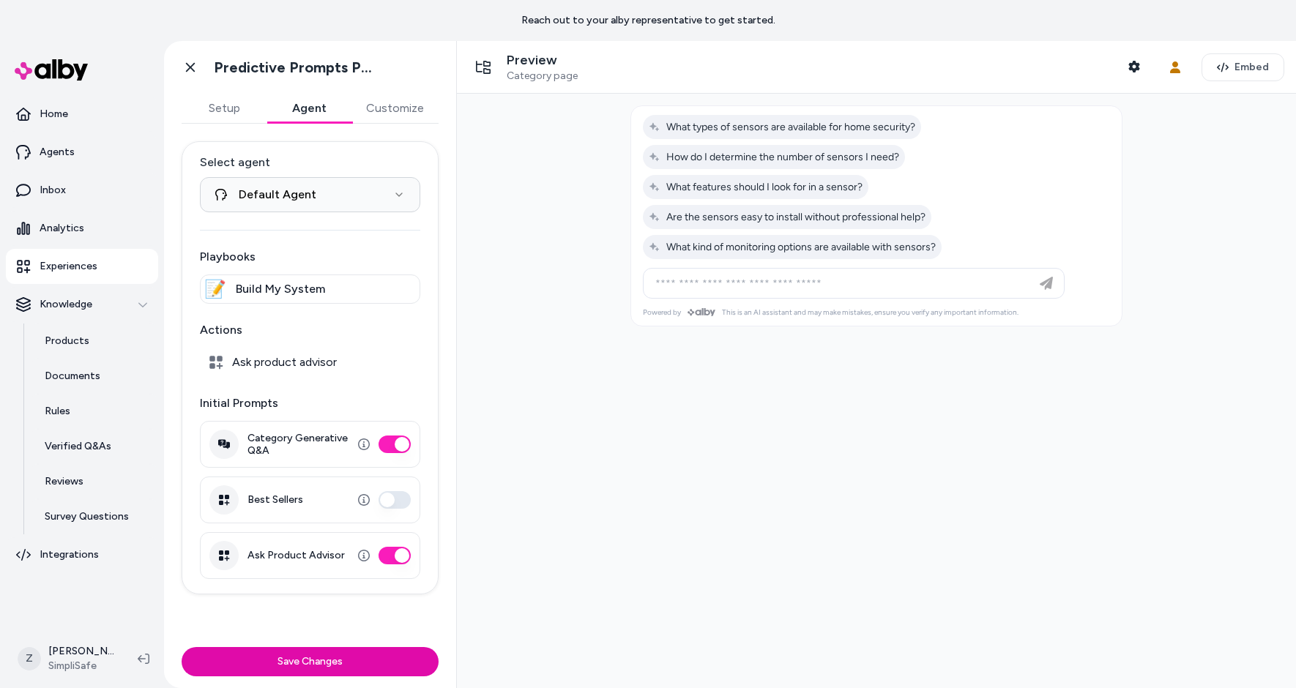
click at [107, 263] on link "Experiences" at bounding box center [82, 266] width 152 height 35
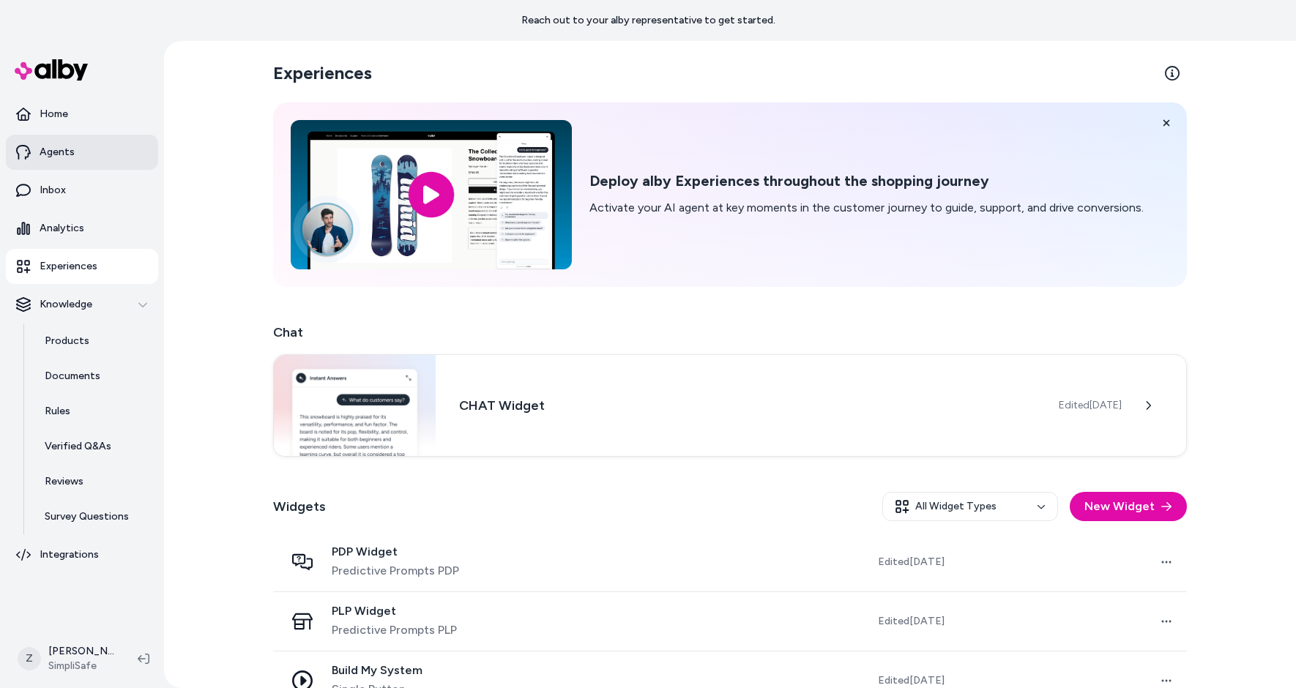
click at [42, 156] on p "Agents" at bounding box center [57, 152] width 35 height 15
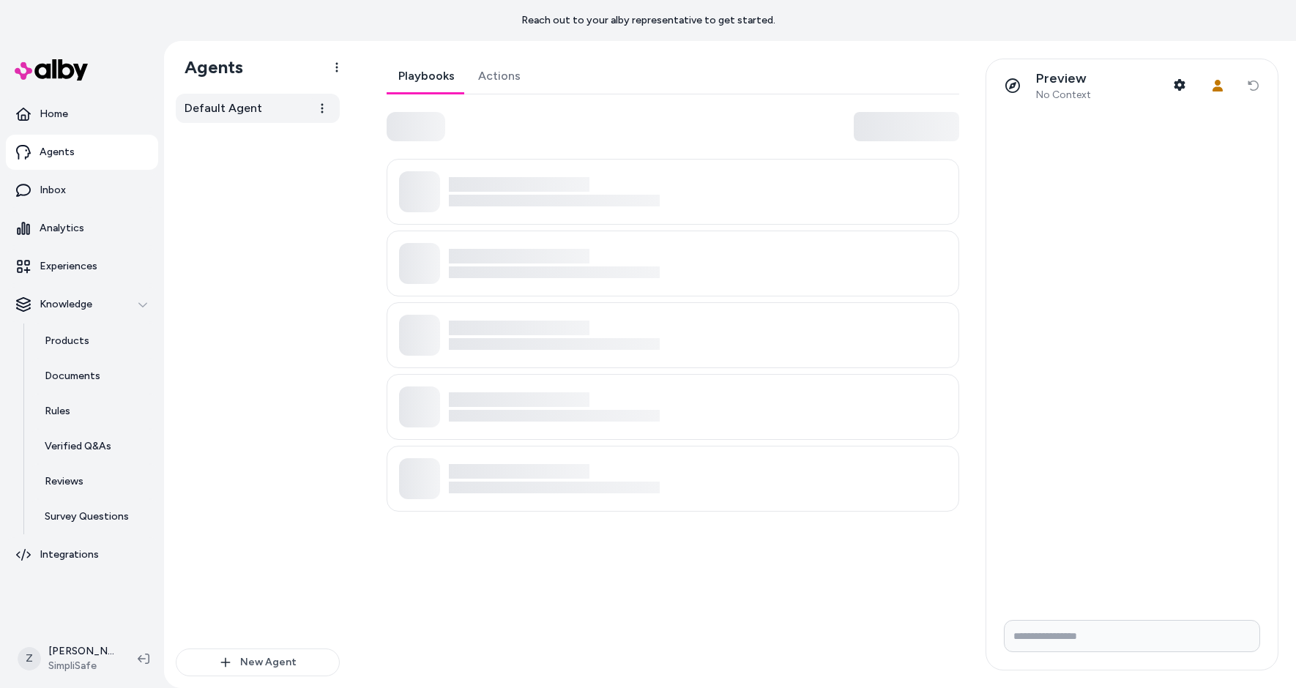
click at [279, 113] on link "Default Agent" at bounding box center [258, 108] width 164 height 29
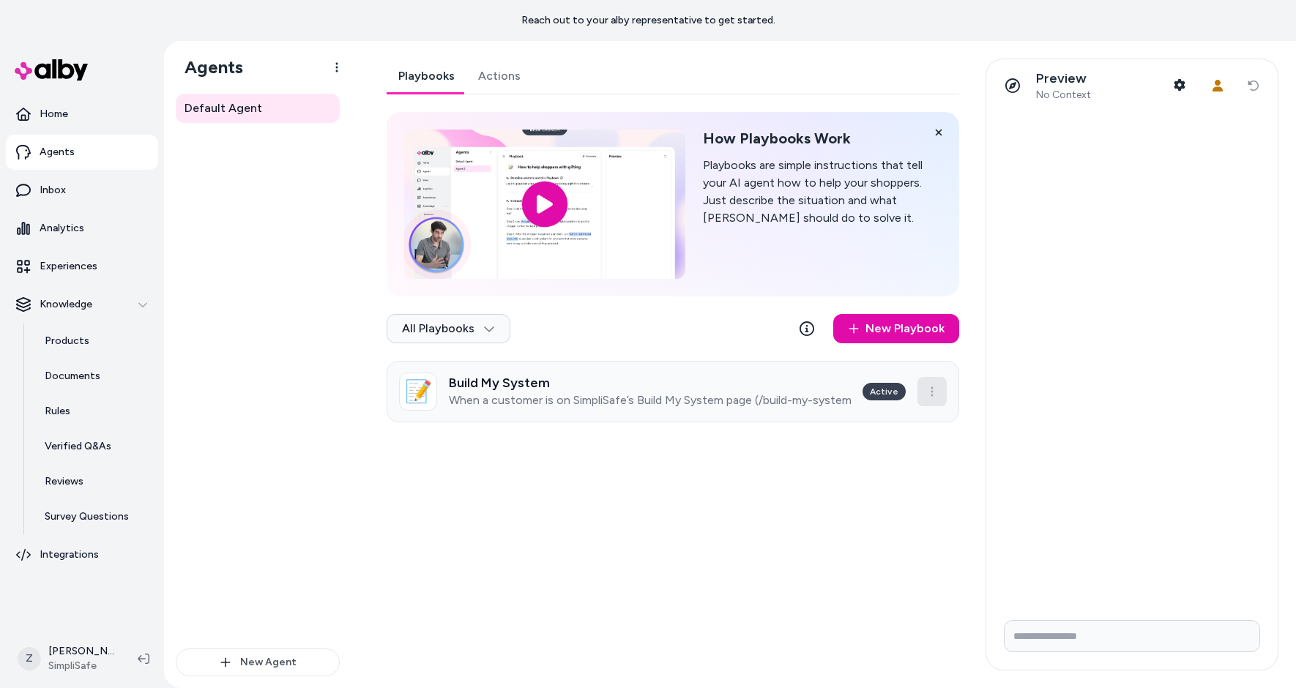
click at [927, 391] on html "Reach out to your alby representative to get started. Home Agents Inbox Analyti…" at bounding box center [648, 344] width 1296 height 688
click at [936, 385] on html "Reach out to your alby representative to get started. Home Agents Inbox Analyti…" at bounding box center [648, 344] width 1296 height 688
click at [707, 398] on p "When a customer is on SimpliSafe’s Build My System page (/build-my-system) and …" at bounding box center [650, 400] width 402 height 15
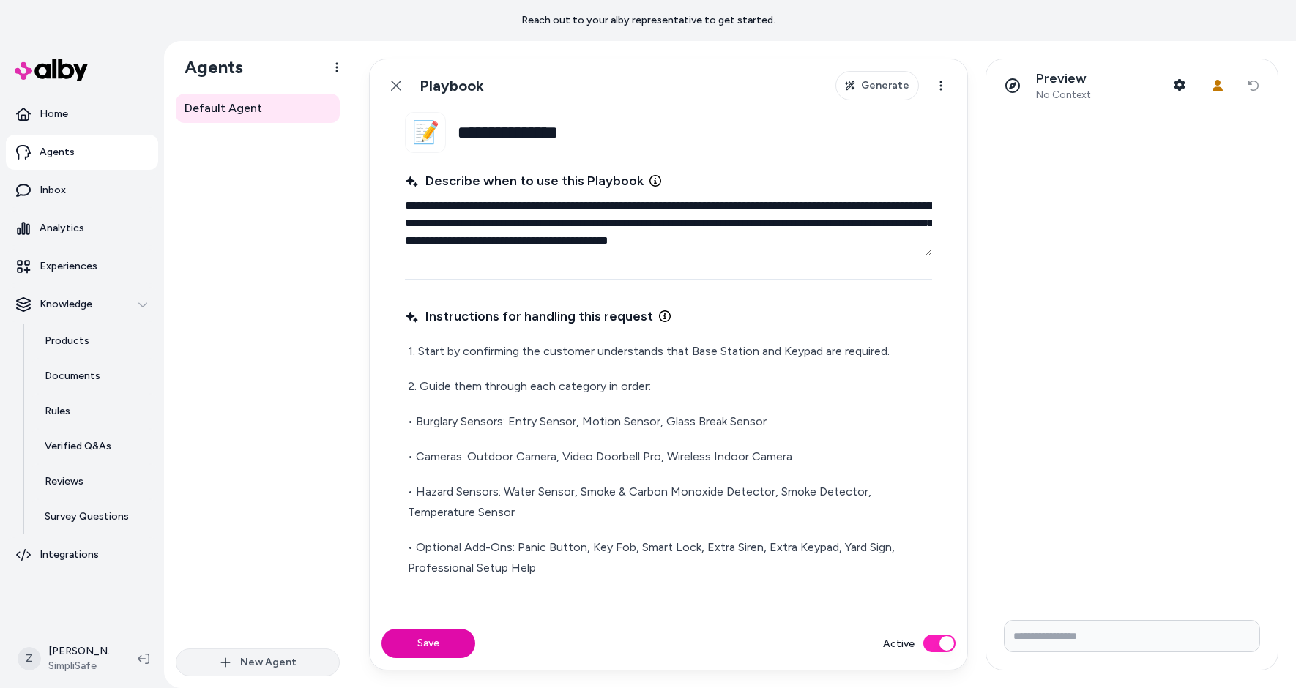
click at [269, 656] on button "New Agent" at bounding box center [258, 663] width 164 height 28
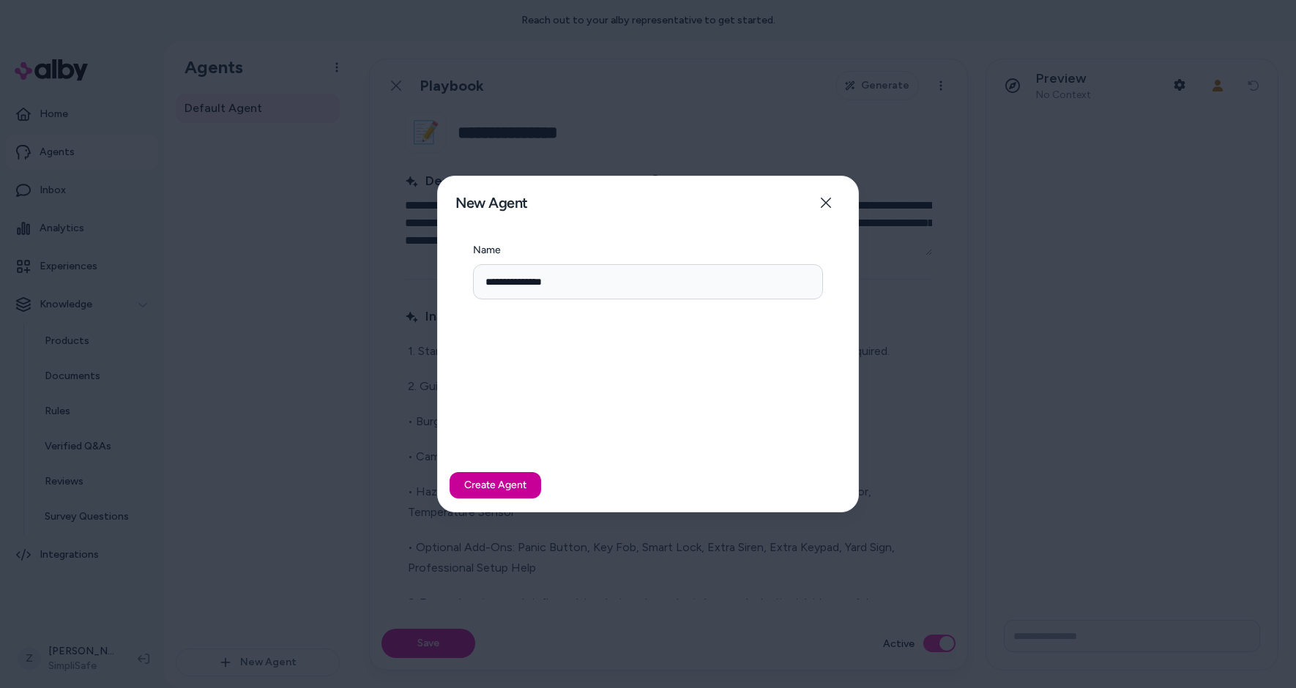
type input "**********"
click at [480, 484] on button "Create Agent" at bounding box center [496, 485] width 92 height 26
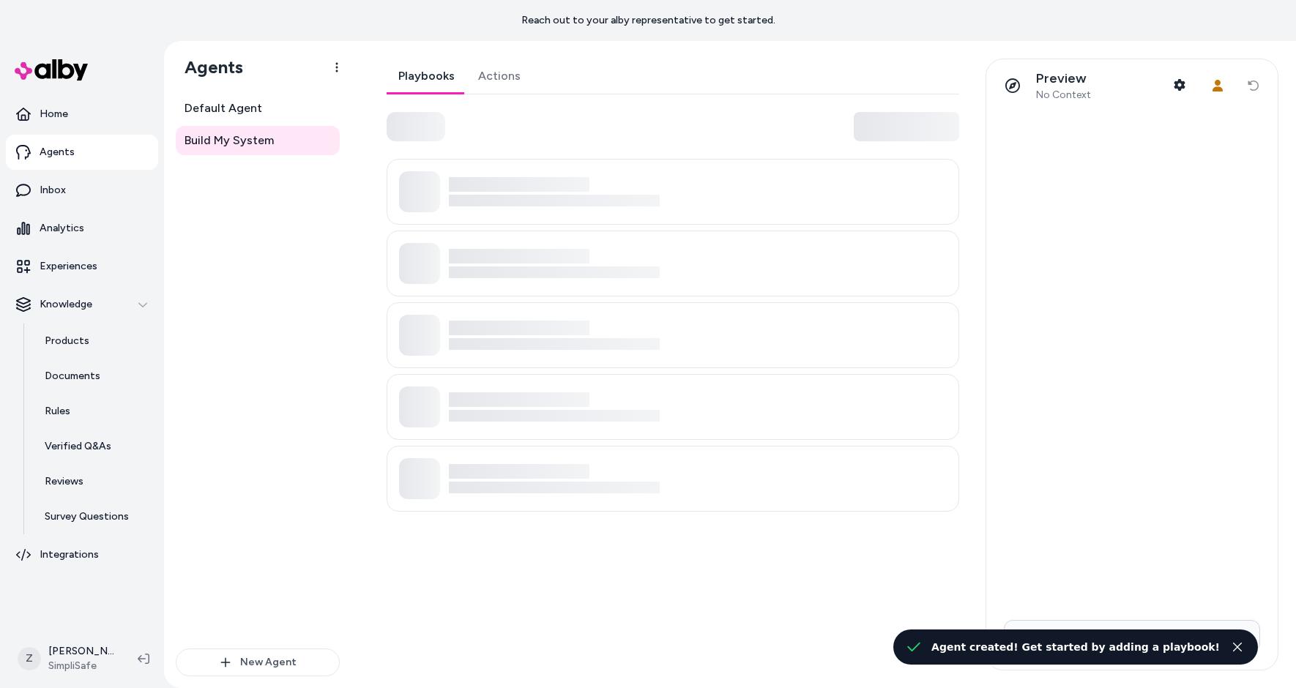
click at [662, 244] on div at bounding box center [673, 264] width 573 height 66
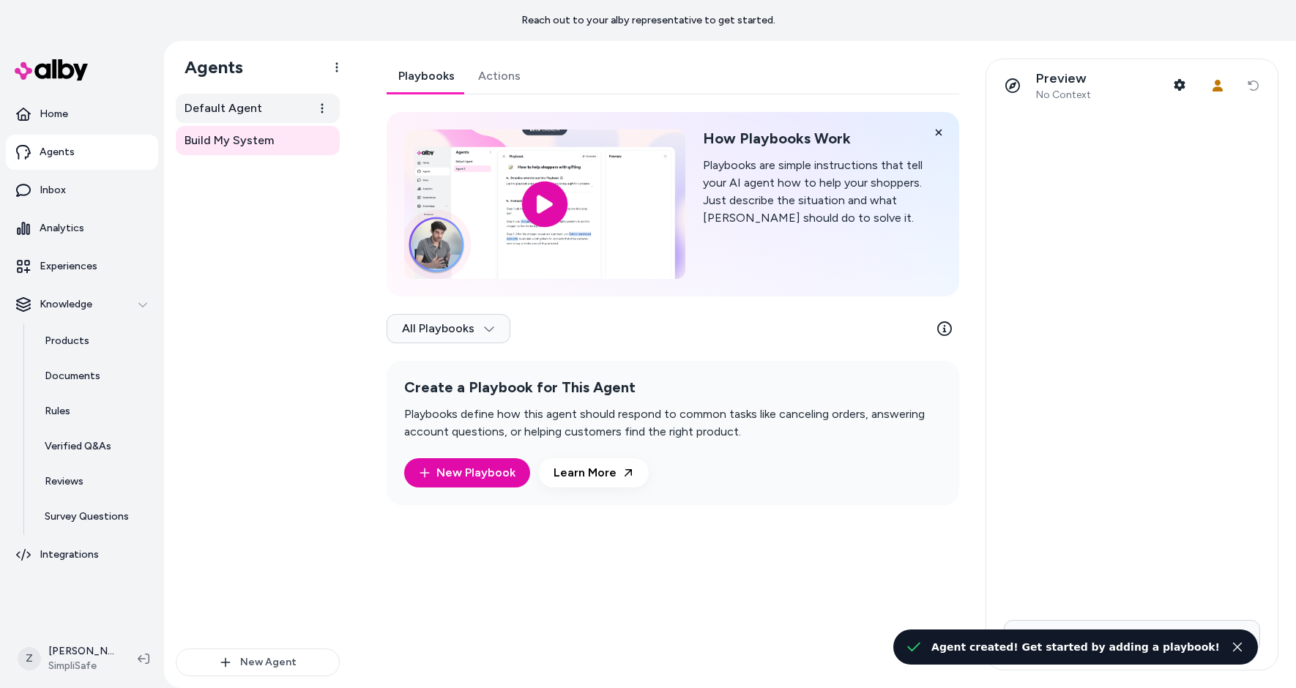
click at [242, 102] on span "Default Agent" at bounding box center [224, 109] width 78 height 18
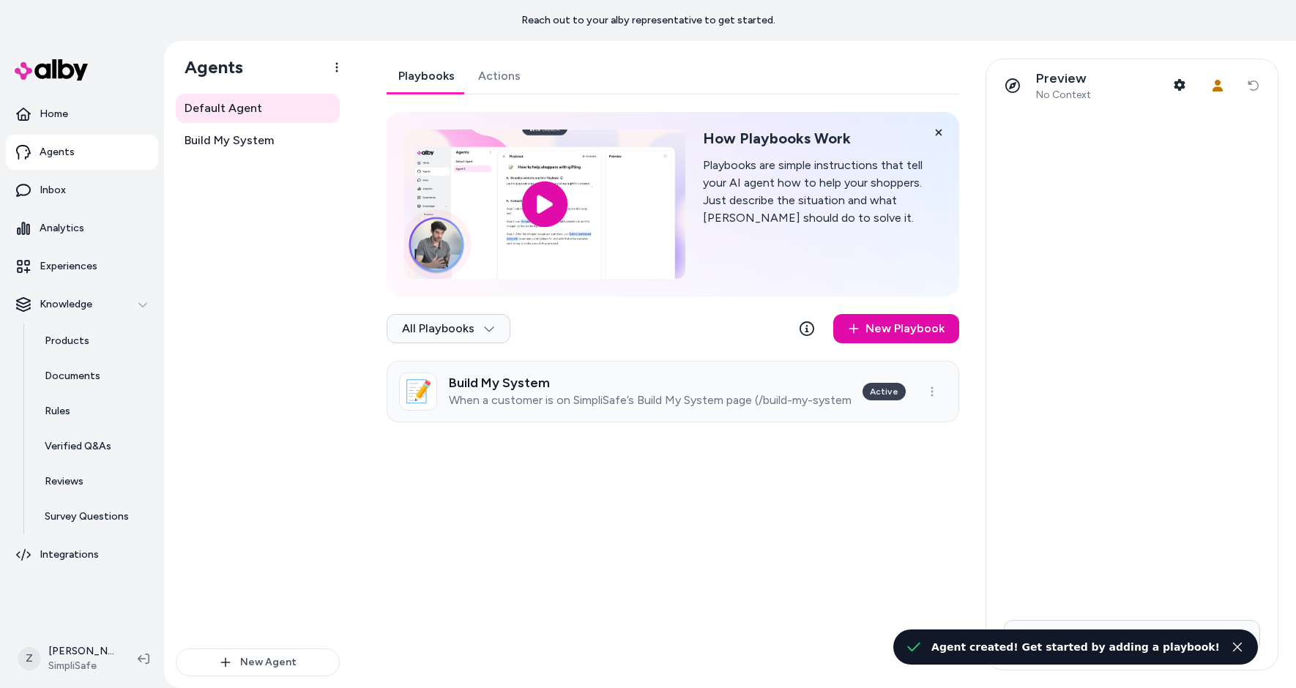
click at [519, 383] on h3 "Build My System" at bounding box center [650, 383] width 402 height 15
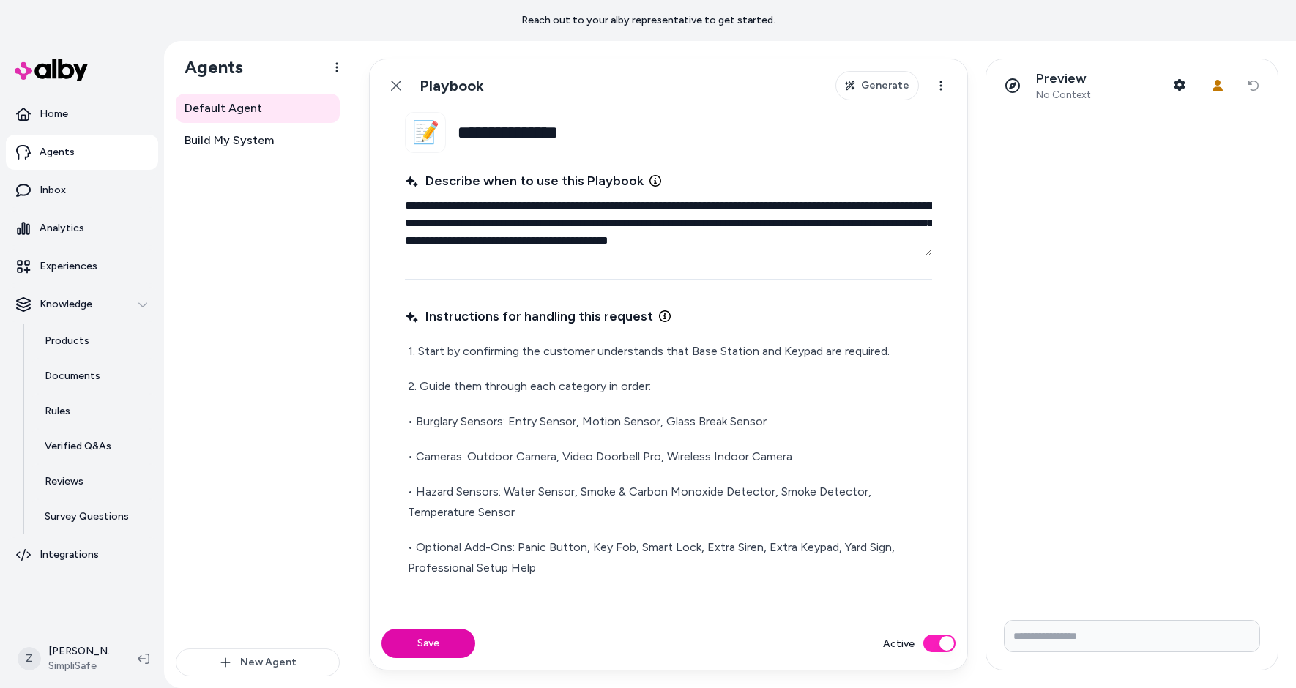
click at [485, 210] on textarea "**********" at bounding box center [668, 223] width 527 height 64
click at [269, 138] on span "Build My System" at bounding box center [229, 141] width 89 height 18
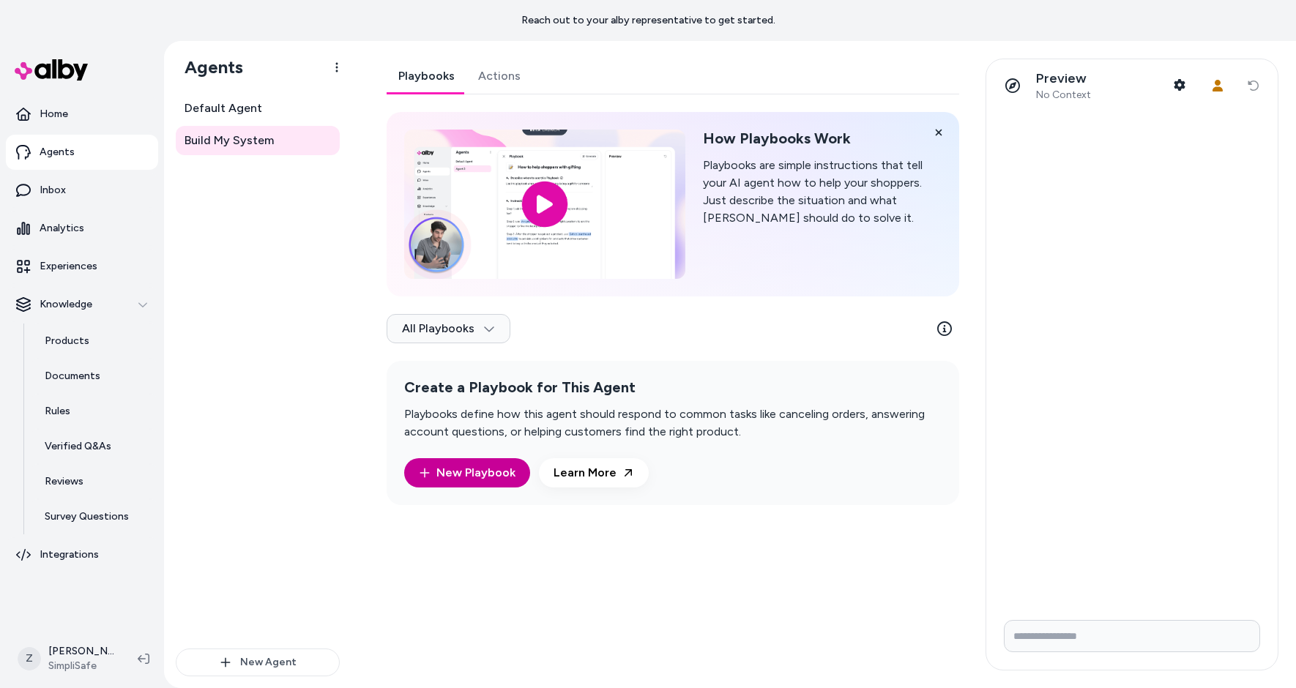
click at [478, 471] on link "New Playbook" at bounding box center [467, 472] width 126 height 29
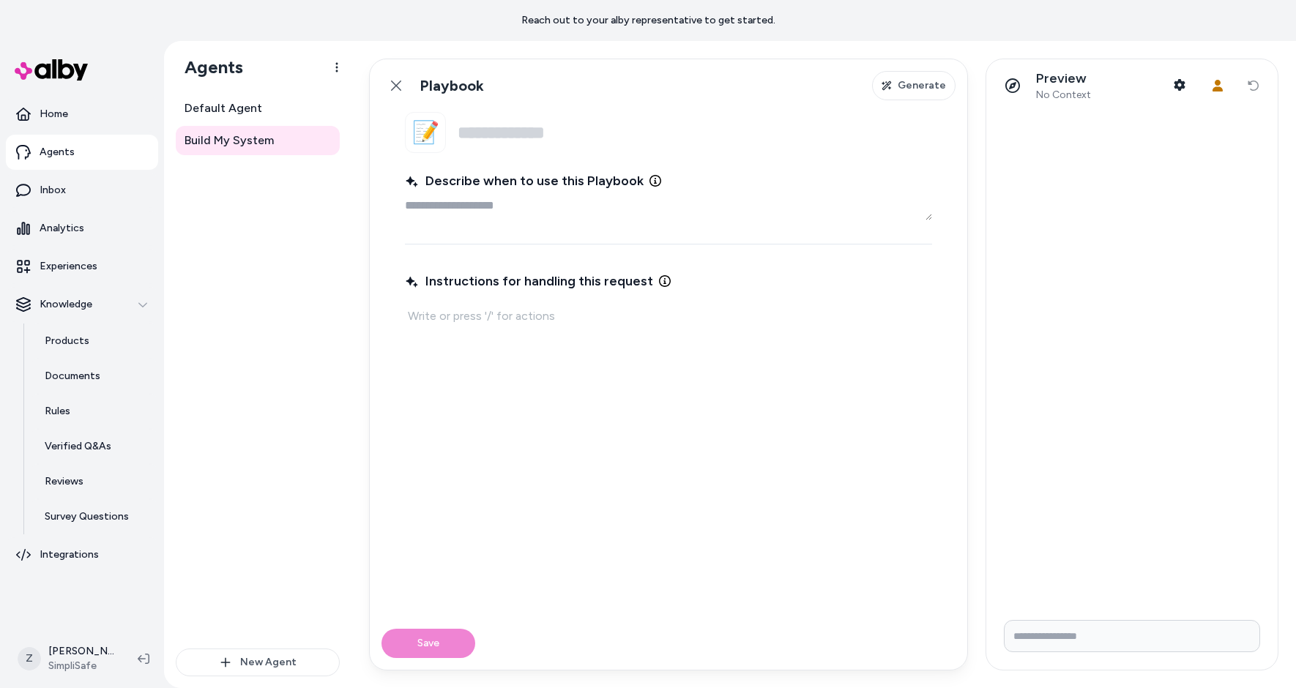
click at [517, 218] on textarea "Describe when to use this Playbook" at bounding box center [668, 205] width 527 height 29
paste textarea "**********"
type textarea "*"
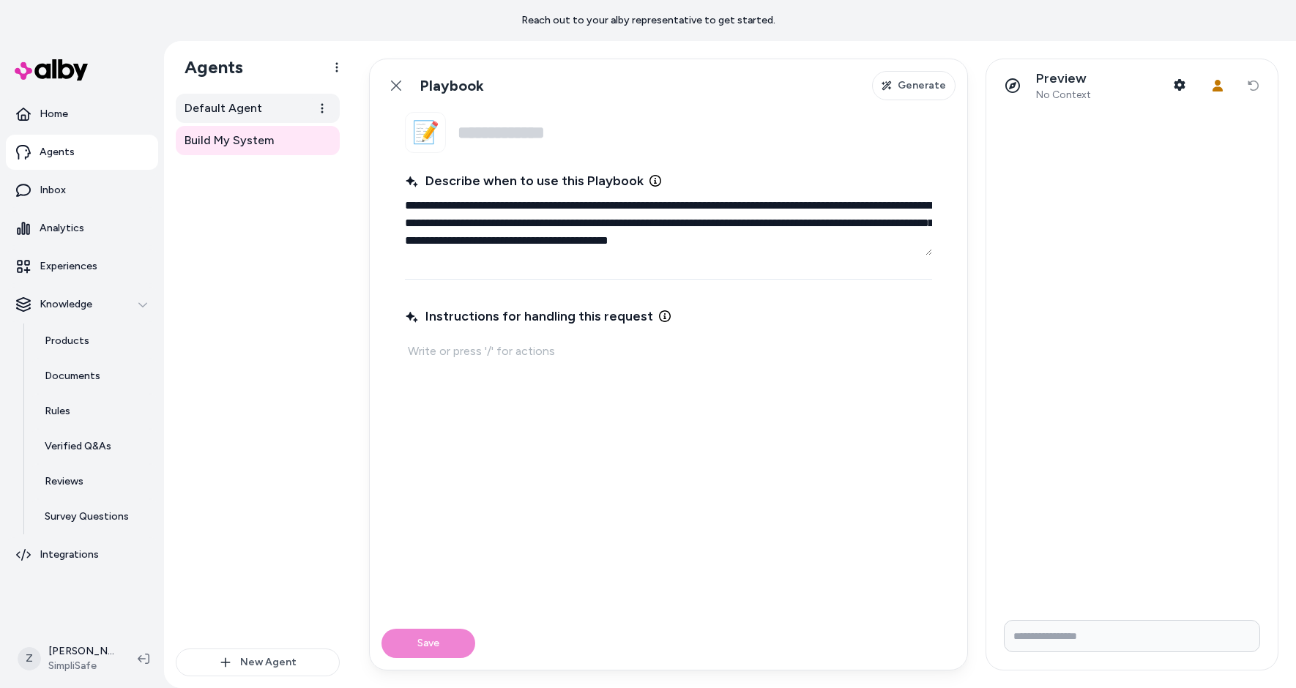
type textarea "**********"
click at [250, 112] on span "Default Agent" at bounding box center [224, 109] width 78 height 18
click at [537, 143] on input "Name" at bounding box center [695, 132] width 475 height 41
paste input "**********"
type textarea "*"
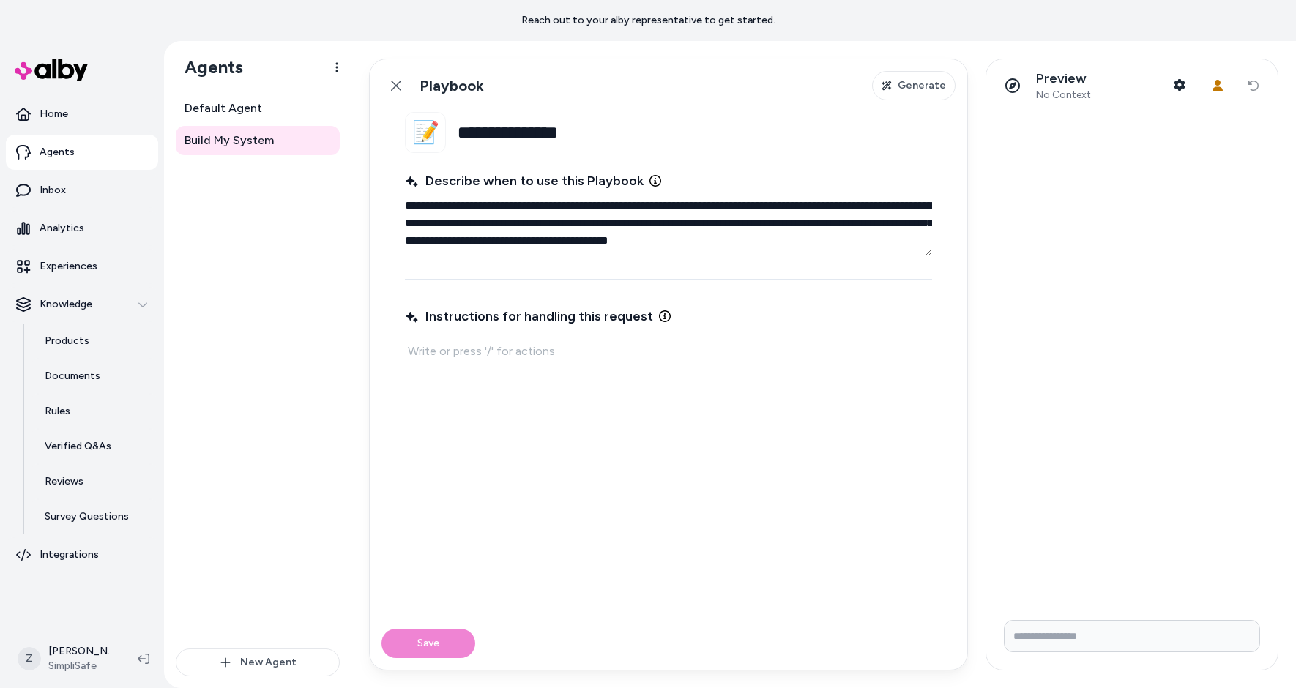
type input "**********"
click at [579, 390] on div "Instructions for handling this request" at bounding box center [668, 451] width 527 height 297
type textarea "*"
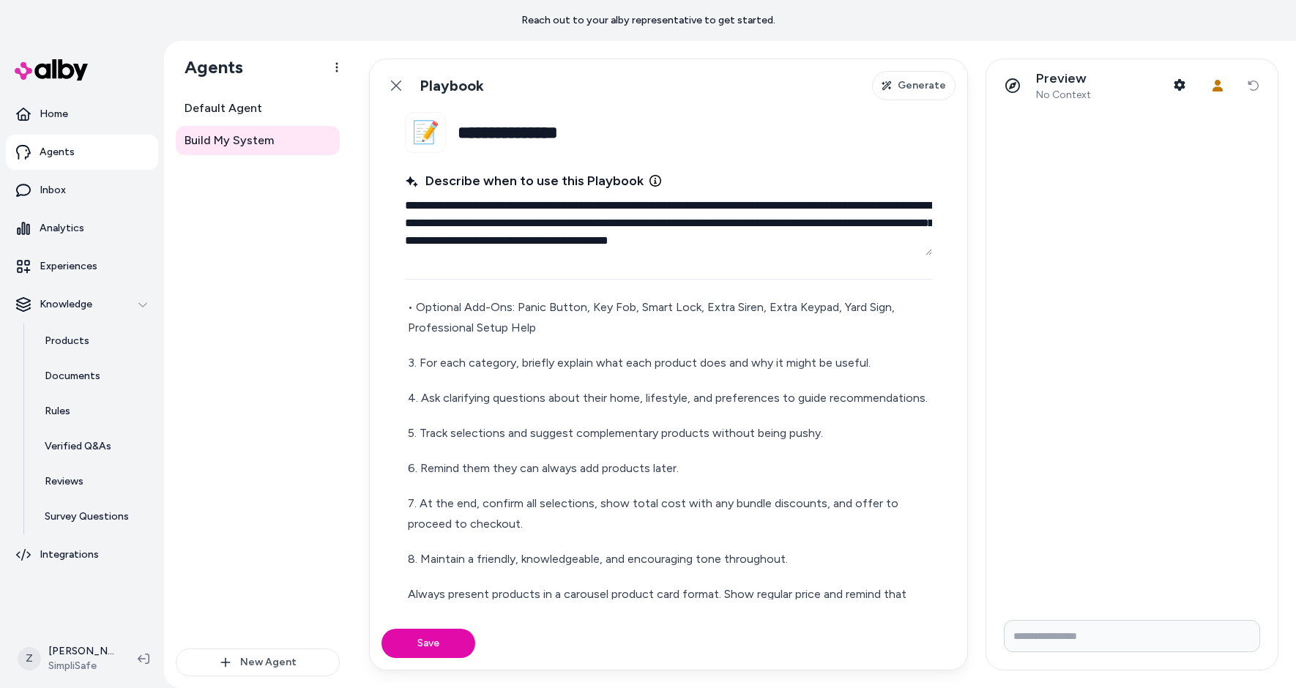
scroll to position [304, 0]
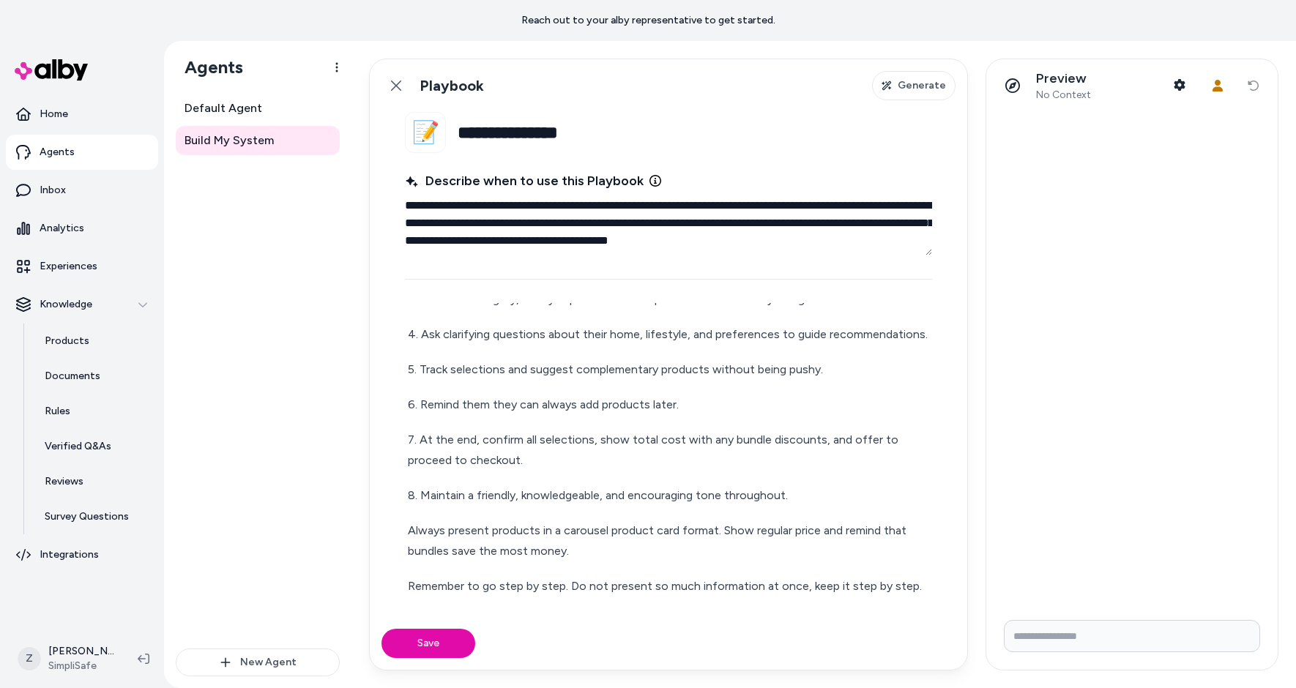
drag, startPoint x: 927, startPoint y: 586, endPoint x: 910, endPoint y: 588, distance: 17.7
click at [927, 586] on p "Remember to go step by step. Do not present so much information at once, keep i…" at bounding box center [668, 586] width 521 height 21
click at [581, 555] on p "Always present products in a carousel product card format. Show regular price a…" at bounding box center [668, 541] width 521 height 41
click at [906, 579] on p "Remember to go step by step. Do not present so much information at once, keep i…" at bounding box center [668, 586] width 521 height 21
click at [912, 581] on p "Remember to go step by step. Do not present so much information at once, keep i…" at bounding box center [668, 586] width 521 height 21
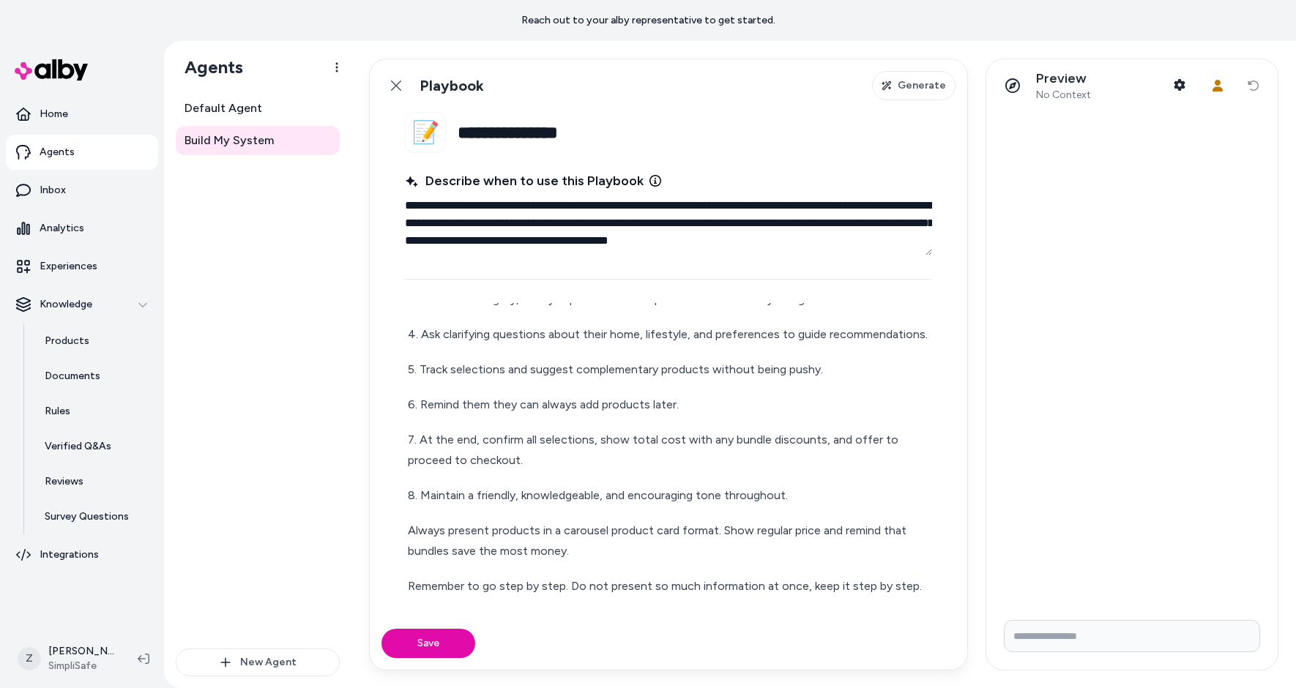
scroll to position [322, 0]
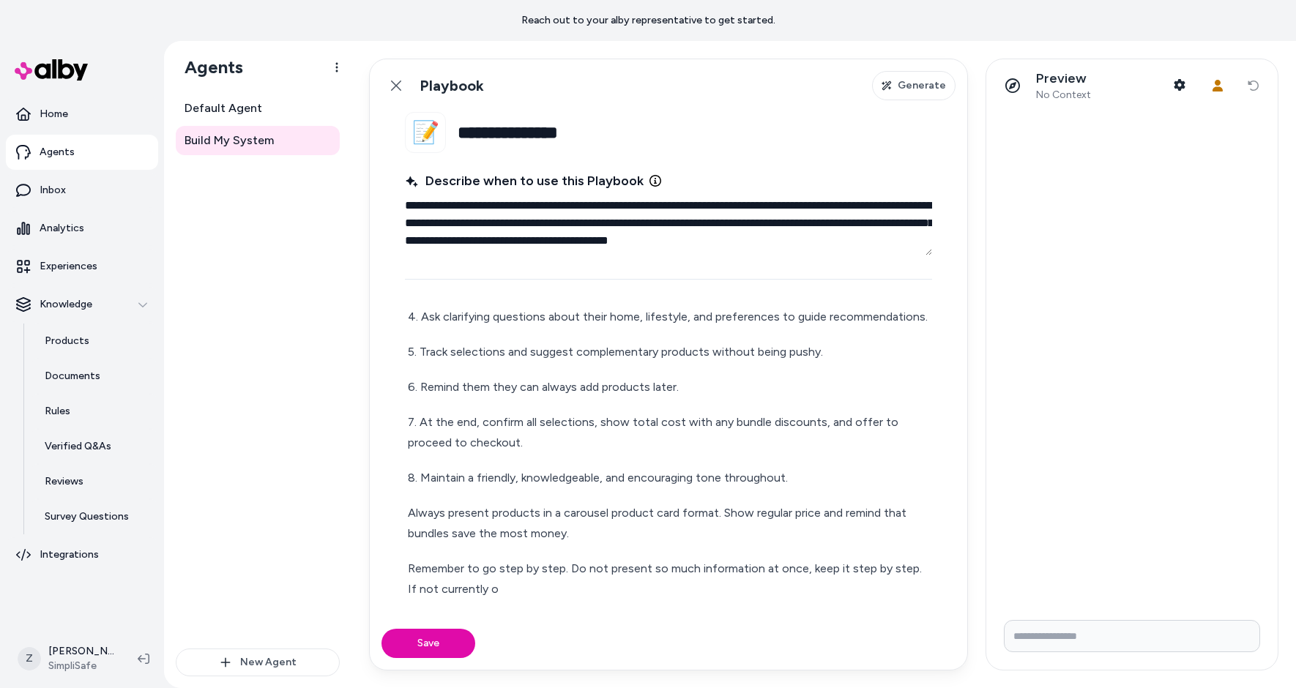
drag, startPoint x: 913, startPoint y: 571, endPoint x: 924, endPoint y: 596, distance: 27.6
click at [924, 596] on p "Remember to go step by step. Do not present so much information at once, keep i…" at bounding box center [668, 579] width 521 height 41
drag, startPoint x: 921, startPoint y: 598, endPoint x: 914, endPoint y: 570, distance: 28.6
click at [914, 570] on p "Remember to go step by step. Do not present so much information at once, keep i…" at bounding box center [668, 579] width 521 height 41
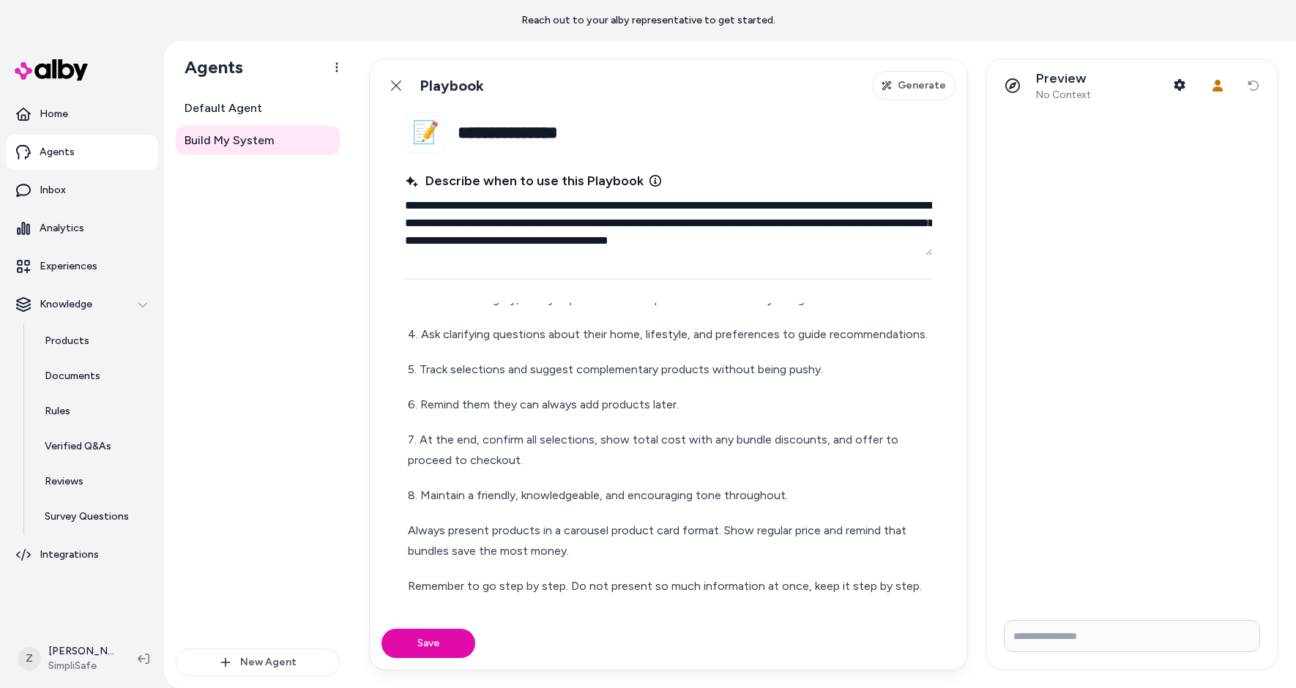
scroll to position [304, 0]
click at [433, 639] on button "Save" at bounding box center [429, 643] width 94 height 29
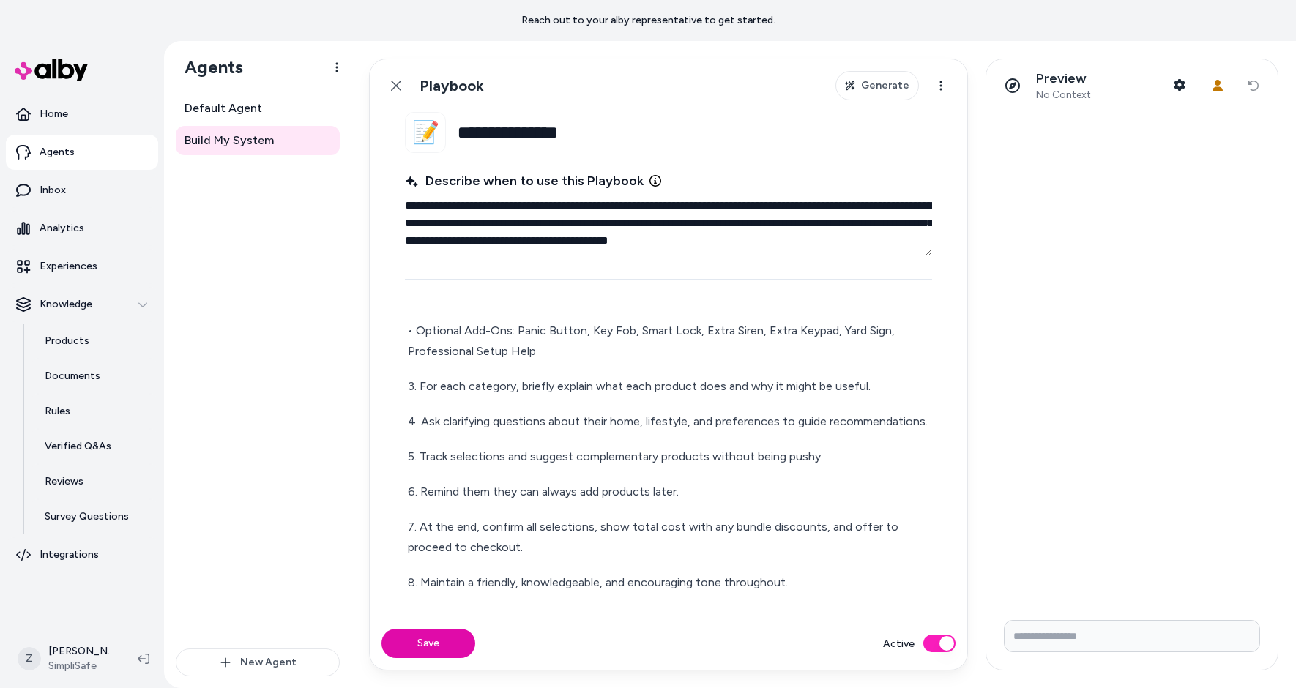
scroll to position [304, 0]
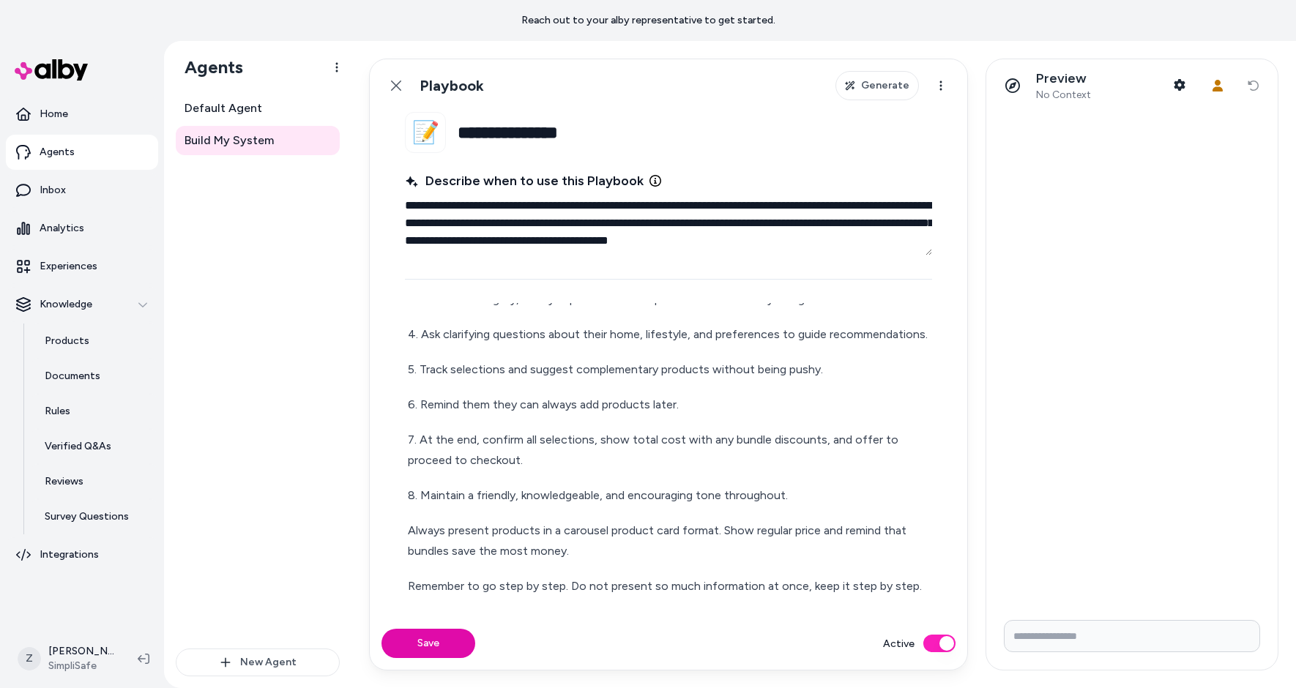
click at [570, 548] on p "Always present products in a carousel product card format. Show regular price a…" at bounding box center [668, 541] width 521 height 41
type textarea "*"
click at [451, 636] on button "Save" at bounding box center [429, 643] width 94 height 29
click at [393, 83] on icon at bounding box center [396, 86] width 12 height 12
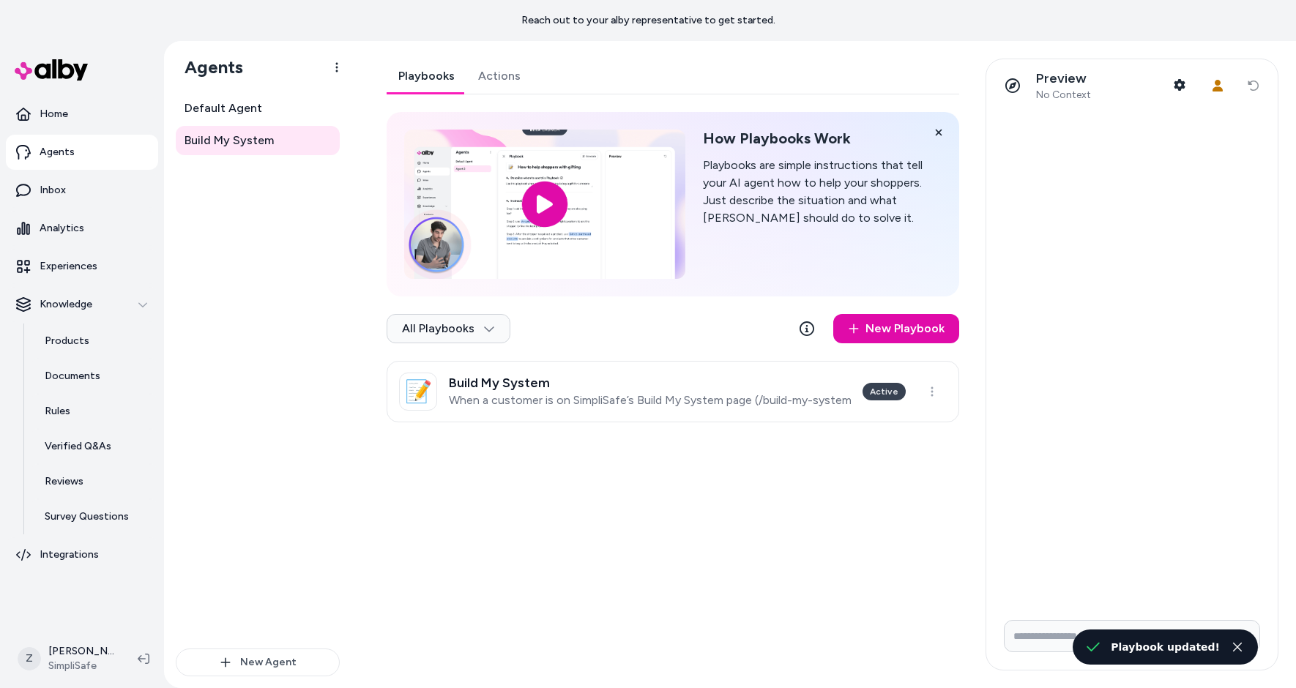
click at [507, 86] on link "Actions" at bounding box center [500, 76] width 66 height 35
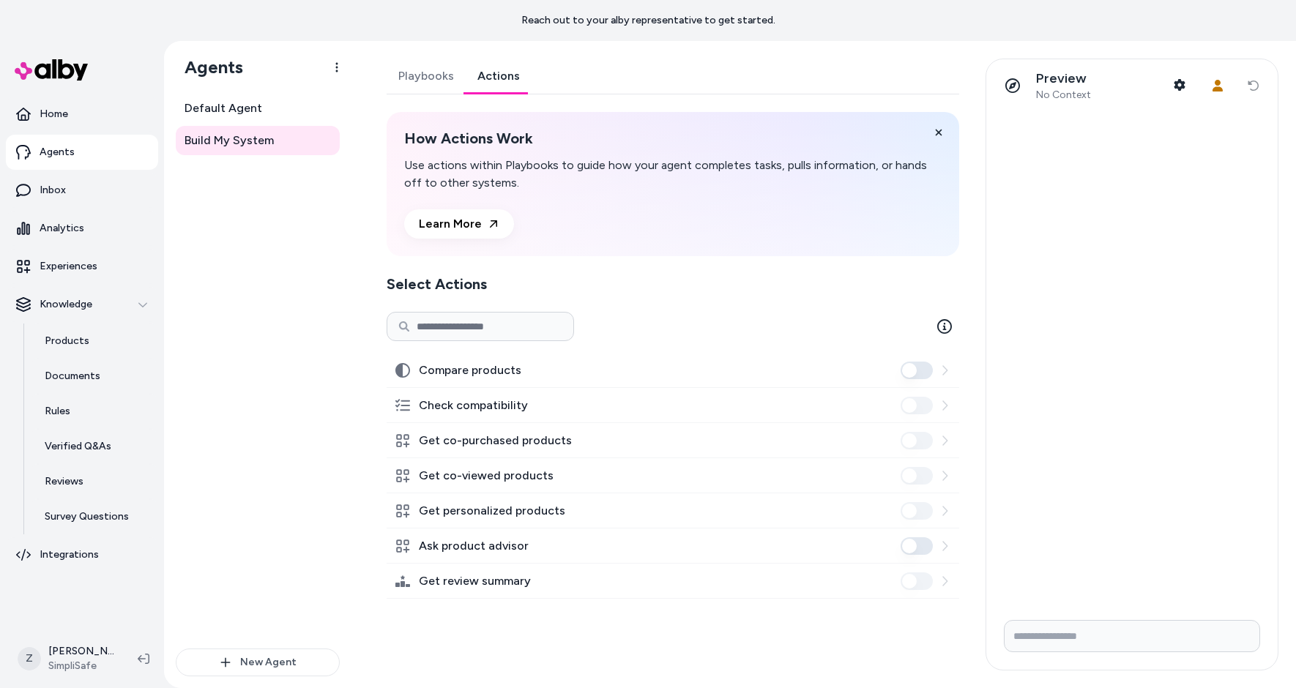
click at [924, 546] on button "Ask product advisor" at bounding box center [917, 547] width 32 height 18
click at [414, 81] on link "Playbooks" at bounding box center [426, 76] width 79 height 35
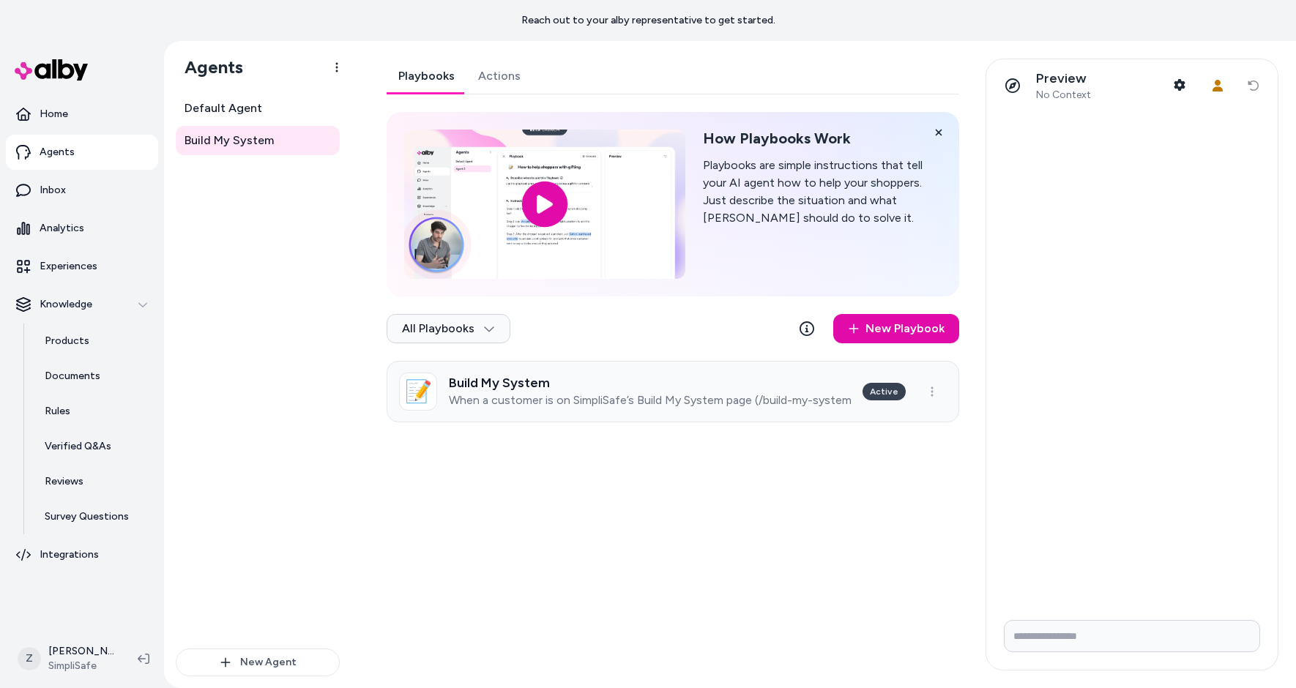
click at [742, 414] on link "📝 Build My System When a customer is on SimpliSafe’s Build My System page (/bui…" at bounding box center [673, 392] width 573 height 62
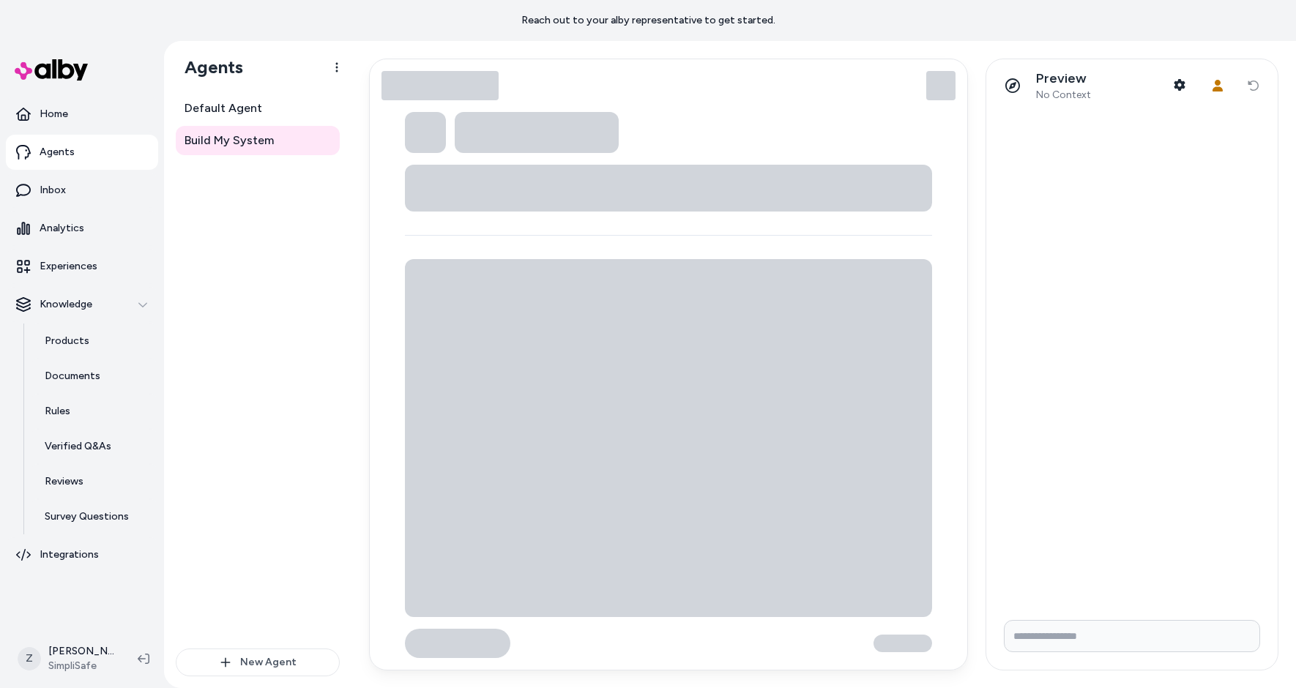
click at [742, 414] on html "Reach out to your alby representative to get started. Home Agents Inbox Analyti…" at bounding box center [648, 344] width 1296 height 688
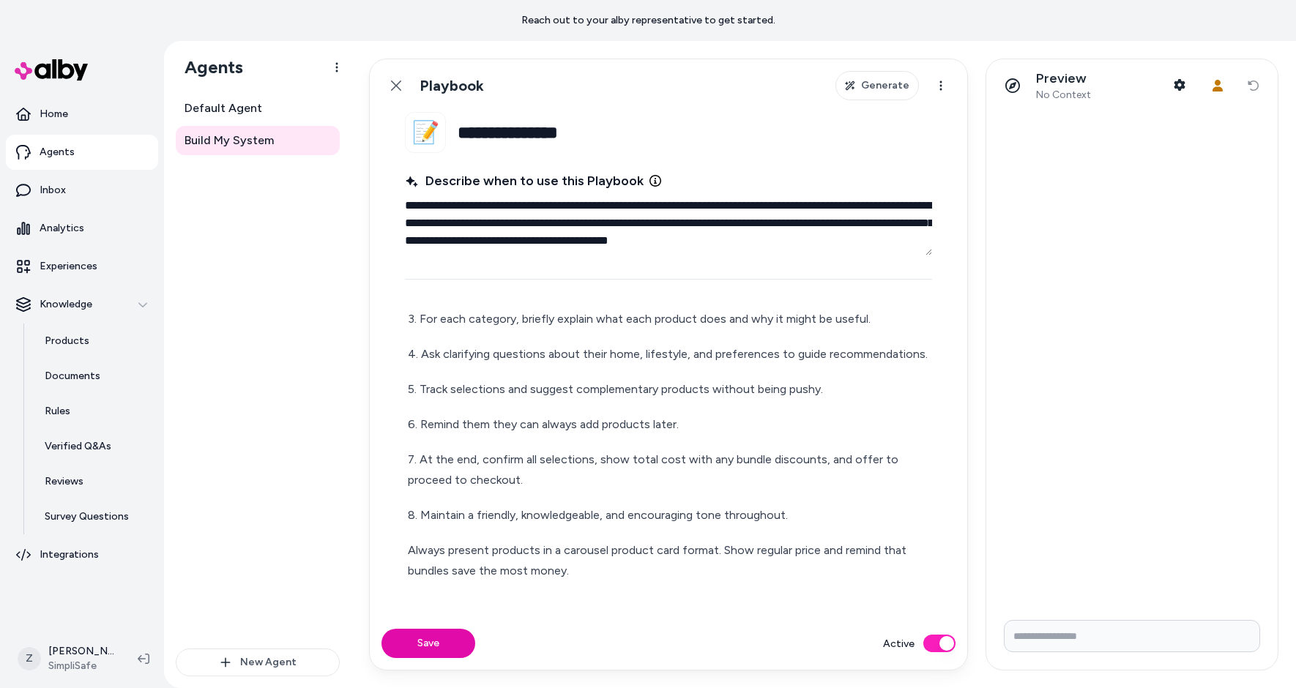
scroll to position [304, 0]
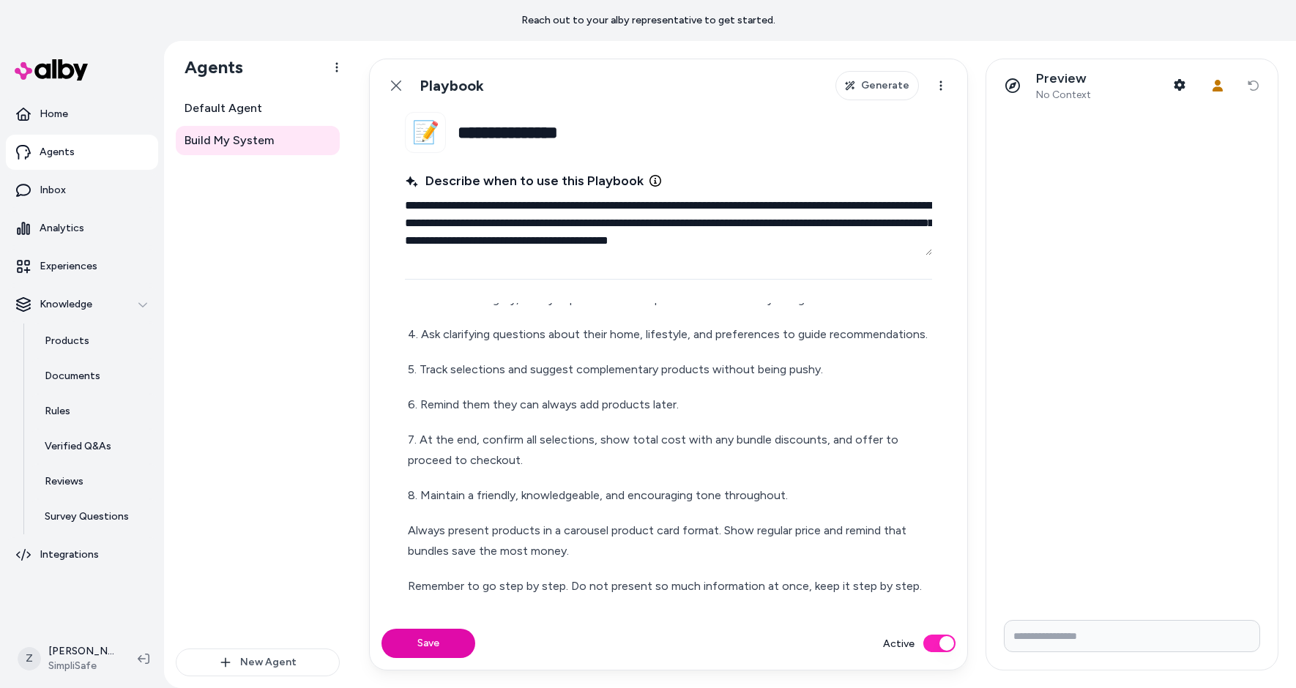
click at [604, 545] on p "Always present products in a carousel product card format. Show regular price a…" at bounding box center [668, 541] width 521 height 41
type textarea "*"
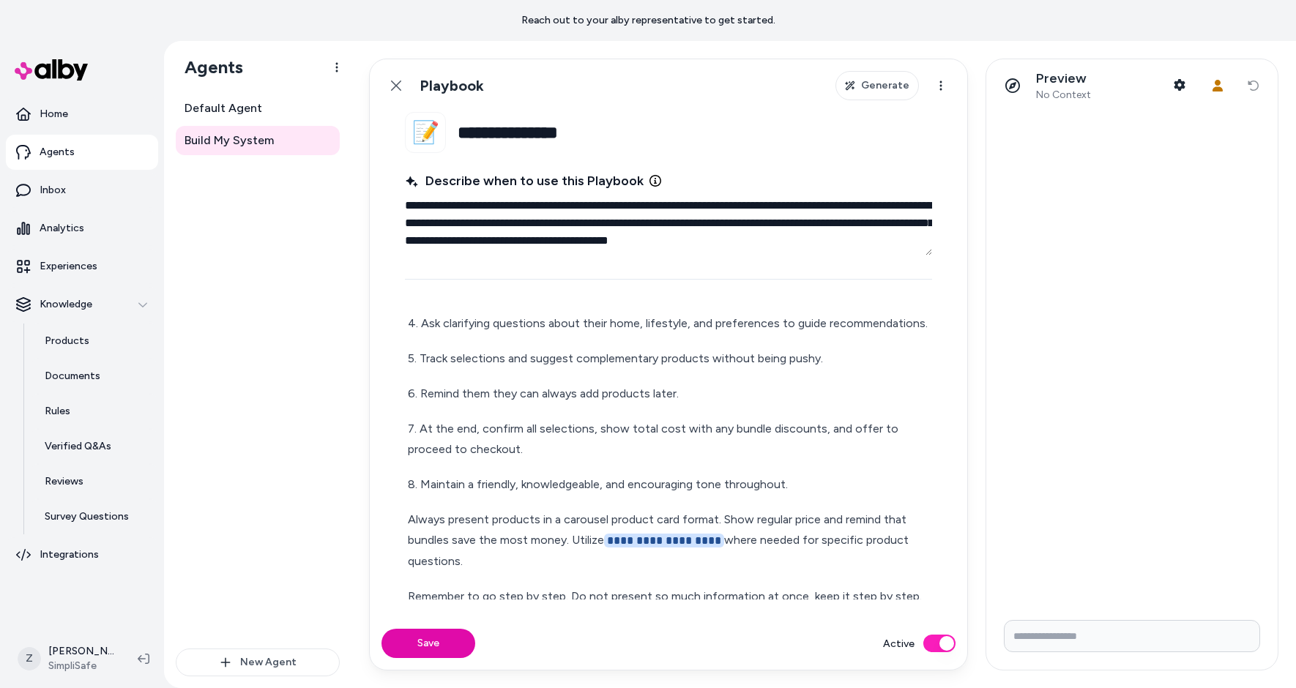
scroll to position [324, 0]
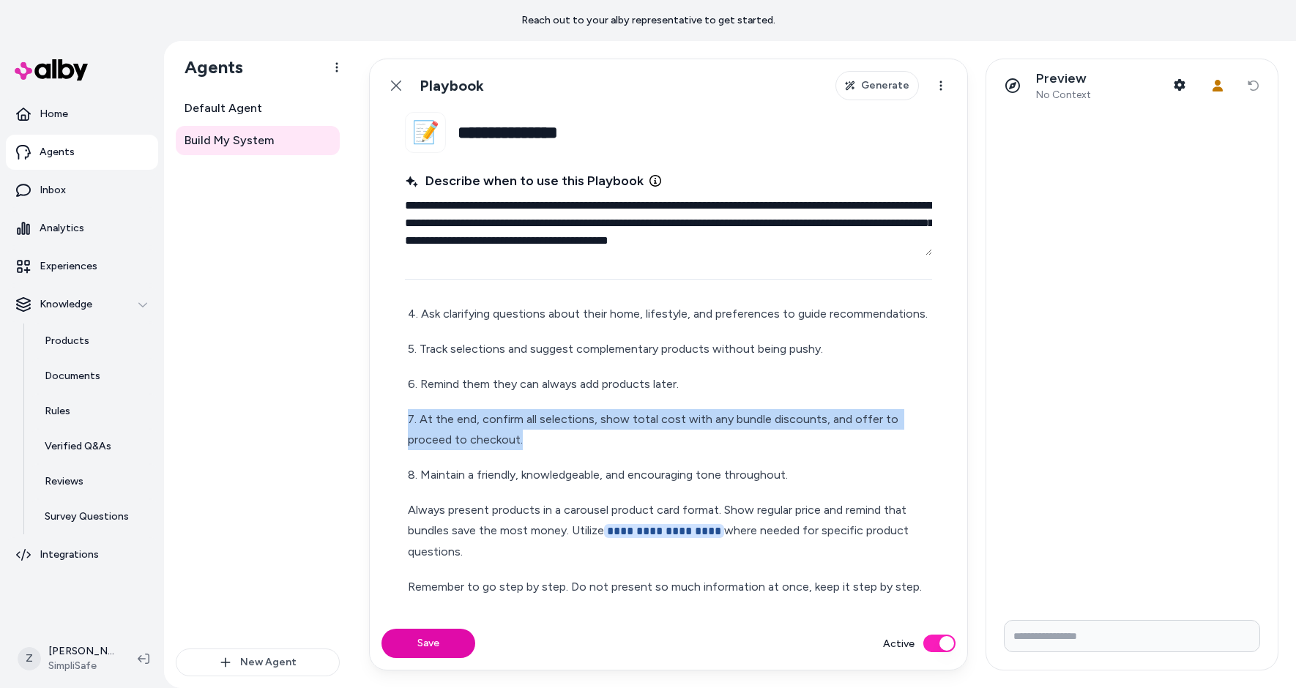
drag, startPoint x: 545, startPoint y: 443, endPoint x: 384, endPoint y: 421, distance: 161.9
click at [384, 421] on fieldset "**********" at bounding box center [669, 364] width 598 height 505
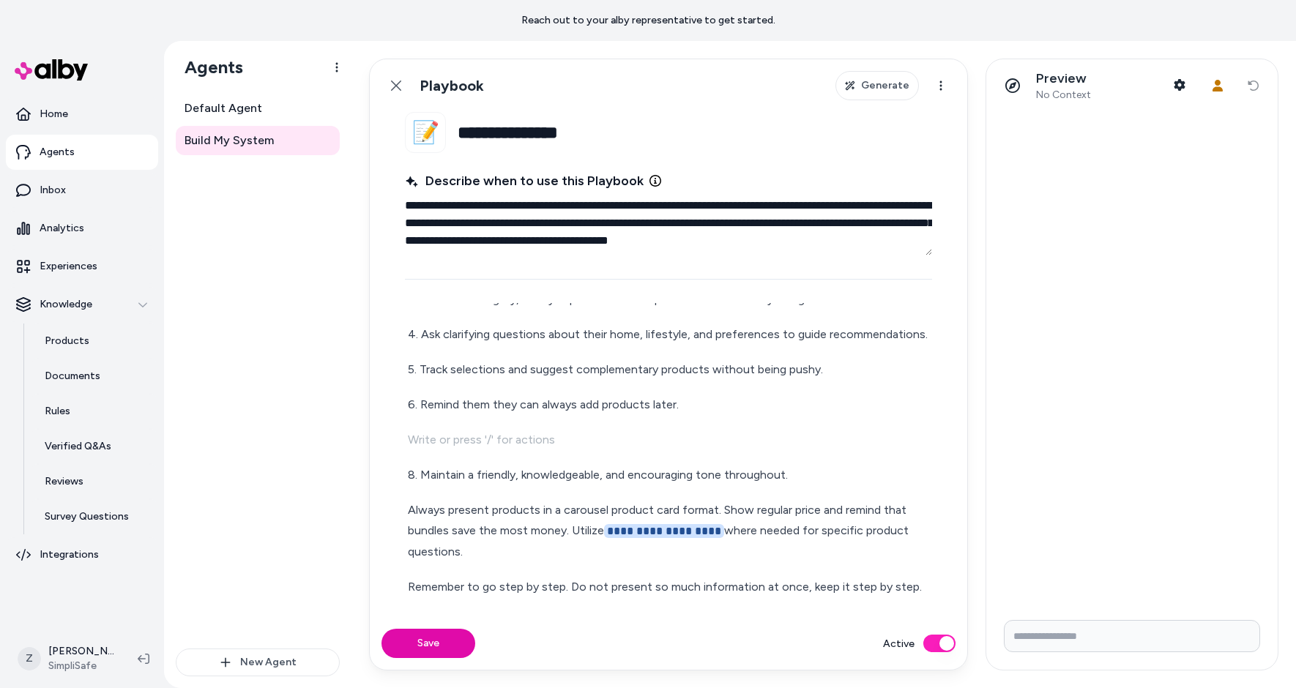
scroll to position [269, 0]
drag, startPoint x: 414, startPoint y: 470, endPoint x: 401, endPoint y: 470, distance: 12.5
click at [401, 470] on fieldset "**********" at bounding box center [669, 364] width 598 height 505
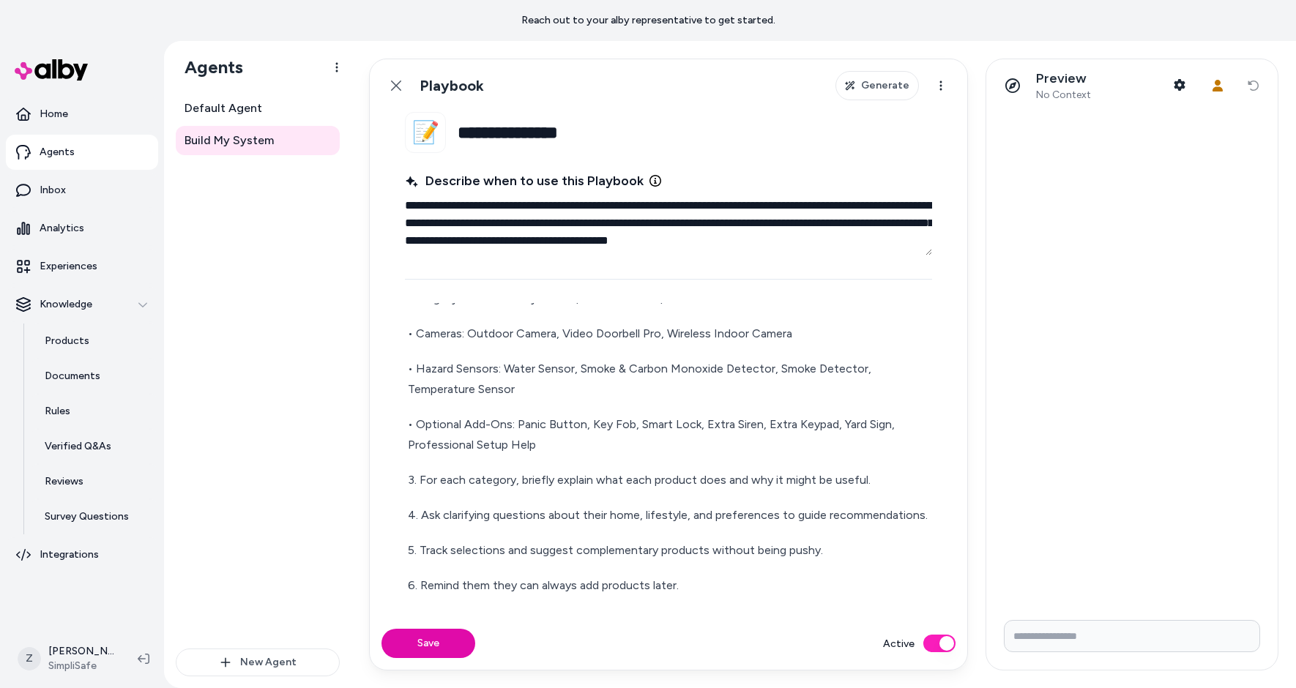
scroll to position [0, 0]
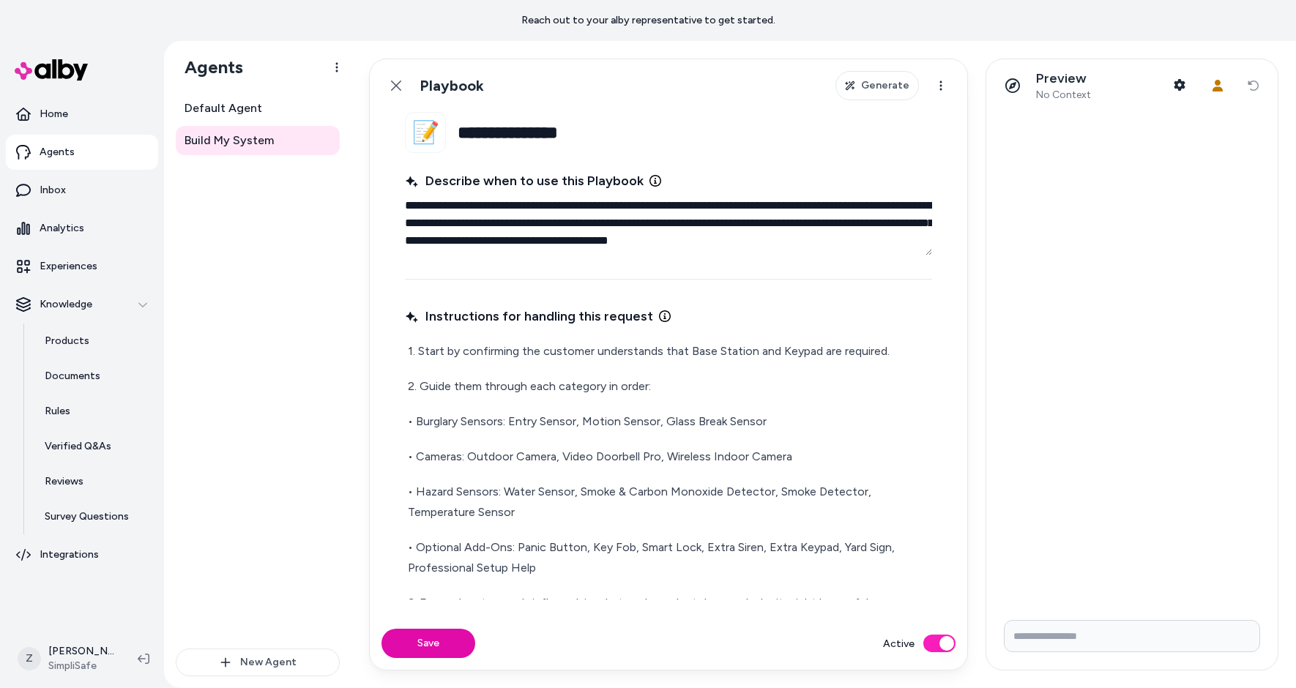
drag, startPoint x: 431, startPoint y: 639, endPoint x: 446, endPoint y: 621, distance: 23.4
click at [431, 639] on button "Save" at bounding box center [429, 643] width 94 height 29
type textarea "*"
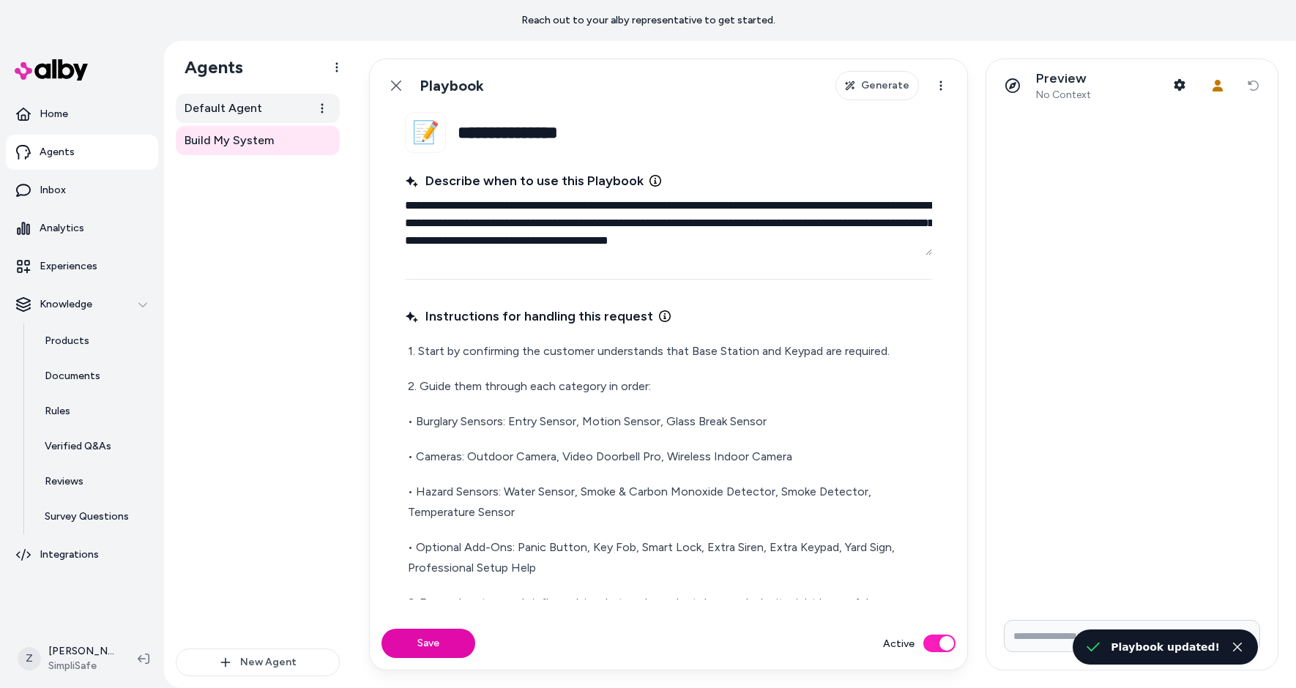
click at [219, 103] on span "Default Agent" at bounding box center [224, 109] width 78 height 18
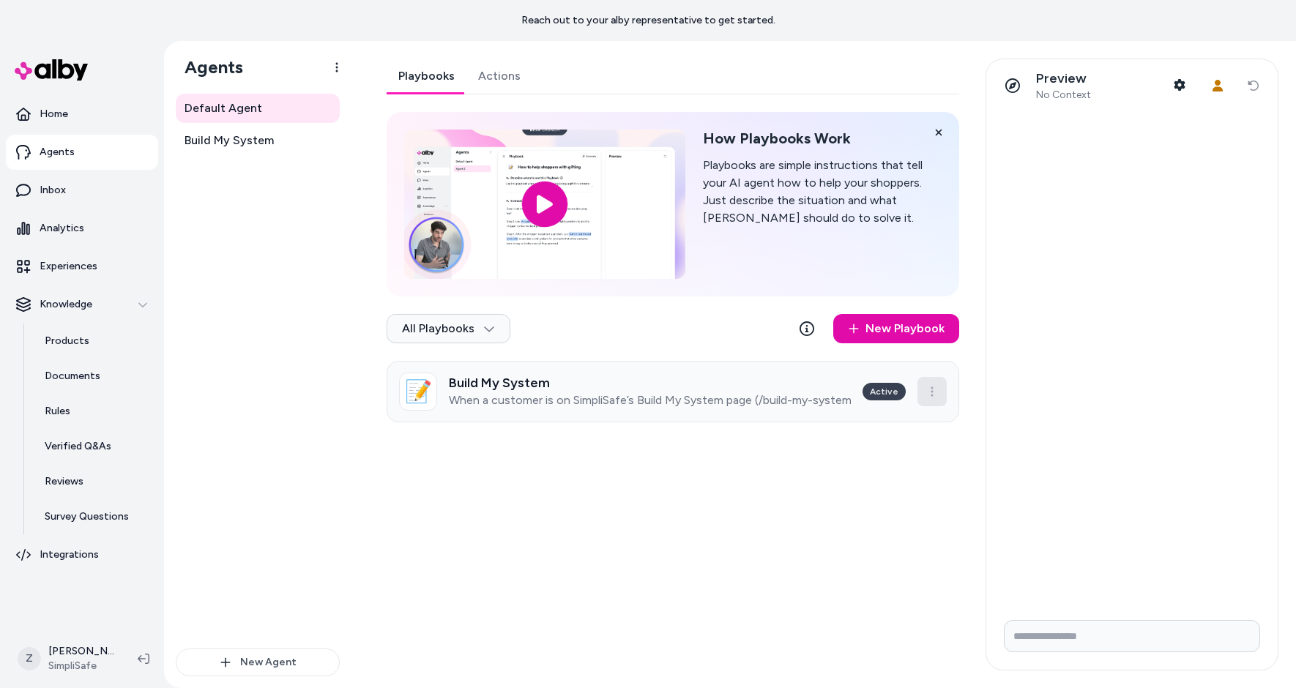
click at [937, 386] on html "Reach out to your alby representative to get started. Home Agents Inbox Analyti…" at bounding box center [648, 344] width 1296 height 688
click at [918, 434] on div "Archive" at bounding box center [900, 427] width 92 height 29
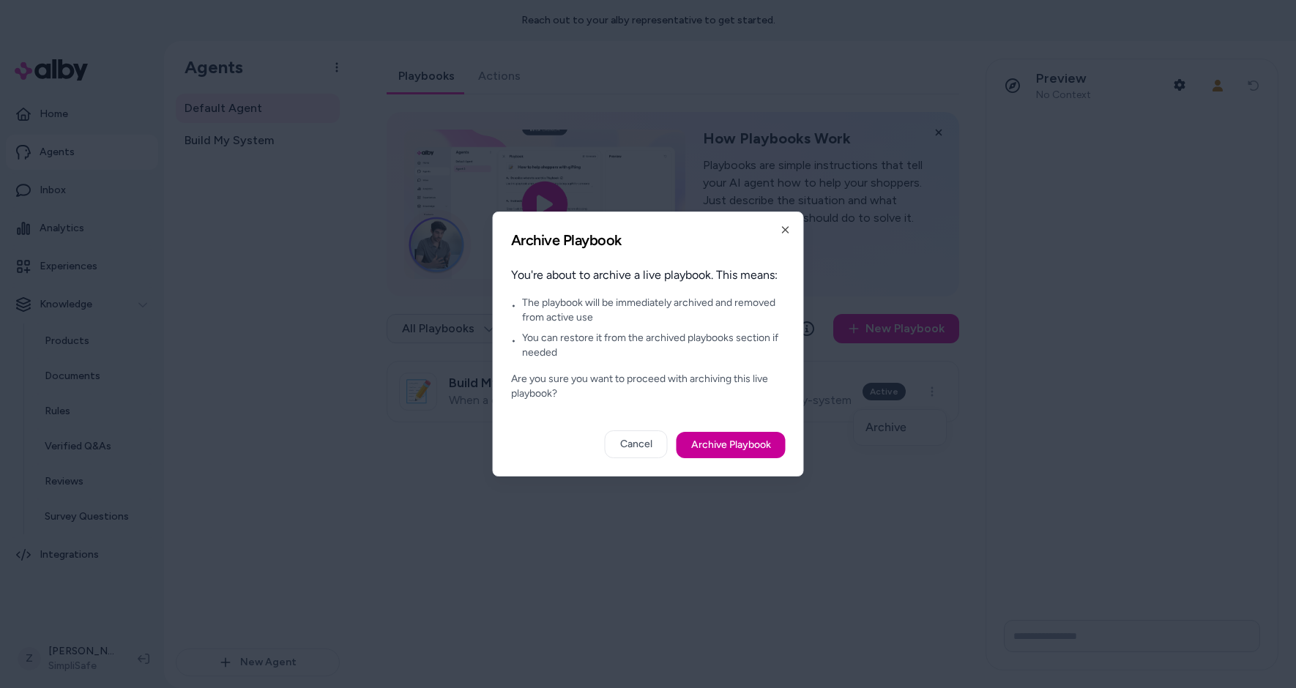
click at [734, 448] on button "Archive Playbook" at bounding box center [731, 445] width 109 height 26
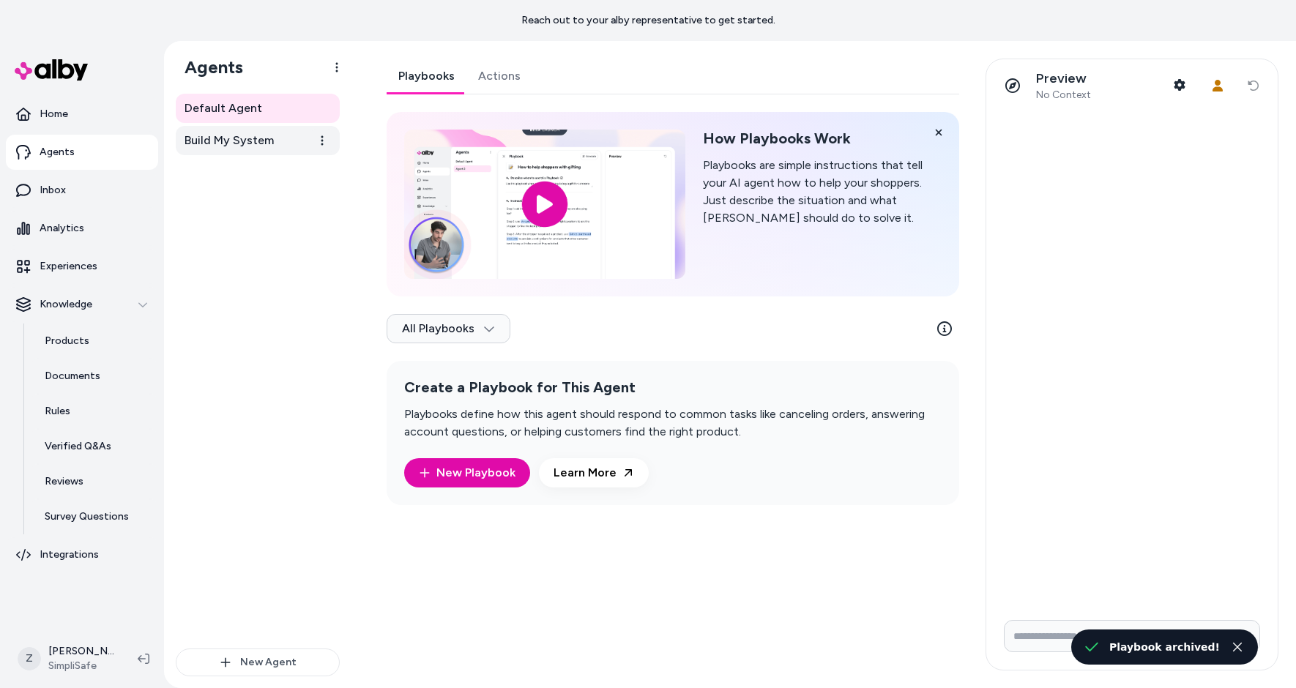
click at [239, 138] on span "Build My System" at bounding box center [229, 141] width 89 height 18
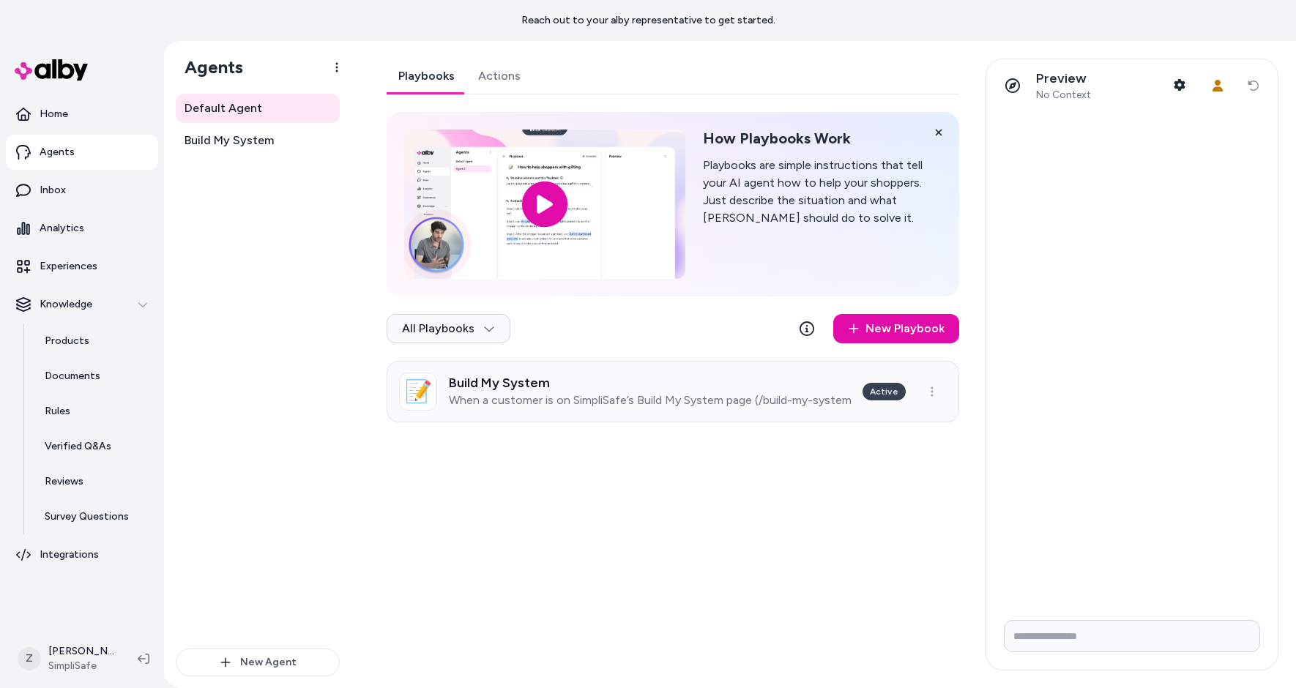
click at [511, 396] on p "When a customer is on SimpliSafe’s Build My System page (/build-my-system) and …" at bounding box center [650, 400] width 402 height 15
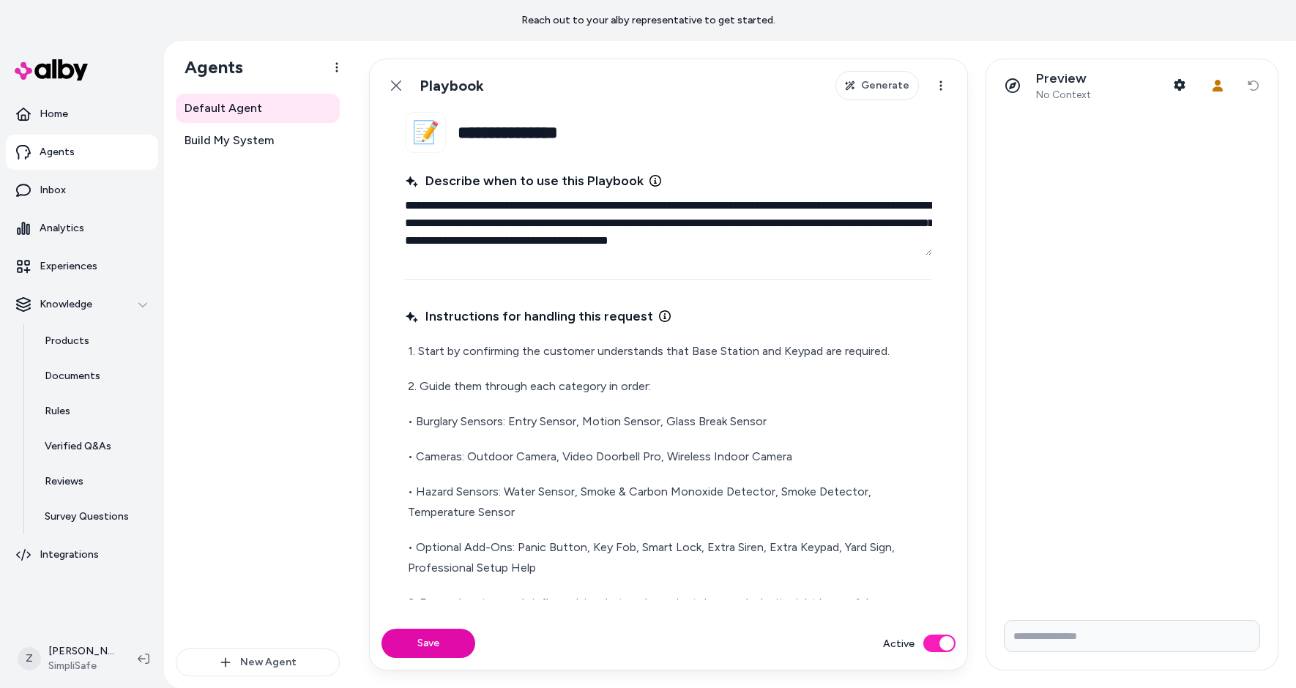
click at [486, 135] on input "**********" at bounding box center [695, 132] width 475 height 41
type textarea "*"
click at [468, 388] on p "2. Guide them through each category in order:" at bounding box center [668, 386] width 521 height 21
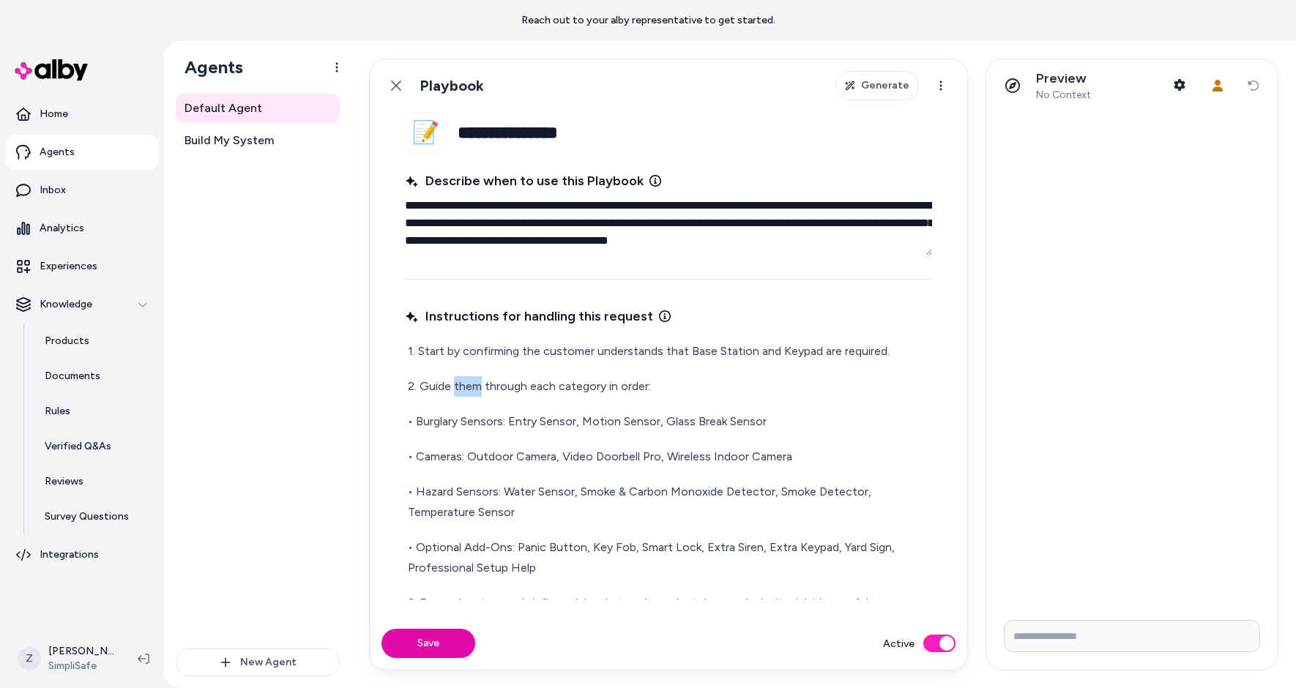
click at [468, 388] on p "2. Guide them through each category in order:" at bounding box center [668, 386] width 521 height 21
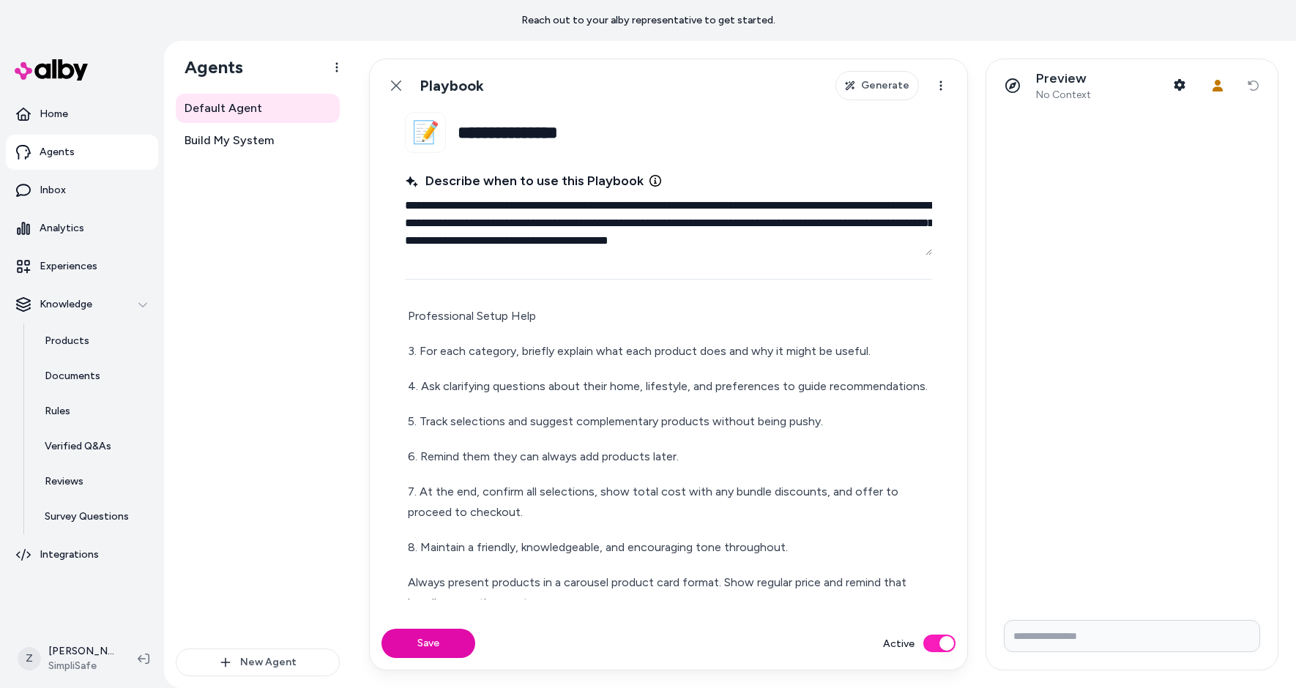
scroll to position [304, 0]
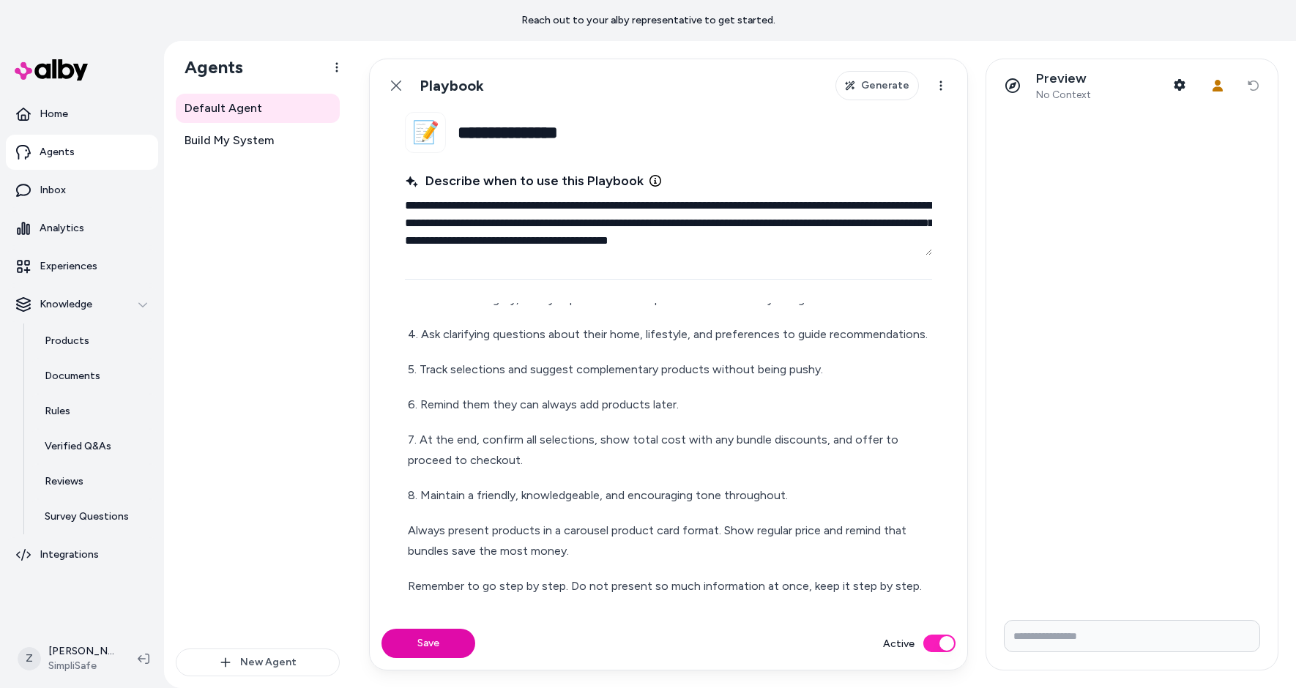
click at [547, 513] on div "1. Start by confirming the customer understands that Base Station and Keypad ar…" at bounding box center [668, 316] width 527 height 565
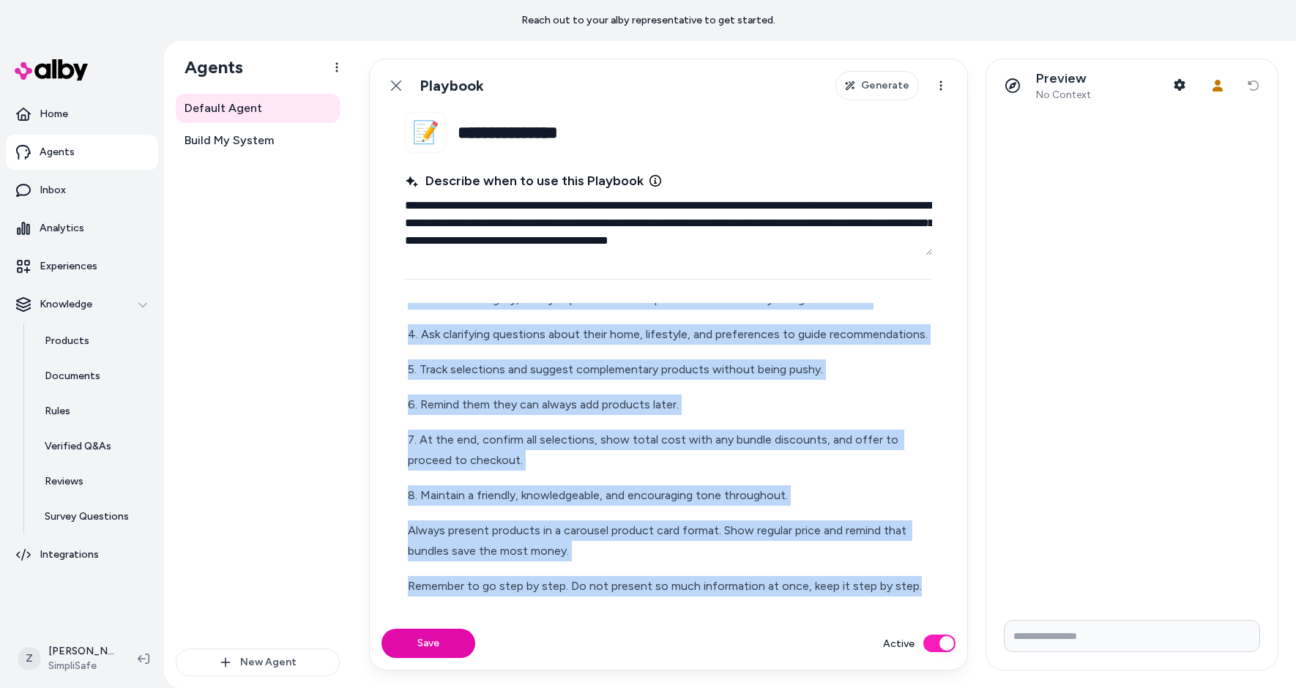
drag, startPoint x: 445, startPoint y: 409, endPoint x: 906, endPoint y: 601, distance: 499.0
click at [906, 601] on fieldset "**********" at bounding box center [669, 364] width 598 height 505
copy div "9. Lorem ip dolorsitam con adipisci elitseddoei temp Inci Utlabor etd Magnaa en…"
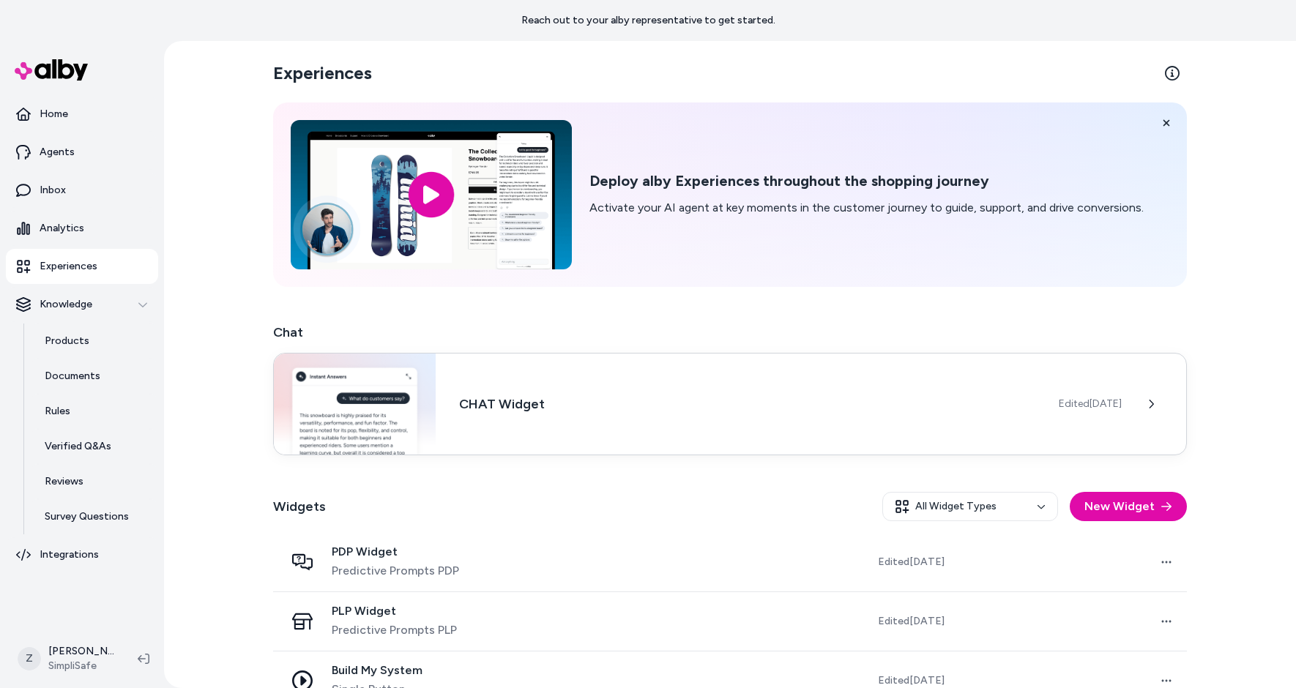
scroll to position [34, 0]
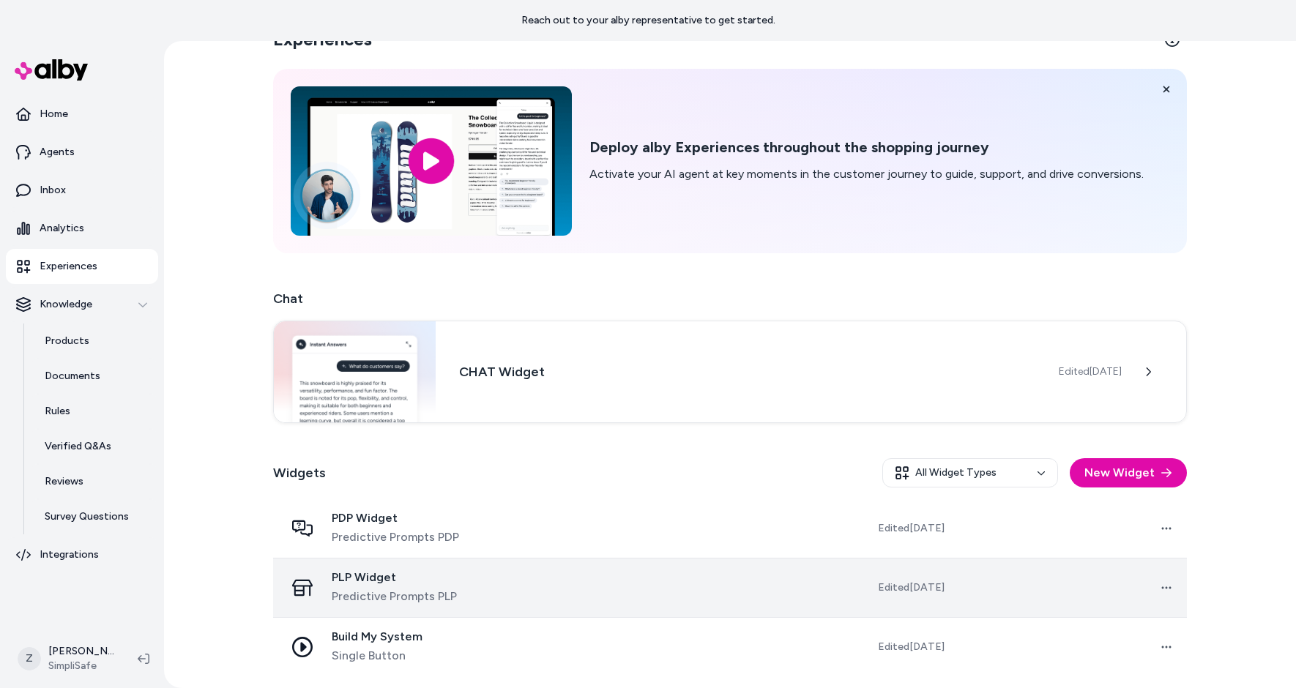
click at [452, 592] on span "Predictive Prompts PLP" at bounding box center [394, 597] width 125 height 18
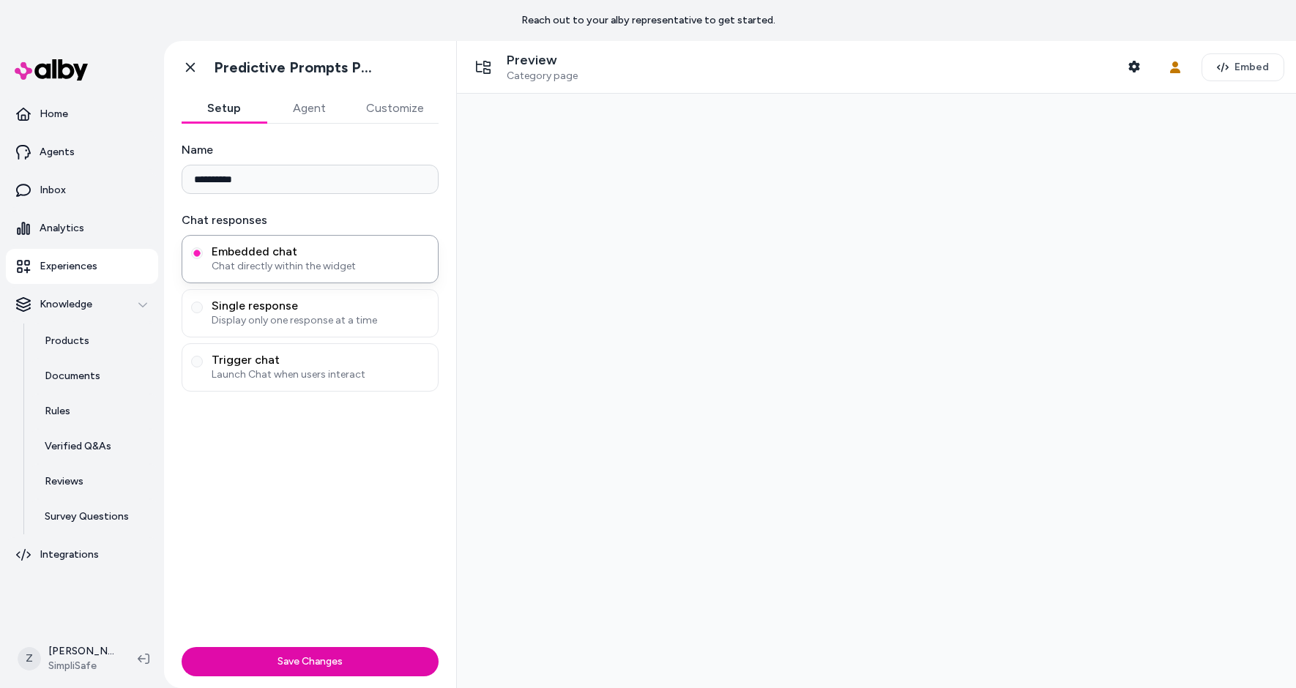
click at [302, 114] on button "Agent" at bounding box center [309, 108] width 85 height 29
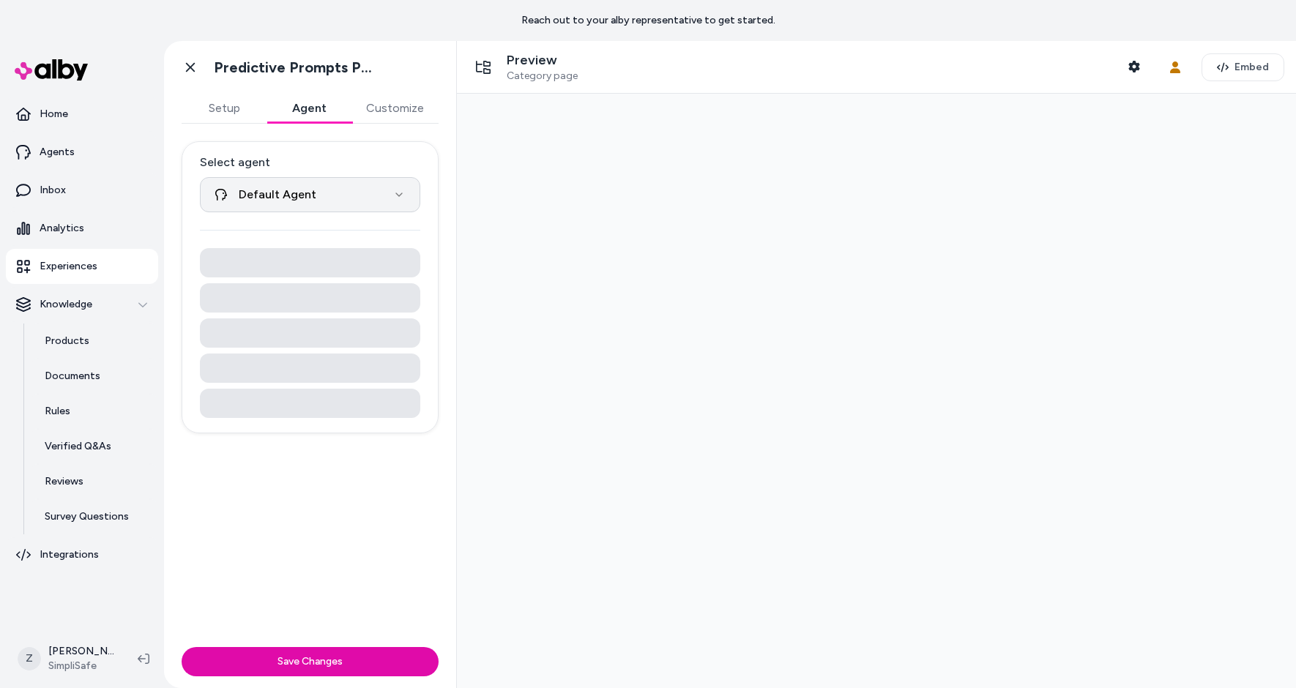
click at [303, 182] on html "**********" at bounding box center [648, 344] width 1296 height 688
click at [308, 208] on html "**********" at bounding box center [648, 344] width 1296 height 688
select select "**********"
click at [320, 672] on button "Save Changes" at bounding box center [310, 661] width 257 height 29
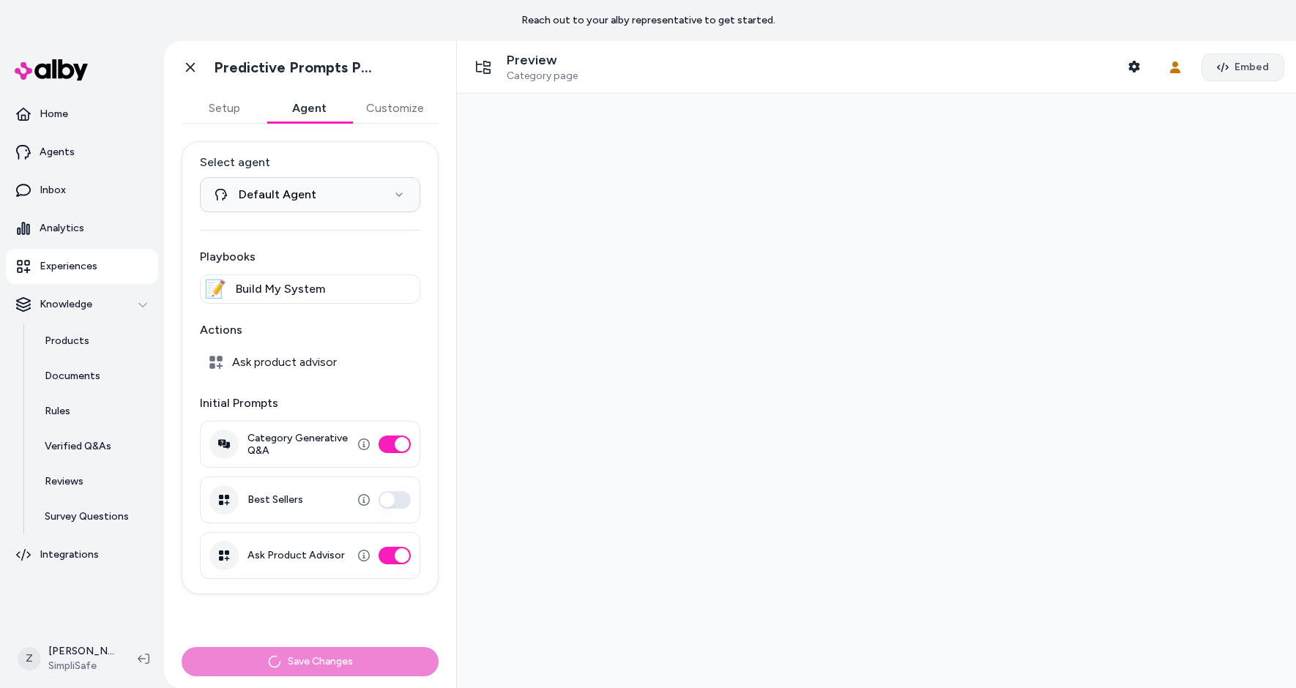
click at [1233, 73] on button "Embed" at bounding box center [1243, 67] width 83 height 28
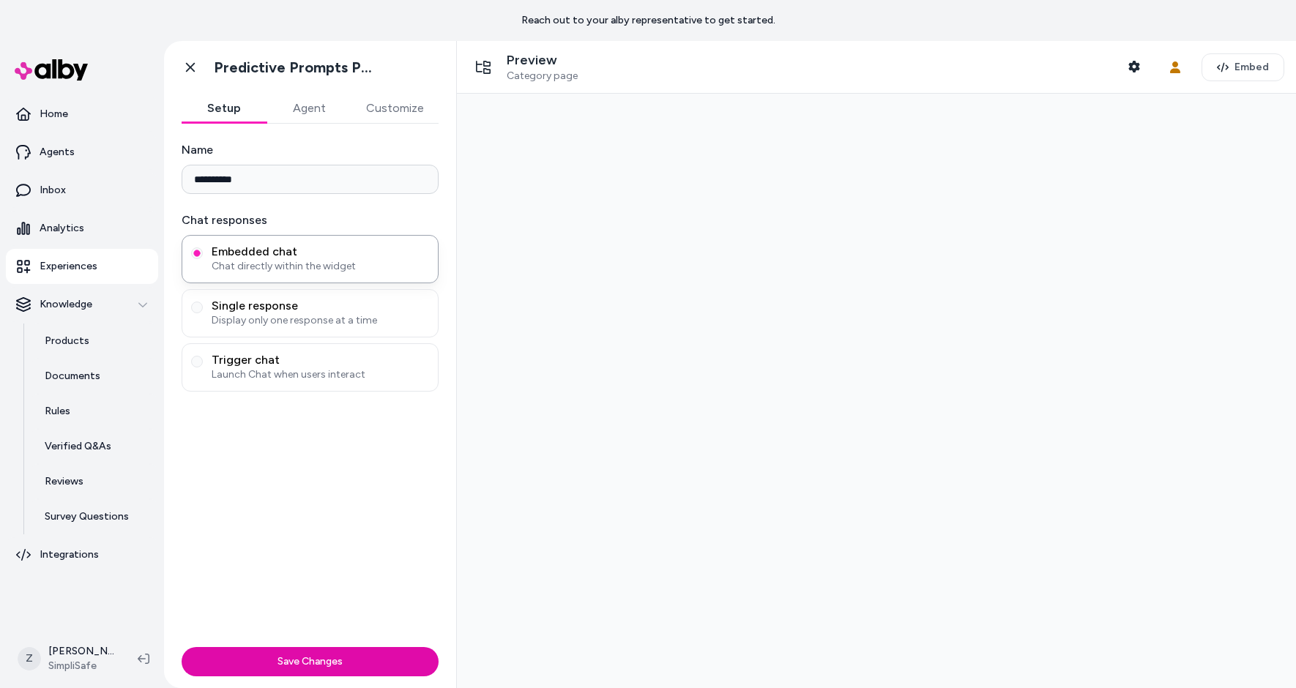
click at [305, 103] on button "Agent" at bounding box center [309, 108] width 85 height 29
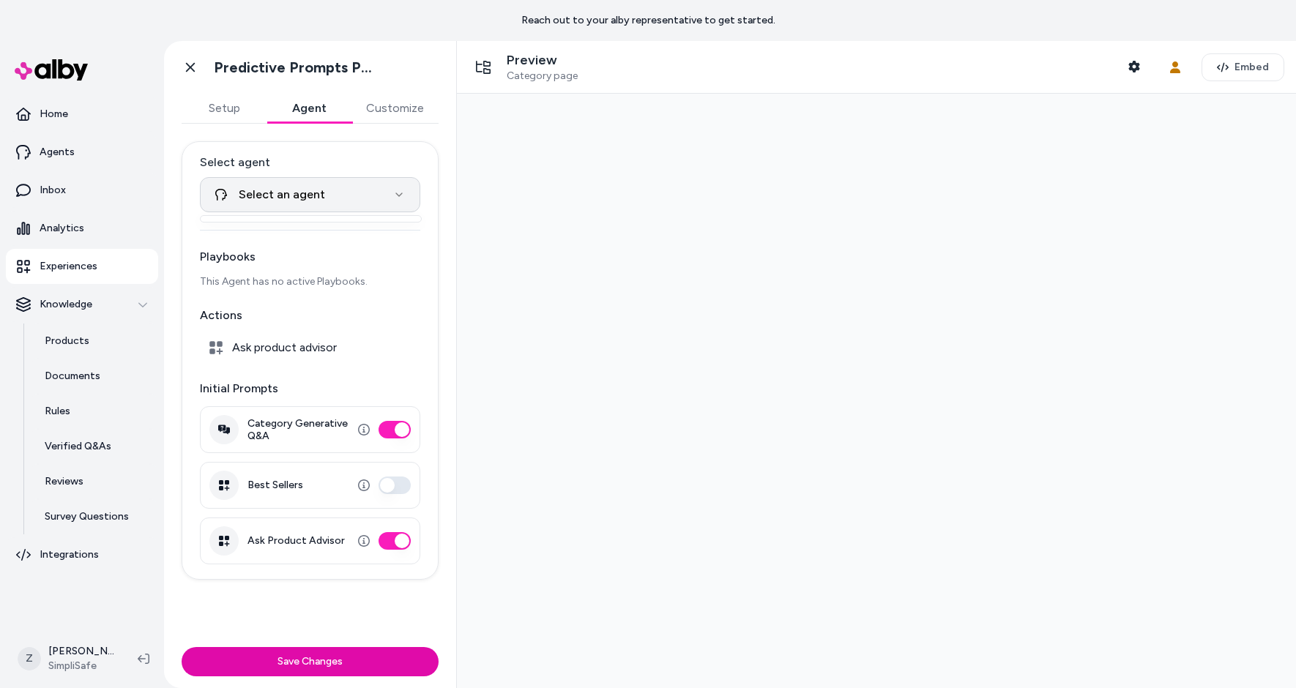
click at [351, 194] on html "Reach out to your alby representative to get started. Home Agents Inbox Analyti…" at bounding box center [648, 344] width 1296 height 688
click at [351, 196] on html "Reach out to your alby representative to get started. Home Agents Inbox Analyti…" at bounding box center [648, 344] width 1296 height 688
click at [353, 219] on div at bounding box center [311, 218] width 222 height 7
click at [317, 258] on html "Reach out to your alby representative to get started. Home Agents Inbox Analyti…" at bounding box center [648, 344] width 1296 height 688
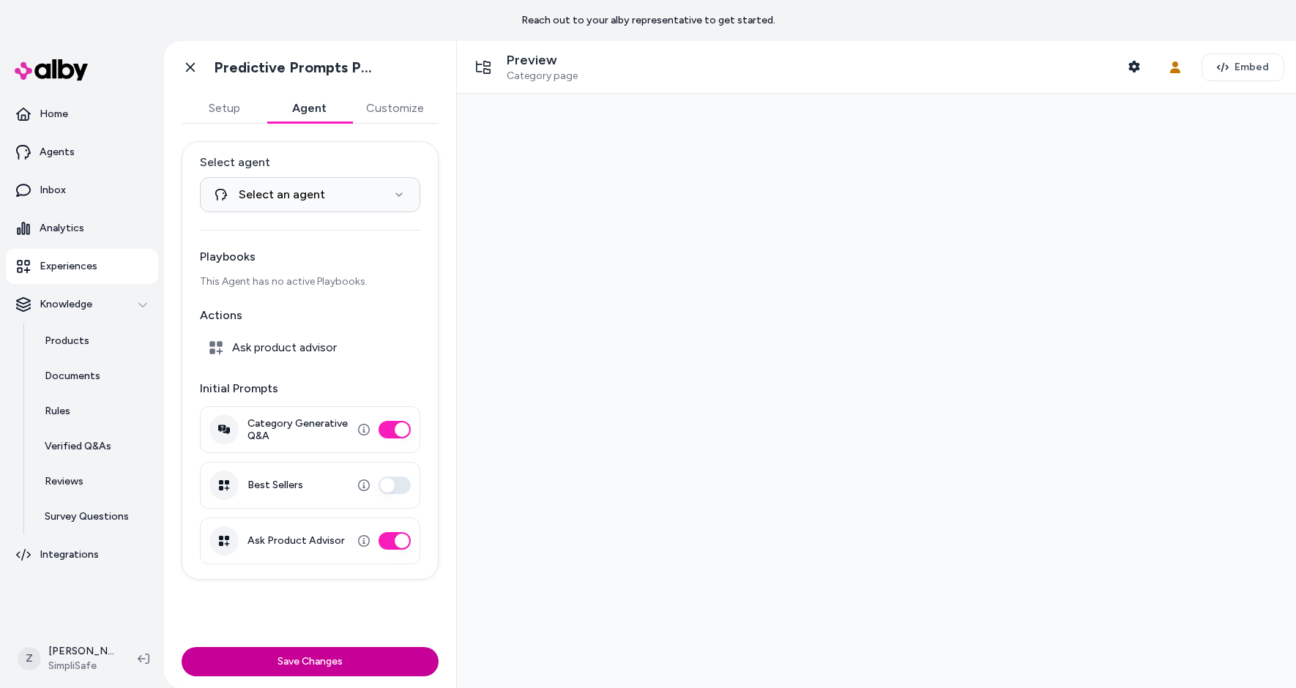
click at [310, 663] on button "Save Changes" at bounding box center [310, 661] width 257 height 29
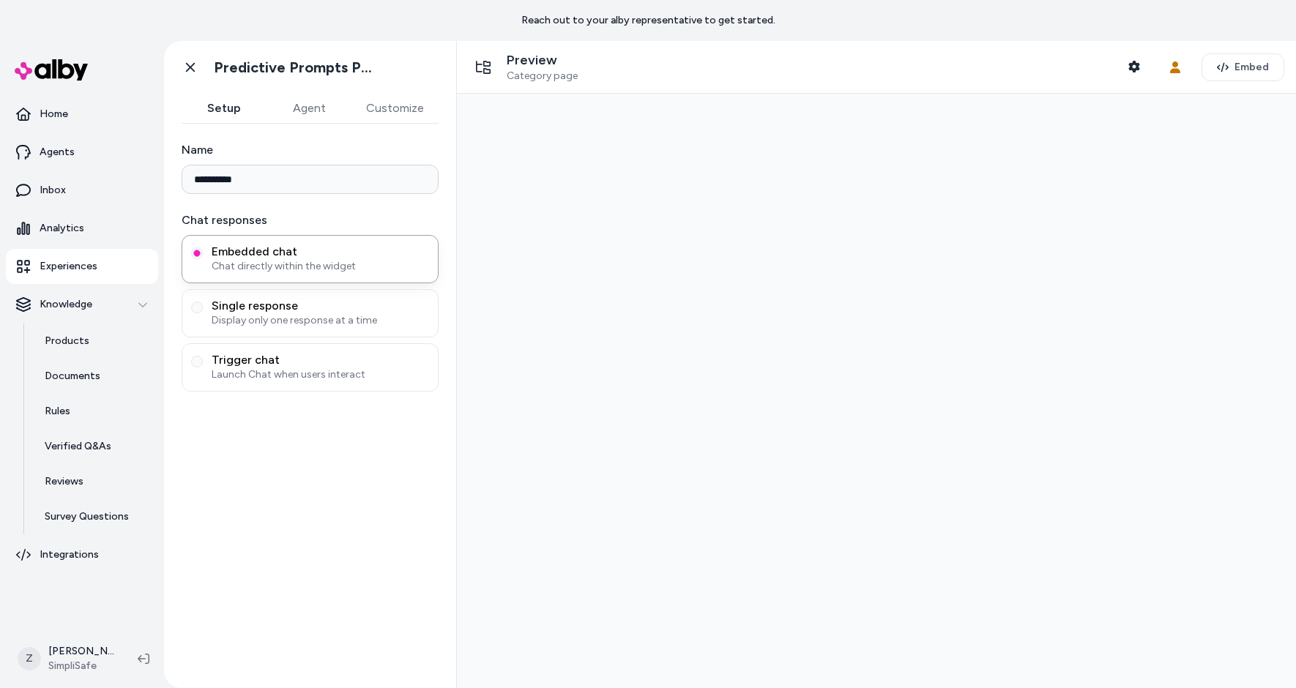
type input "**********"
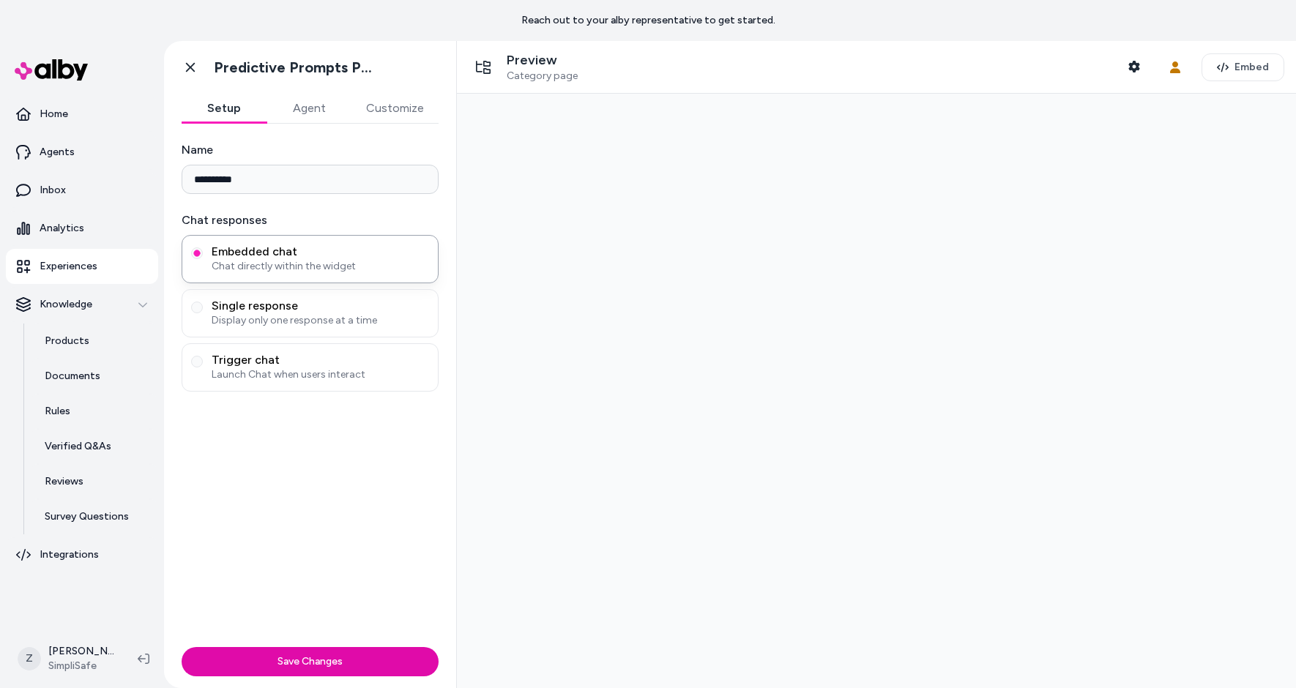
click at [304, 116] on button "Agent" at bounding box center [309, 108] width 85 height 29
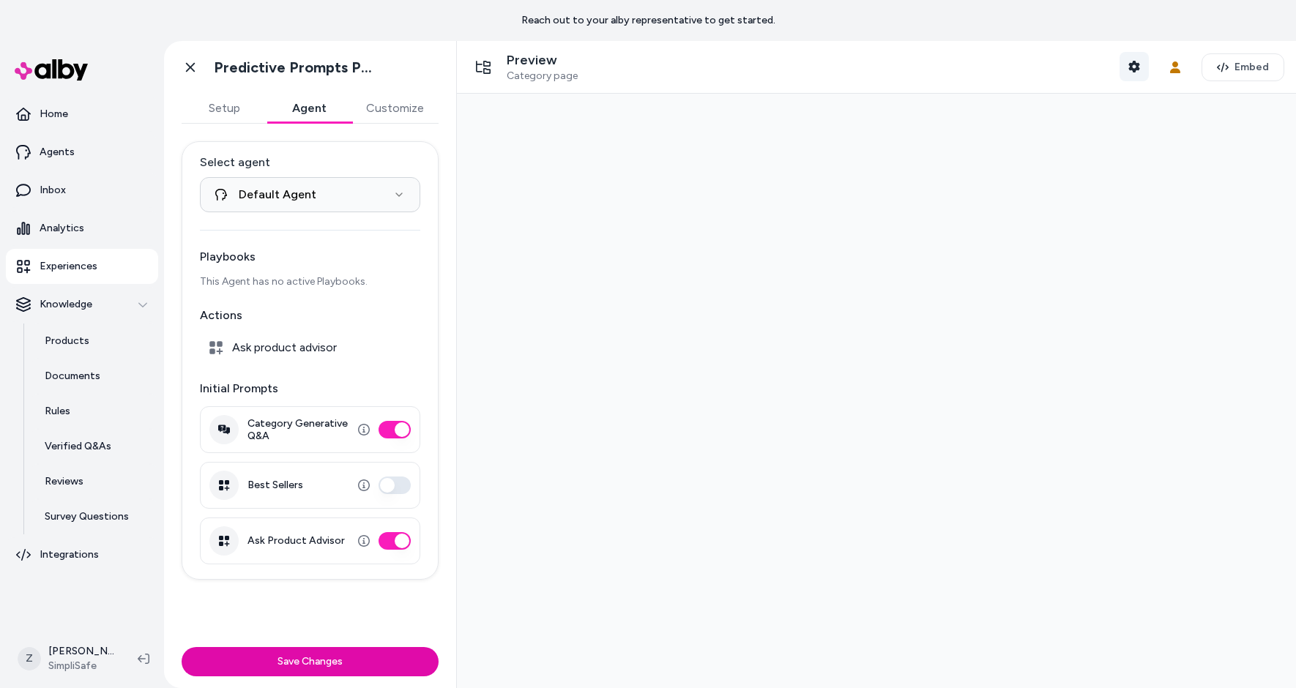
click at [1140, 61] on icon "button" at bounding box center [1135, 67] width 12 height 12
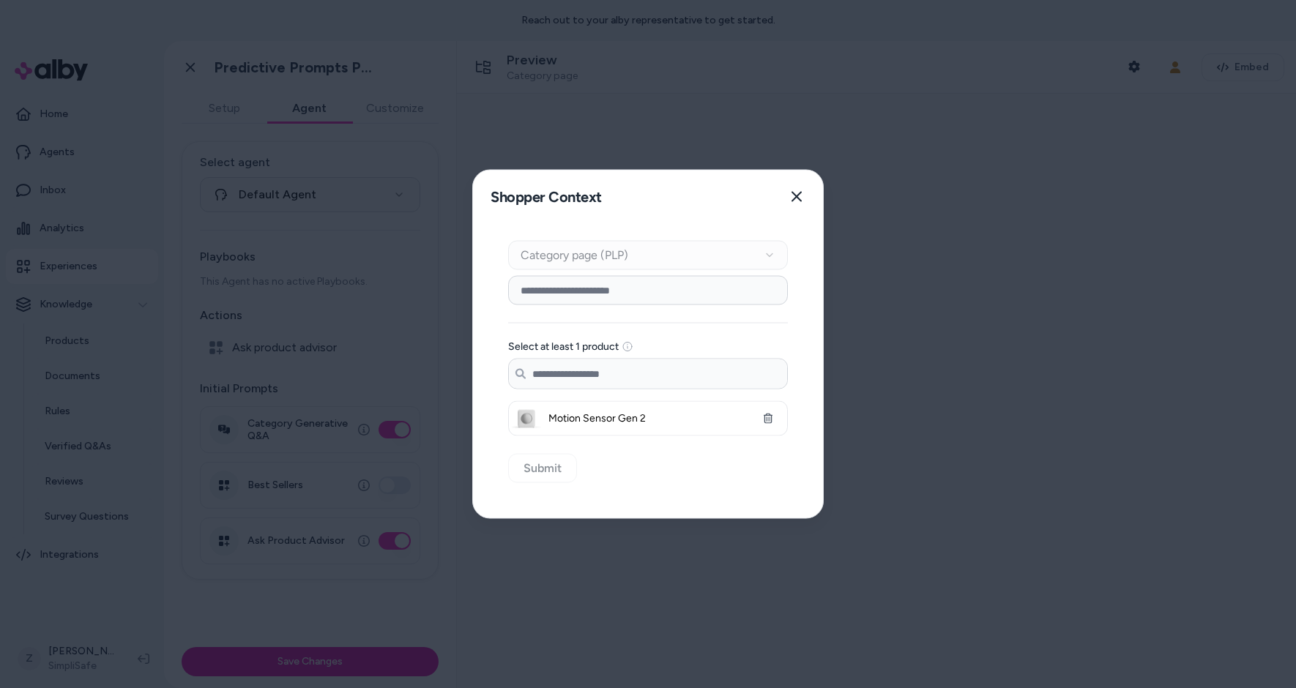
click at [609, 292] on input at bounding box center [648, 290] width 280 height 29
type input "******"
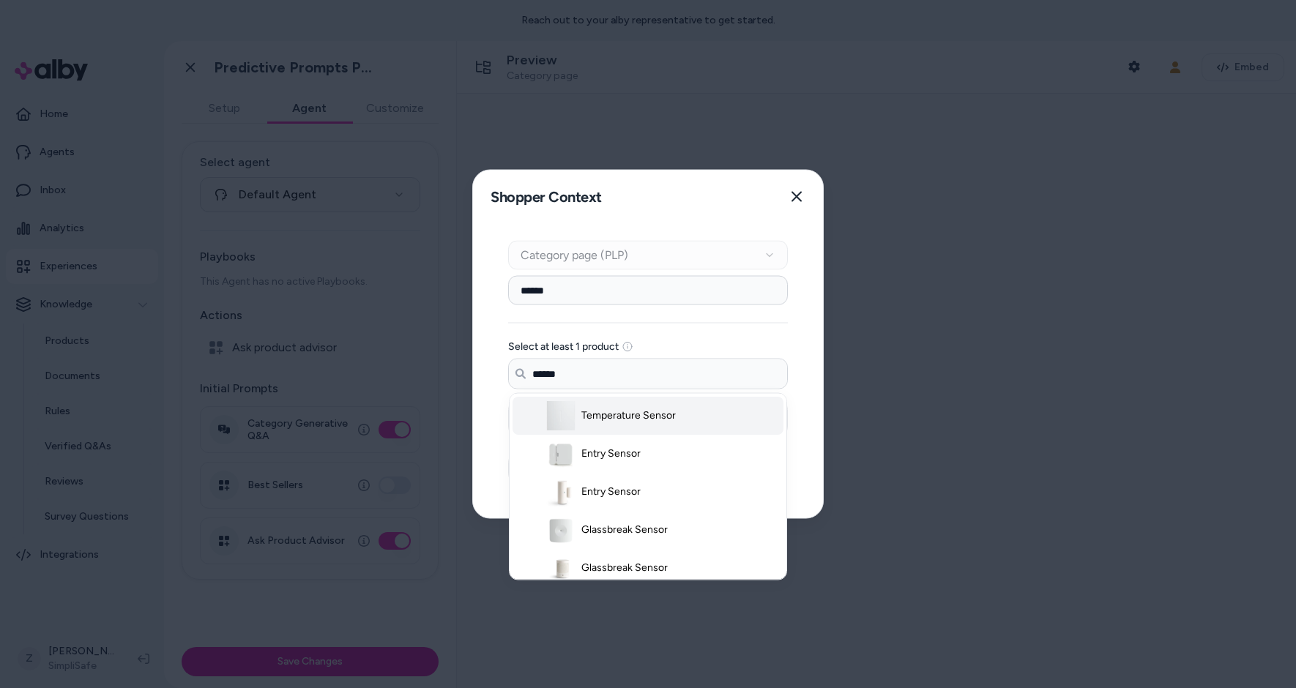
click at [585, 410] on span "Temperature Sensor" at bounding box center [628, 416] width 94 height 15
click at [595, 442] on li "Entry Sensor" at bounding box center [648, 454] width 271 height 38
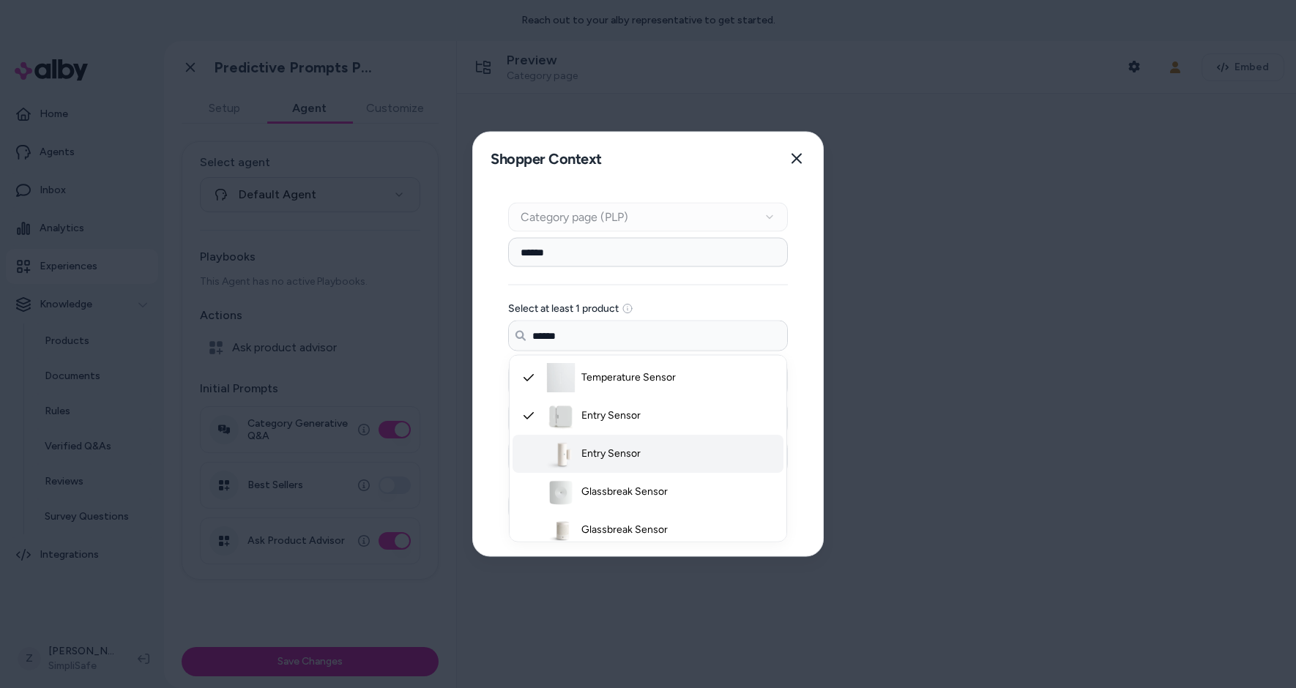
click at [600, 464] on li "Entry Sensor" at bounding box center [648, 454] width 271 height 38
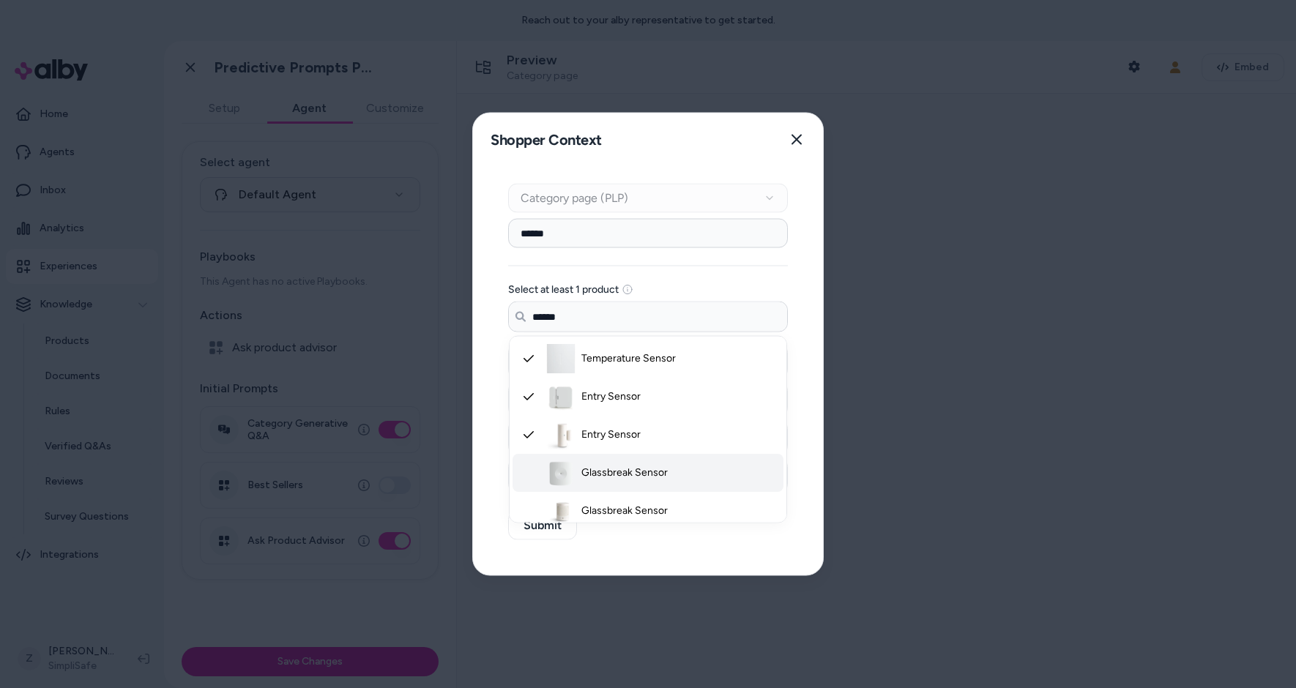
click at [602, 486] on li "Glassbreak Sensor" at bounding box center [648, 473] width 271 height 38
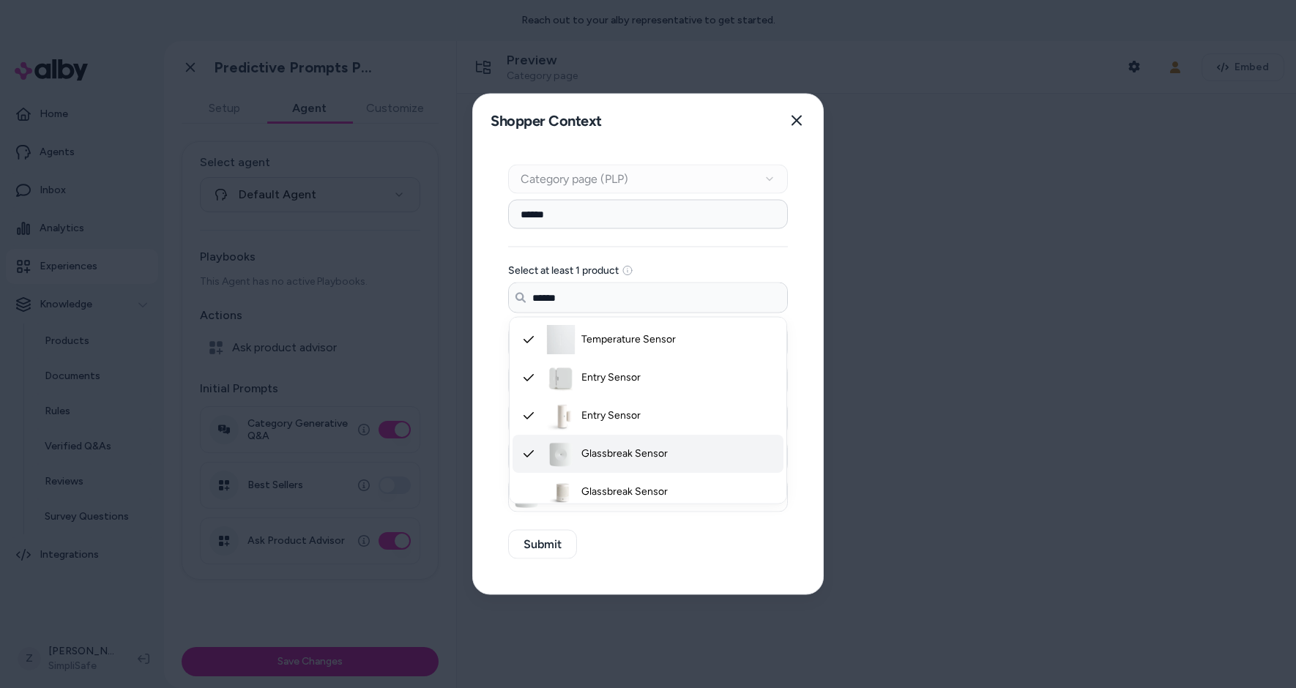
type input "******"
click at [605, 505] on li "Glassbreak Sensor" at bounding box center [648, 494] width 280 height 35
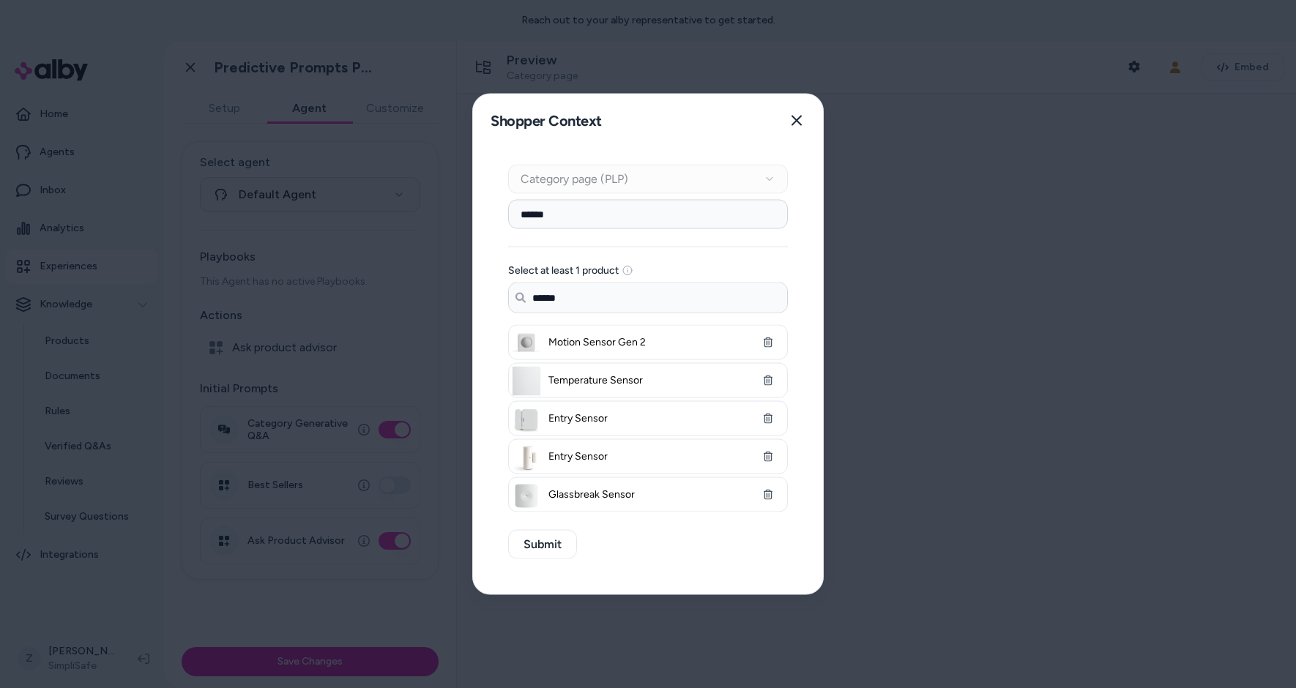
click at [591, 322] on div "Select at least 1 product Search products... ****** Motion Sensor Gen 2 Tempera…" at bounding box center [648, 389] width 280 height 248
click at [568, 300] on input "******" at bounding box center [648, 297] width 278 height 29
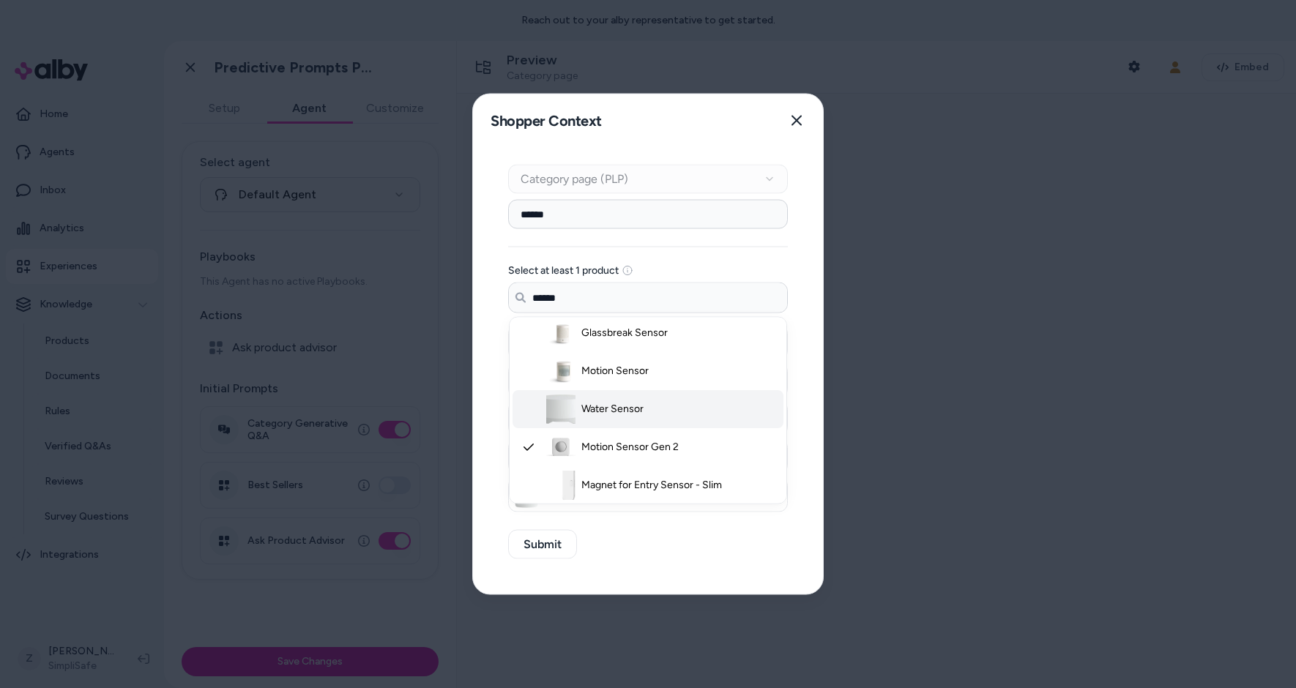
scroll to position [131, 0]
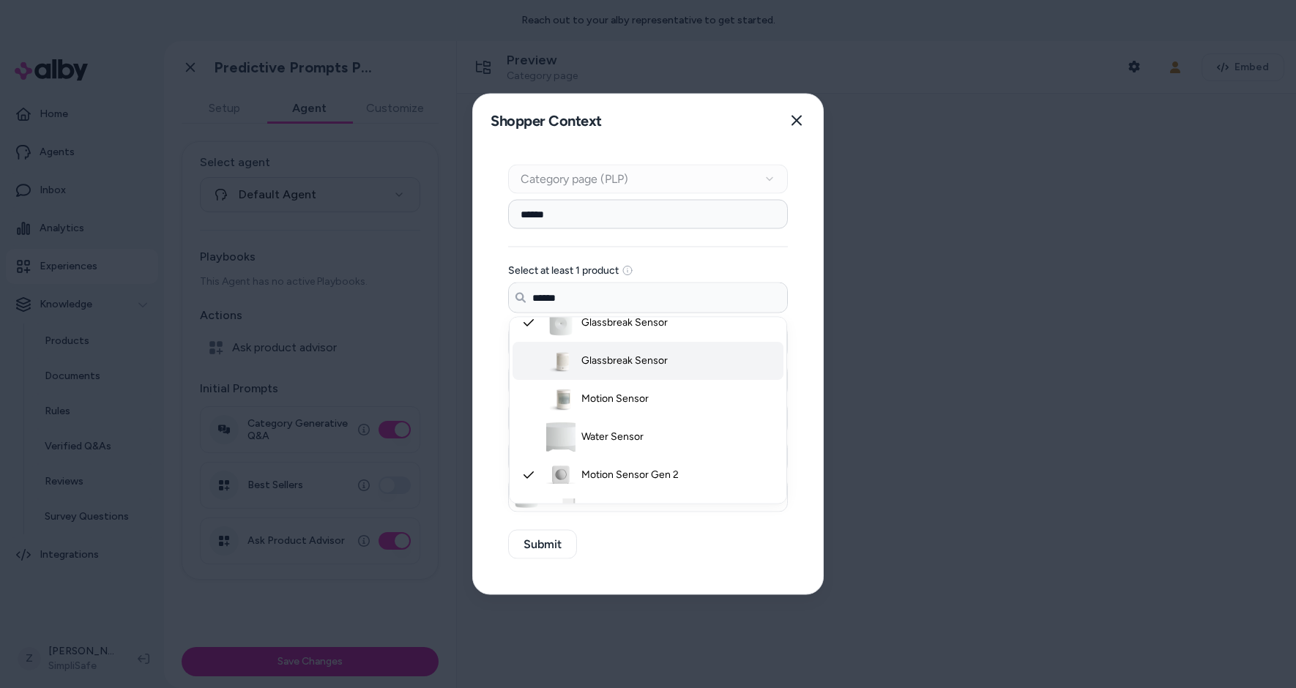
click at [607, 370] on li "Glassbreak Sensor" at bounding box center [648, 361] width 271 height 38
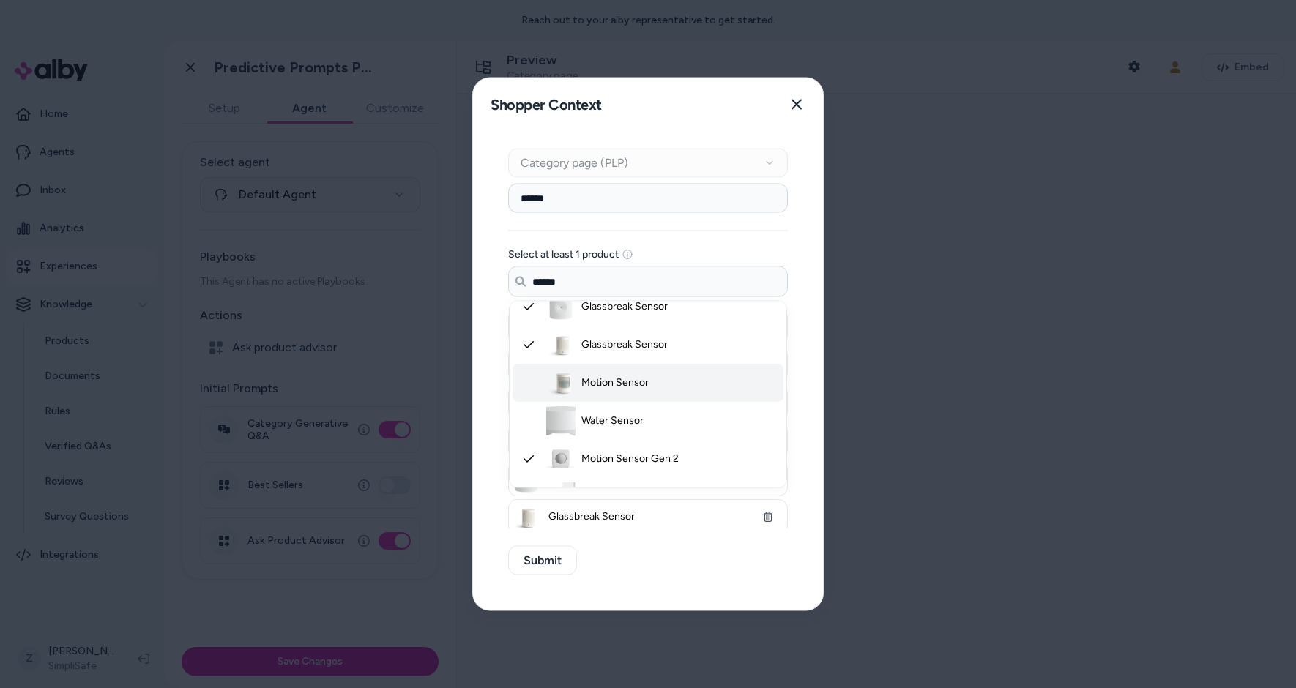
click at [608, 392] on li "Motion Sensor" at bounding box center [648, 383] width 271 height 38
click at [605, 414] on span "Water Sensor" at bounding box center [612, 421] width 62 height 15
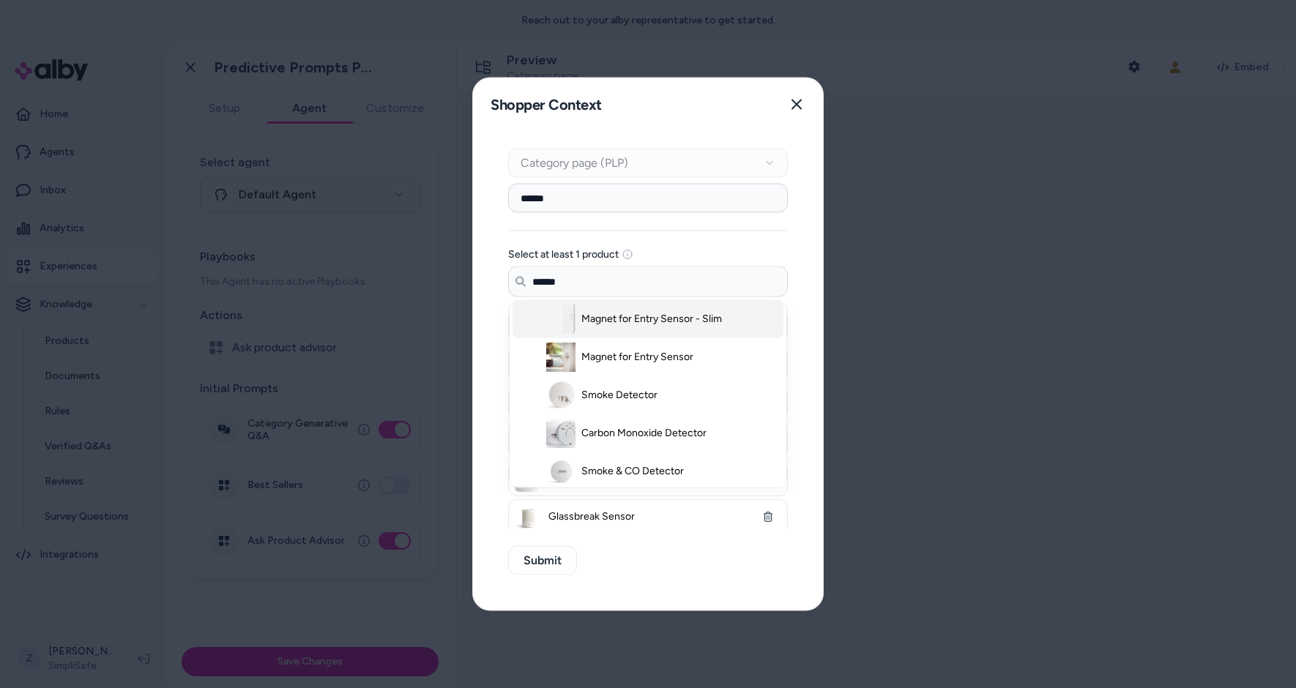
scroll to position [395, 0]
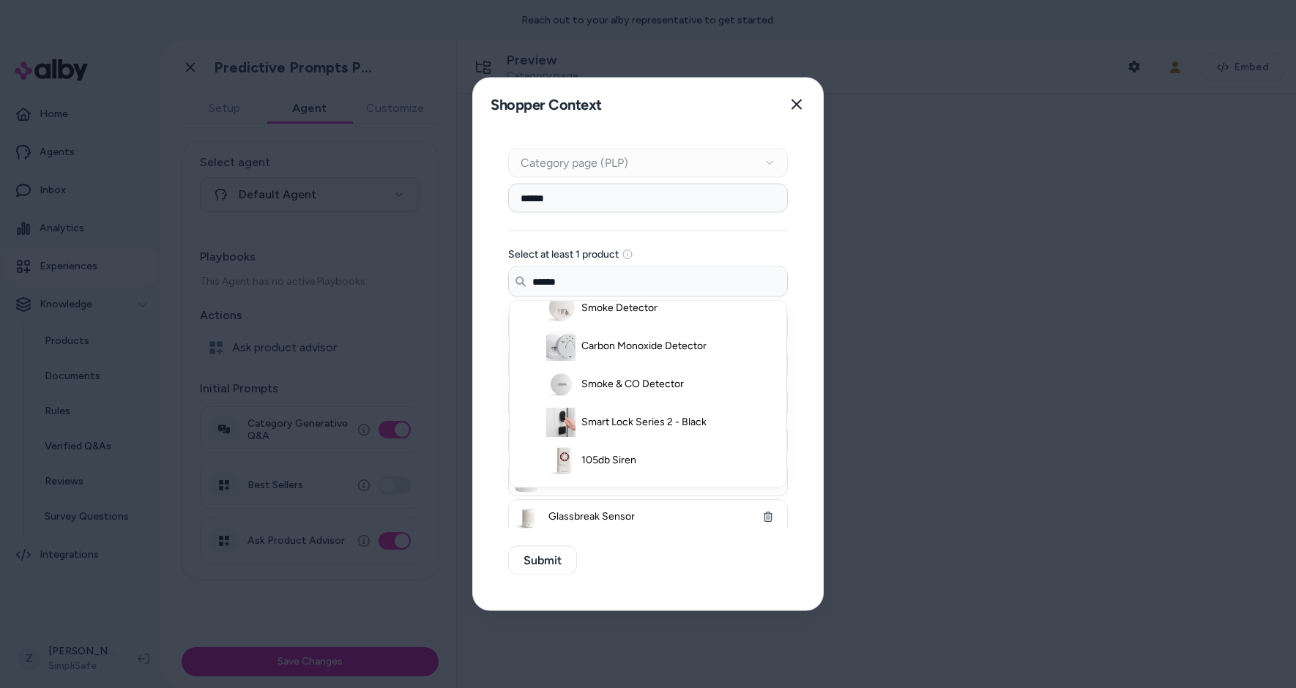
click at [628, 555] on div "Context Type Category page (PLP) Category Setup ****** Select at least 1 produc…" at bounding box center [648, 371] width 350 height 480
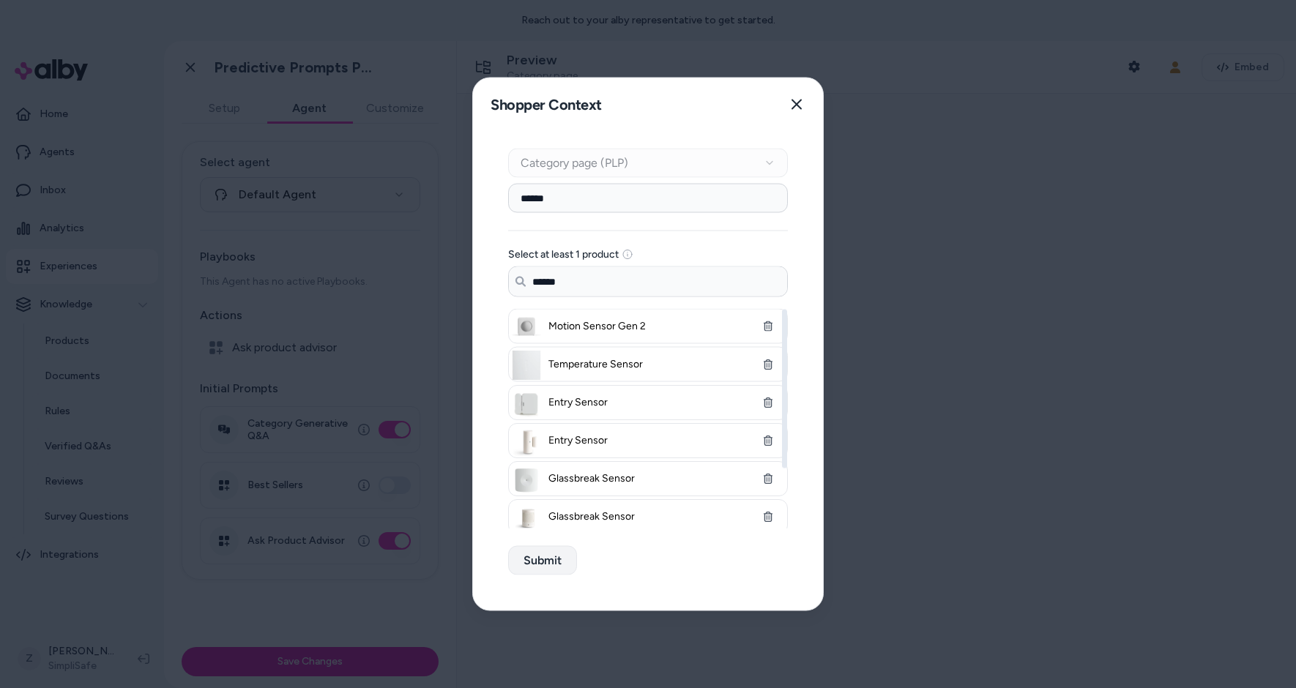
click at [550, 562] on button "Submit" at bounding box center [542, 560] width 69 height 29
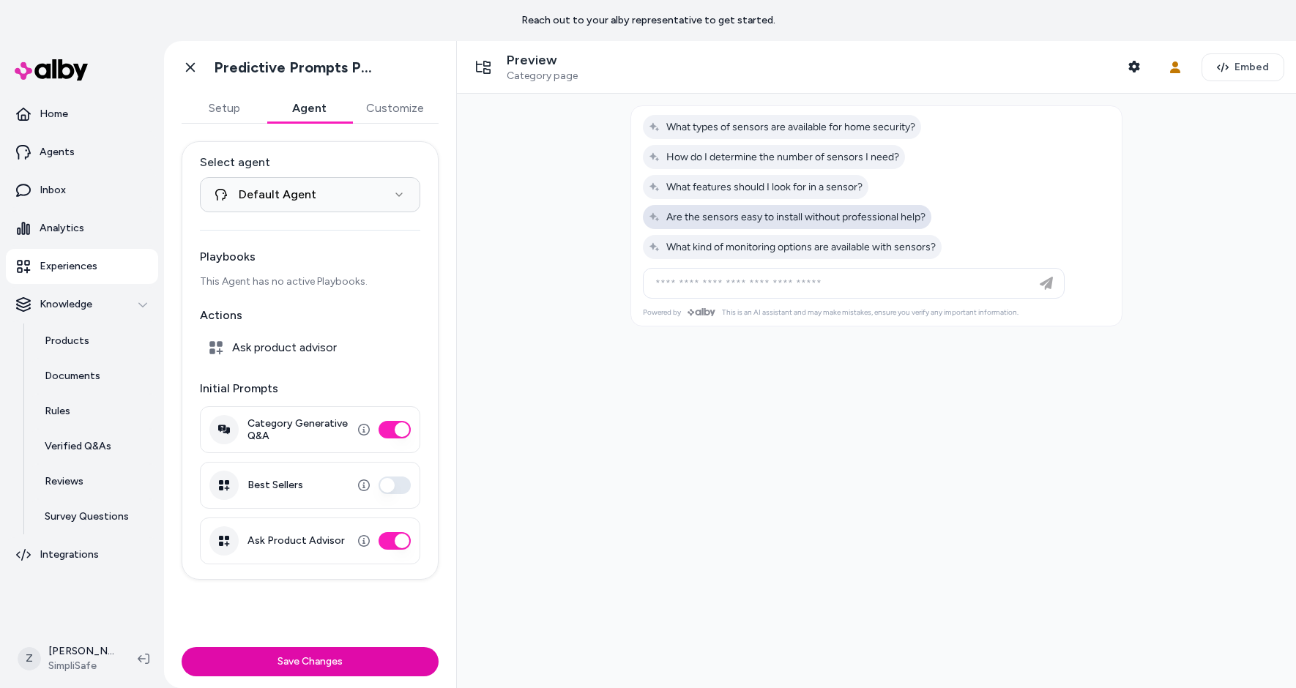
click at [742, 216] on span "Are the sensors easy to install without professional help?" at bounding box center [787, 217] width 277 height 12
type input "**********"
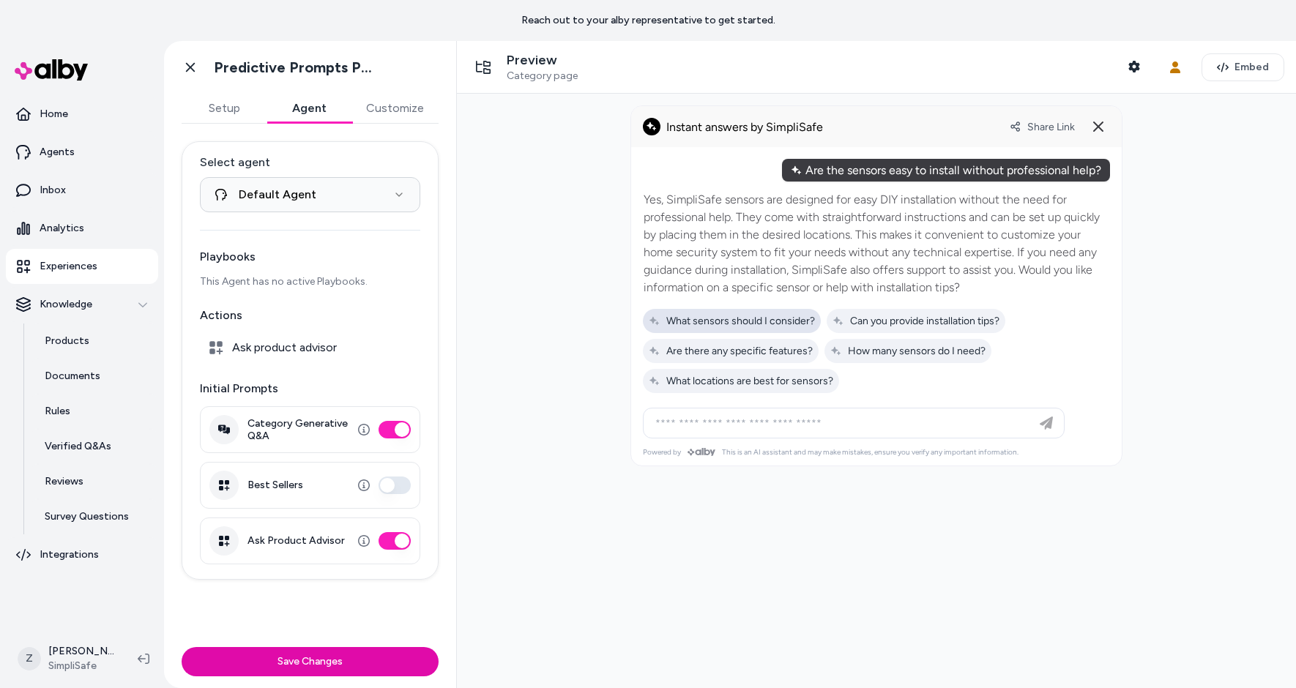
click at [726, 313] on div "What sensors should I consider?" at bounding box center [732, 321] width 178 height 24
type input "**********"
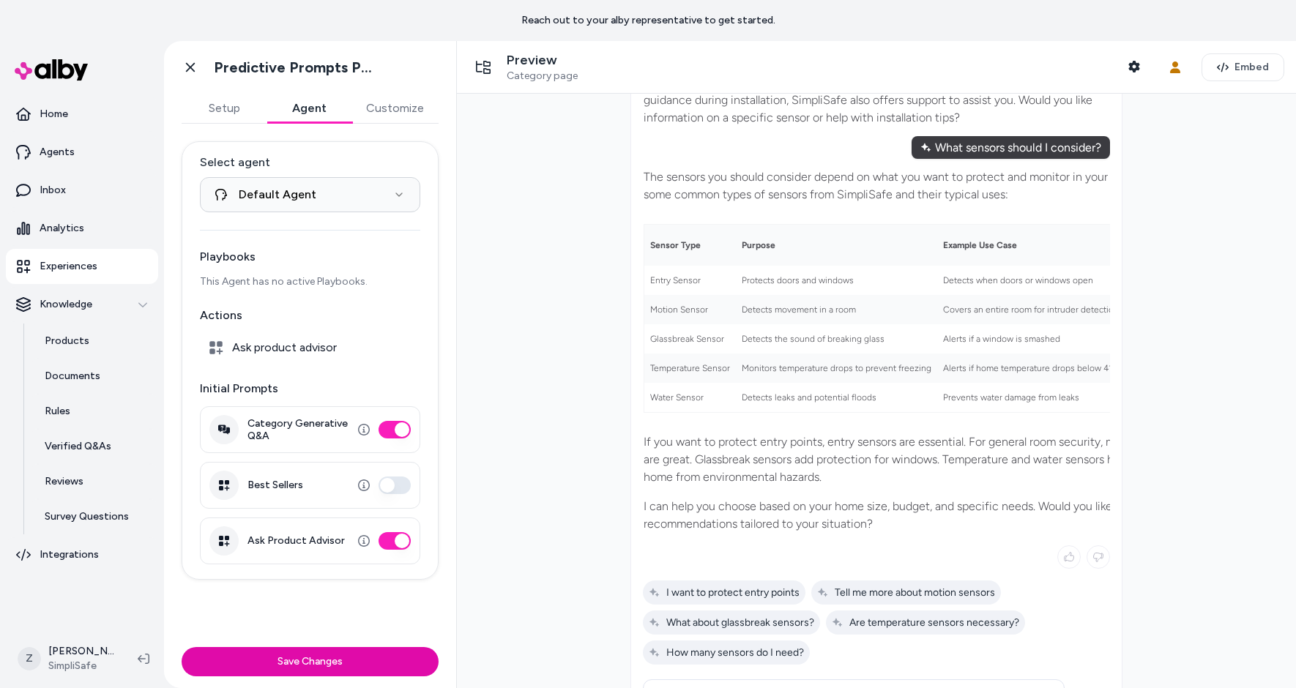
scroll to position [231, 0]
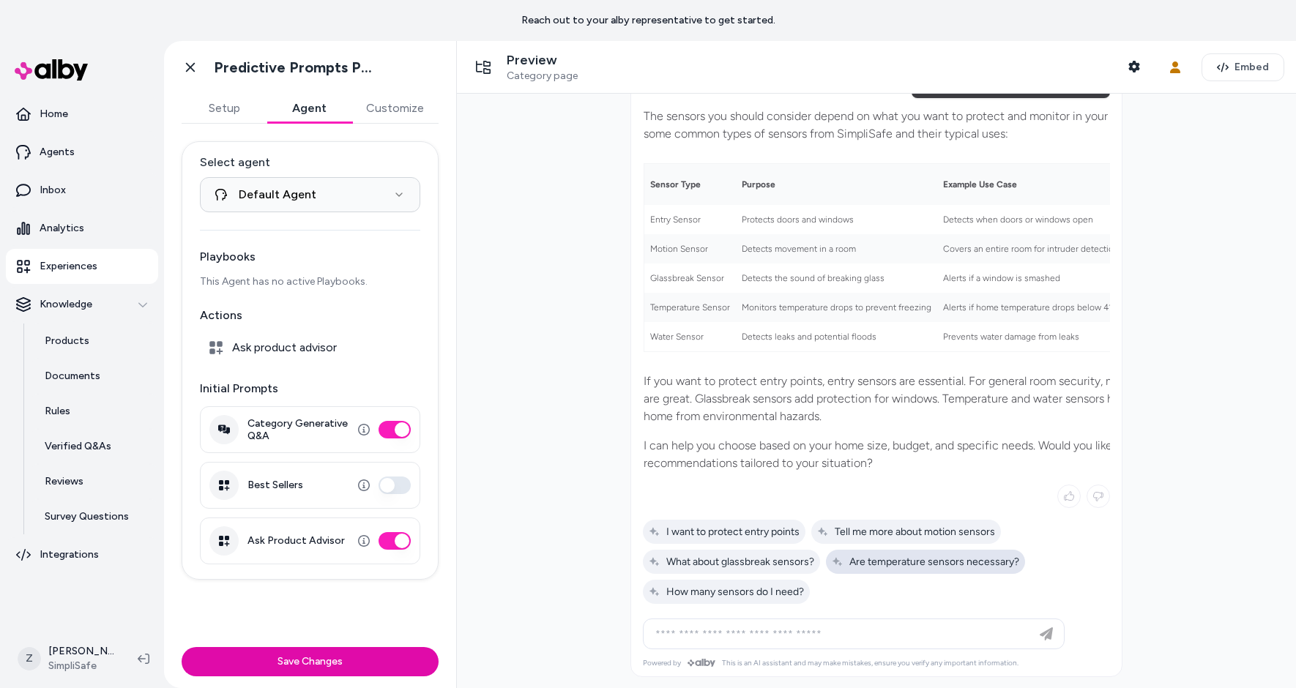
click at [931, 571] on div "Are temperature sensors necessary?" at bounding box center [925, 562] width 199 height 24
type input "**********"
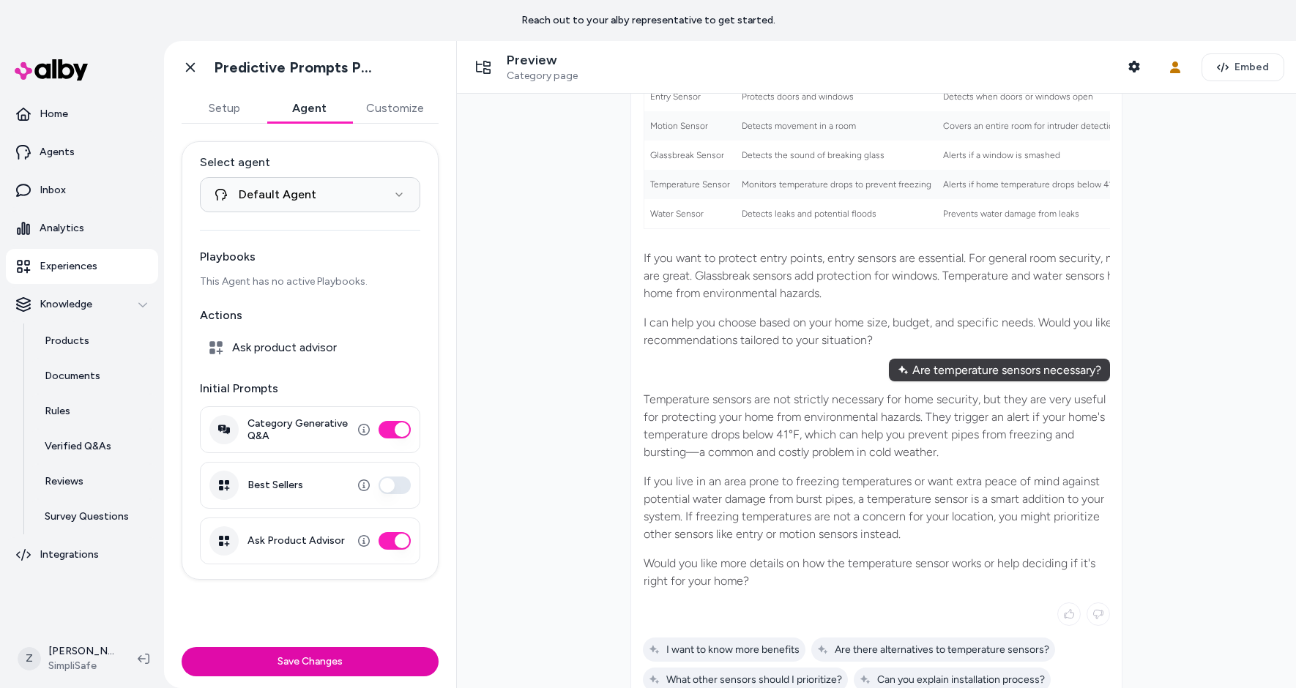
scroll to position [429, 0]
